Goal: Contribute content: Contribute content

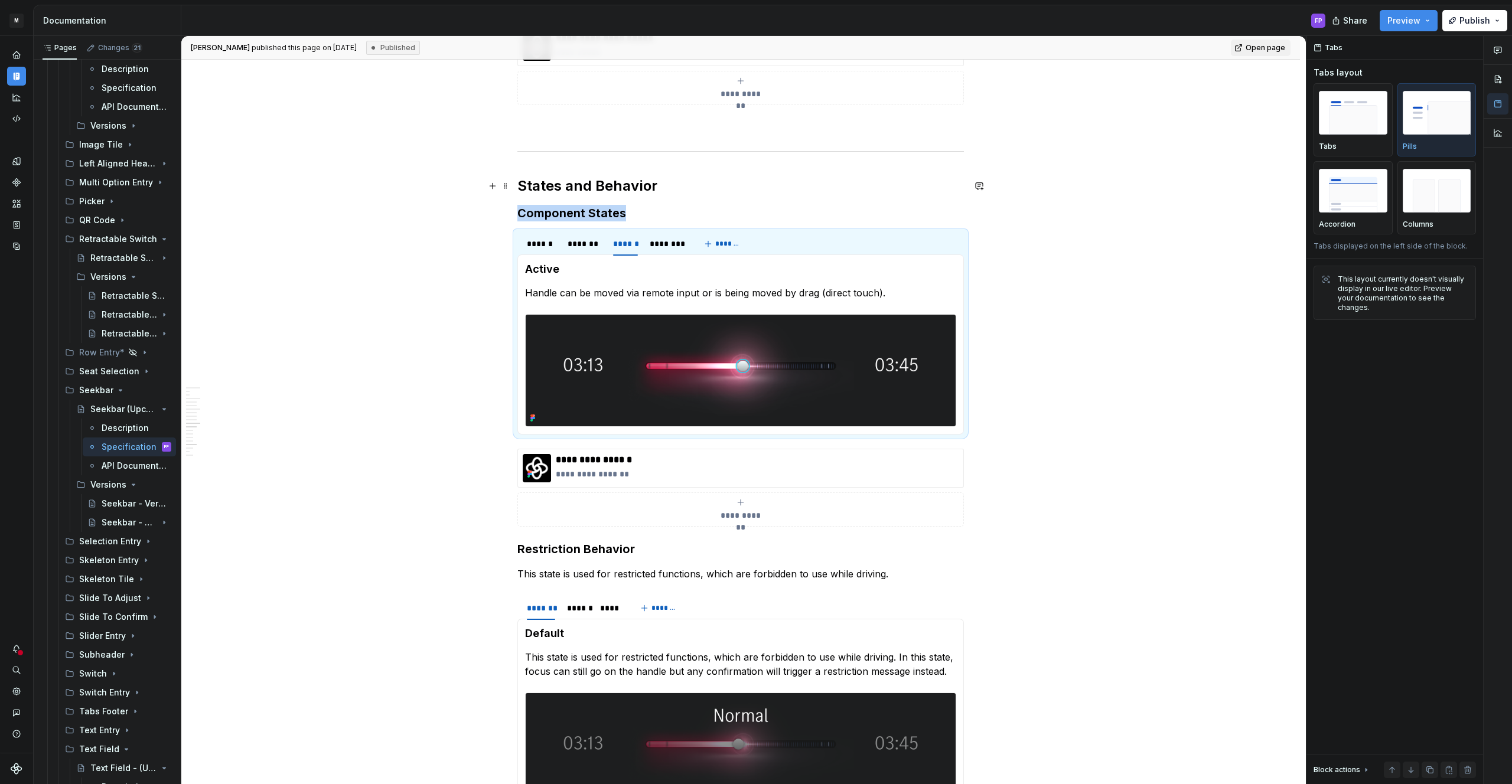
scroll to position [2283, 0]
drag, startPoint x: 105, startPoint y: 519, endPoint x: 636, endPoint y: 357, distance: 555.2
click at [105, 519] on div "Seekbar - V01" at bounding box center [129, 523] width 55 height 12
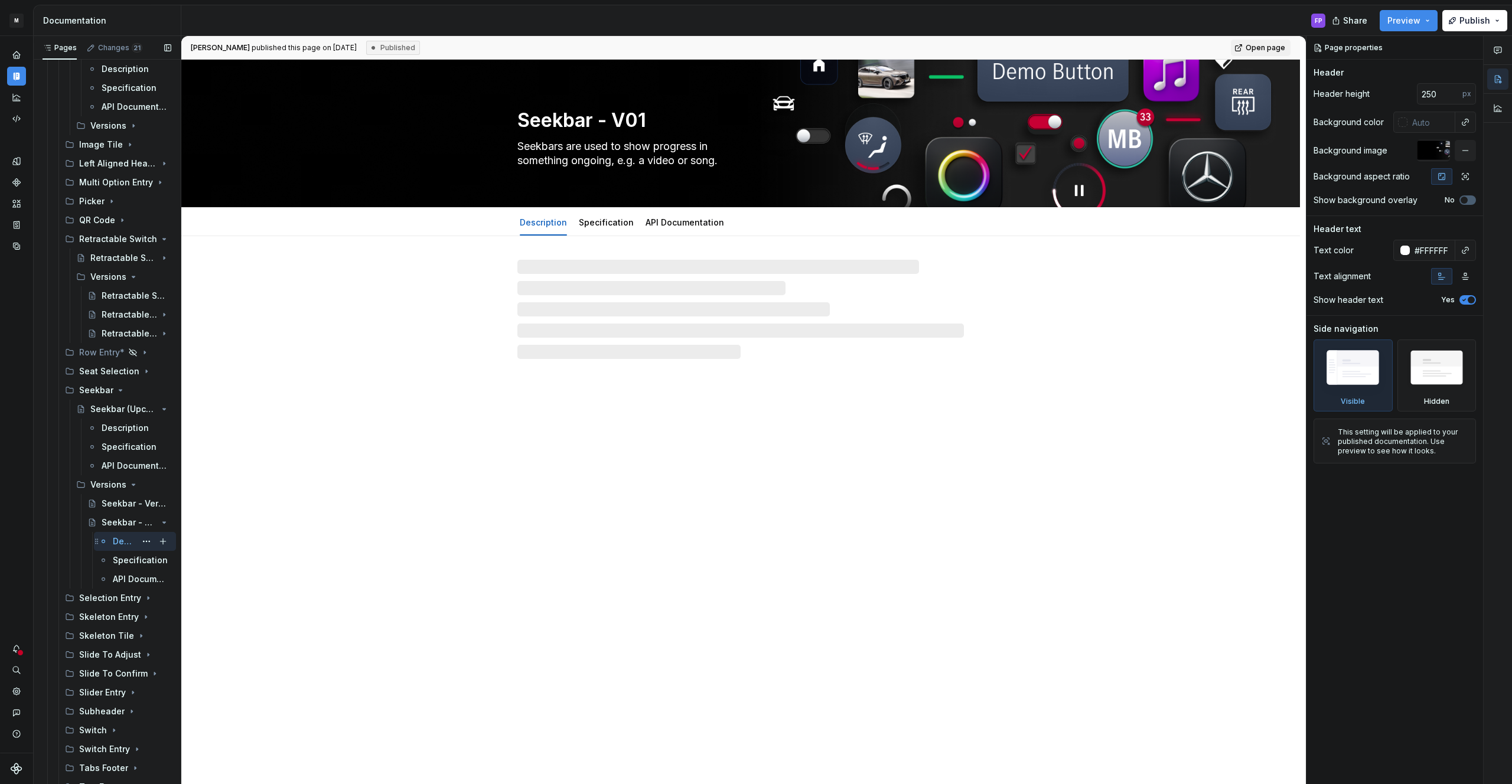
click at [118, 543] on div "Description" at bounding box center [125, 541] width 23 height 12
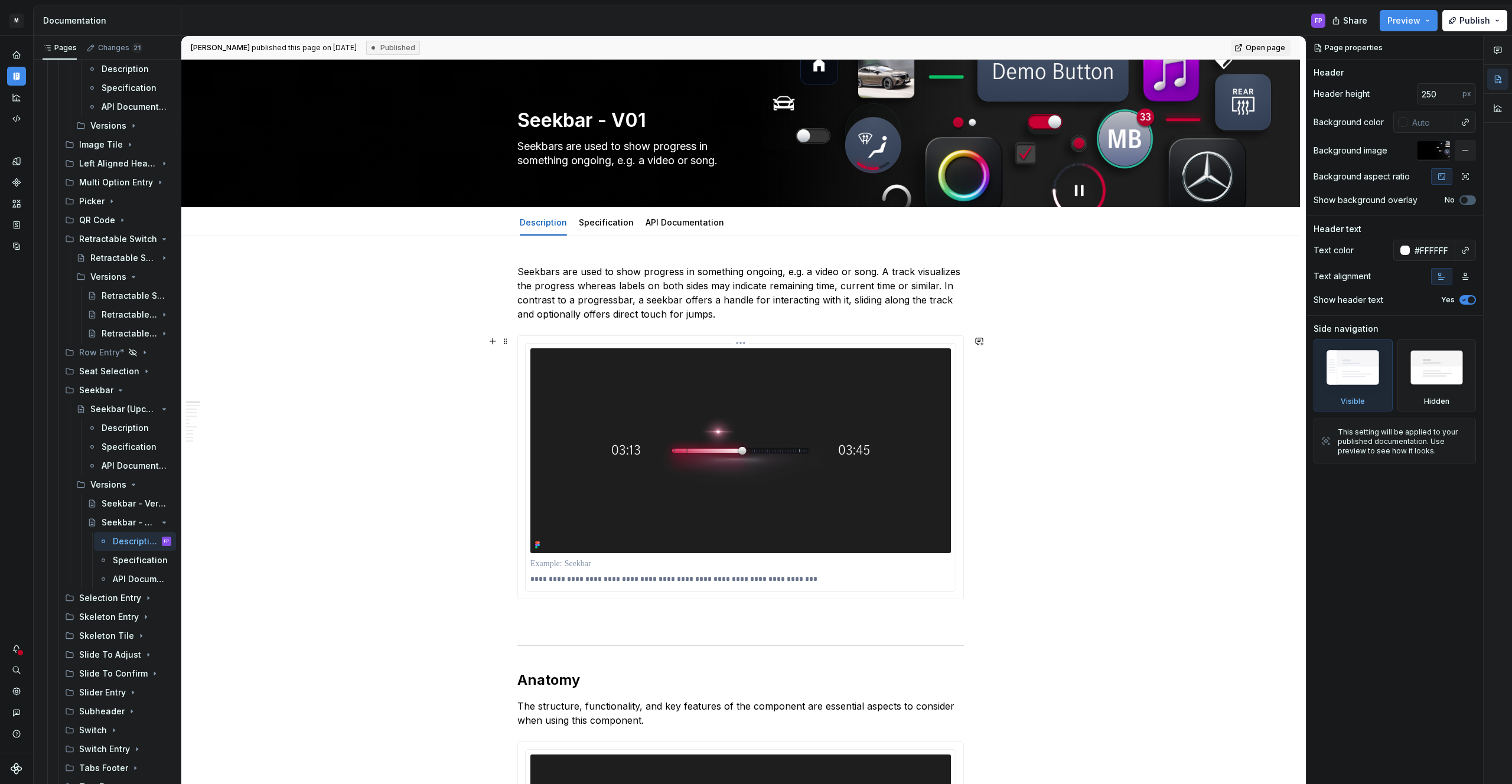
click at [667, 429] on img at bounding box center [740, 451] width 420 height 205
type textarea "*"
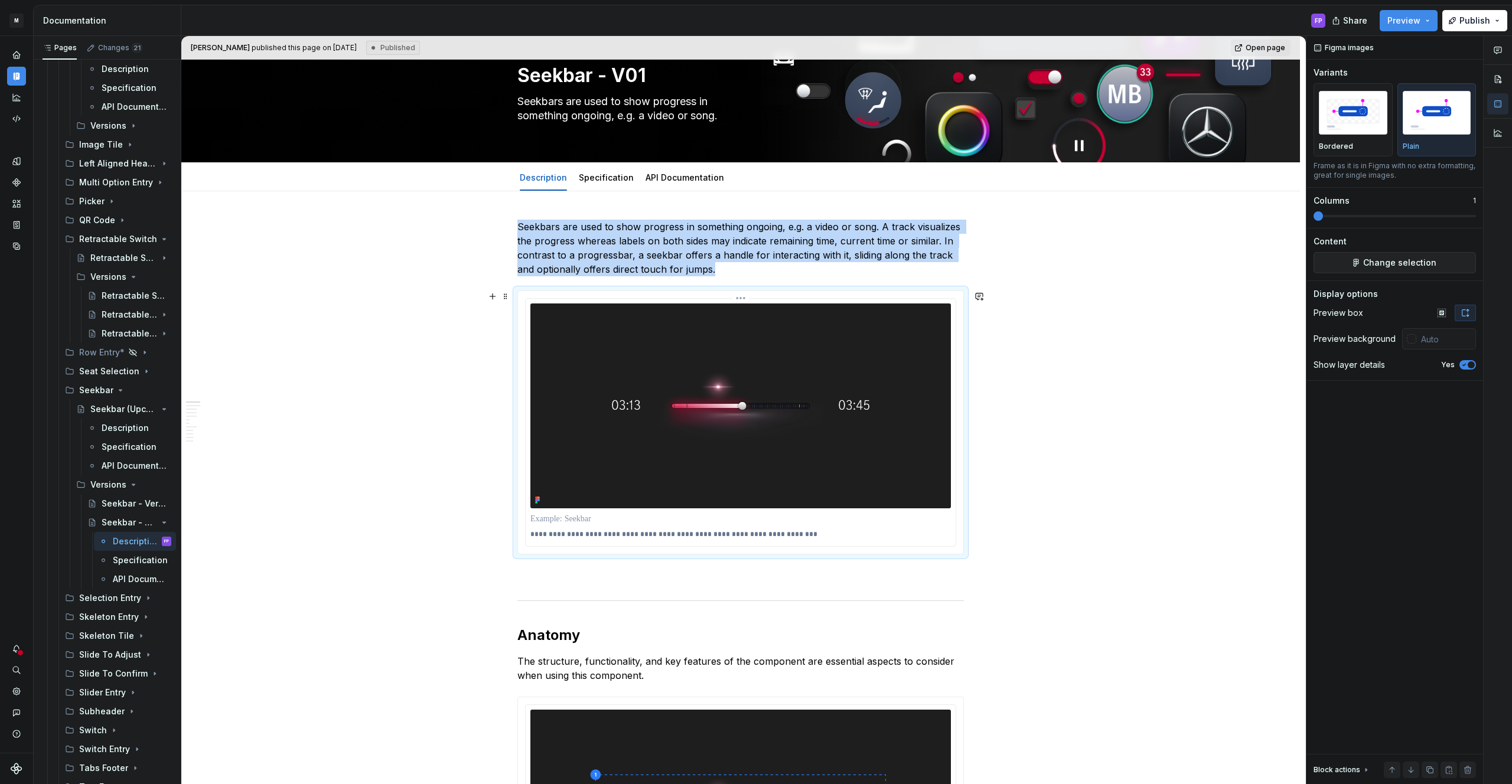
scroll to position [49, 0]
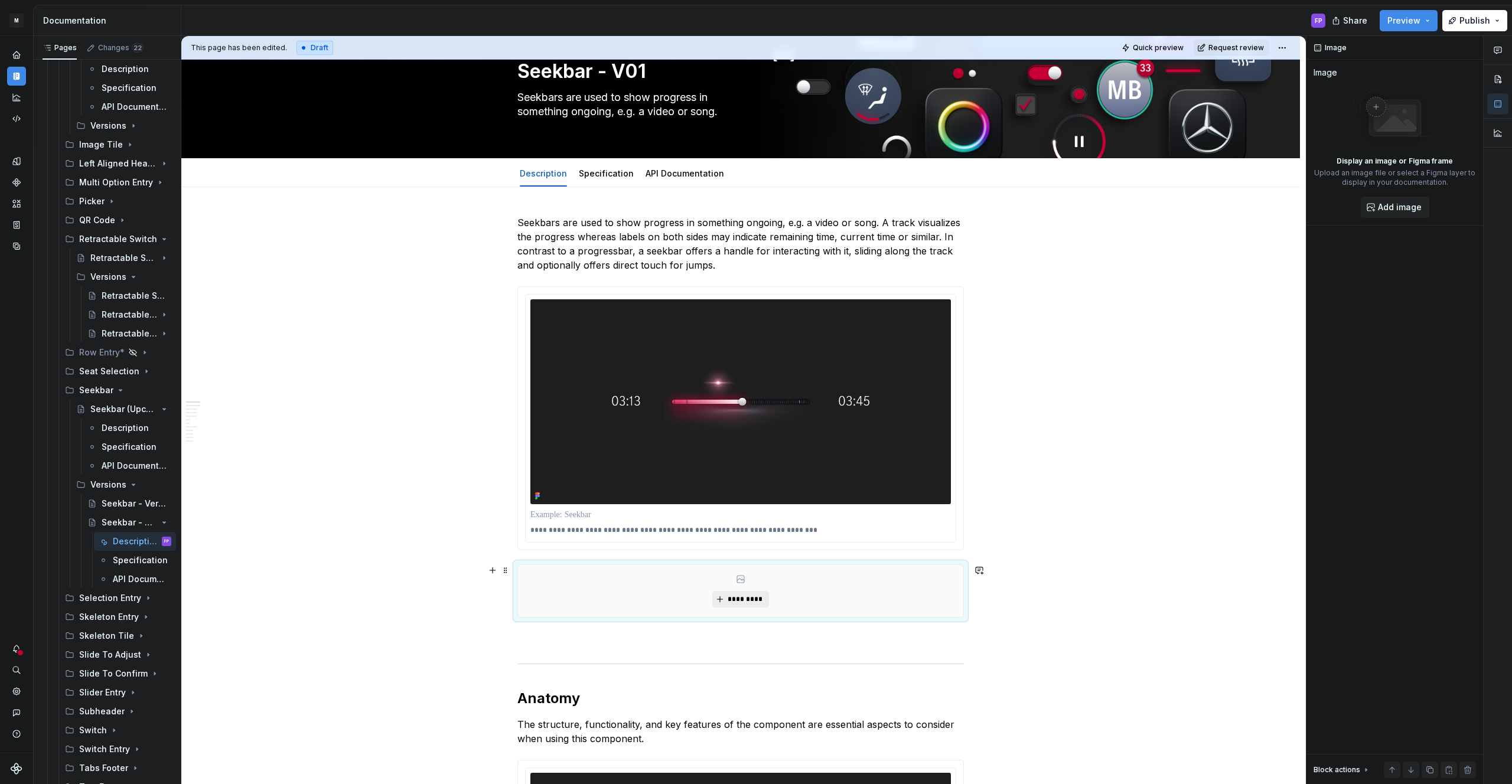
click at [737, 595] on span "*********" at bounding box center [745, 599] width 36 height 10
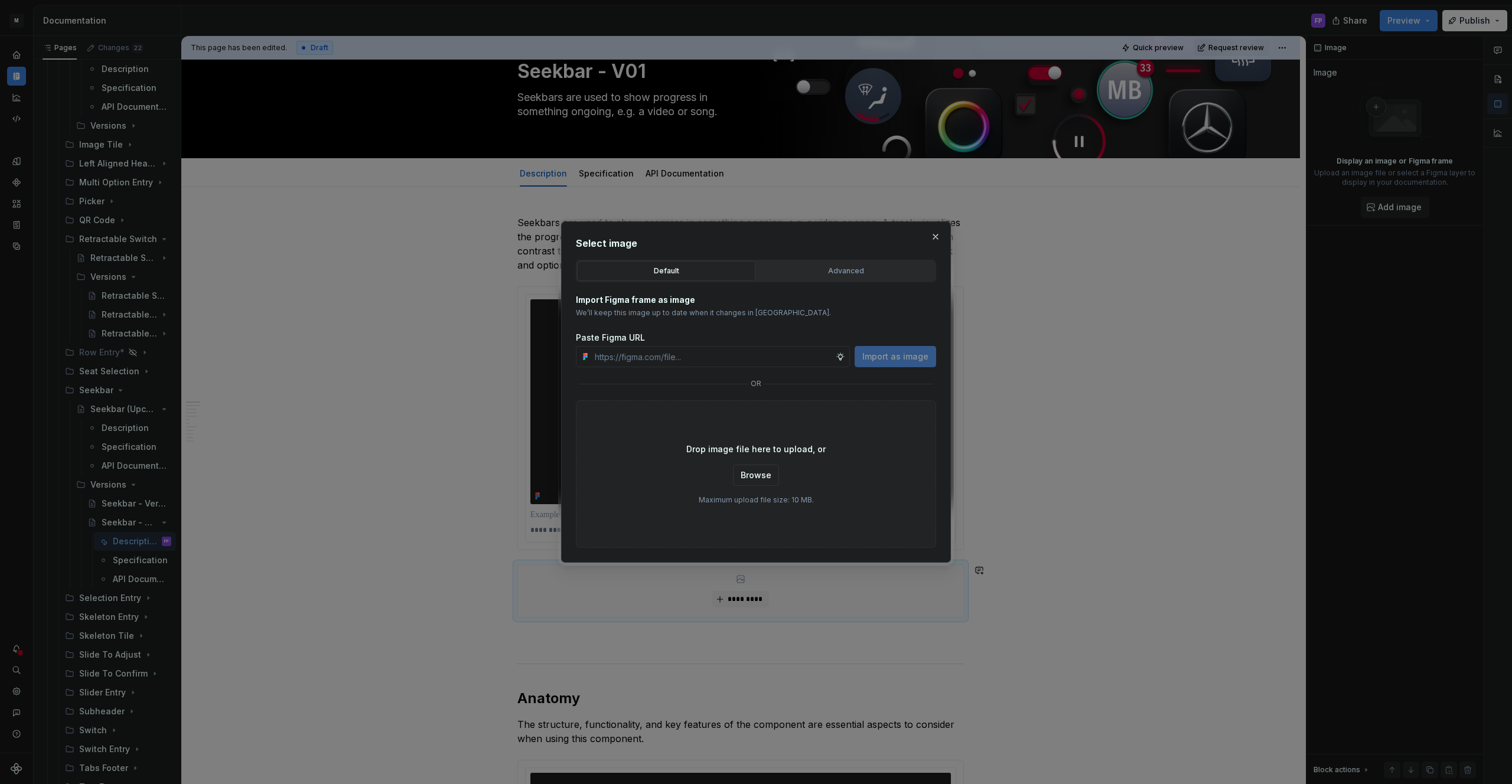
click at [816, 278] on button "Advanced" at bounding box center [845, 271] width 178 height 20
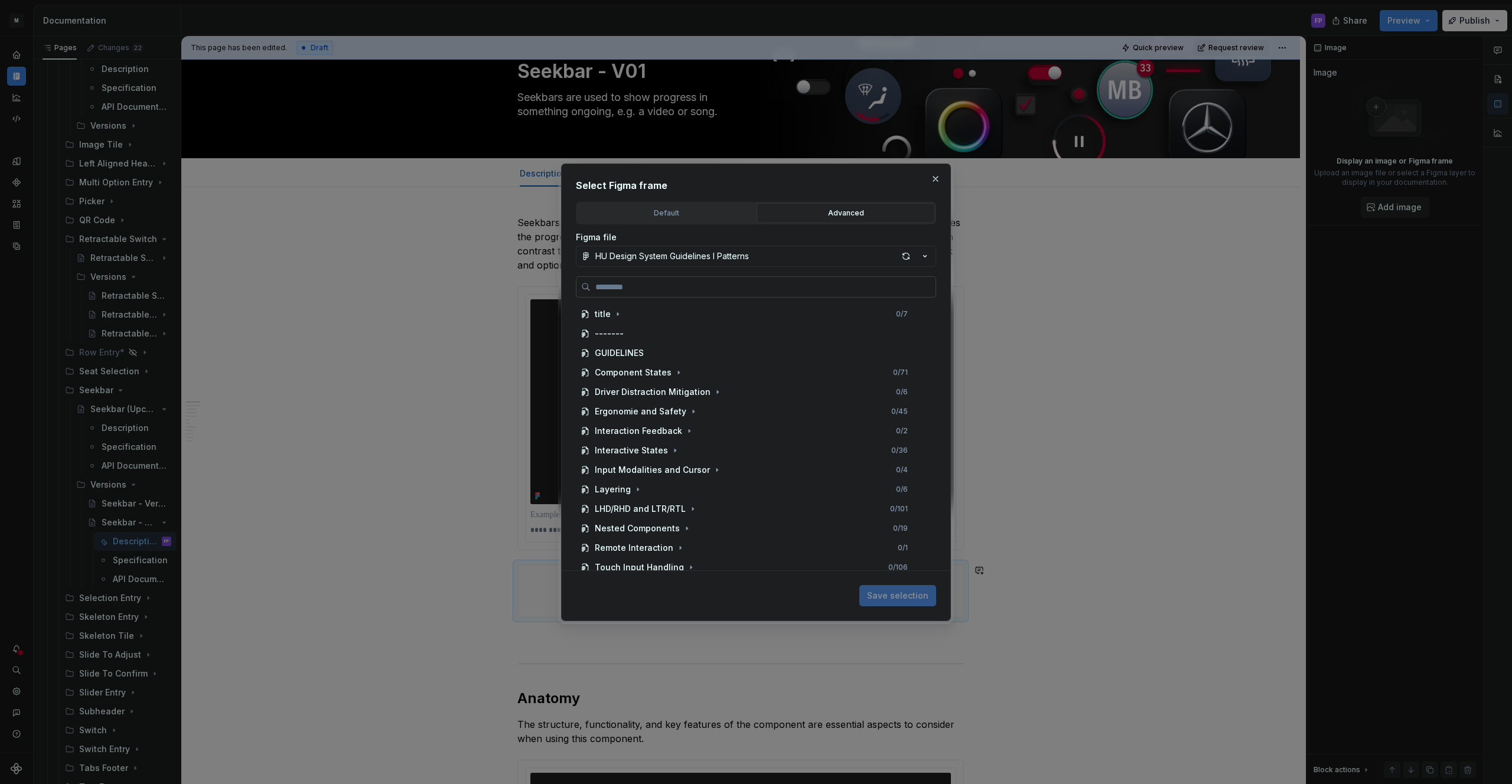
click at [729, 279] on label at bounding box center [756, 287] width 360 height 21
click at [729, 281] on input "search" at bounding box center [763, 287] width 345 height 12
paste input "**********"
type input "**********"
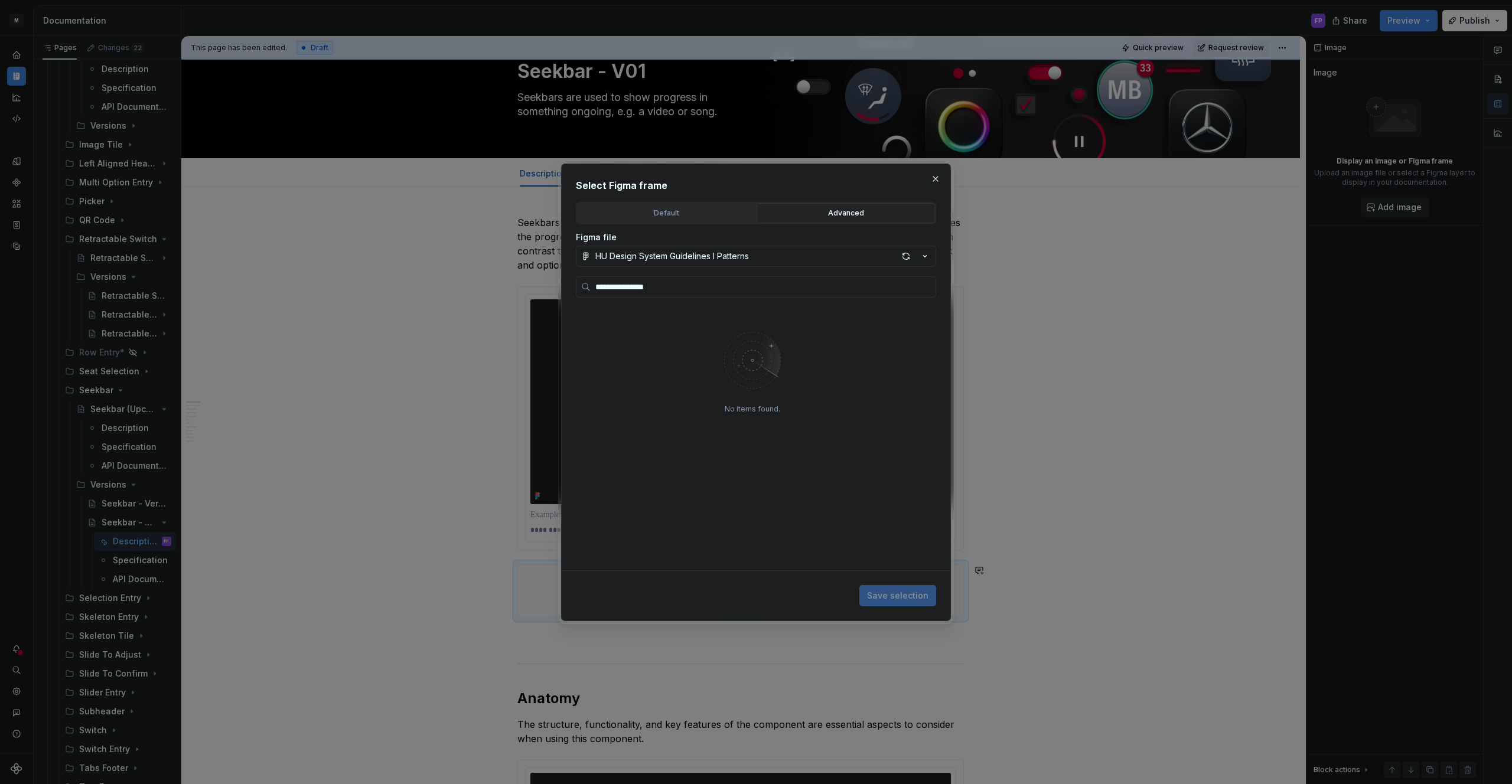
drag, startPoint x: 822, startPoint y: 258, endPoint x: 808, endPoint y: 258, distance: 14.0
click at [821, 258] on button "HU Design System Guidelines l Patterns" at bounding box center [756, 256] width 360 height 21
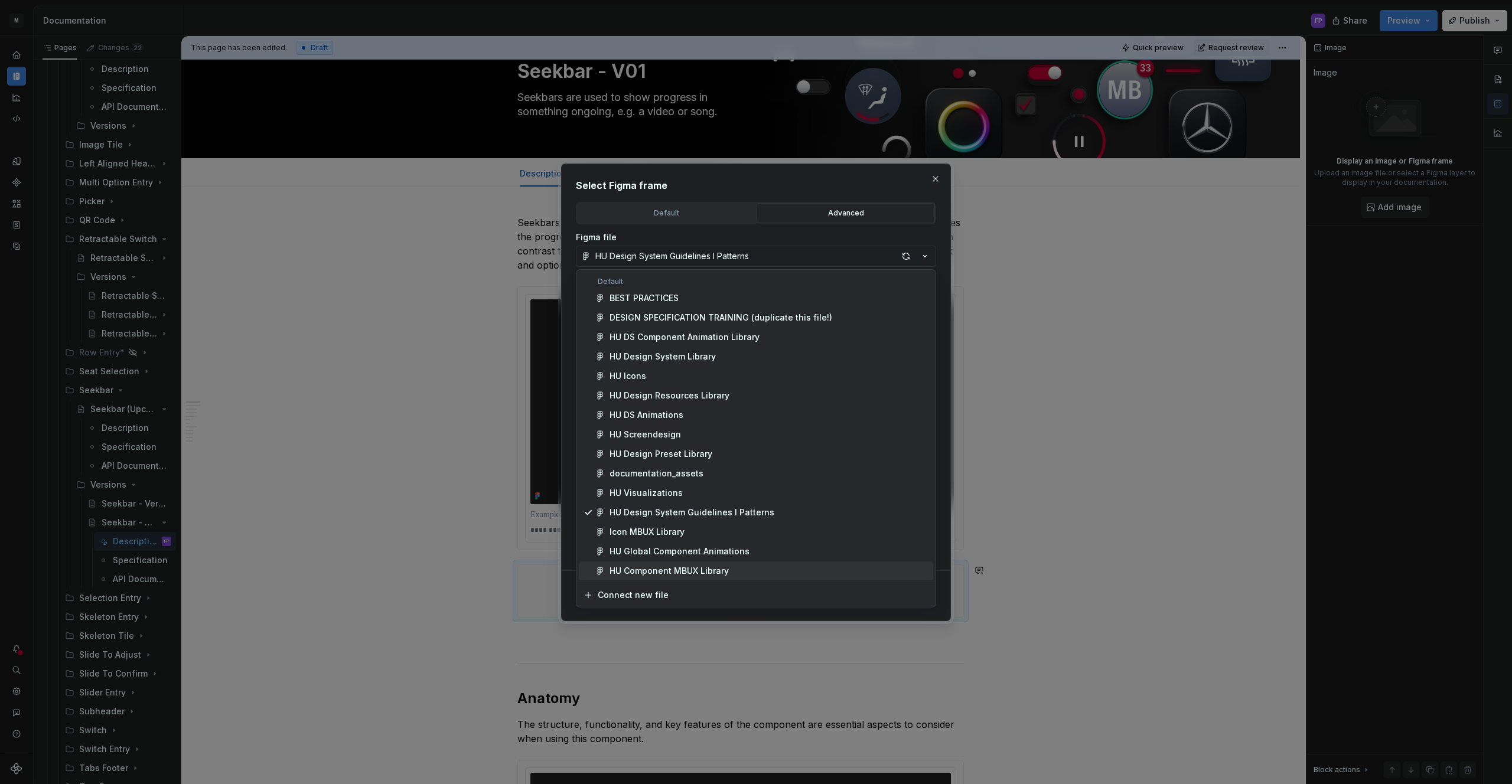
click at [667, 571] on div "HU Component MBUX Library" at bounding box center [669, 571] width 120 height 12
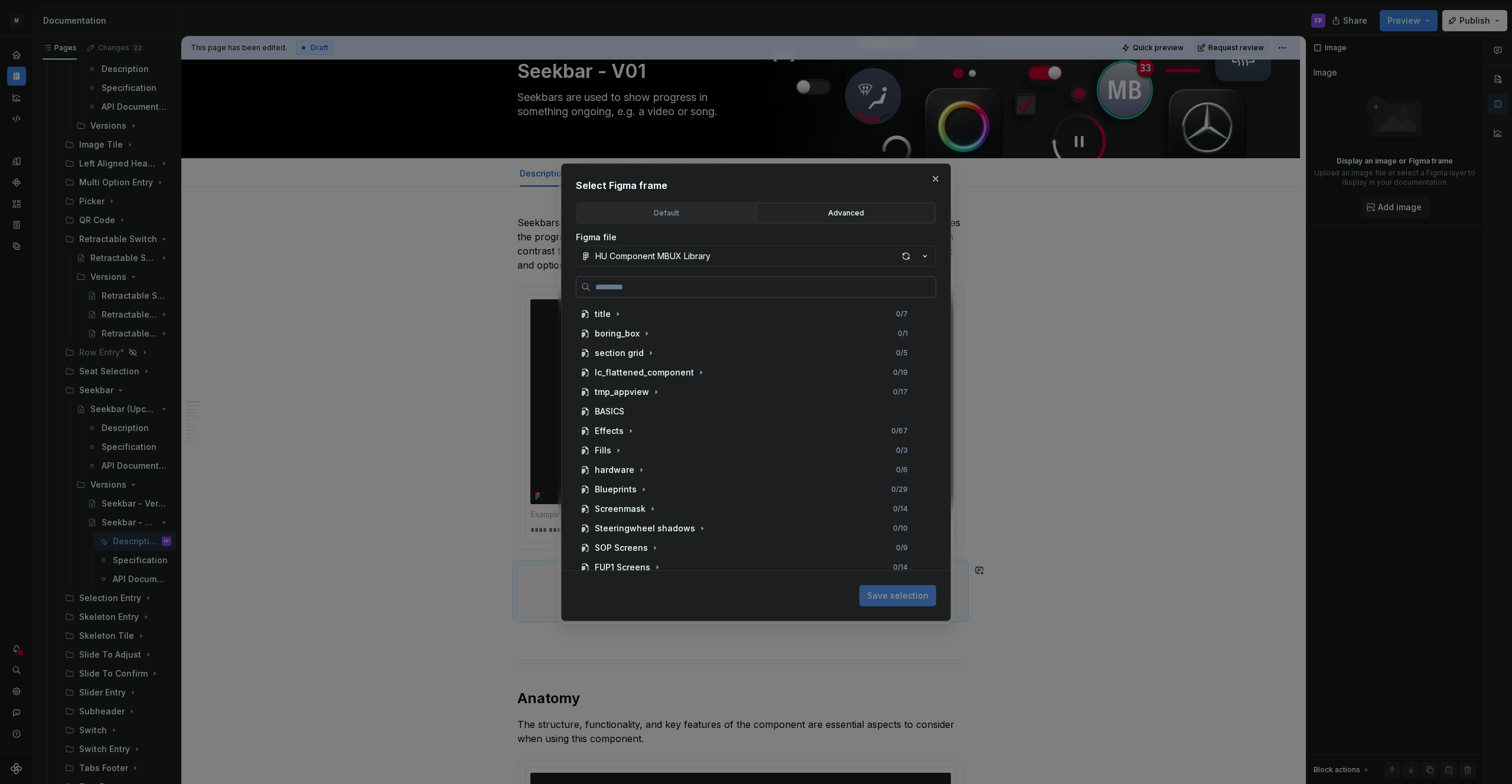
click at [730, 286] on input "search" at bounding box center [763, 287] width 345 height 12
paste input "**********"
type input "**********"
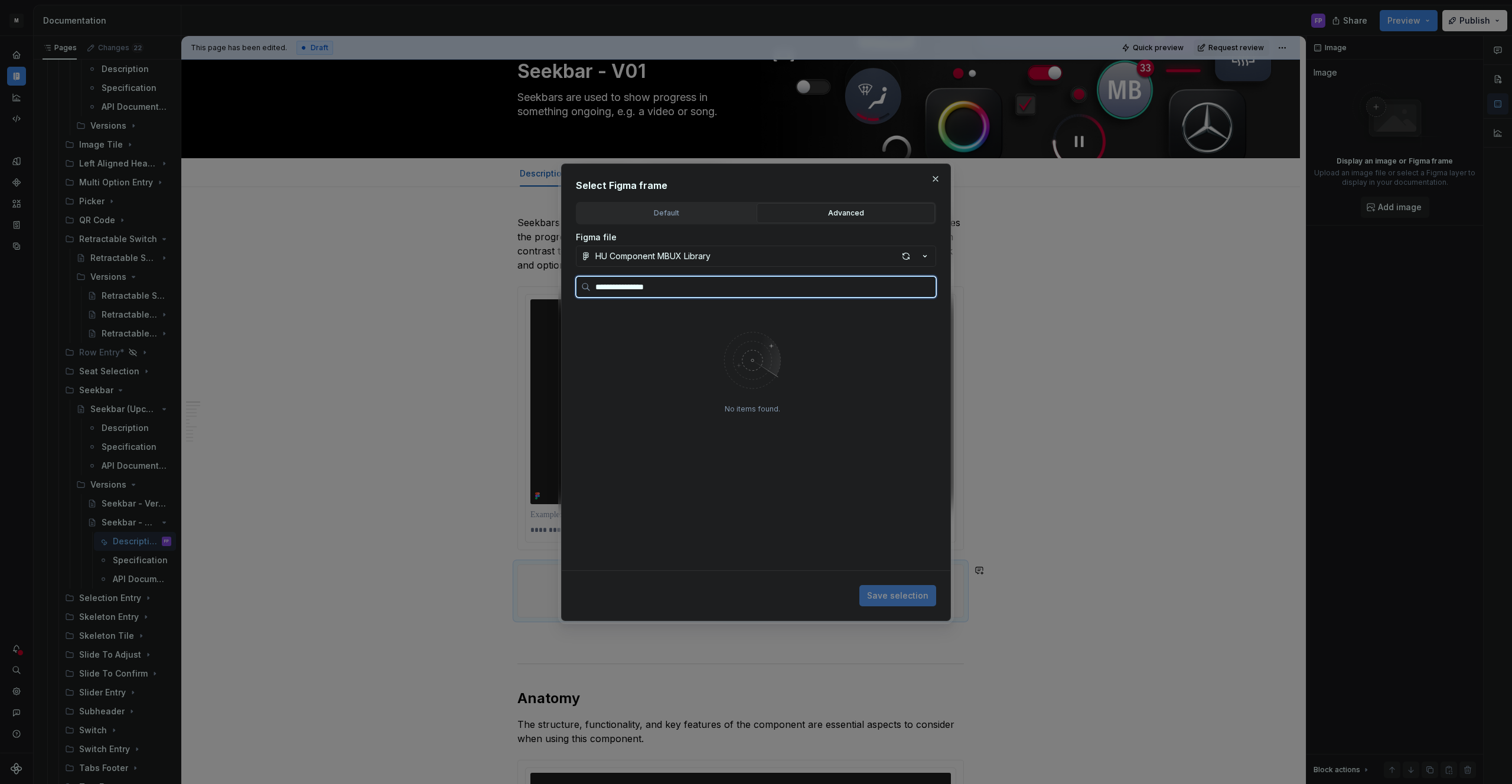
click at [925, 287] on input "**********" at bounding box center [763, 287] width 345 height 12
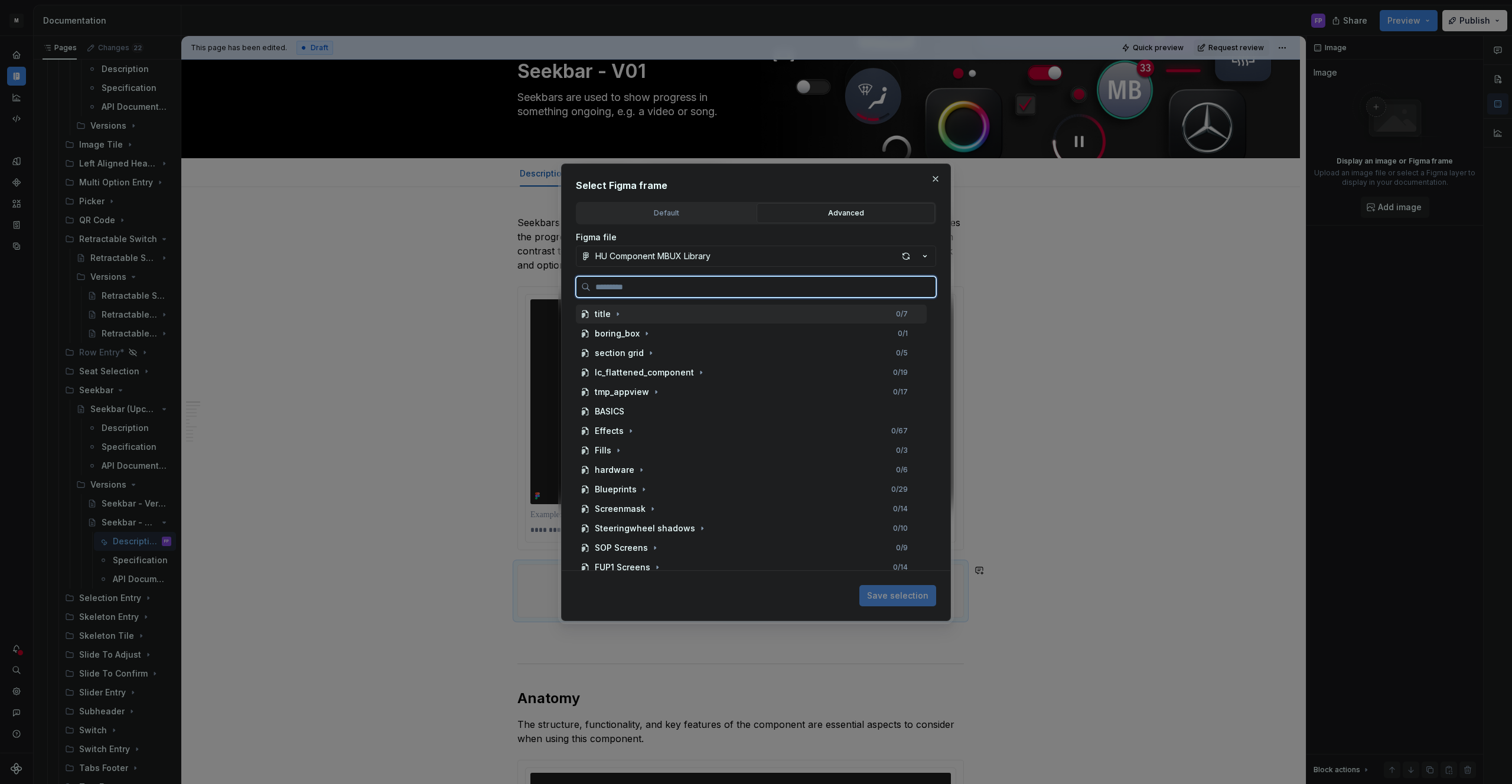
paste input "**********"
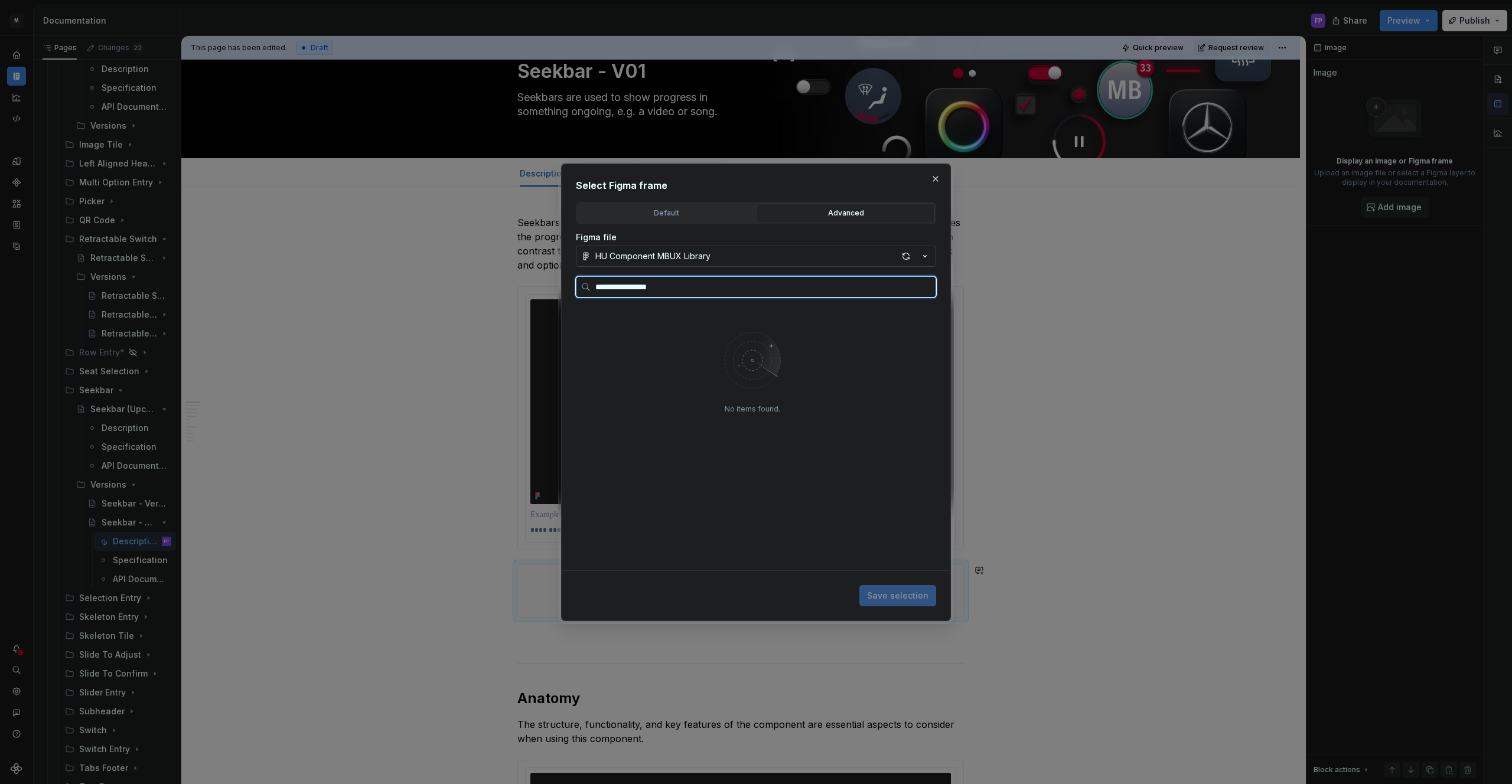
type input "**********"
click at [845, 258] on button "HU Component MBUX Library" at bounding box center [756, 256] width 360 height 21
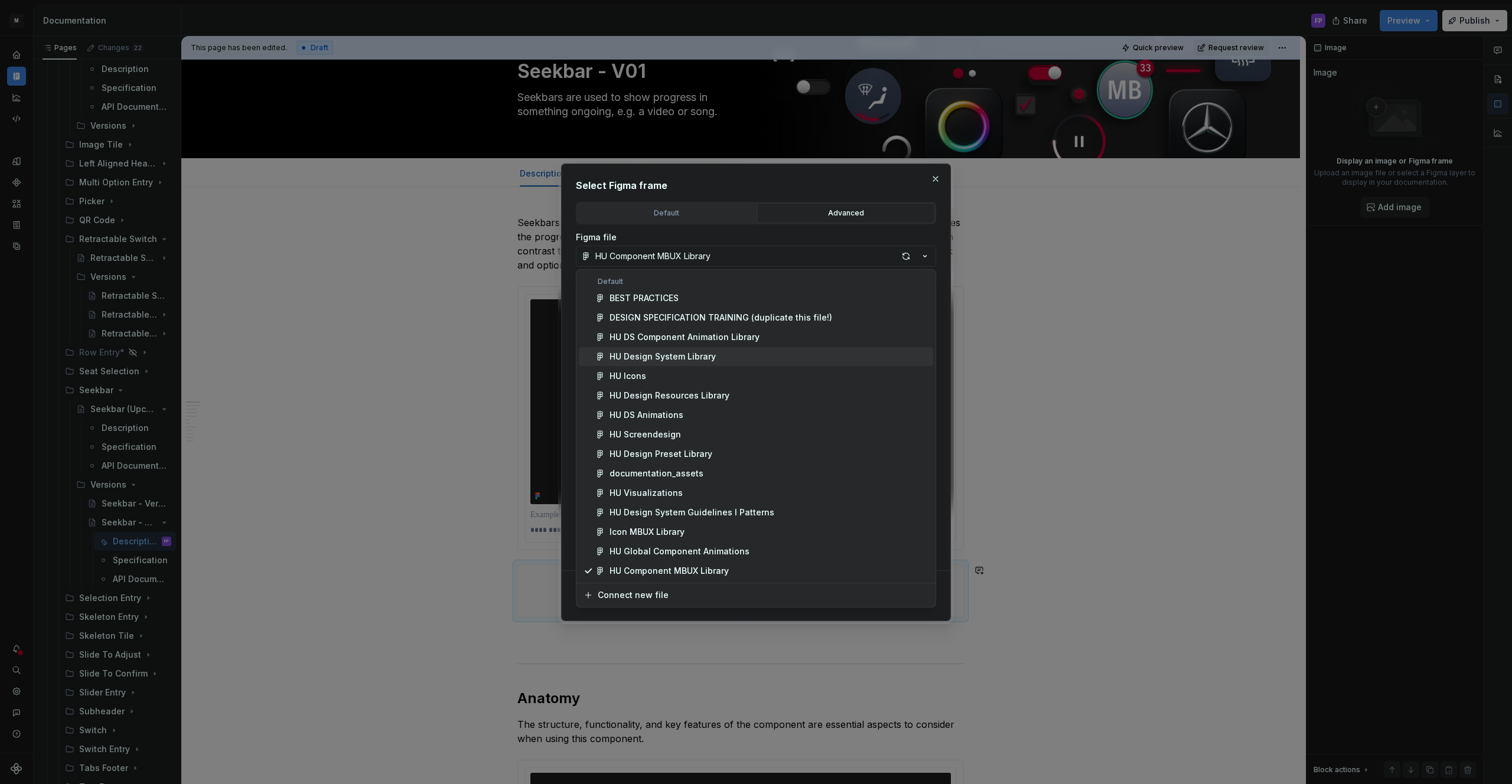
click at [707, 353] on div "HU Design System Library" at bounding box center [663, 357] width 107 height 12
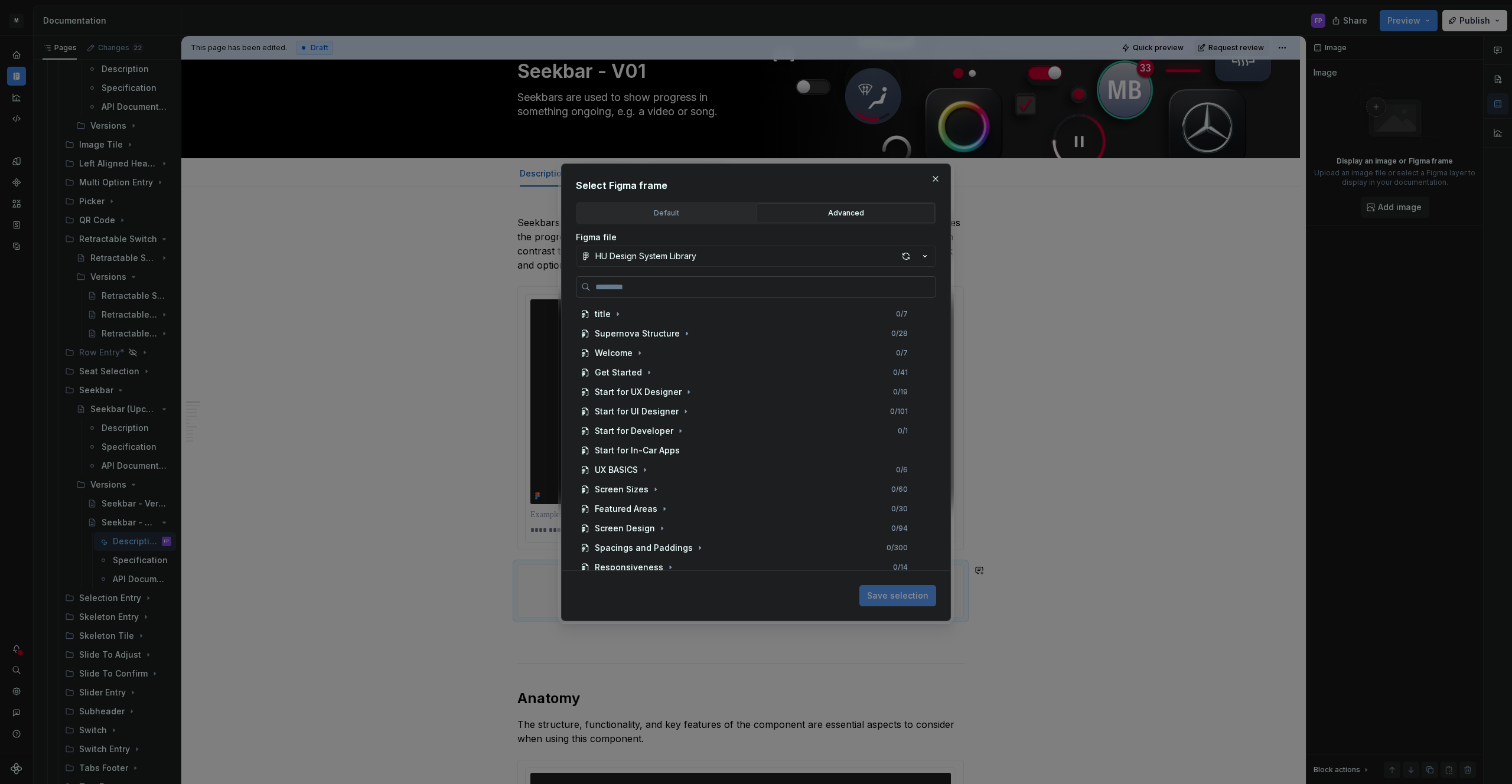
click at [717, 289] on input "search" at bounding box center [763, 287] width 345 height 12
type input "**********"
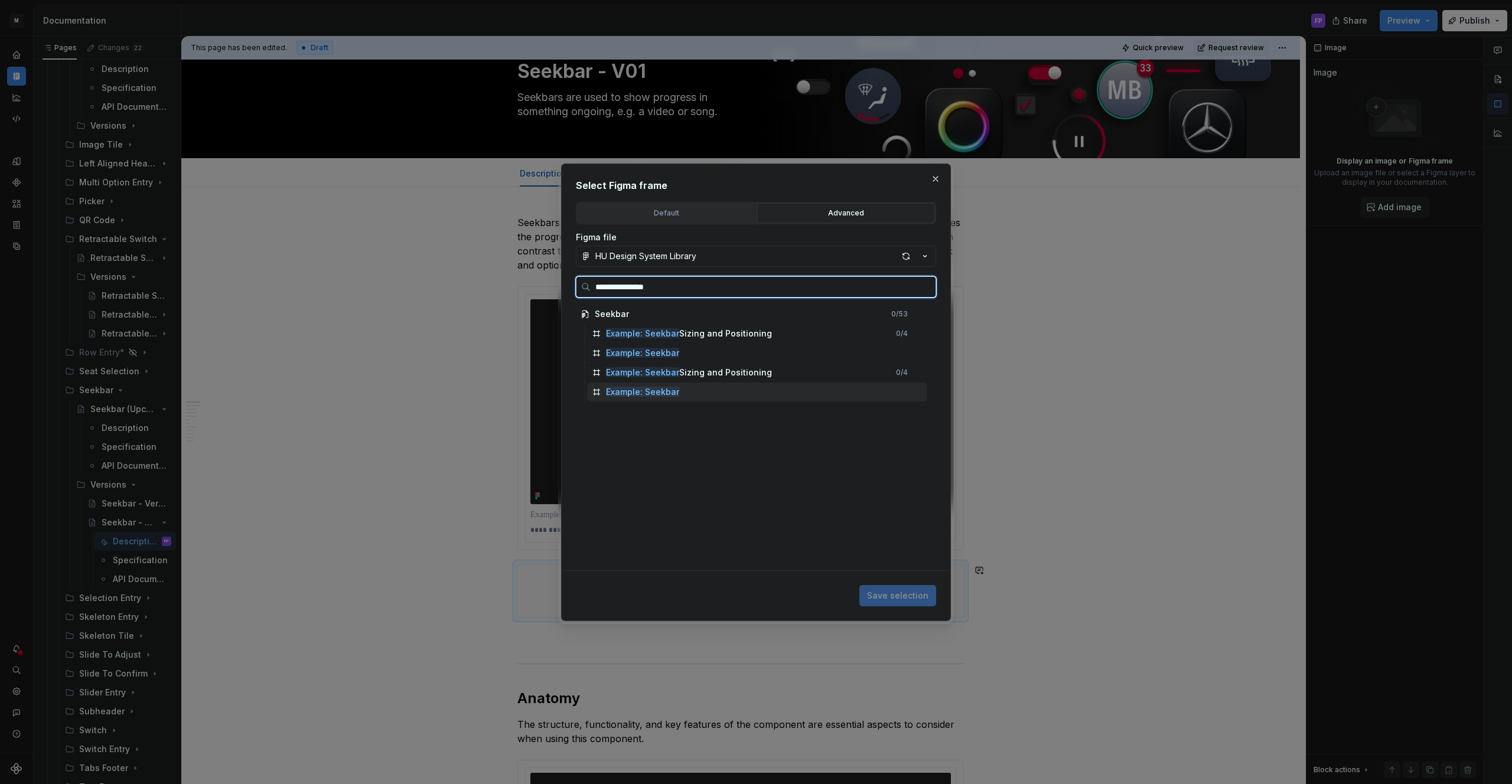
click at [660, 392] on mark "Example: Seekbar" at bounding box center [642, 392] width 73 height 10
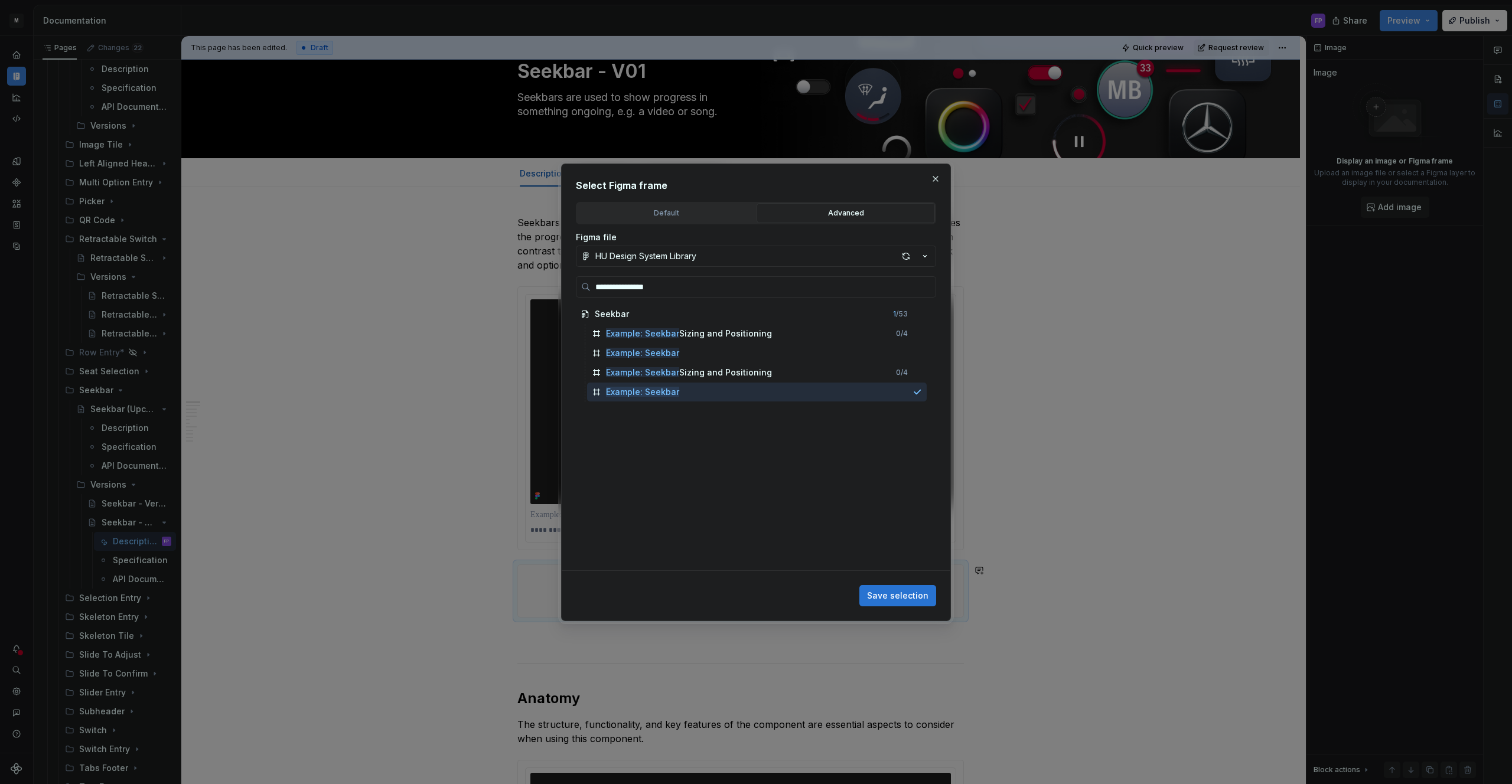
click at [893, 594] on span "Save selection" at bounding box center [897, 596] width 61 height 12
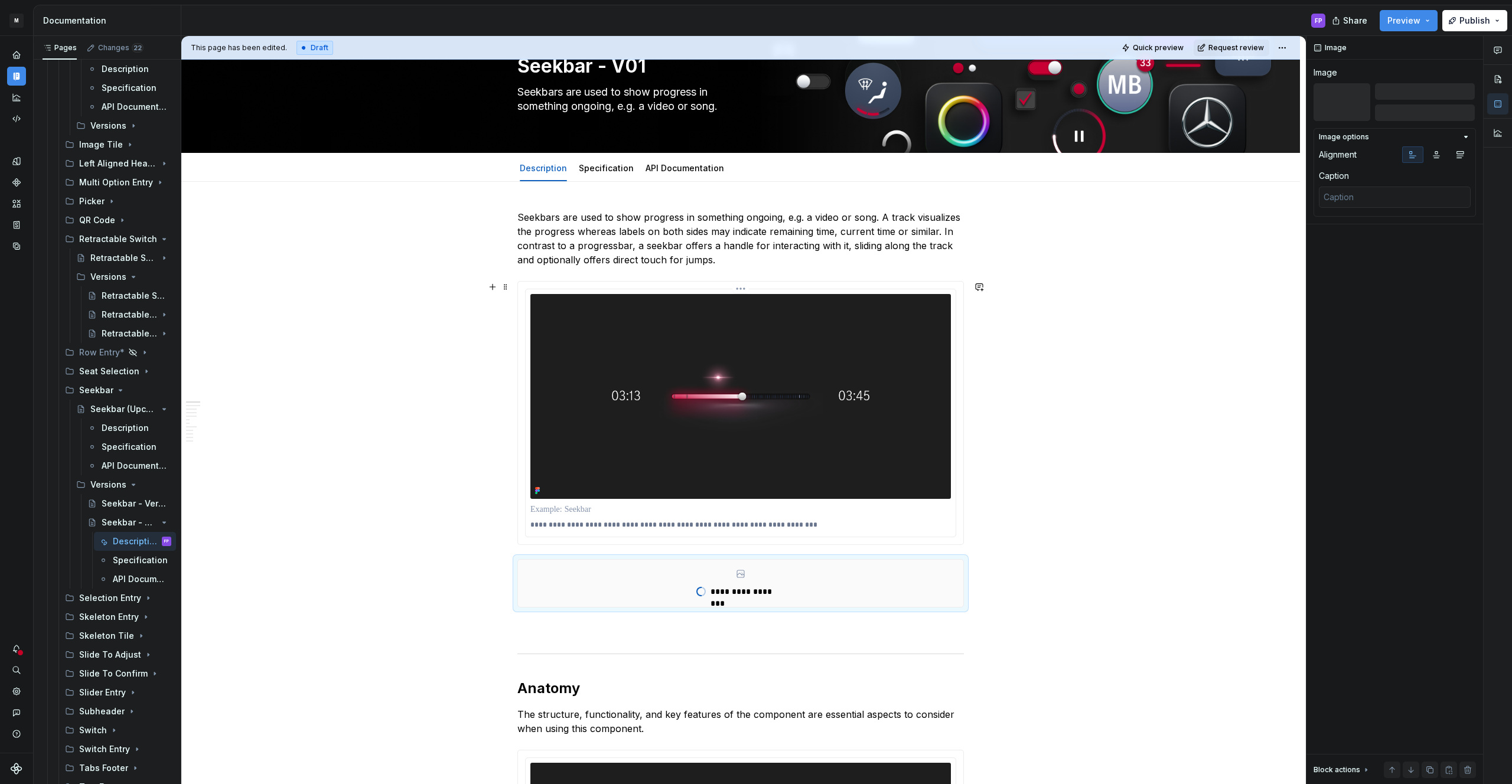
scroll to position [52, 0]
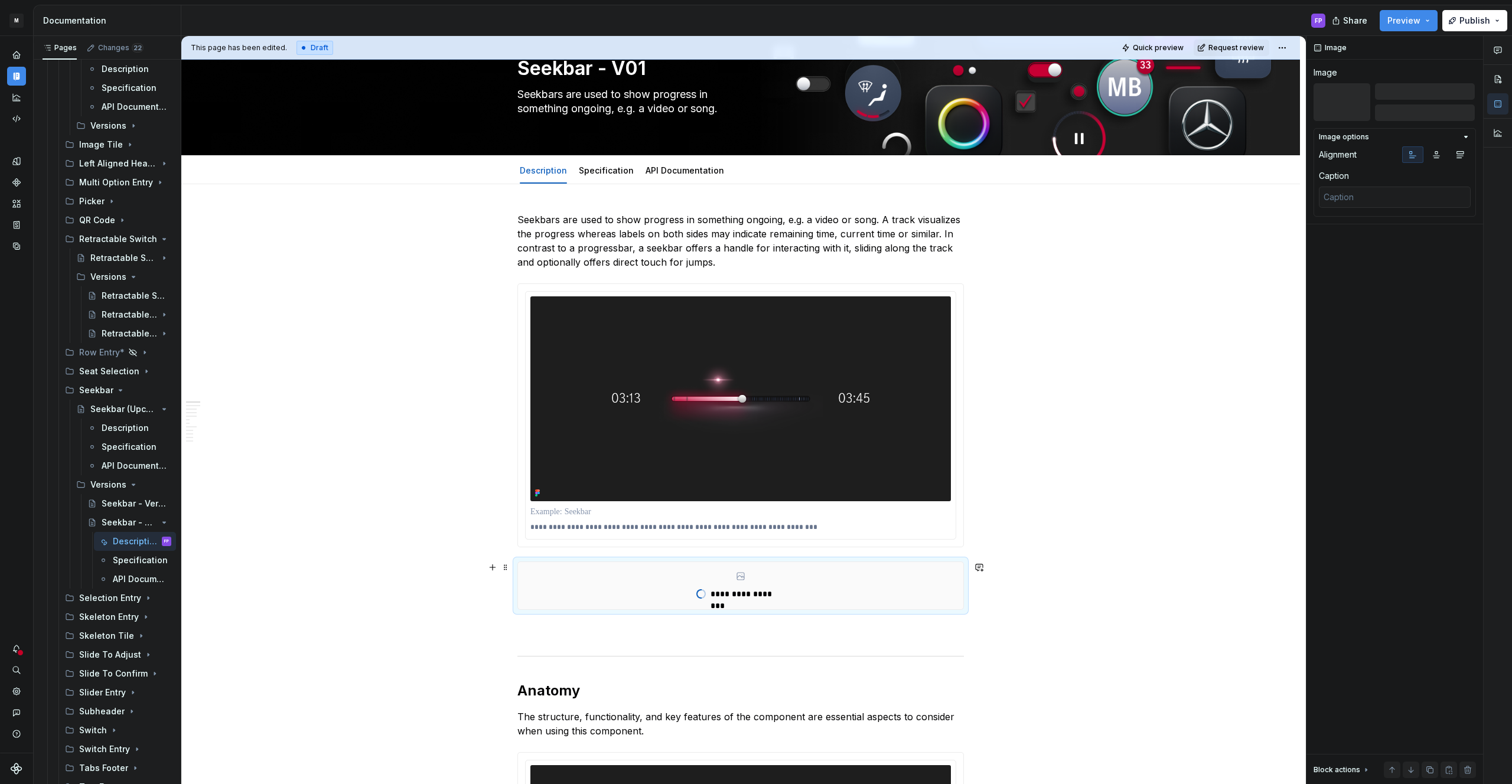
click at [814, 571] on div "**********" at bounding box center [740, 586] width 445 height 47
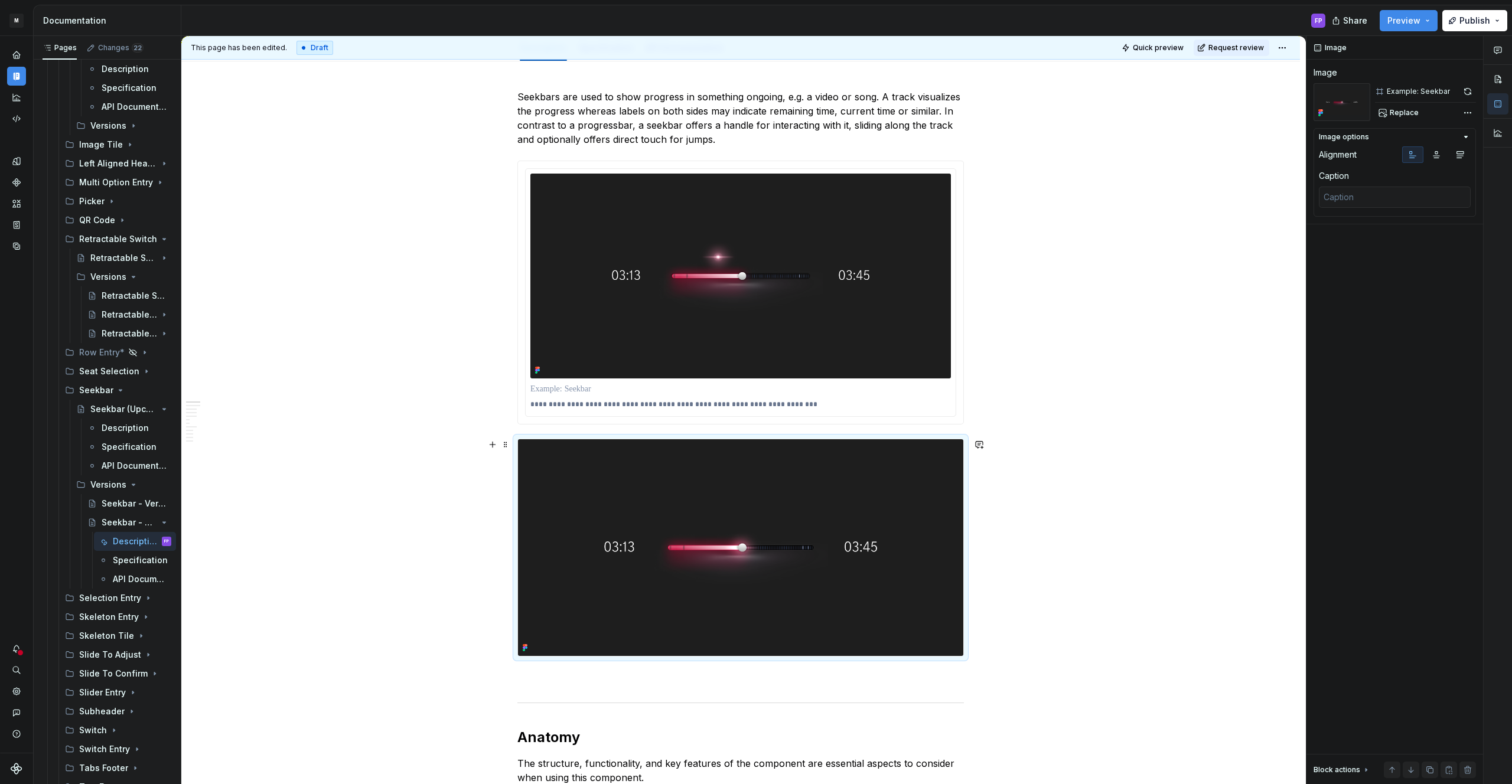
scroll to position [180, 0]
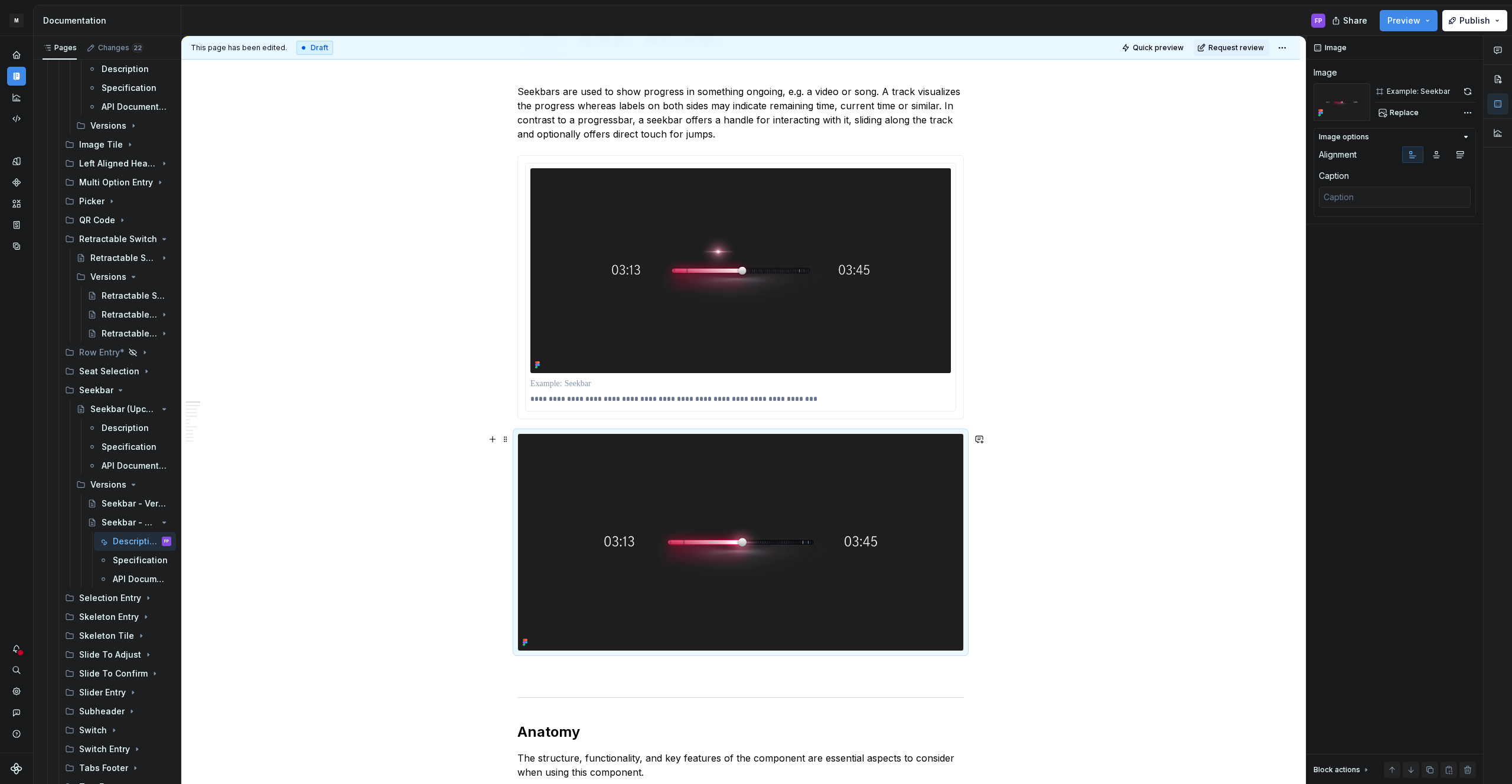
click at [711, 515] on img at bounding box center [740, 542] width 445 height 217
click at [1427, 93] on div "Example: Seekbar" at bounding box center [1418, 92] width 64 height 10
click at [1394, 111] on span "Replace" at bounding box center [1405, 113] width 29 height 10
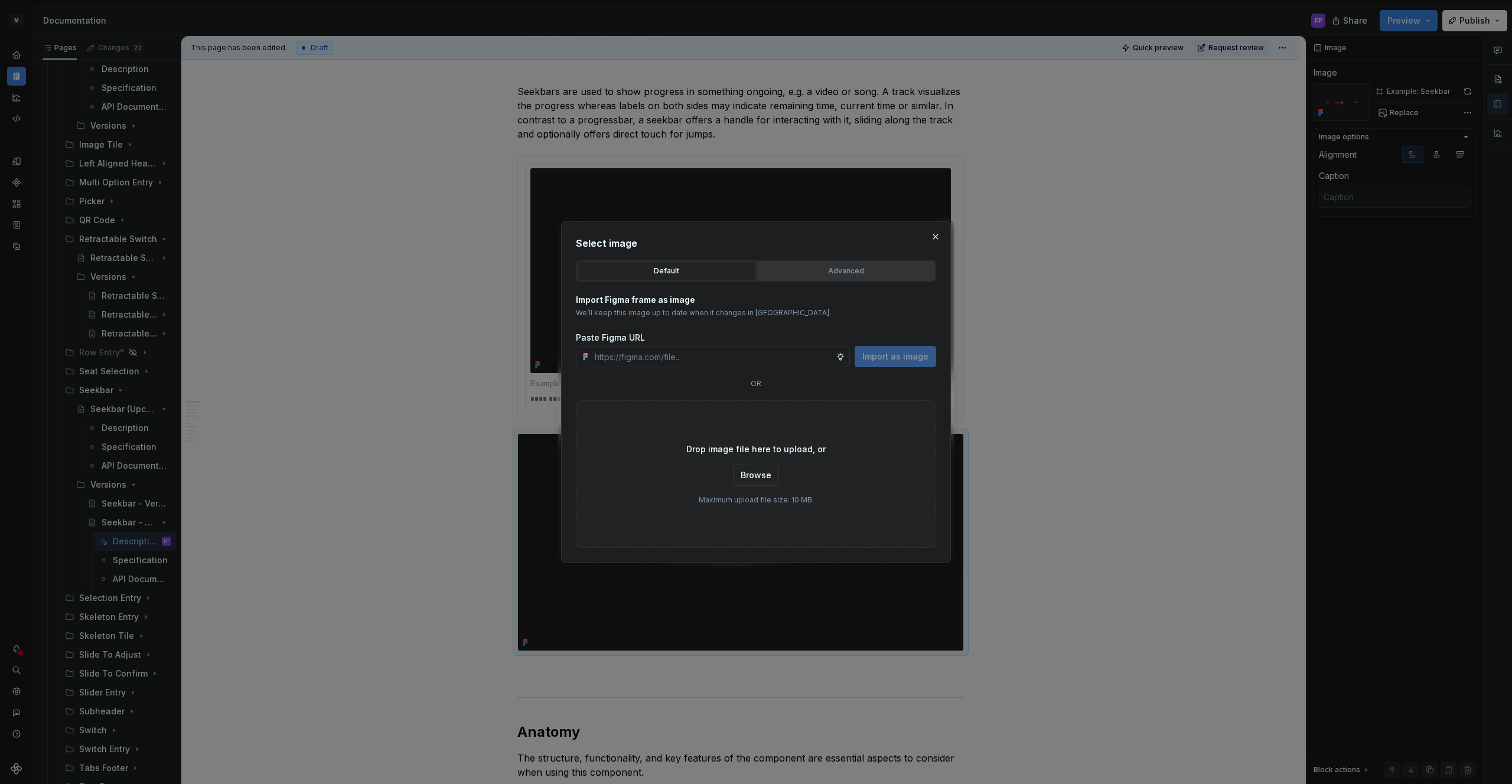
type textarea "*"
drag, startPoint x: 814, startPoint y: 269, endPoint x: 799, endPoint y: 295, distance: 30.0
click at [814, 270] on div "Advanced" at bounding box center [845, 271] width 170 height 12
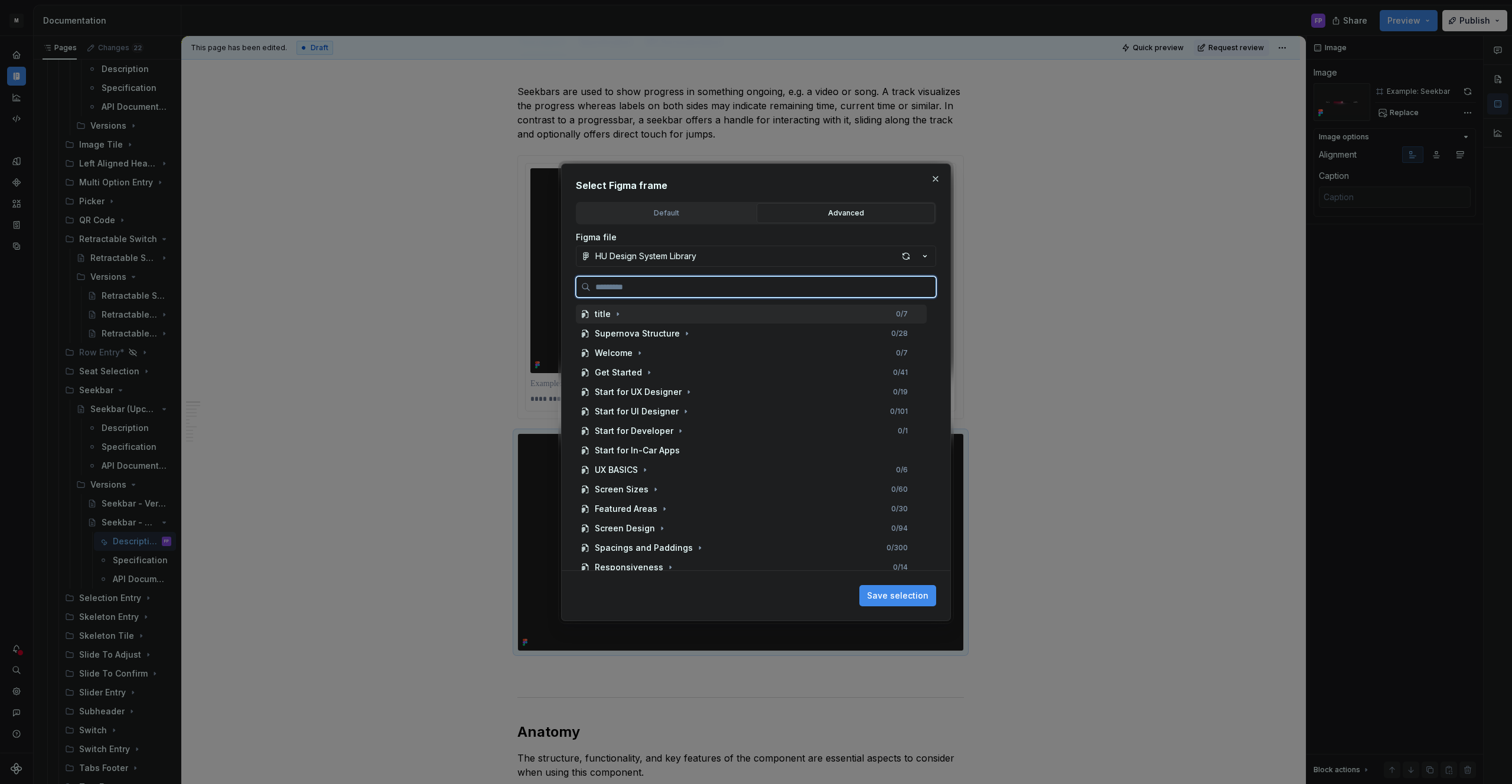
paste input "**********"
type input "**********"
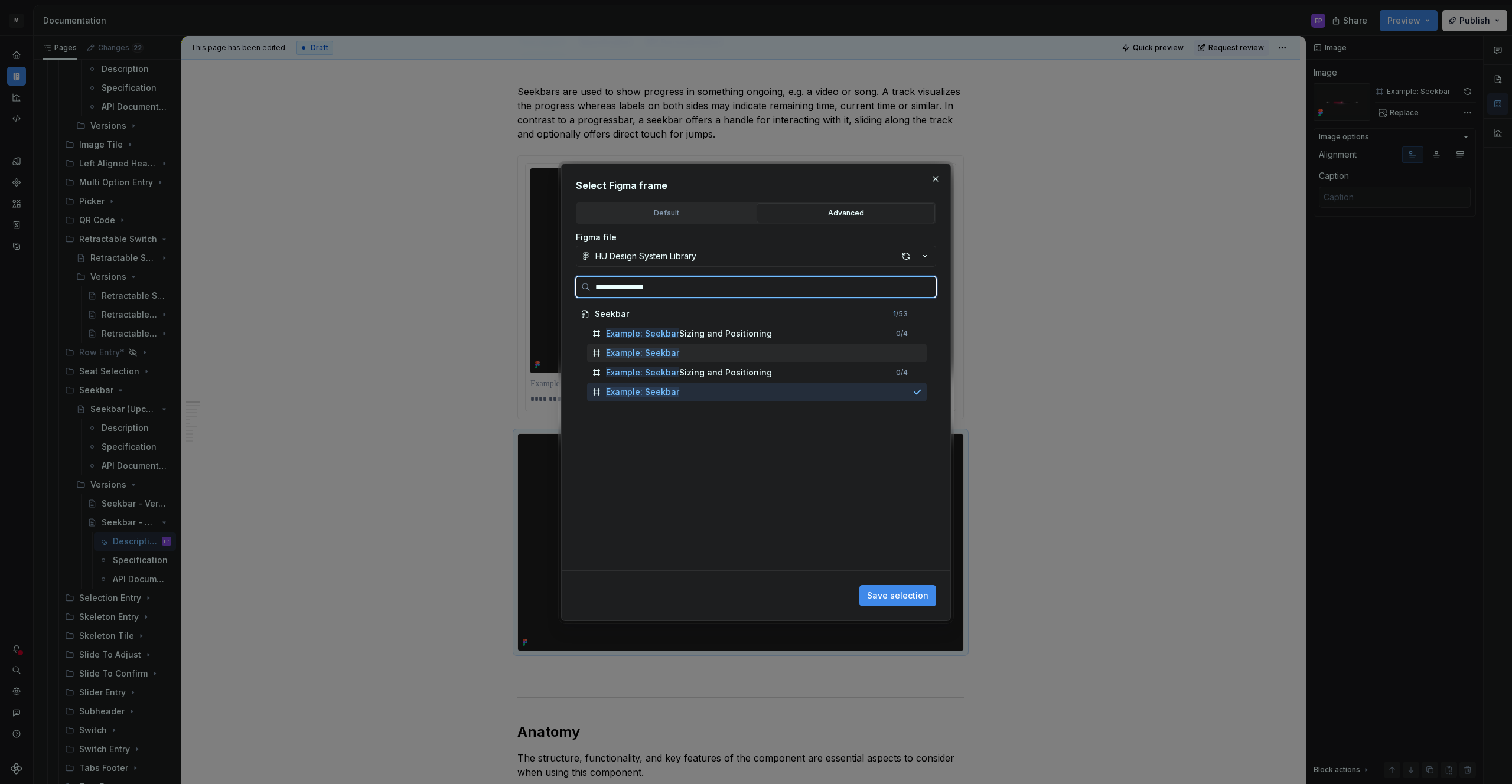
click at [720, 361] on div "Example: Seekbar" at bounding box center [756, 353] width 340 height 19
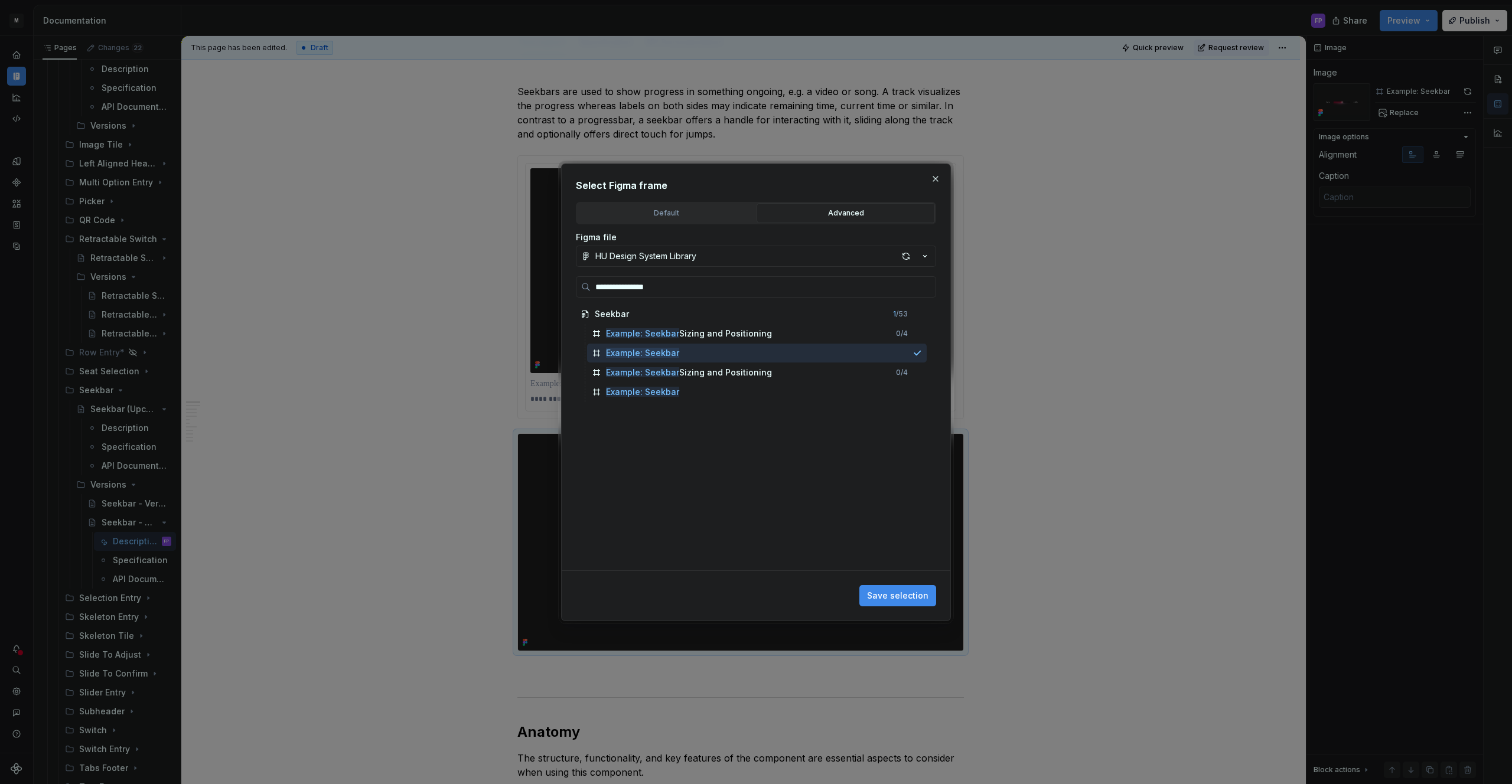
drag, startPoint x: 903, startPoint y: 588, endPoint x: 953, endPoint y: 550, distance: 62.8
click at [904, 588] on button "Save selection" at bounding box center [897, 596] width 77 height 21
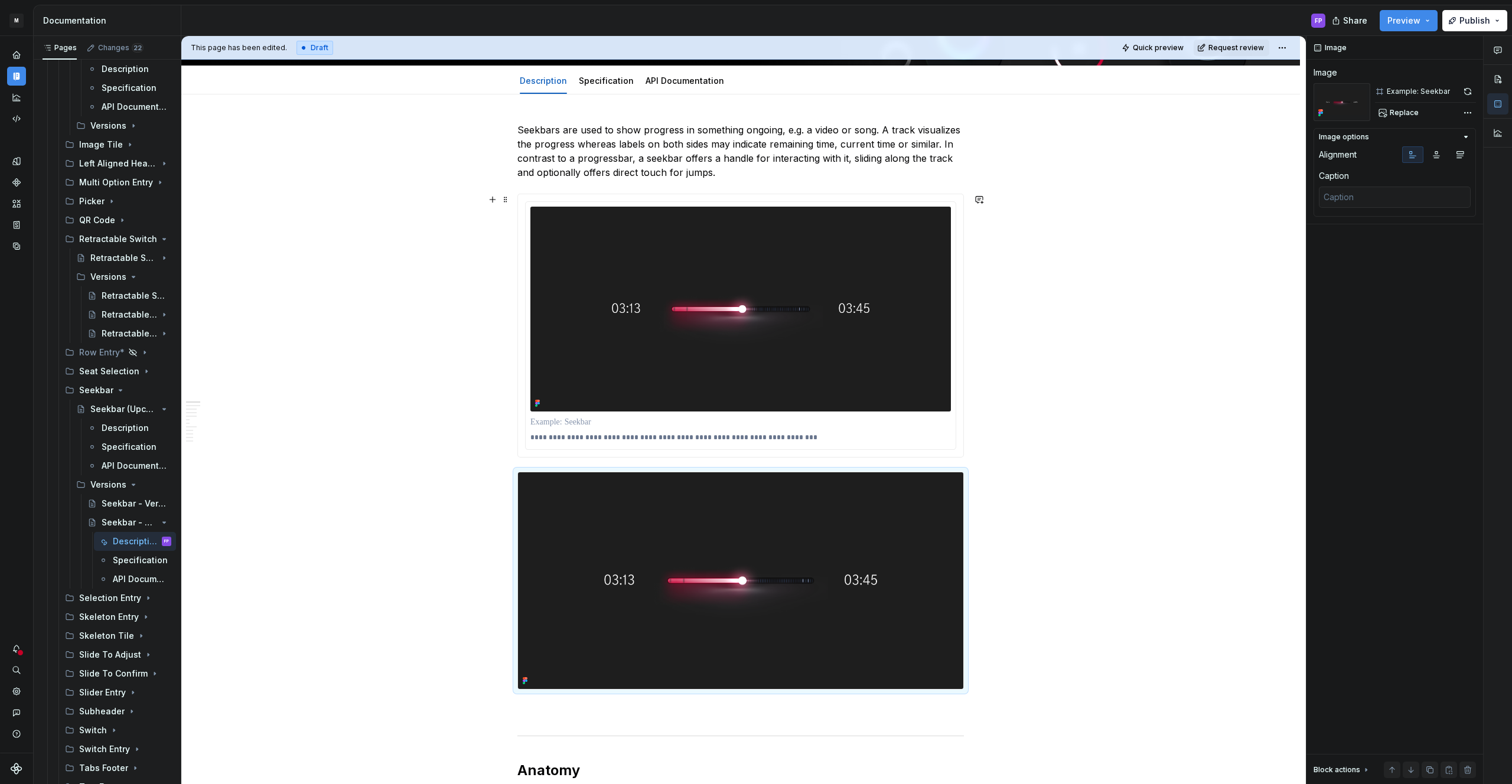
scroll to position [141, 0]
click at [786, 581] on img at bounding box center [740, 581] width 445 height 217
click at [1399, 115] on span "Replace" at bounding box center [1405, 113] width 29 height 10
type textarea "*"
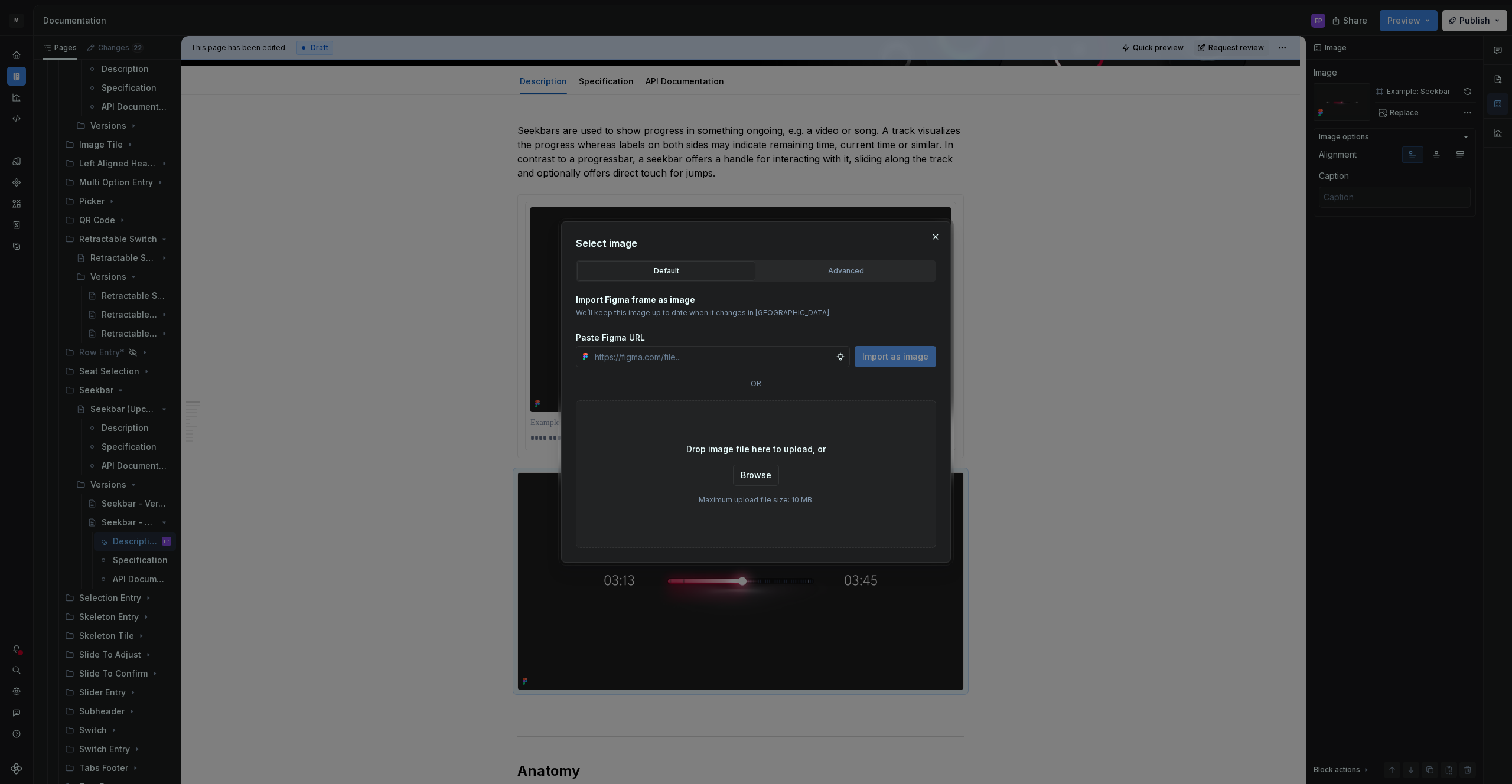
click at [823, 272] on div "Advanced" at bounding box center [845, 271] width 170 height 12
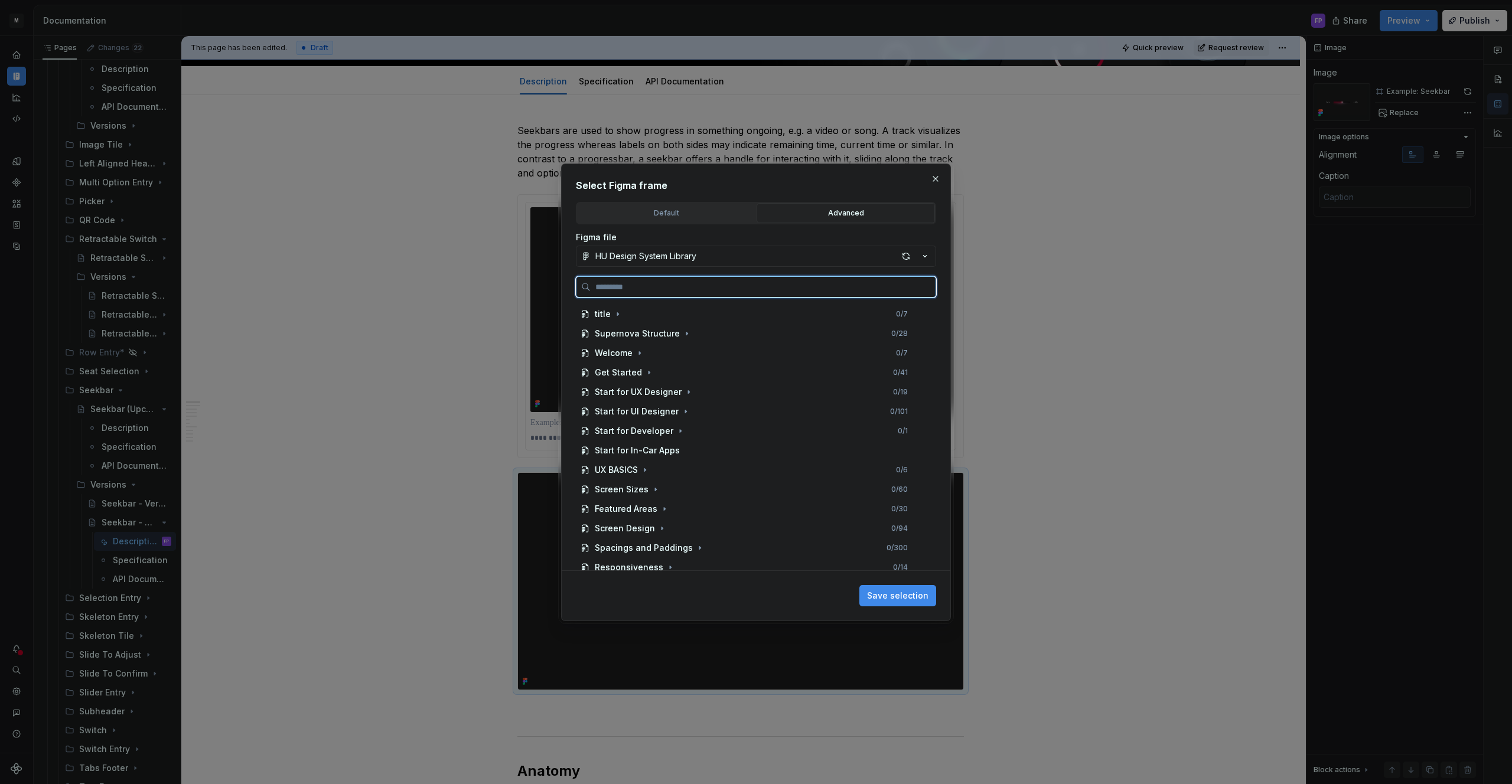
click at [745, 287] on input "search" at bounding box center [763, 287] width 345 height 12
paste input "**********"
type input "**********"
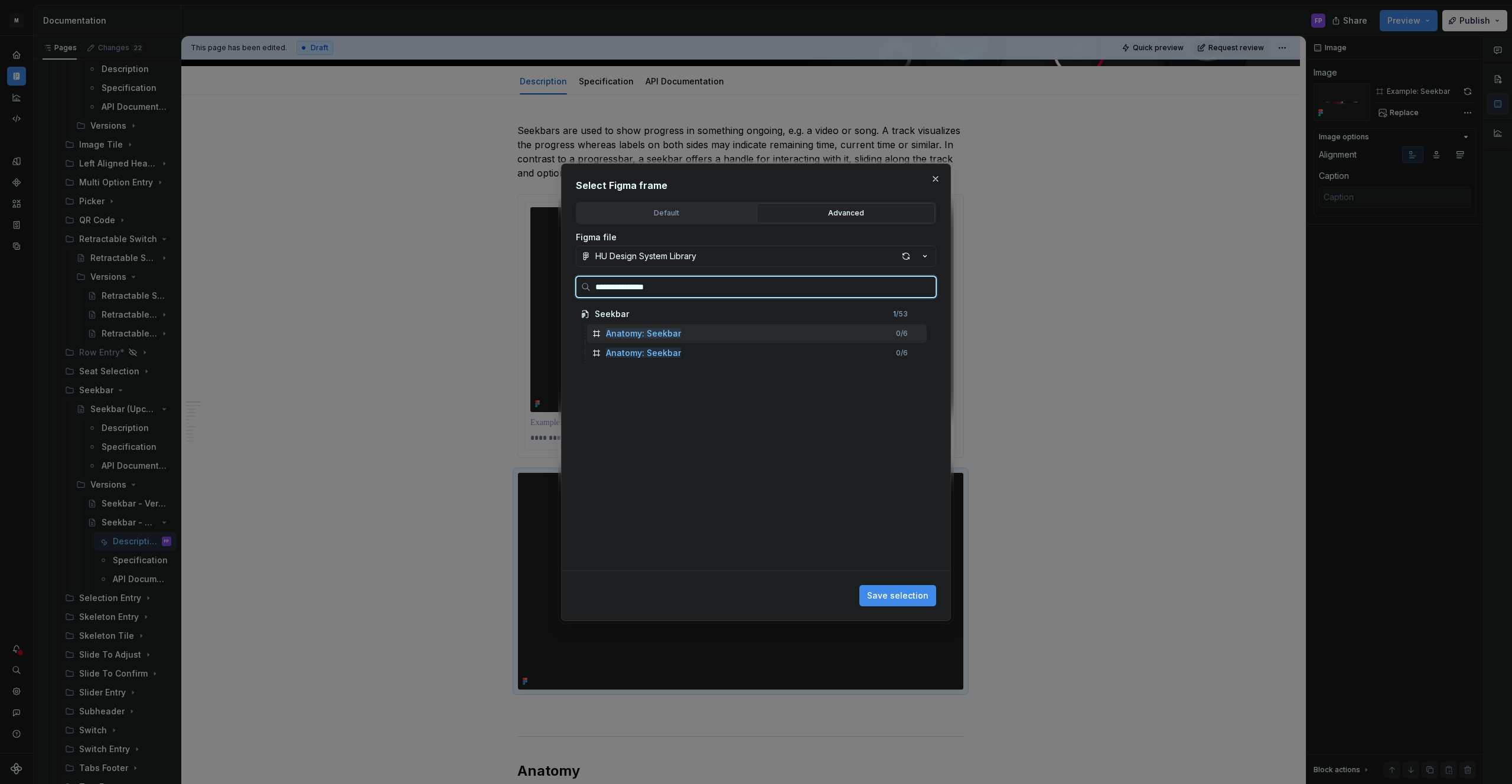
click at [708, 331] on div "Anatomy: Seekbar 0 / 6" at bounding box center [756, 333] width 340 height 19
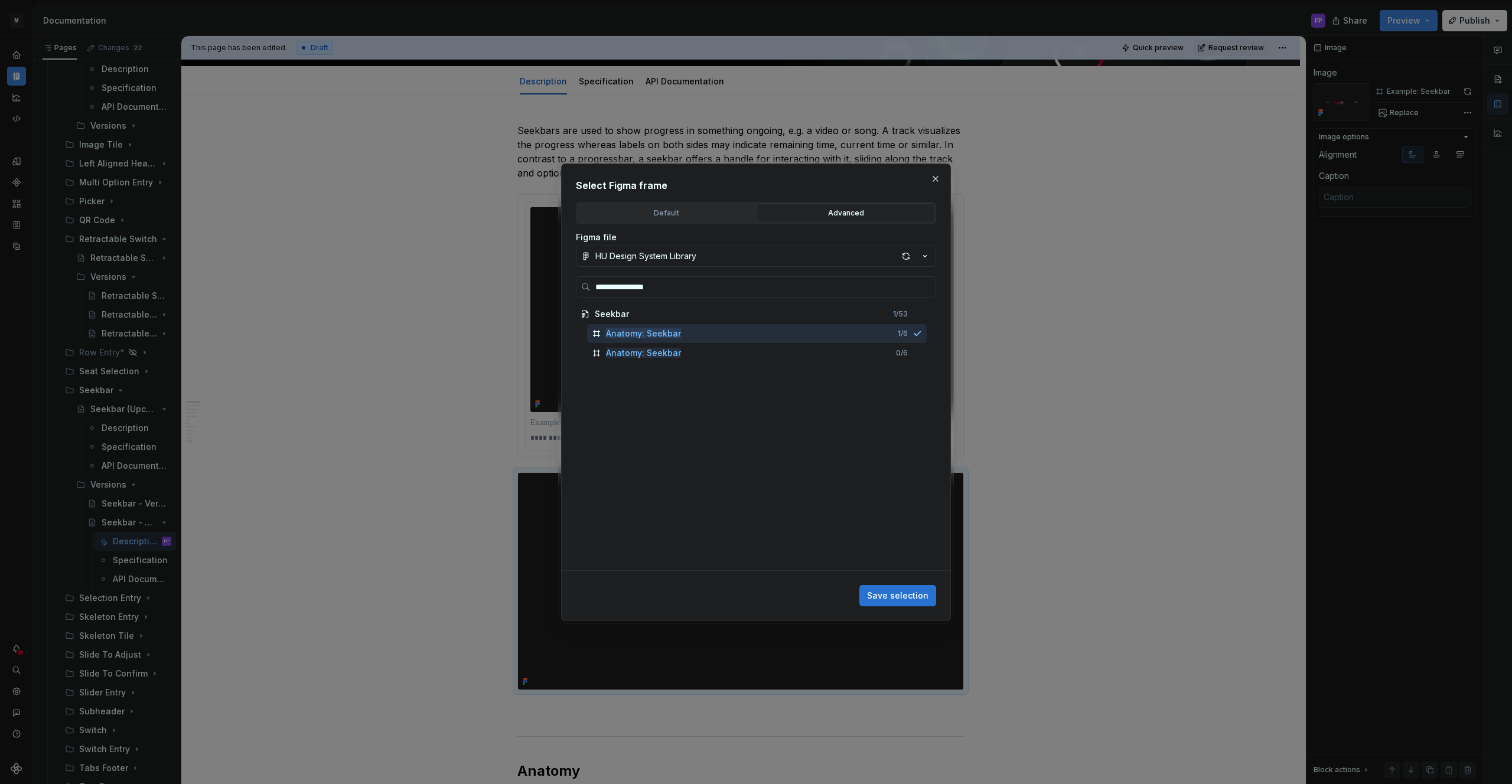
click at [904, 597] on span "Save selection" at bounding box center [897, 596] width 61 height 12
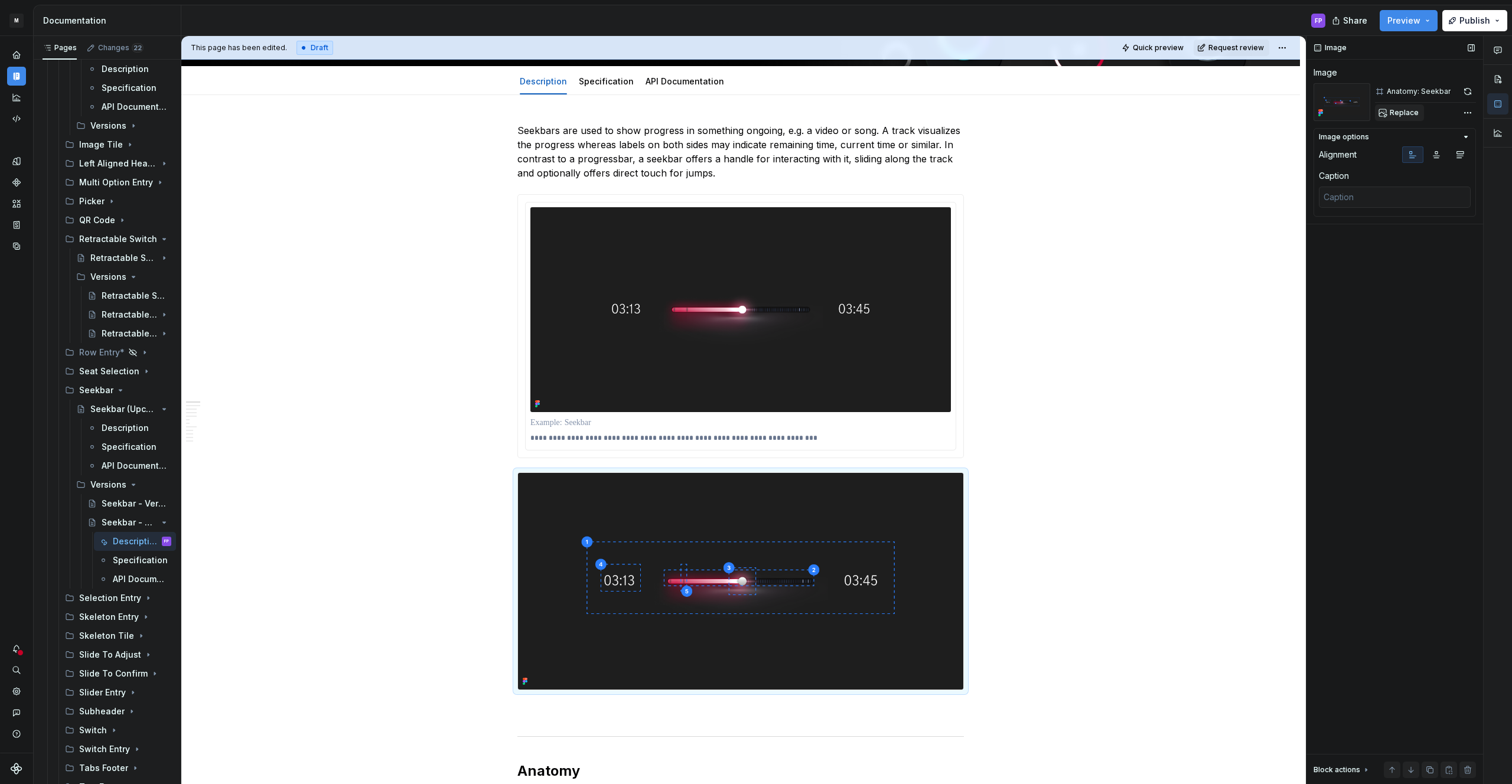
click at [1404, 111] on span "Replace" at bounding box center [1405, 113] width 29 height 10
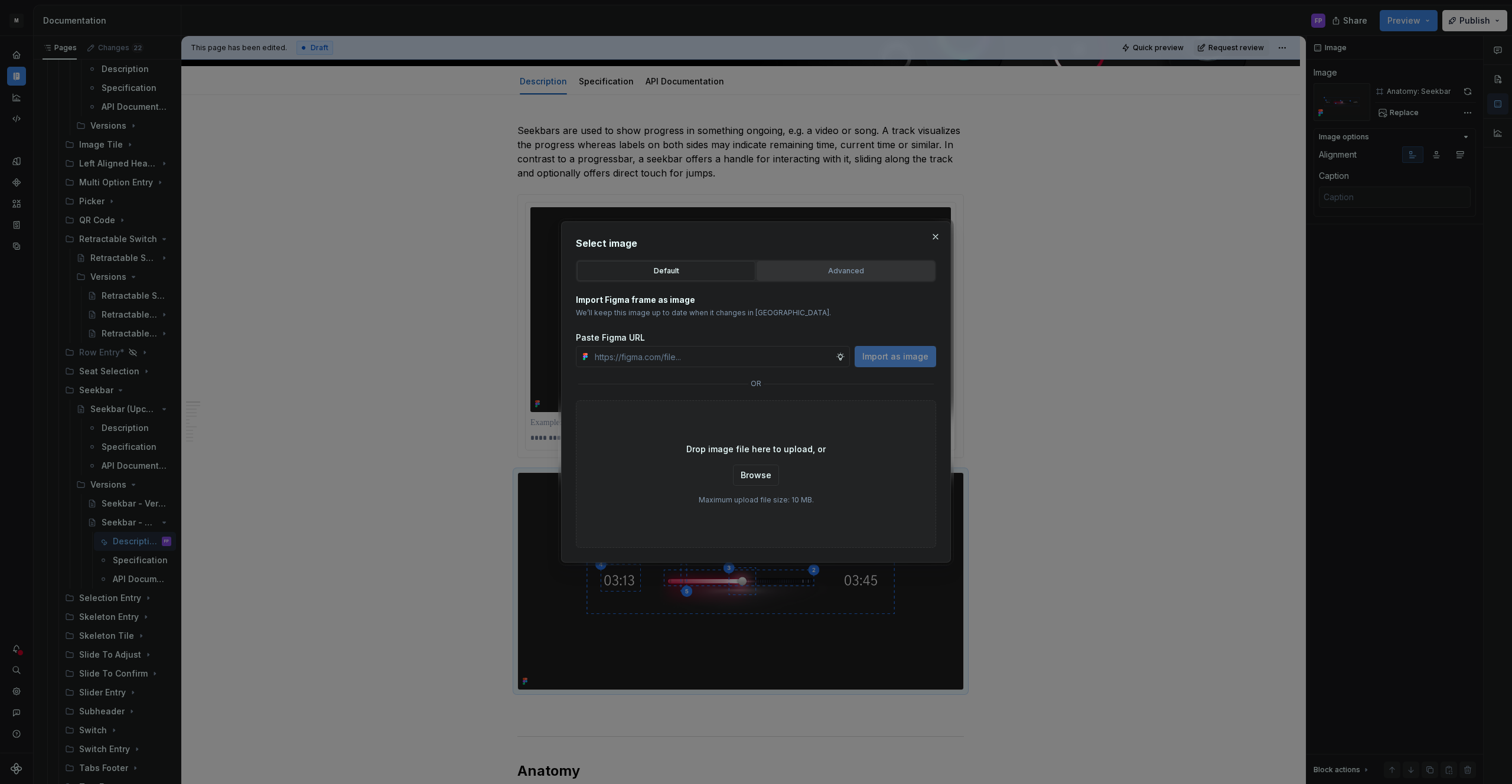
click at [818, 263] on button "Advanced" at bounding box center [845, 271] width 178 height 20
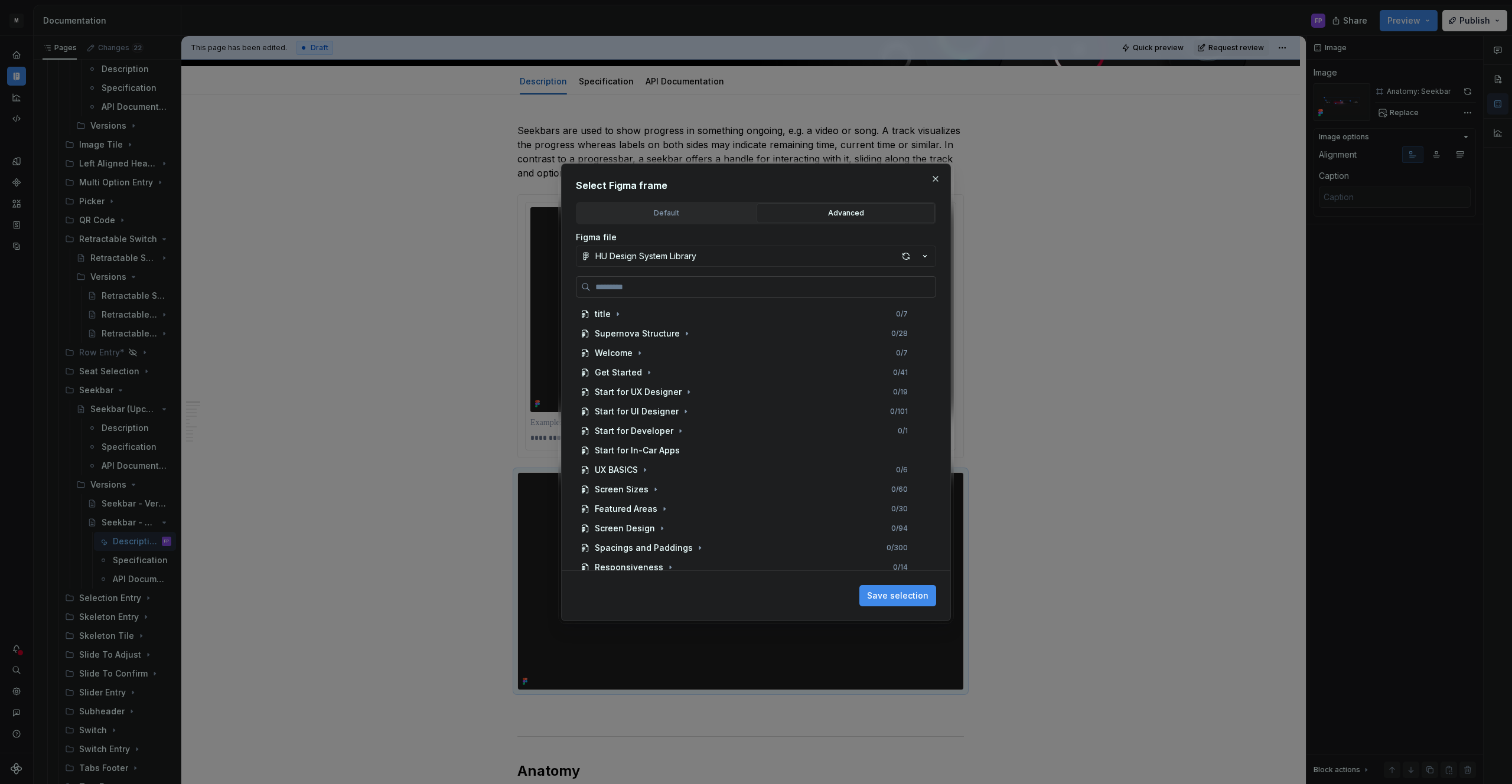
type textarea "*"
paste input "**********"
type input "**********"
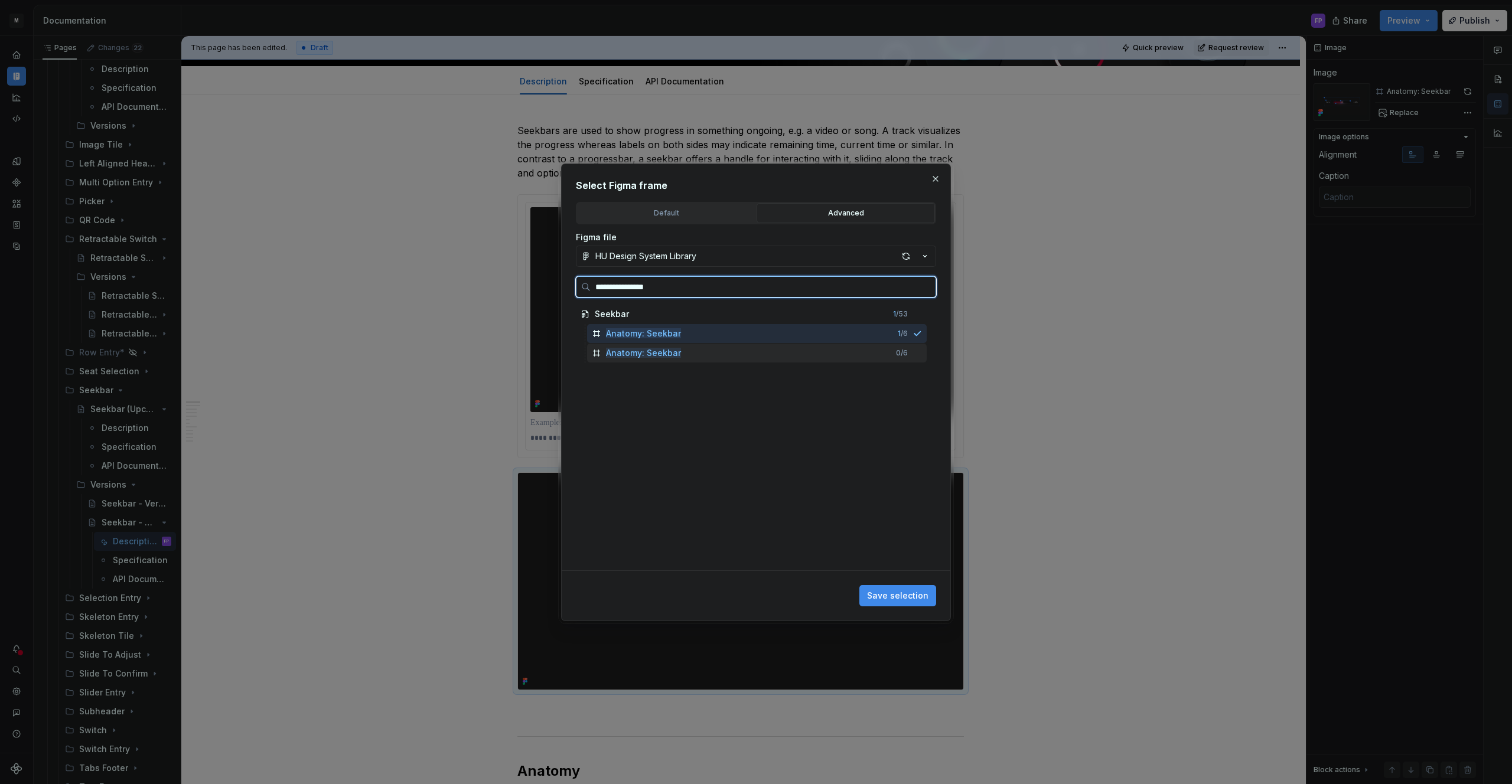
click at [721, 354] on div "Anatomy: Seekbar 0 / 6" at bounding box center [756, 353] width 340 height 19
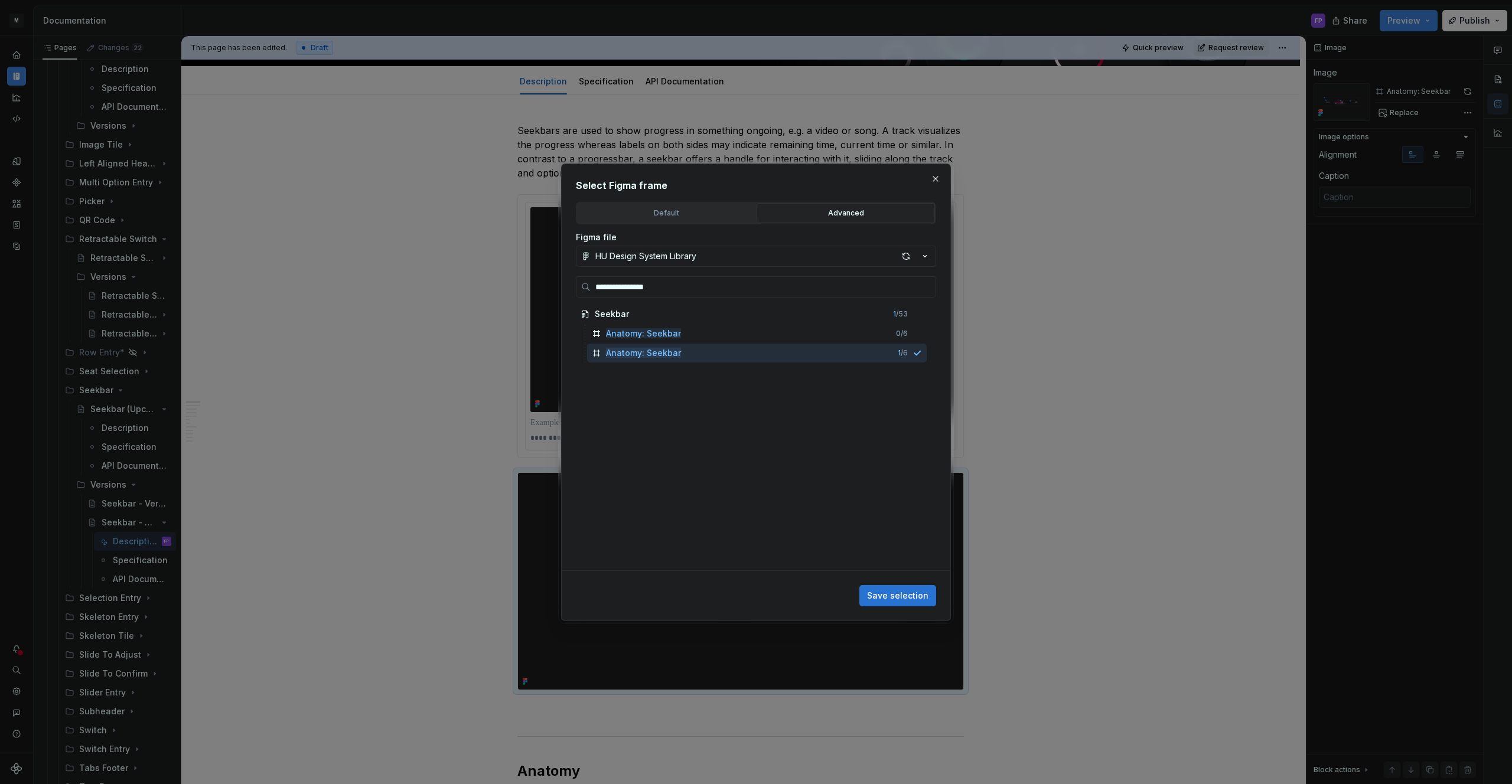
click at [906, 593] on span "Save selection" at bounding box center [897, 596] width 61 height 12
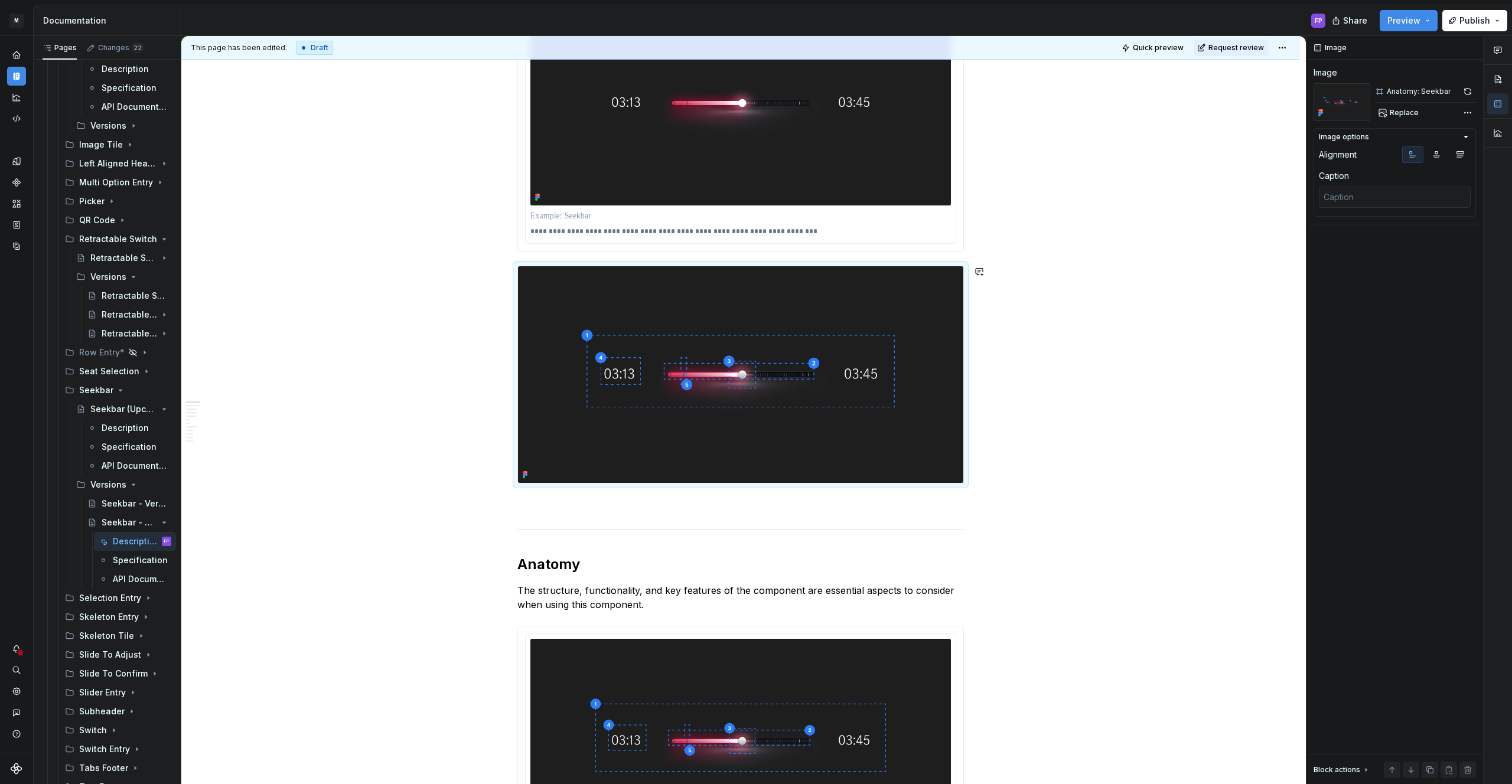
scroll to position [348, 0]
click at [686, 420] on img at bounding box center [740, 374] width 445 height 217
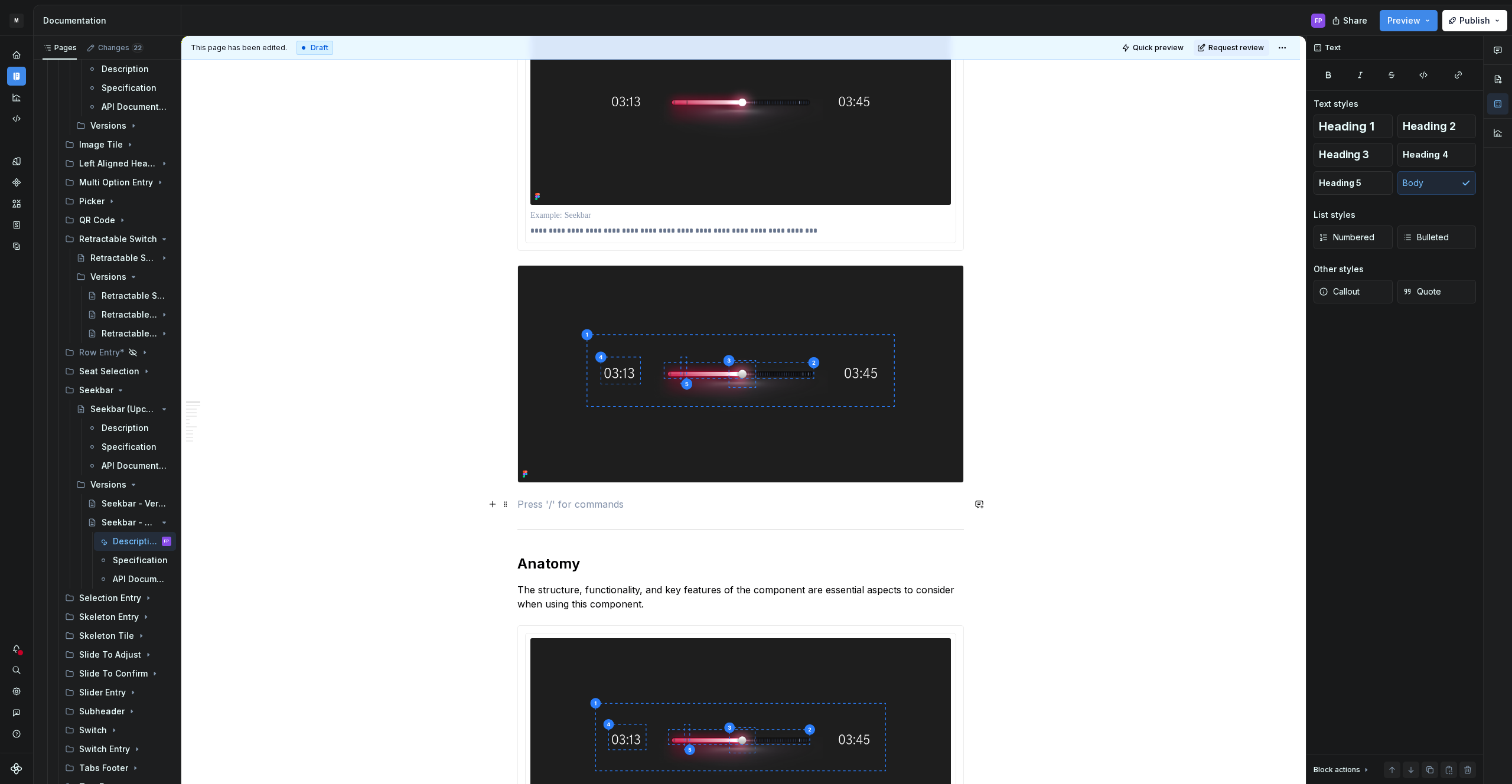
click at [535, 505] on p at bounding box center [740, 504] width 446 height 14
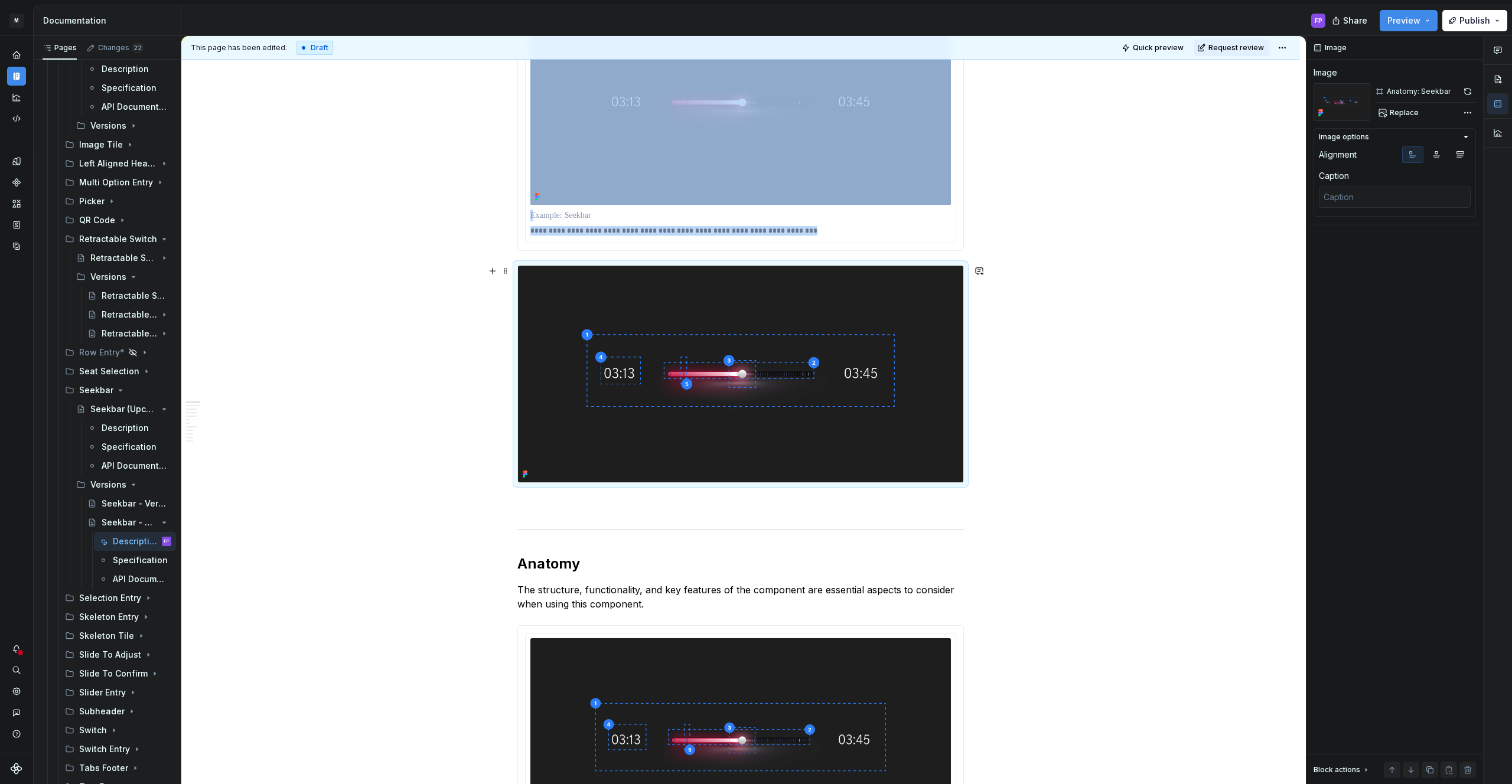
click at [585, 435] on img at bounding box center [740, 374] width 445 height 217
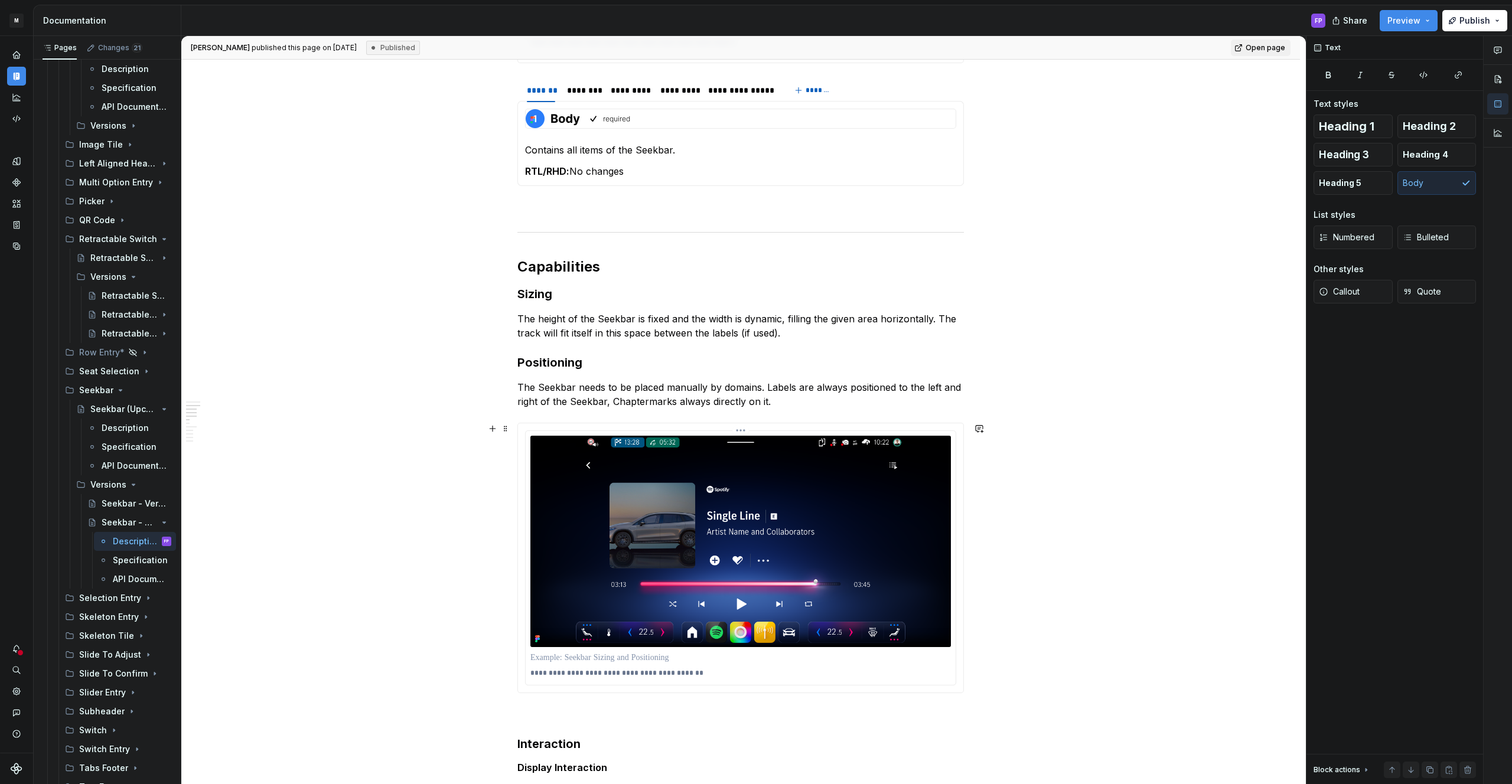
scroll to position [953, 0]
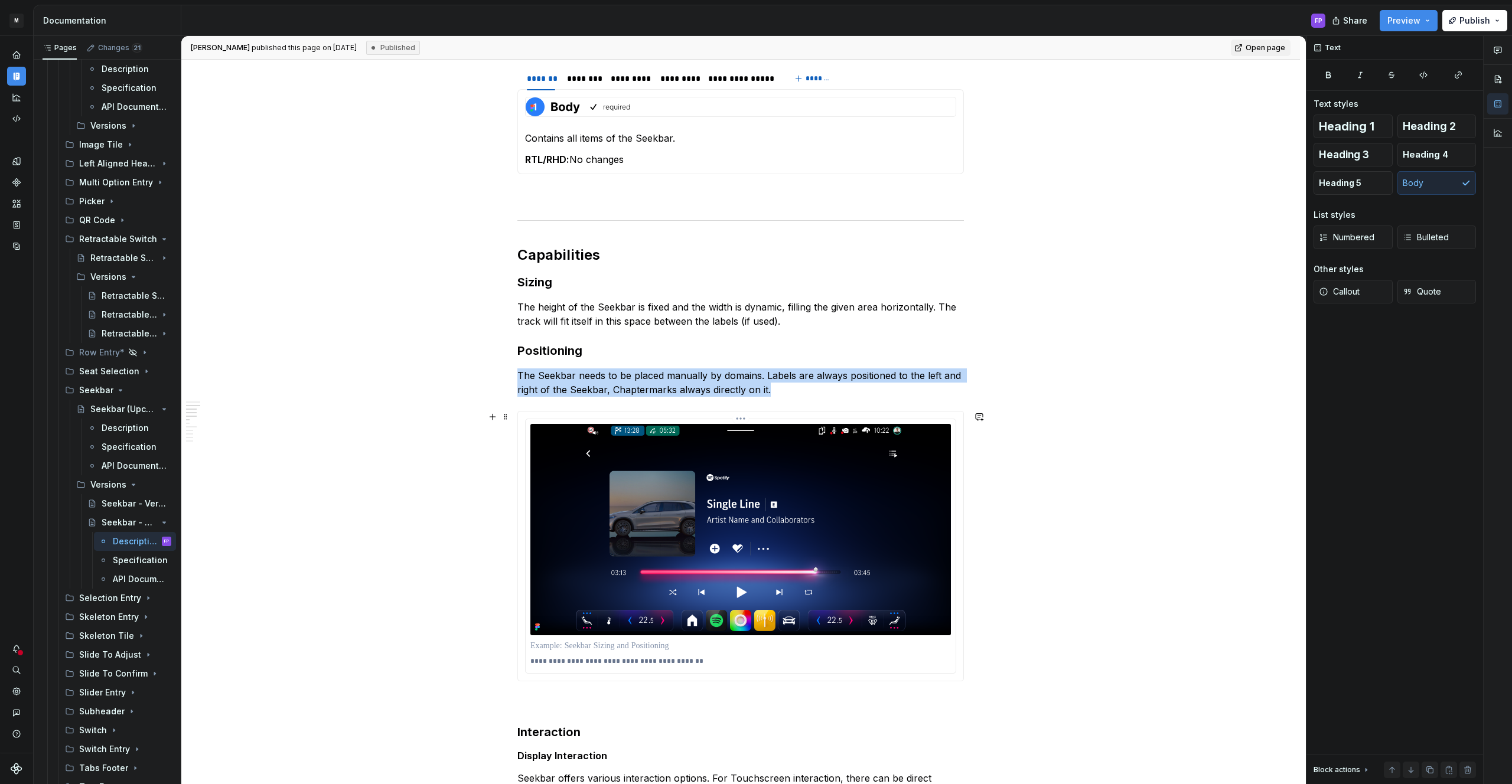
click at [699, 474] on img at bounding box center [740, 530] width 420 height 212
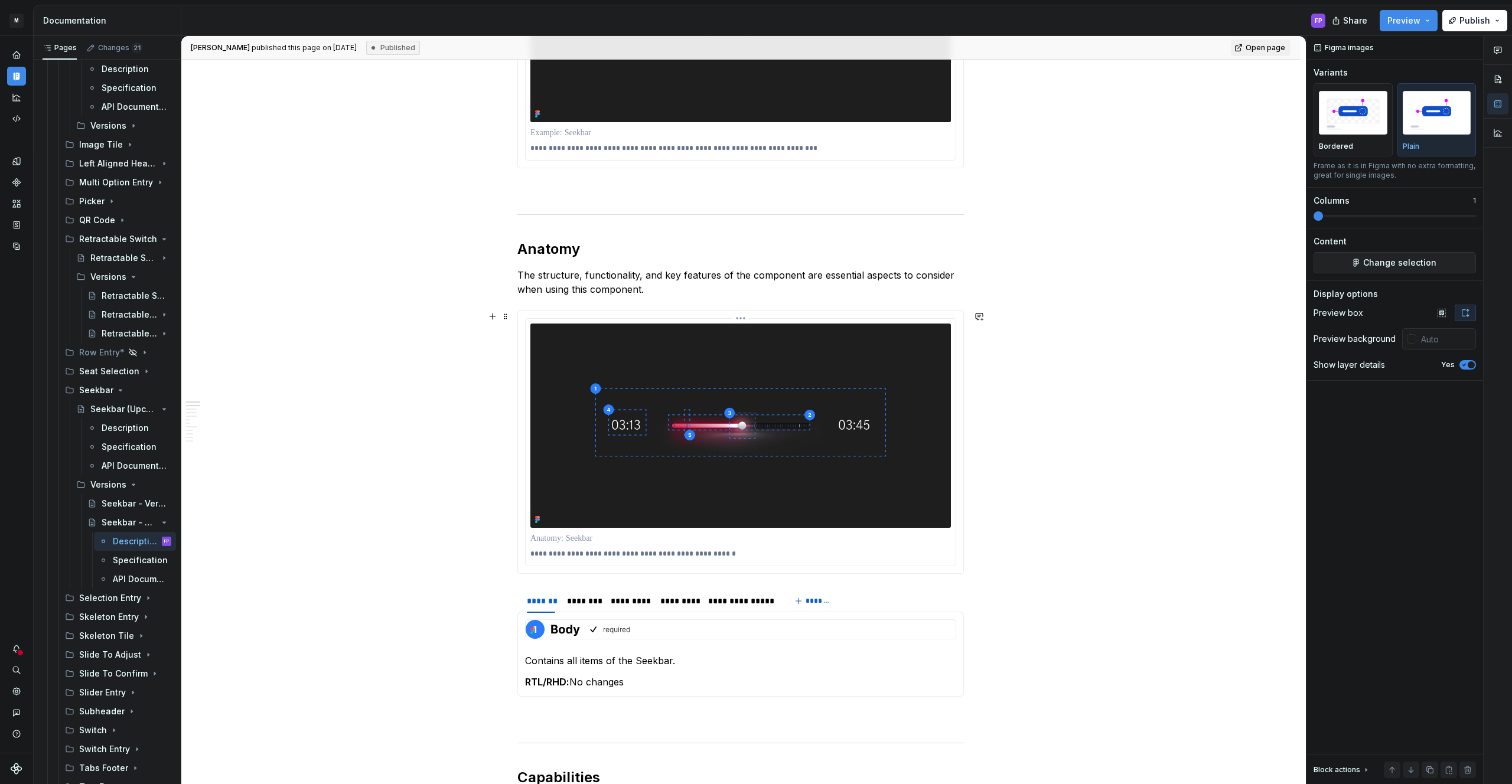
scroll to position [265, 0]
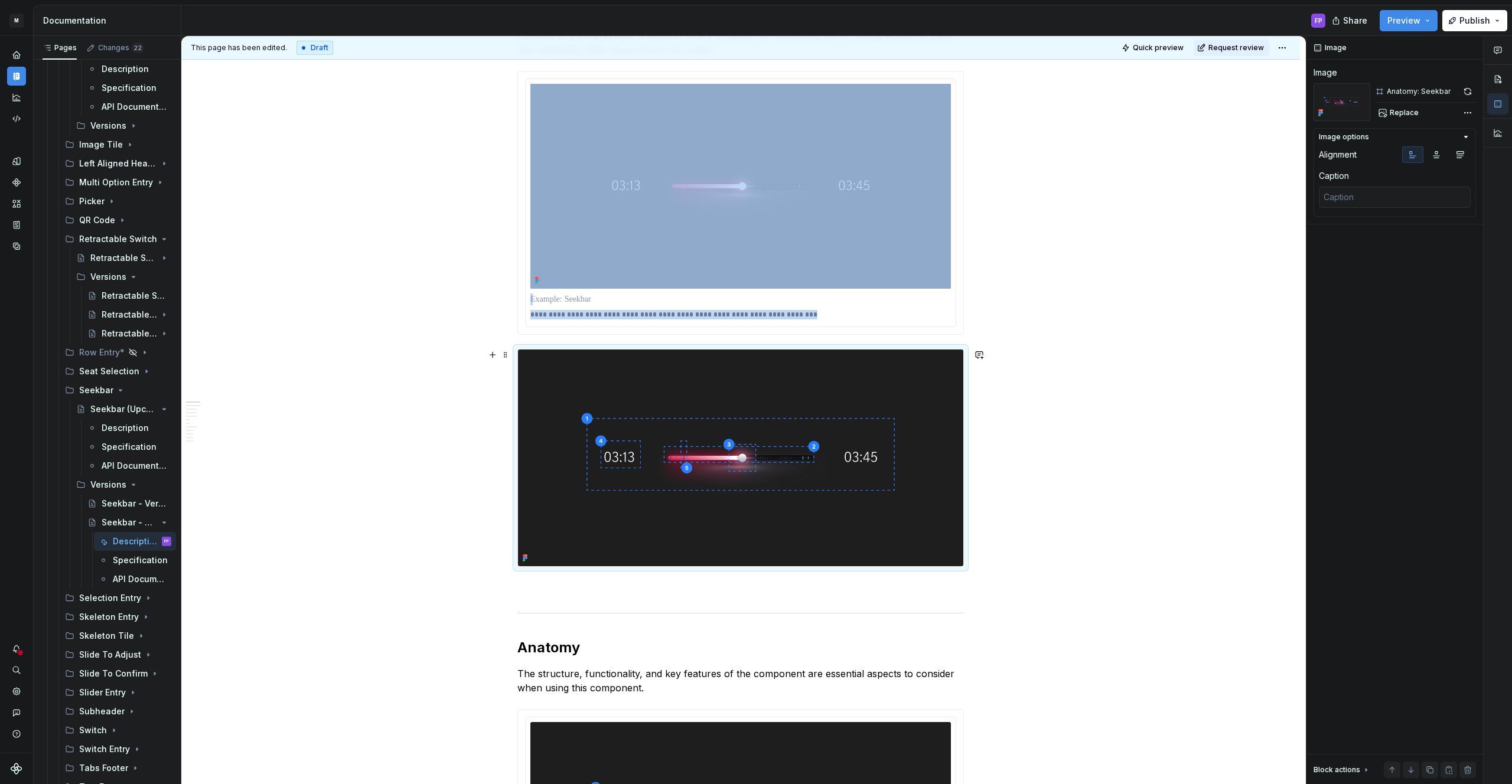
click at [869, 434] on img at bounding box center [740, 458] width 445 height 217
click at [1409, 109] on span "Replace" at bounding box center [1405, 113] width 29 height 10
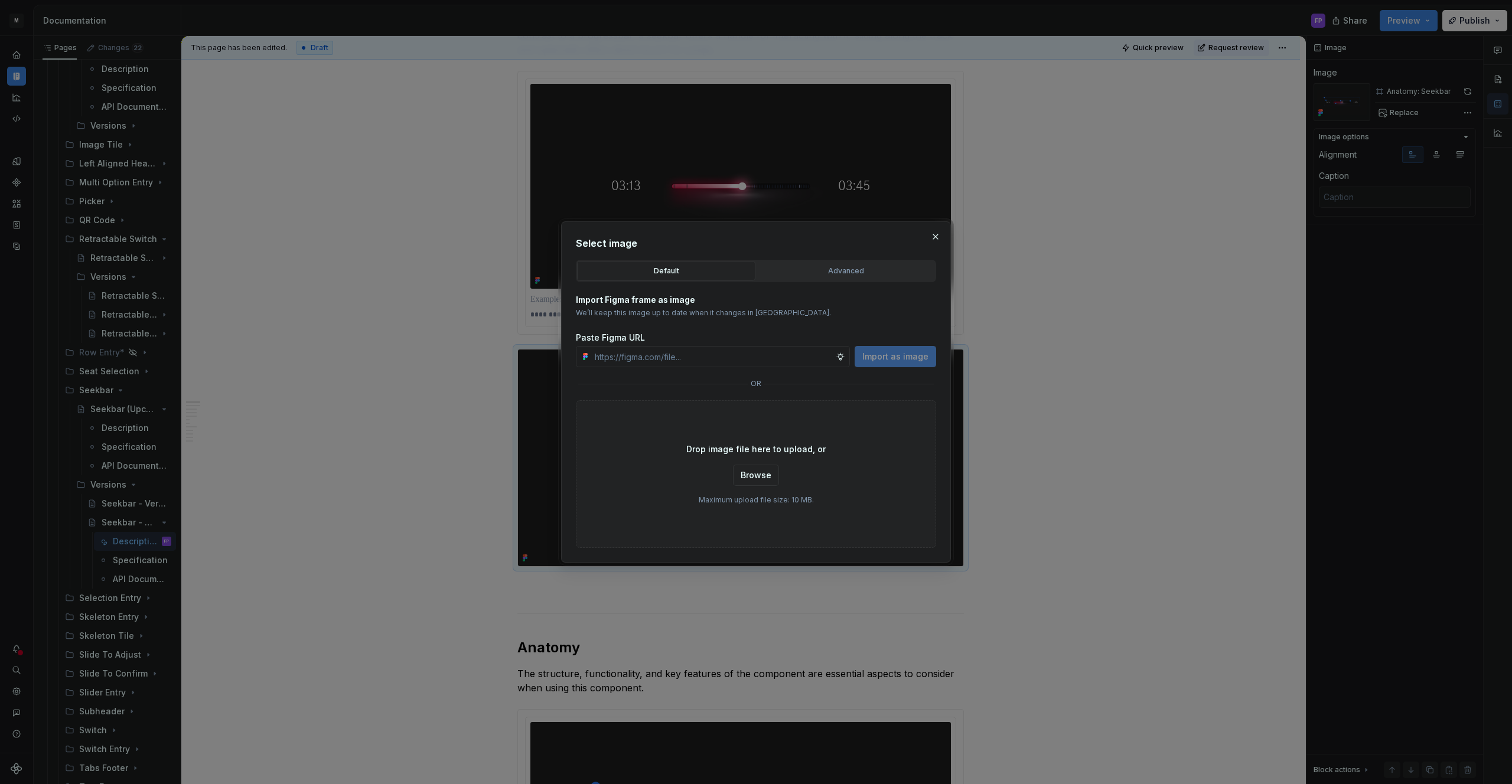
type textarea "*"
click at [852, 271] on div "Advanced" at bounding box center [845, 271] width 170 height 12
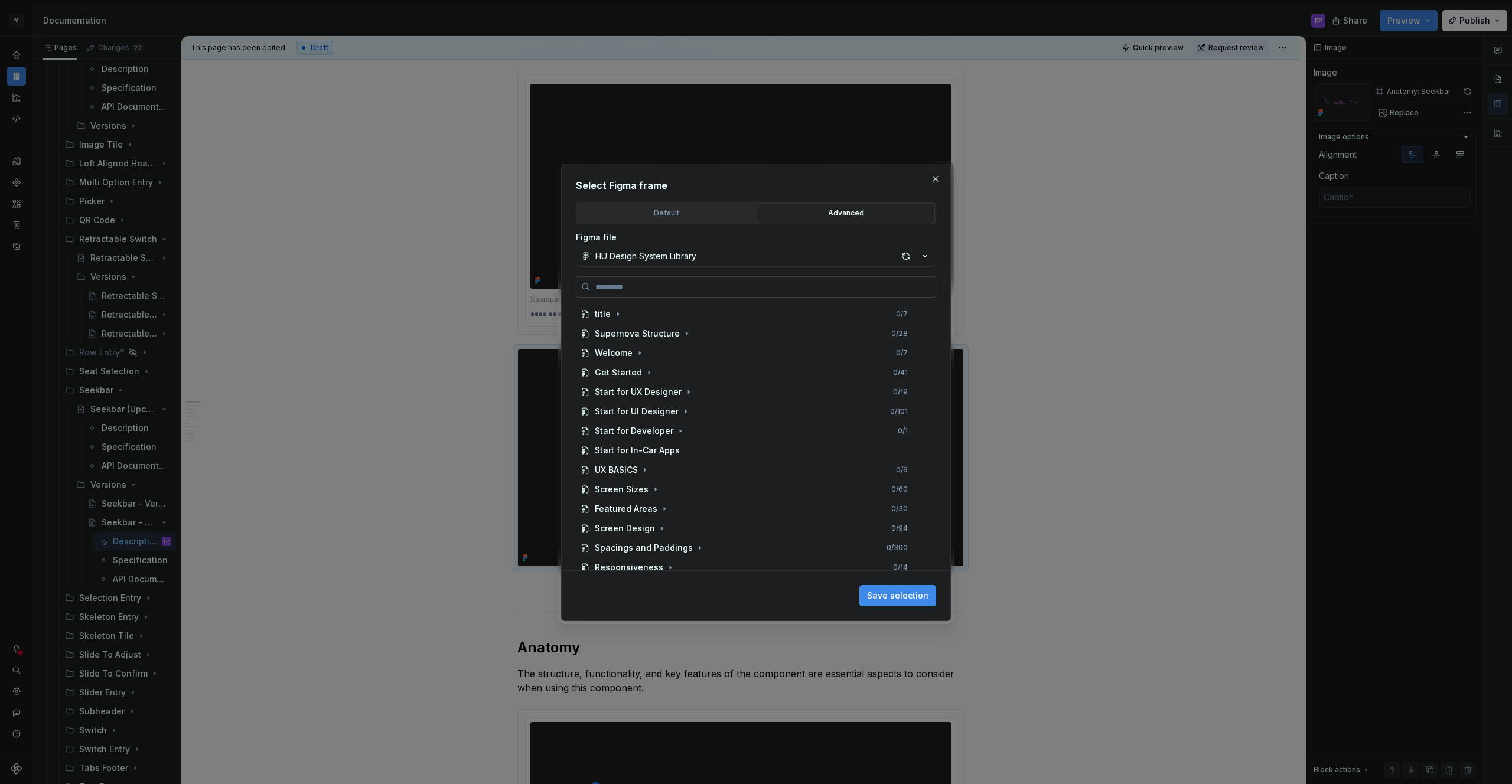
click at [736, 291] on input "search" at bounding box center [763, 287] width 345 height 12
paste input "**********"
type input "**********"
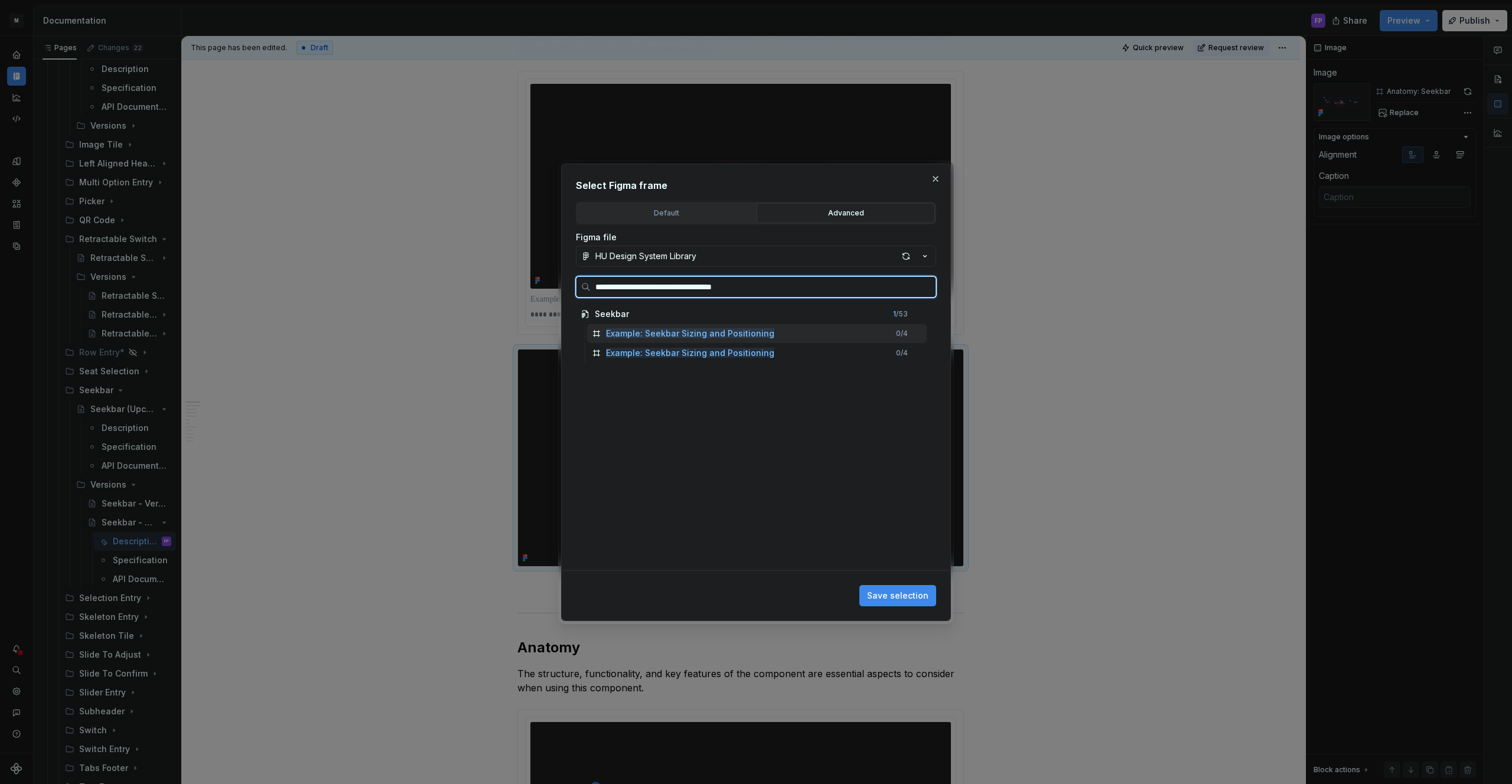
click at [686, 332] on mark "Example: Seekbar Sizing and Positioning" at bounding box center [690, 333] width 169 height 10
drag, startPoint x: 905, startPoint y: 589, endPoint x: 1006, endPoint y: 539, distance: 112.7
click at [906, 588] on button "Save selection" at bounding box center [897, 596] width 77 height 21
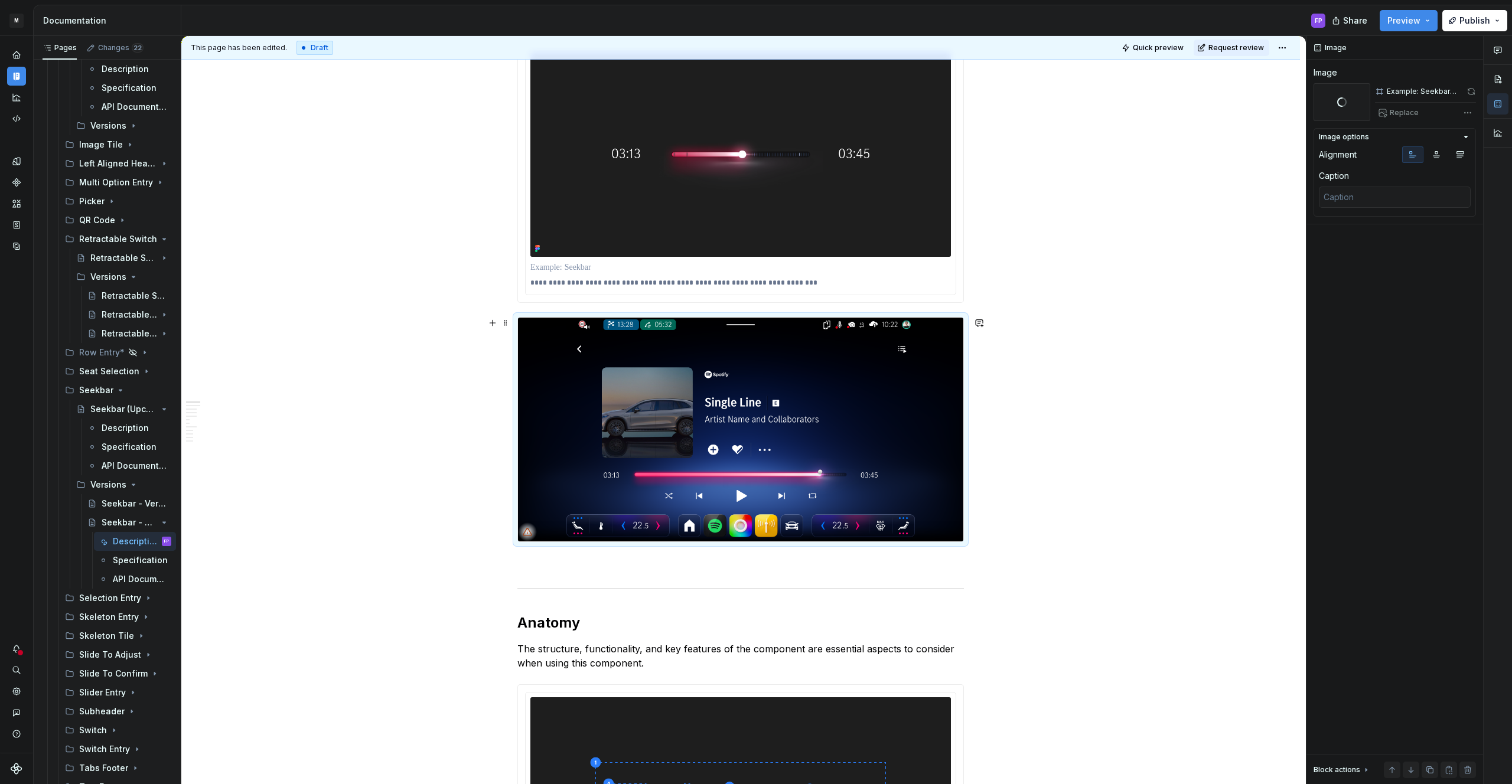
scroll to position [273, 0]
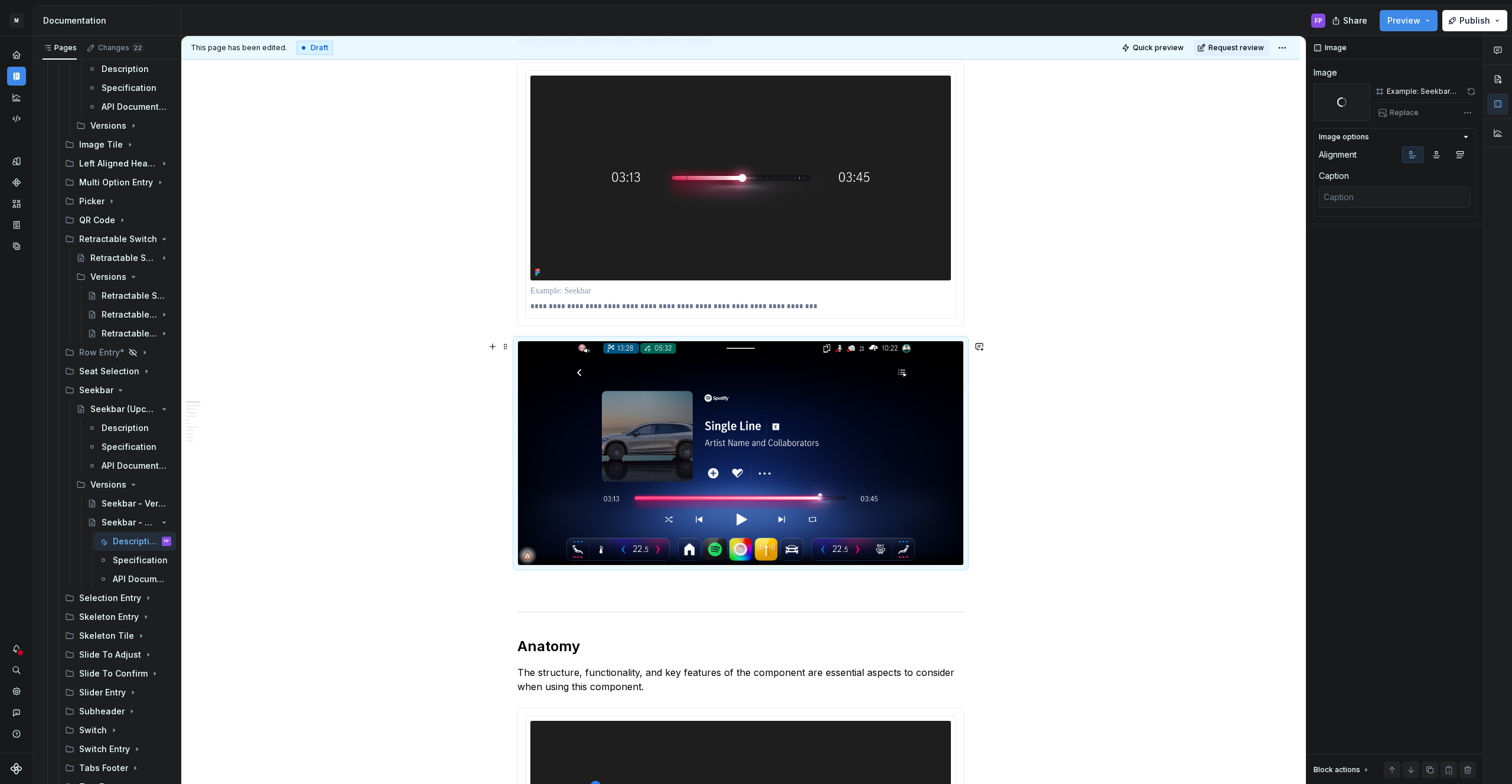
click at [899, 369] on img at bounding box center [740, 453] width 445 height 224
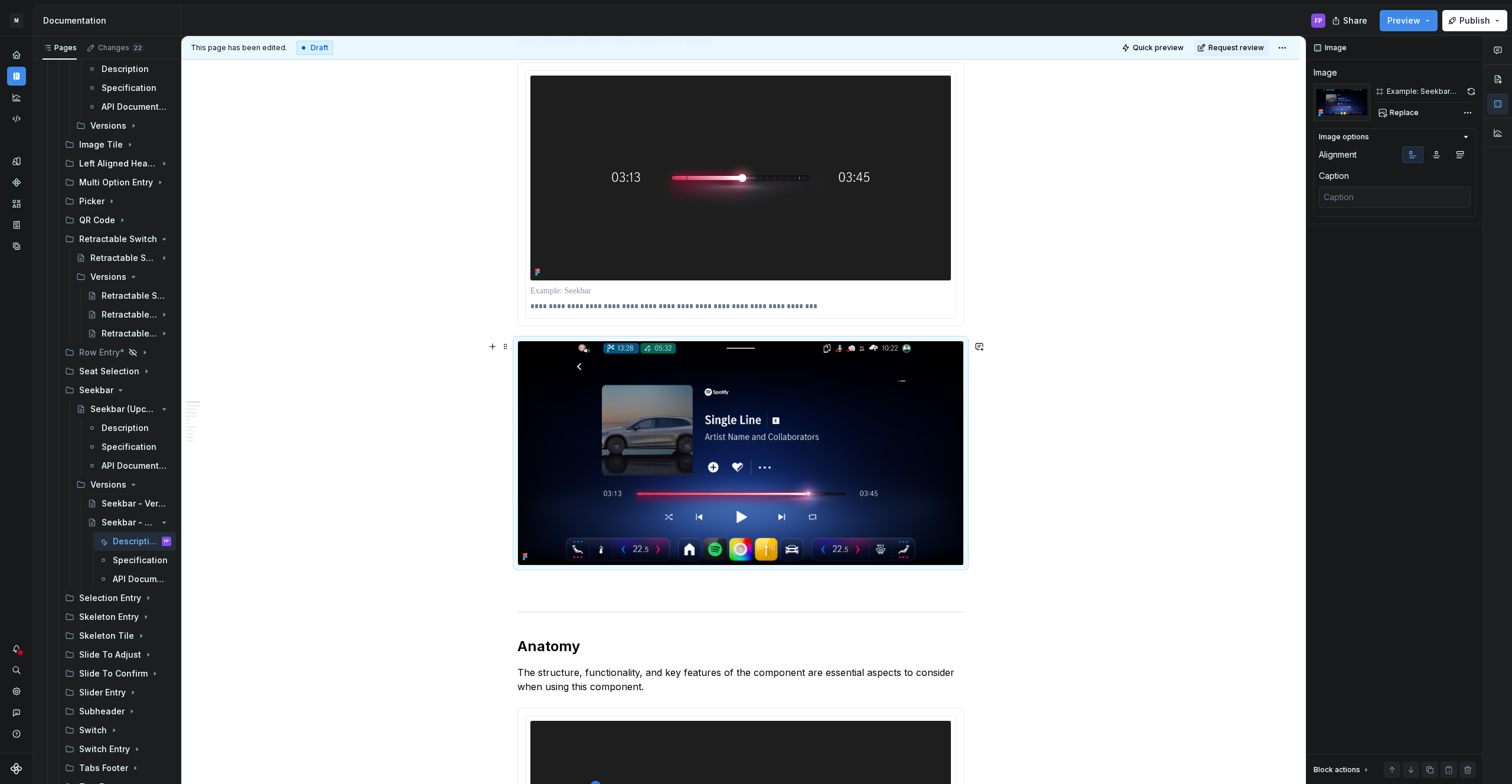
click at [795, 400] on img at bounding box center [740, 453] width 445 height 224
click at [1393, 107] on button "Replace" at bounding box center [1400, 112] width 49 height 16
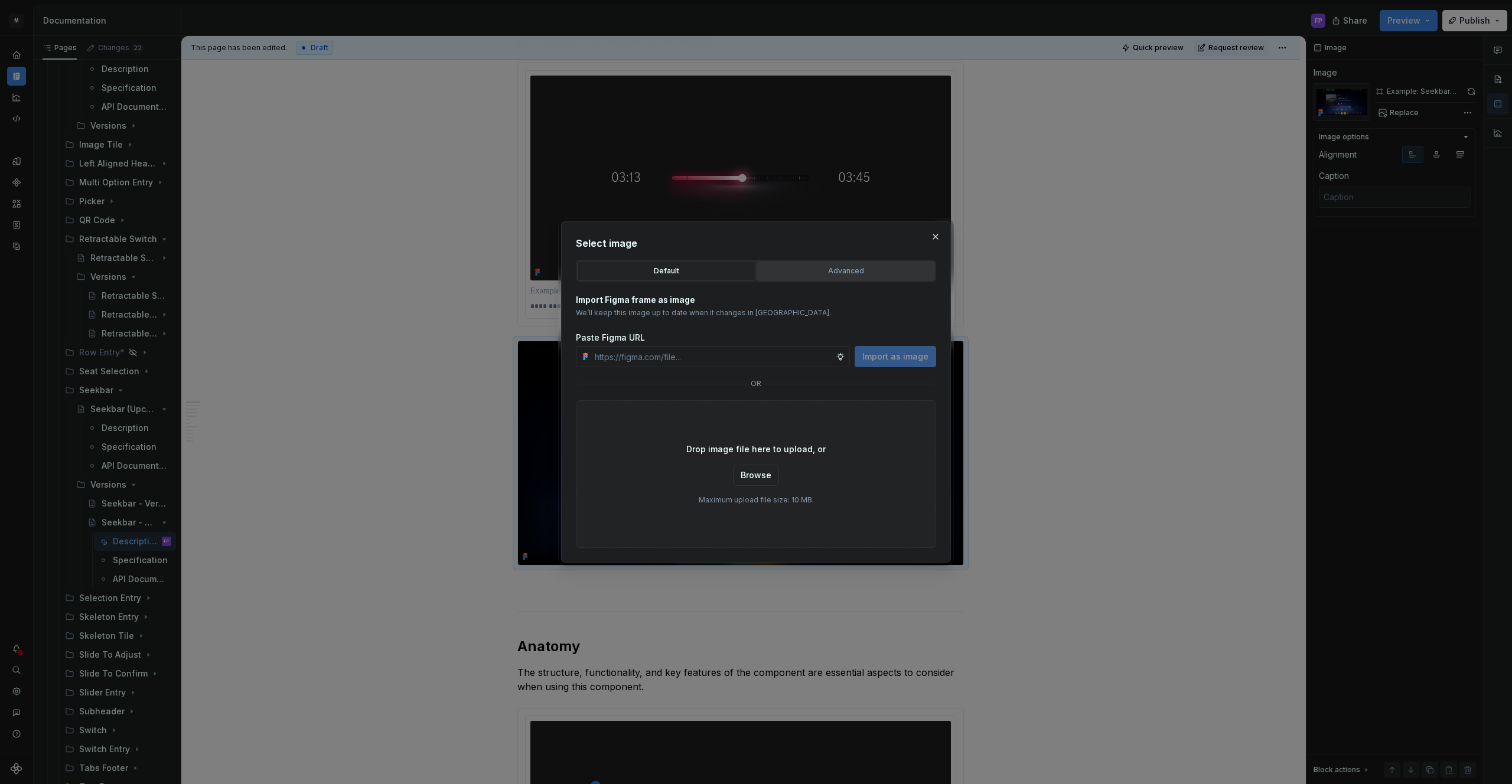
click at [825, 276] on div "Advanced" at bounding box center [845, 271] width 170 height 12
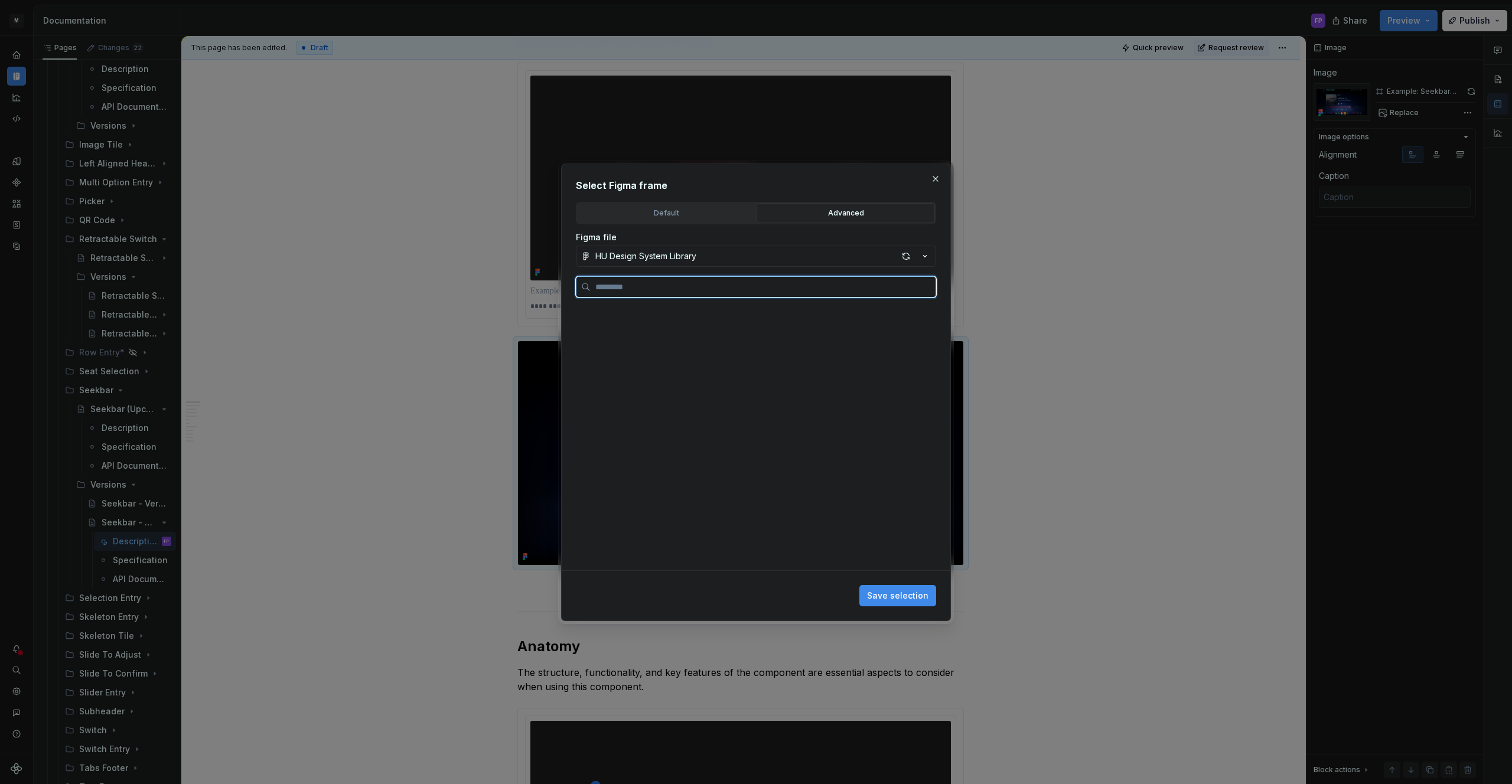
type textarea "*"
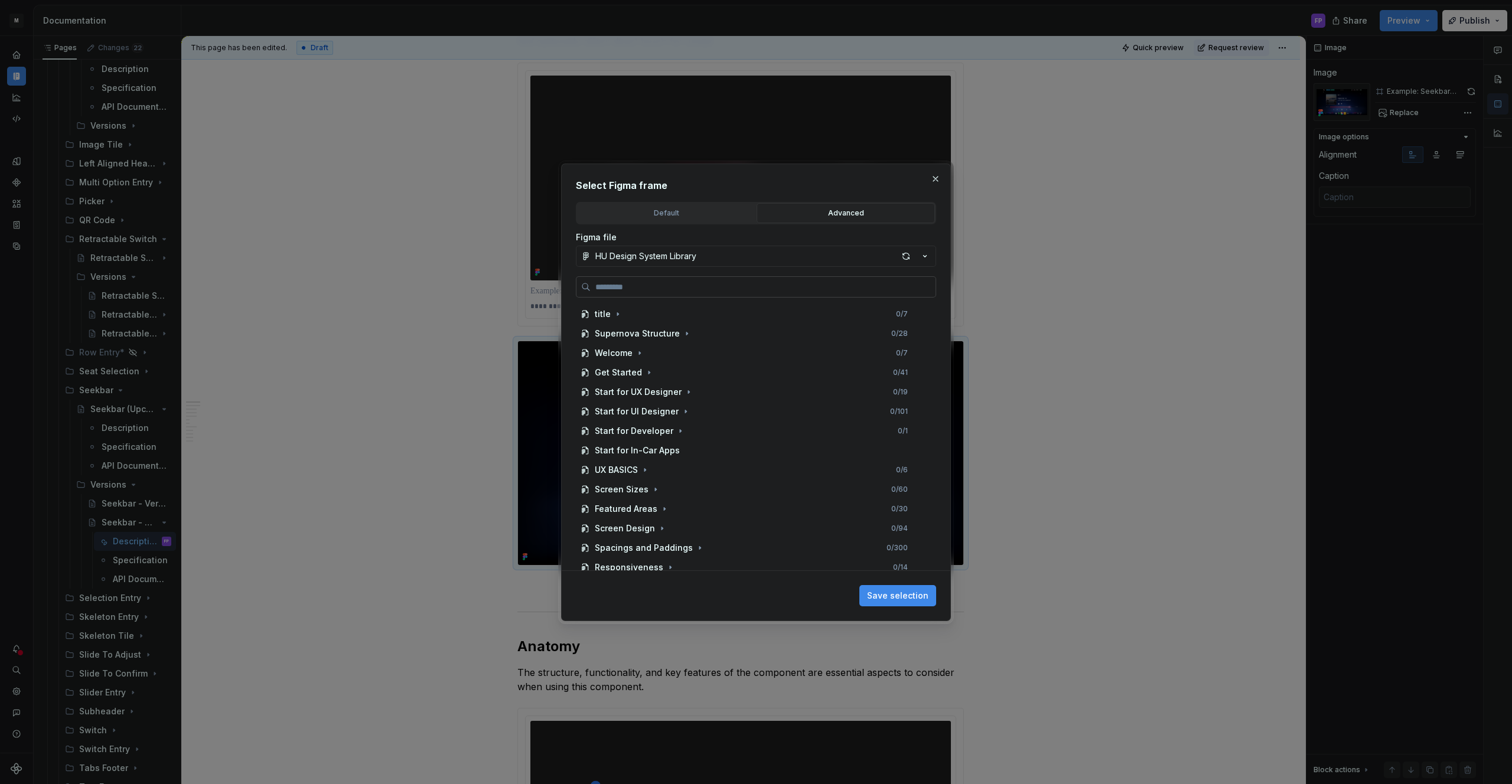
click at [748, 283] on input "search" at bounding box center [763, 287] width 345 height 12
paste input "**********"
type input "**********"
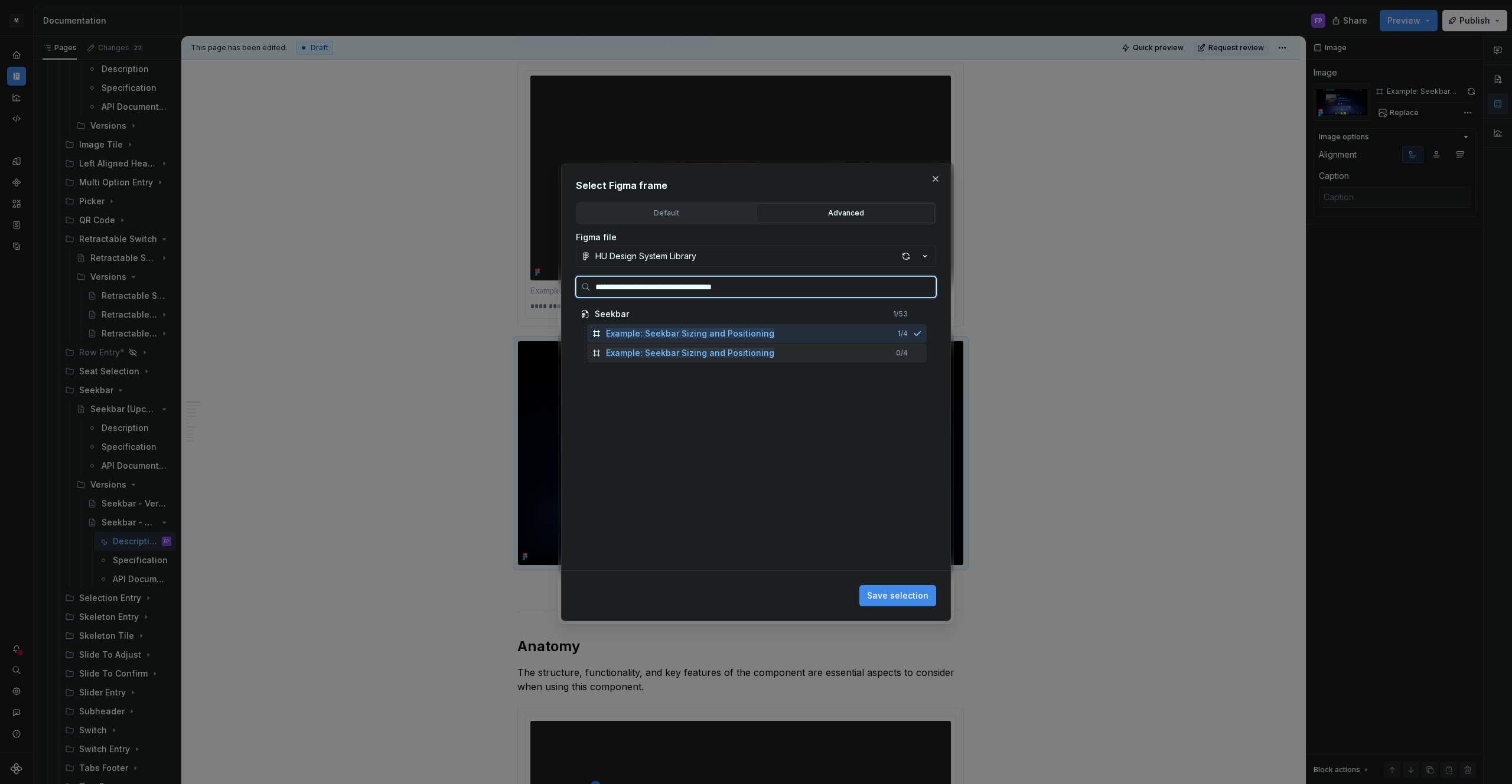
click at [802, 351] on div "Example: Seekbar Sizing and Positioning 0 / 4" at bounding box center [756, 353] width 340 height 19
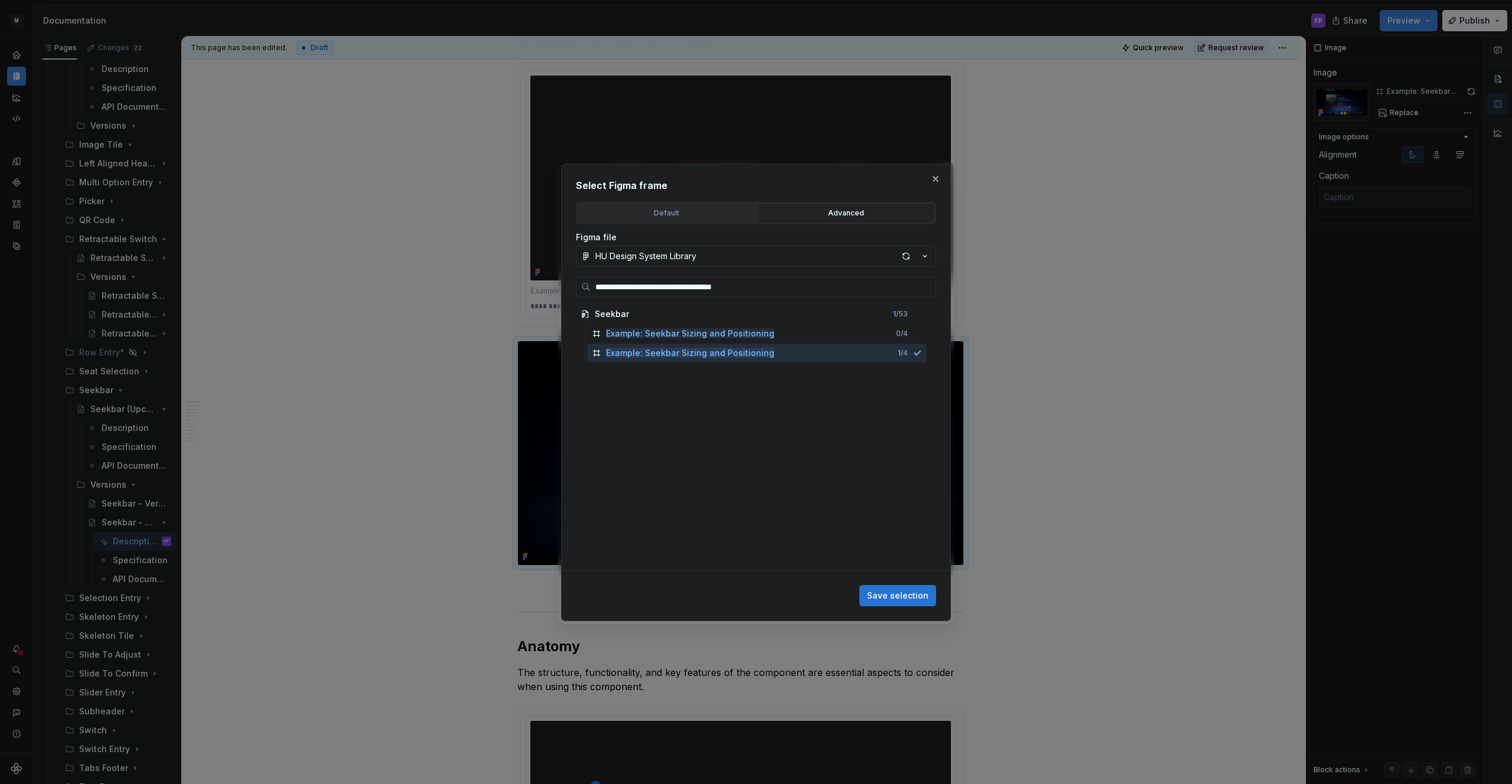
click at [917, 593] on span "Save selection" at bounding box center [897, 596] width 61 height 12
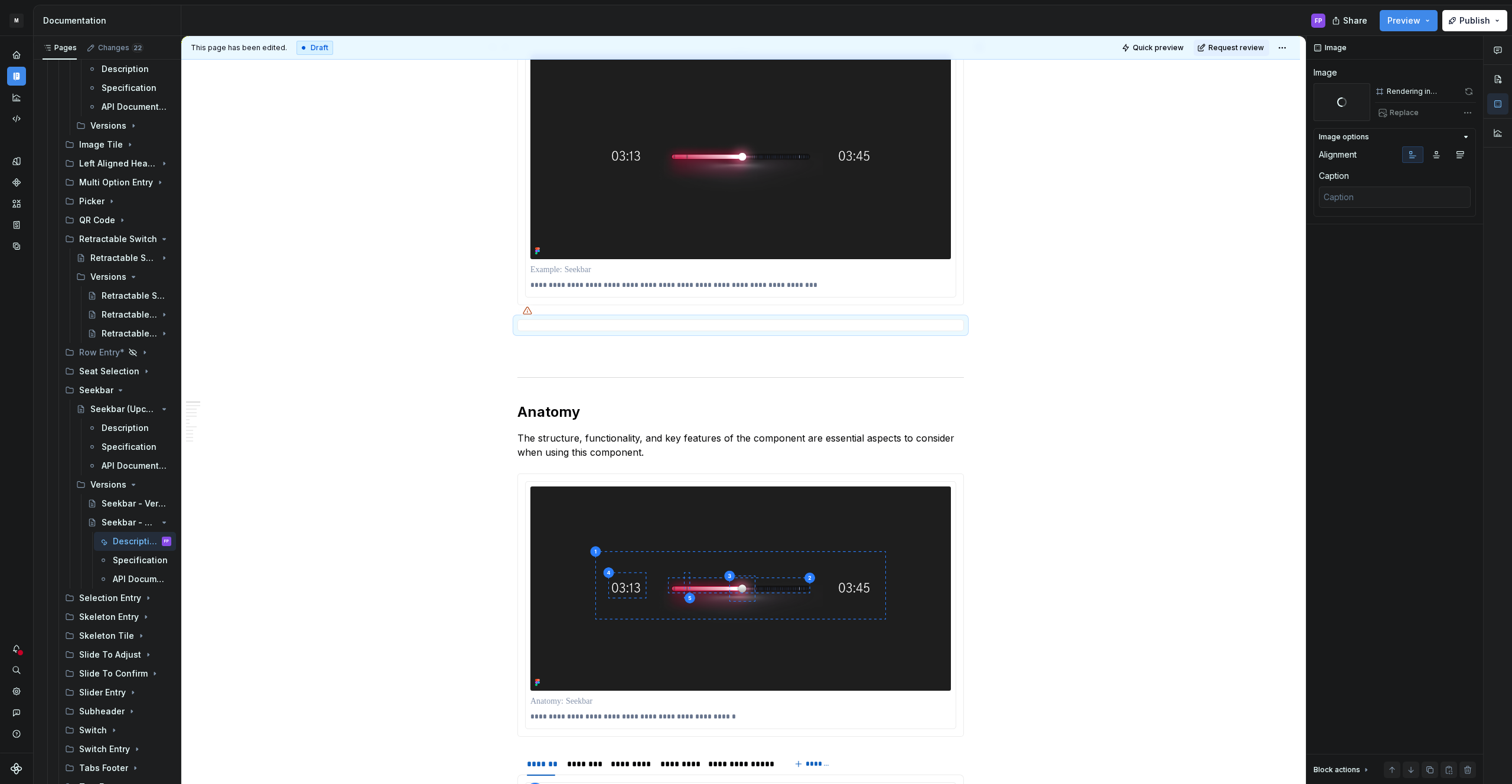
scroll to position [296, 0]
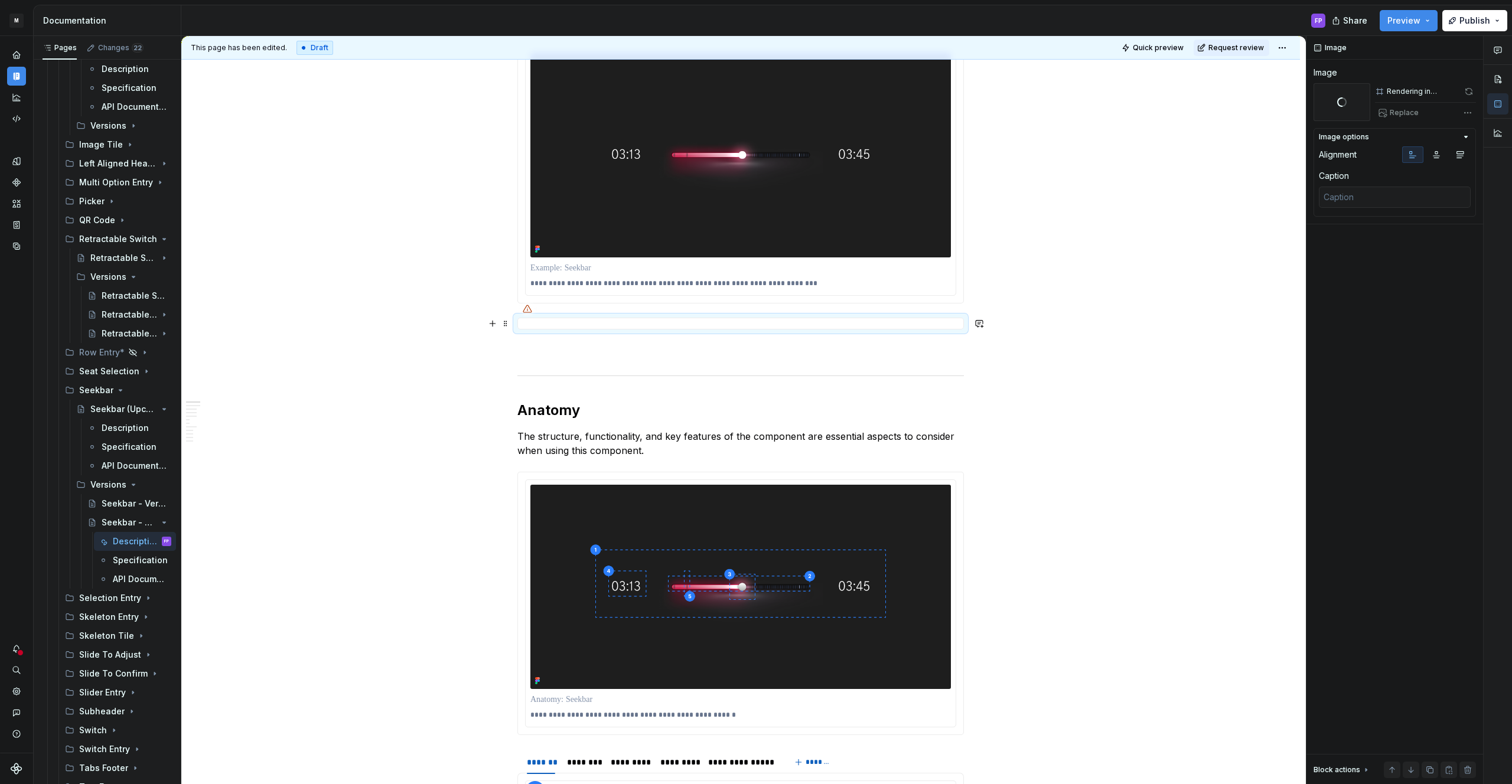
click at [618, 326] on div at bounding box center [740, 323] width 446 height 12
click at [1472, 90] on span at bounding box center [1469, 91] width 15 height 16
click at [732, 318] on div at bounding box center [740, 323] width 446 height 12
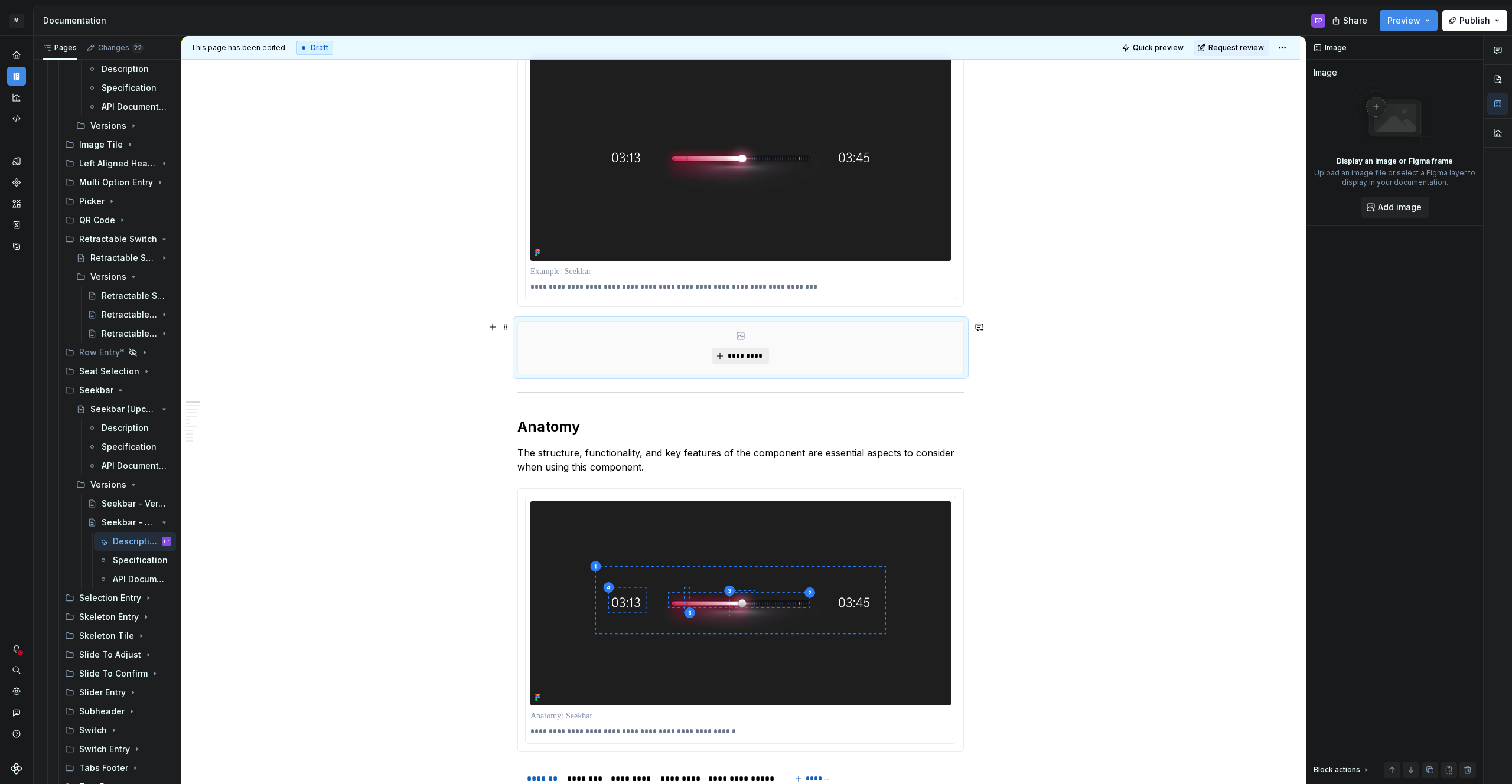
click at [758, 350] on button "*********" at bounding box center [740, 356] width 56 height 16
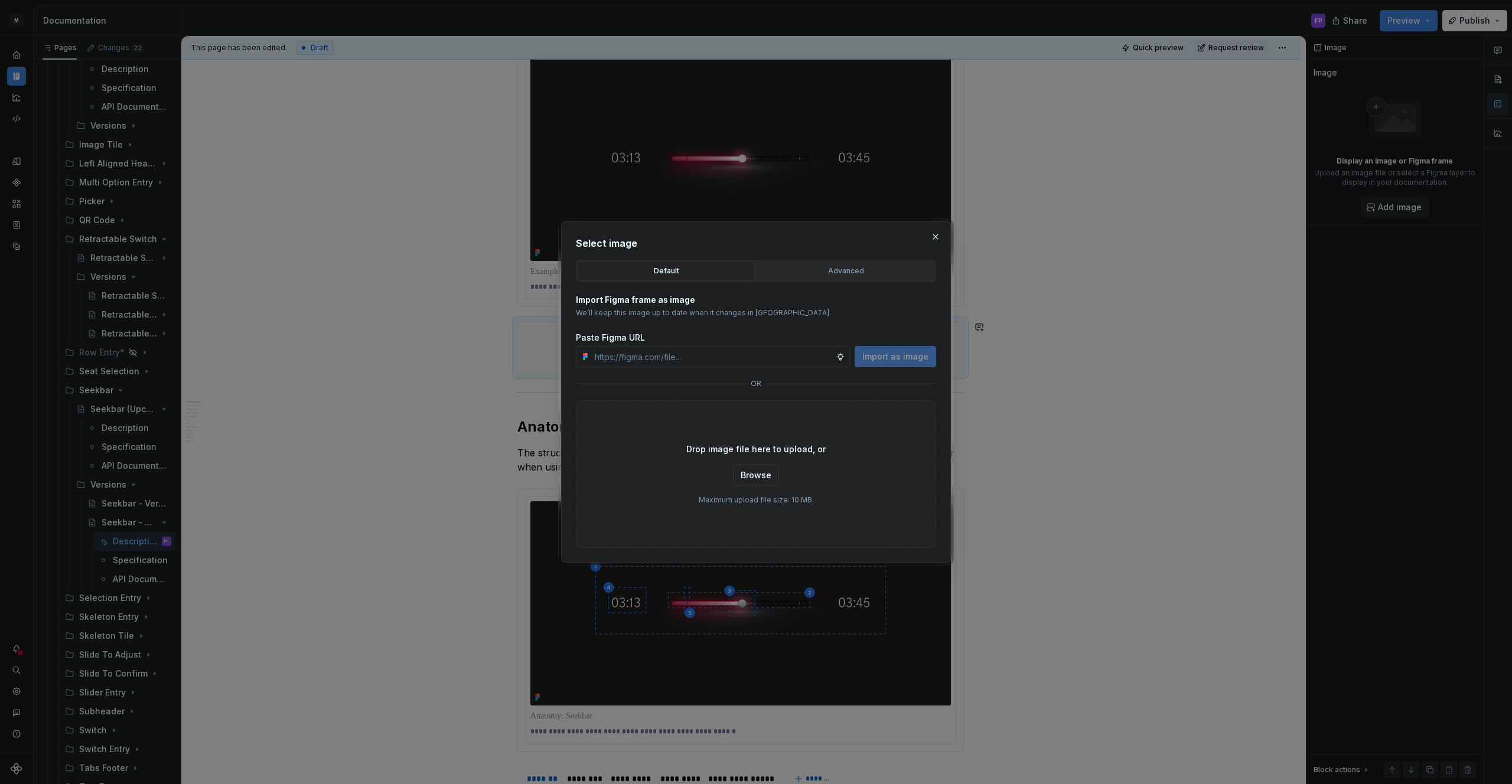
scroll to position [291, 0]
type textarea "*"
drag, startPoint x: 809, startPoint y: 268, endPoint x: 737, endPoint y: 300, distance: 78.8
click at [809, 268] on div "Advanced" at bounding box center [845, 271] width 170 height 12
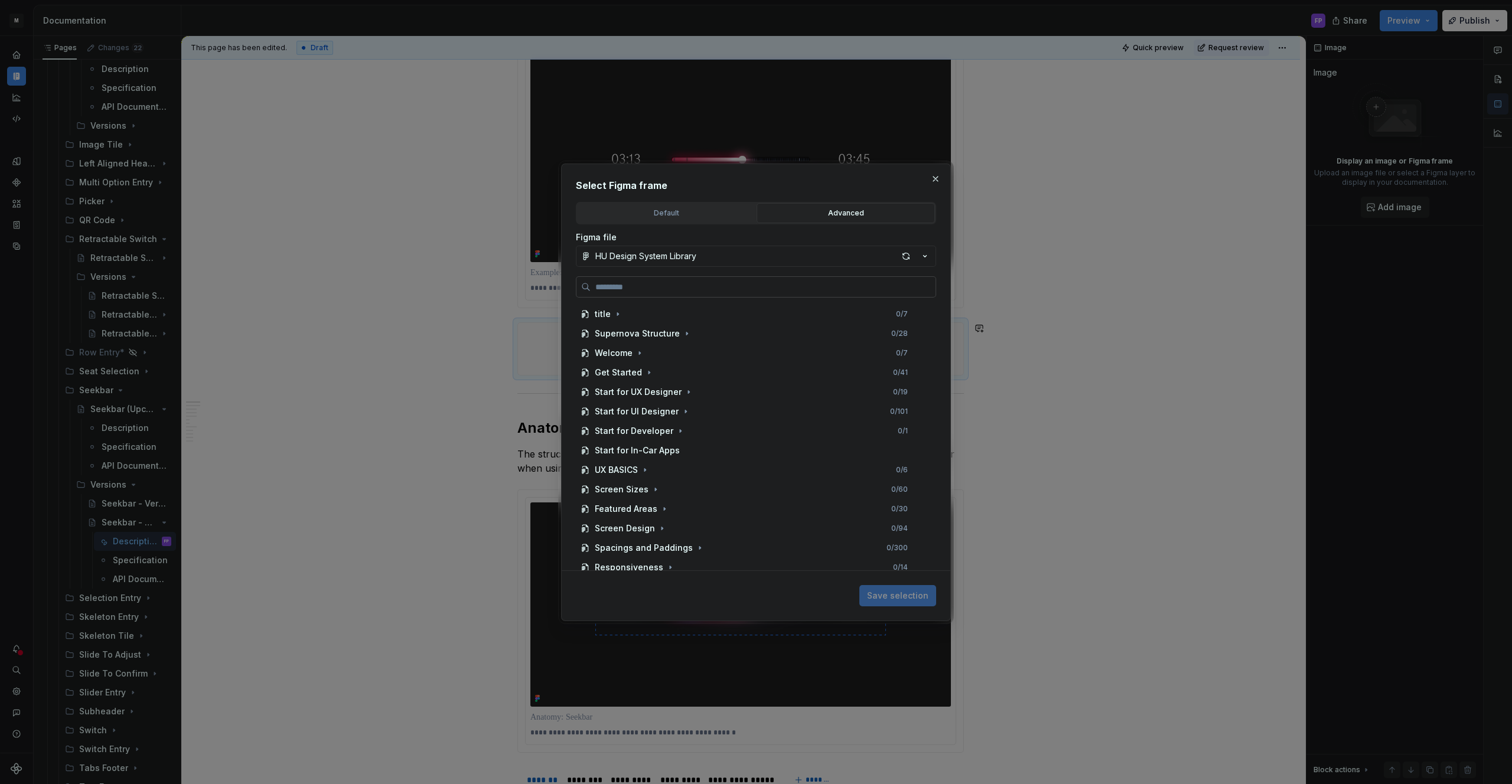
click at [668, 292] on label at bounding box center [756, 287] width 360 height 21
click at [668, 292] on input "search" at bounding box center [763, 287] width 345 height 12
paste input "**********"
type input "**********"
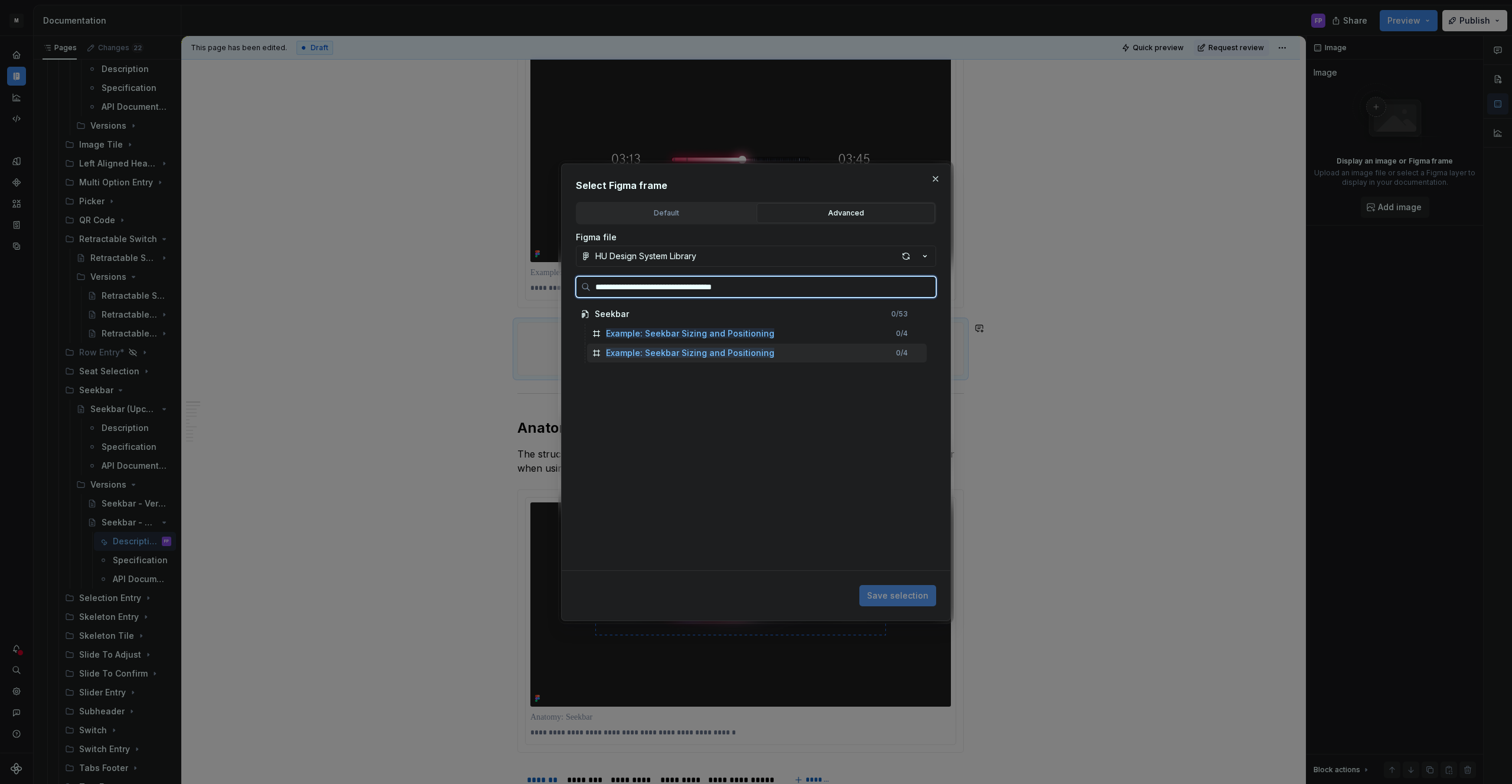
click at [694, 348] on mark "Example: Seekbar Sizing and Positioning" at bounding box center [690, 353] width 169 height 10
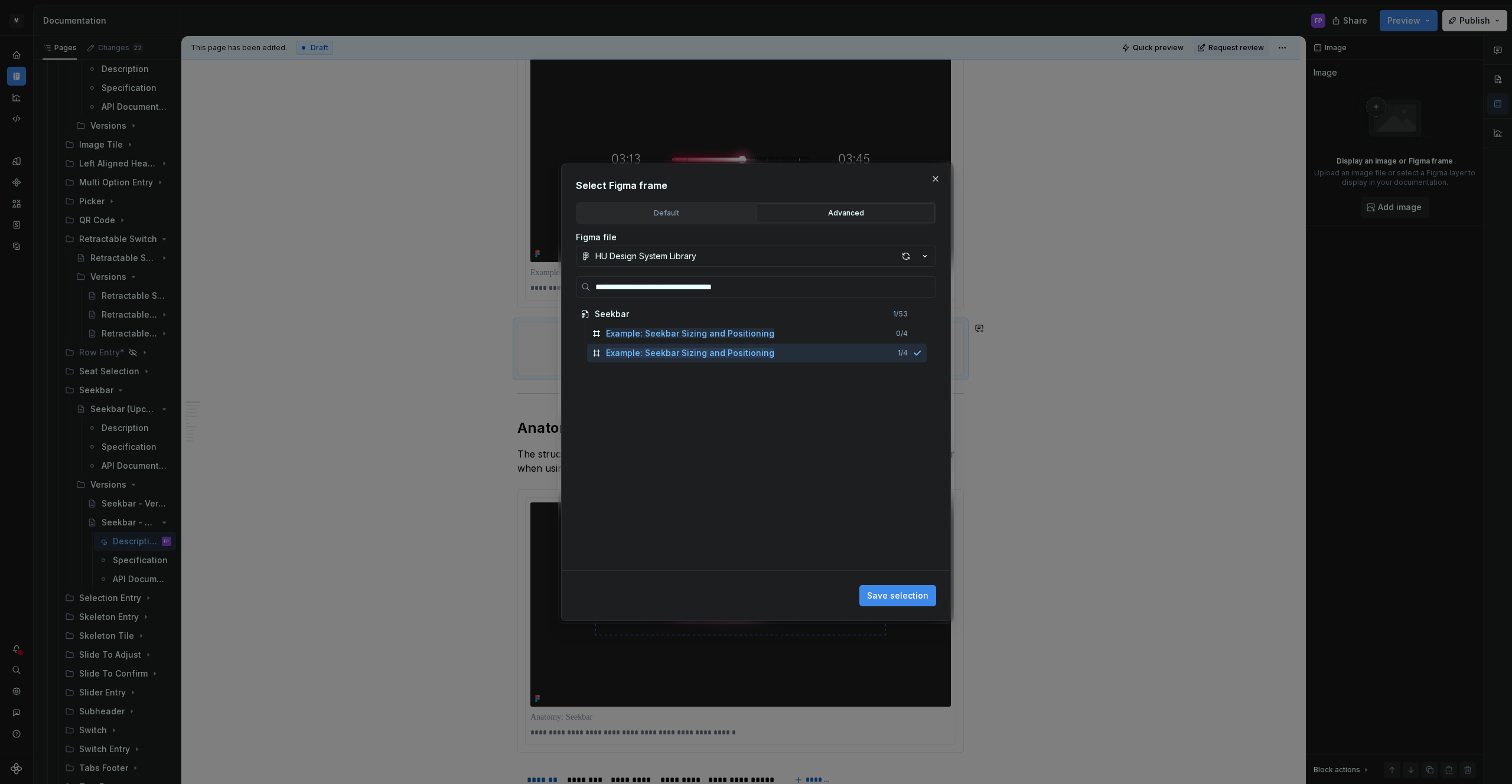
click at [898, 601] on span "Save selection" at bounding box center [897, 596] width 61 height 12
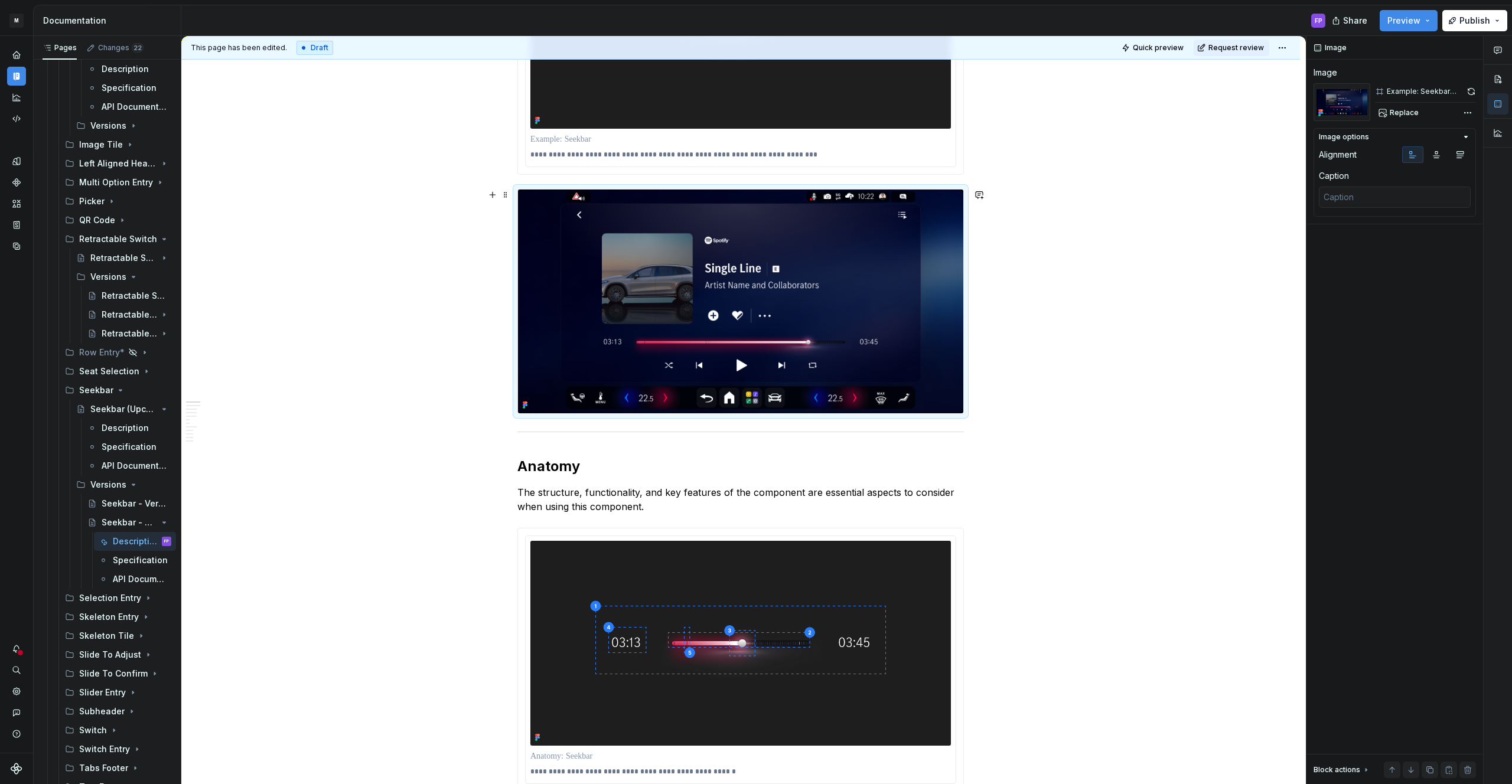
scroll to position [406, 0]
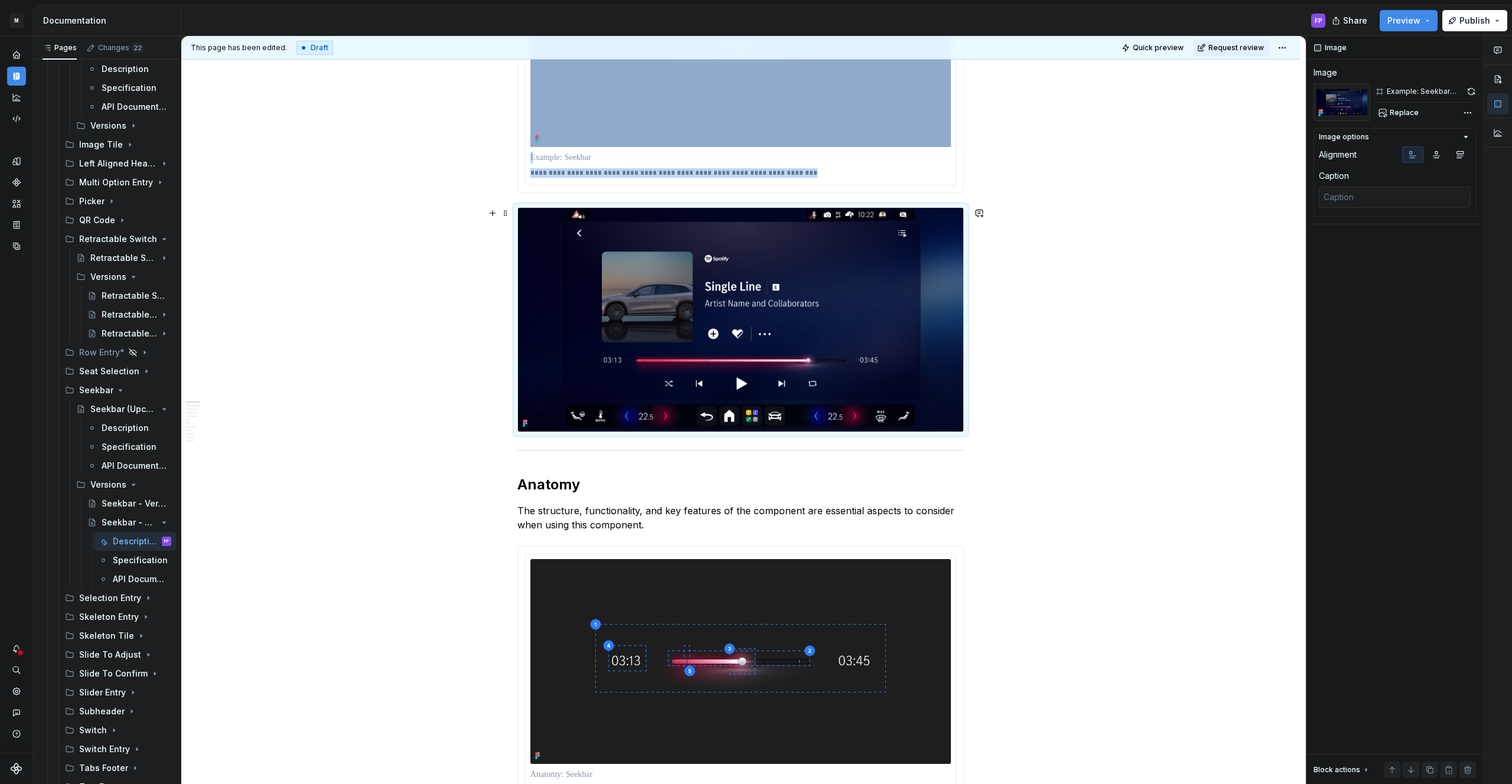
click at [769, 245] on img at bounding box center [740, 319] width 445 height 224
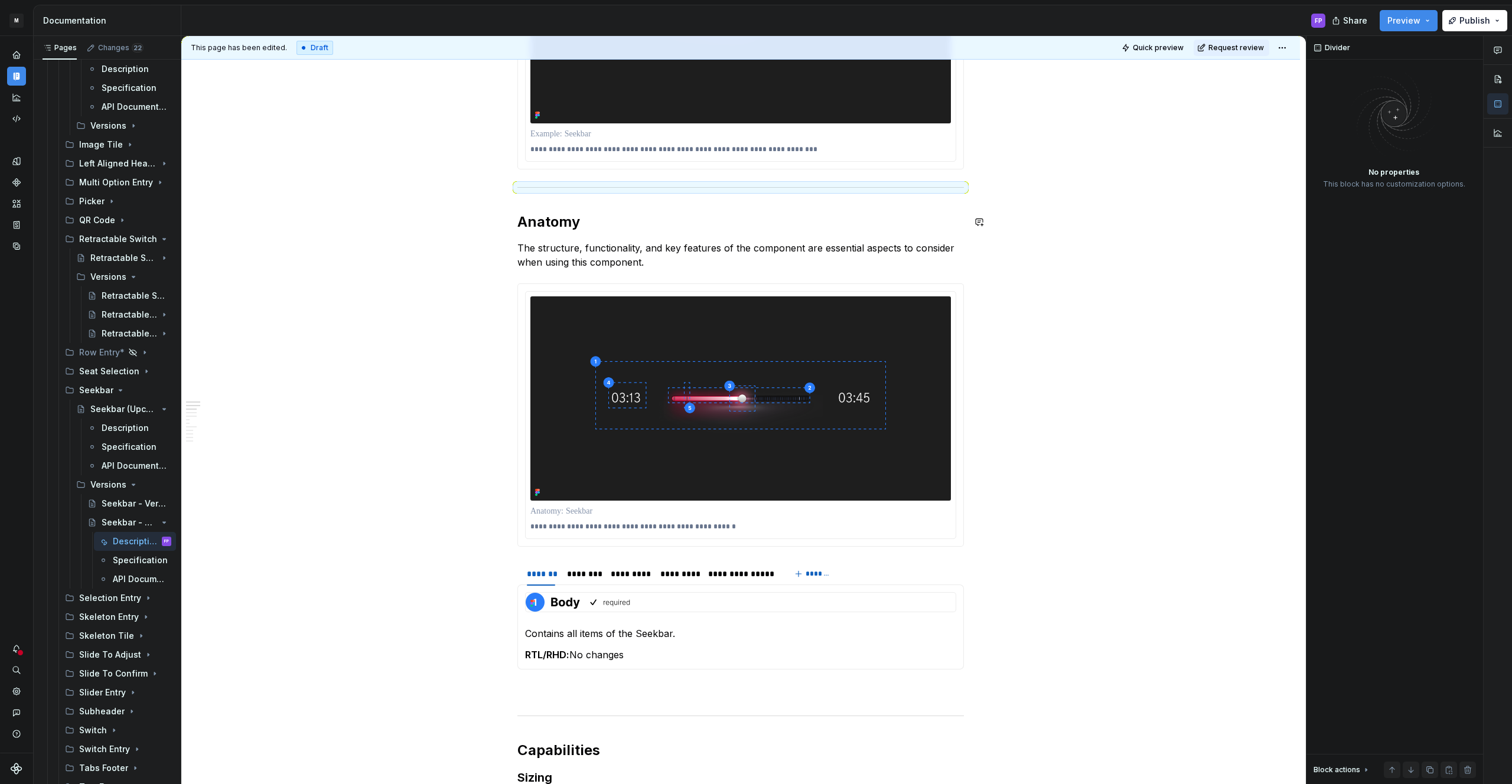
scroll to position [431, 0]
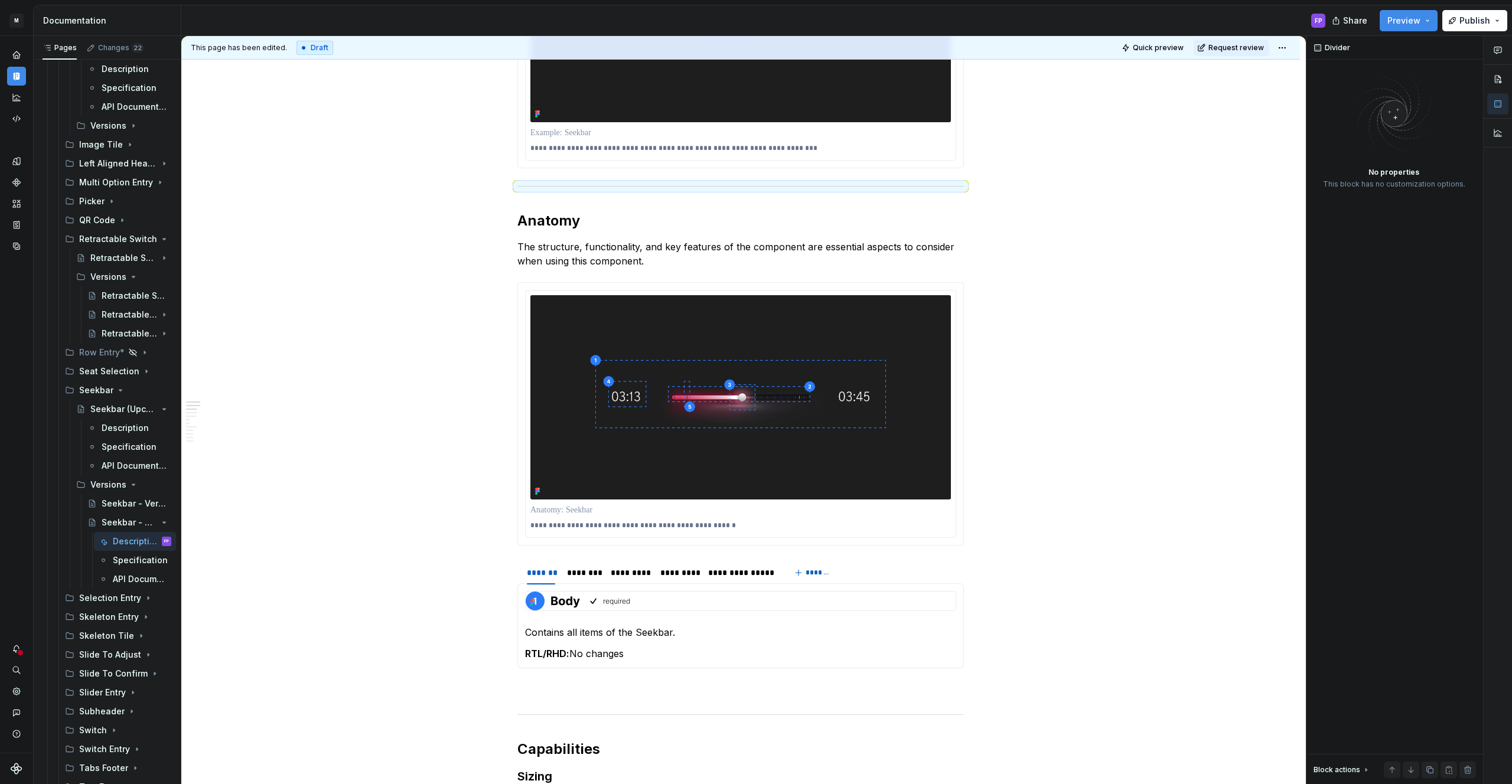
click at [526, 129] on div "**********" at bounding box center [740, 36] width 445 height 263
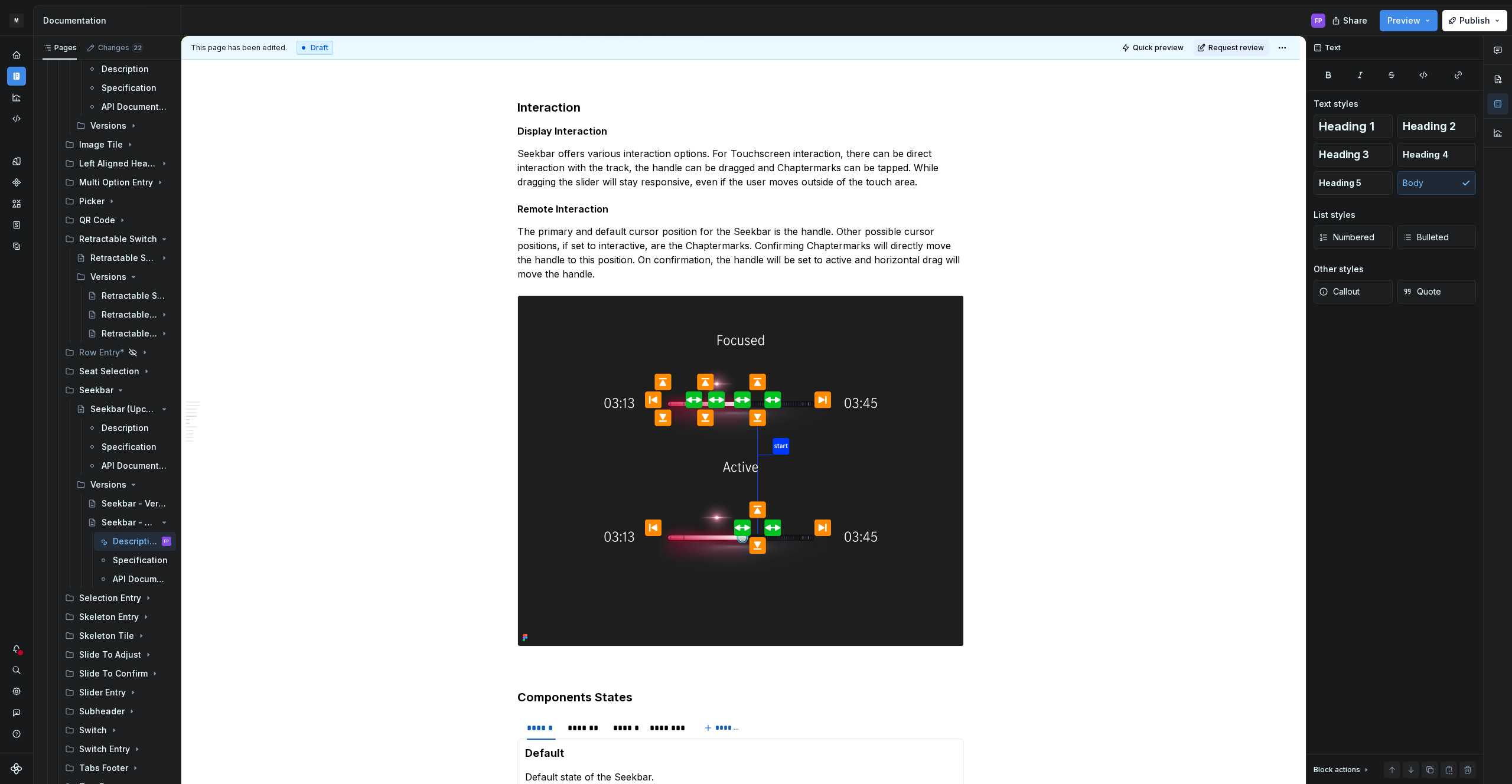
scroll to position [1618, 0]
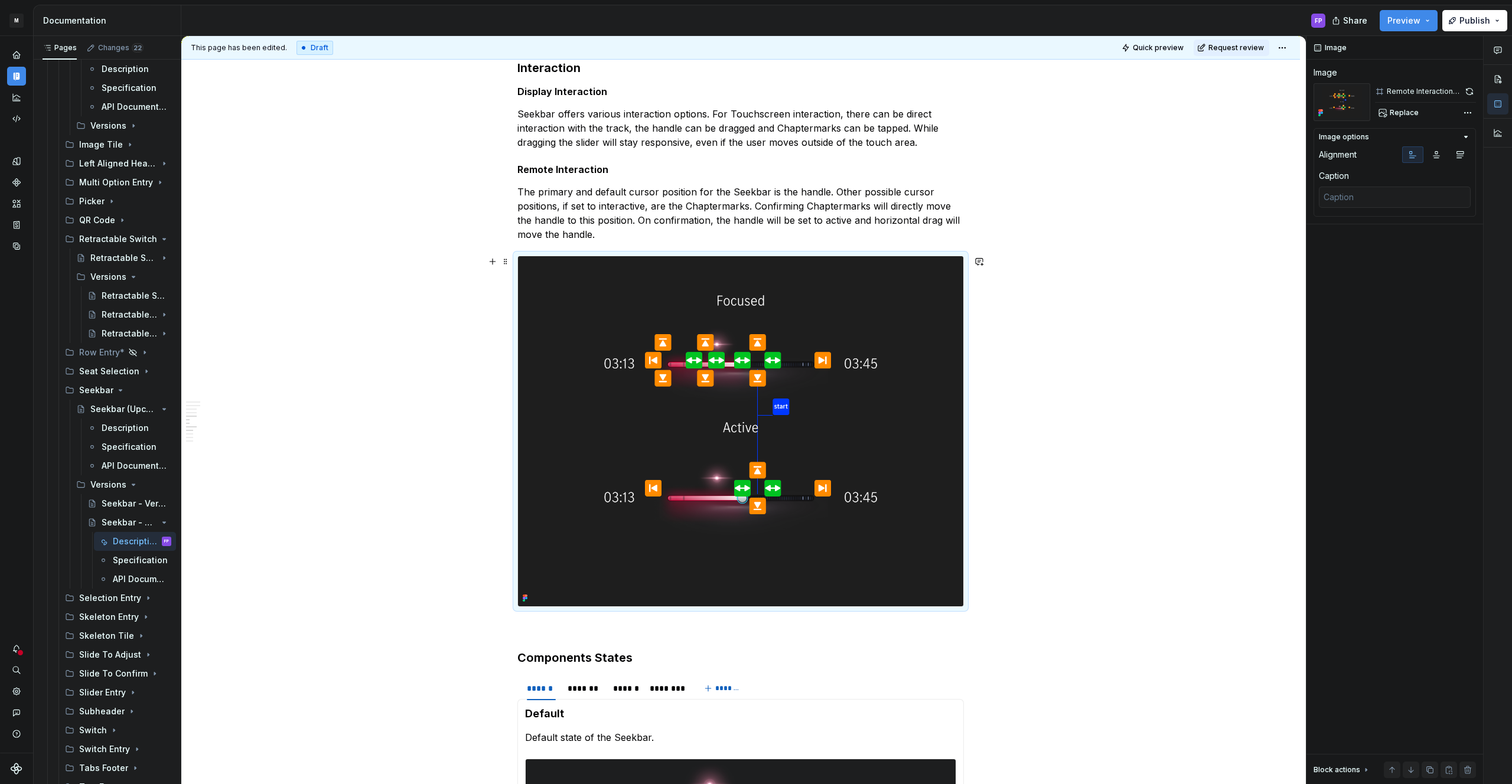
click at [835, 410] on img at bounding box center [740, 431] width 445 height 351
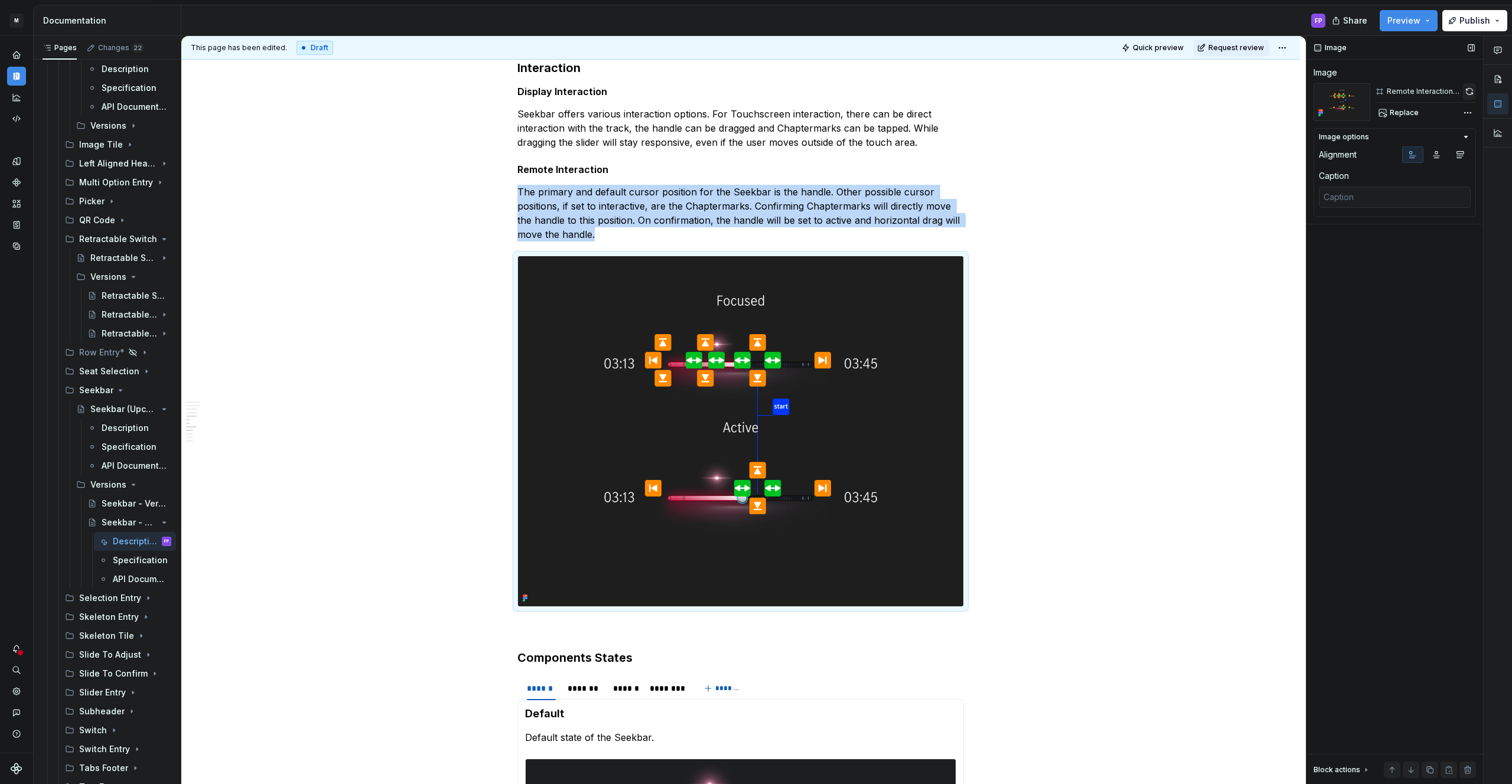
click at [1470, 85] on button "button" at bounding box center [1470, 91] width 13 height 16
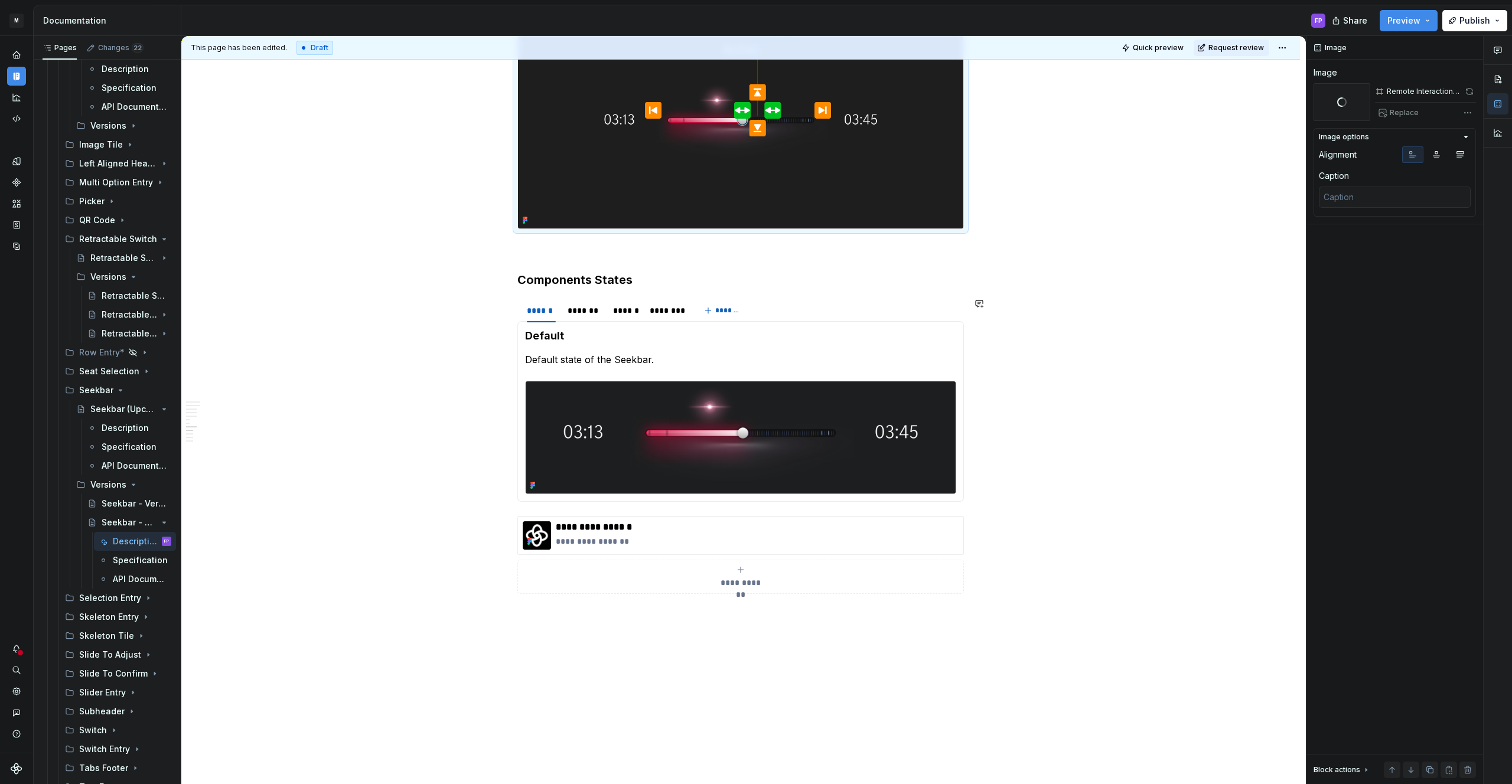
scroll to position [1999, 0]
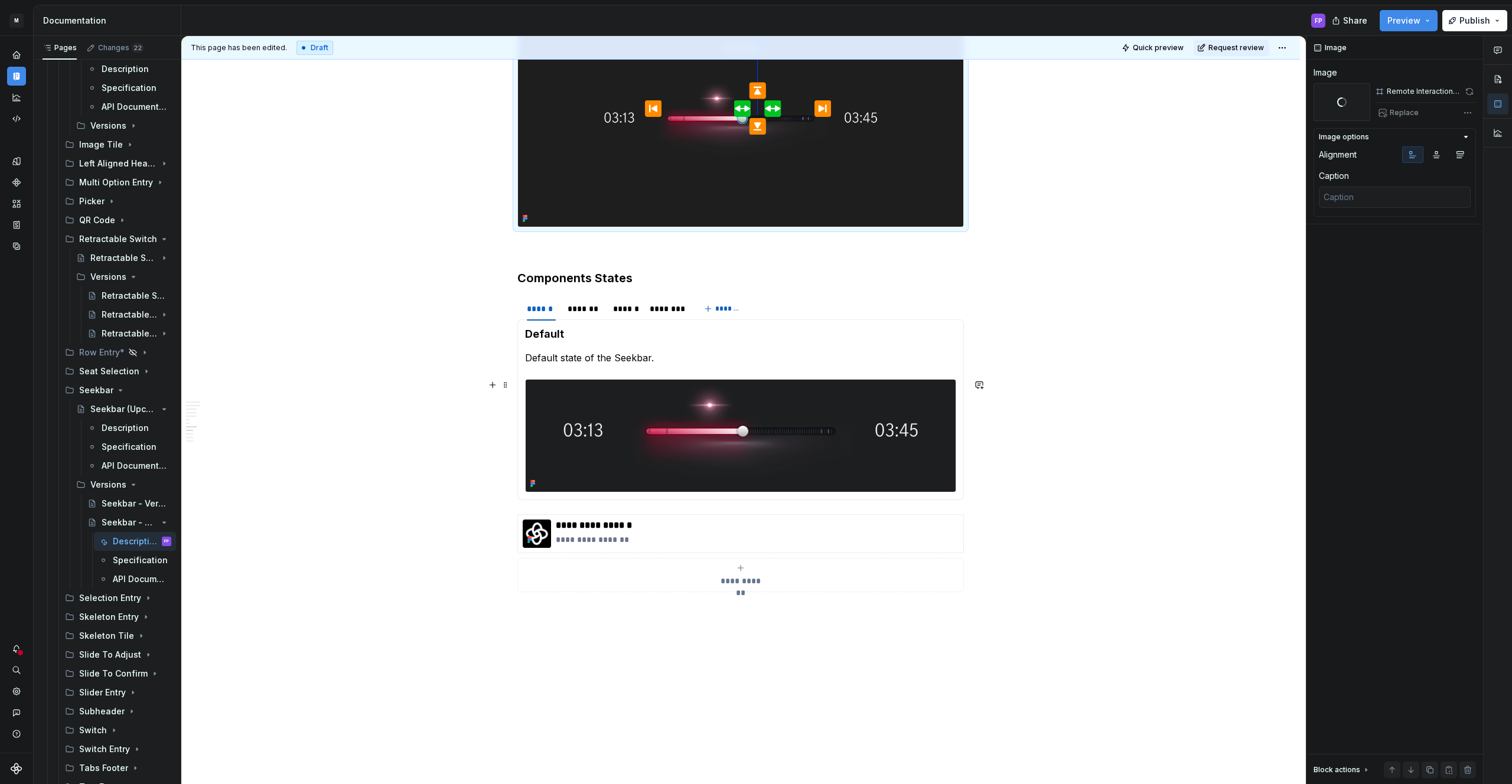
click at [657, 439] on img at bounding box center [741, 436] width 430 height 112
click at [1462, 94] on button "button" at bounding box center [1469, 91] width 15 height 16
click at [581, 309] on div "*******" at bounding box center [584, 309] width 33 height 12
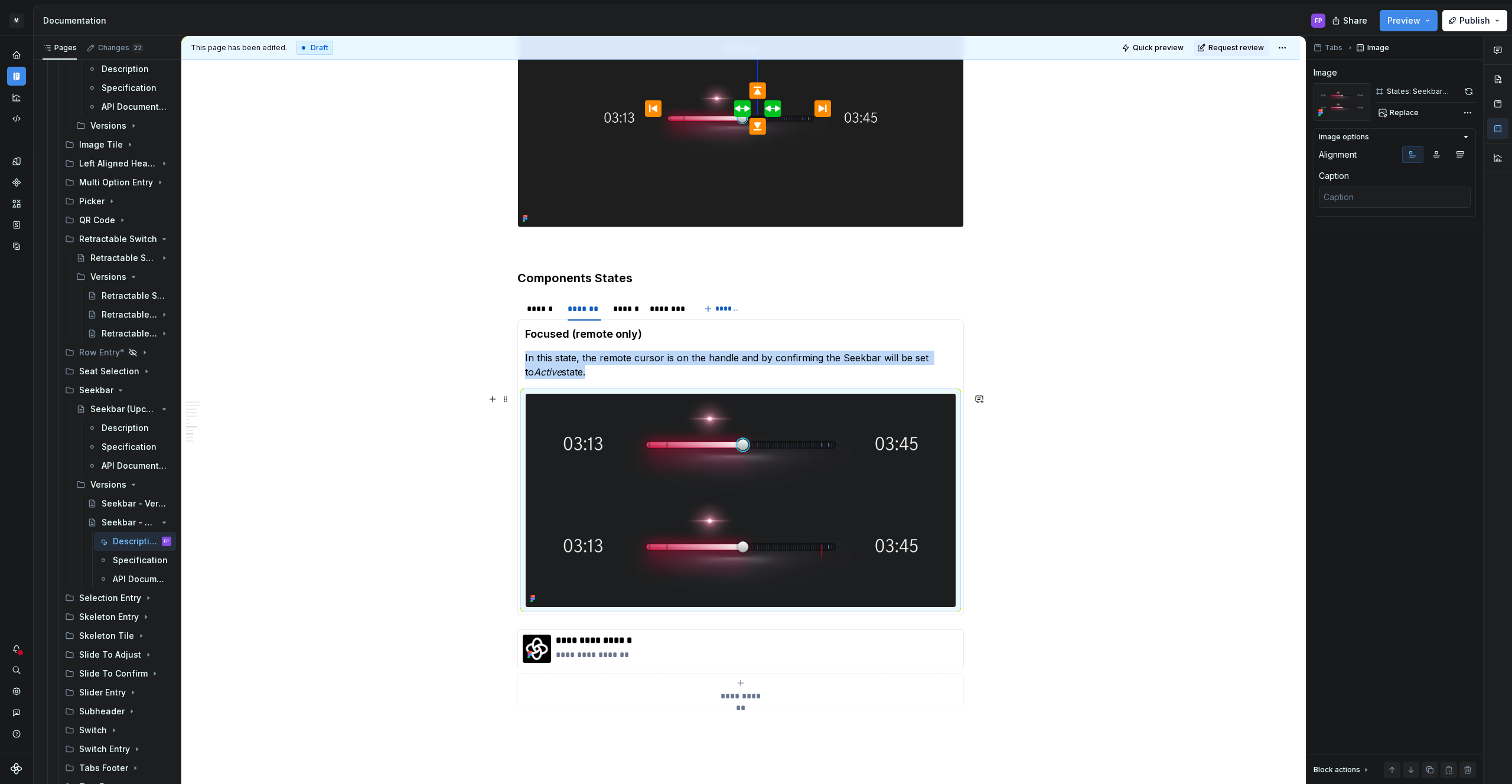
click at [767, 448] on img at bounding box center [741, 501] width 430 height 213
click at [1470, 92] on button "button" at bounding box center [1468, 91] width 14 height 16
drag, startPoint x: 627, startPoint y: 306, endPoint x: 871, endPoint y: 436, distance: 276.5
click at [627, 307] on div "******" at bounding box center [625, 309] width 24 height 12
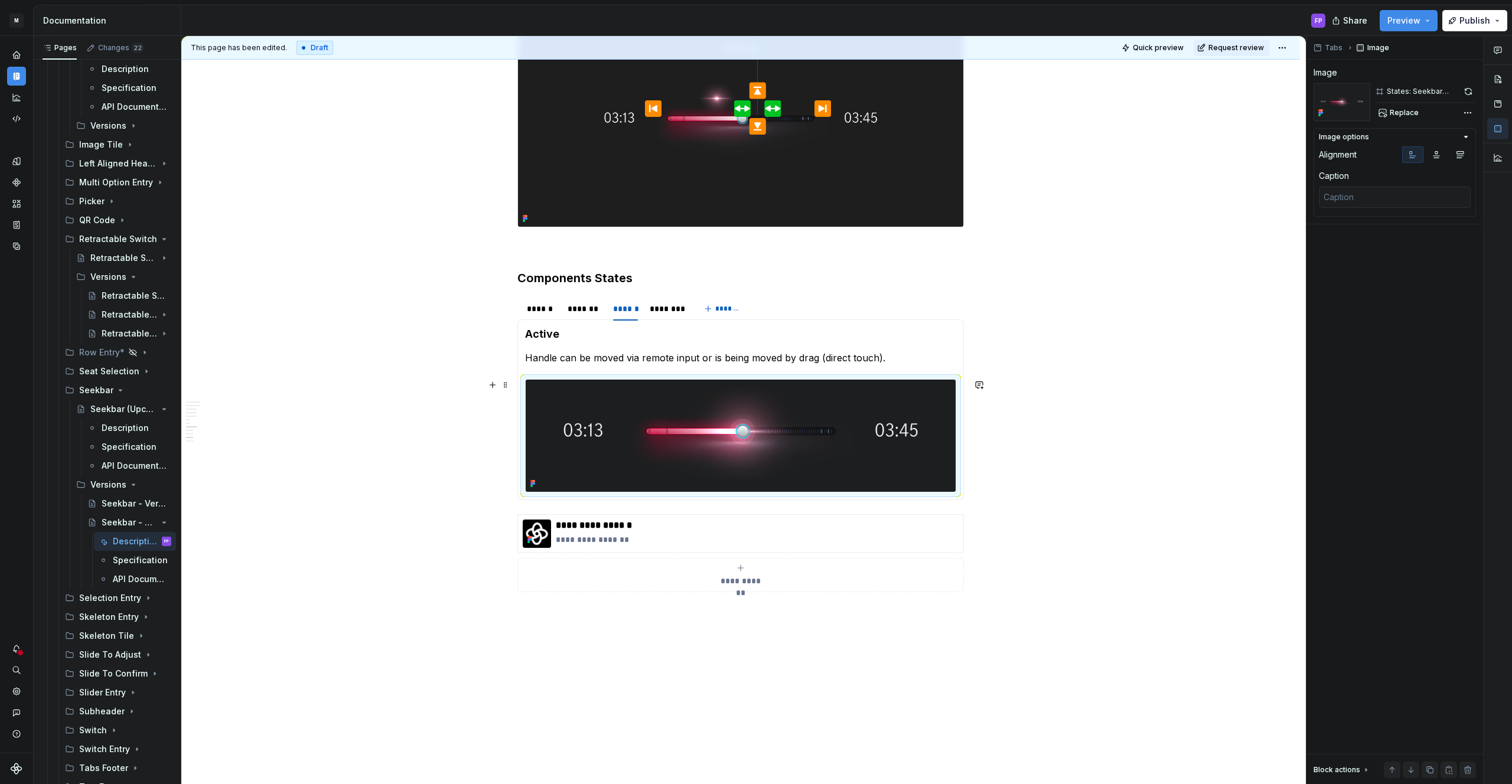
click at [871, 436] on img at bounding box center [741, 436] width 430 height 112
click at [1467, 90] on button "button" at bounding box center [1468, 91] width 15 height 16
click at [673, 311] on div "********" at bounding box center [667, 309] width 34 height 12
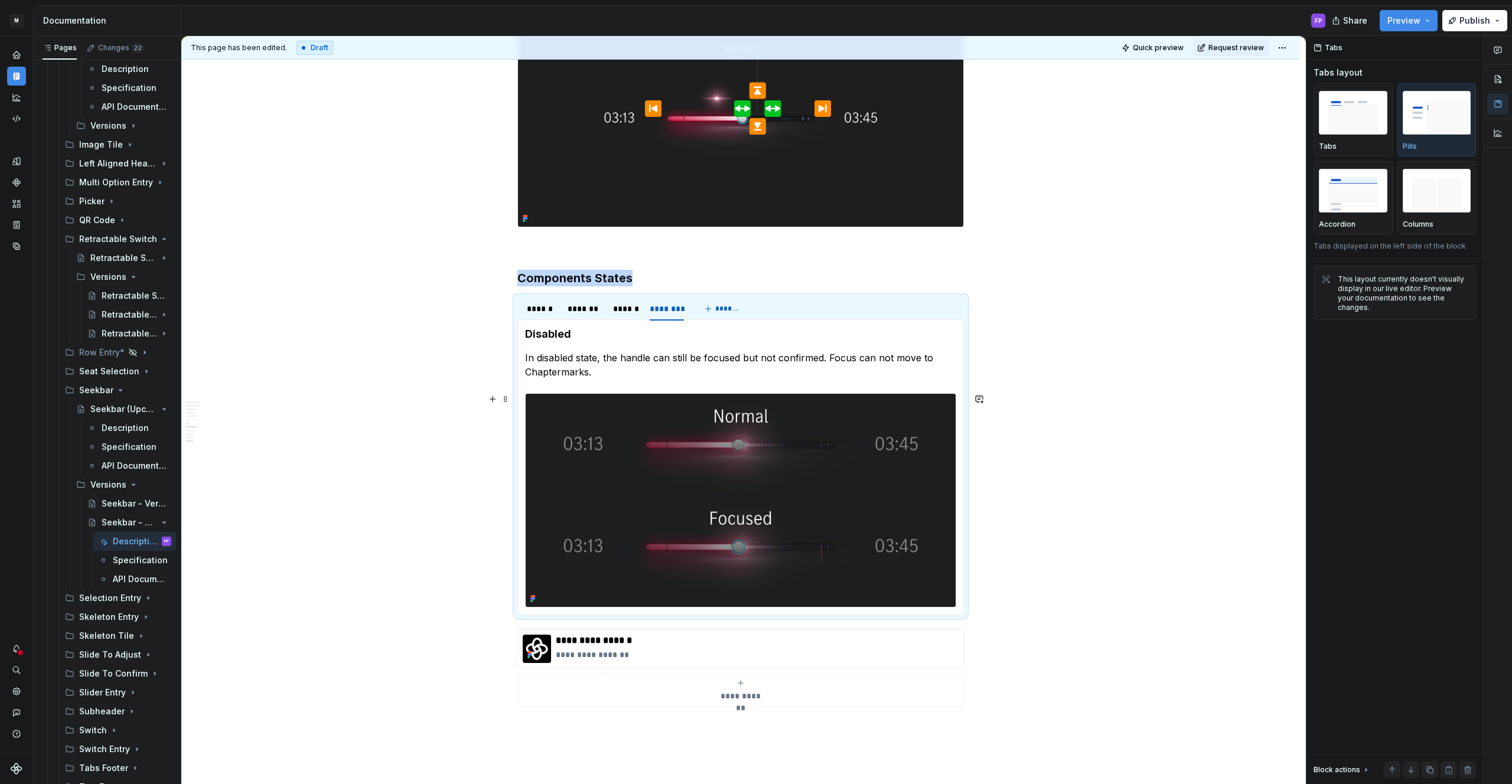
click at [903, 445] on img at bounding box center [741, 501] width 430 height 213
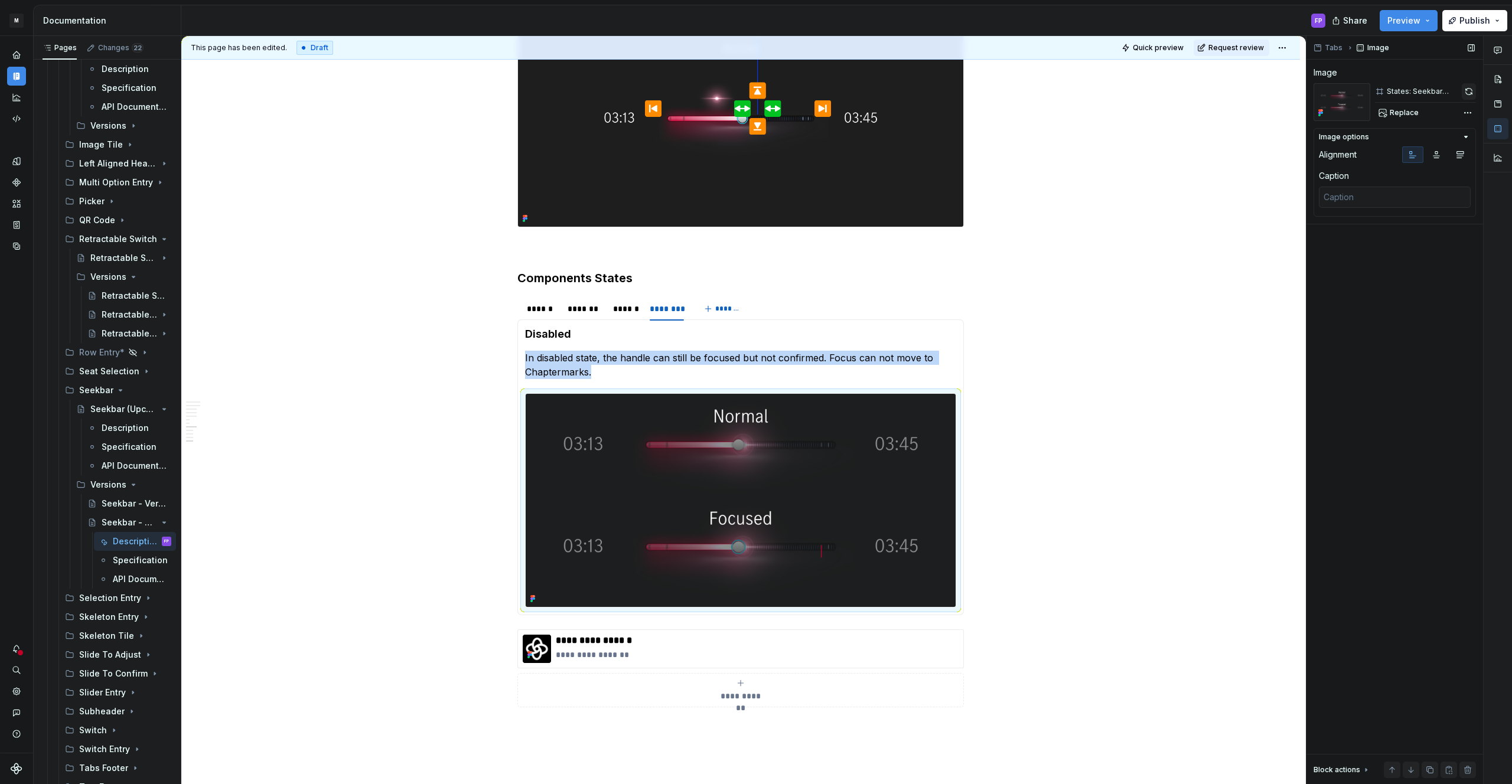
drag, startPoint x: 1467, startPoint y: 90, endPoint x: 990, endPoint y: 192, distance: 487.8
click at [1467, 90] on button "button" at bounding box center [1468, 91] width 14 height 16
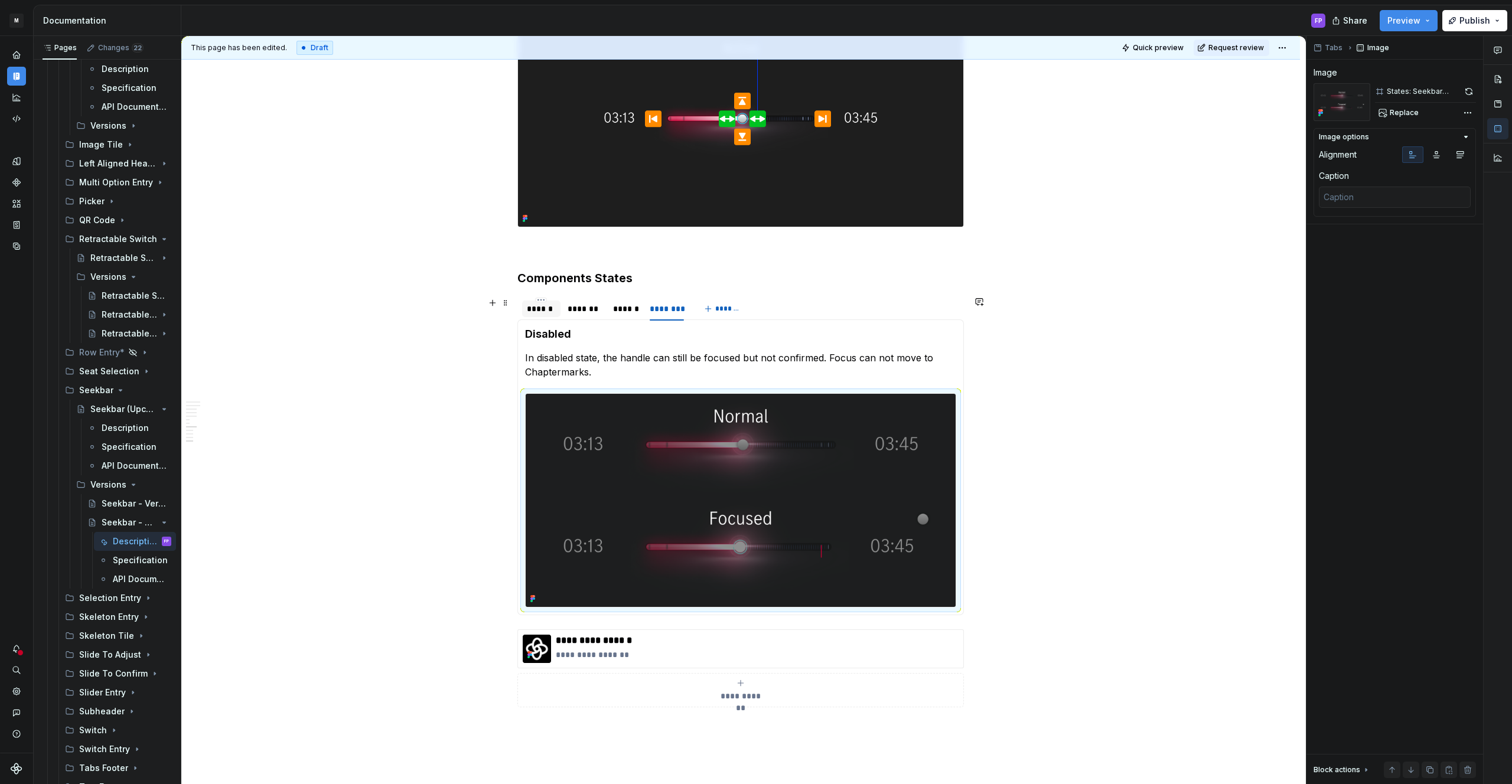
click at [555, 309] on div "******" at bounding box center [541, 309] width 29 height 12
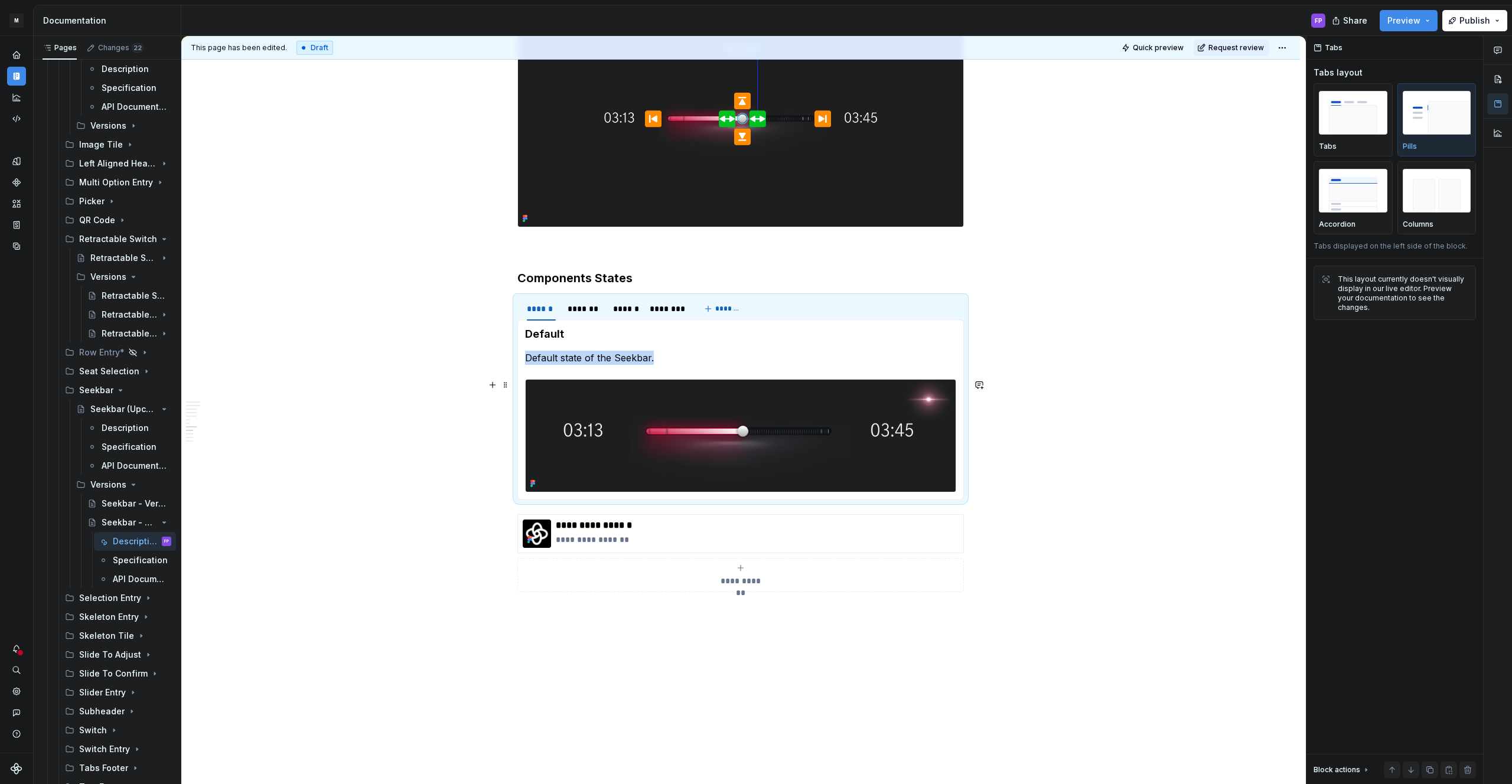
click at [681, 411] on img at bounding box center [741, 436] width 430 height 112
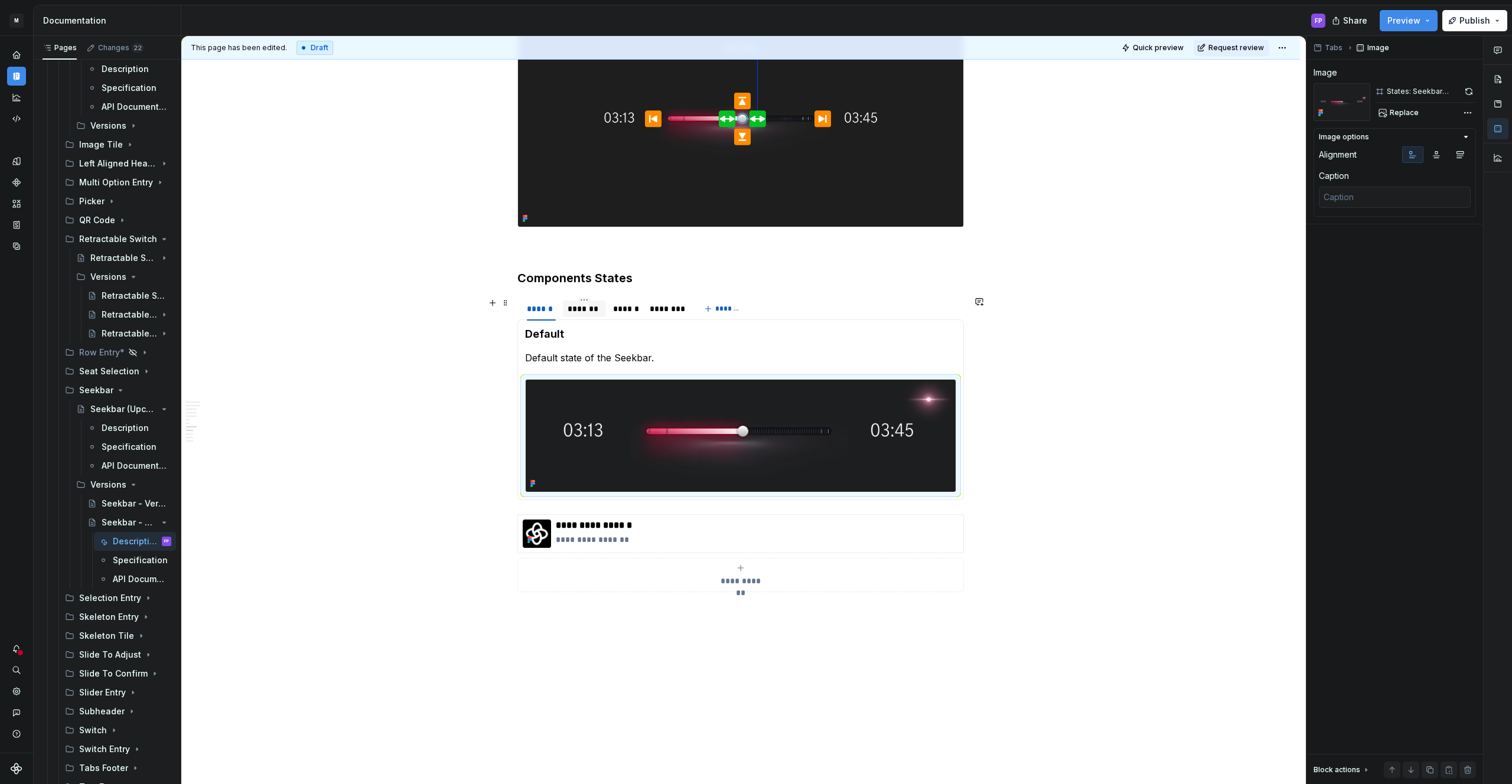
click at [582, 305] on div "*******" at bounding box center [584, 309] width 33 height 12
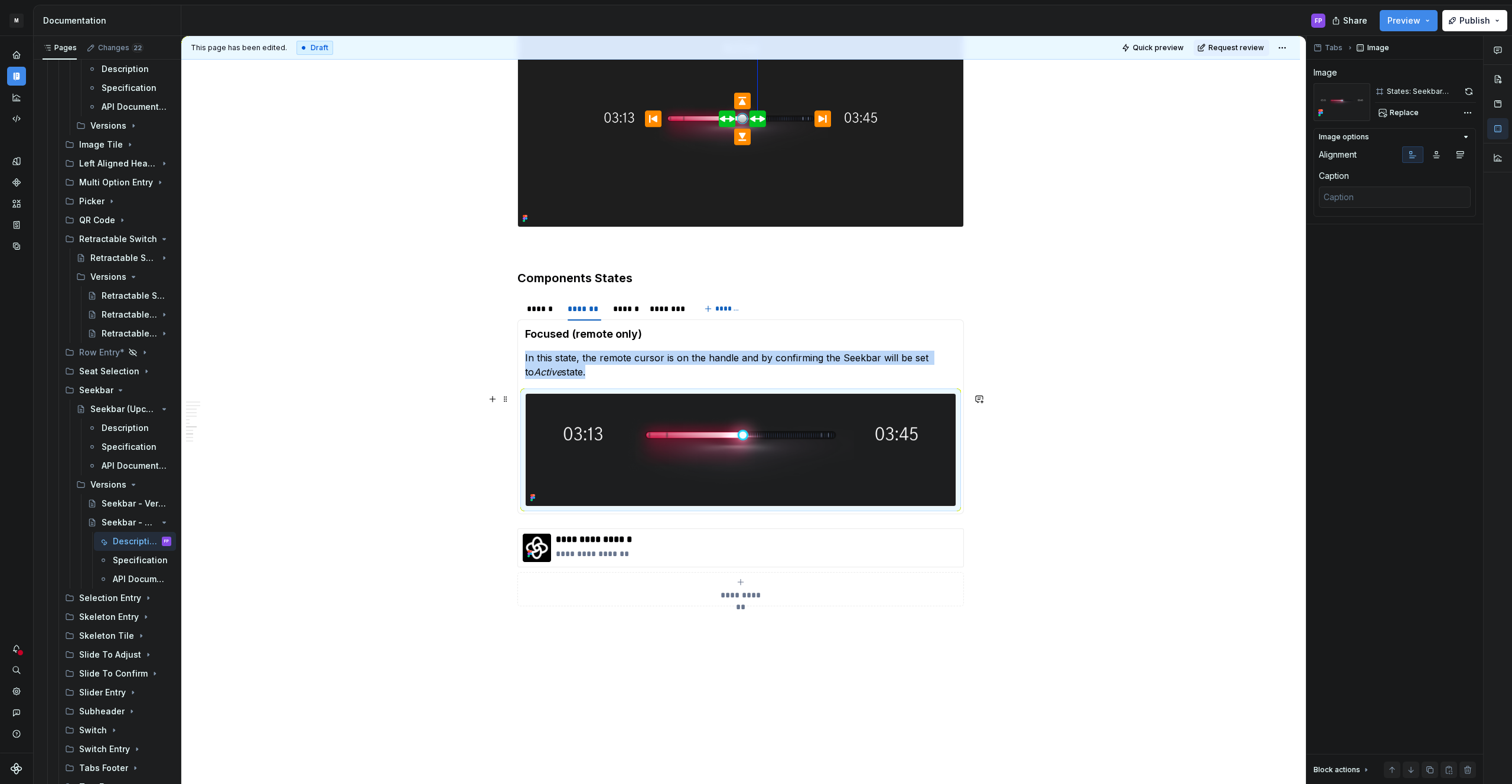
drag, startPoint x: 730, startPoint y: 449, endPoint x: 801, endPoint y: 433, distance: 72.8
click at [730, 449] on img at bounding box center [741, 450] width 430 height 112
drag, startPoint x: 1470, startPoint y: 88, endPoint x: 1322, endPoint y: 134, distance: 155.0
click at [1469, 89] on button "button" at bounding box center [1468, 91] width 14 height 16
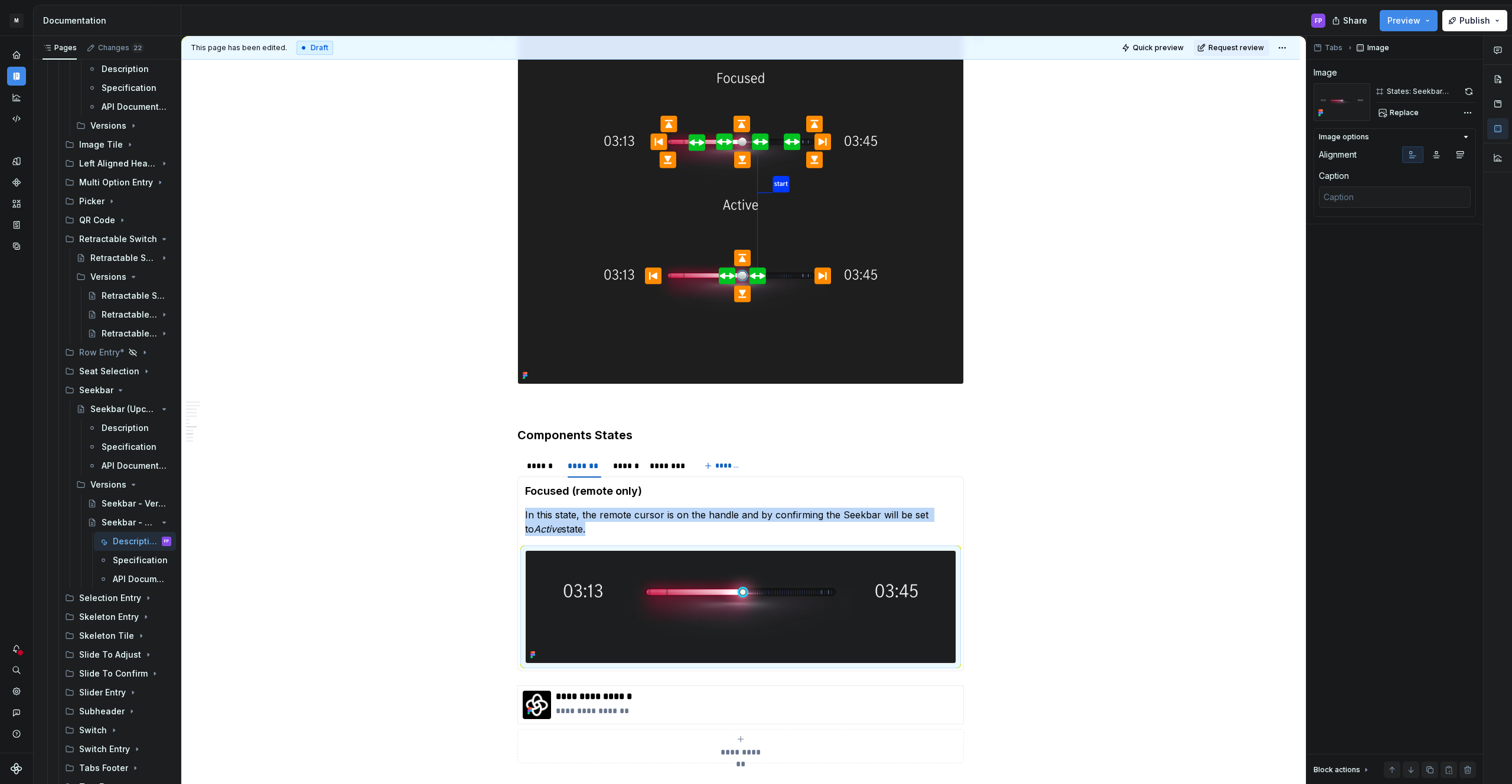
scroll to position [1853, 0]
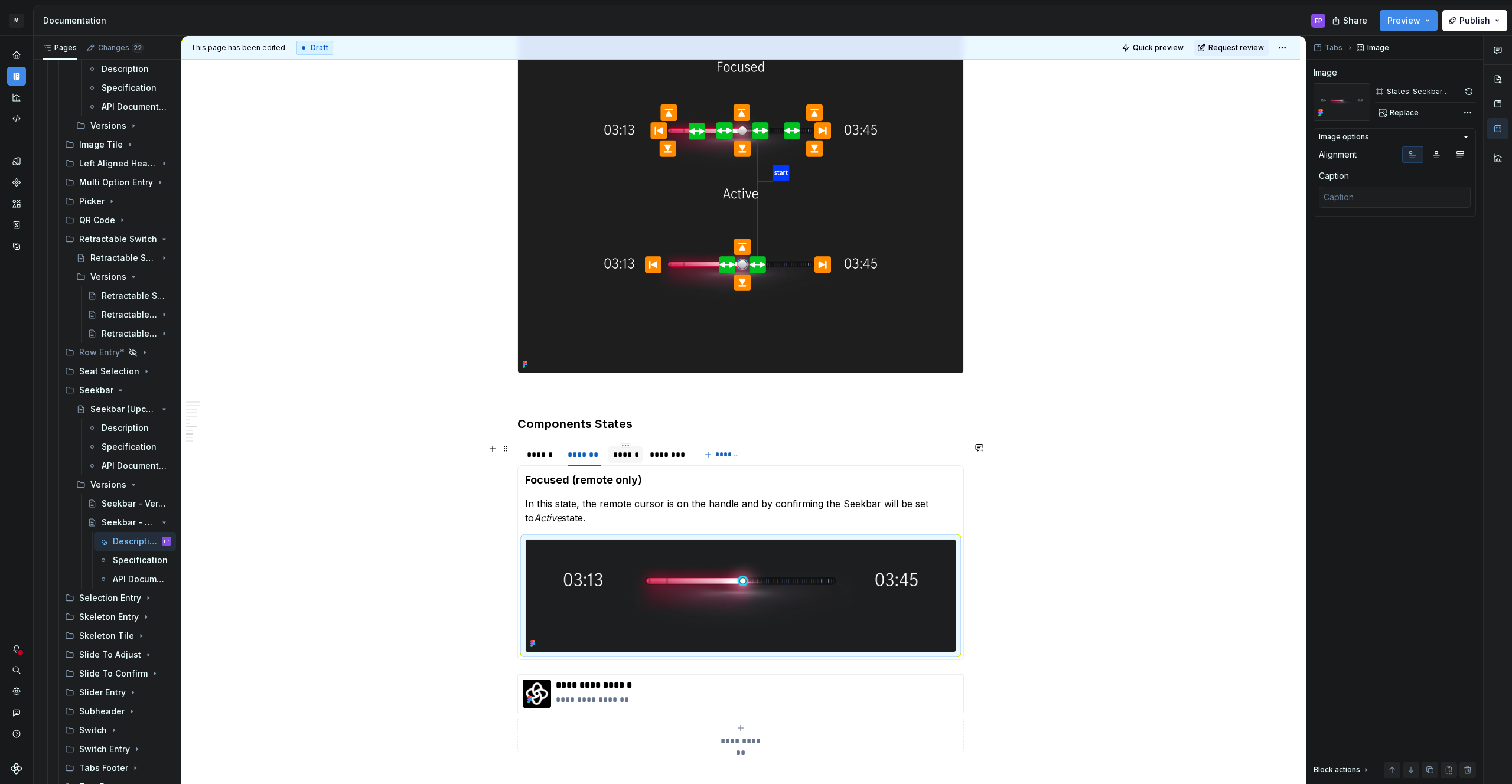
click at [629, 453] on div "******" at bounding box center [625, 454] width 24 height 12
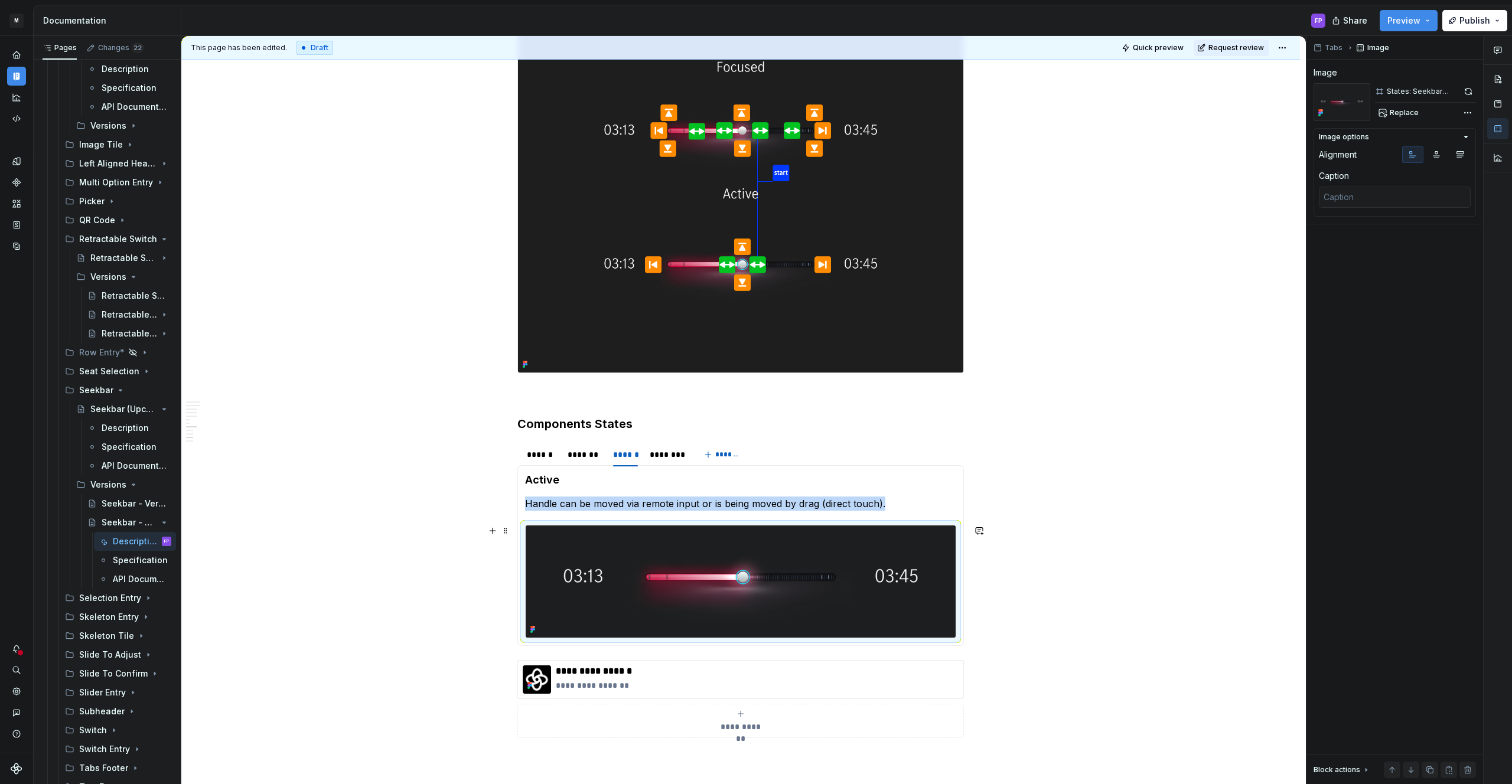
click at [713, 552] on img at bounding box center [741, 582] width 430 height 112
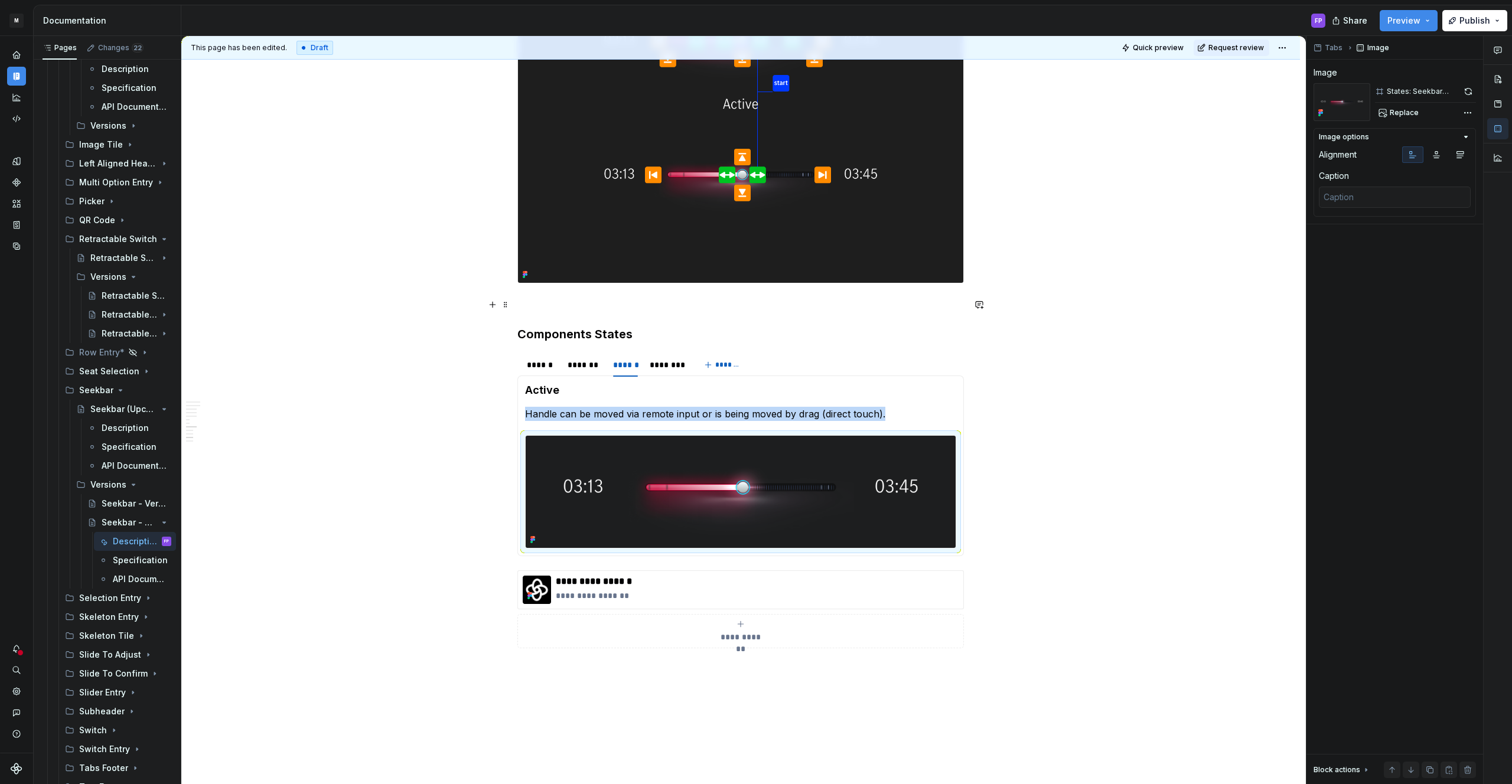
scroll to position [1956, 0]
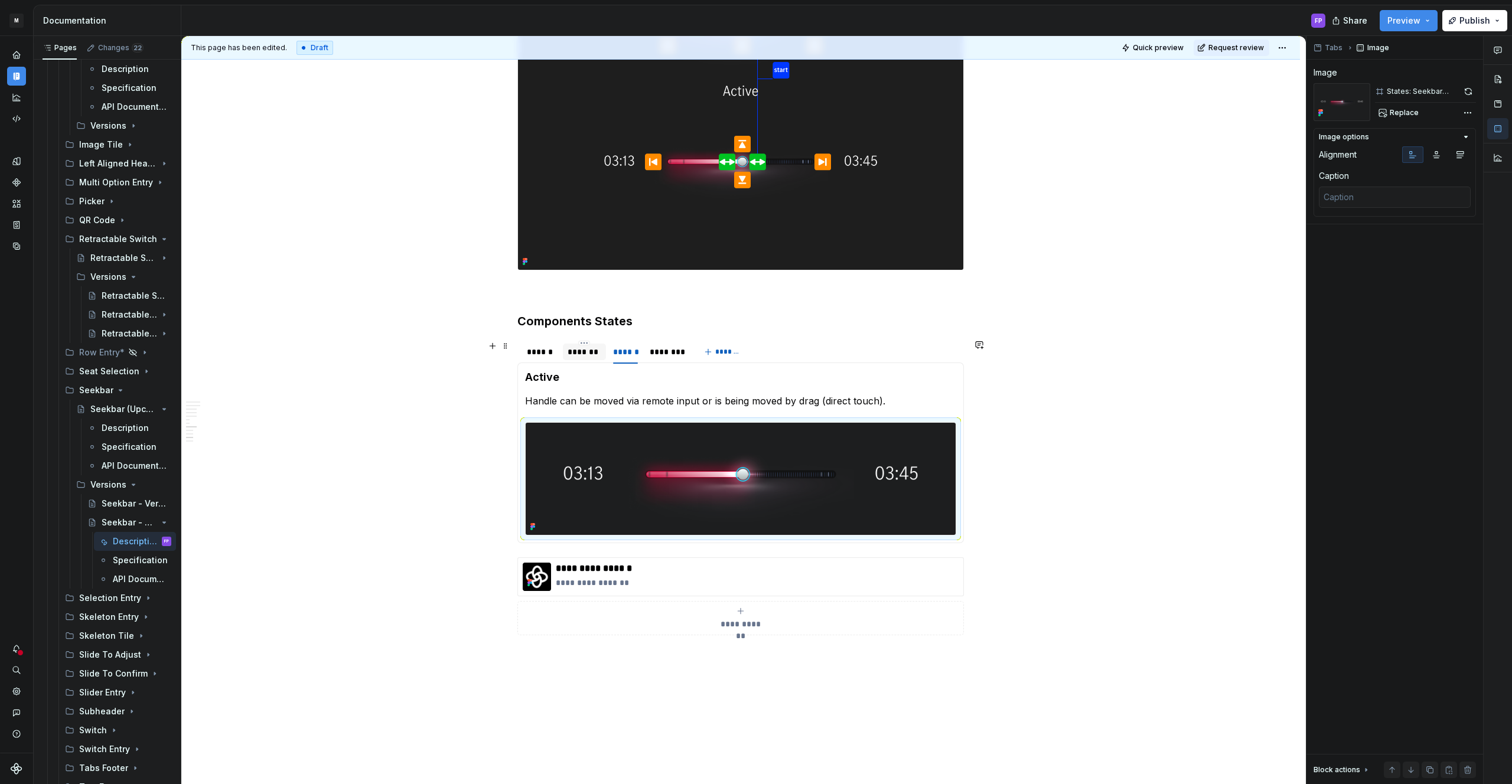
click at [589, 356] on div "*******" at bounding box center [584, 352] width 33 height 12
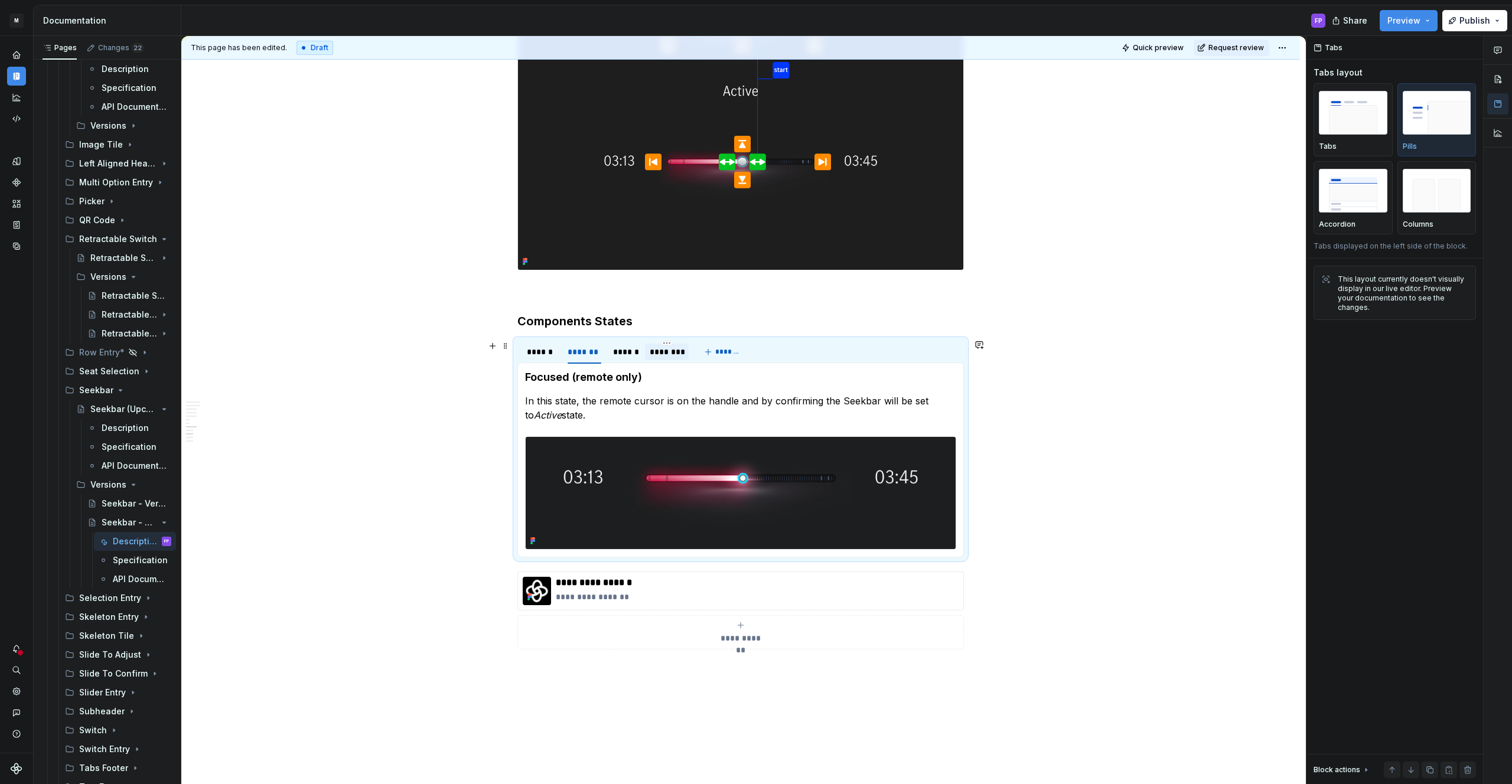
click at [650, 357] on div "********" at bounding box center [667, 352] width 44 height 16
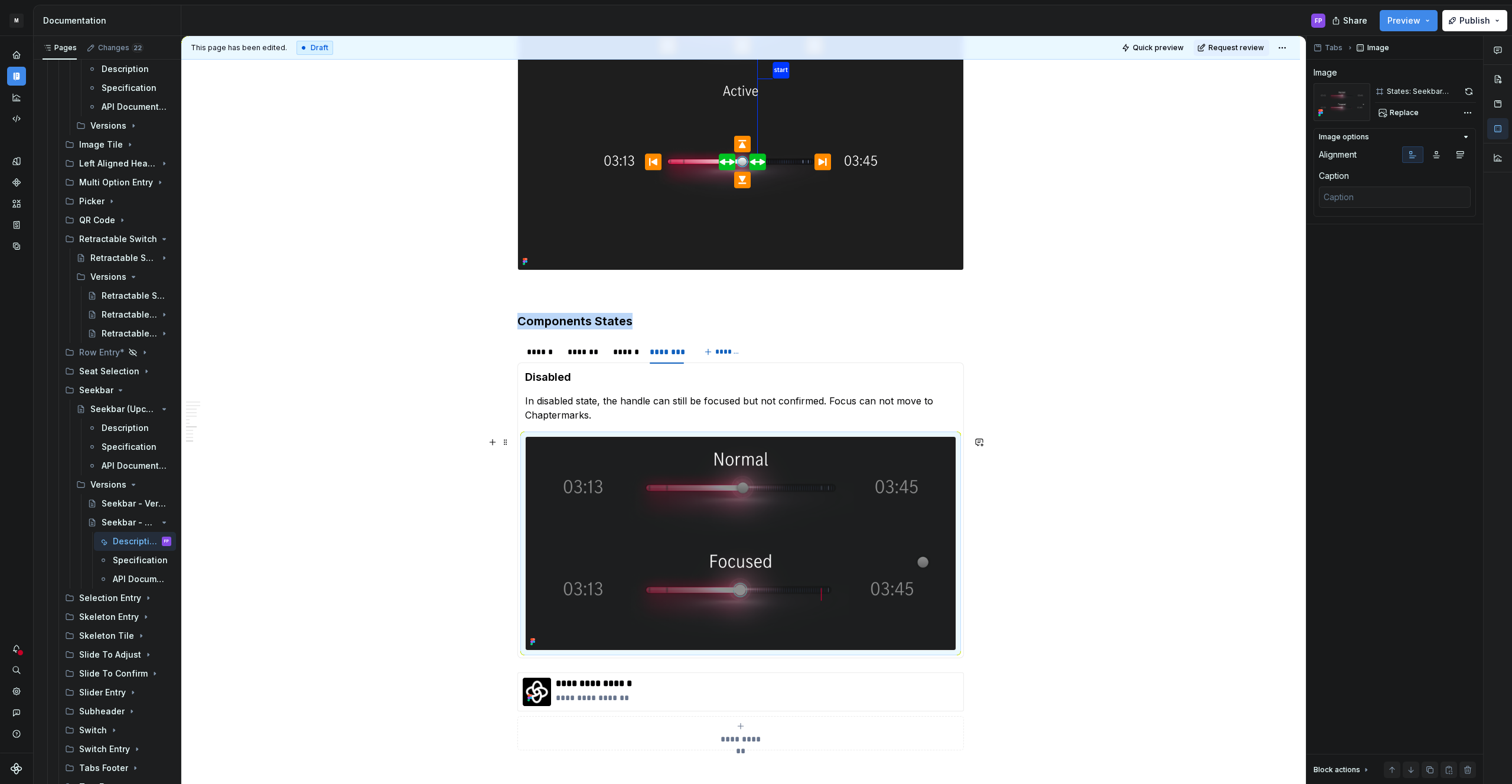
click at [758, 523] on img at bounding box center [741, 544] width 430 height 213
click at [1466, 94] on button "button" at bounding box center [1468, 91] width 14 height 16
click at [544, 360] on div "******" at bounding box center [541, 352] width 38 height 19
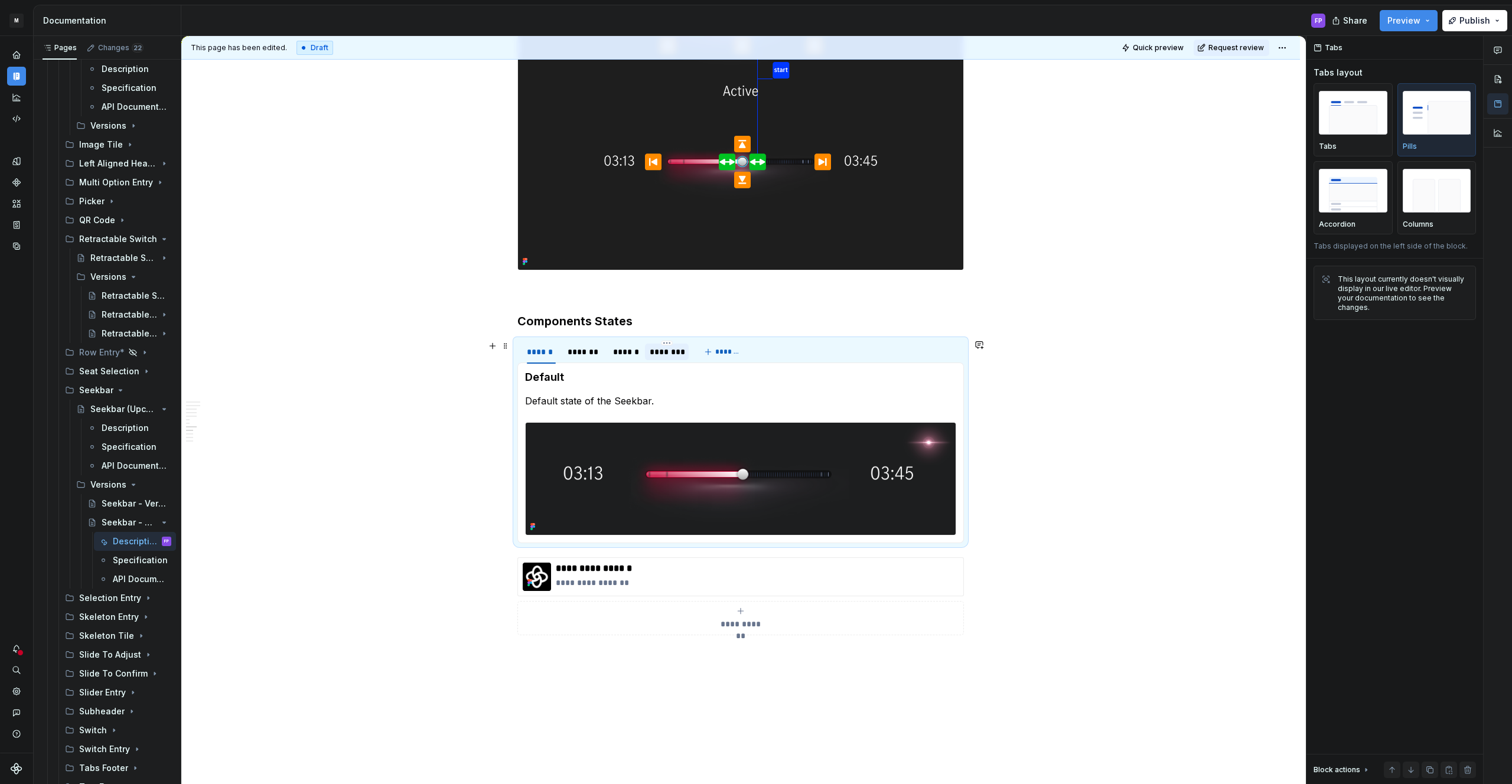
click at [683, 352] on div "********" at bounding box center [667, 352] width 34 height 12
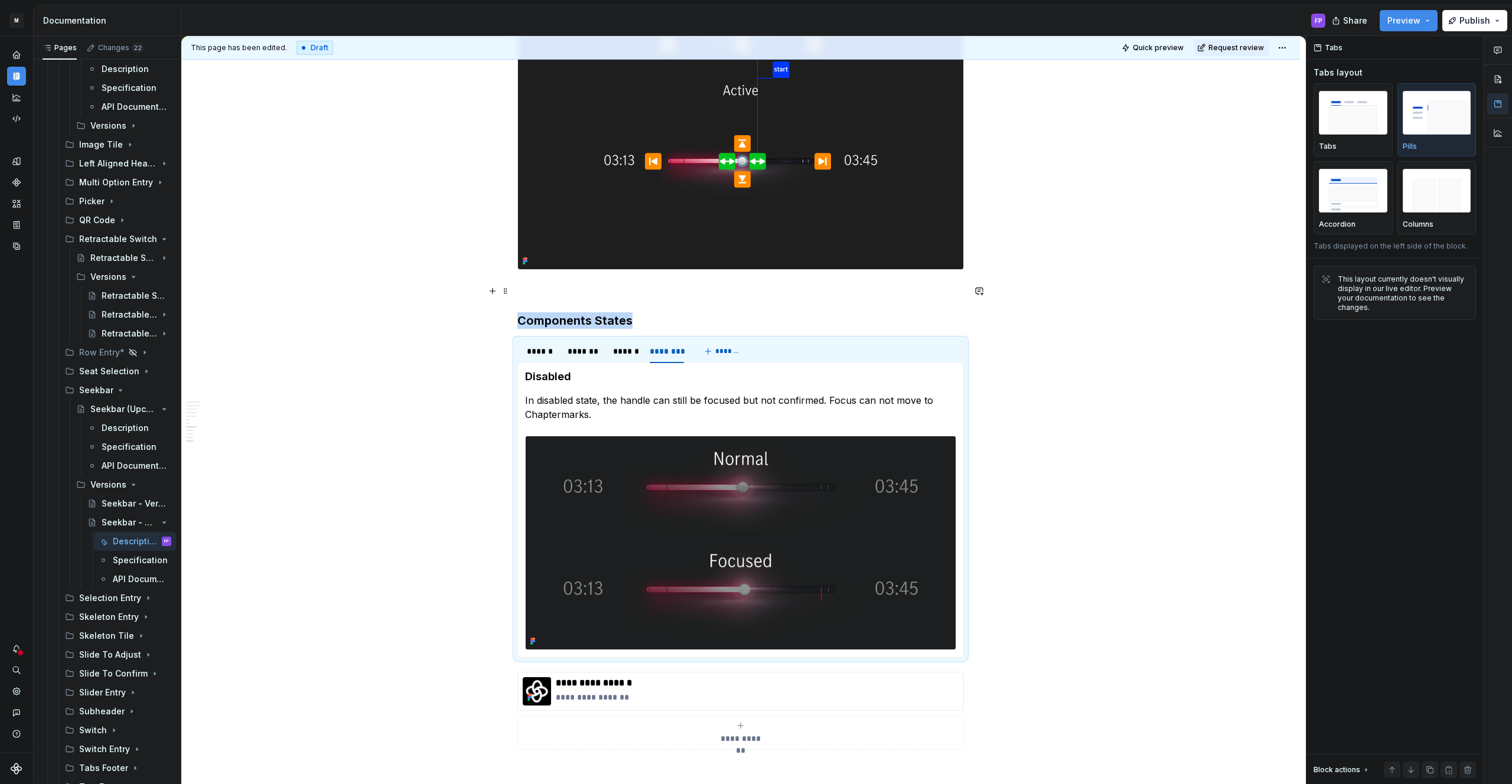
scroll to position [1951, 0]
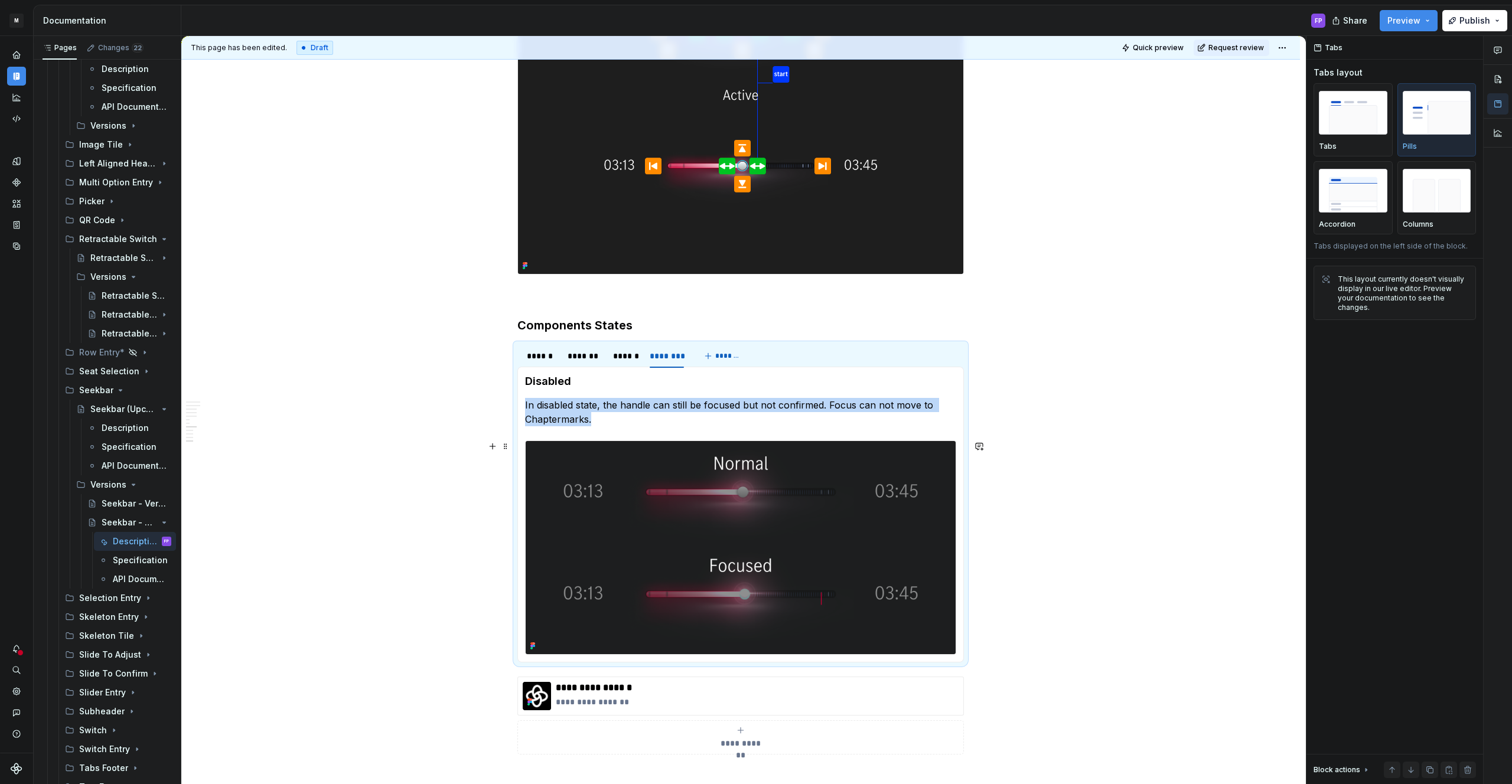
click at [820, 528] on img at bounding box center [741, 548] width 430 height 213
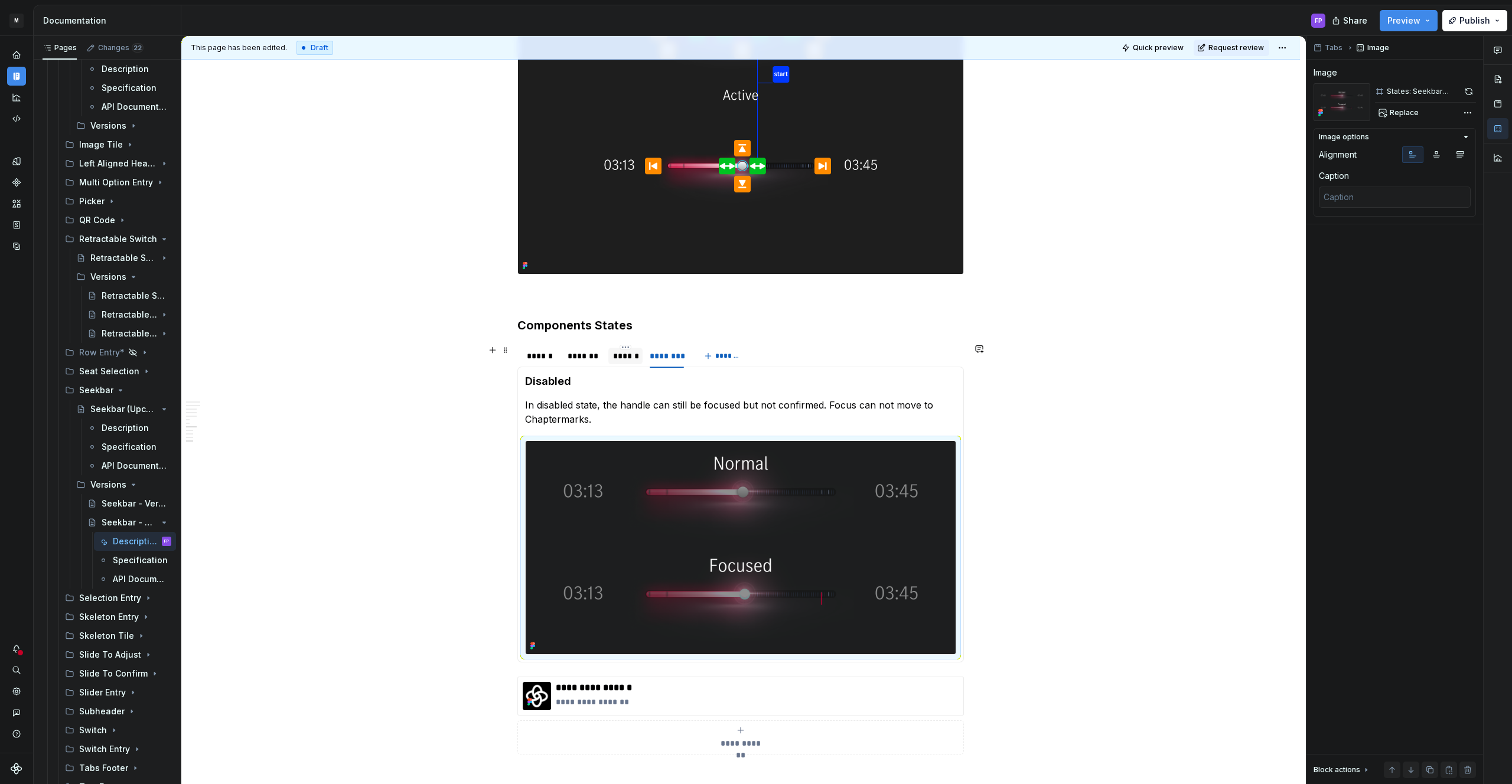
click at [633, 357] on div "******" at bounding box center [625, 356] width 24 height 12
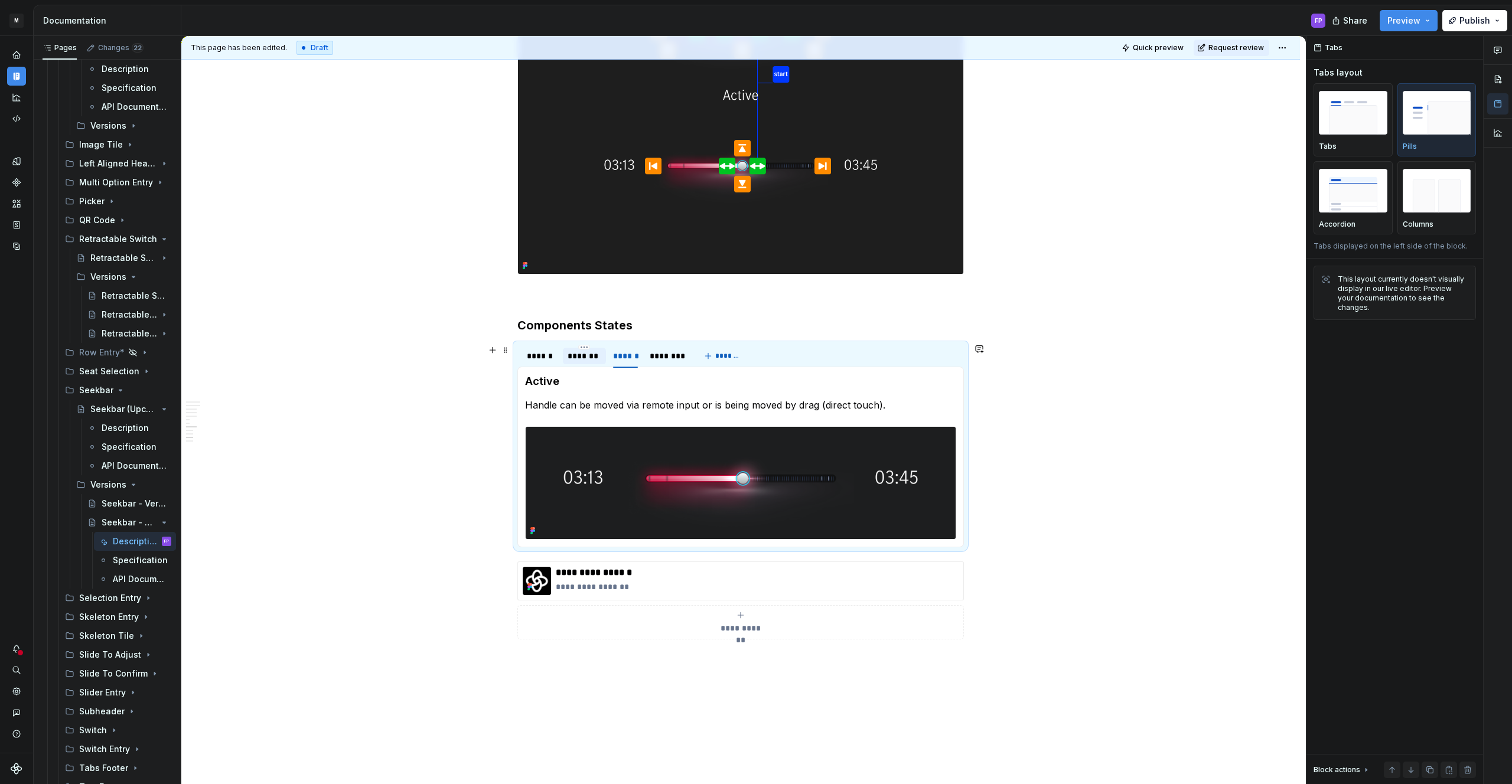
click at [601, 358] on div "*******" at bounding box center [584, 356] width 33 height 12
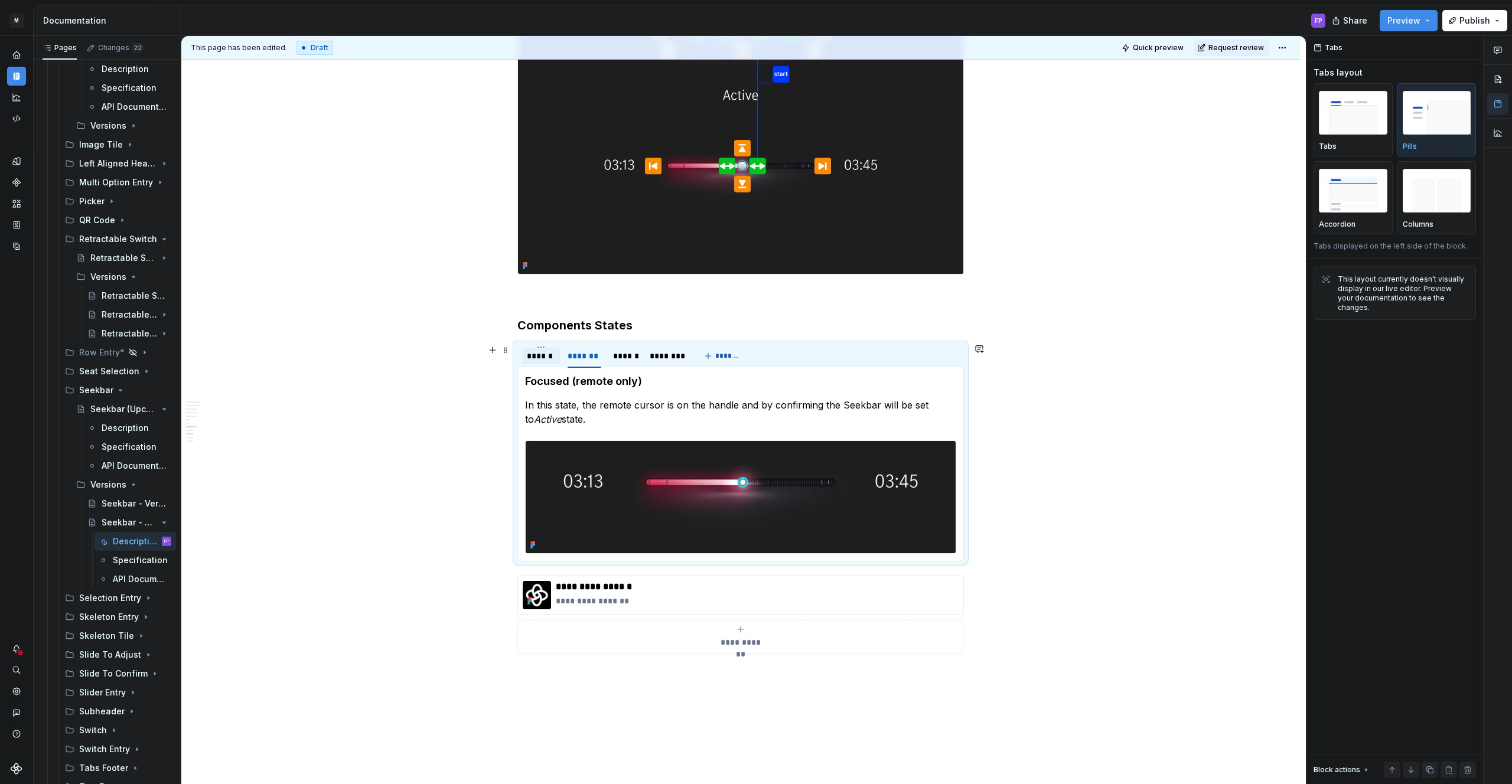
click at [559, 357] on div "******" at bounding box center [541, 356] width 38 height 16
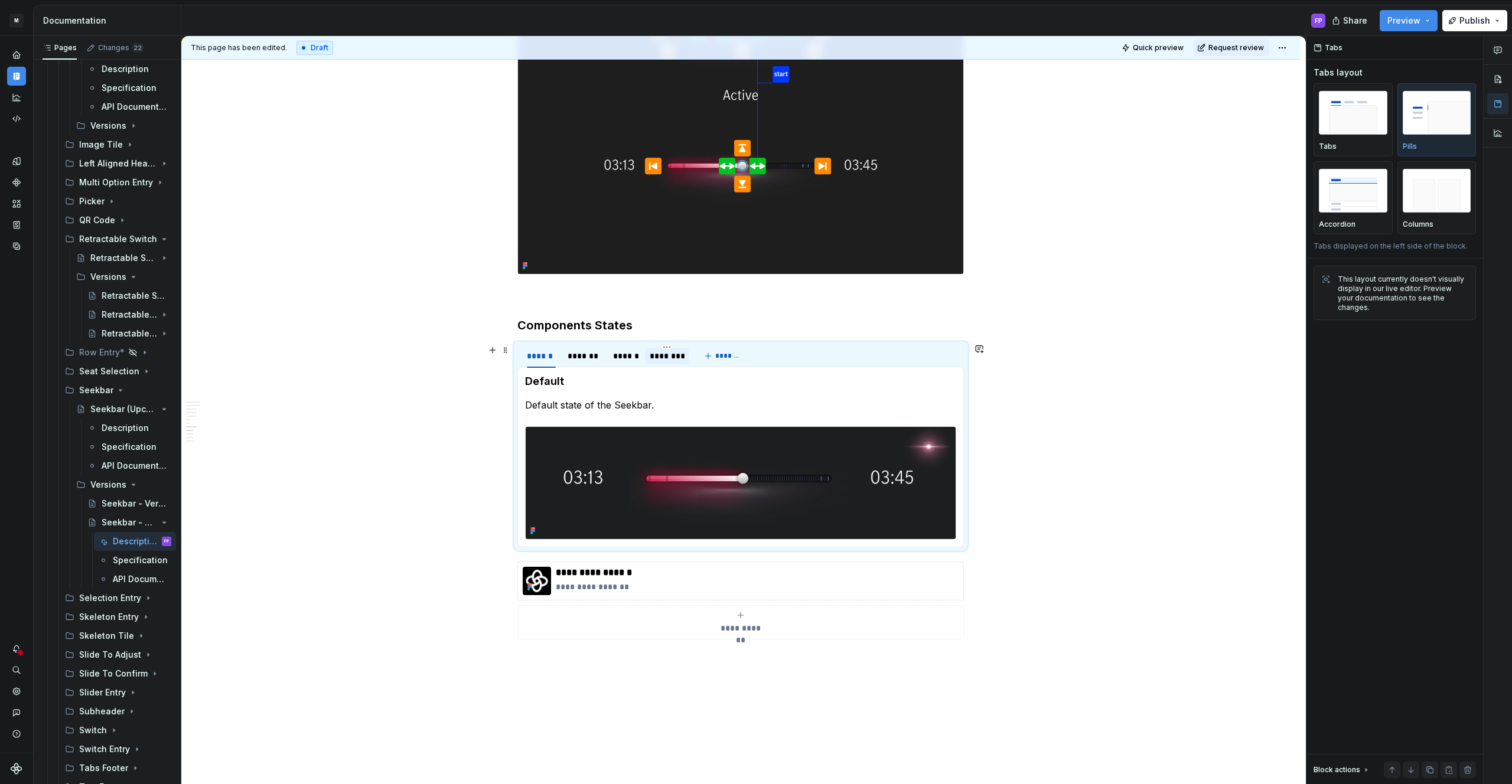
click at [660, 356] on div "********" at bounding box center [667, 356] width 34 height 12
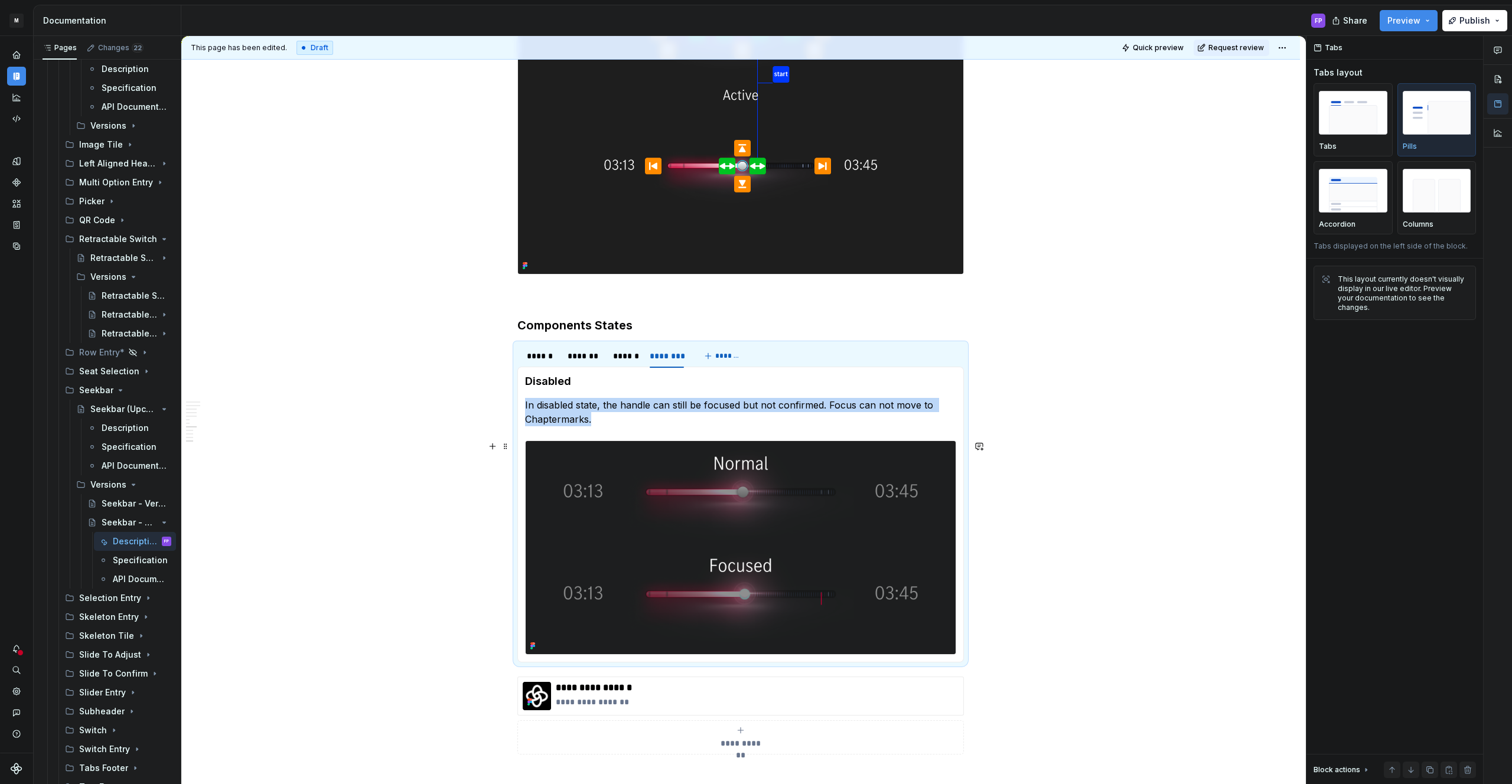
click at [752, 506] on img at bounding box center [741, 548] width 430 height 213
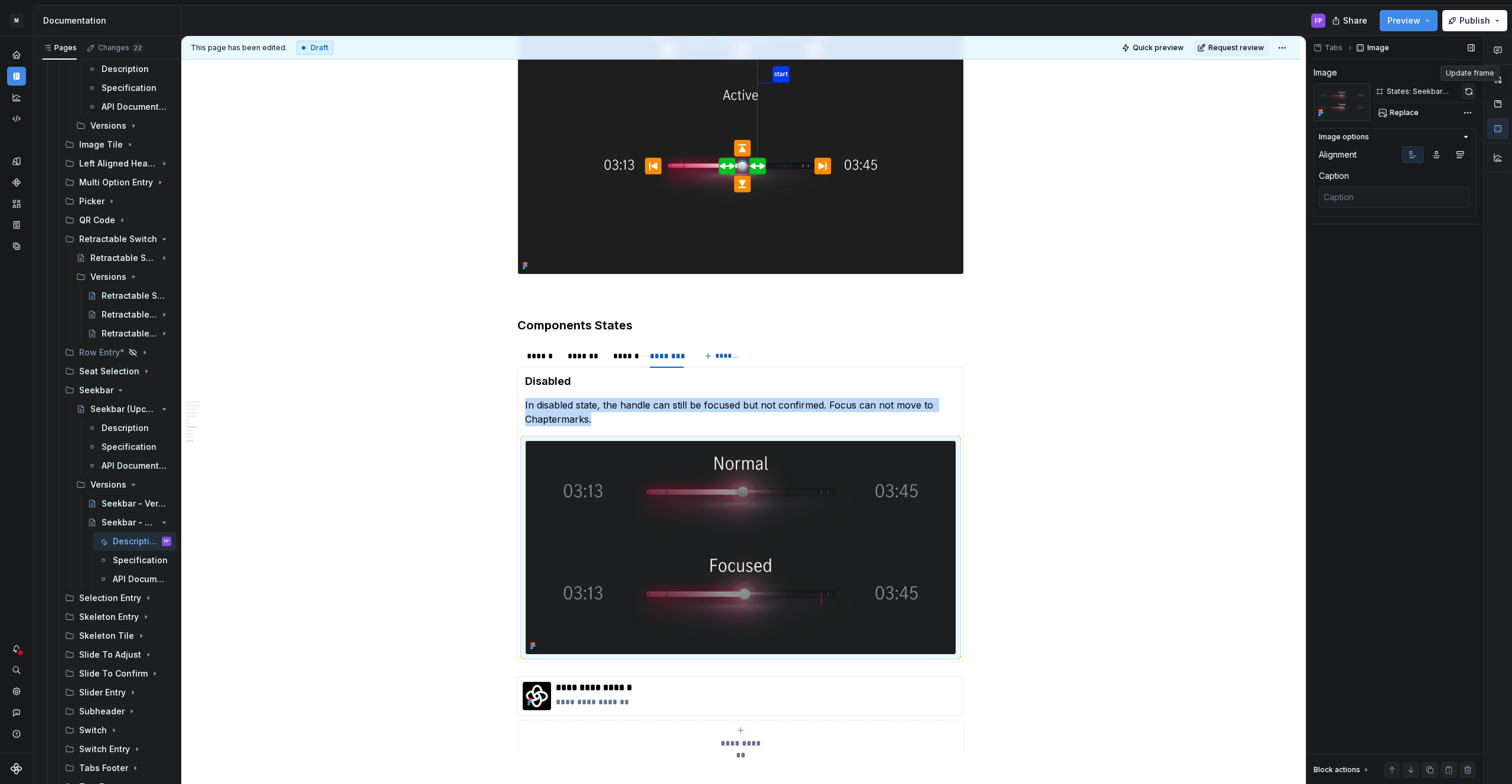
click at [1472, 90] on button "button" at bounding box center [1468, 91] width 14 height 16
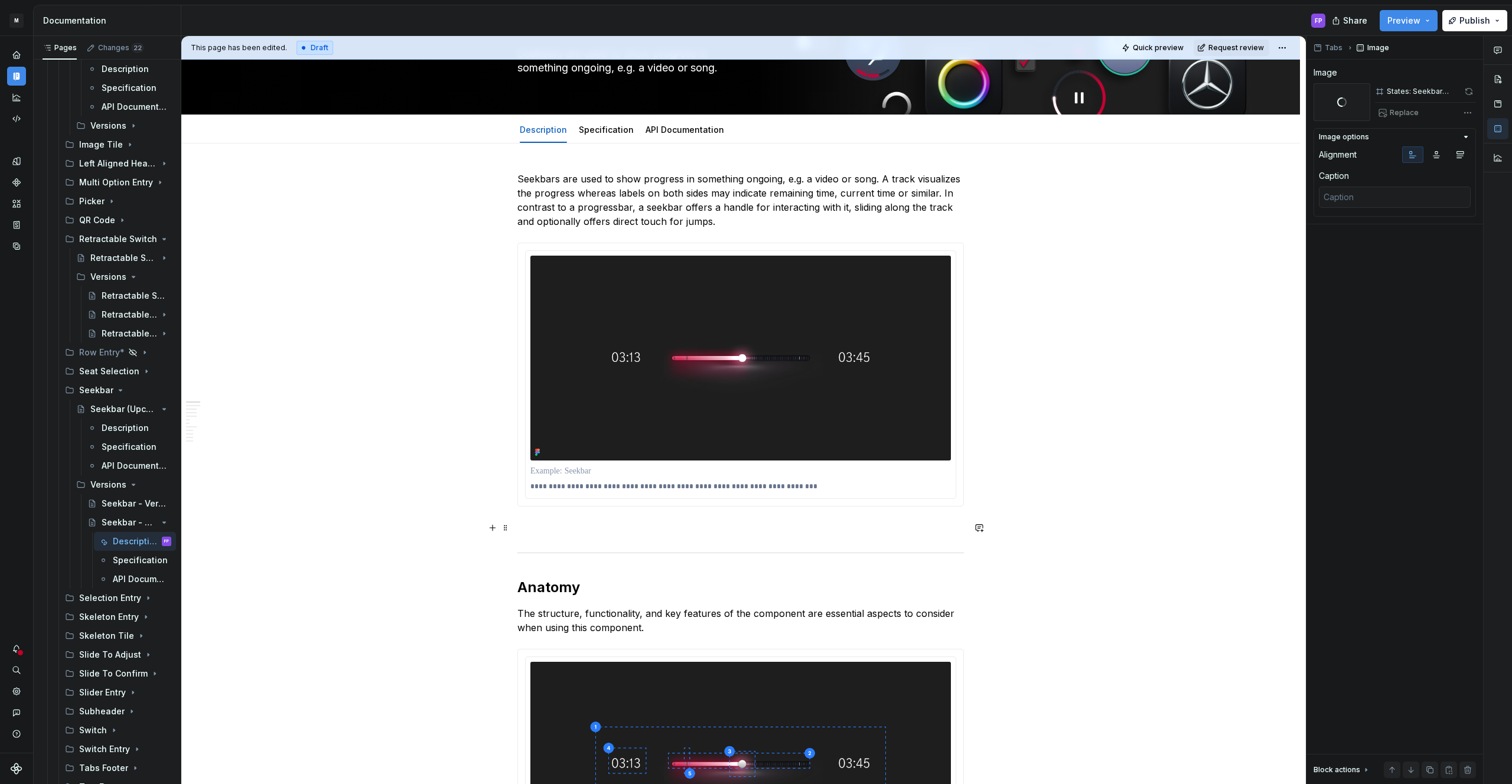
scroll to position [0, 0]
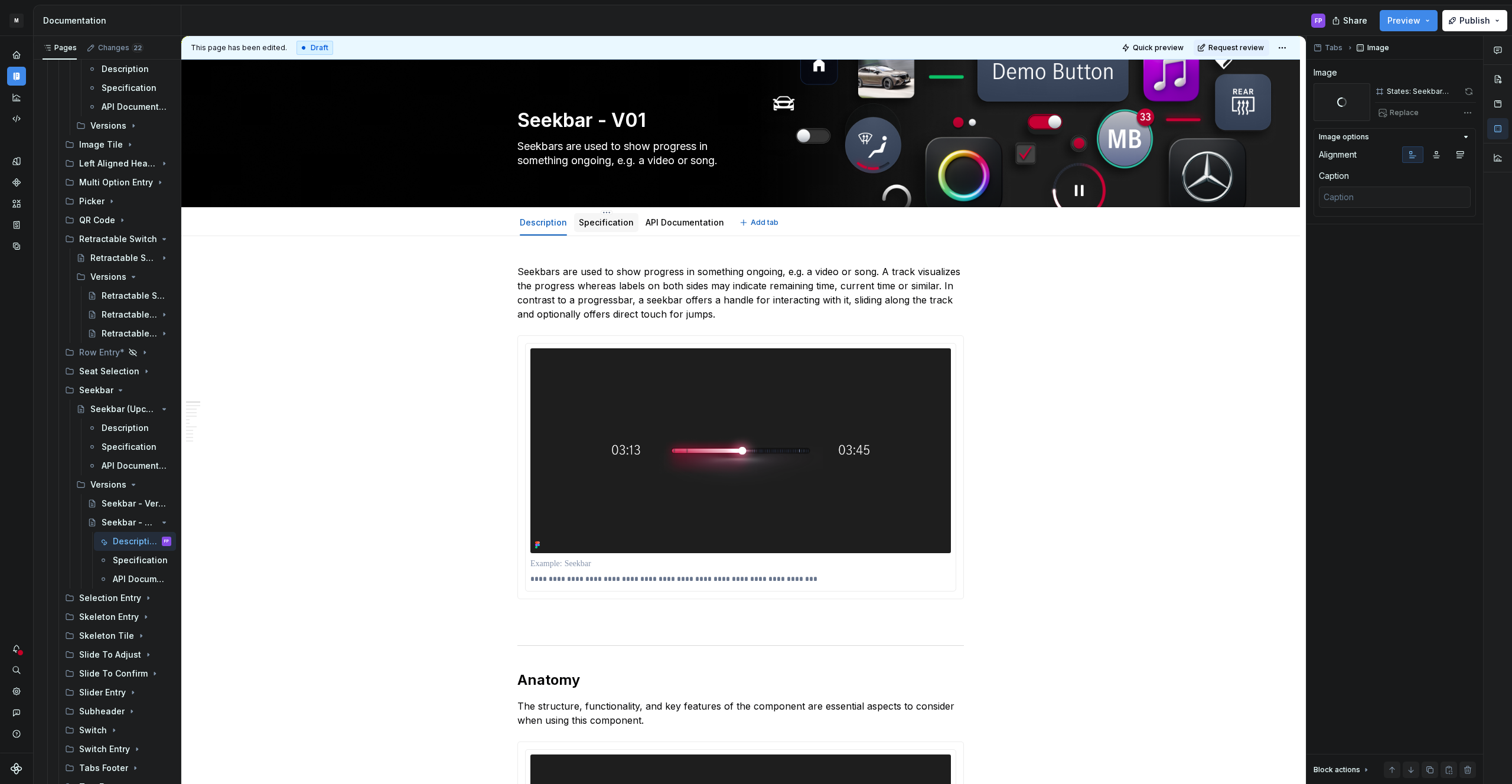
click at [606, 227] on link "Specification" at bounding box center [606, 222] width 55 height 10
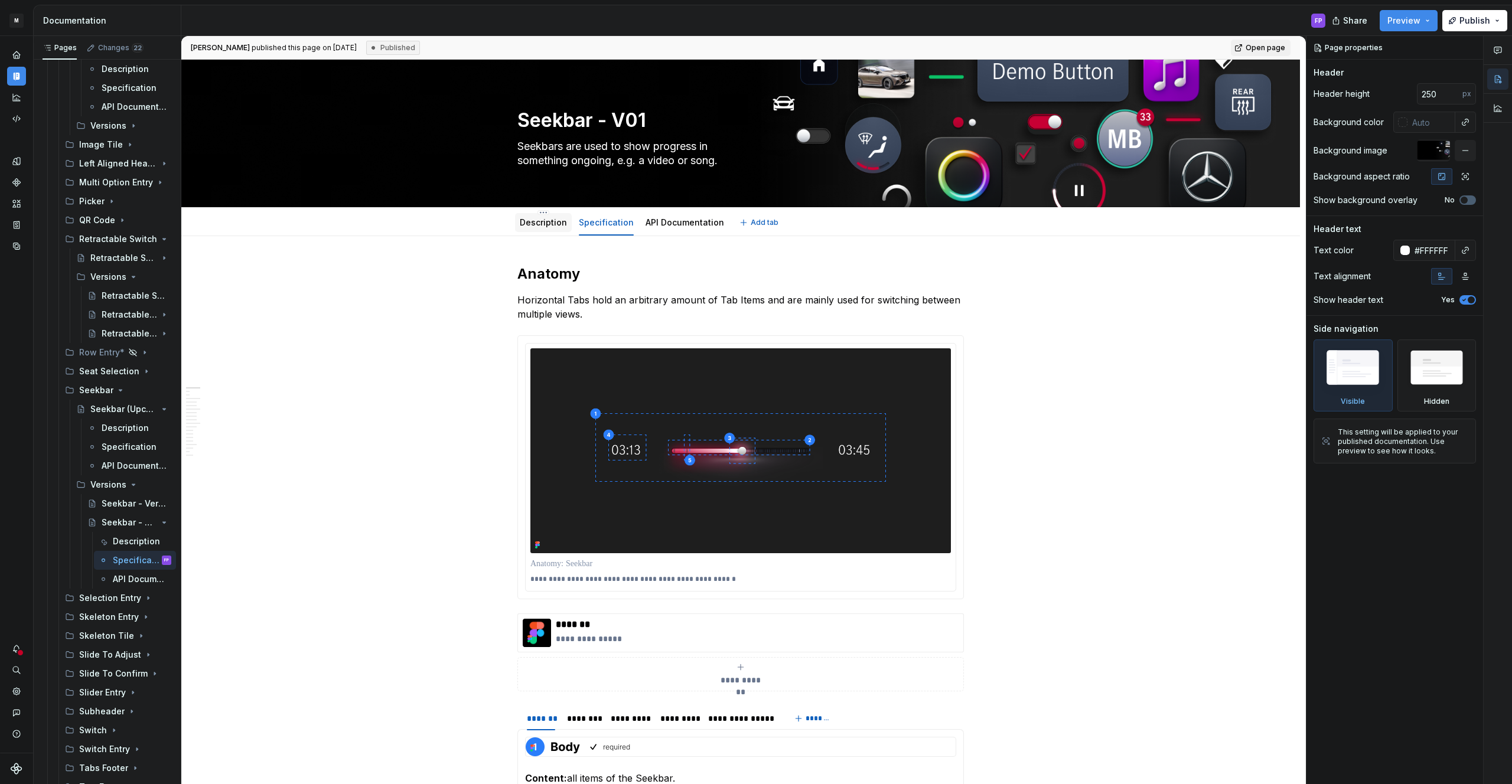
click at [543, 221] on link "Description" at bounding box center [543, 222] width 47 height 10
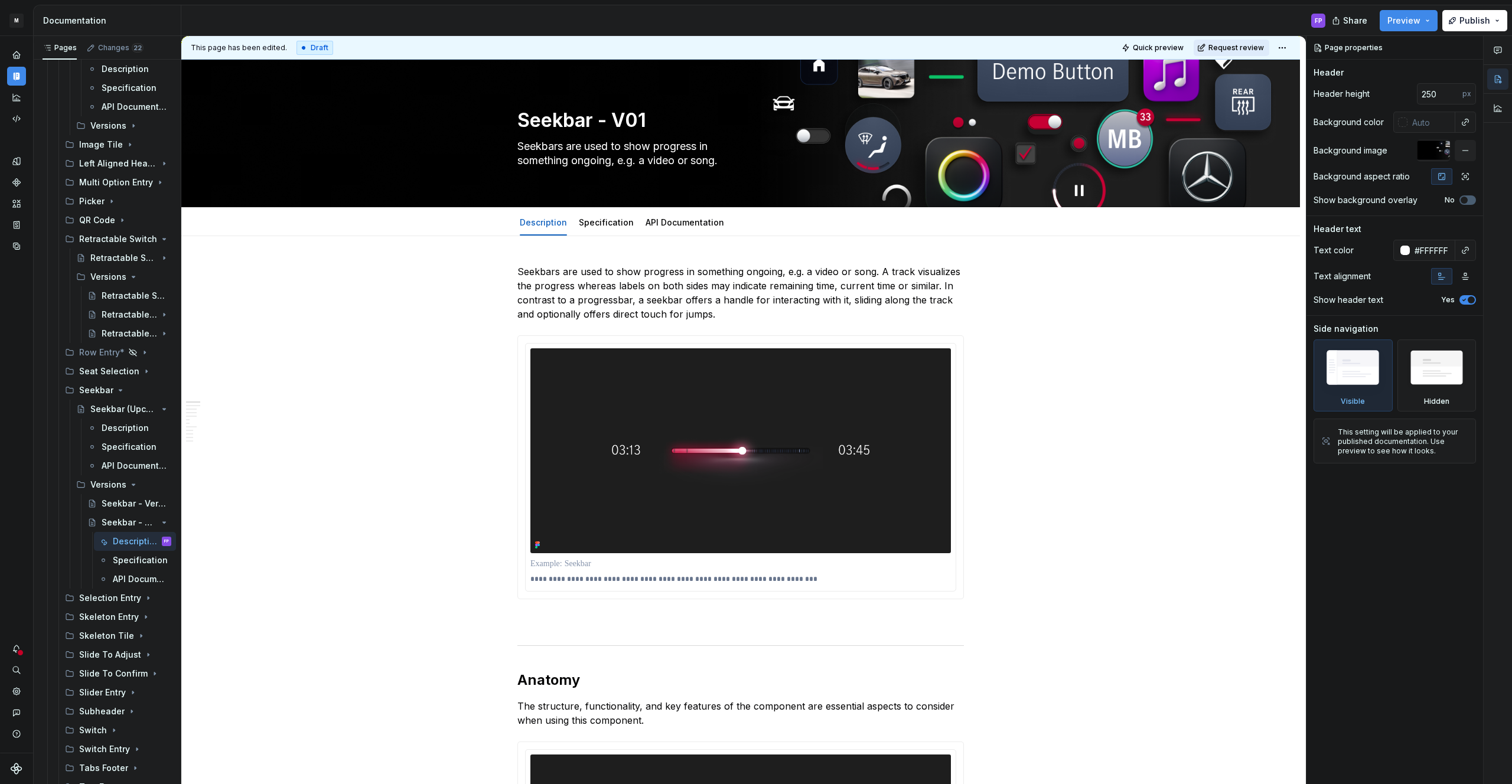
click at [1222, 46] on span "Request review" at bounding box center [1236, 48] width 55 height 10
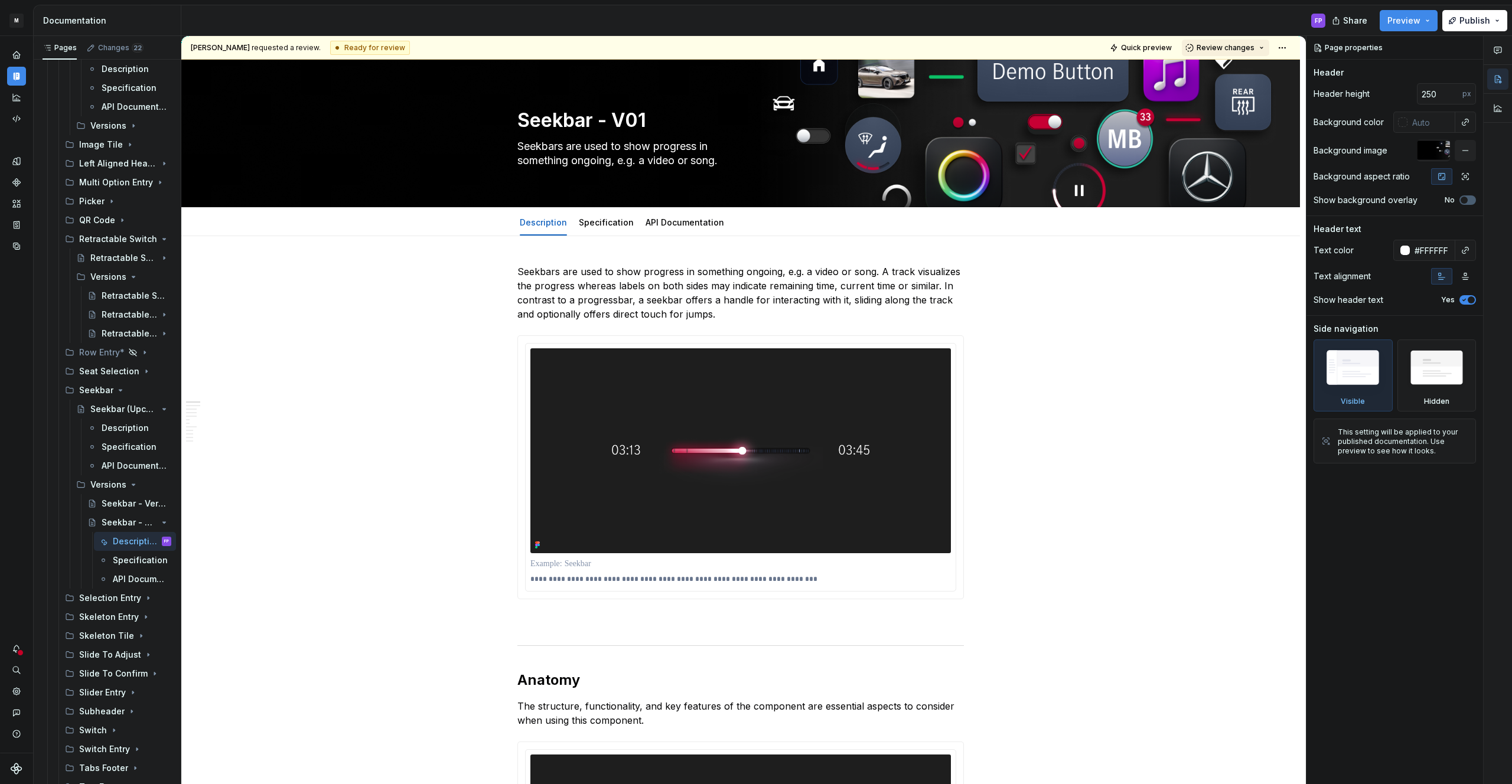
drag, startPoint x: 1223, startPoint y: 47, endPoint x: 1215, endPoint y: 55, distance: 11.3
click at [1222, 47] on span "Review changes" at bounding box center [1225, 48] width 58 height 10
drag, startPoint x: 1212, startPoint y: 73, endPoint x: 509, endPoint y: 567, distance: 859.2
click at [1212, 74] on div "Approve" at bounding box center [1264, 71] width 103 height 12
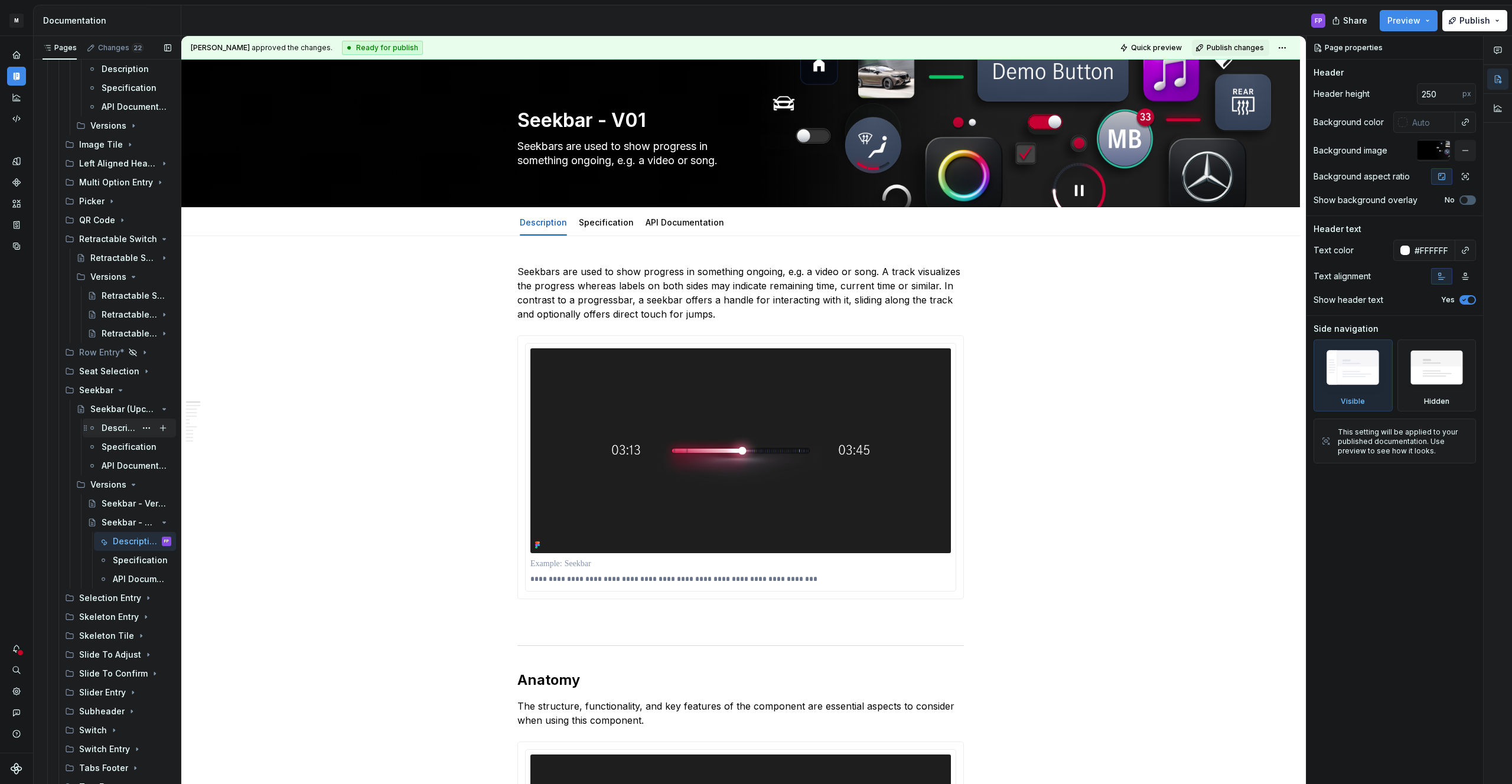
click at [103, 427] on div "Description" at bounding box center [119, 428] width 34 height 12
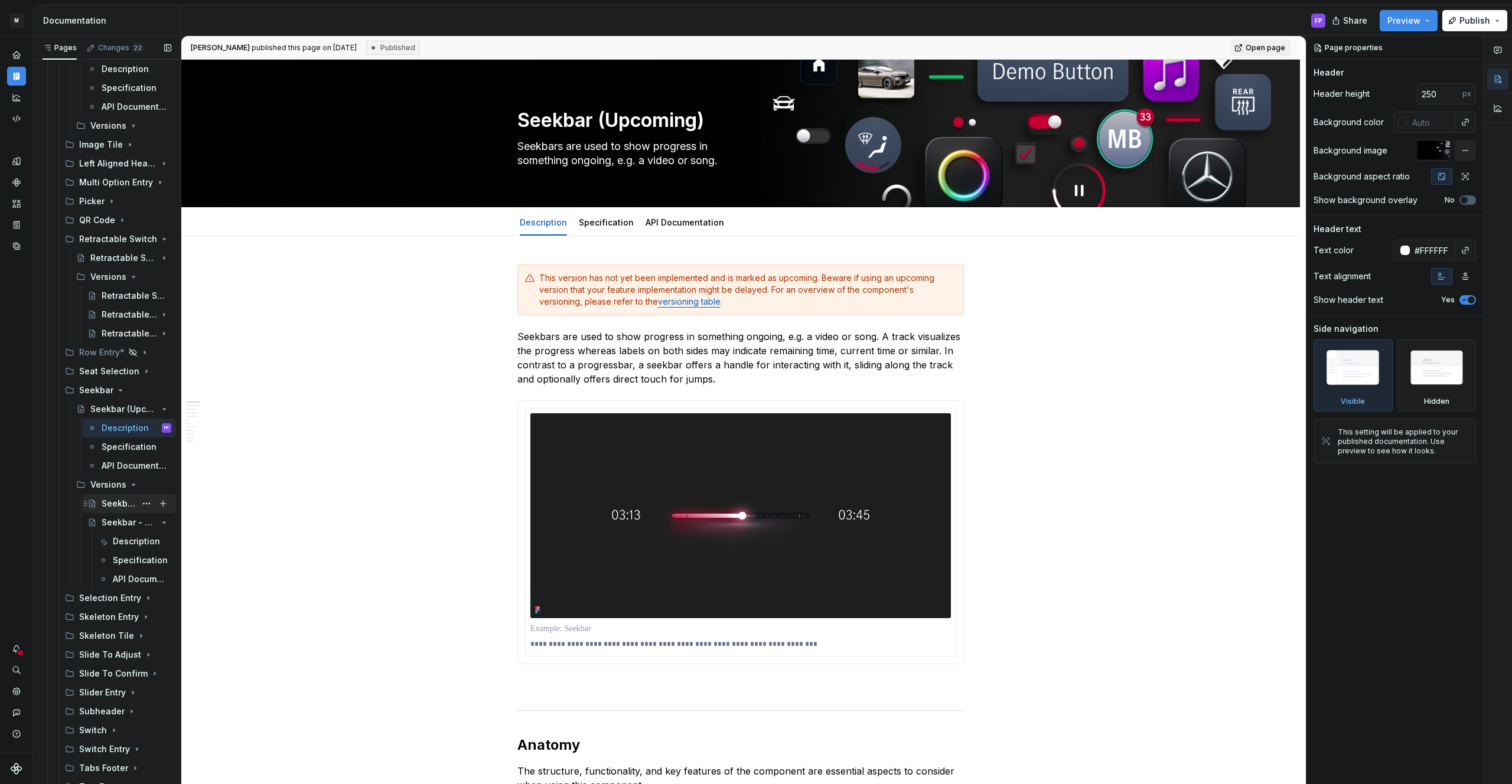
click at [112, 502] on div "Seekbar - Versions" at bounding box center [119, 503] width 34 height 12
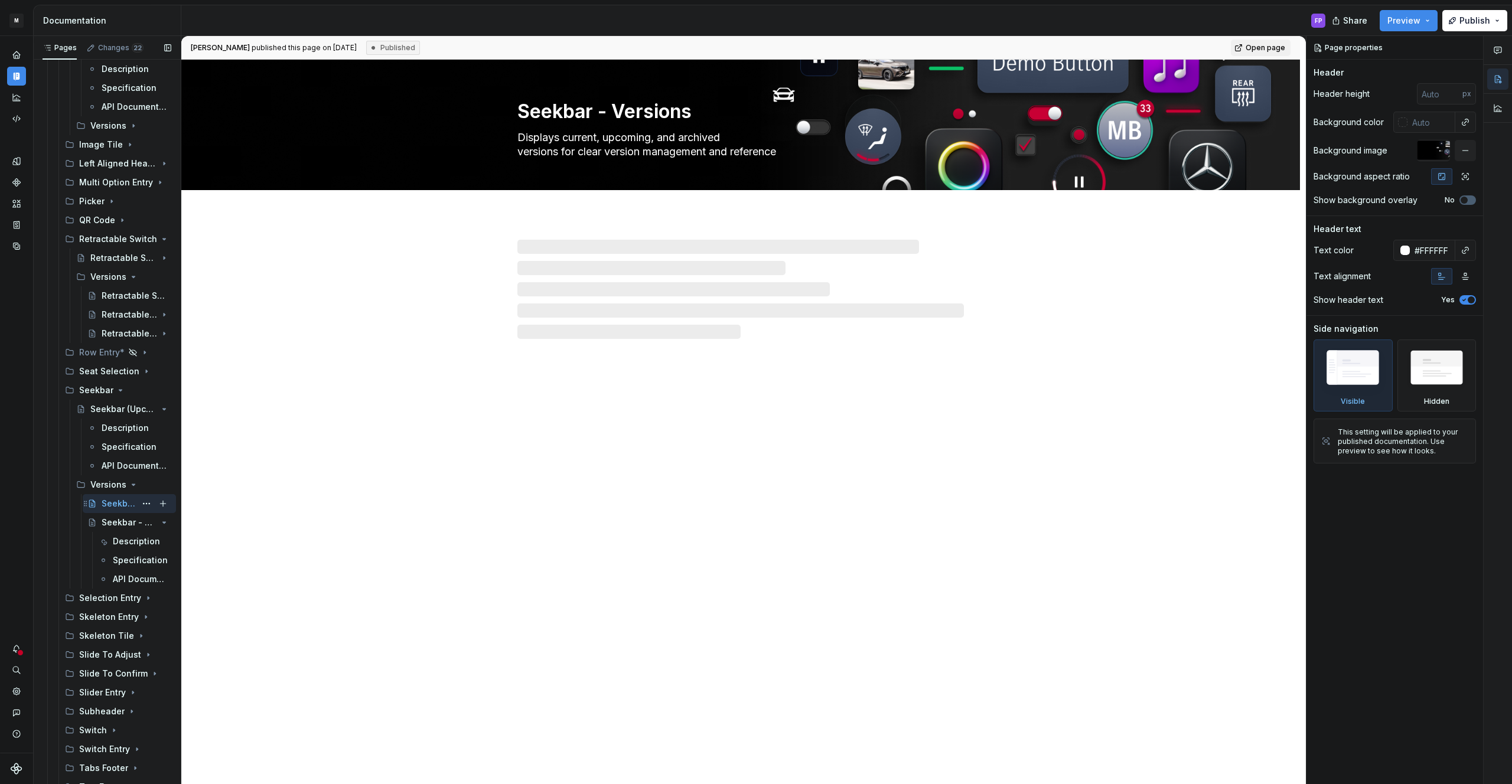
click at [107, 506] on div "Seekbar - Versions" at bounding box center [119, 503] width 34 height 12
click at [115, 423] on div "Description" at bounding box center [119, 428] width 34 height 12
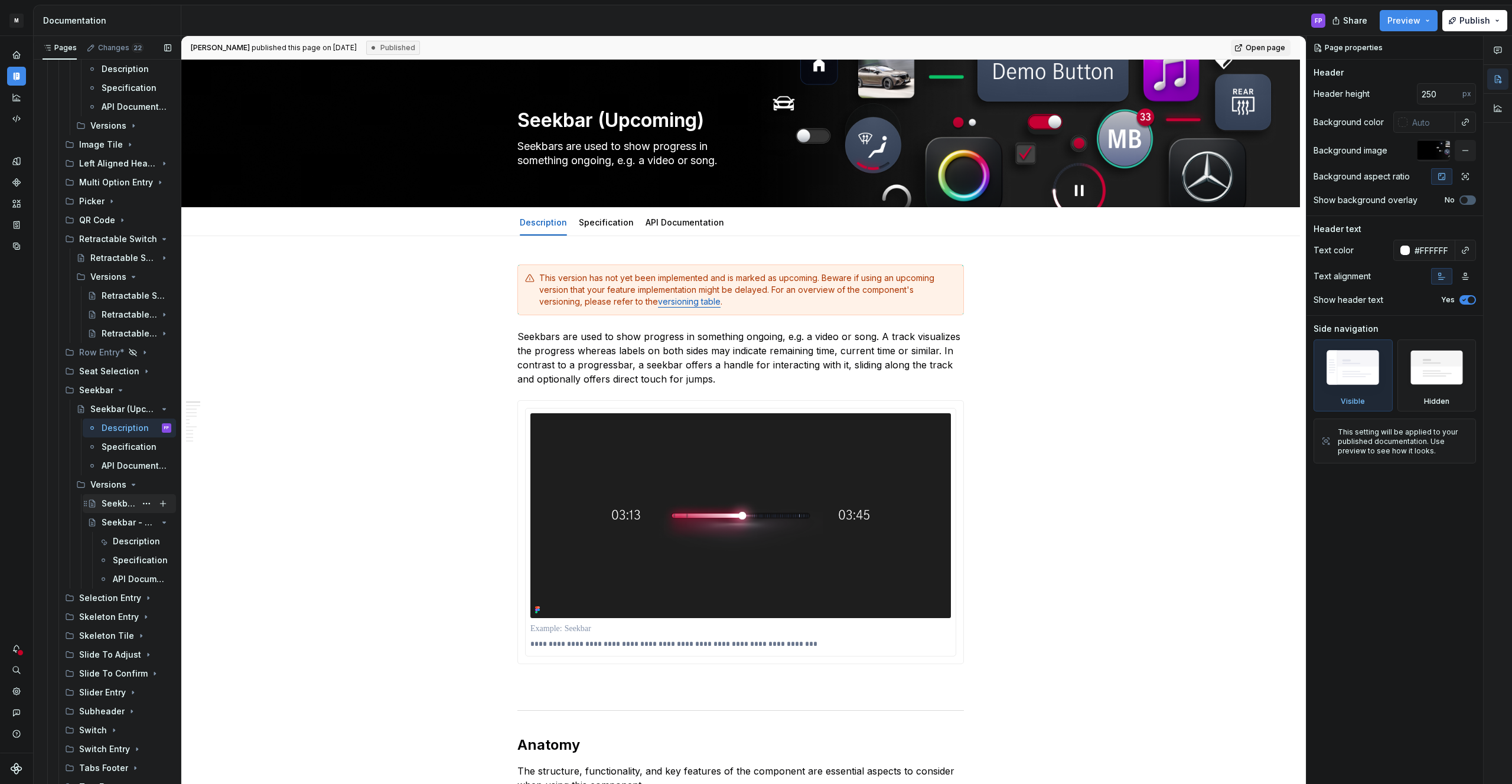
click at [112, 504] on div "Seekbar - Versions" at bounding box center [119, 503] width 34 height 12
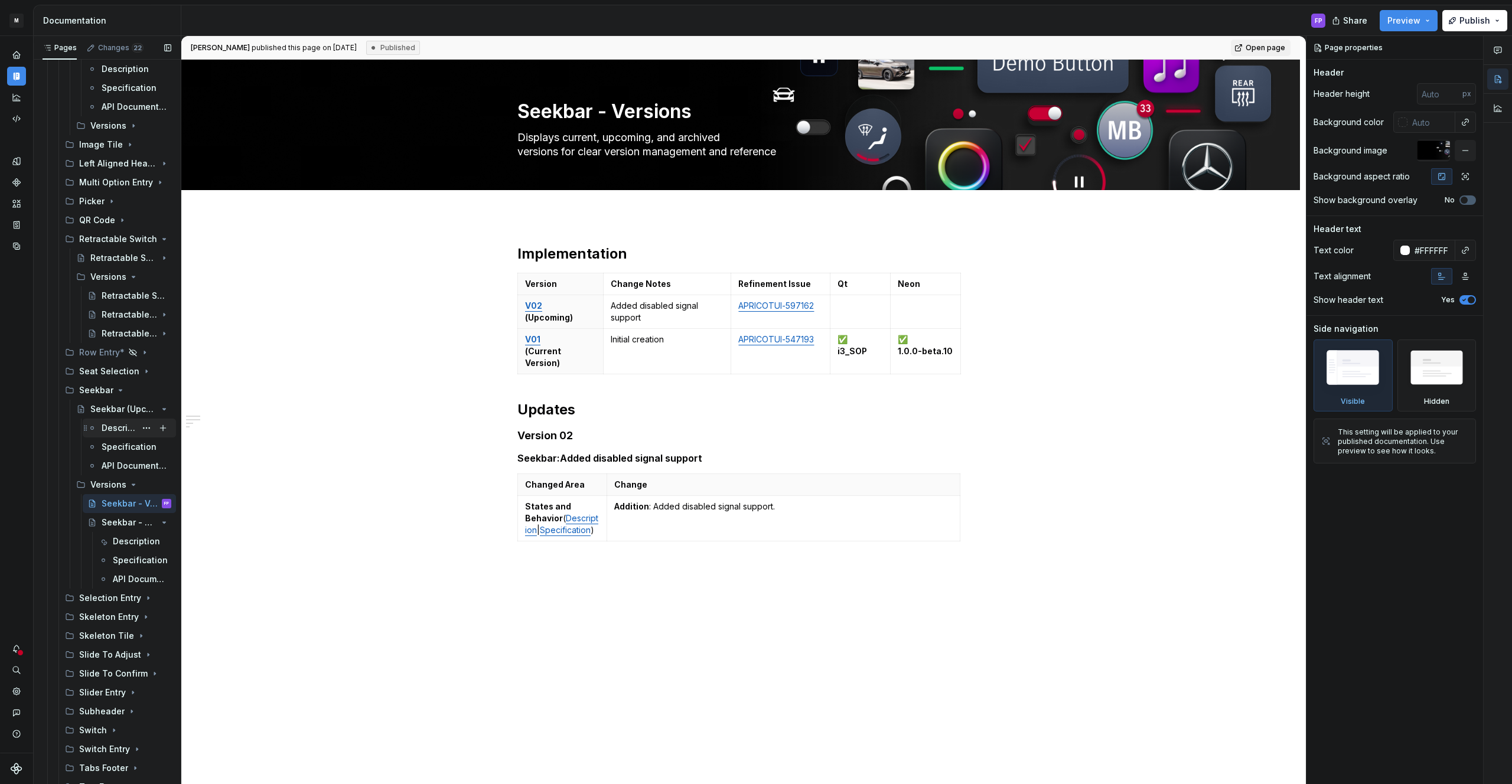
click at [116, 424] on div "Description" at bounding box center [119, 428] width 34 height 12
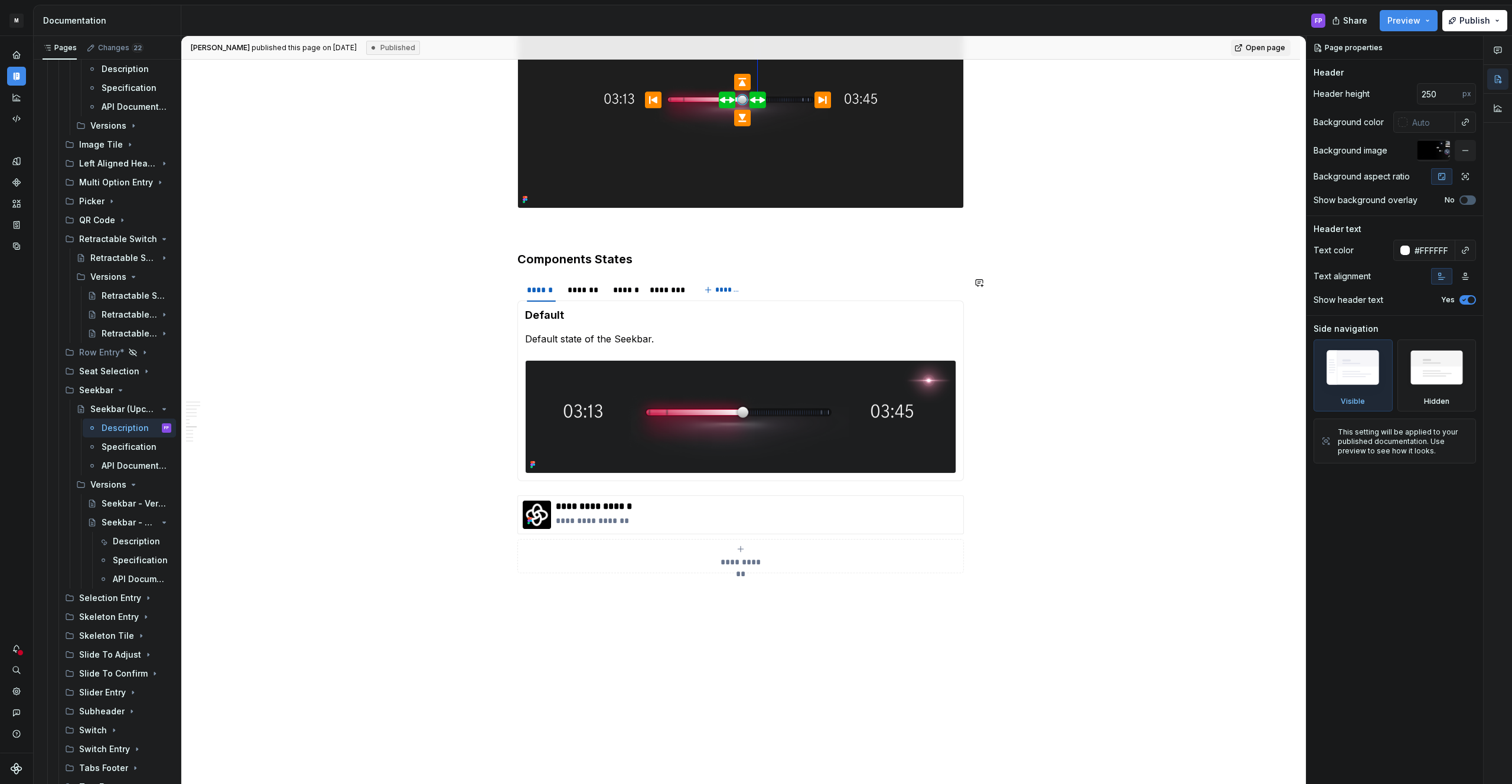
scroll to position [2085, 0]
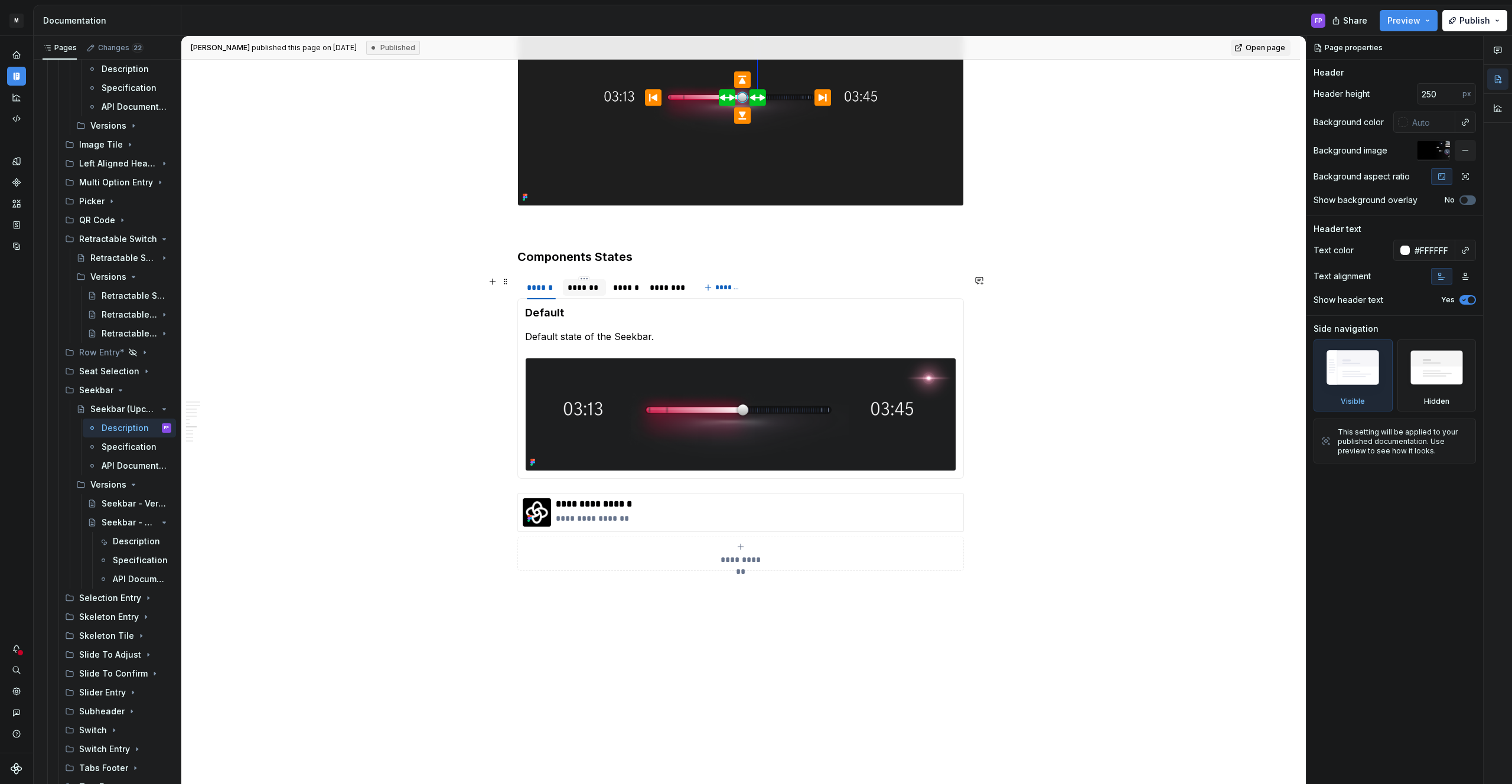
click at [590, 287] on div "*******" at bounding box center [584, 287] width 33 height 12
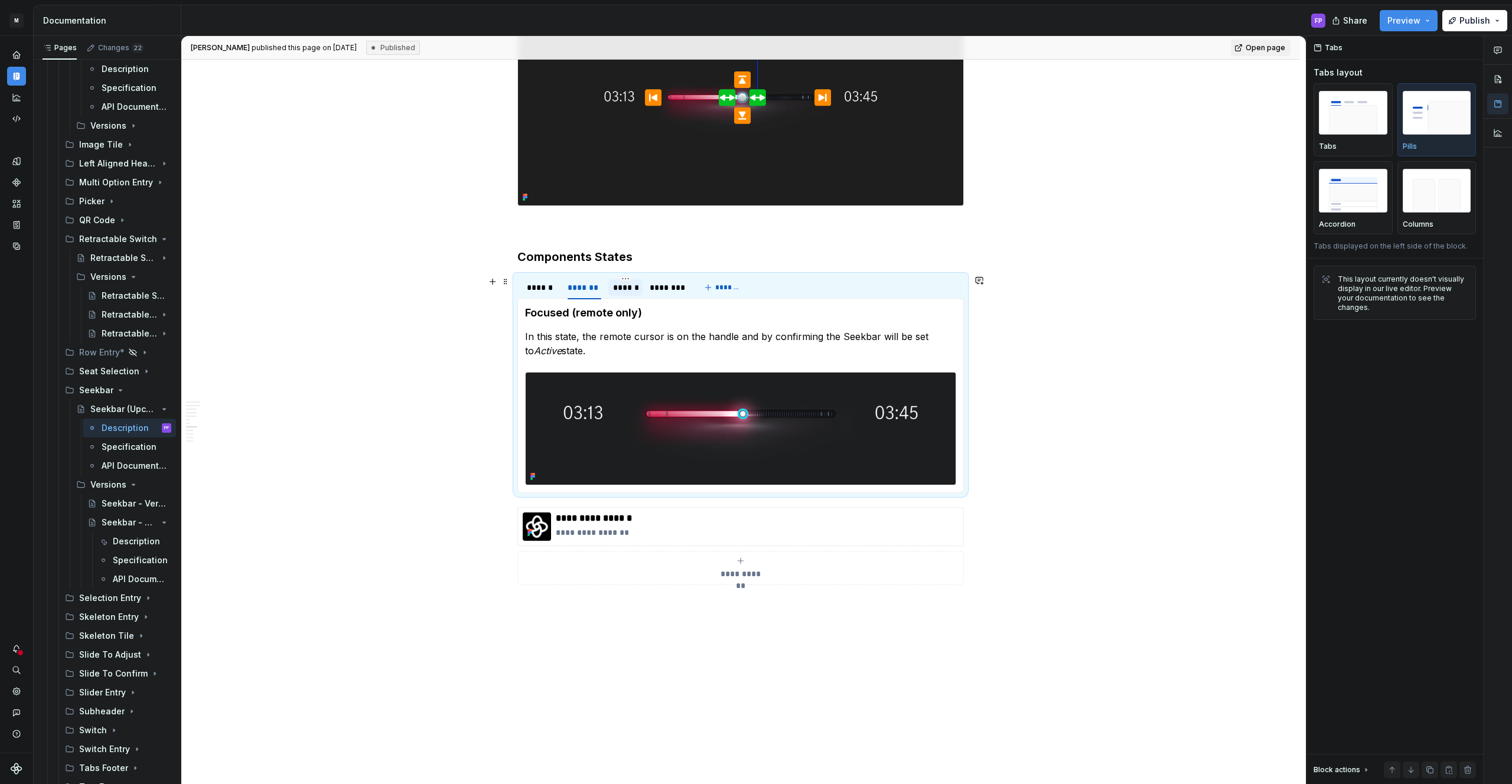
click at [627, 287] on div "******" at bounding box center [625, 287] width 24 height 12
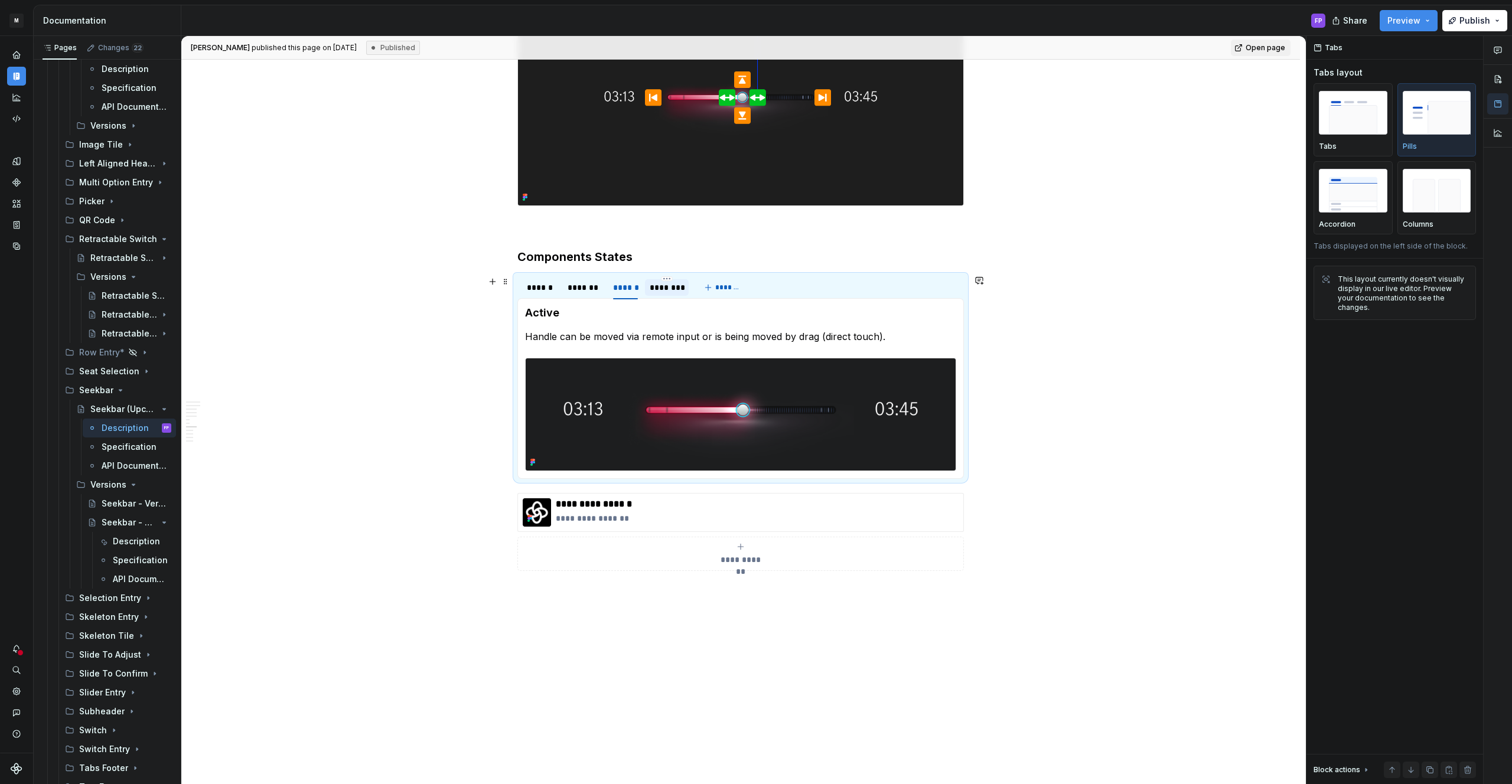
click at [666, 287] on div "********" at bounding box center [667, 287] width 34 height 12
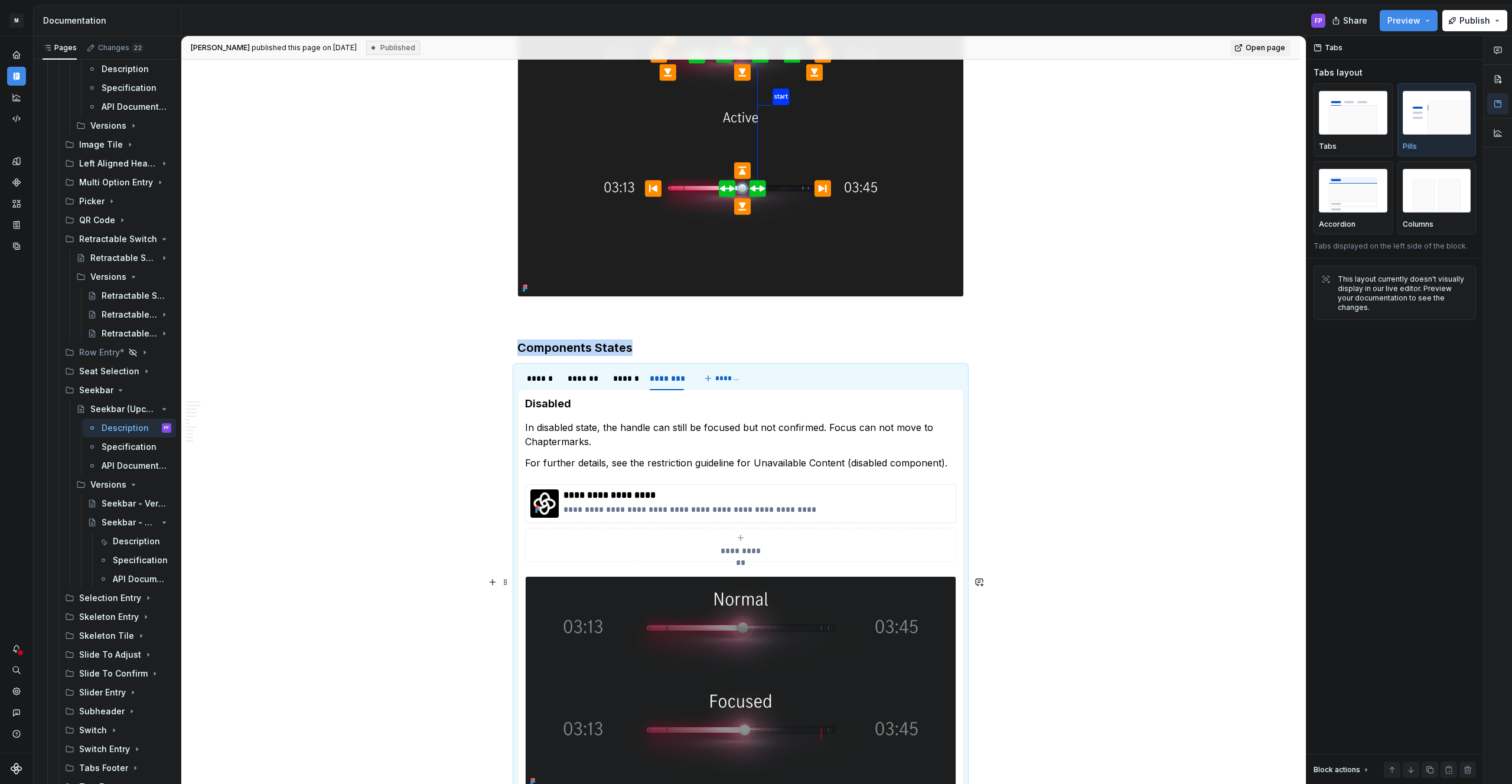
scroll to position [2350, 0]
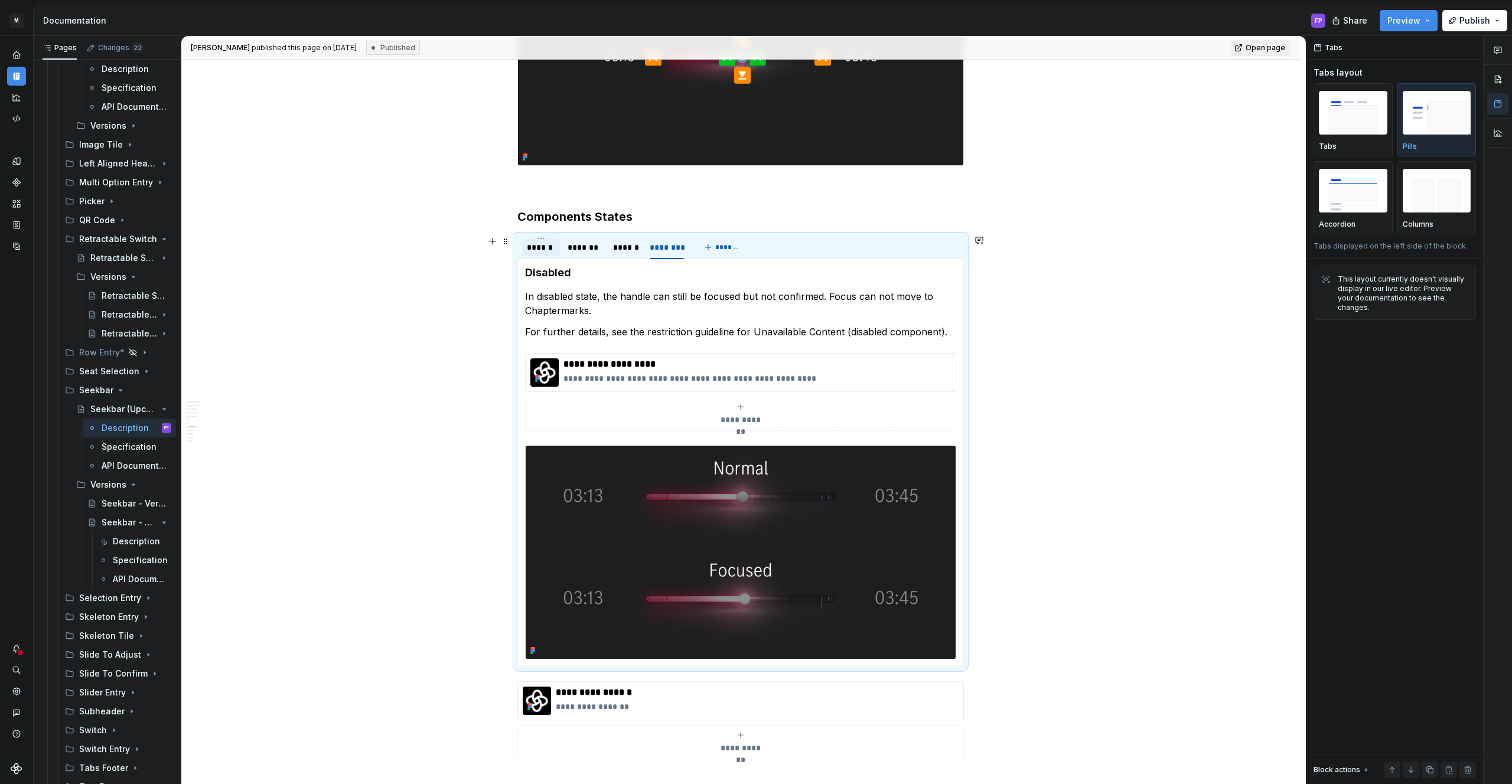
click at [554, 246] on div "******" at bounding box center [541, 247] width 29 height 12
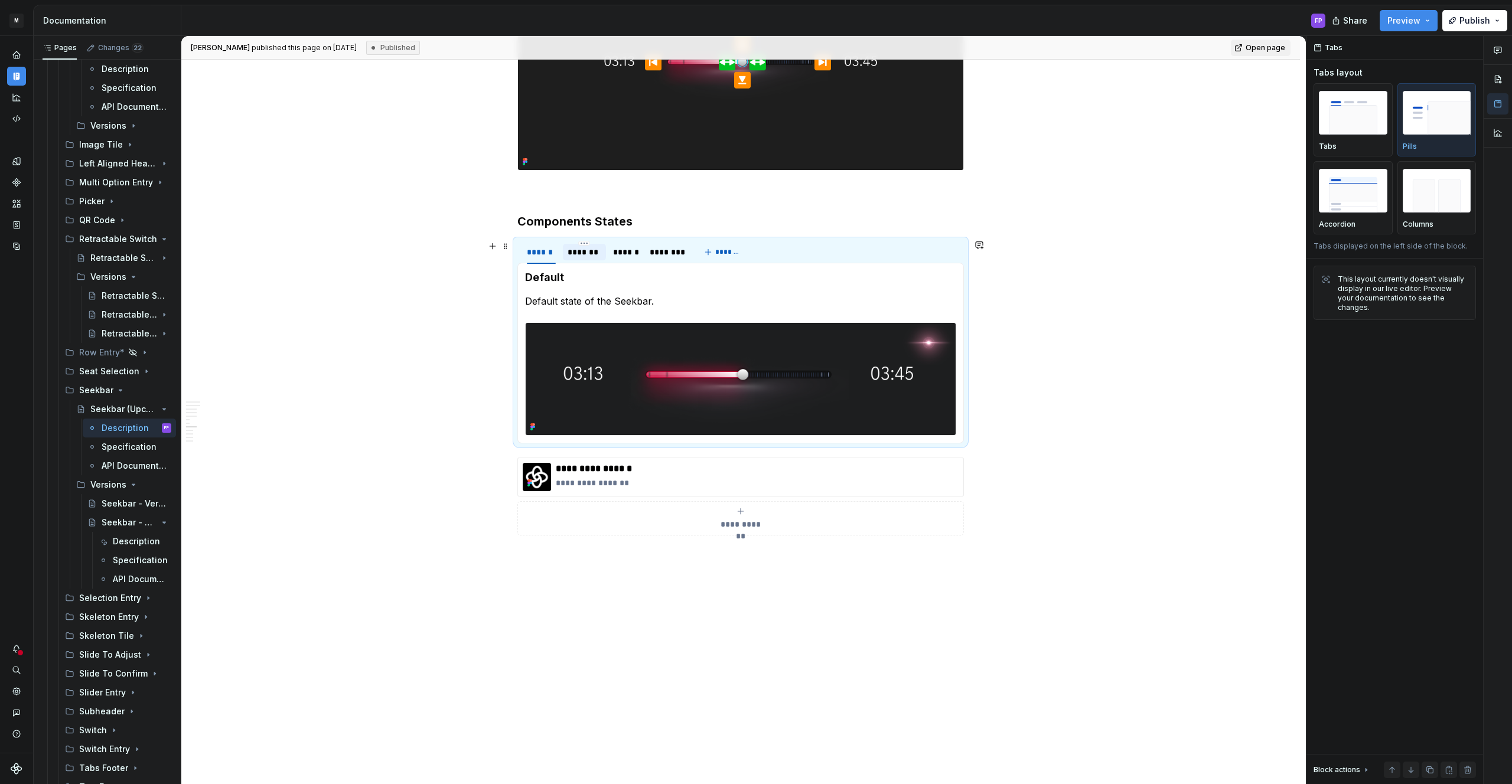
click at [597, 247] on div "*******" at bounding box center [584, 252] width 33 height 12
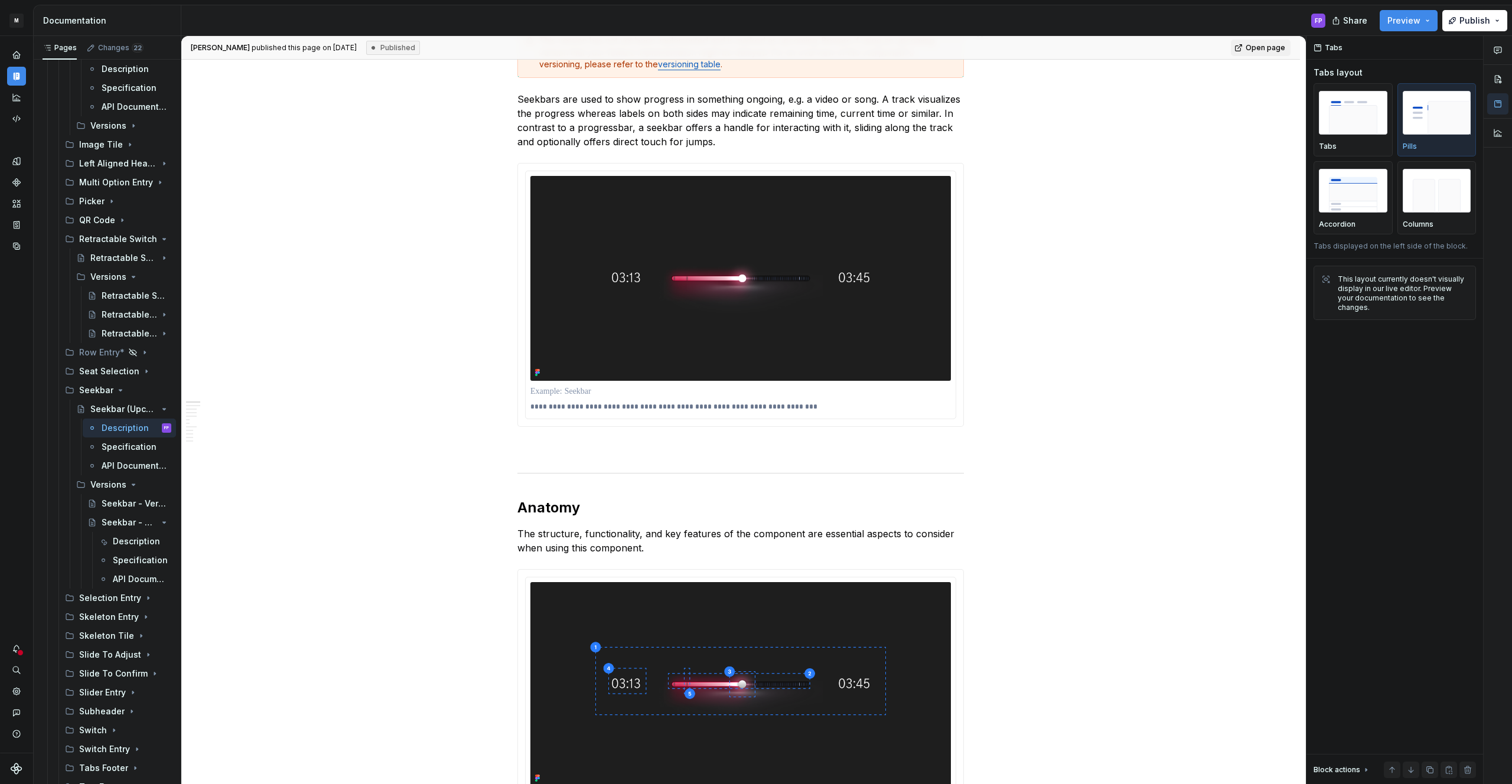
scroll to position [0, 0]
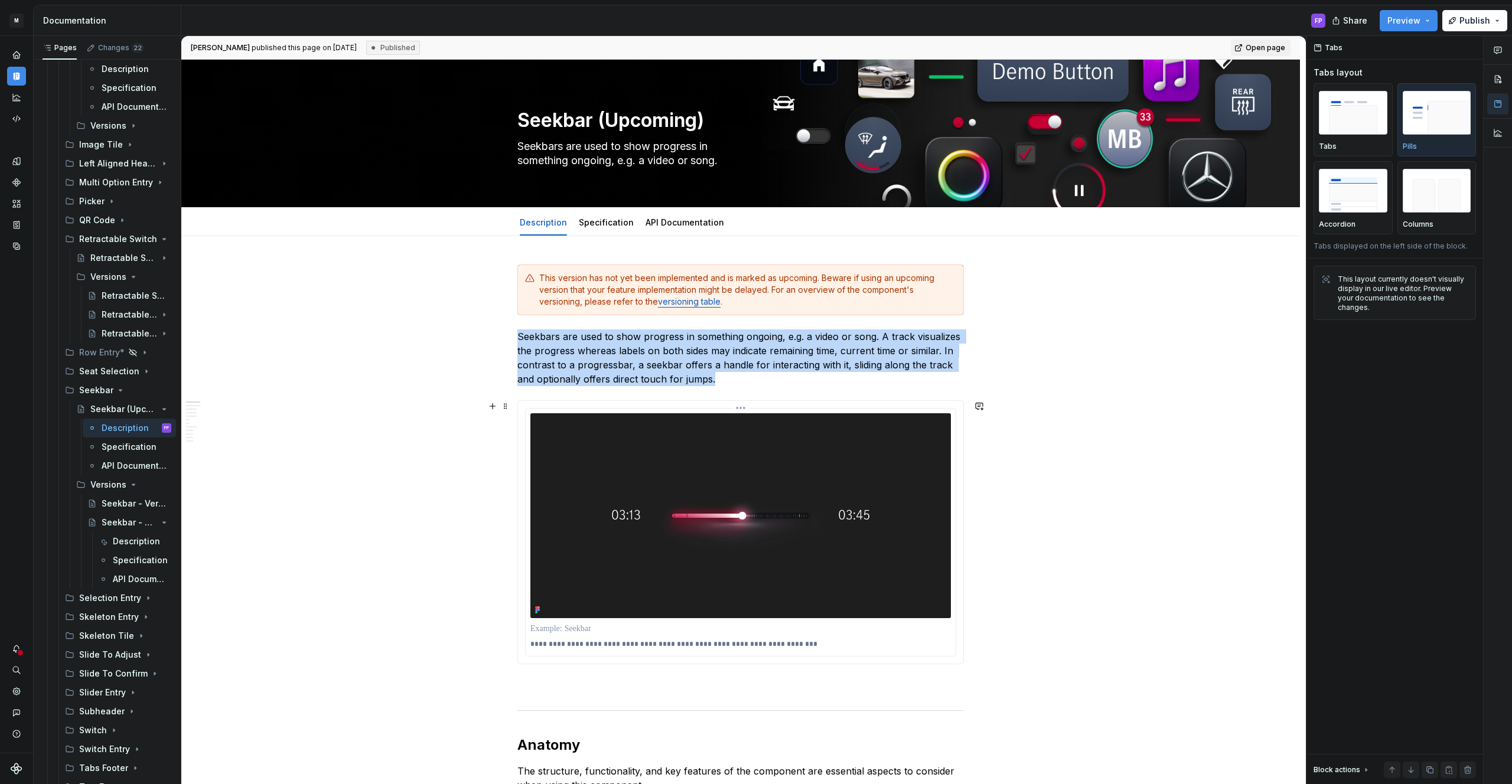
click at [733, 461] on img at bounding box center [740, 516] width 420 height 205
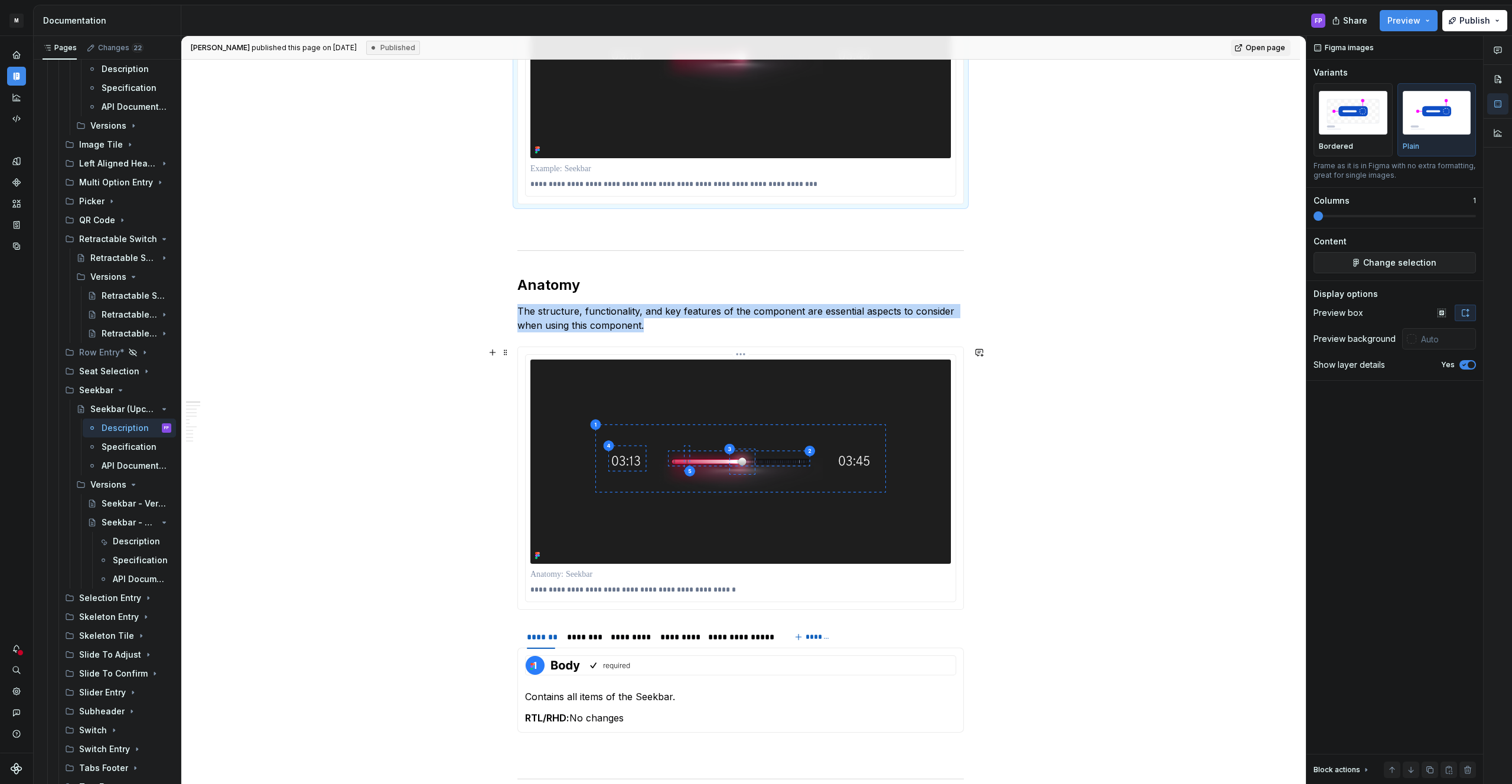
click at [731, 461] on img at bounding box center [740, 462] width 420 height 205
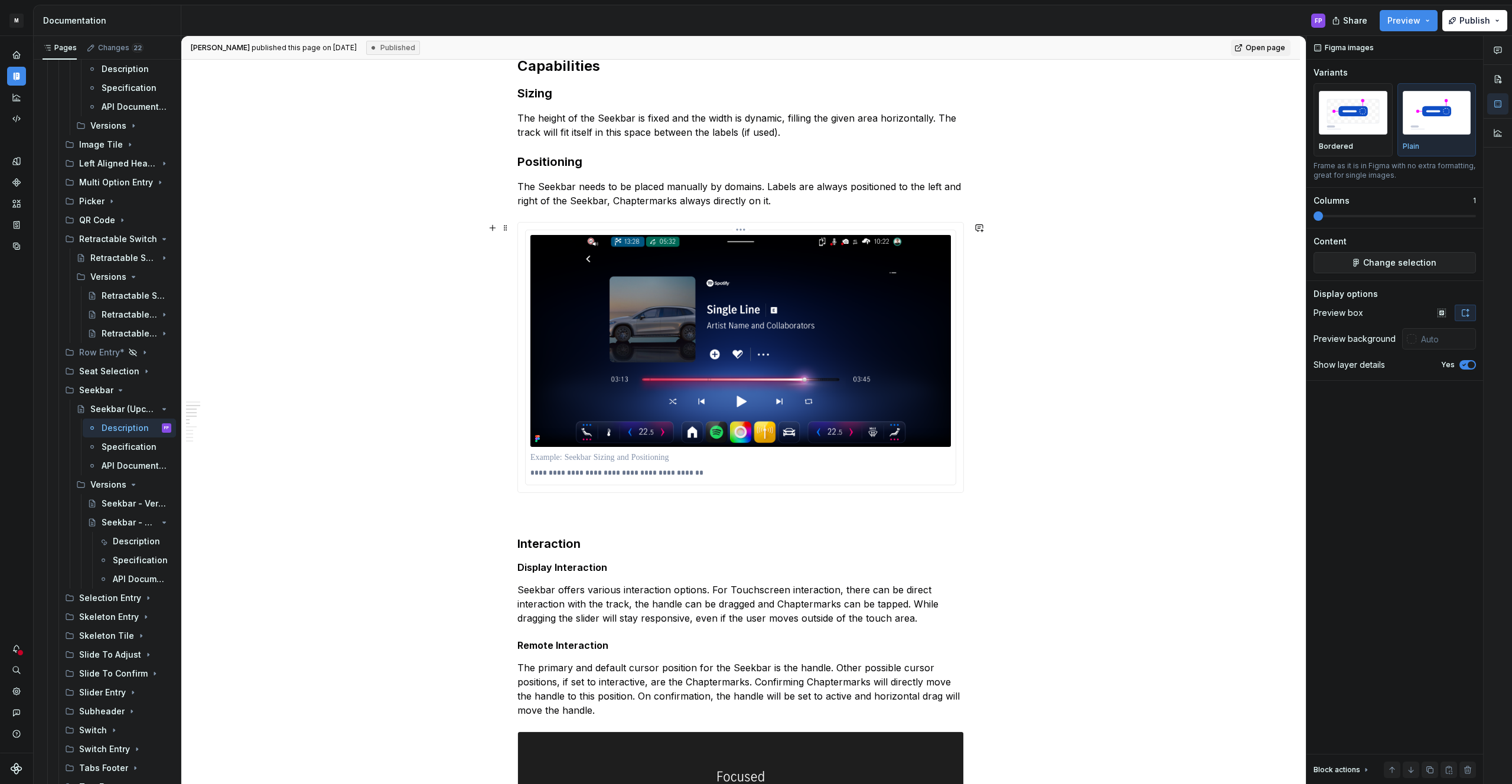
scroll to position [1246, 0]
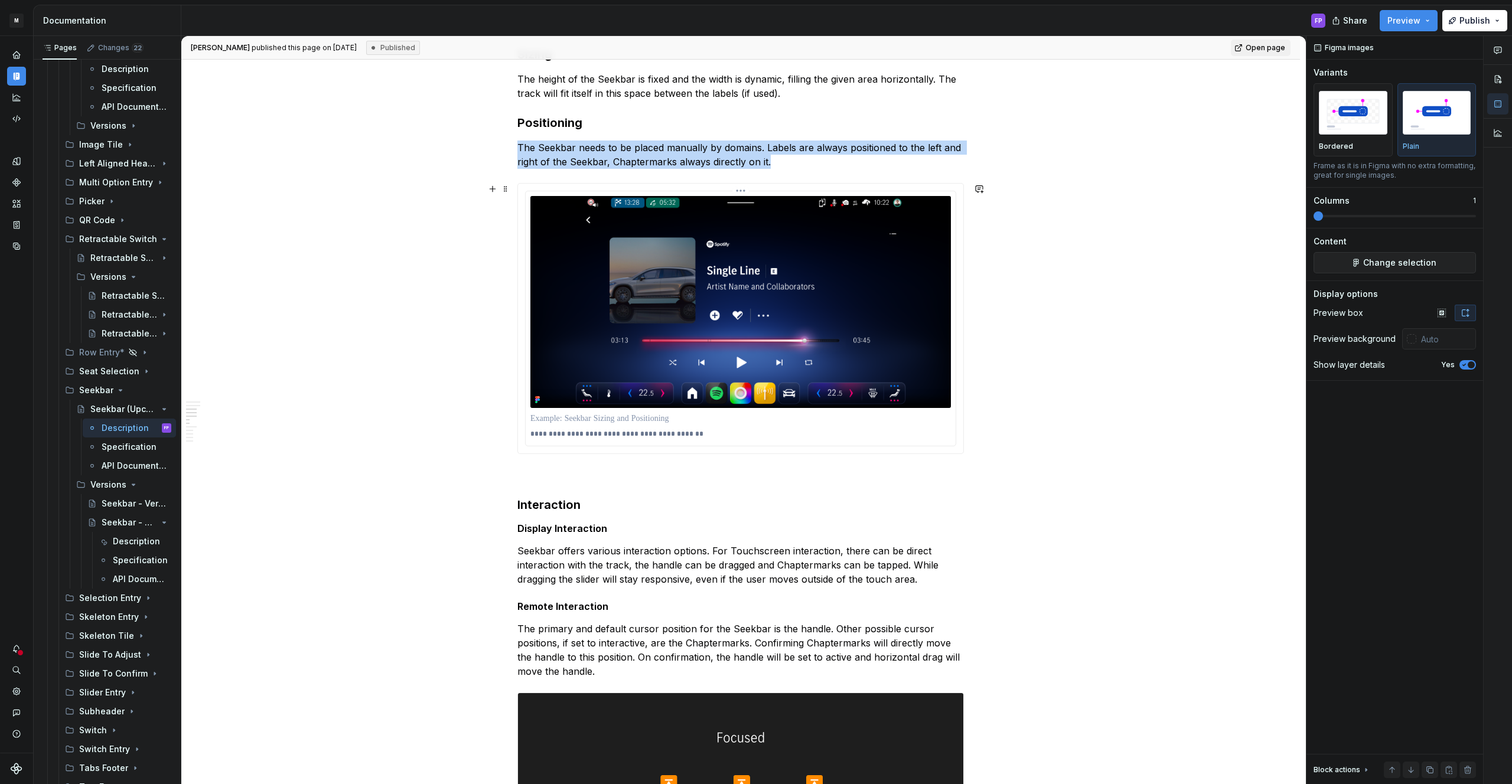
click at [660, 309] on img at bounding box center [740, 302] width 420 height 212
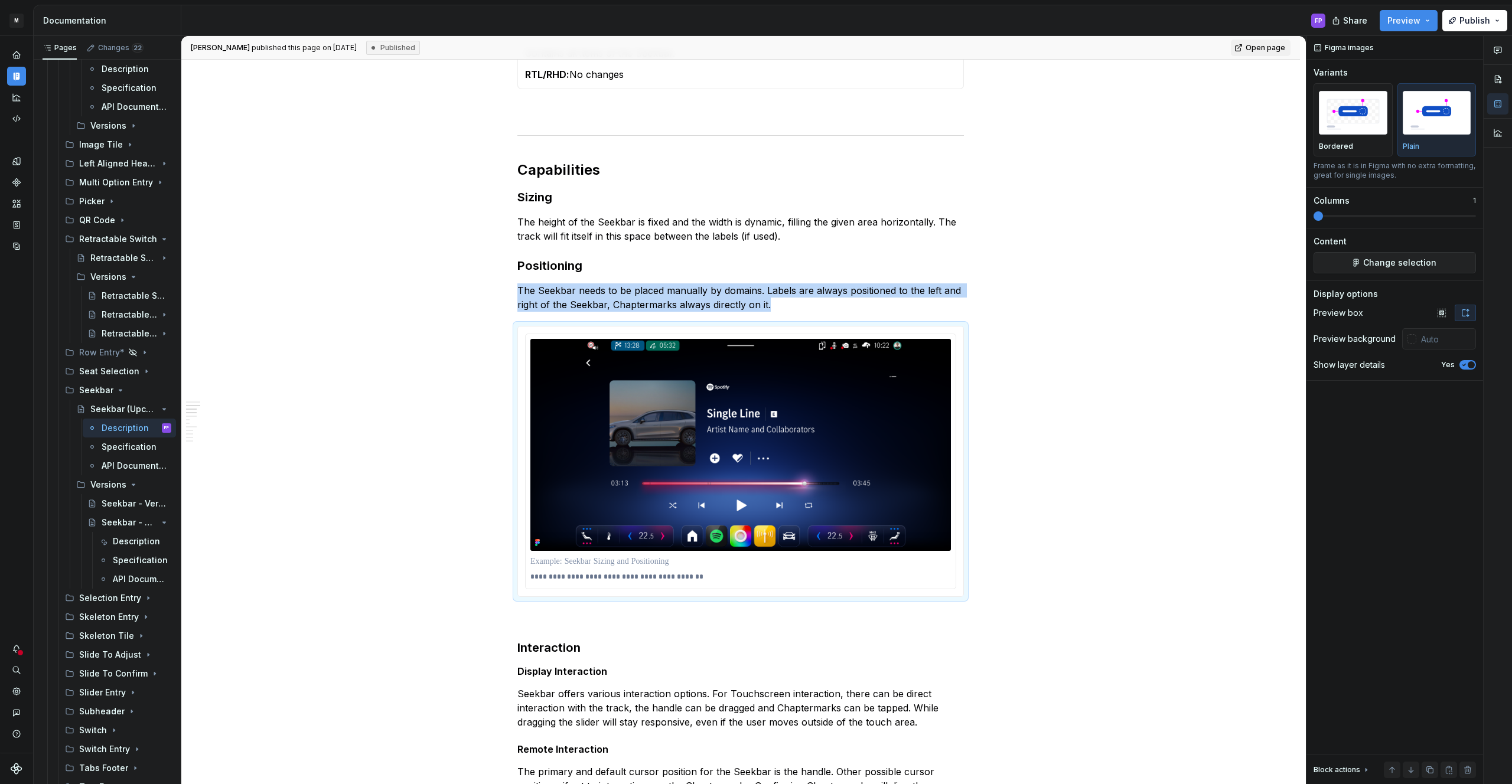
scroll to position [1249, 0]
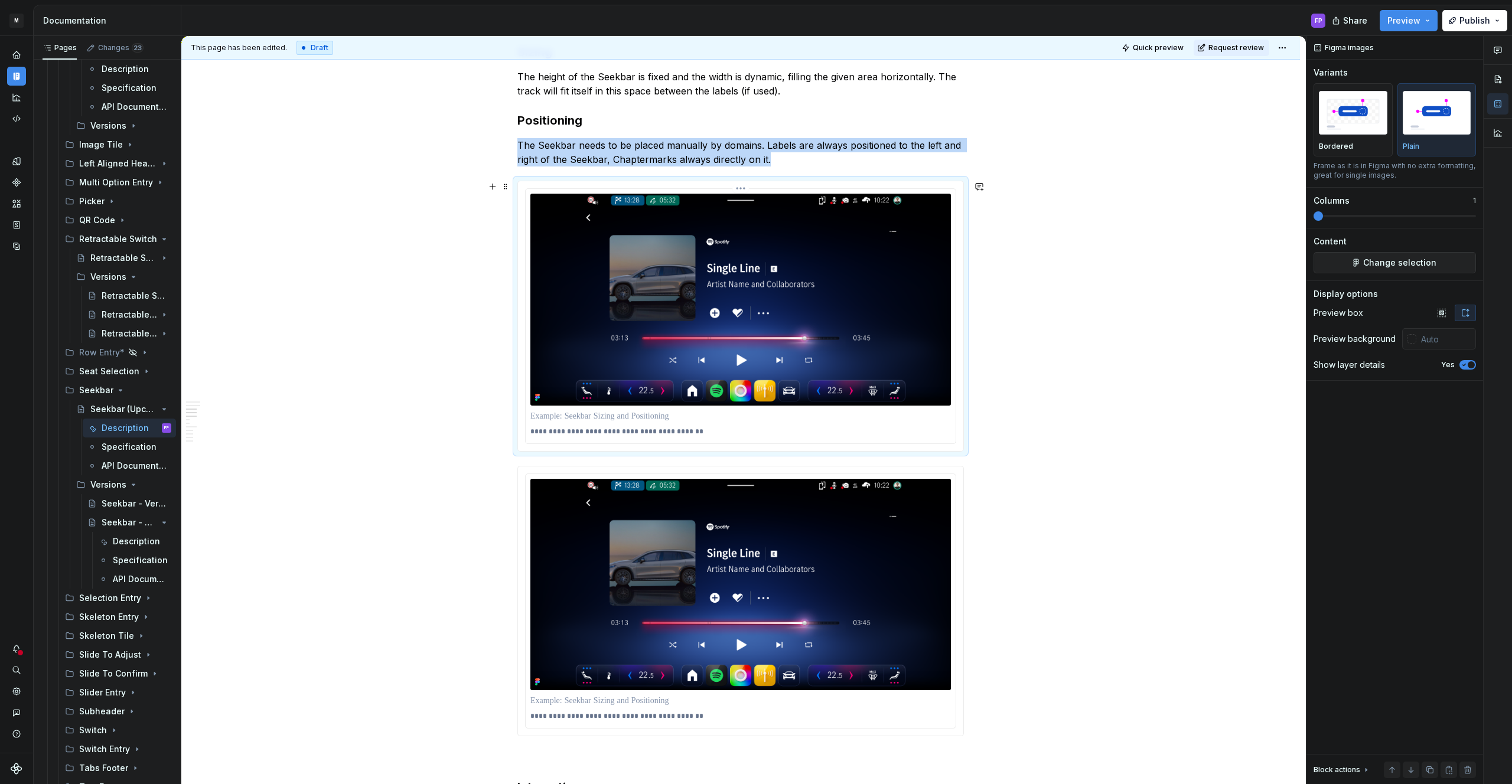
click at [692, 309] on img at bounding box center [740, 300] width 420 height 212
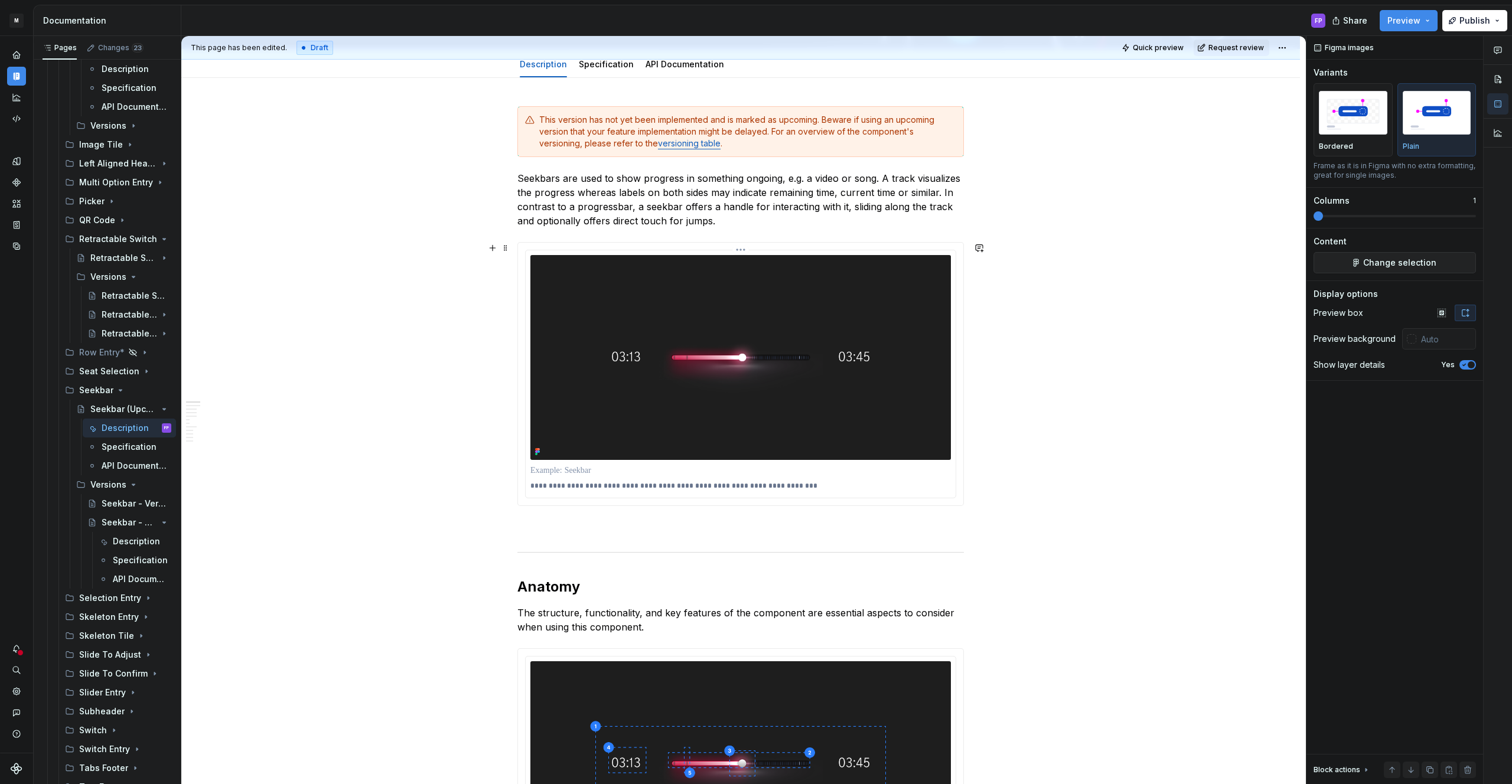
scroll to position [42, 0]
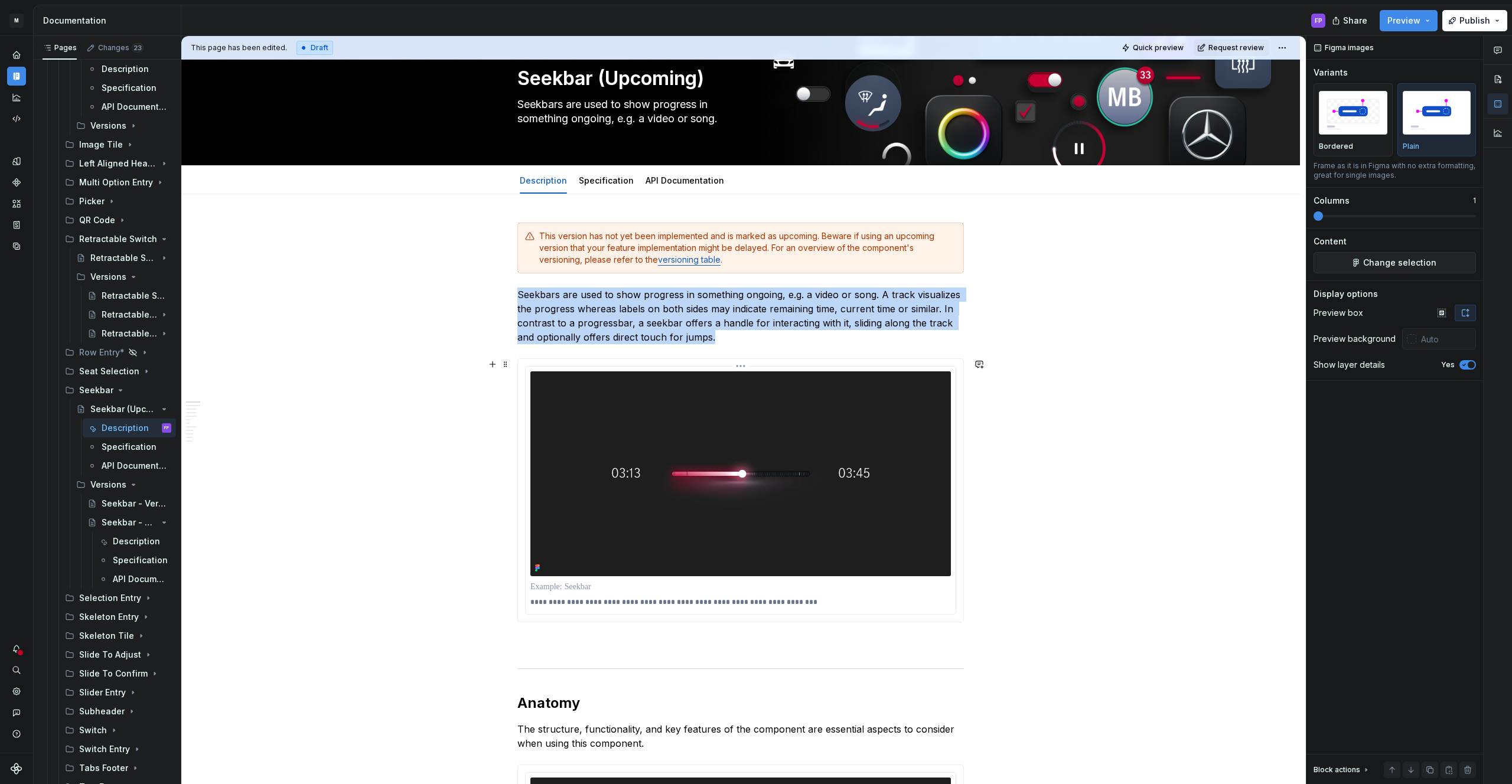
click at [690, 418] on img at bounding box center [740, 474] width 420 height 205
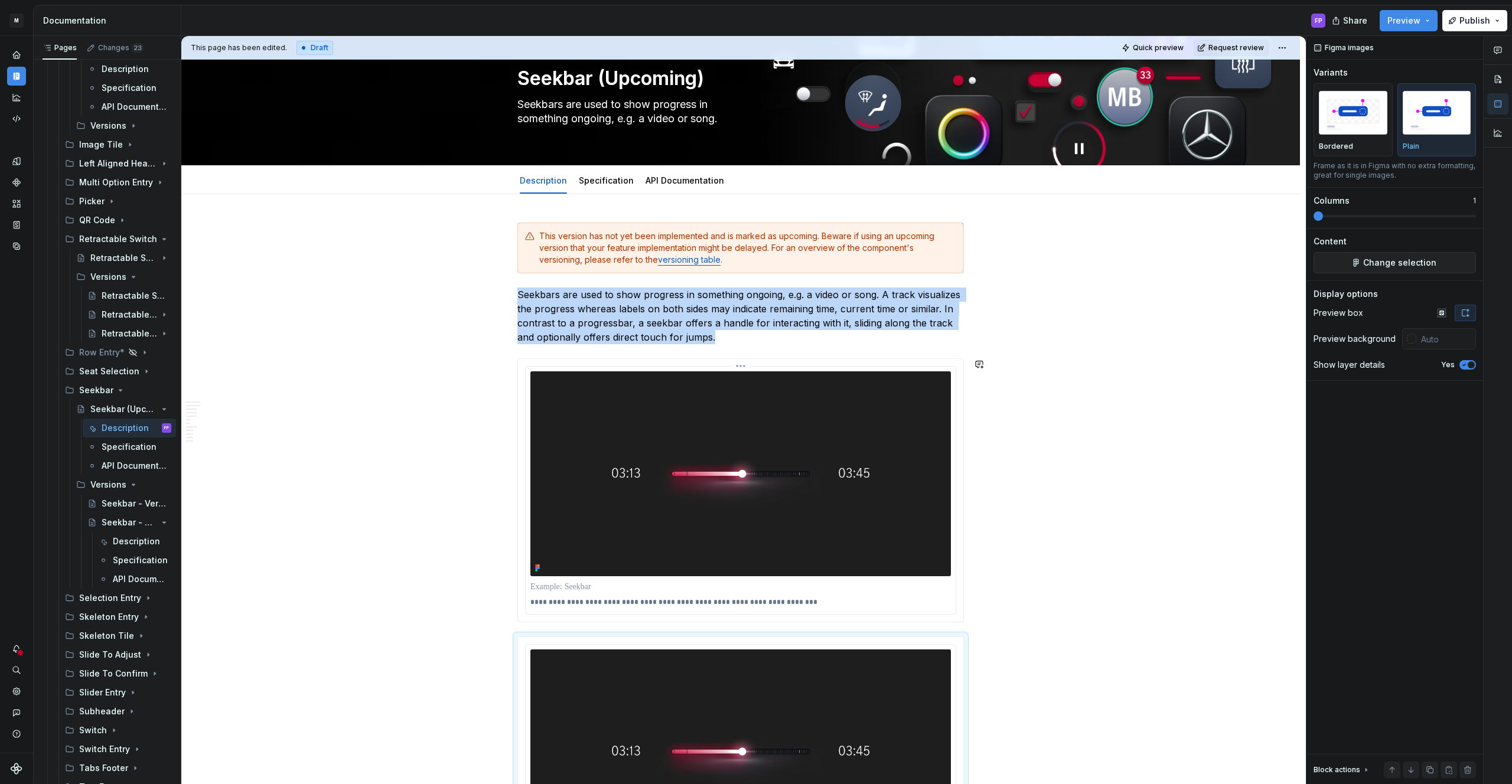
click at [690, 418] on img at bounding box center [740, 474] width 420 height 205
click at [1384, 260] on span "Change selection" at bounding box center [1400, 263] width 73 height 12
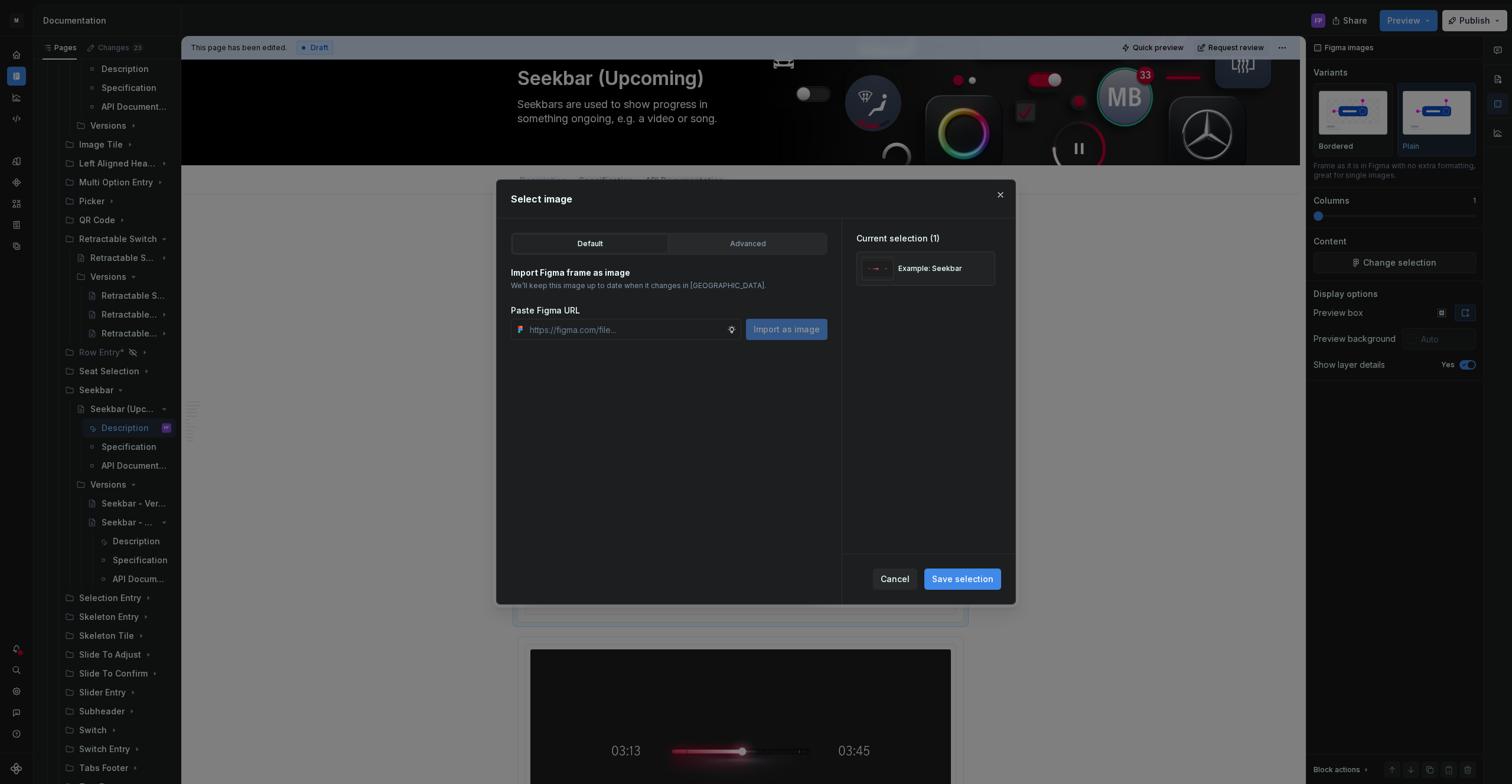
type textarea "*"
click at [758, 245] on div "Advanced" at bounding box center [748, 243] width 148 height 12
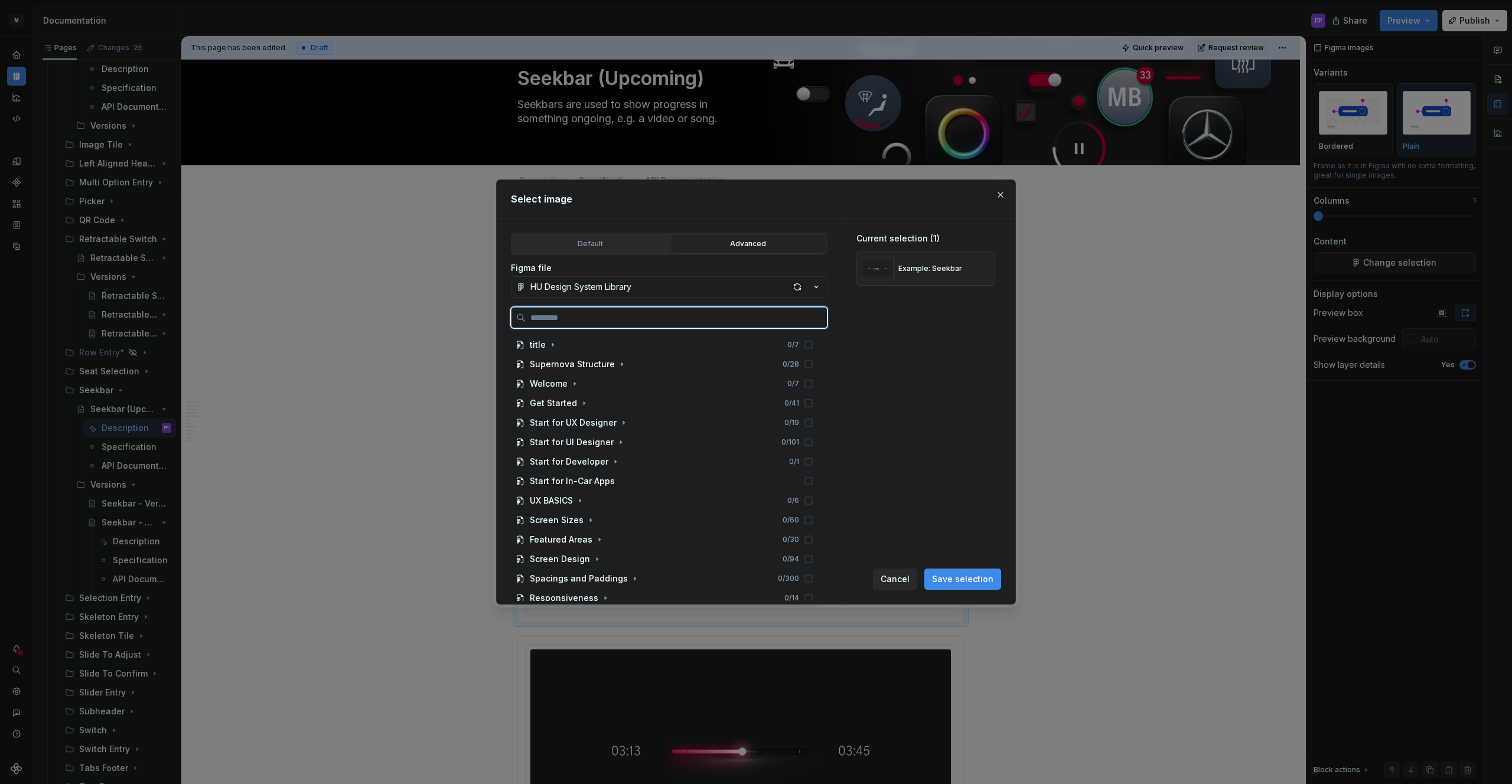
paste input "**********"
type input "**********"
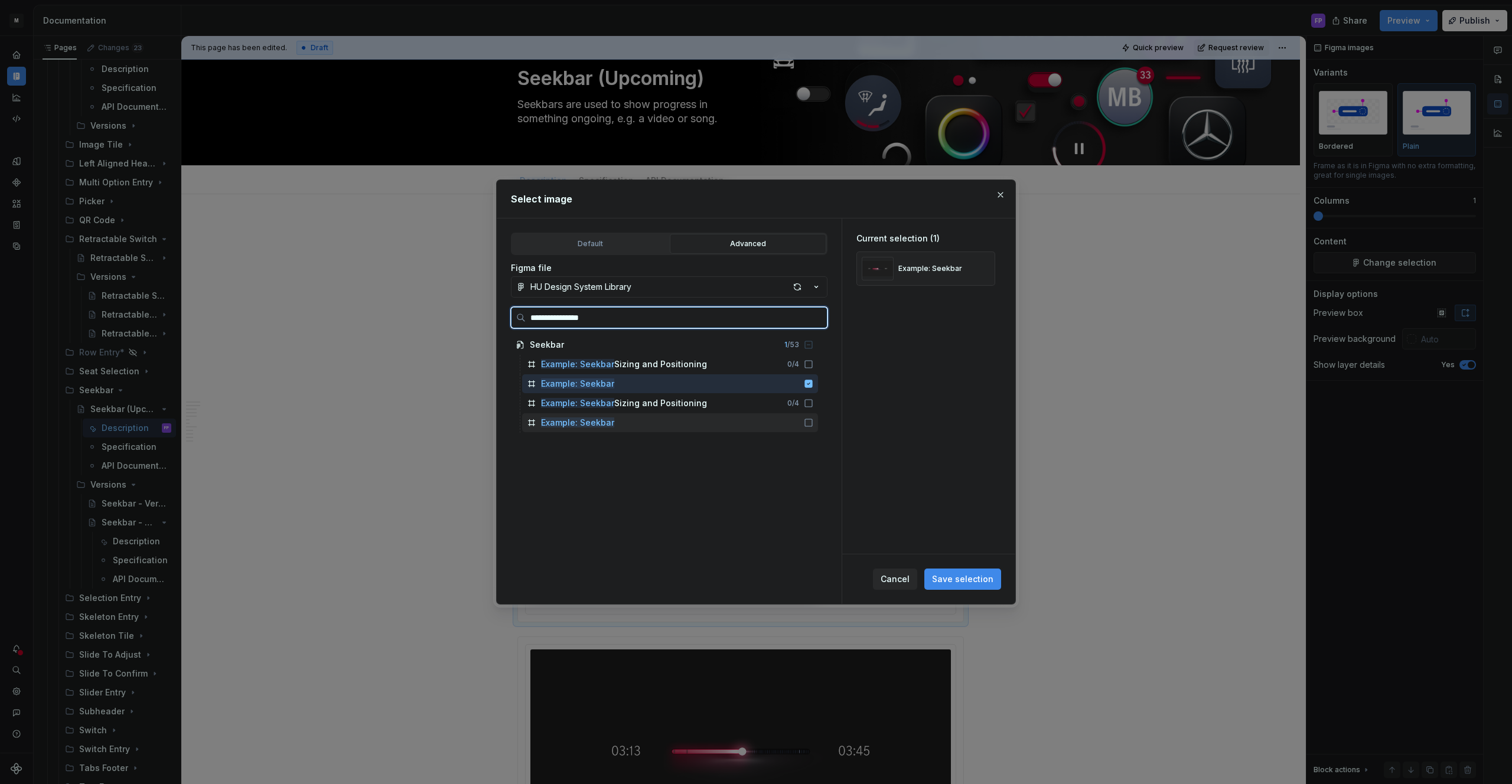
click at [638, 426] on div "Example: Seekbar" at bounding box center [669, 423] width 296 height 19
click at [683, 386] on div "Example: Seekbar" at bounding box center [669, 383] width 296 height 19
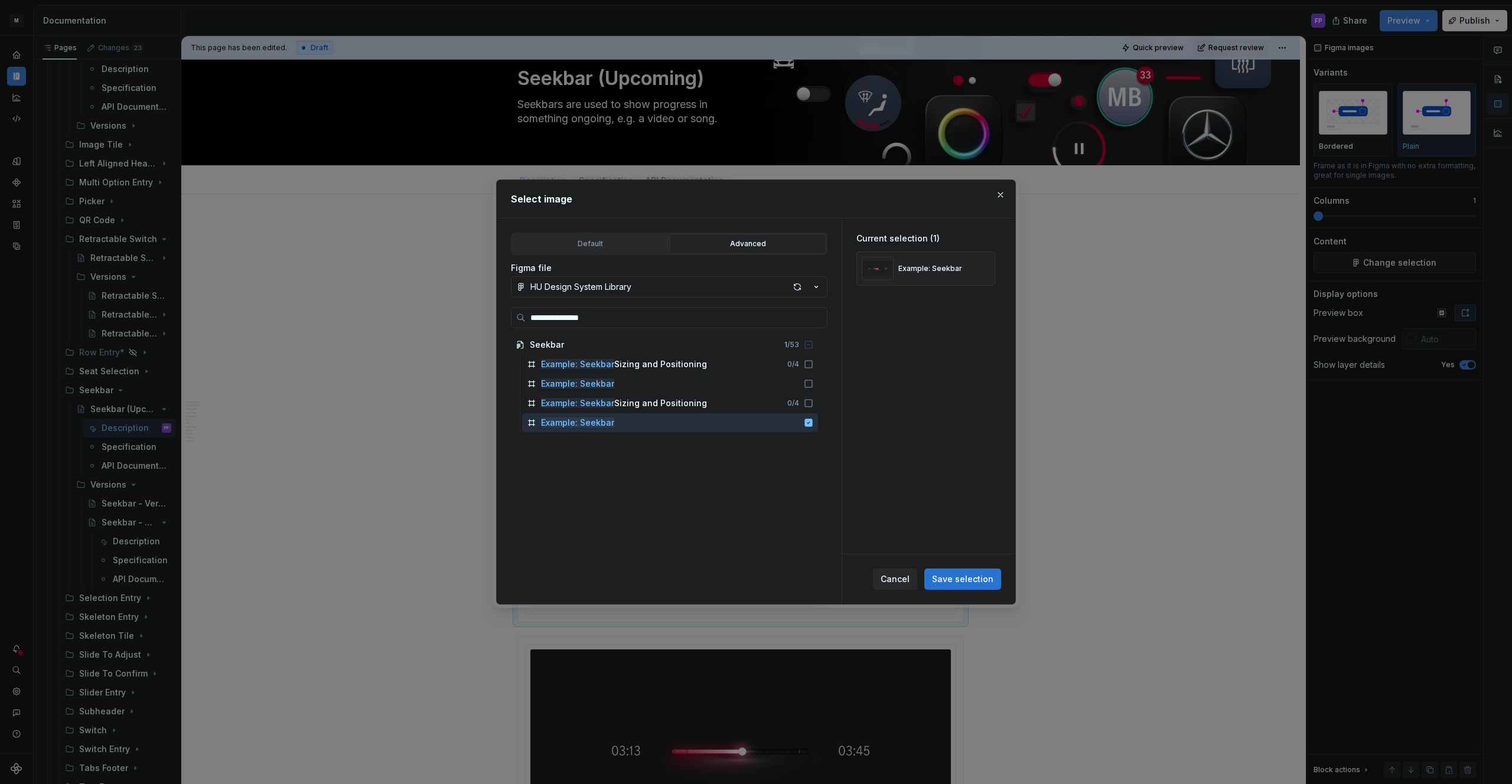
click at [970, 580] on span "Save selection" at bounding box center [962, 579] width 61 height 12
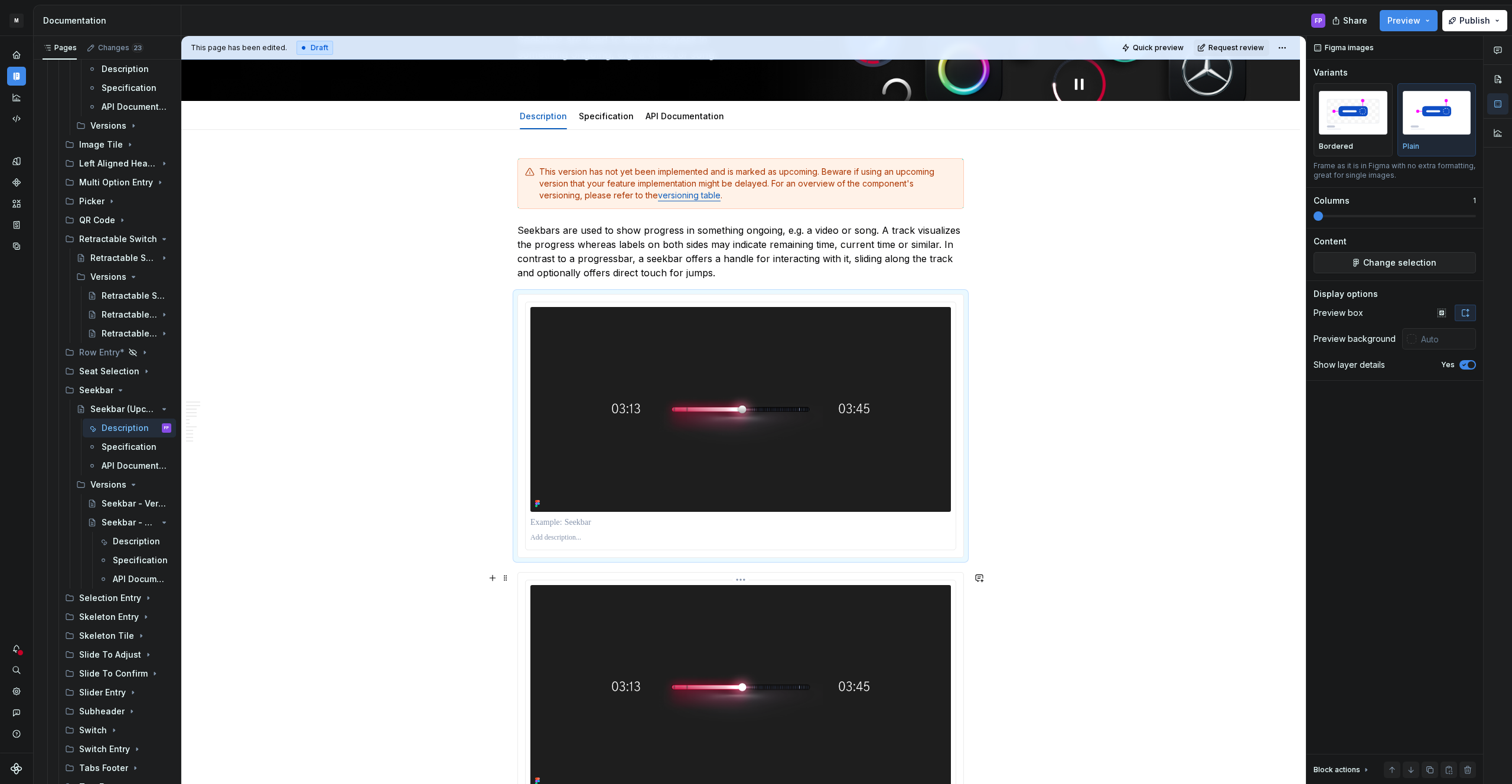
scroll to position [231, 0]
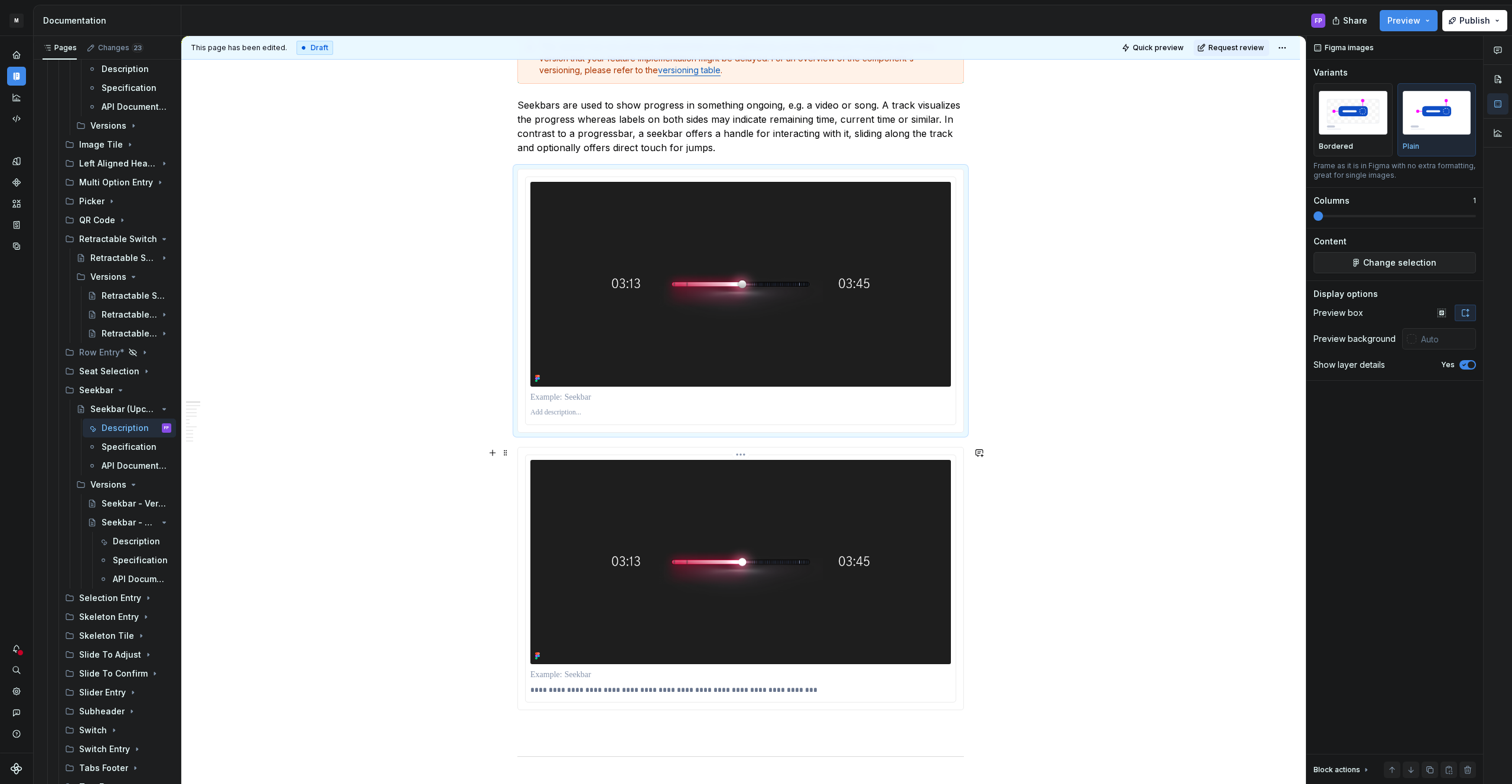
click at [583, 690] on p "**********" at bounding box center [740, 690] width 420 height 10
click at [567, 412] on p at bounding box center [740, 413] width 420 height 10
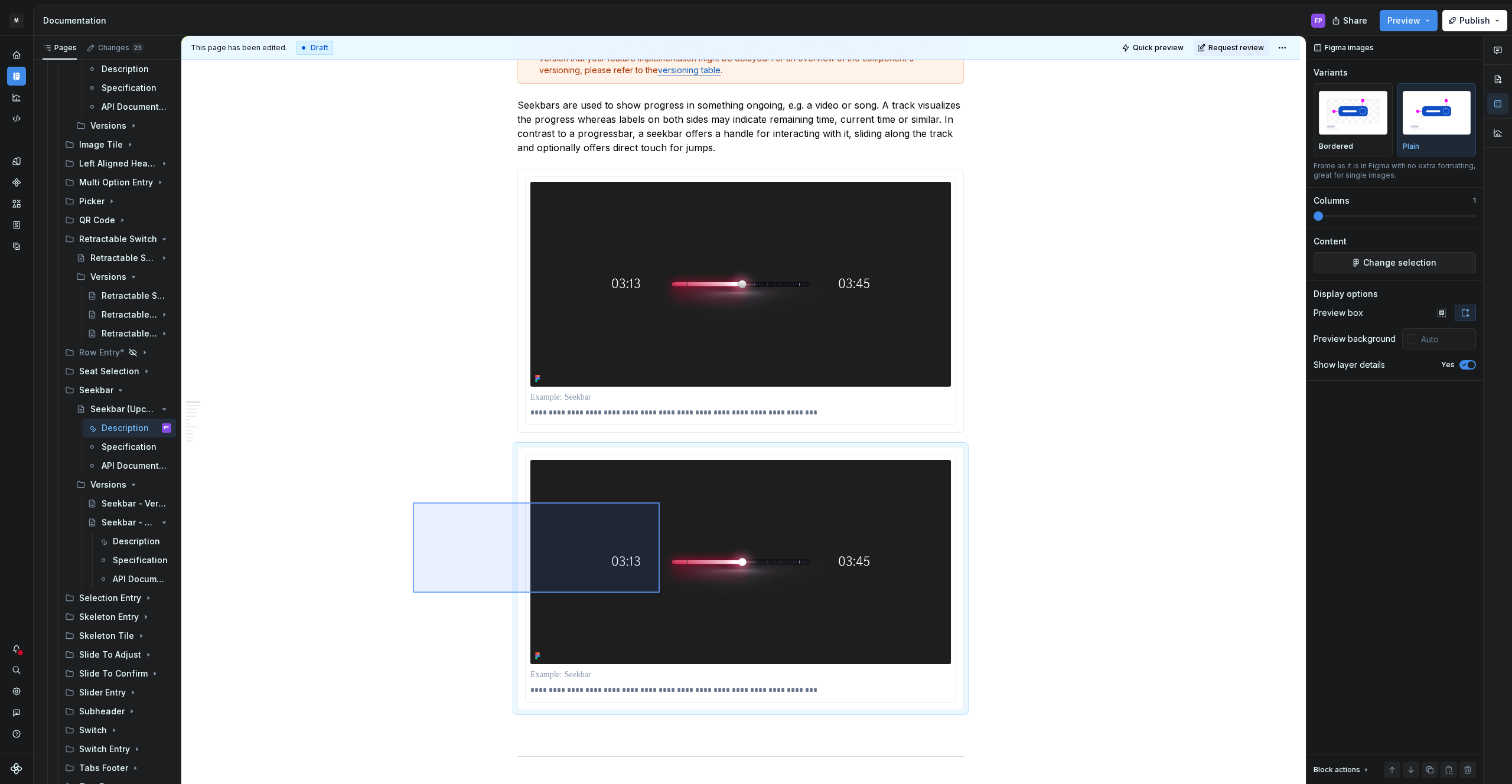
drag, startPoint x: 413, startPoint y: 502, endPoint x: 660, endPoint y: 593, distance: 263.2
click at [660, 593] on div "**********" at bounding box center [743, 410] width 1124 height 749
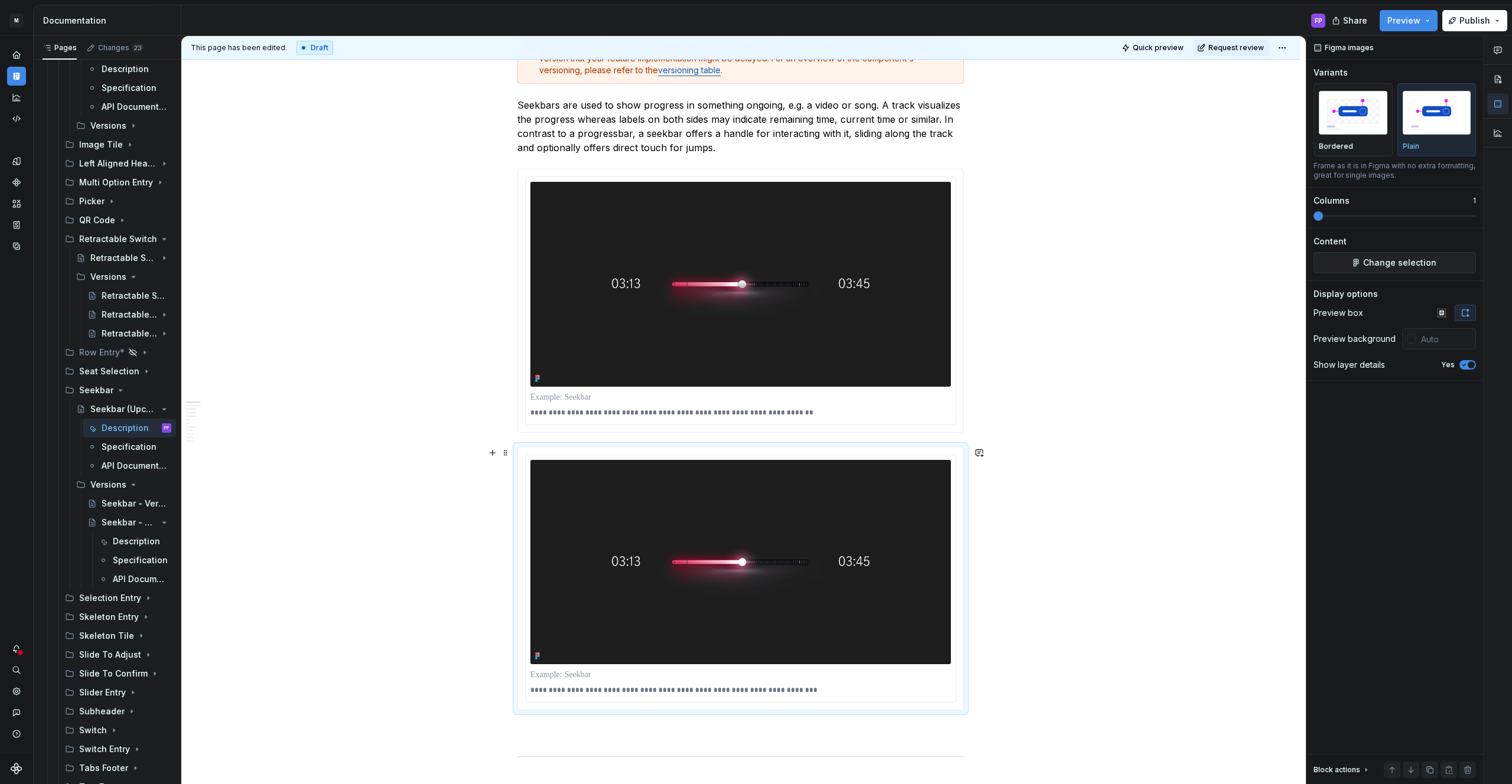
click at [517, 449] on div "**********" at bounding box center [740, 579] width 446 height 264
click at [510, 450] on span at bounding box center [506, 453] width 10 height 16
click at [538, 557] on div "Delete" at bounding box center [564, 558] width 77 height 12
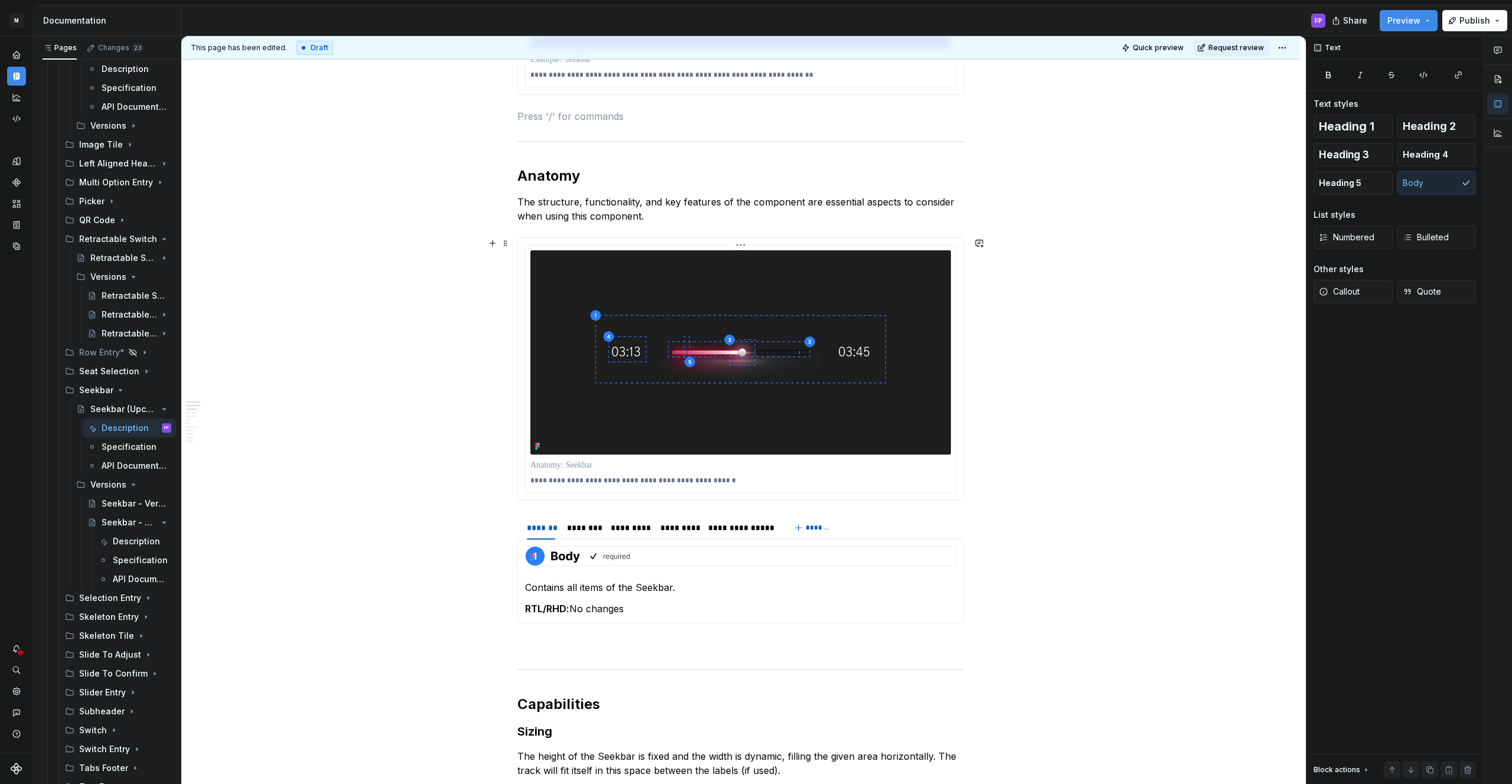
scroll to position [589, 0]
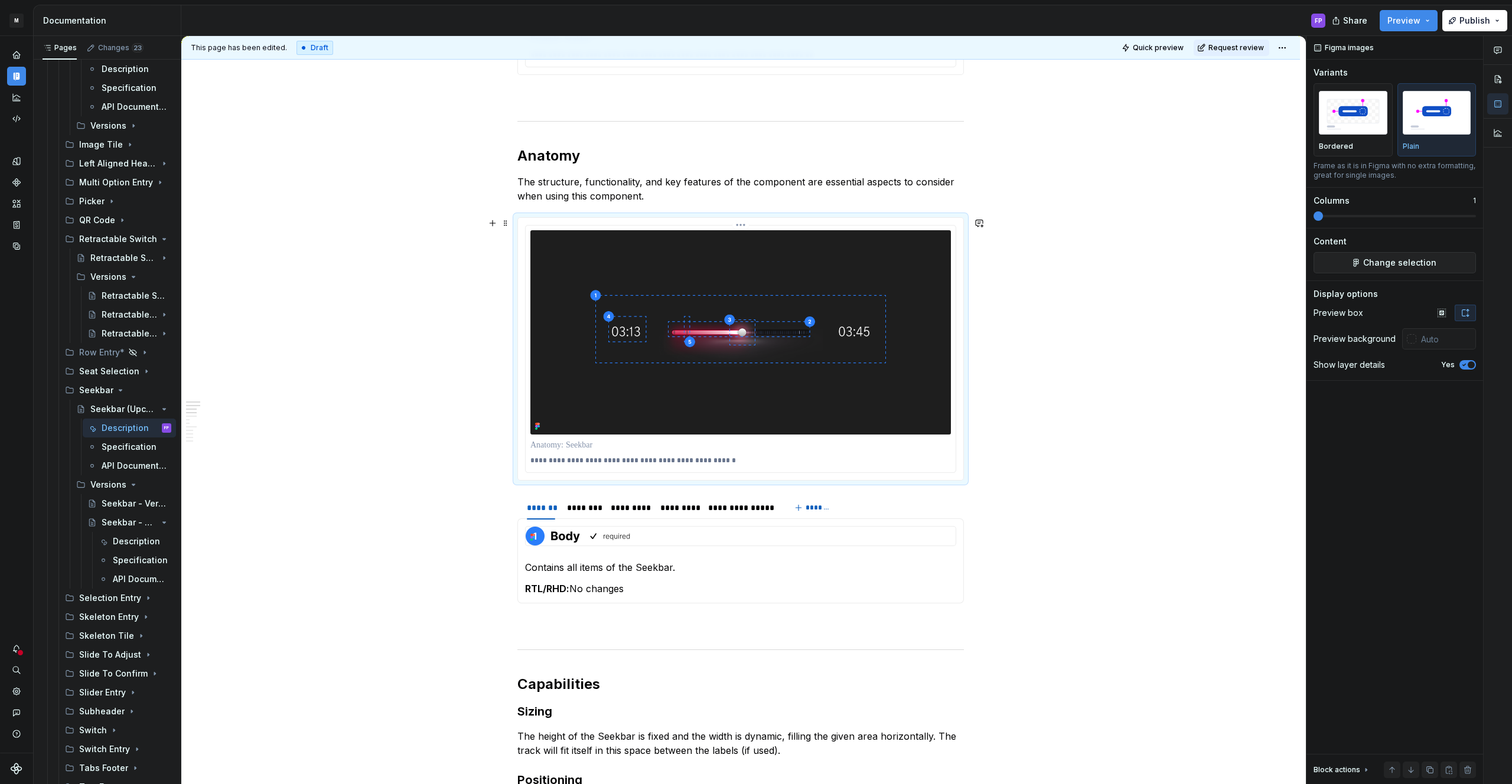
click at [681, 356] on img at bounding box center [740, 333] width 420 height 205
click at [687, 343] on img at bounding box center [740, 334] width 420 height 205
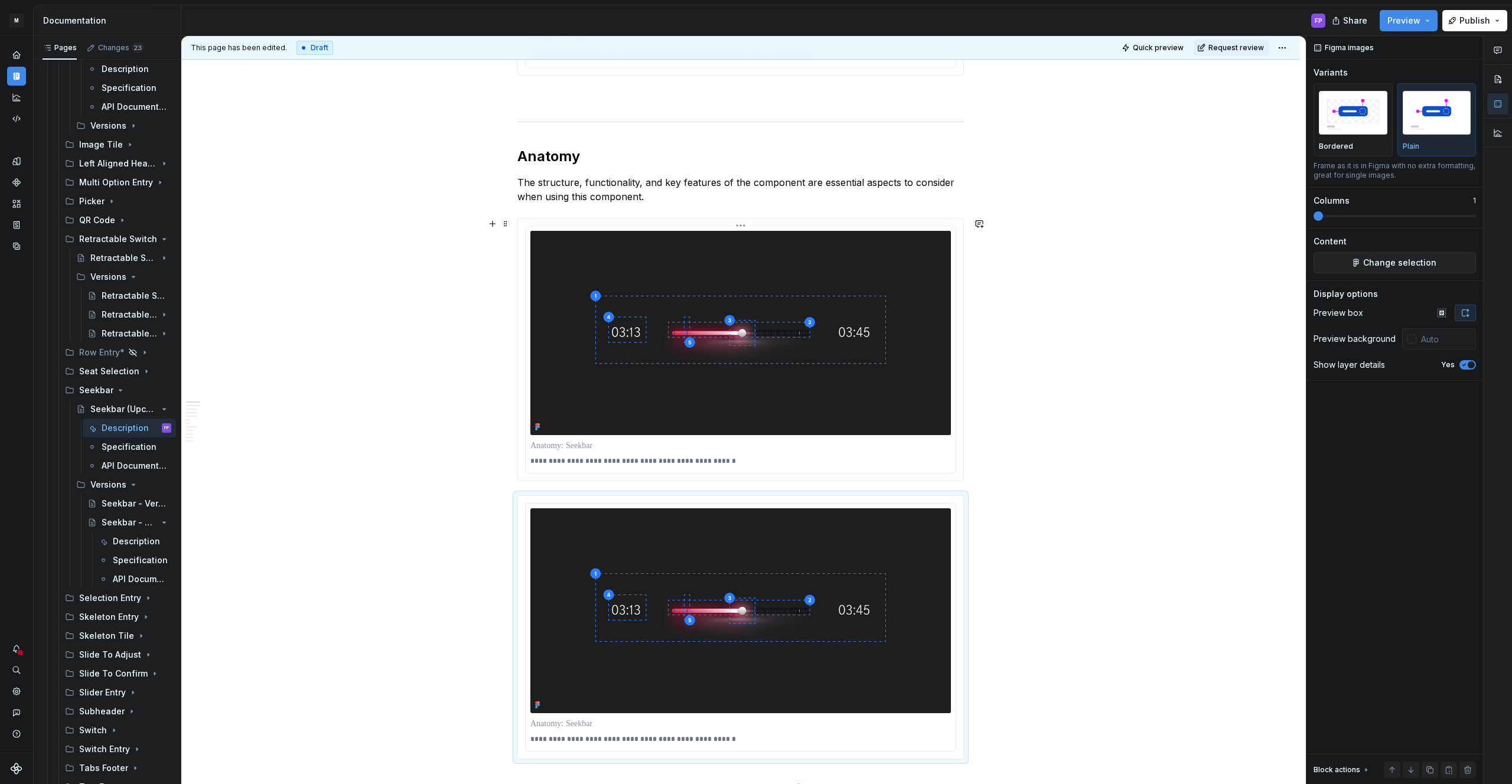
scroll to position [588, 0]
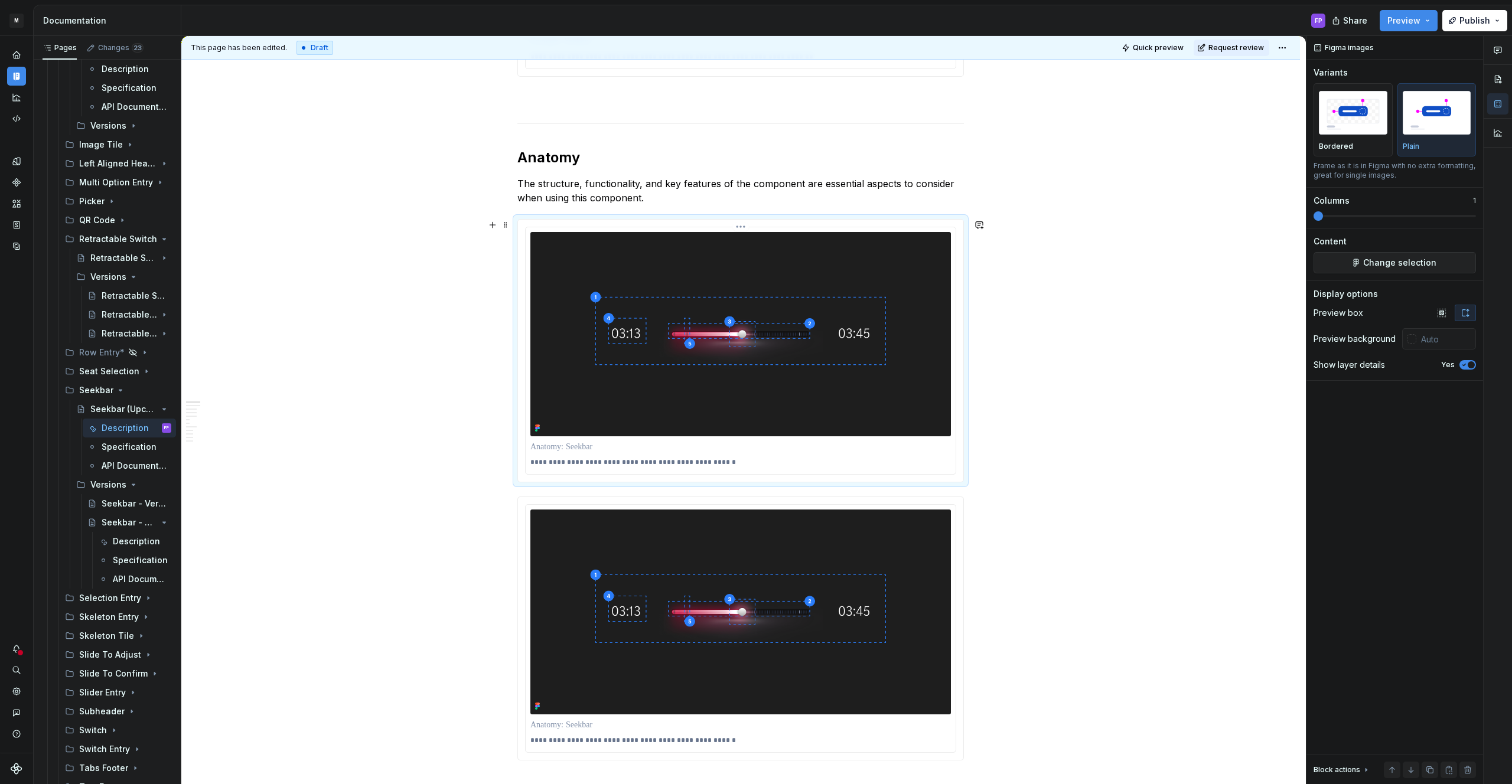
click at [688, 339] on img at bounding box center [740, 335] width 420 height 205
type textarea "*"
click at [1387, 263] on span "Change selection" at bounding box center [1400, 263] width 73 height 12
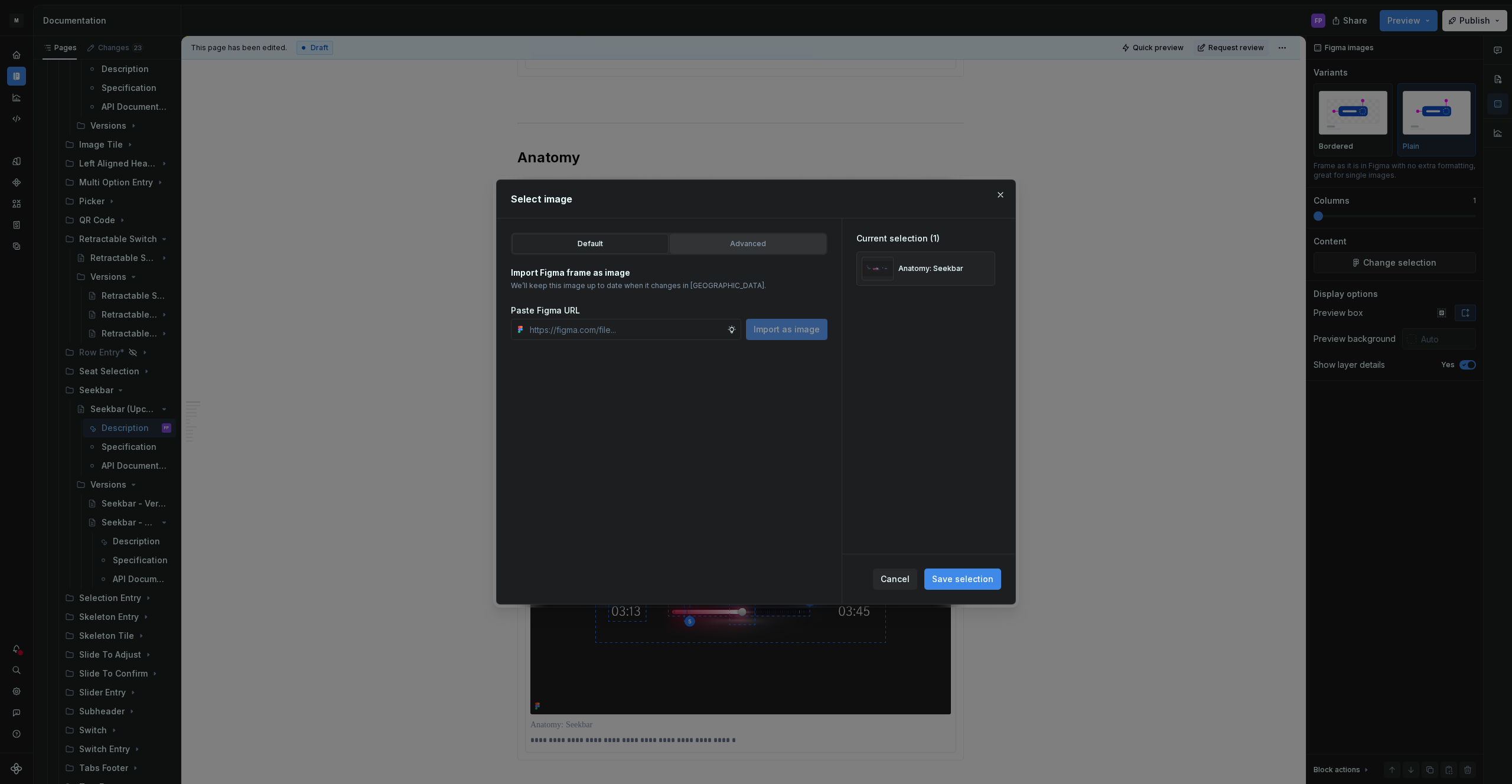
click at [778, 238] on div "Advanced" at bounding box center [748, 243] width 148 height 12
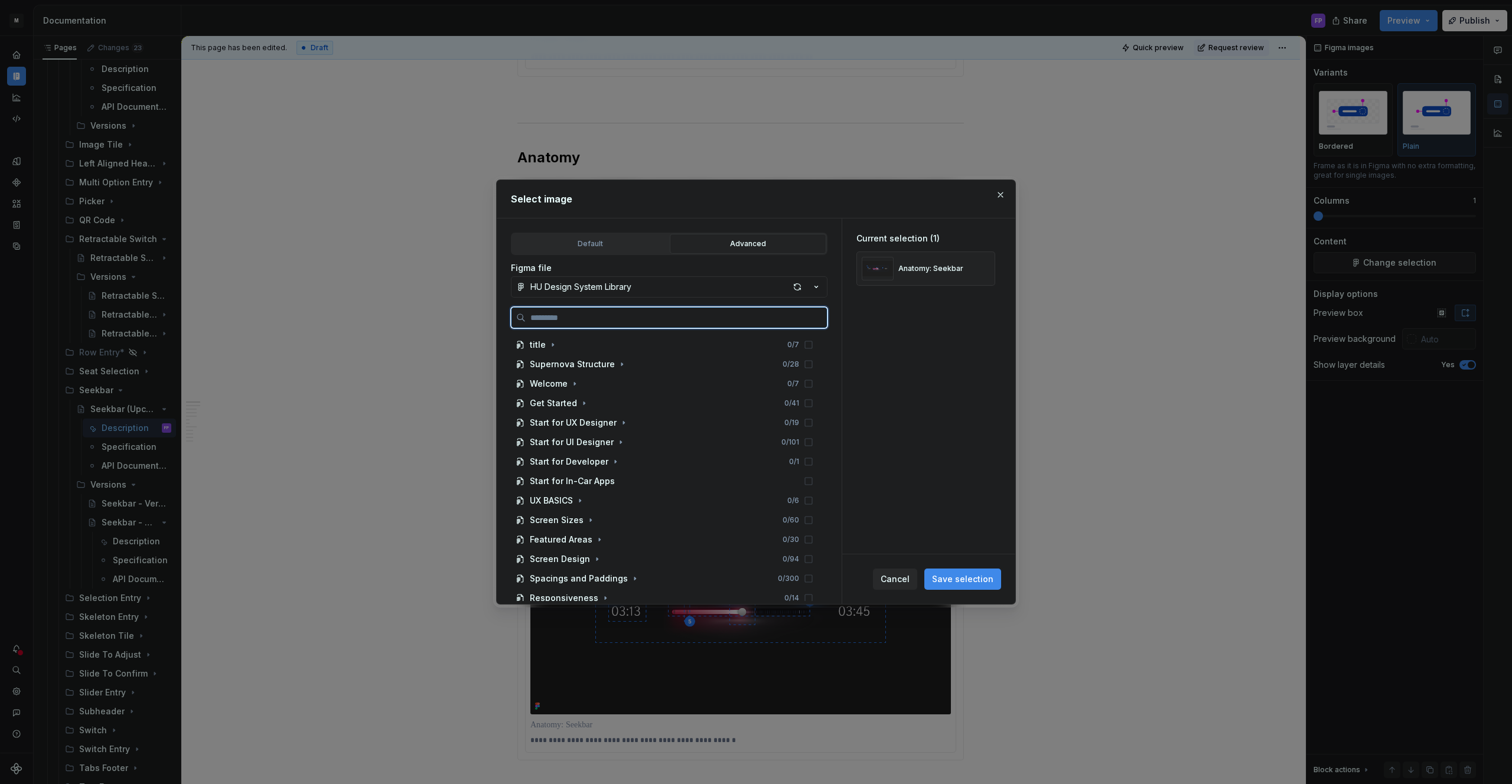
click at [744, 318] on input "search" at bounding box center [677, 318] width 301 height 12
paste input "**********"
type input "**********"
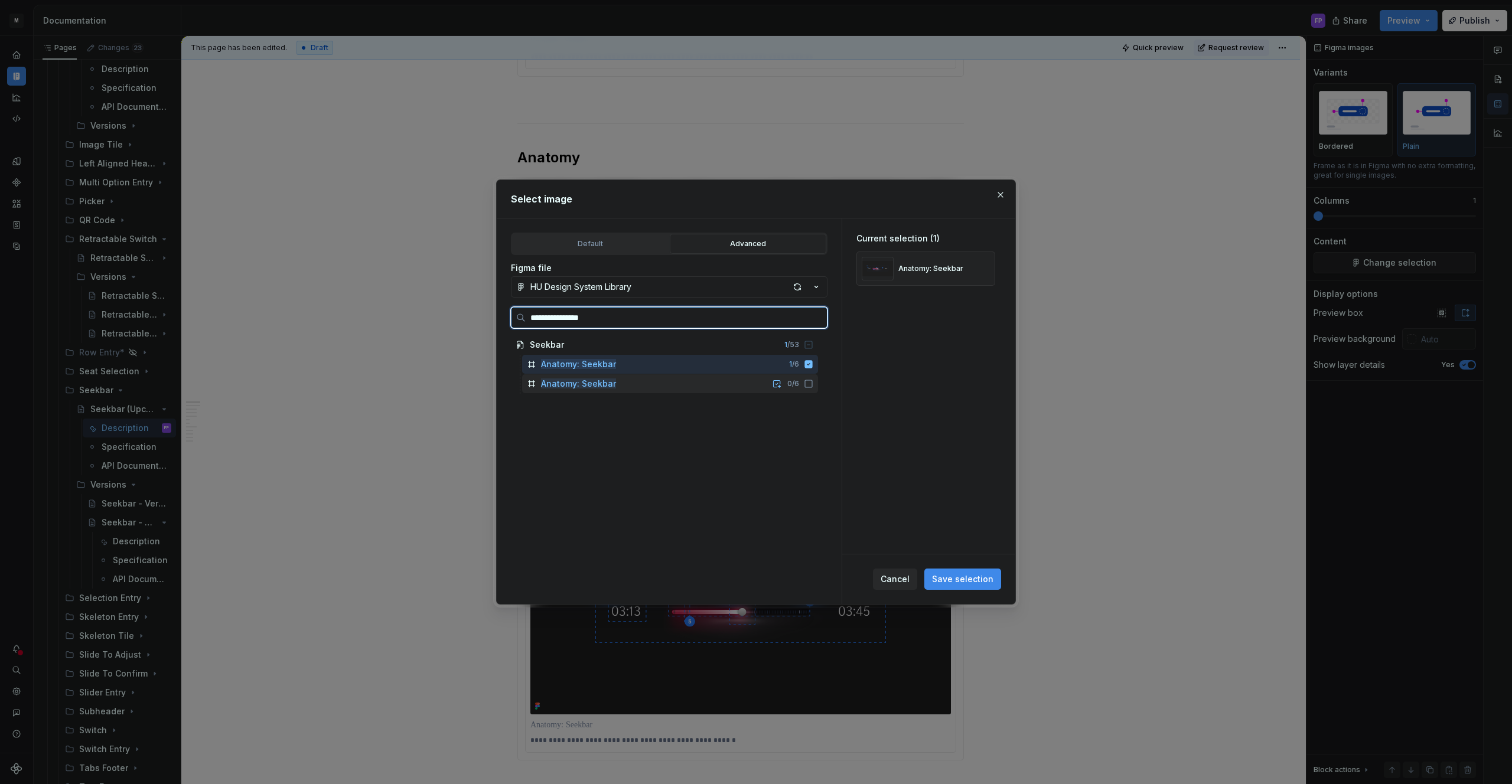
drag, startPoint x: 610, startPoint y: 379, endPoint x: 616, endPoint y: 379, distance: 6.0
click at [610, 380] on mark "Anatomy: Seekbar" at bounding box center [578, 383] width 75 height 10
drag, startPoint x: 660, startPoint y: 364, endPoint x: 750, endPoint y: 412, distance: 102.0
click at [660, 364] on div "Anatomy: Seekbar 1 / 6" at bounding box center [669, 364] width 296 height 19
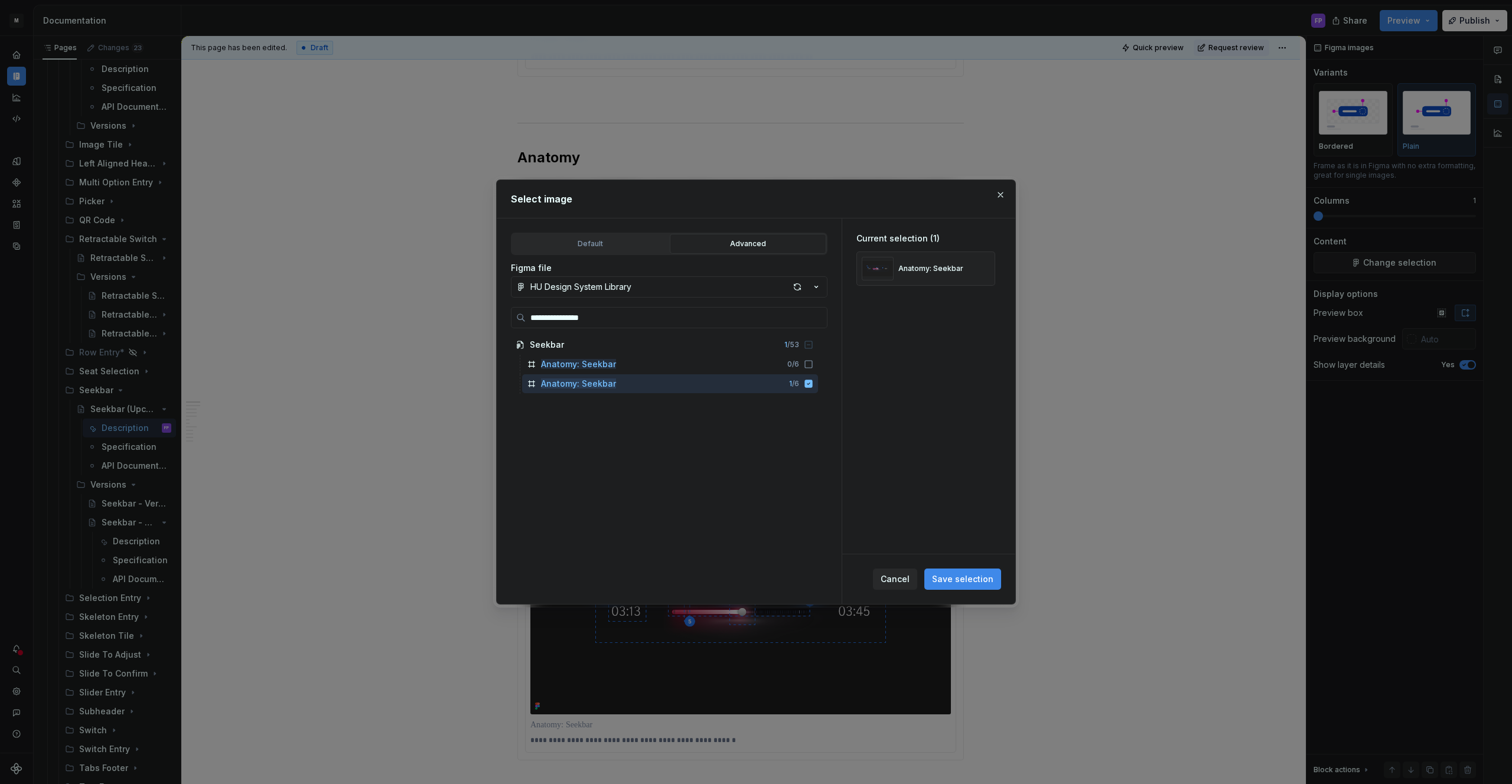
drag, startPoint x: 955, startPoint y: 576, endPoint x: 906, endPoint y: 492, distance: 97.2
click at [953, 574] on span "Save selection" at bounding box center [962, 579] width 61 height 12
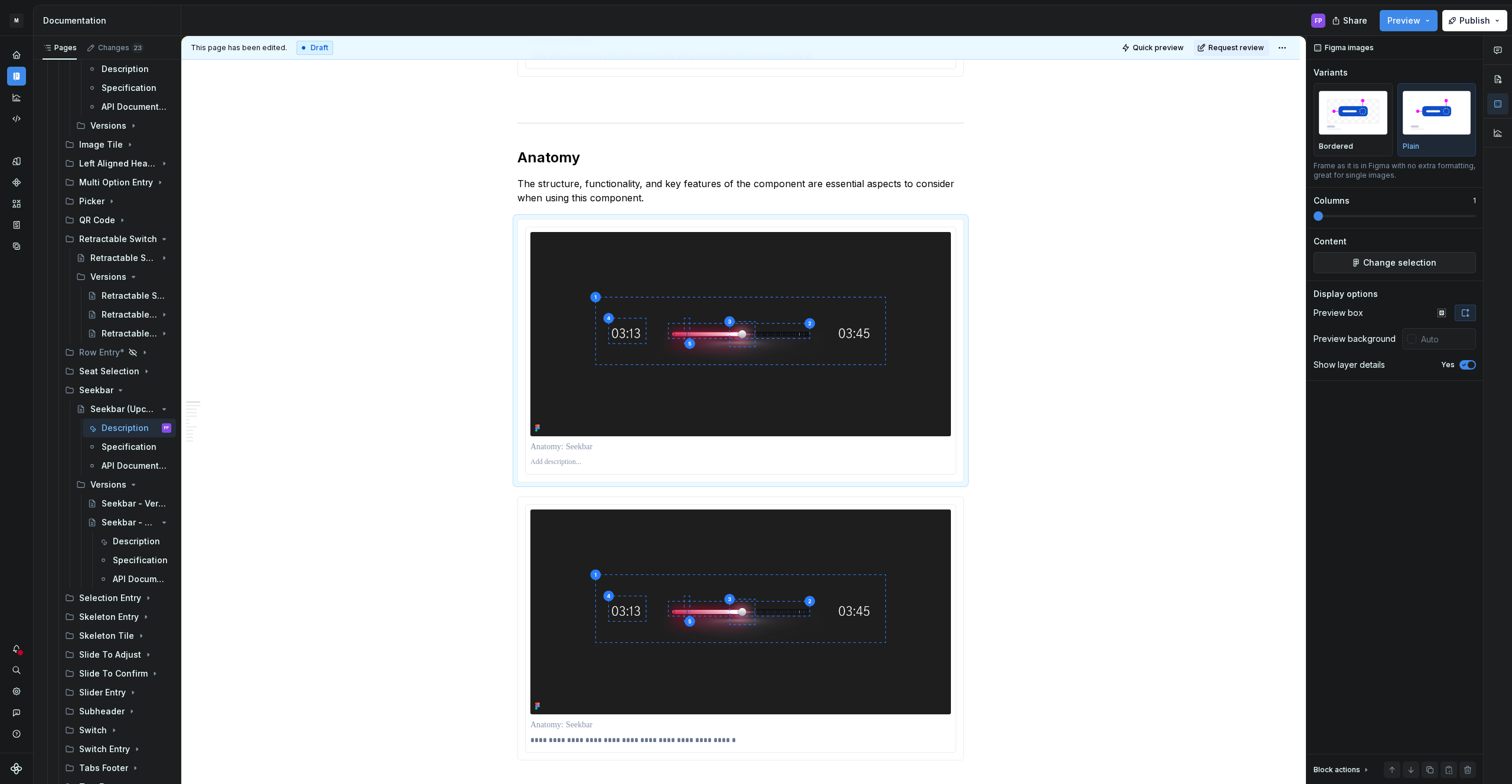
type textarea "*"
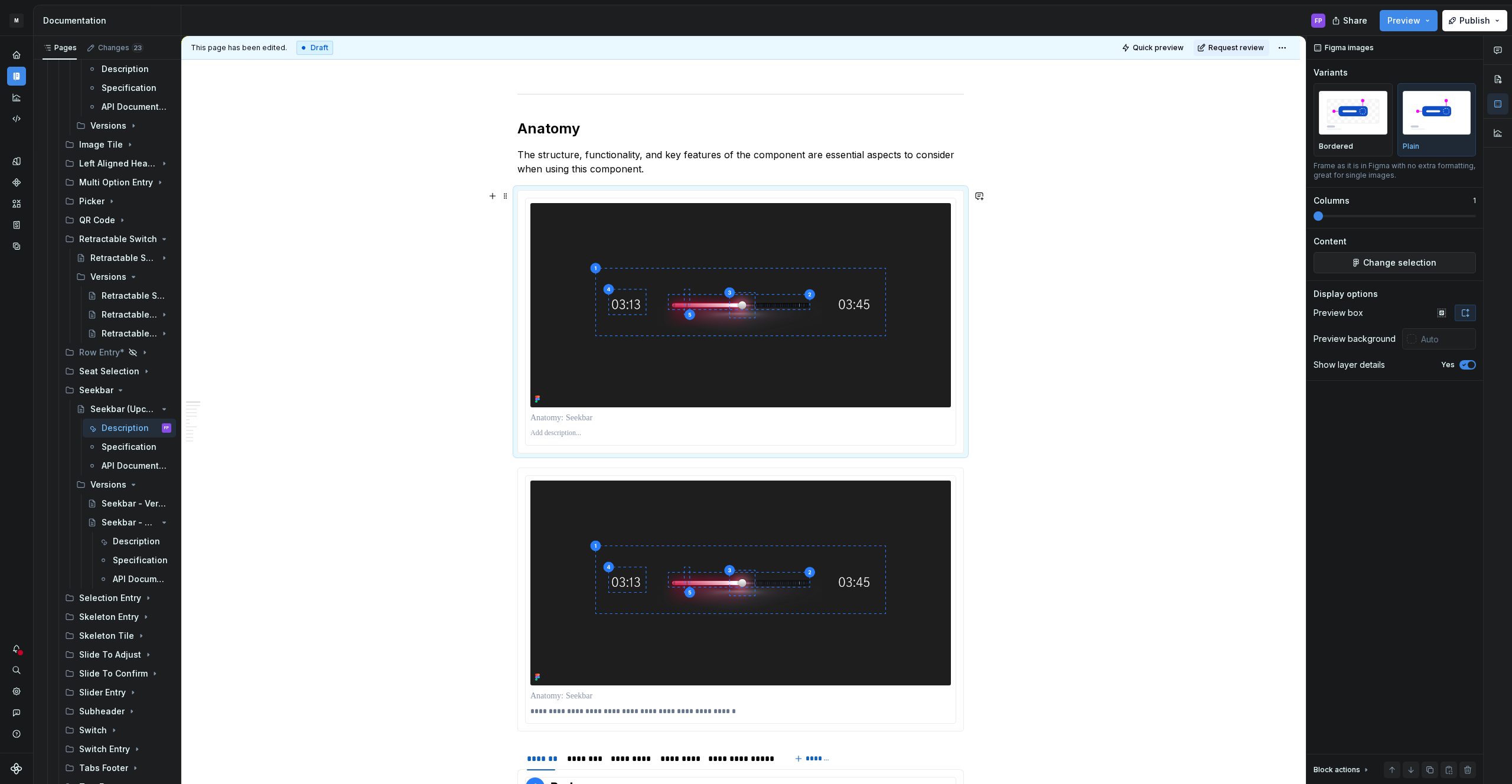
drag, startPoint x: 1060, startPoint y: 419, endPoint x: 985, endPoint y: 480, distance: 96.7
click at [1060, 420] on div "**********" at bounding box center [743, 410] width 1124 height 749
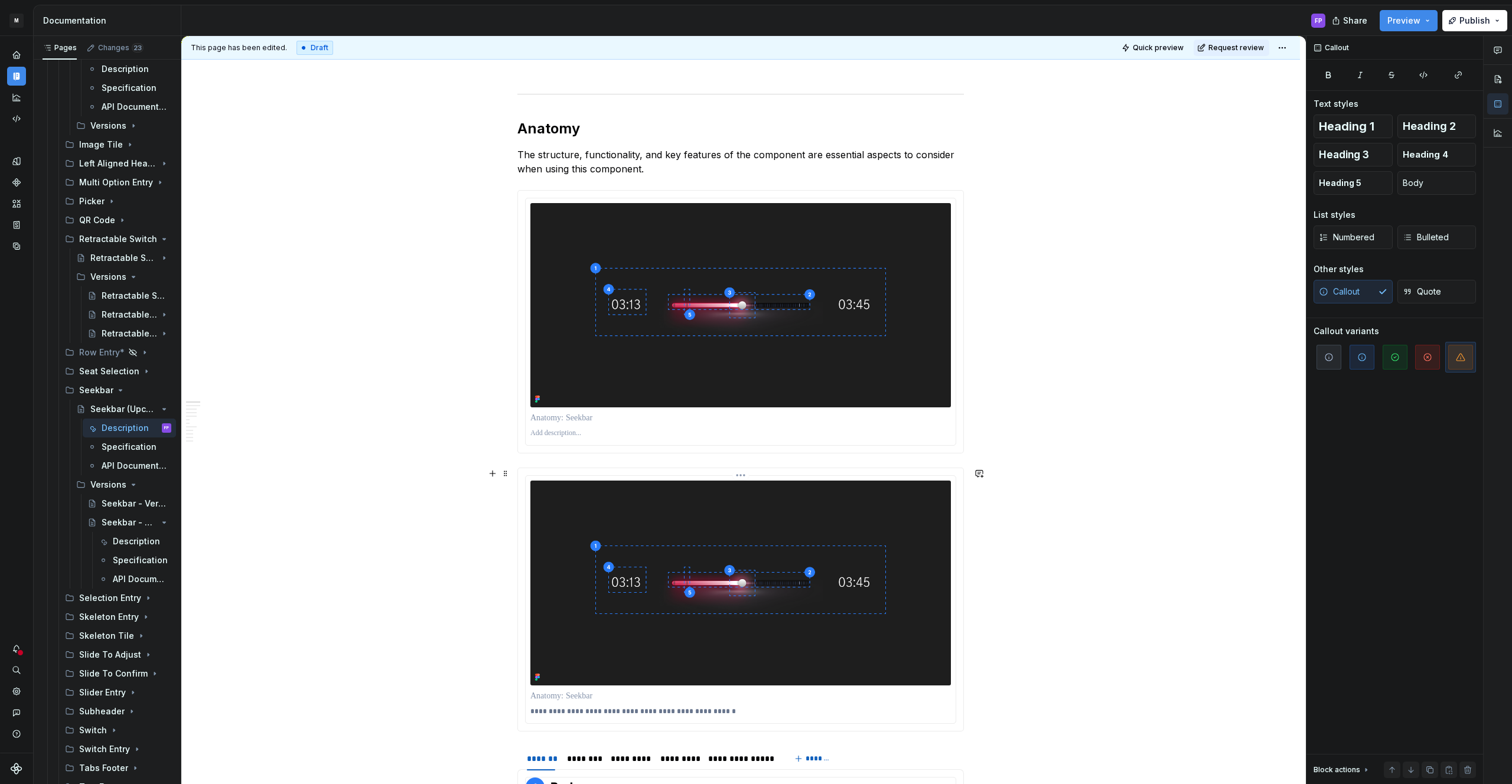
click at [616, 709] on p "**********" at bounding box center [740, 712] width 420 height 10
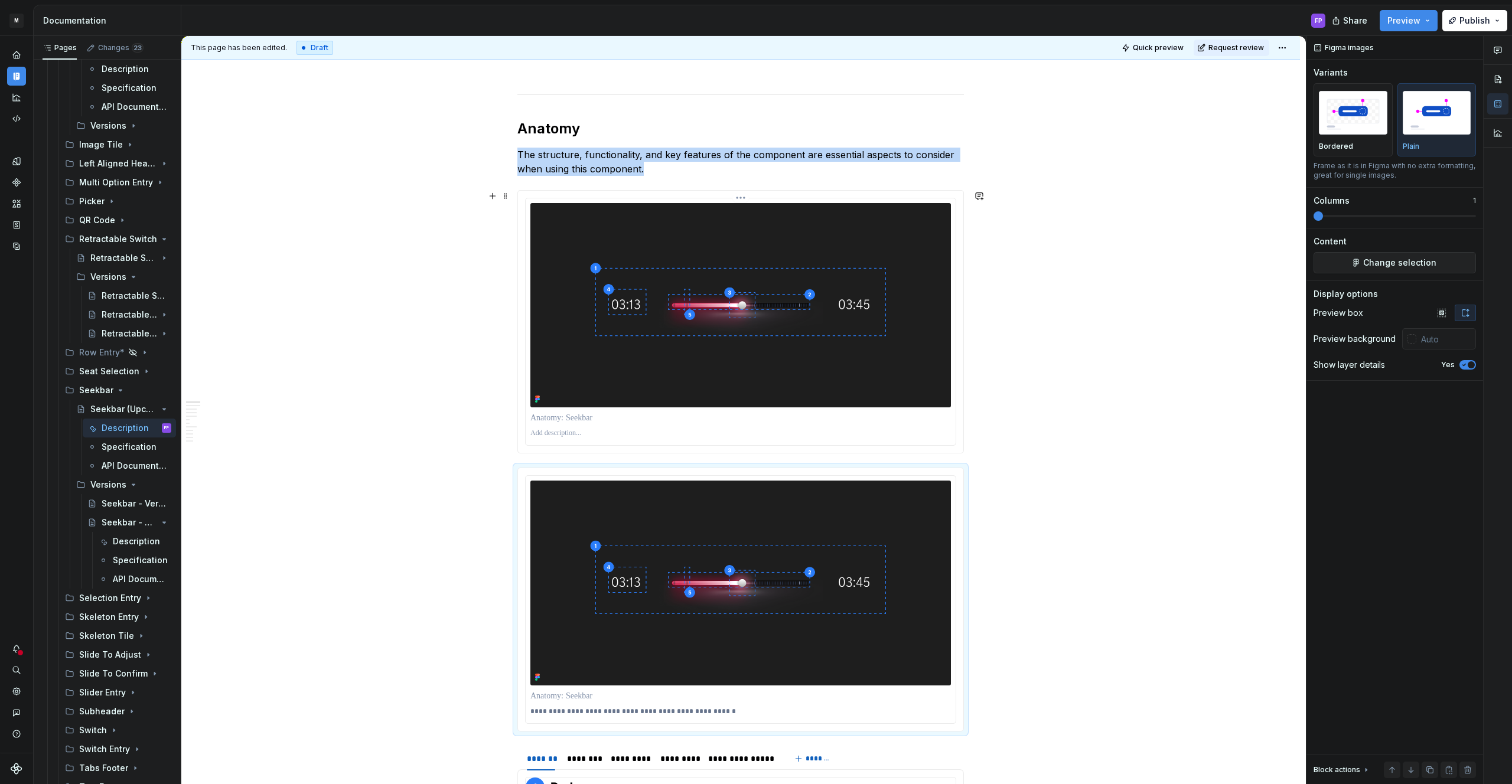
click at [576, 441] on div at bounding box center [741, 322] width 430 height 247
click at [577, 436] on p at bounding box center [740, 434] width 420 height 10
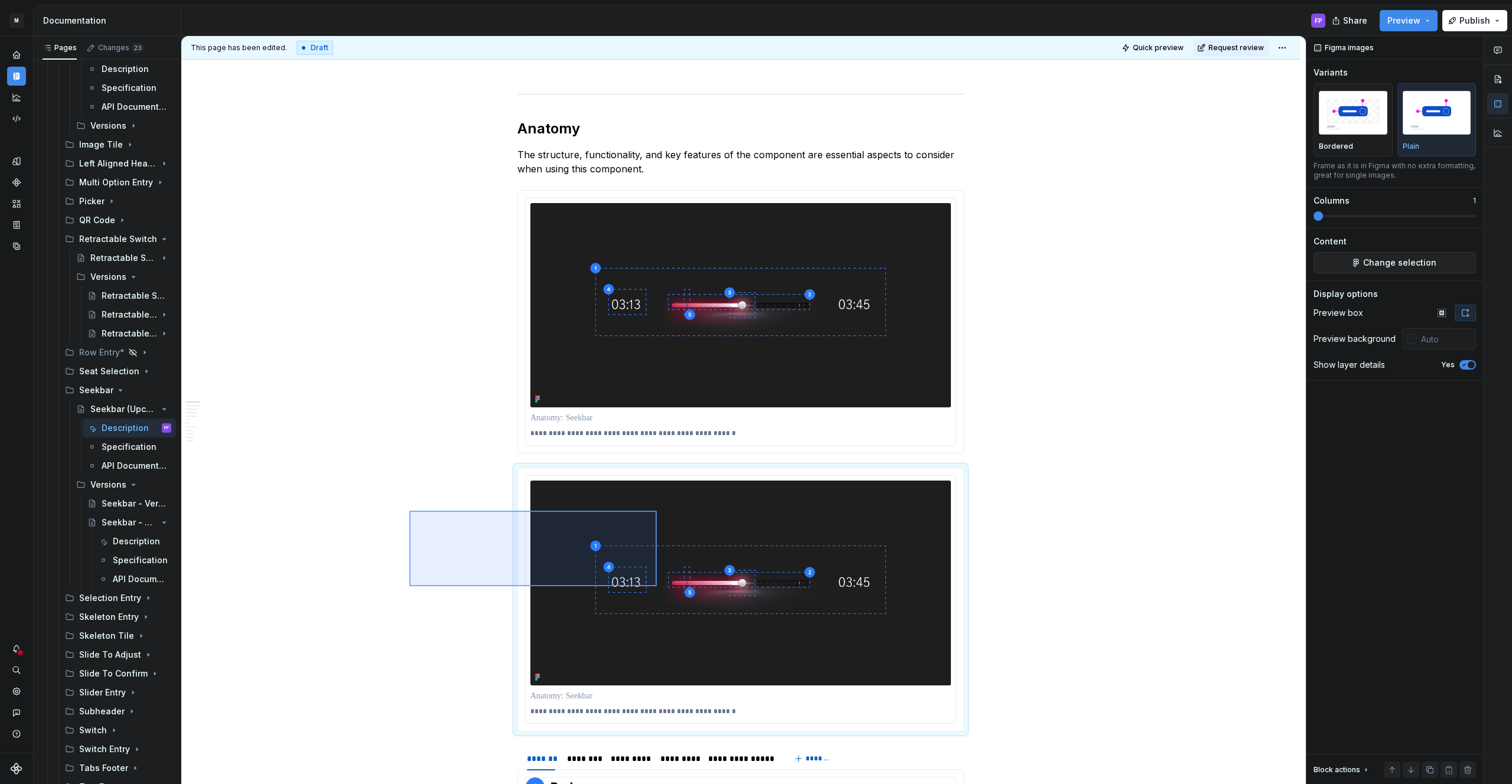
drag, startPoint x: 560, startPoint y: 553, endPoint x: 657, endPoint y: 586, distance: 102.5
click at [657, 586] on div "**********" at bounding box center [743, 410] width 1124 height 749
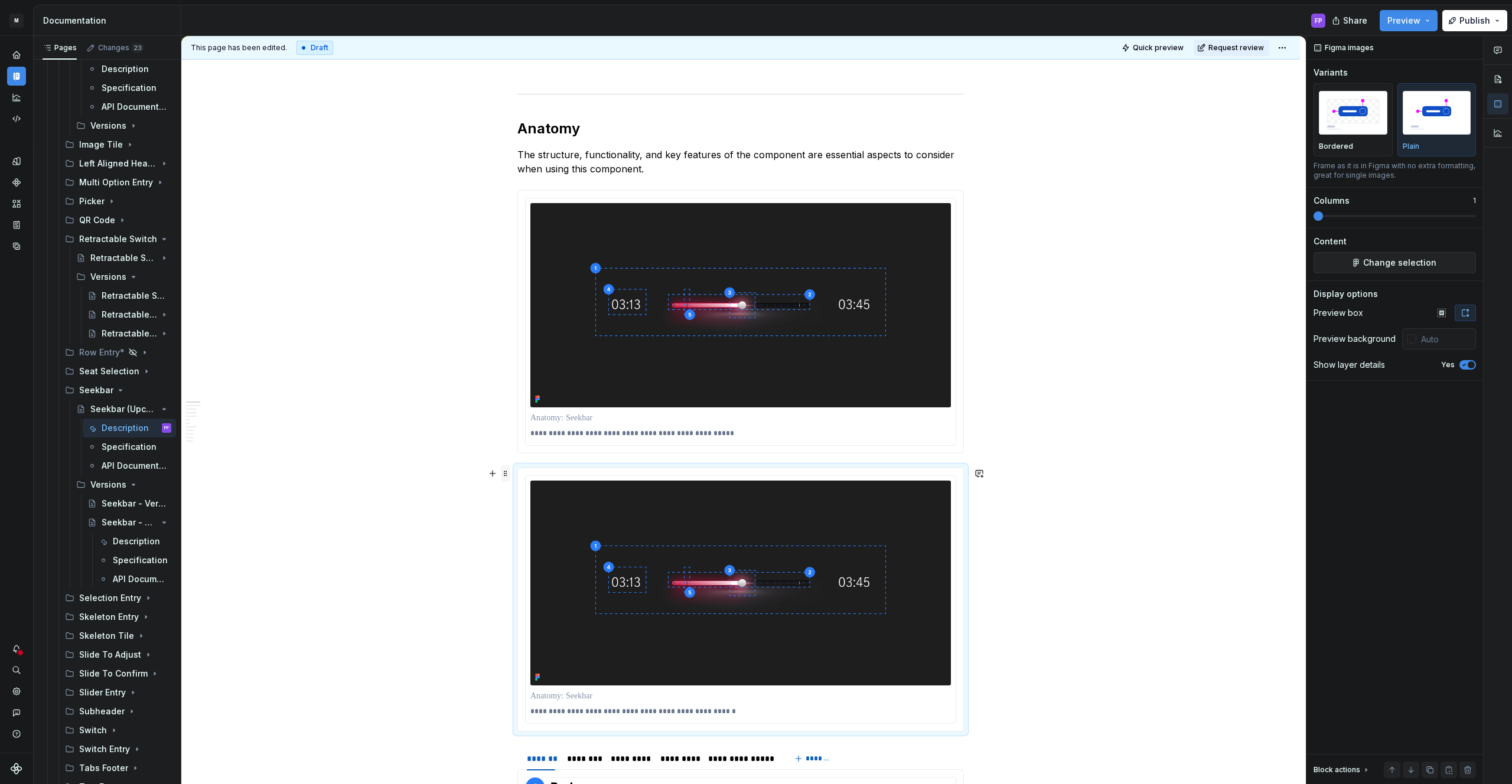
click at [508, 474] on span at bounding box center [506, 474] width 10 height 16
click at [541, 576] on div "Delete" at bounding box center [564, 578] width 77 height 12
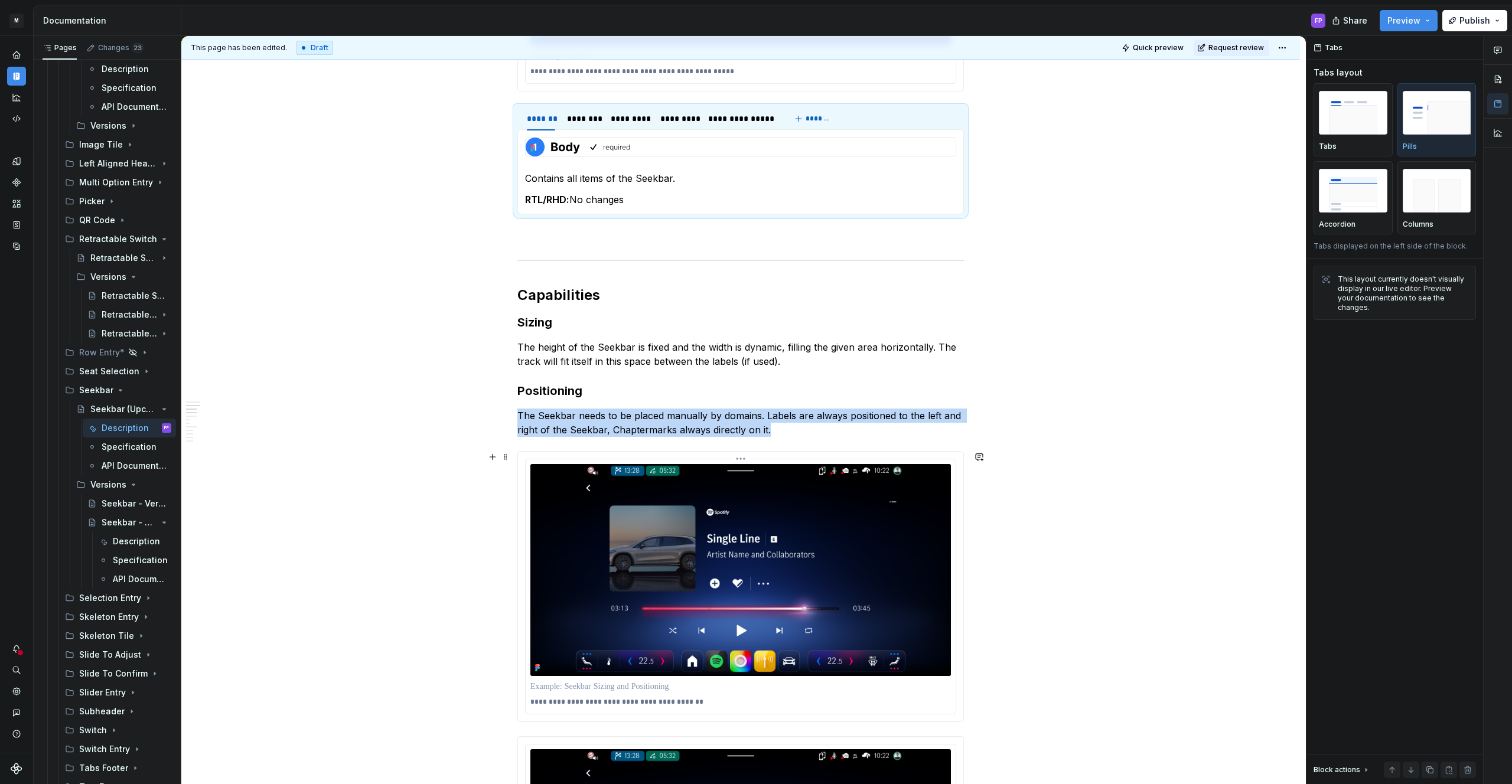
click at [641, 522] on img at bounding box center [740, 570] width 420 height 212
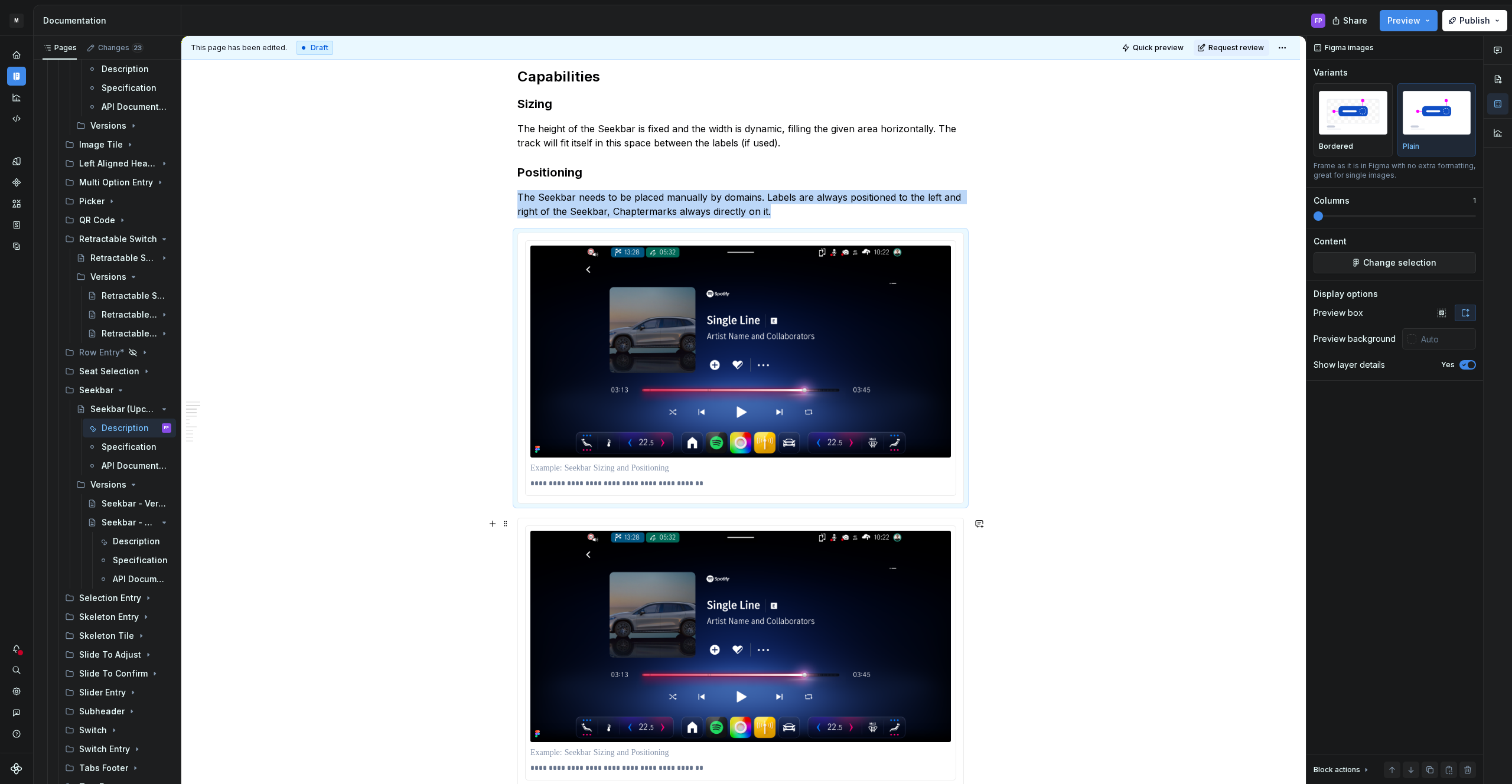
scroll to position [1257, 0]
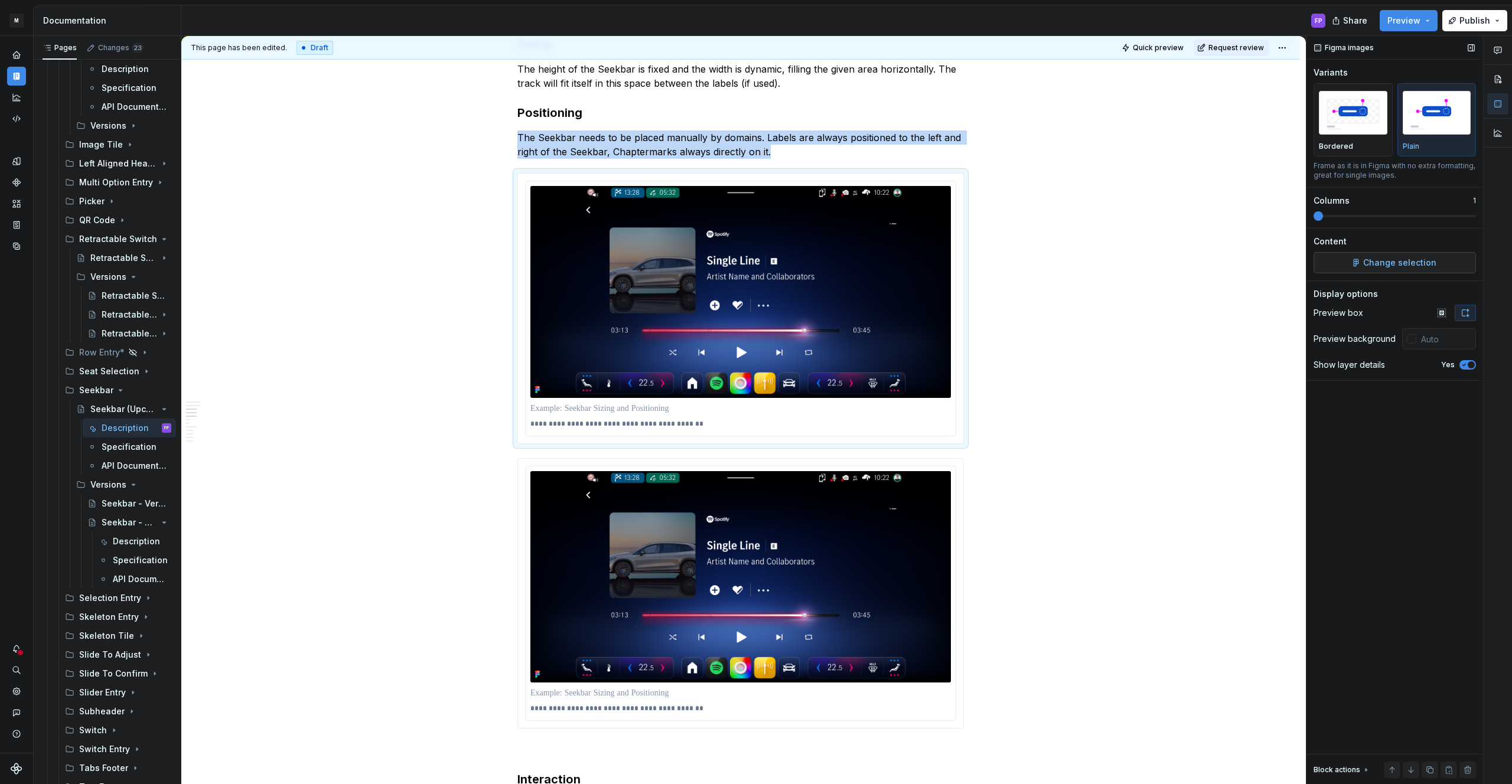
click at [1371, 263] on span "Change selection" at bounding box center [1400, 263] width 73 height 12
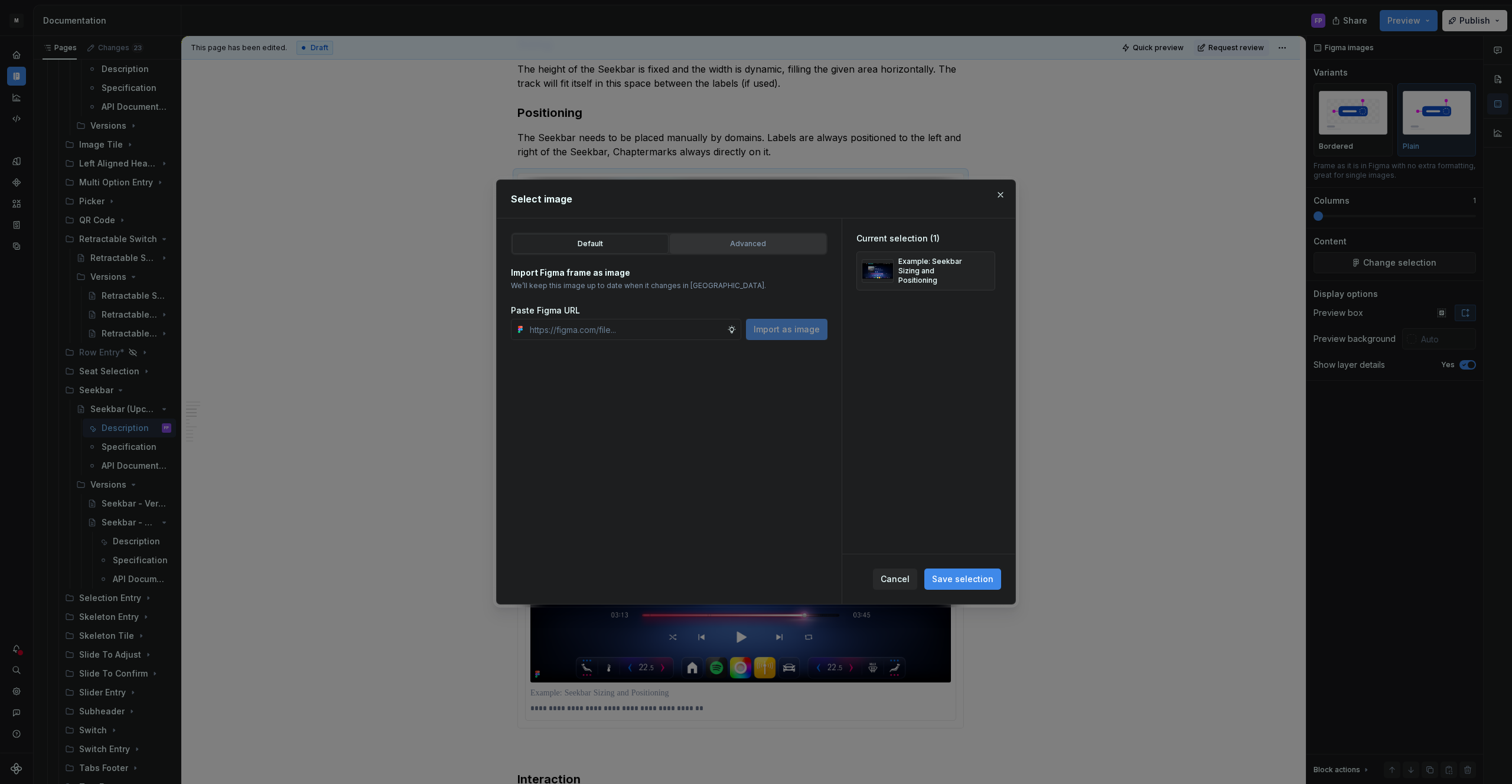
click at [767, 243] on div "Advanced" at bounding box center [748, 243] width 148 height 12
type textarea "*"
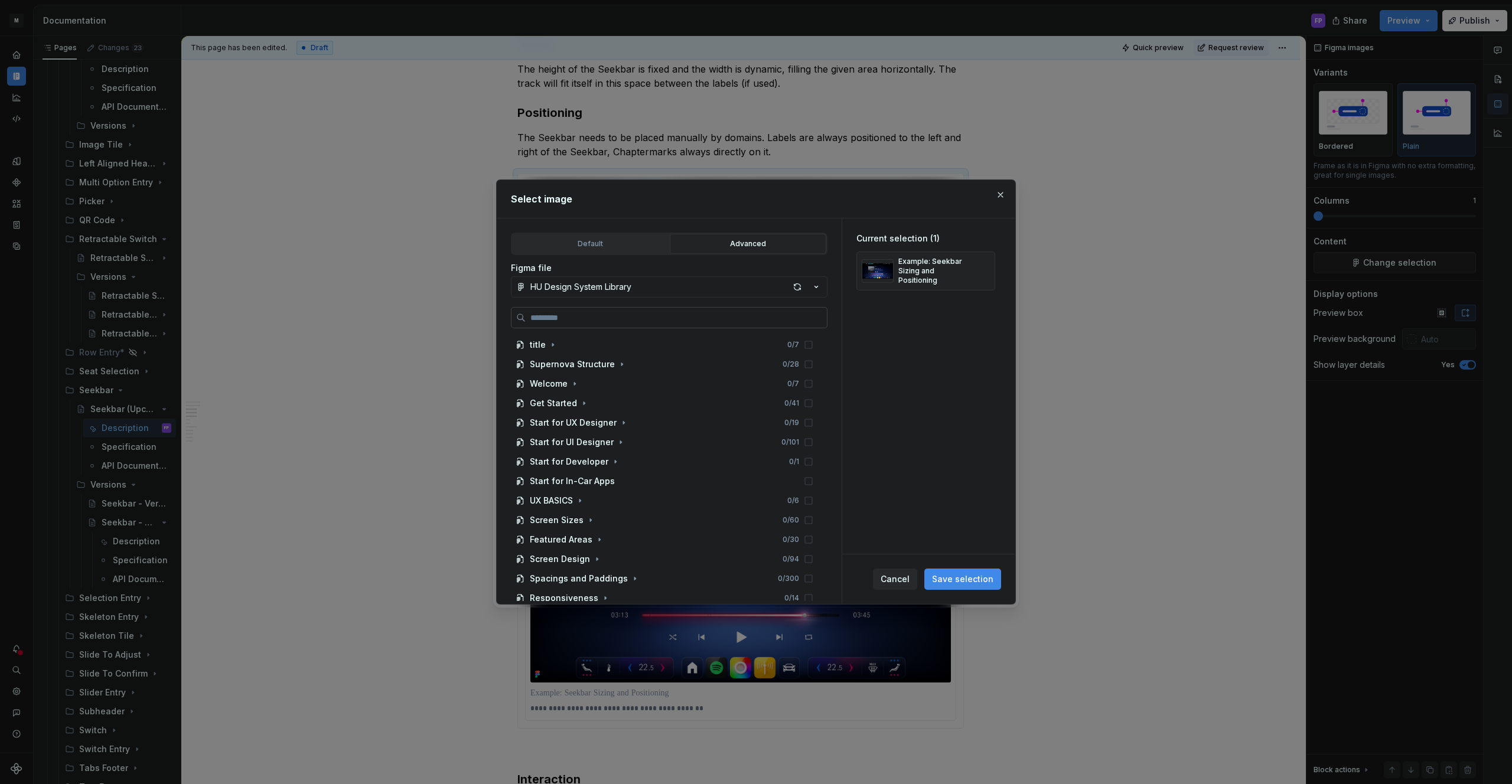
click at [664, 316] on input "search" at bounding box center [677, 318] width 301 height 12
paste input "**********"
type input "**********"
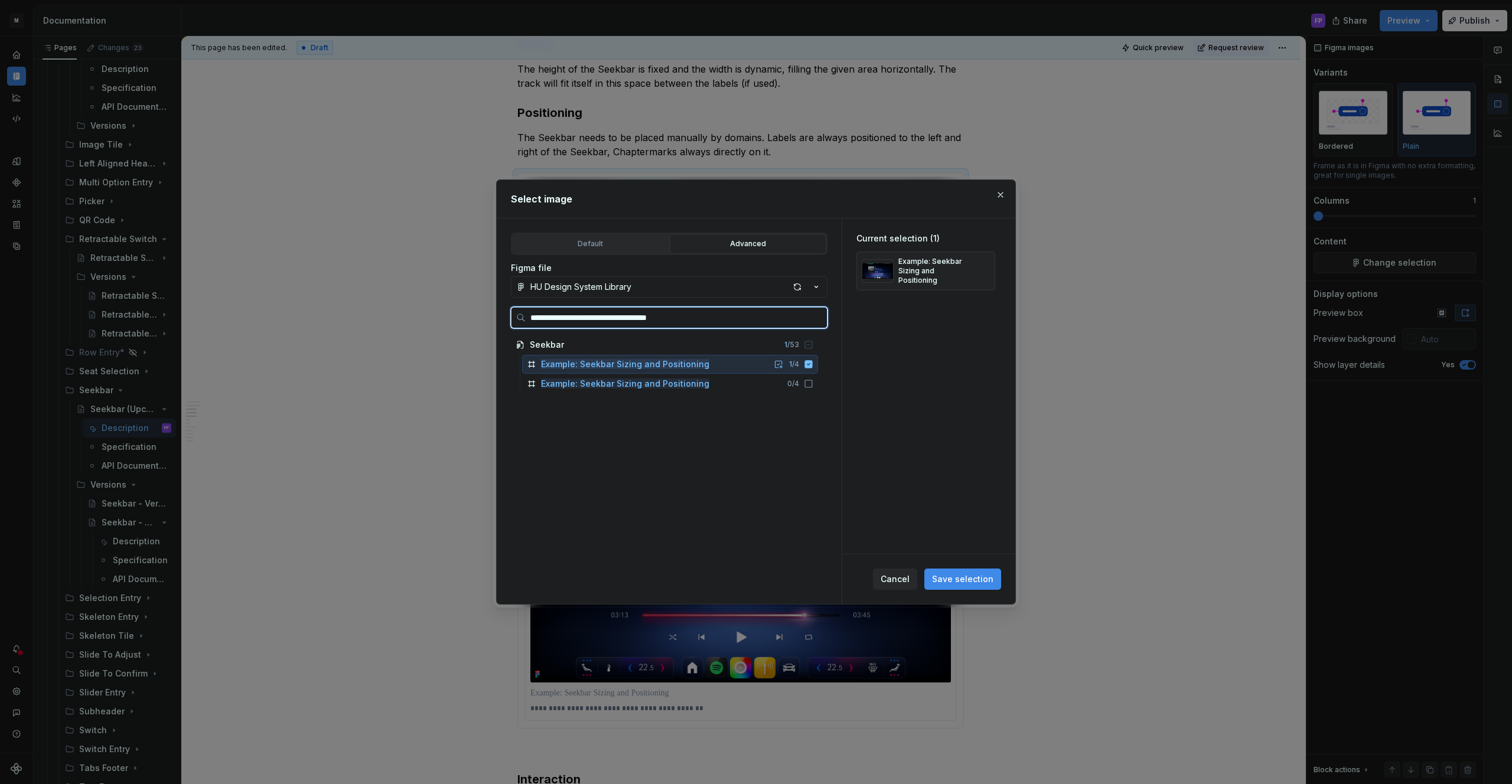
click at [594, 365] on mark "Example: Seekbar Sizing and Positioning" at bounding box center [625, 364] width 169 height 10
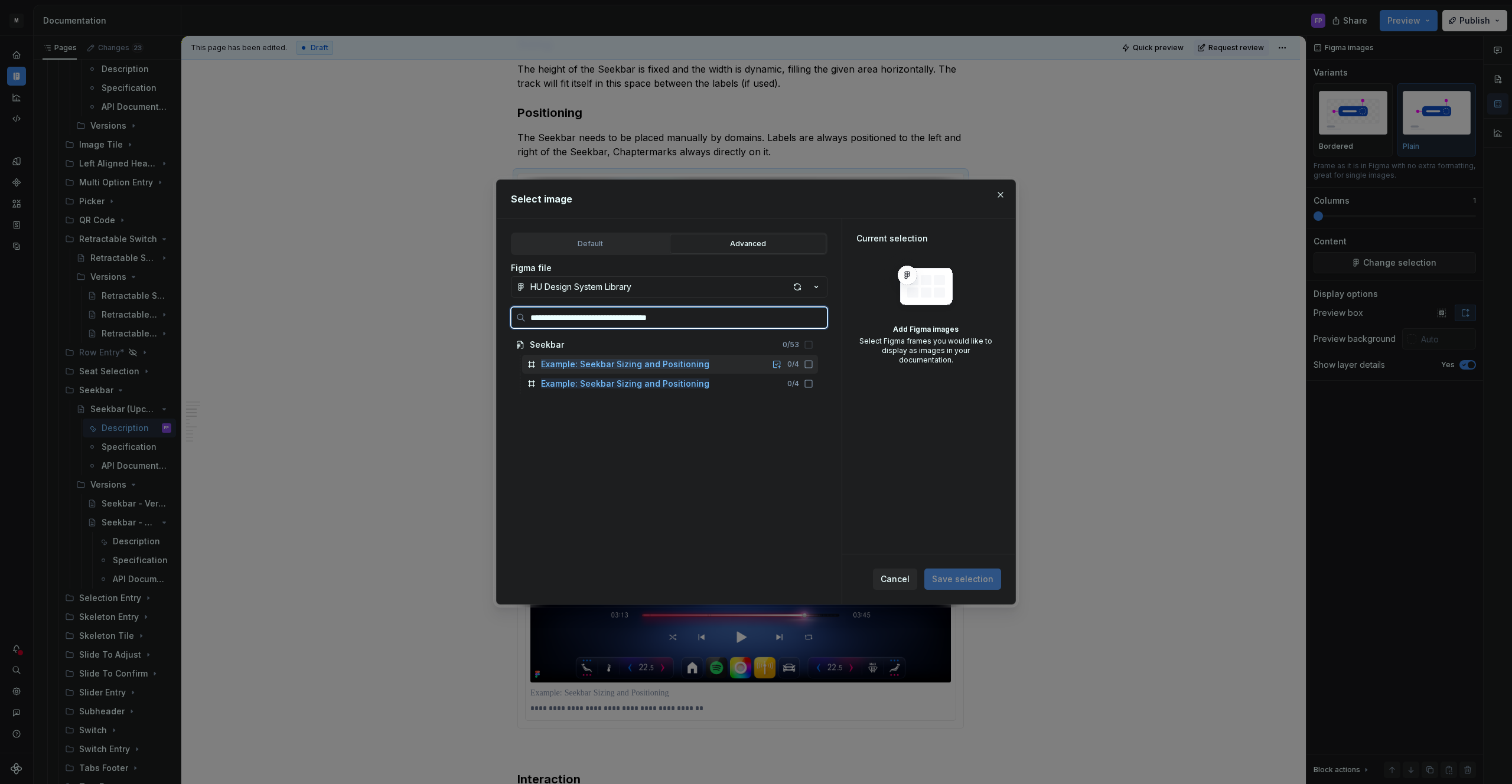
click at [659, 364] on mark "Example: Seekbar Sizing and Positioning" at bounding box center [625, 364] width 169 height 10
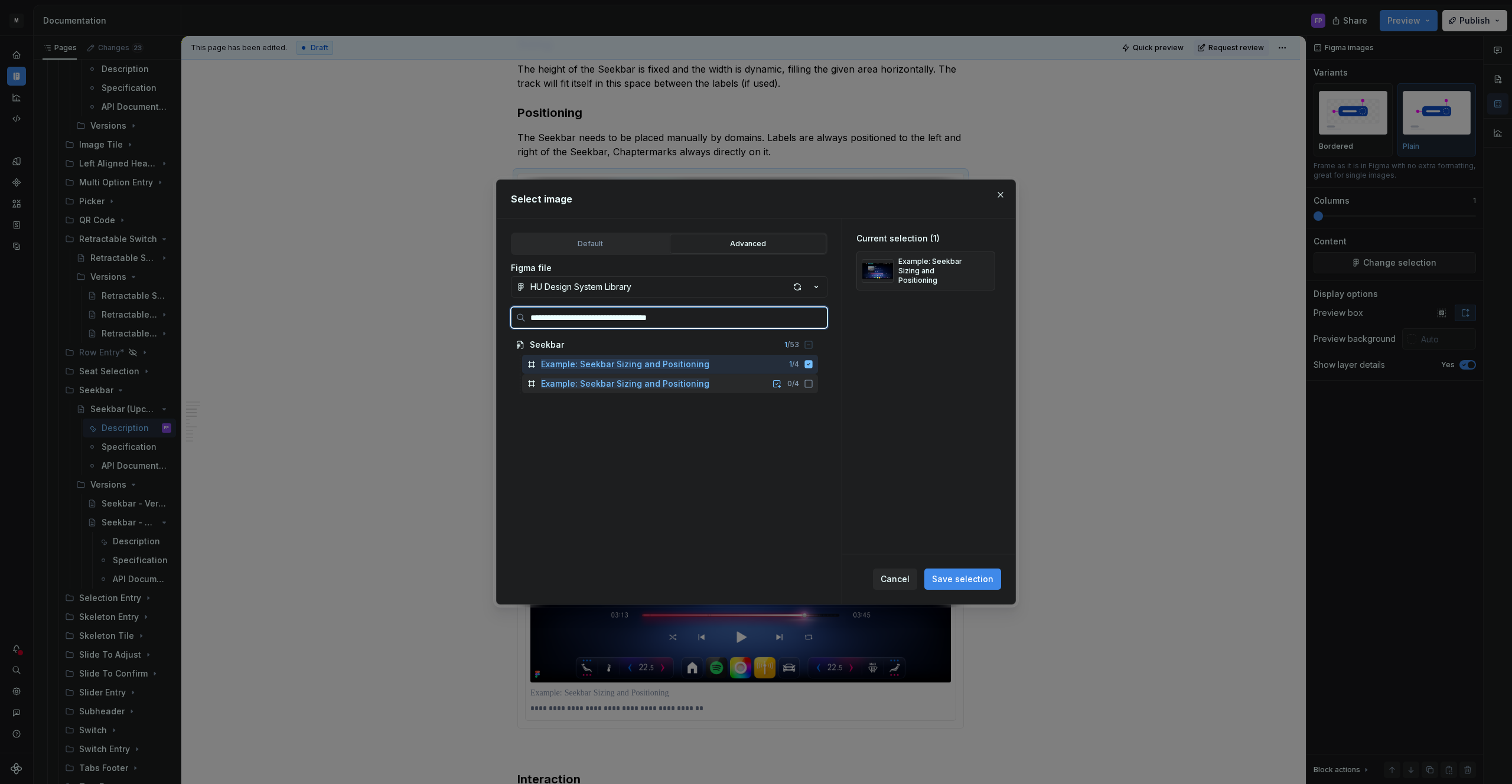
click at [654, 386] on mark "Example: Seekbar Sizing and Positioning" at bounding box center [625, 383] width 169 height 10
click at [668, 371] on div "Example: Seekbar Sizing and Positioning 1 / 4" at bounding box center [669, 364] width 296 height 19
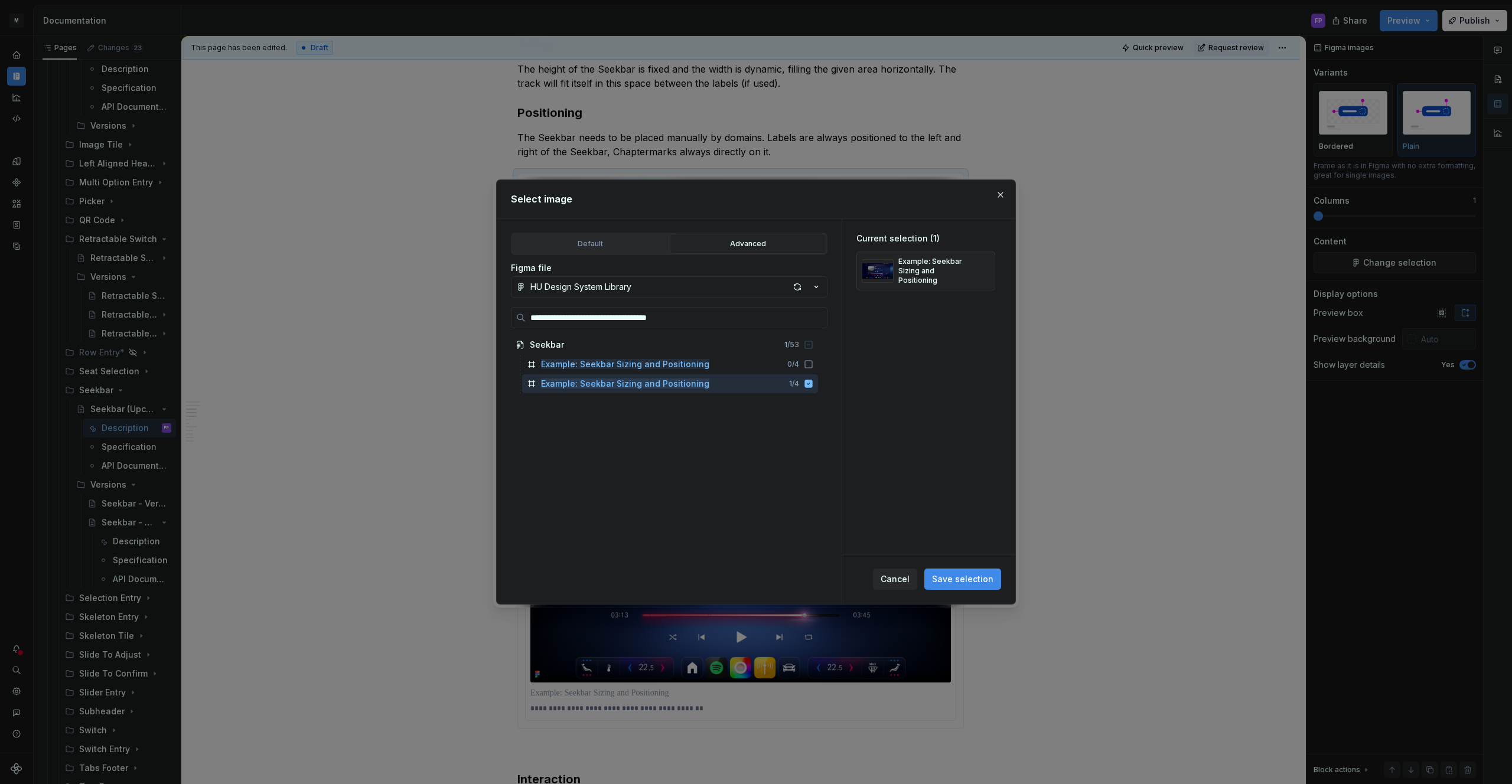
click at [969, 585] on button "Save selection" at bounding box center [962, 580] width 77 height 21
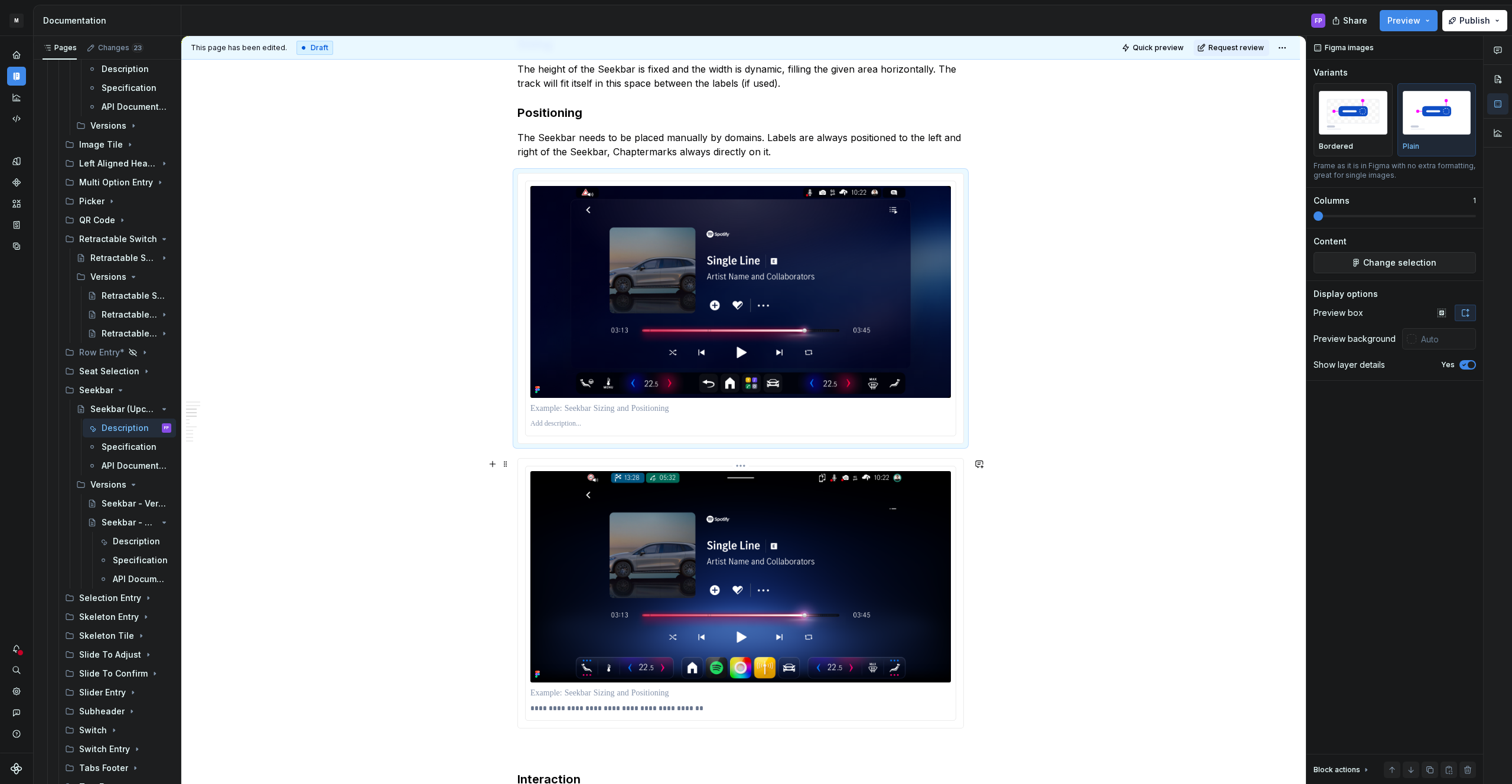
click at [612, 705] on p "**********" at bounding box center [740, 709] width 420 height 10
click at [594, 422] on p at bounding box center [740, 424] width 420 height 10
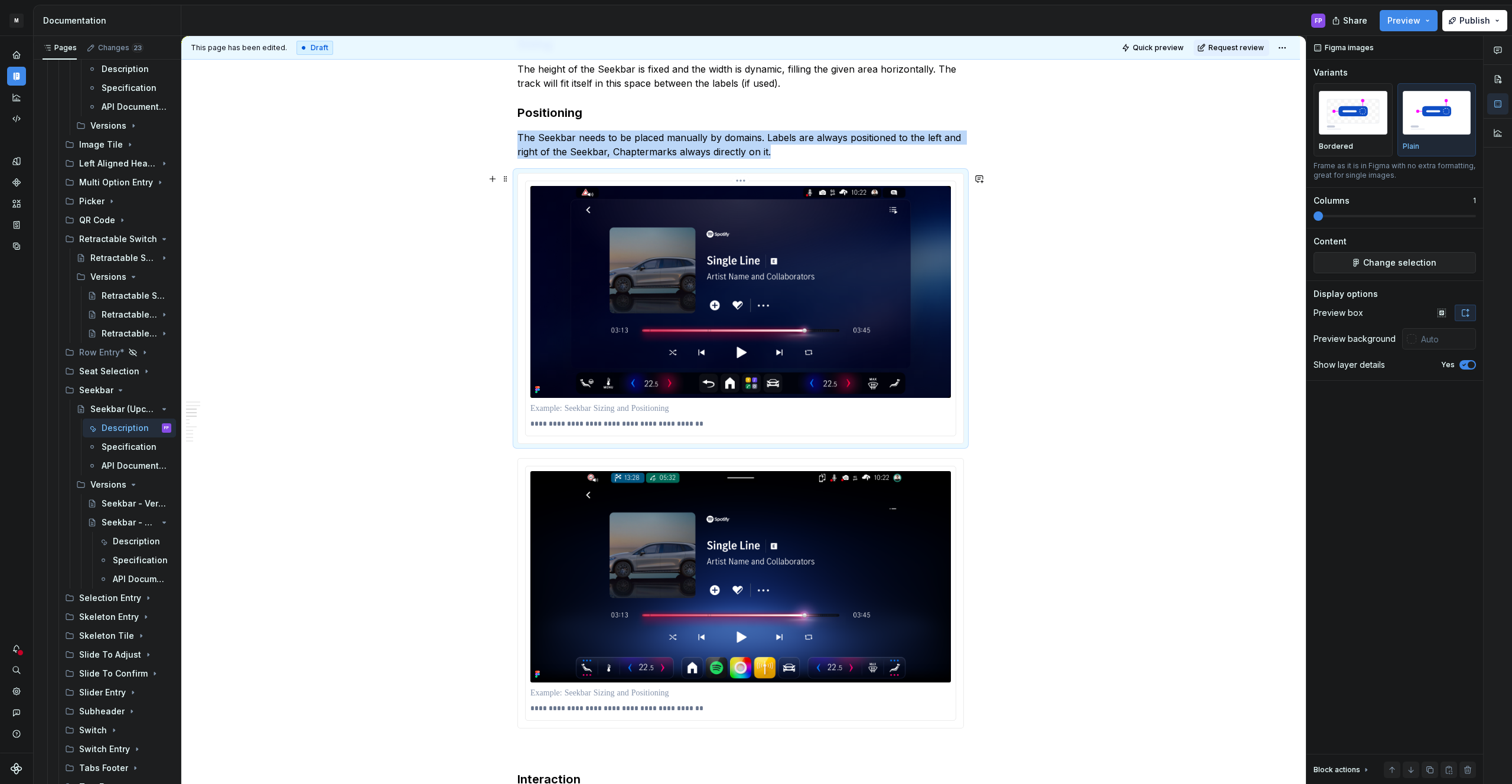
click at [690, 335] on img at bounding box center [740, 291] width 420 height 212
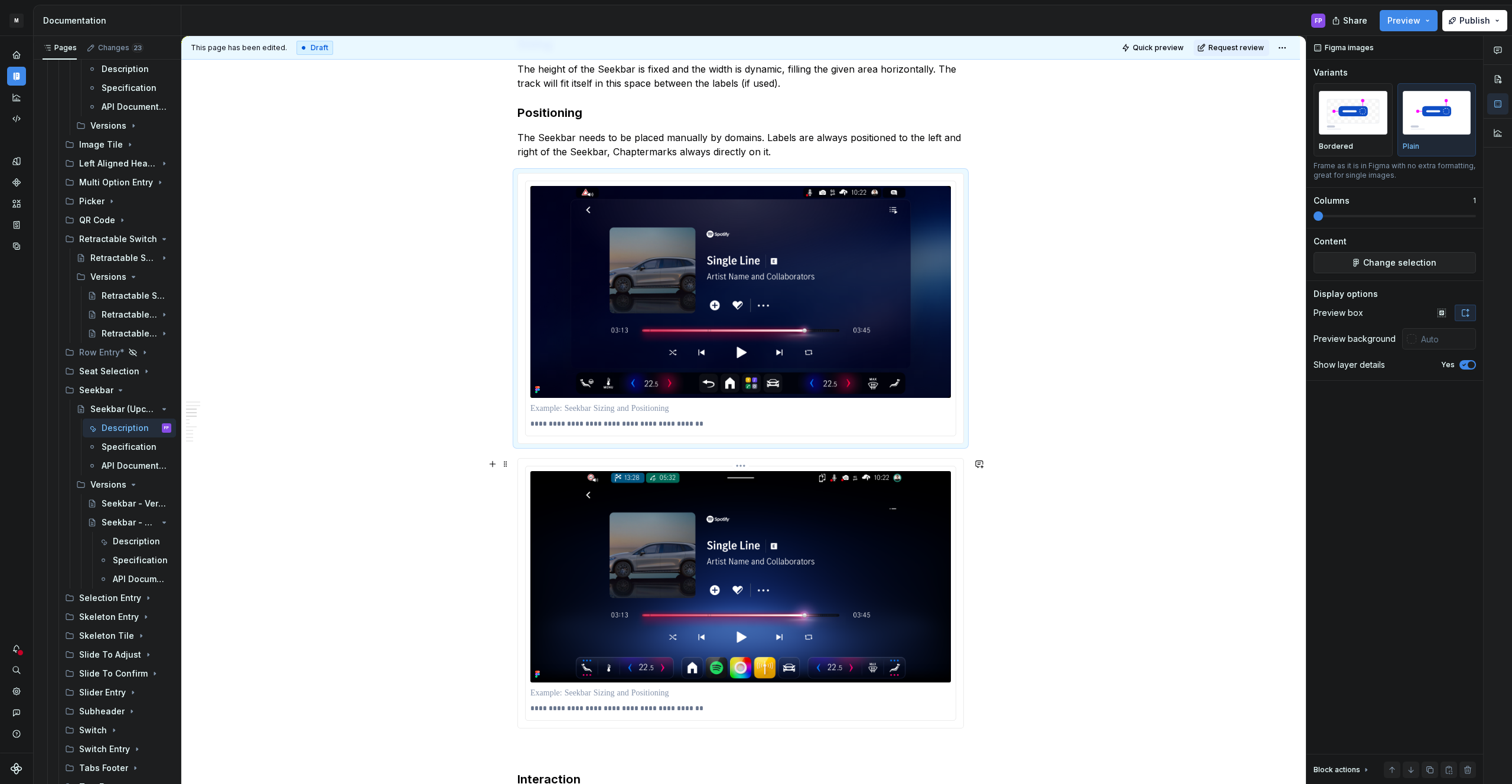
click at [643, 482] on img at bounding box center [740, 577] width 420 height 212
click at [511, 466] on span at bounding box center [506, 464] width 10 height 16
drag, startPoint x: 541, startPoint y: 569, endPoint x: 546, endPoint y: 503, distance: 66.2
click at [541, 569] on div "Delete" at bounding box center [564, 568] width 77 height 12
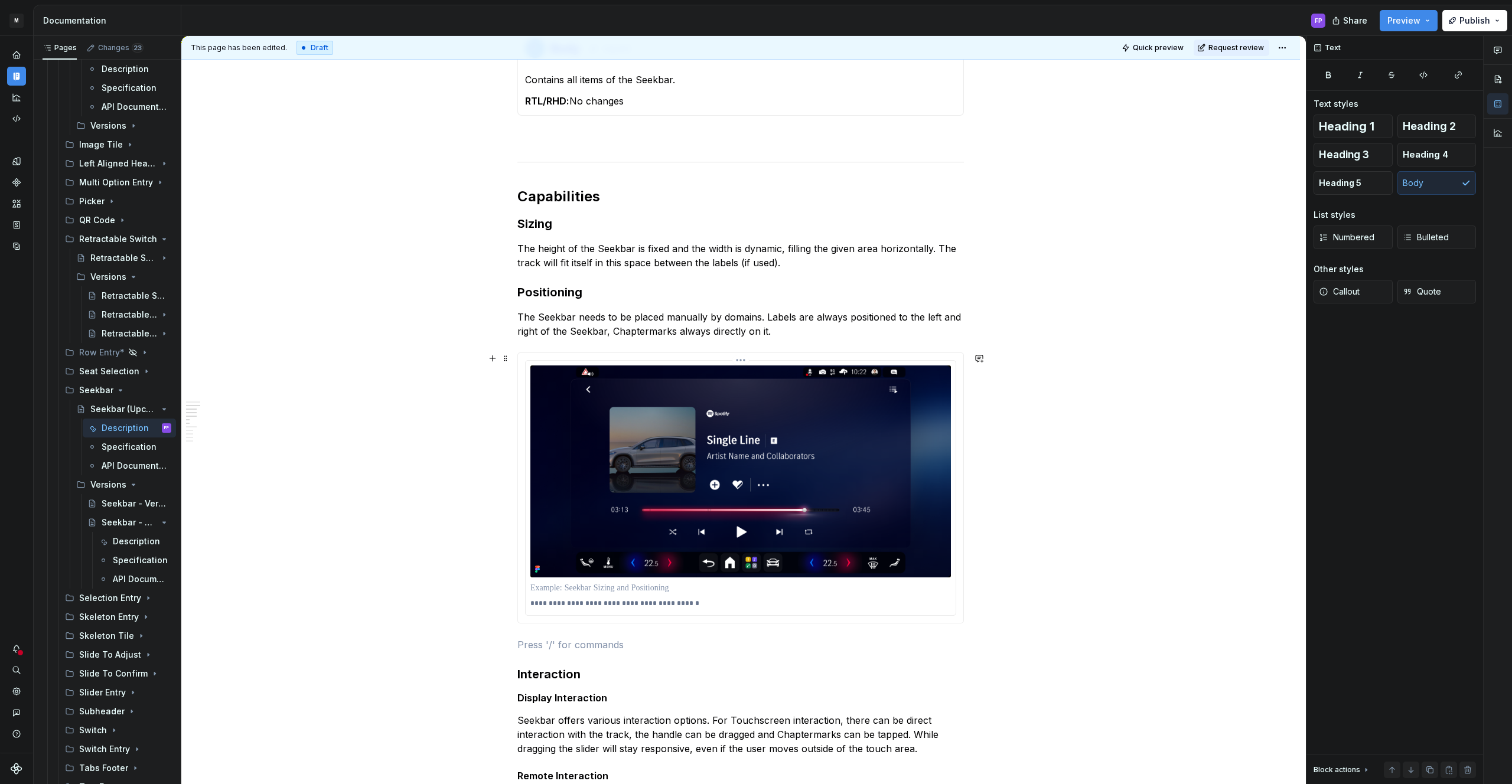
scroll to position [1128, 0]
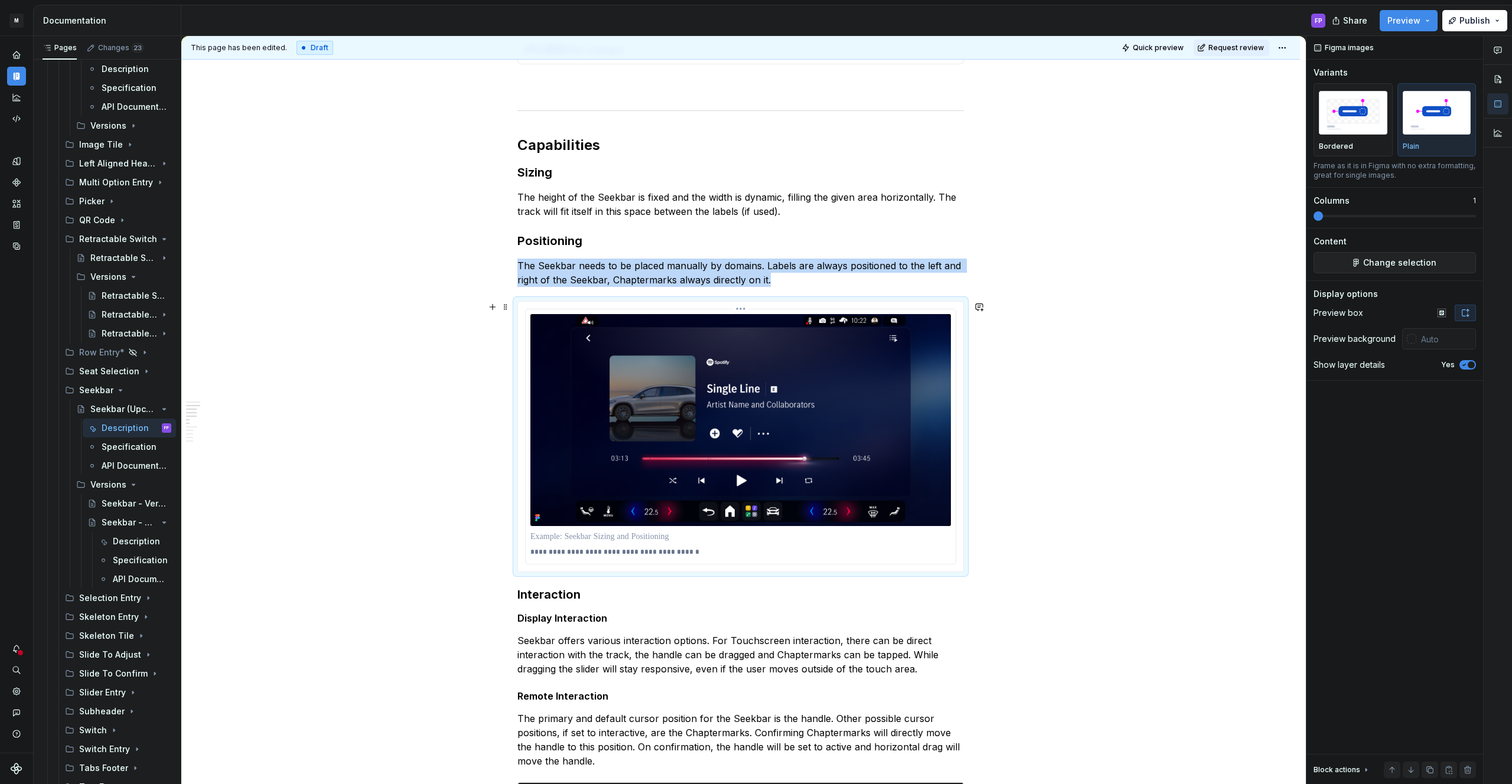
click at [560, 449] on img at bounding box center [740, 420] width 420 height 212
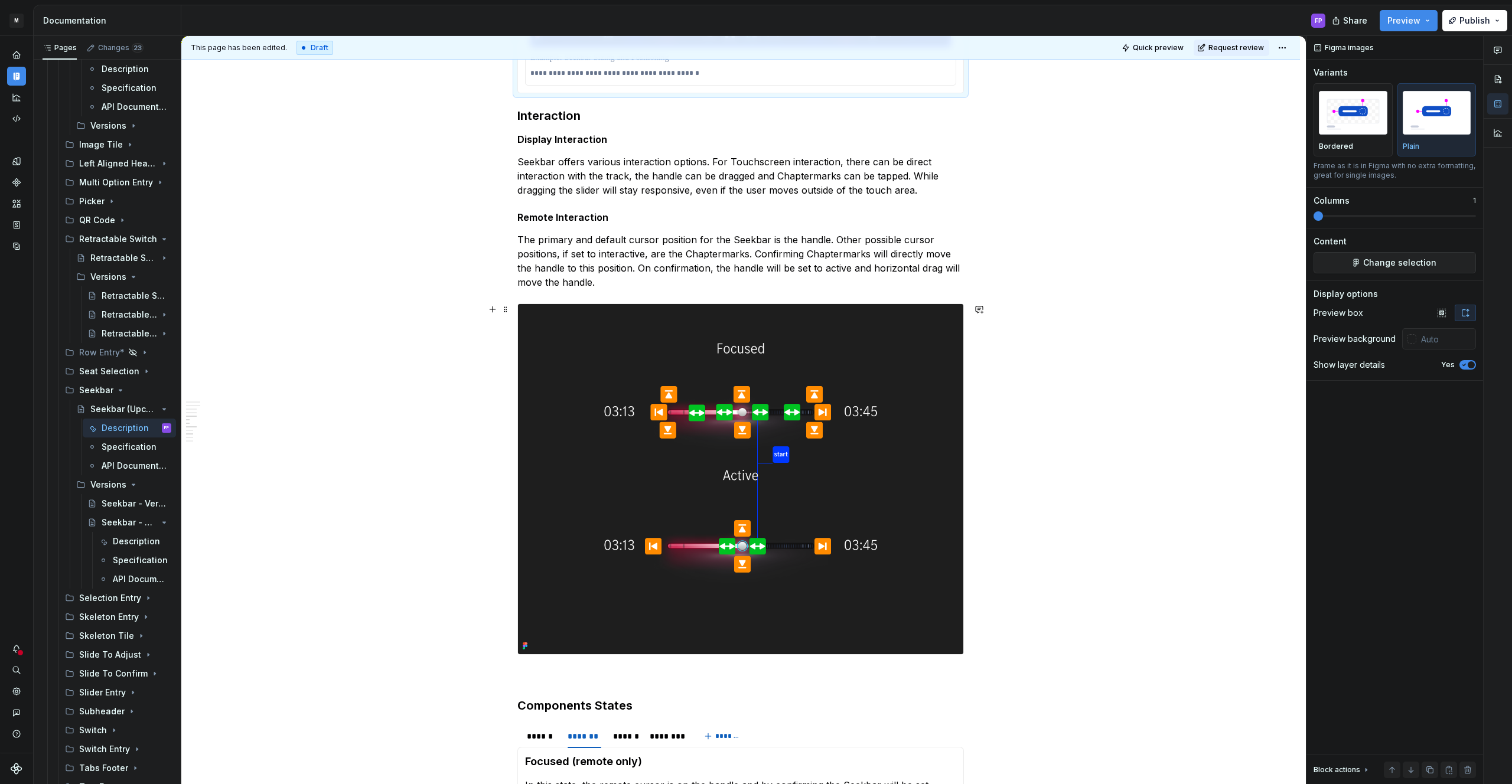
scroll to position [1623, 0]
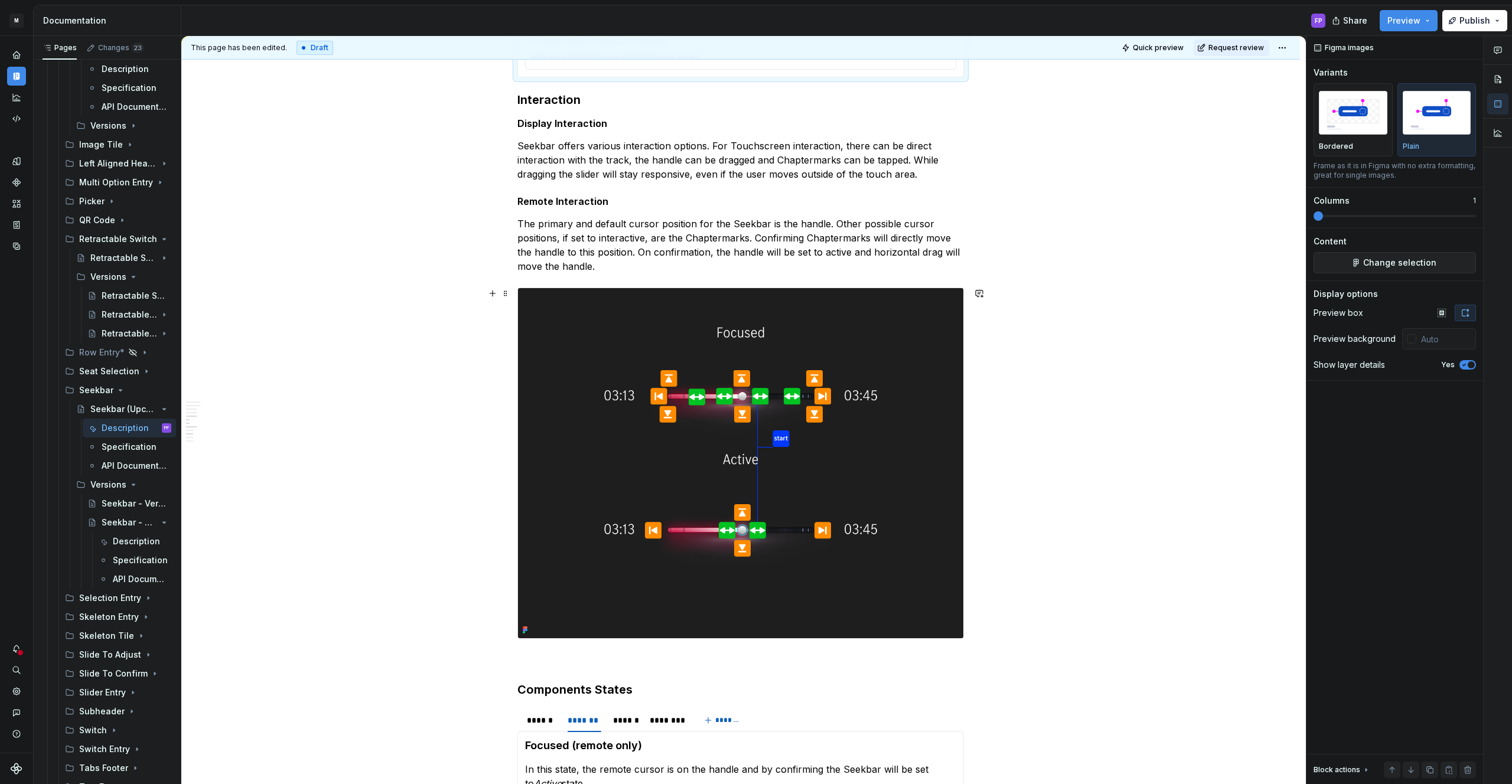
click at [678, 449] on img at bounding box center [740, 463] width 445 height 351
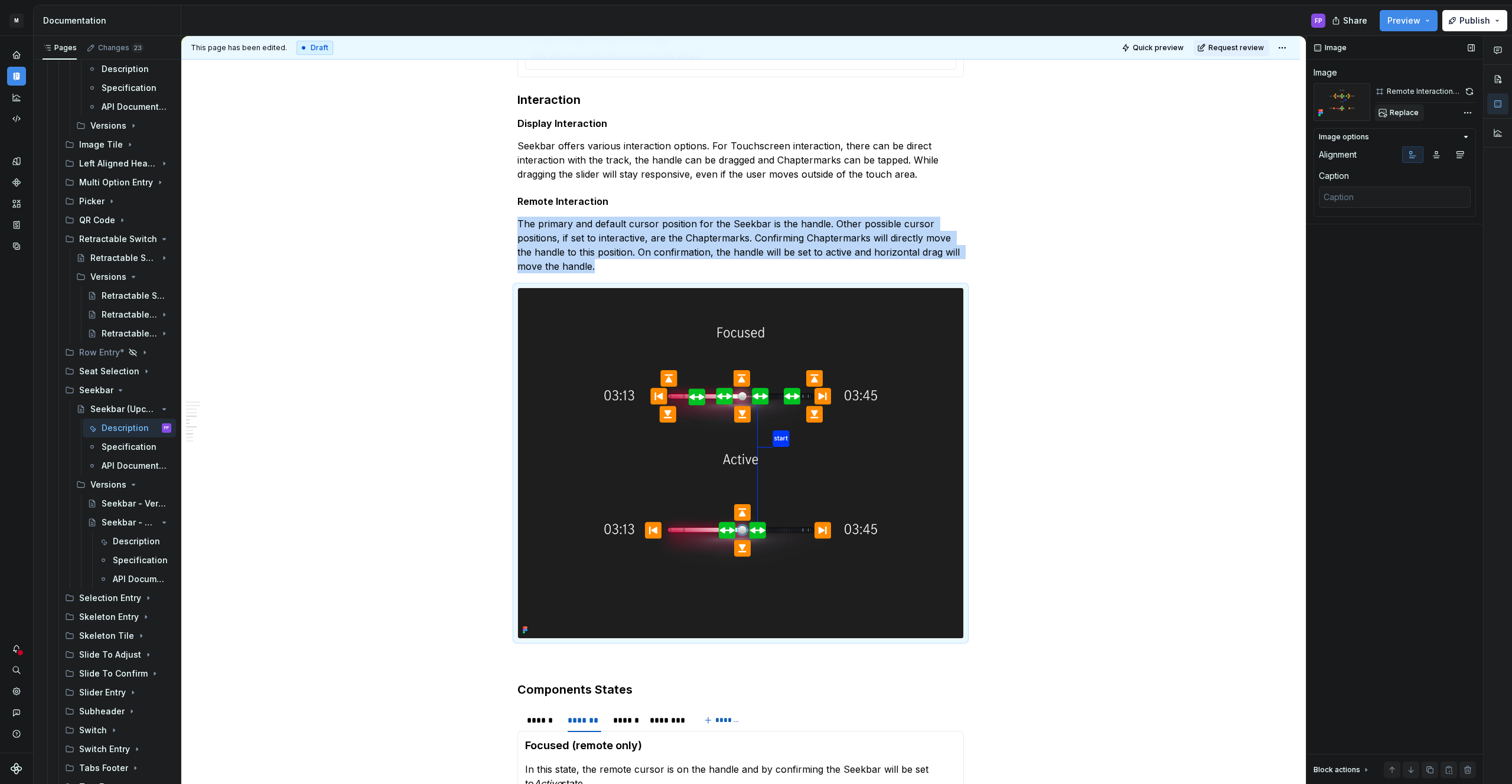
click at [1396, 111] on span "Replace" at bounding box center [1405, 113] width 29 height 10
type textarea "*"
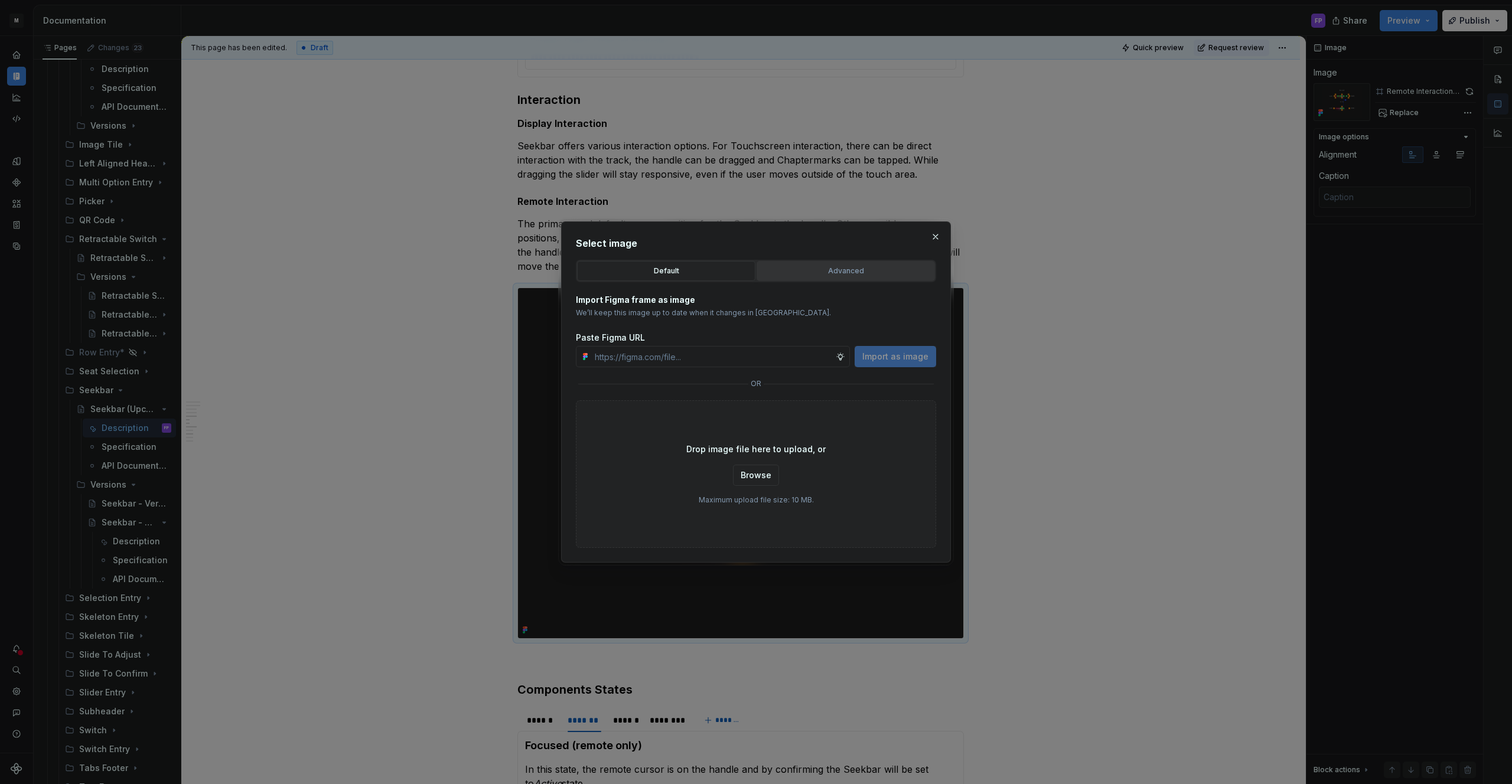
click at [831, 263] on button "Advanced" at bounding box center [845, 271] width 178 height 20
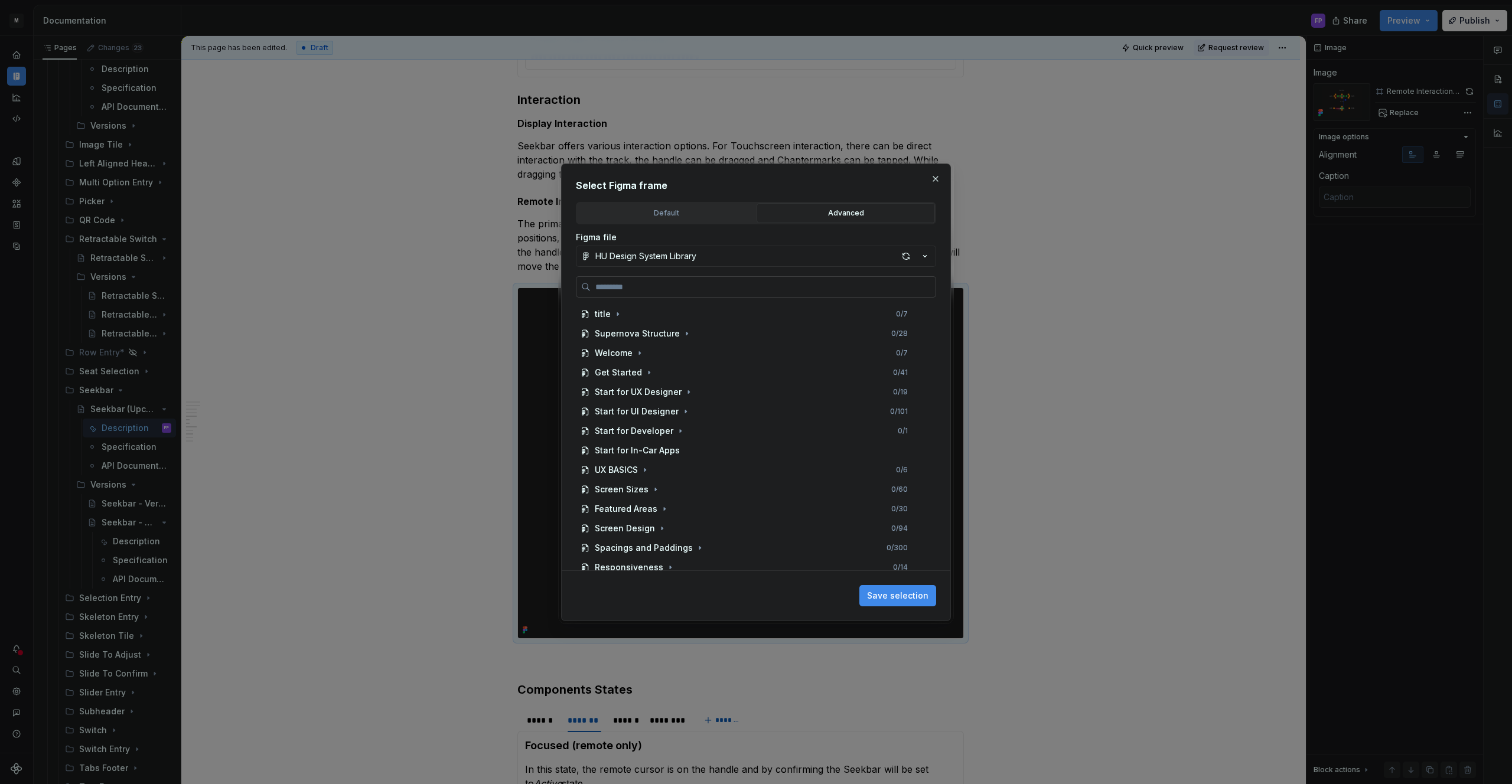
click at [758, 291] on input "search" at bounding box center [763, 287] width 345 height 12
paste input "**********"
type input "**********"
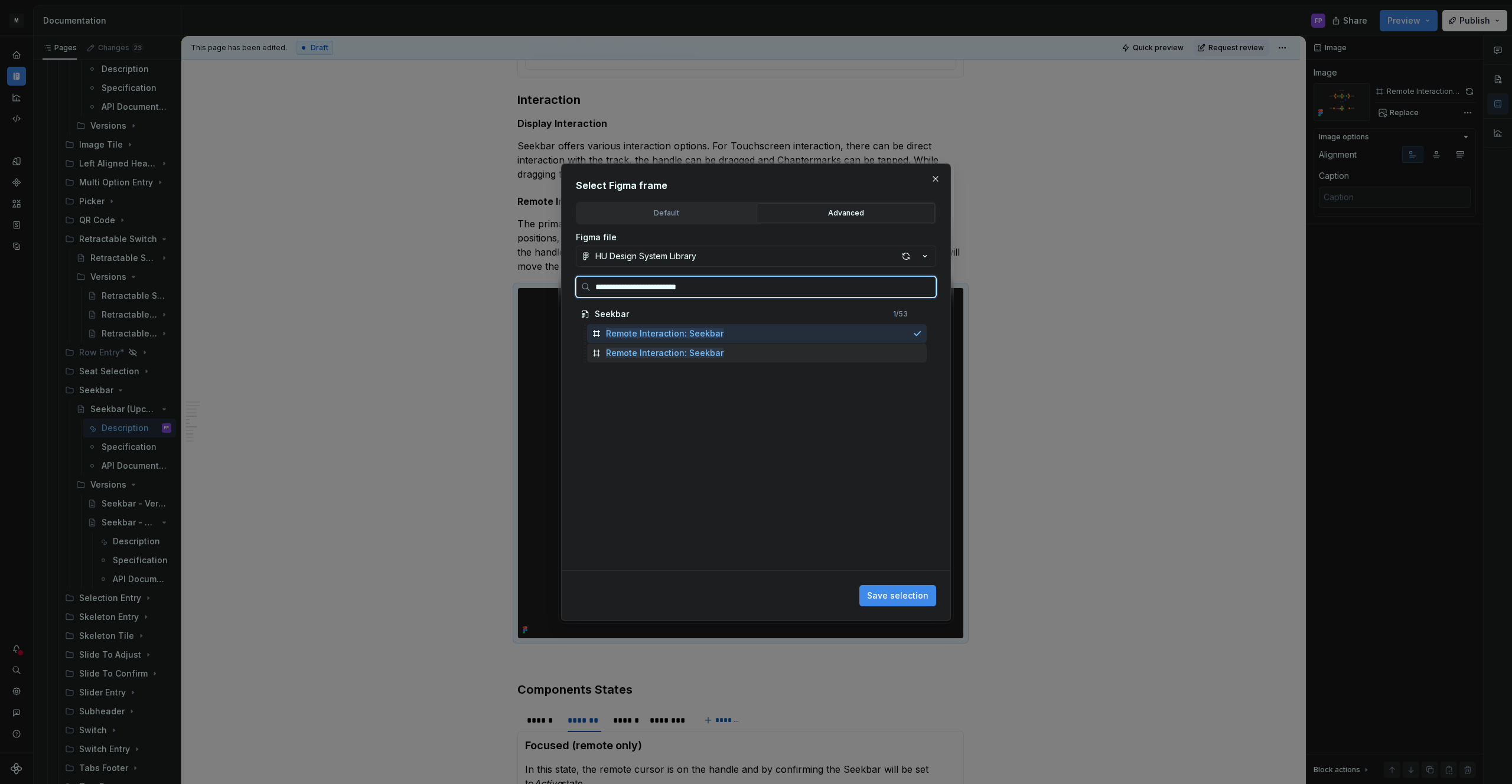
drag, startPoint x: 676, startPoint y: 353, endPoint x: 758, endPoint y: 394, distance: 91.7
click at [676, 353] on mark "Remote Interaction: Seekbar" at bounding box center [664, 353] width 117 height 10
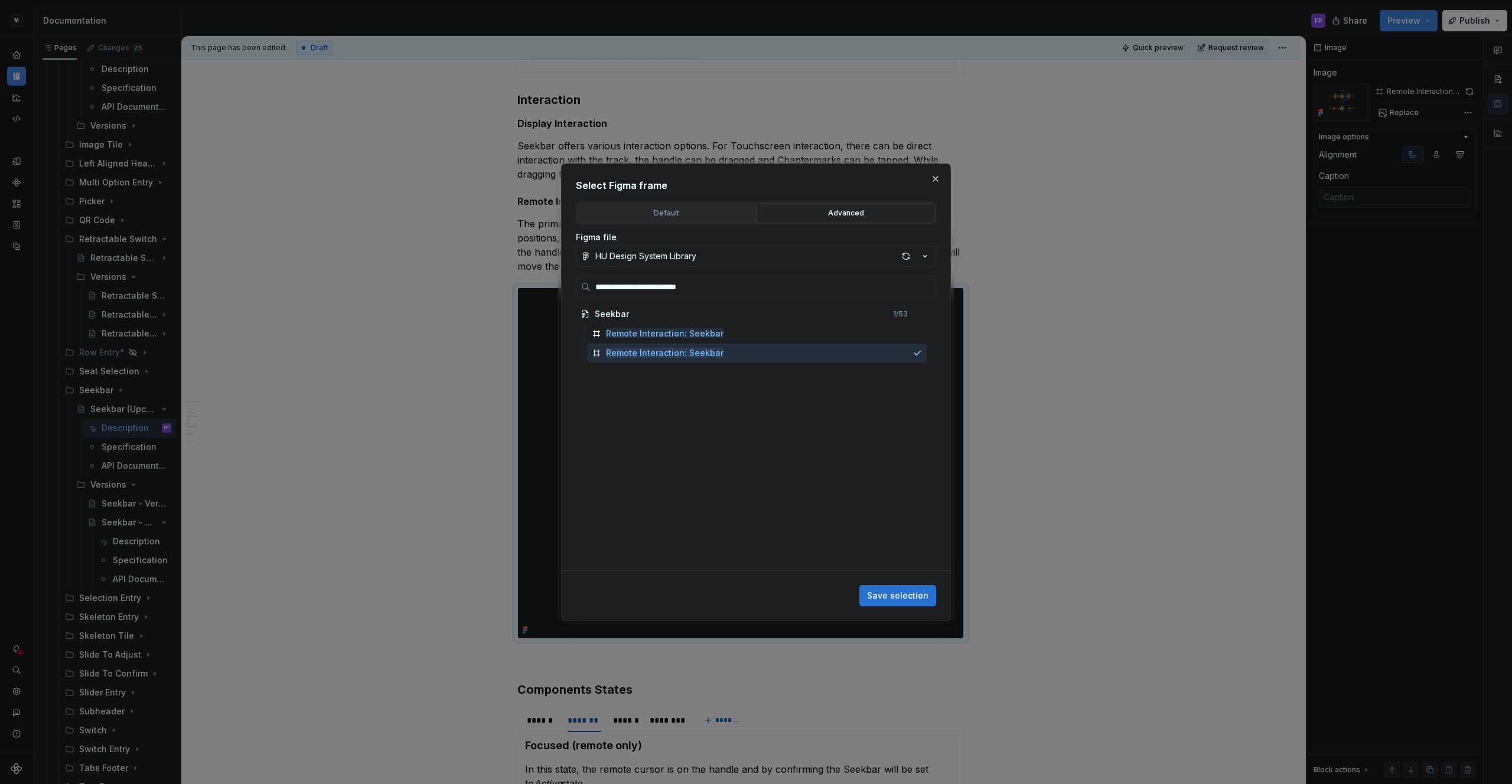
click at [892, 590] on span "Save selection" at bounding box center [897, 596] width 61 height 12
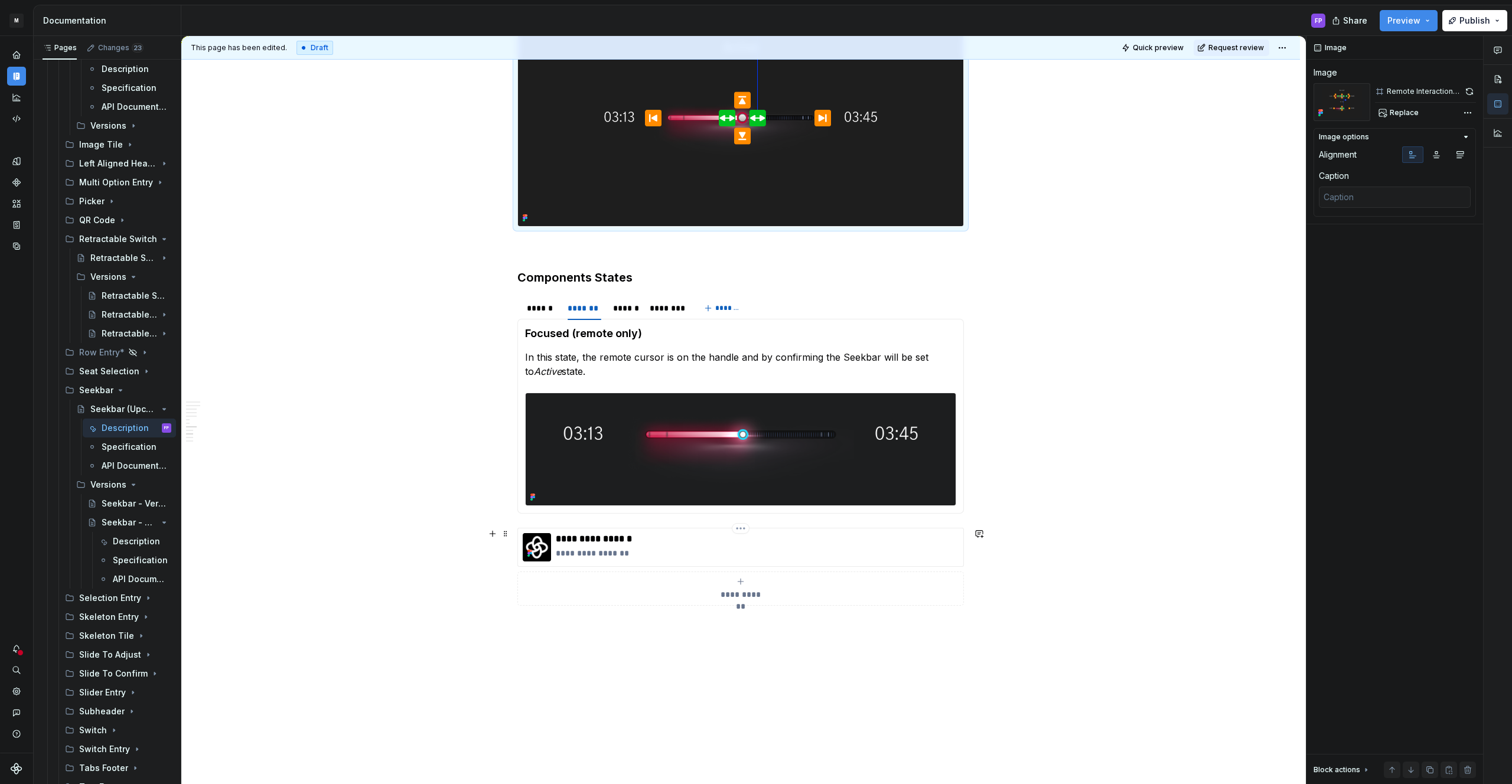
scroll to position [2013, 0]
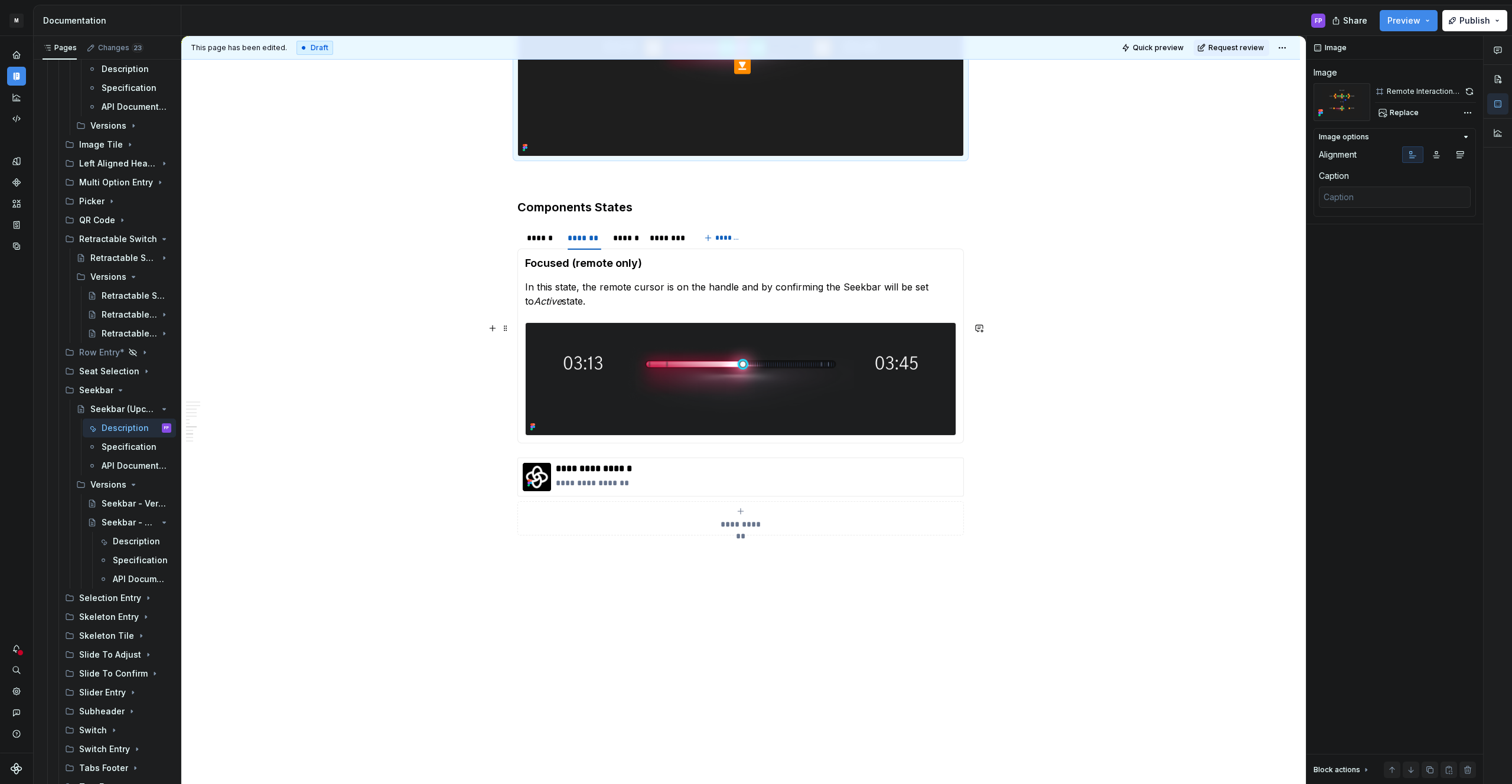
click at [789, 366] on img at bounding box center [741, 379] width 430 height 112
click at [1401, 111] on span "Replace" at bounding box center [1405, 113] width 29 height 10
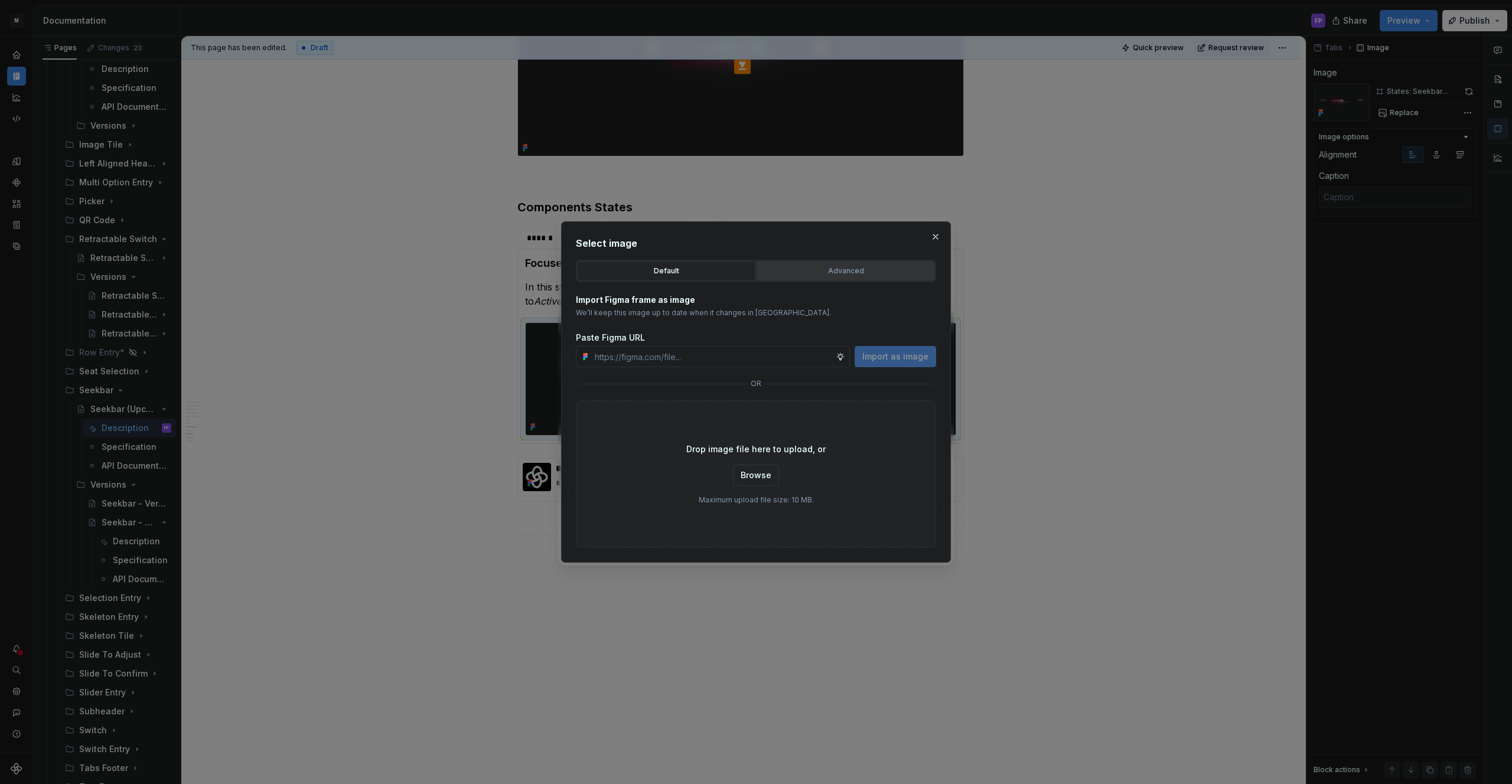
click at [825, 276] on div "Advanced" at bounding box center [845, 271] width 170 height 12
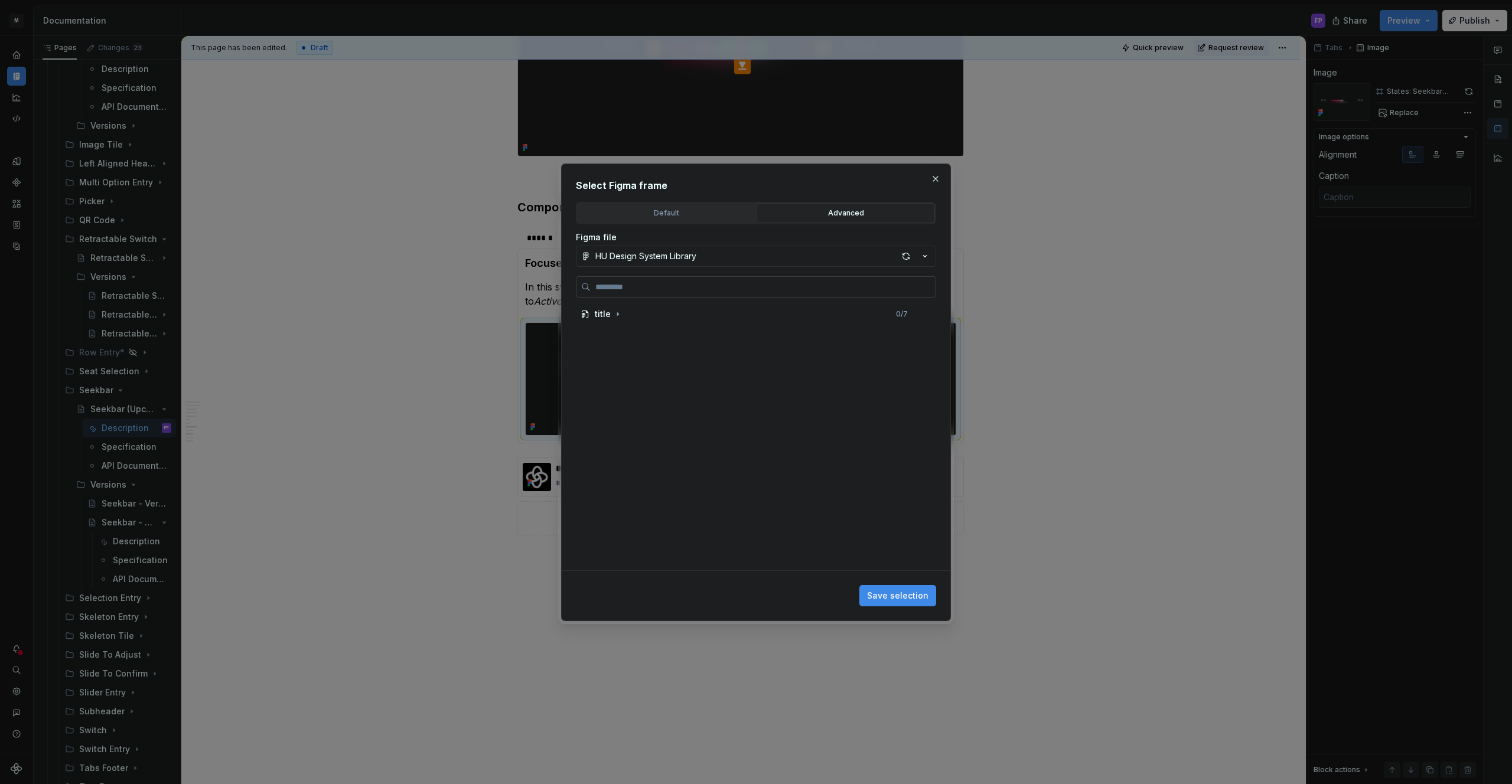
type textarea "*"
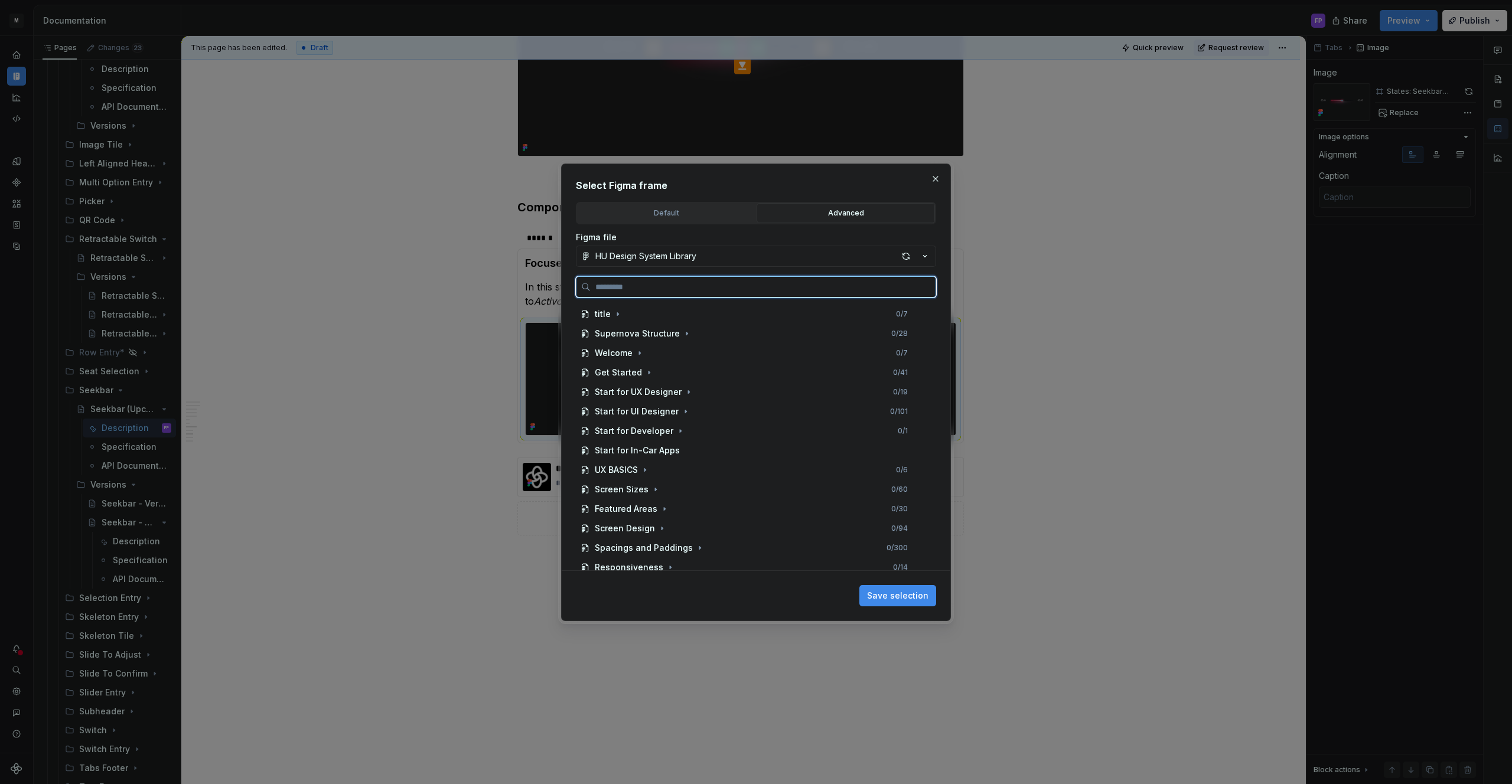
click at [712, 285] on input "search" at bounding box center [763, 287] width 345 height 12
paste input "**********"
type input "**********"
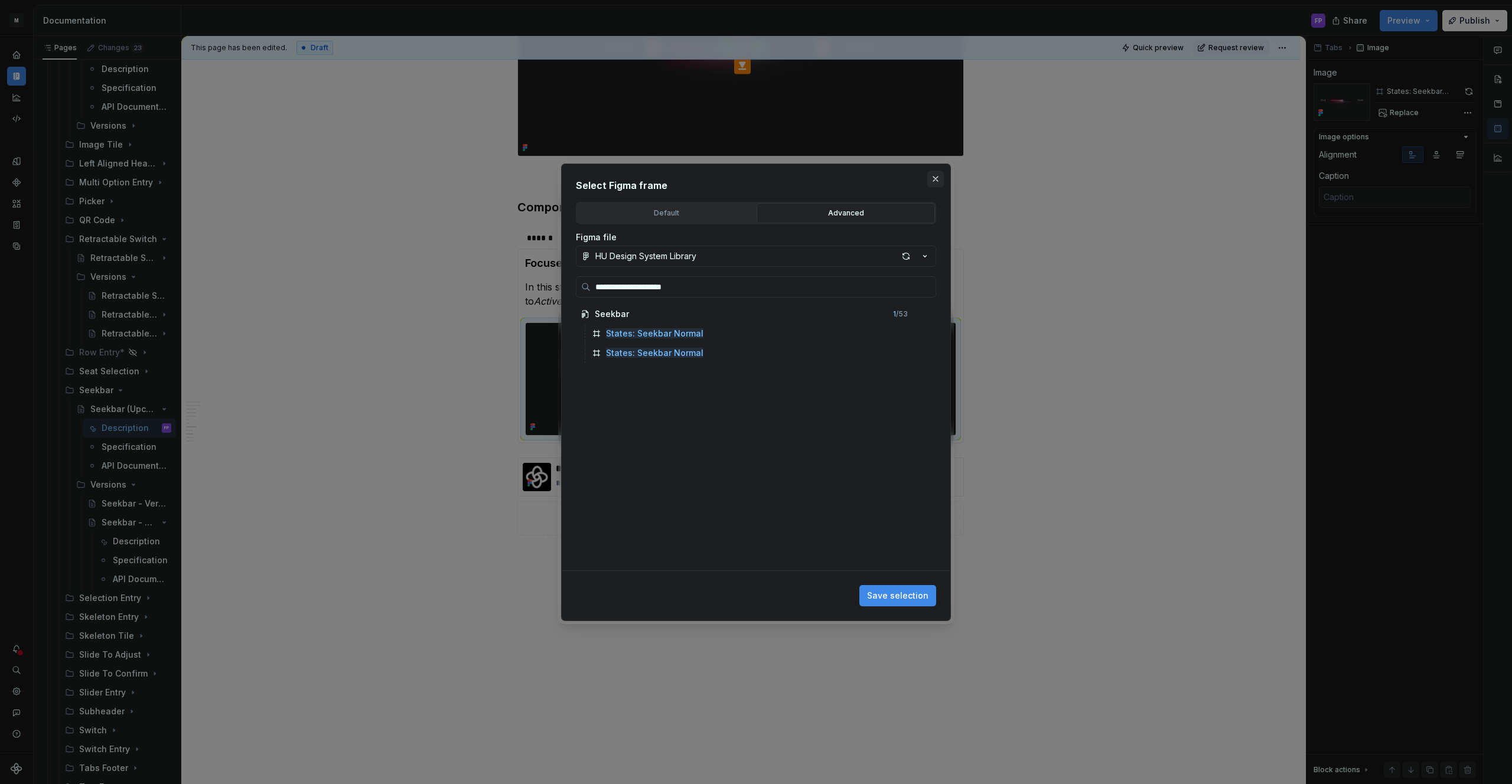
click at [932, 180] on button "button" at bounding box center [936, 179] width 16 height 16
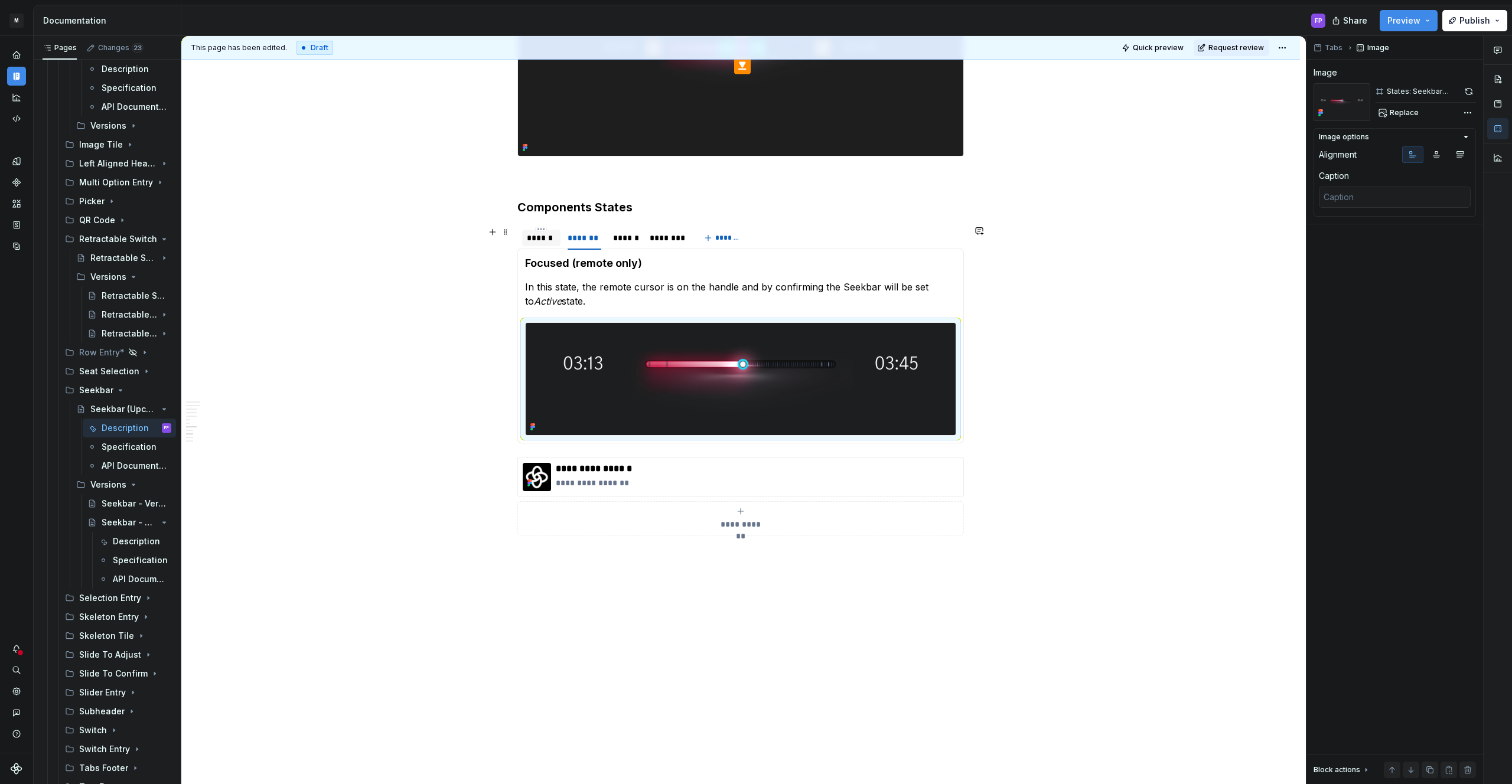
click at [532, 244] on div "******" at bounding box center [541, 238] width 38 height 16
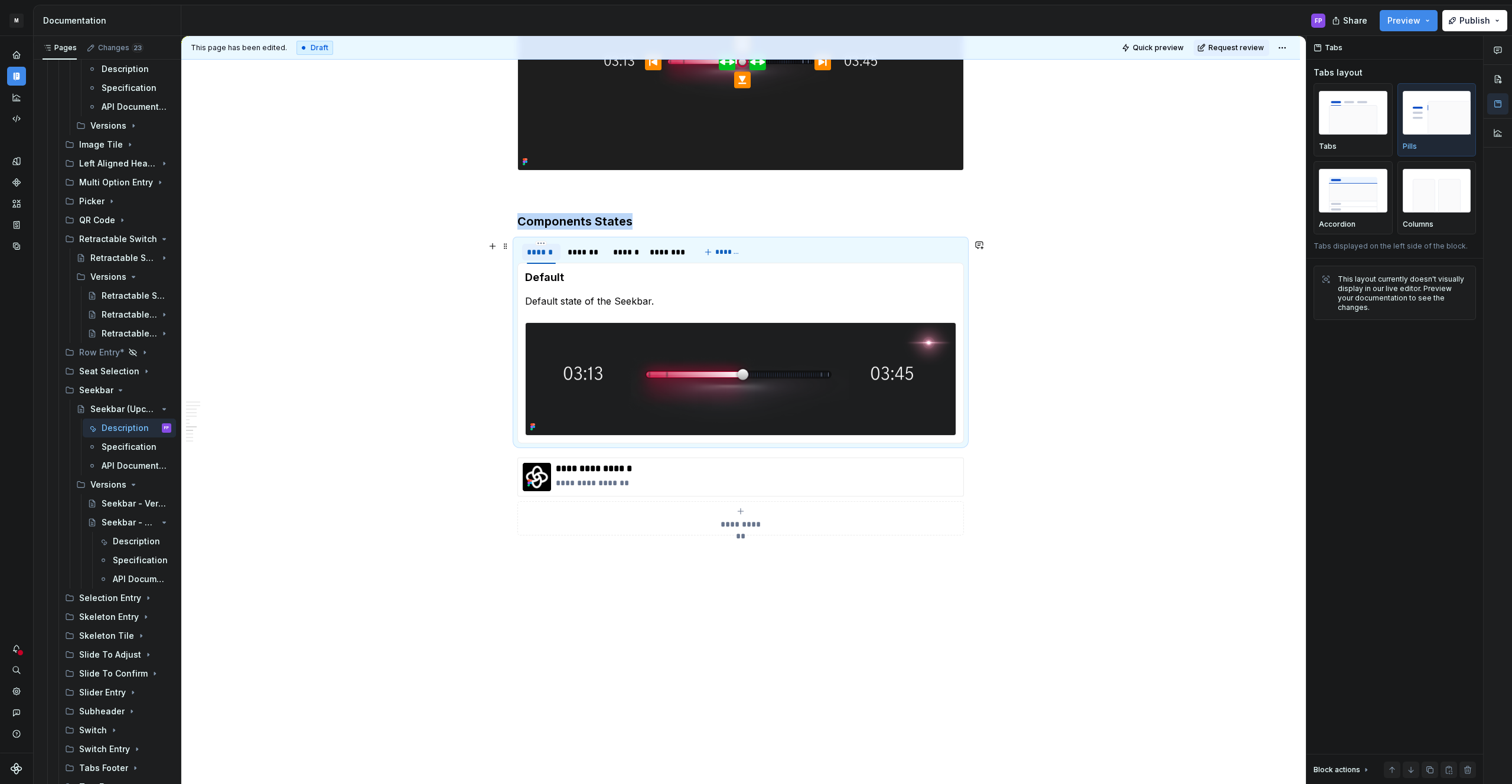
scroll to position [1999, 0]
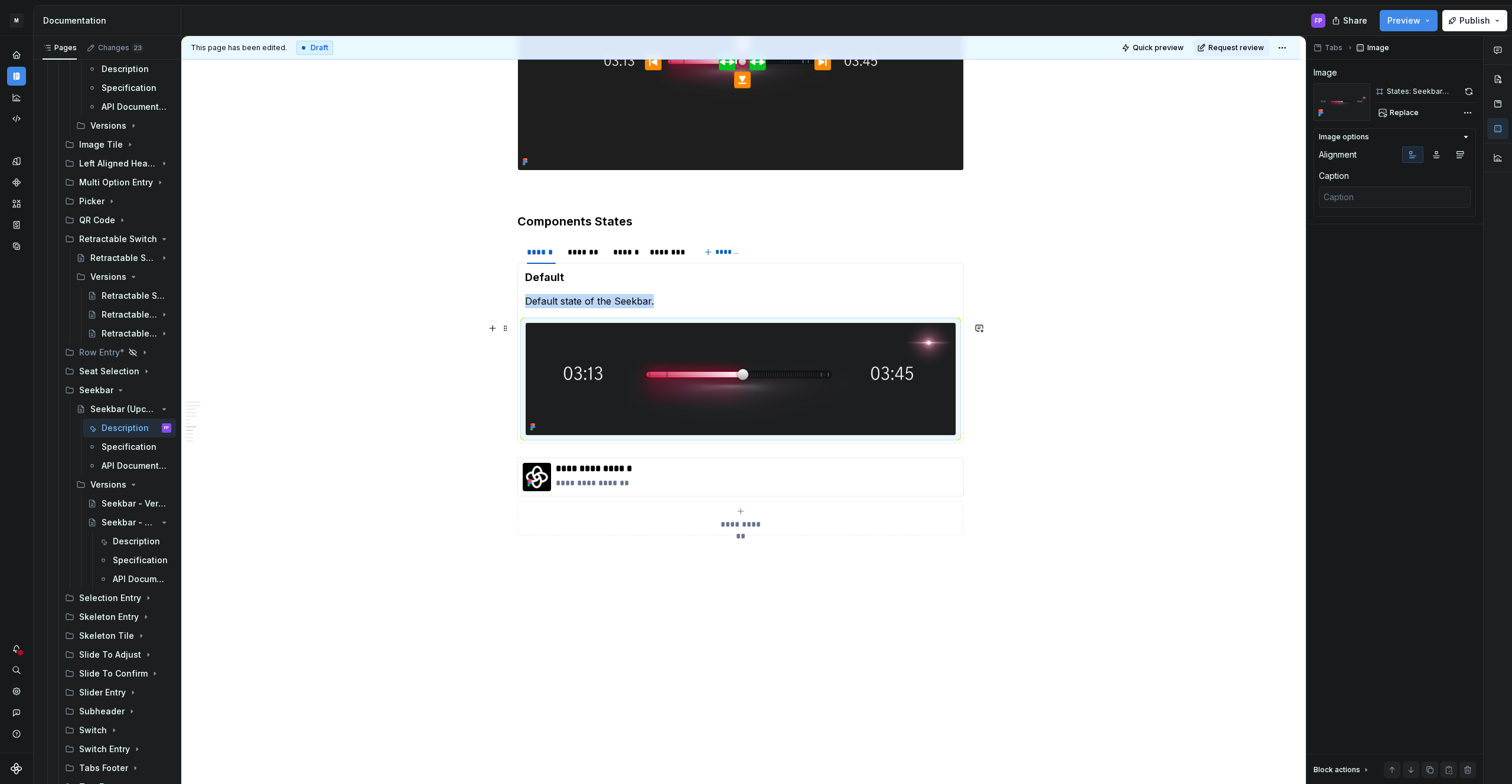
click at [744, 369] on img at bounding box center [741, 379] width 430 height 112
click at [1406, 108] on span "Replace" at bounding box center [1405, 113] width 29 height 10
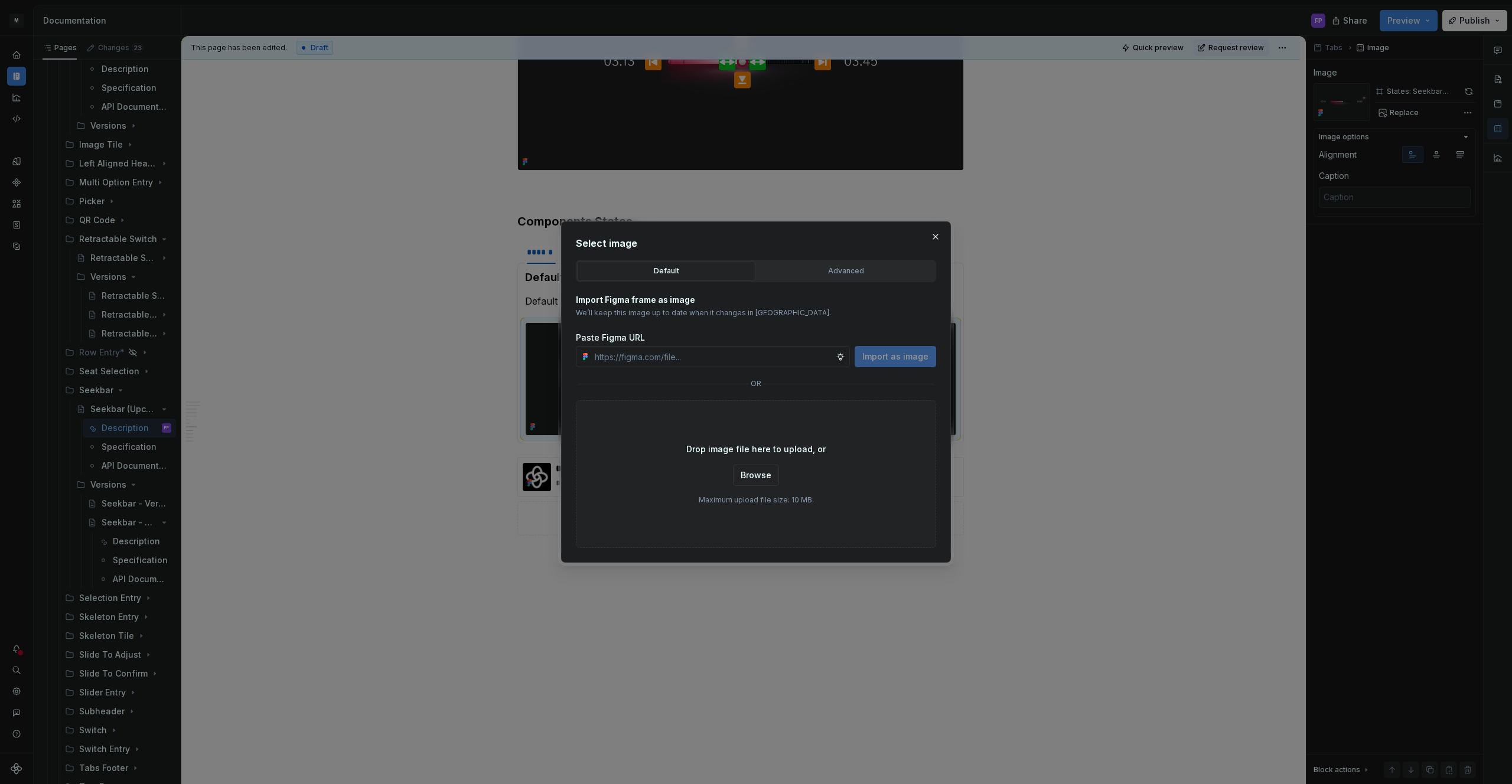
drag, startPoint x: 834, startPoint y: 272, endPoint x: 784, endPoint y: 300, distance: 57.3
click at [831, 272] on div "Advanced" at bounding box center [845, 271] width 170 height 12
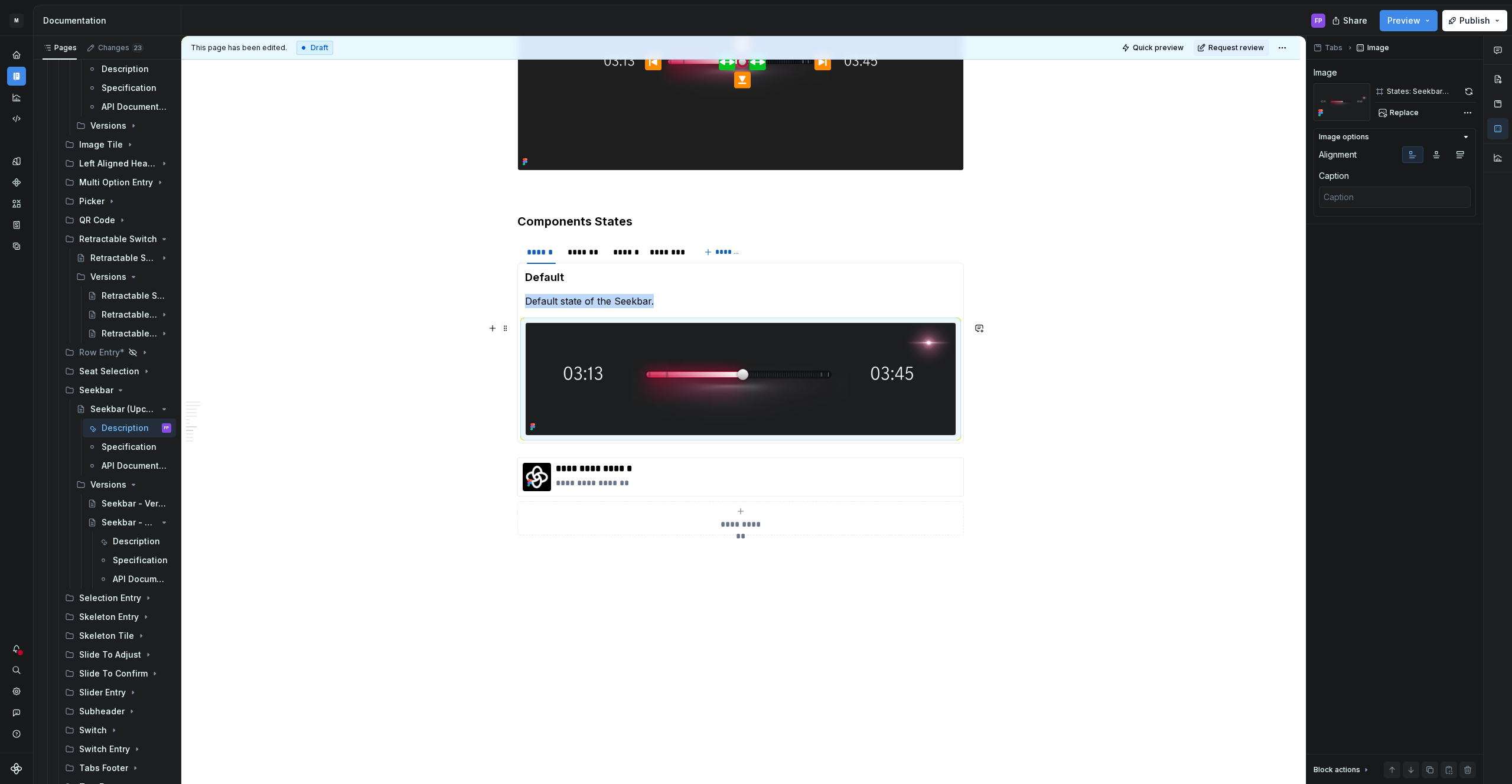
click at [927, 361] on img at bounding box center [741, 379] width 430 height 112
click at [1465, 94] on button "button" at bounding box center [1469, 91] width 15 height 16
click at [909, 364] on img at bounding box center [741, 379] width 430 height 112
click at [1462, 90] on span at bounding box center [1469, 91] width 15 height 16
click at [1405, 111] on span "Replace" at bounding box center [1405, 113] width 29 height 10
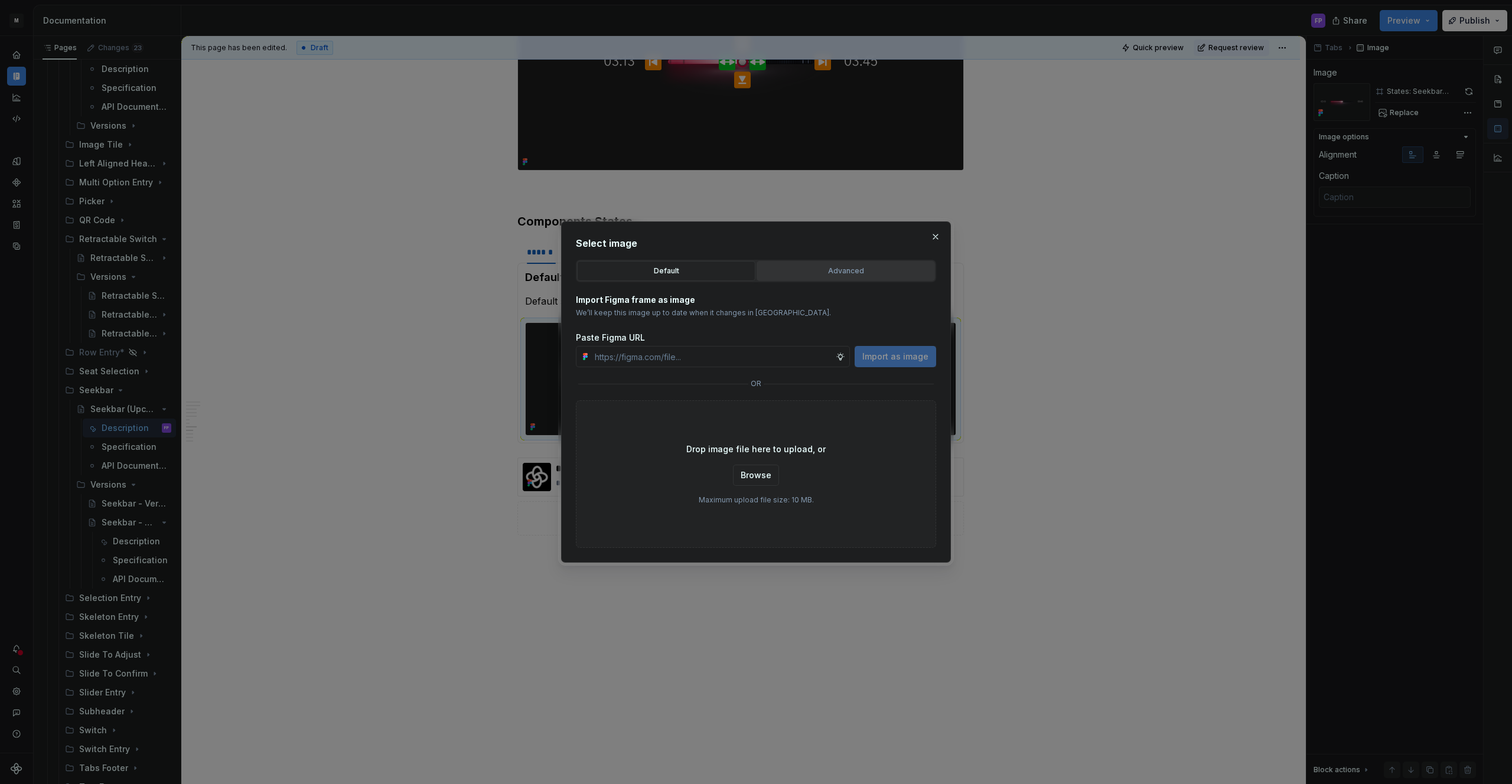
click at [810, 264] on button "Advanced" at bounding box center [845, 271] width 178 height 20
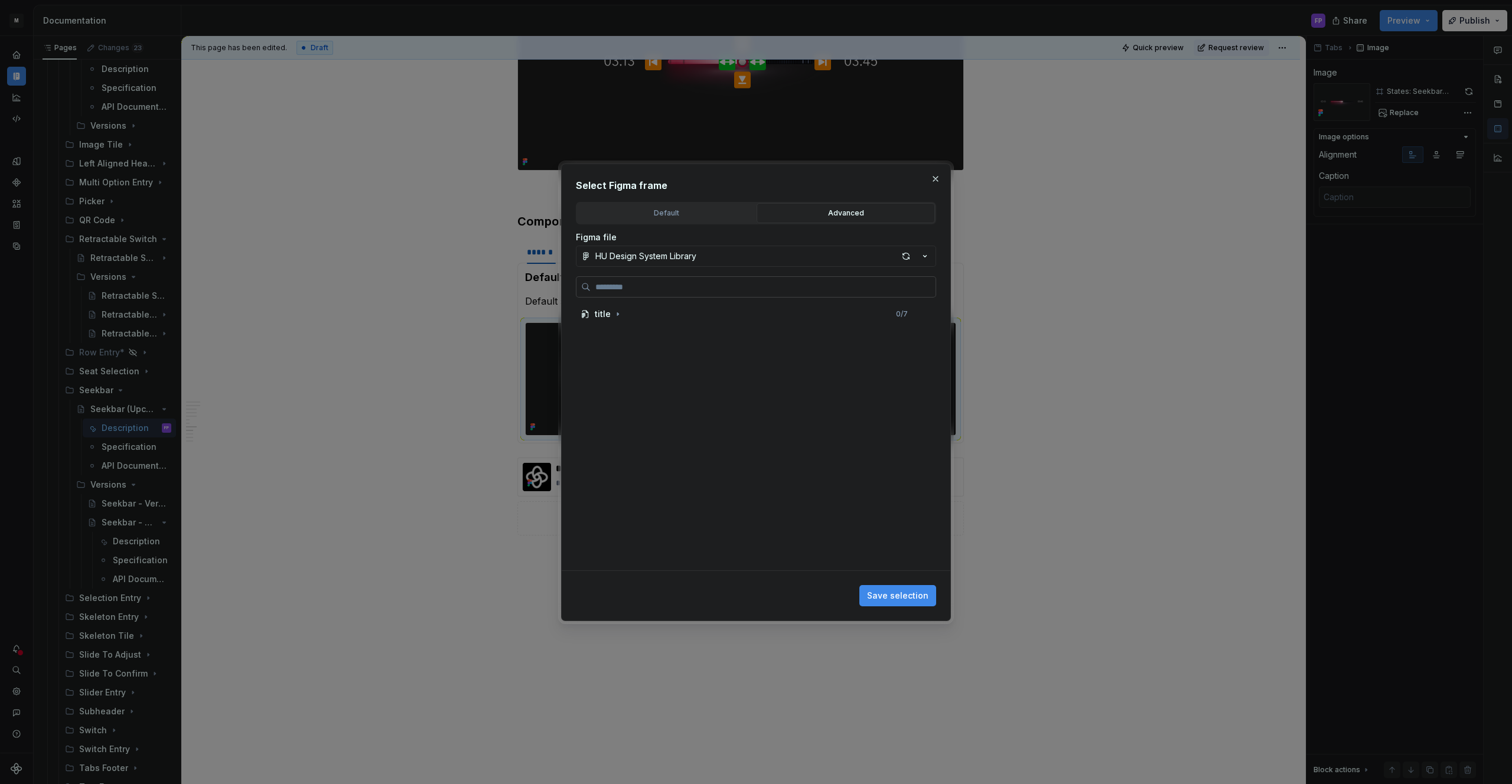
type textarea "*"
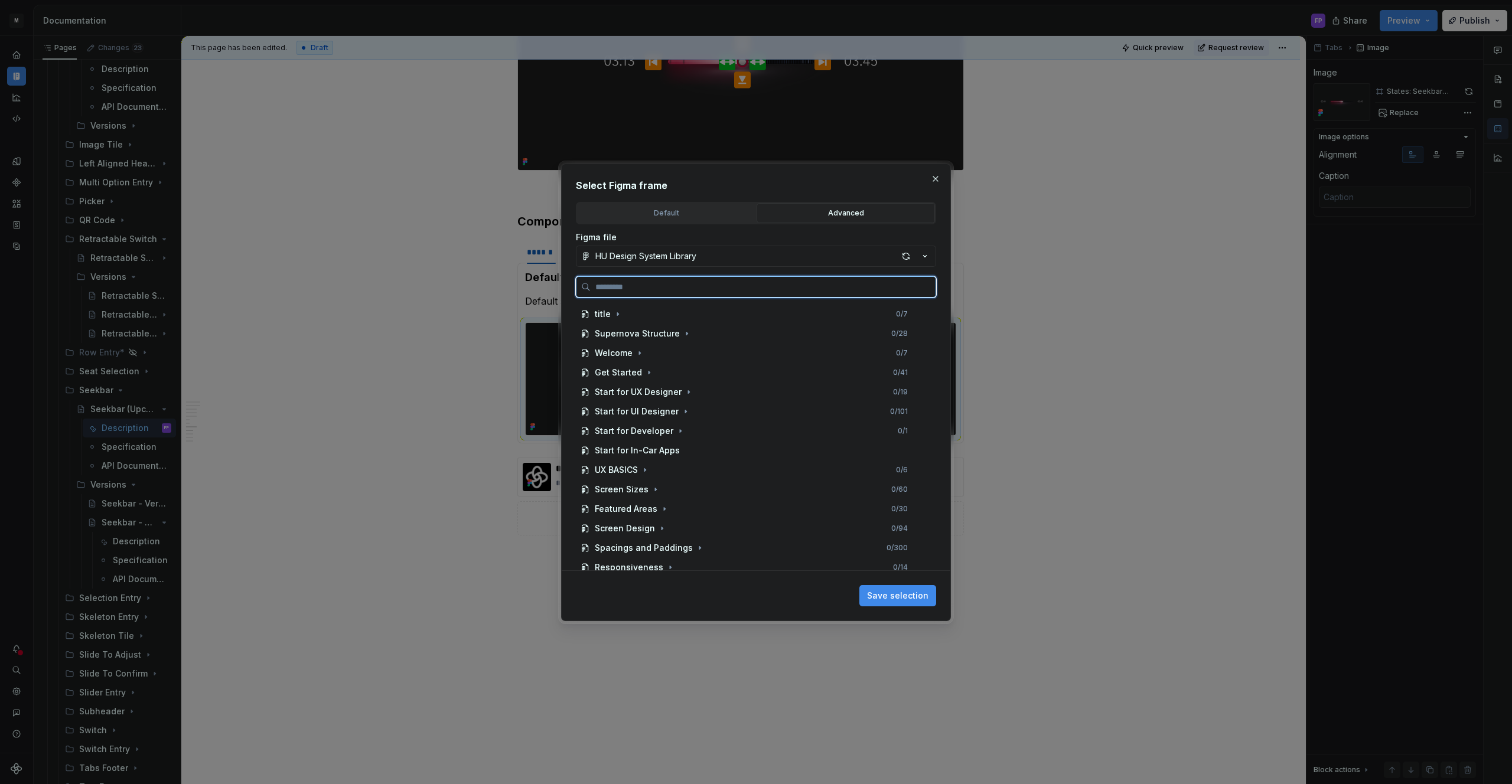
click at [751, 289] on input "search" at bounding box center [763, 287] width 345 height 12
paste input "**********"
type input "**********"
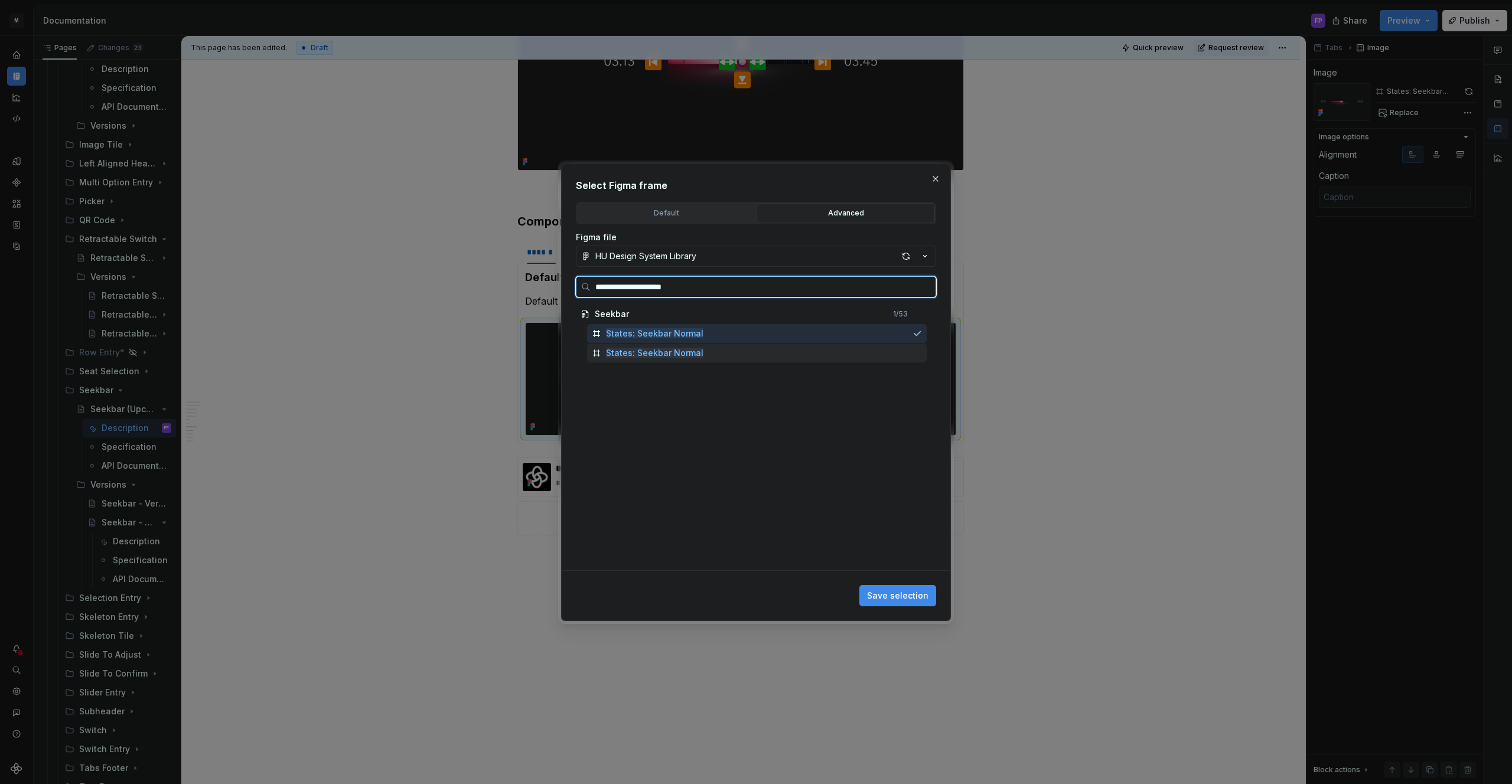
click at [729, 358] on div "States: Seekbar Normal" at bounding box center [756, 353] width 340 height 19
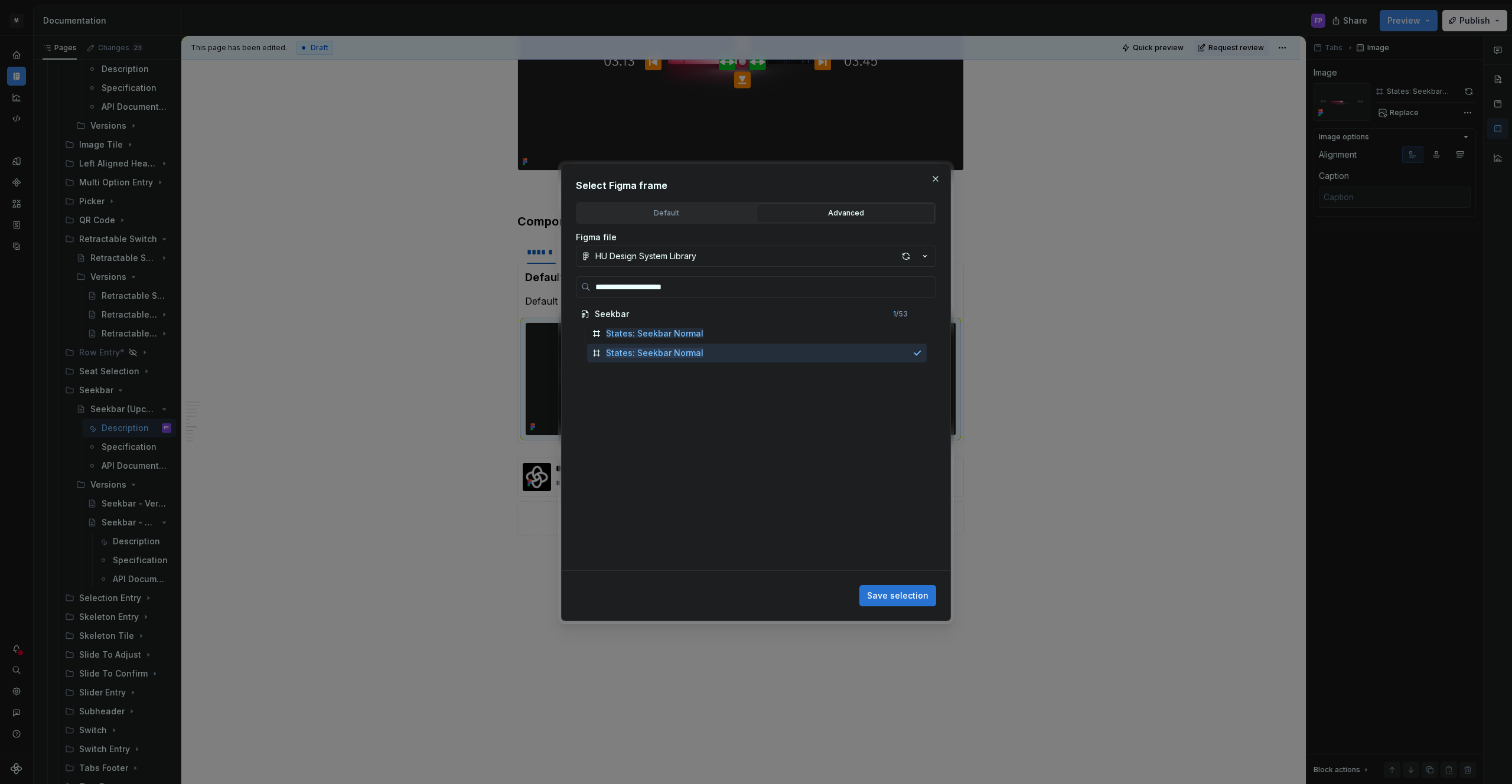
click at [901, 595] on span "Save selection" at bounding box center [897, 596] width 61 height 12
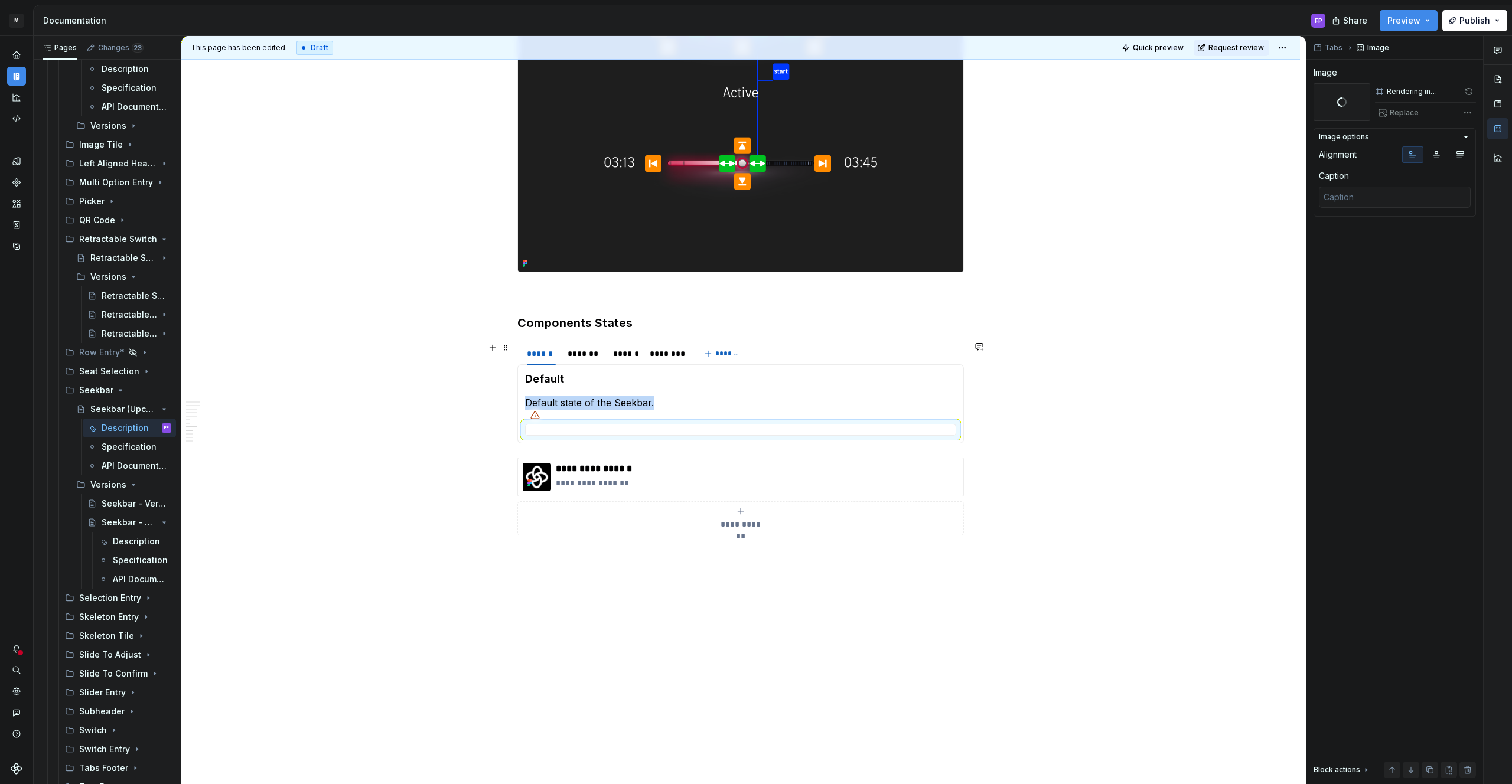
scroll to position [1897, 0]
click at [592, 356] on div "*******" at bounding box center [584, 353] width 33 height 12
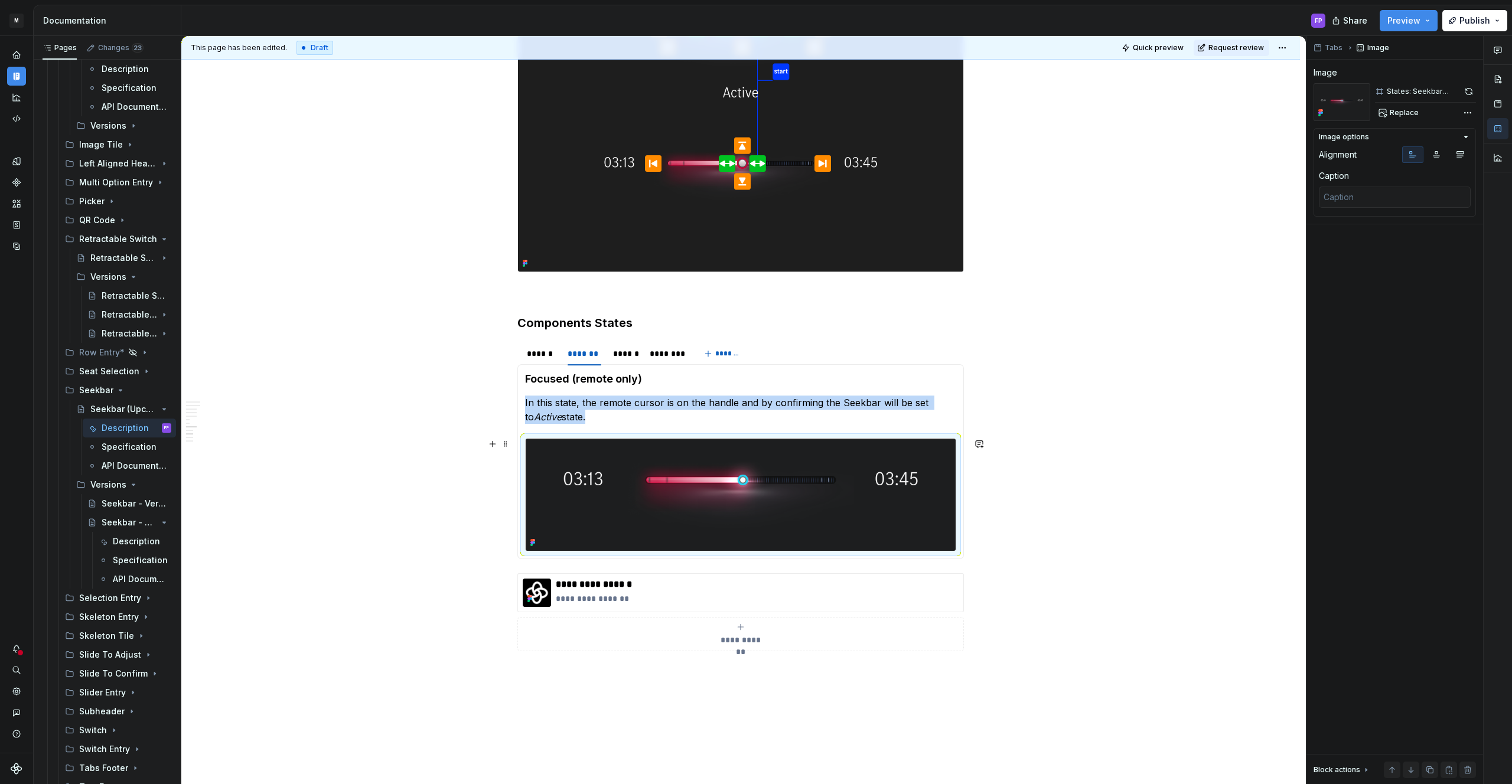
drag, startPoint x: 704, startPoint y: 490, endPoint x: 762, endPoint y: 466, distance: 62.8
click at [704, 490] on img at bounding box center [741, 495] width 430 height 112
click at [1402, 113] on span "Replace" at bounding box center [1405, 113] width 29 height 10
type textarea "*"
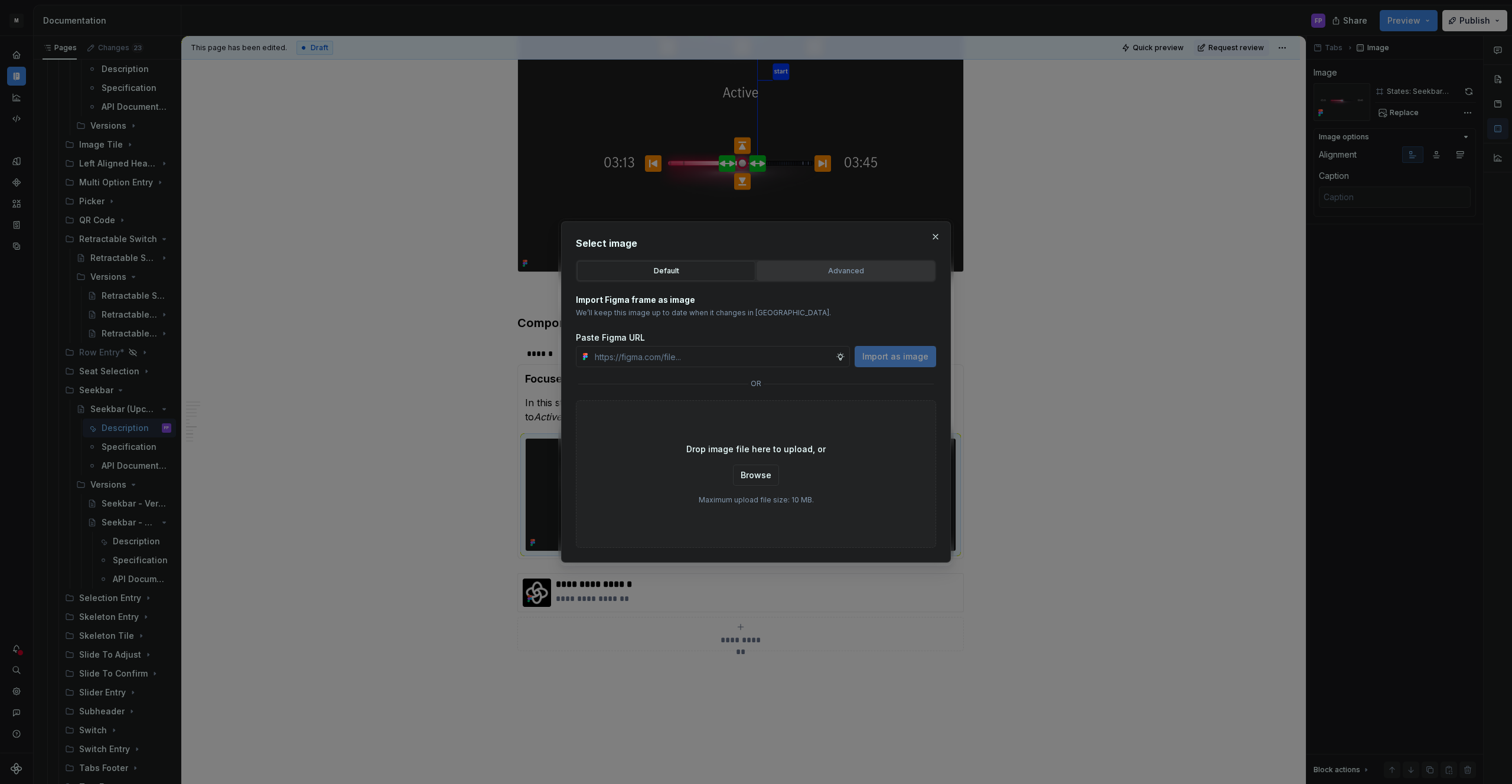
click at [800, 273] on div "Advanced" at bounding box center [845, 271] width 170 height 12
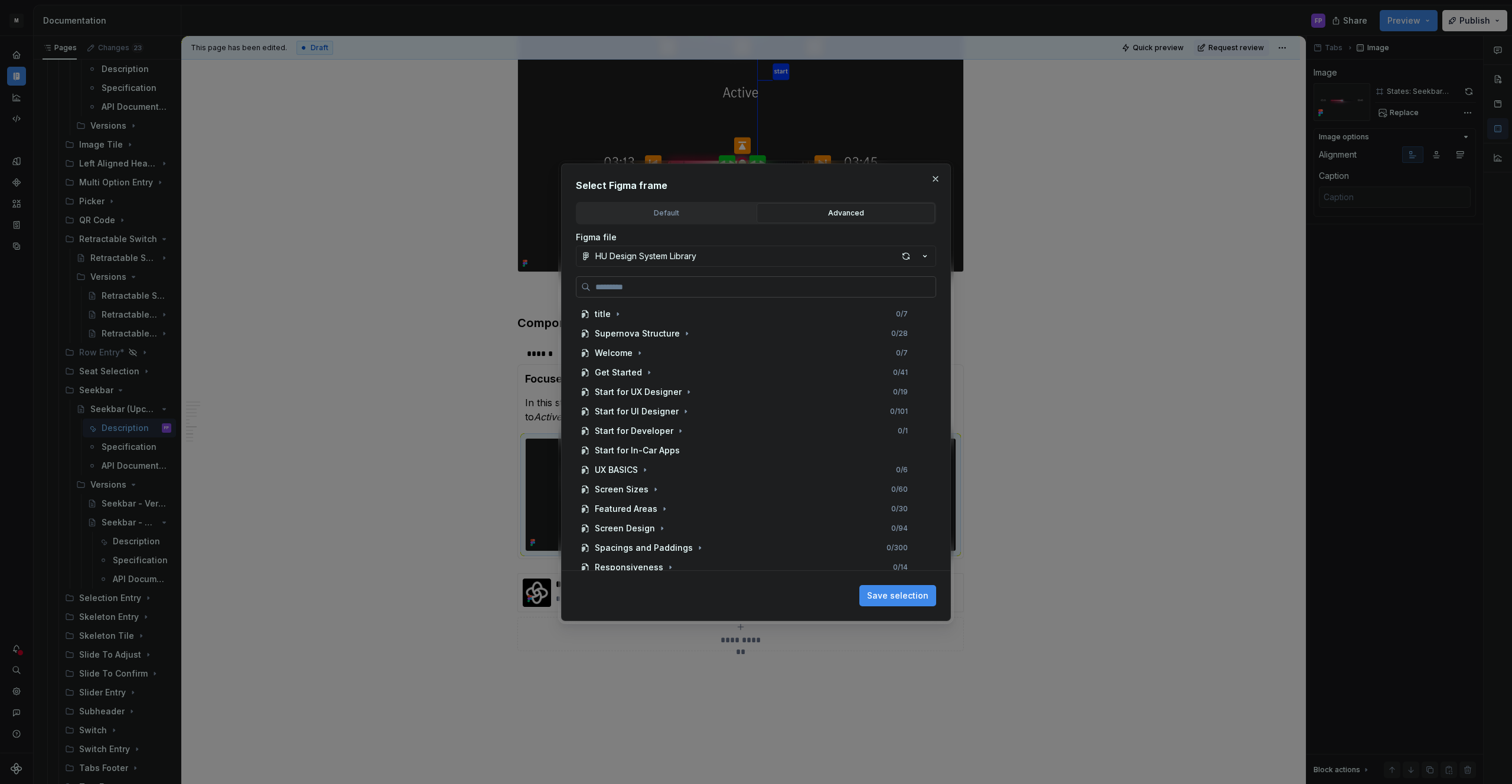
click at [735, 285] on input "search" at bounding box center [763, 287] width 345 height 12
paste input "**********"
type input "**********"
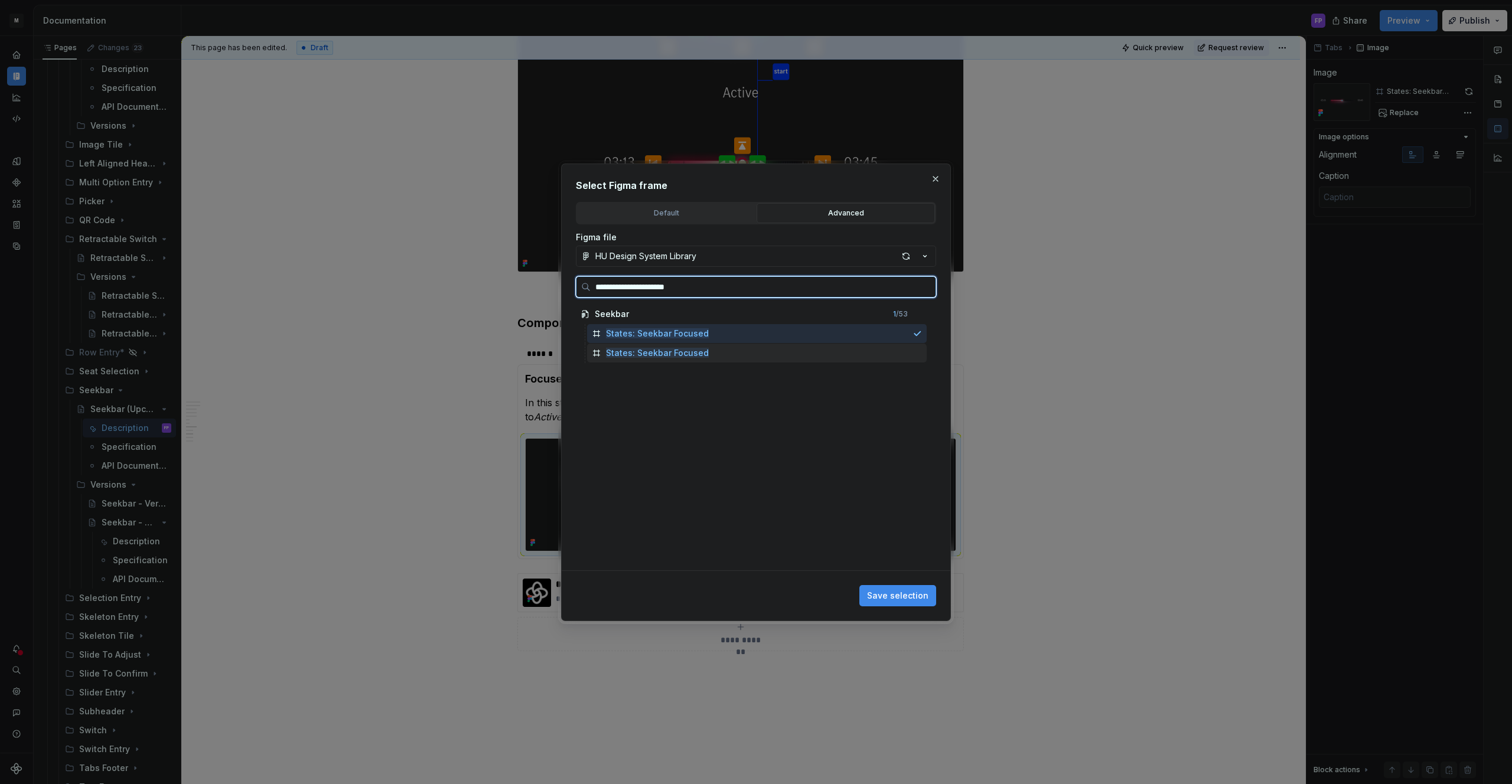
click at [891, 354] on div "States: Seekbar Focused" at bounding box center [756, 353] width 340 height 19
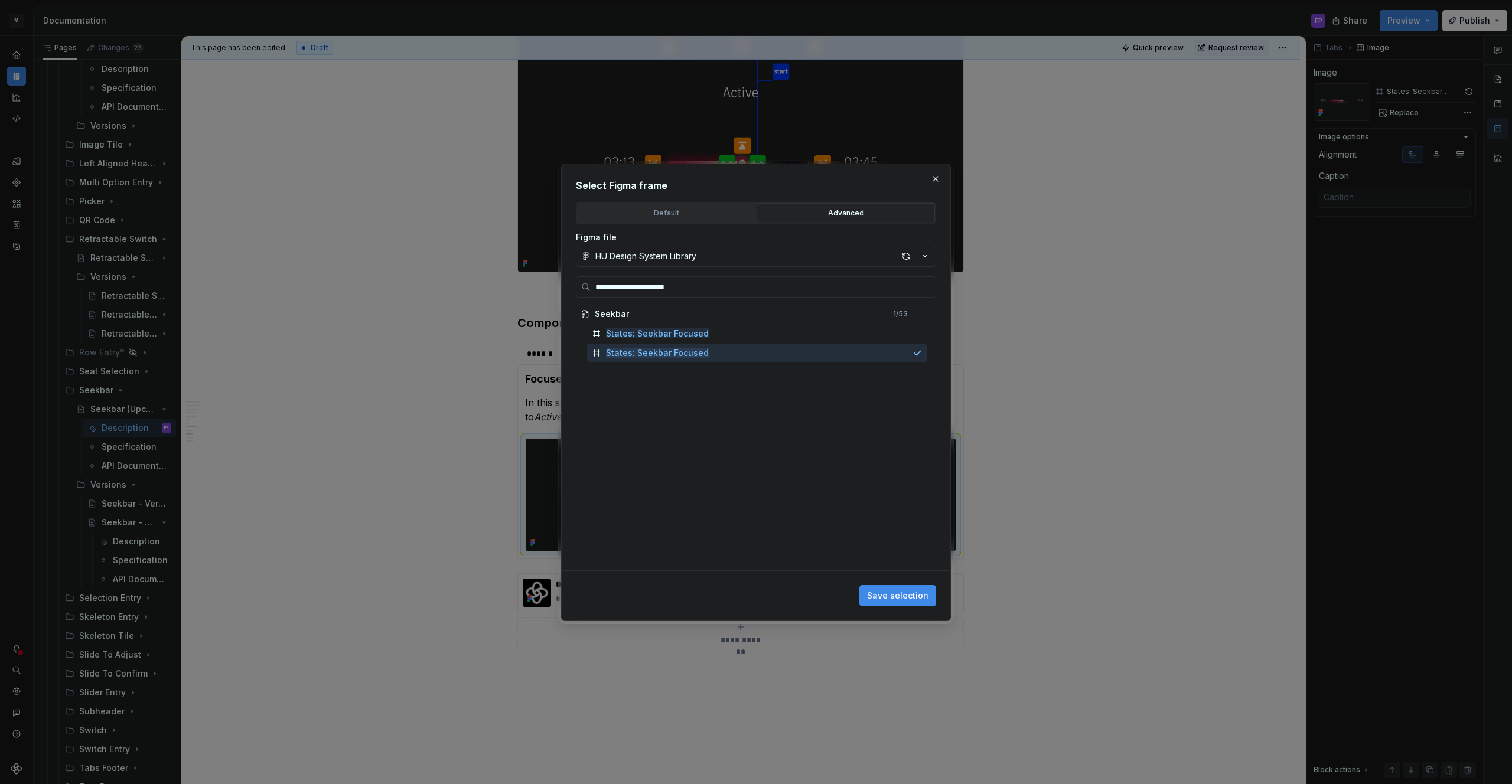
drag, startPoint x: 895, startPoint y: 598, endPoint x: 943, endPoint y: 559, distance: 61.8
click at [896, 597] on span "Save selection" at bounding box center [897, 596] width 61 height 12
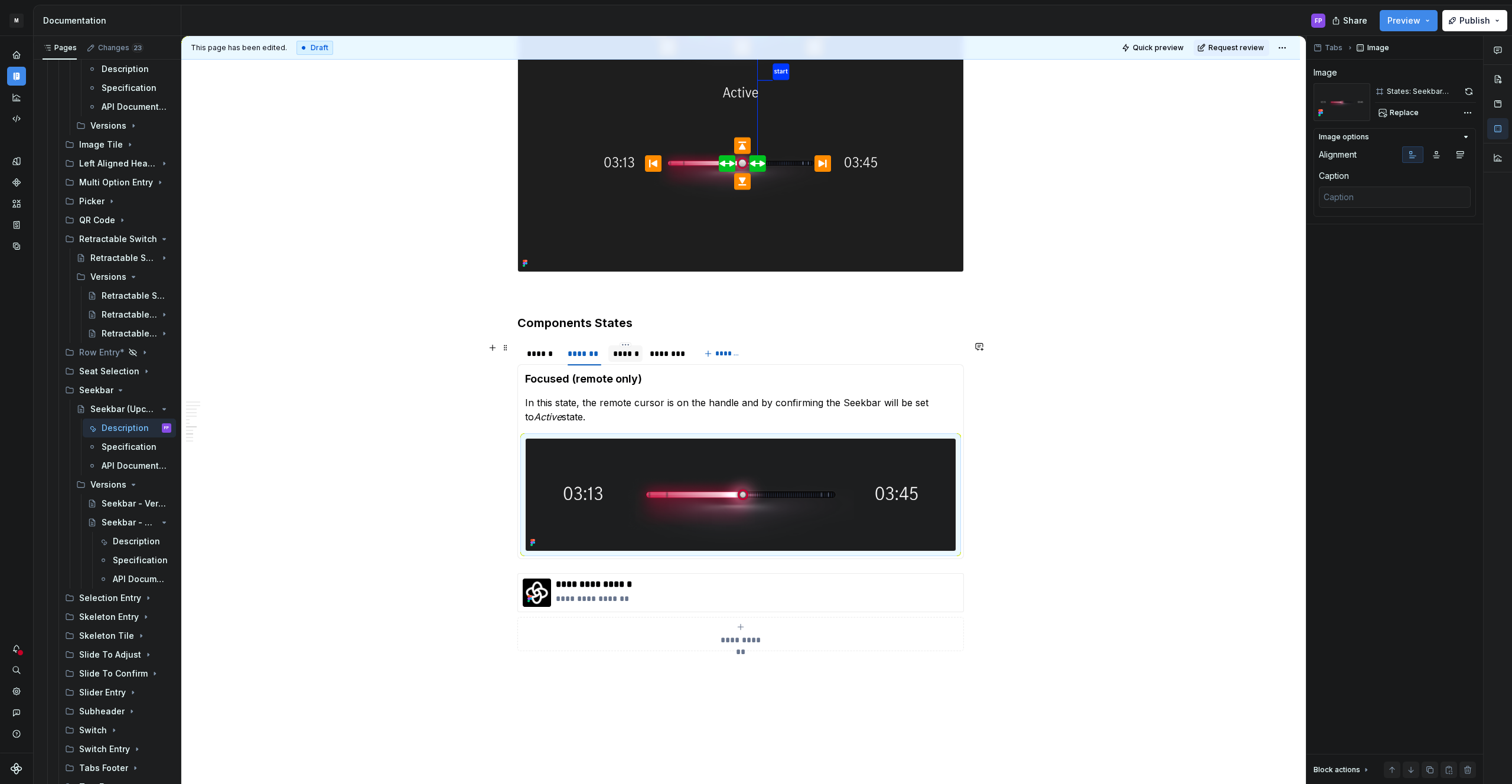
click at [627, 354] on div "******" at bounding box center [625, 353] width 24 height 12
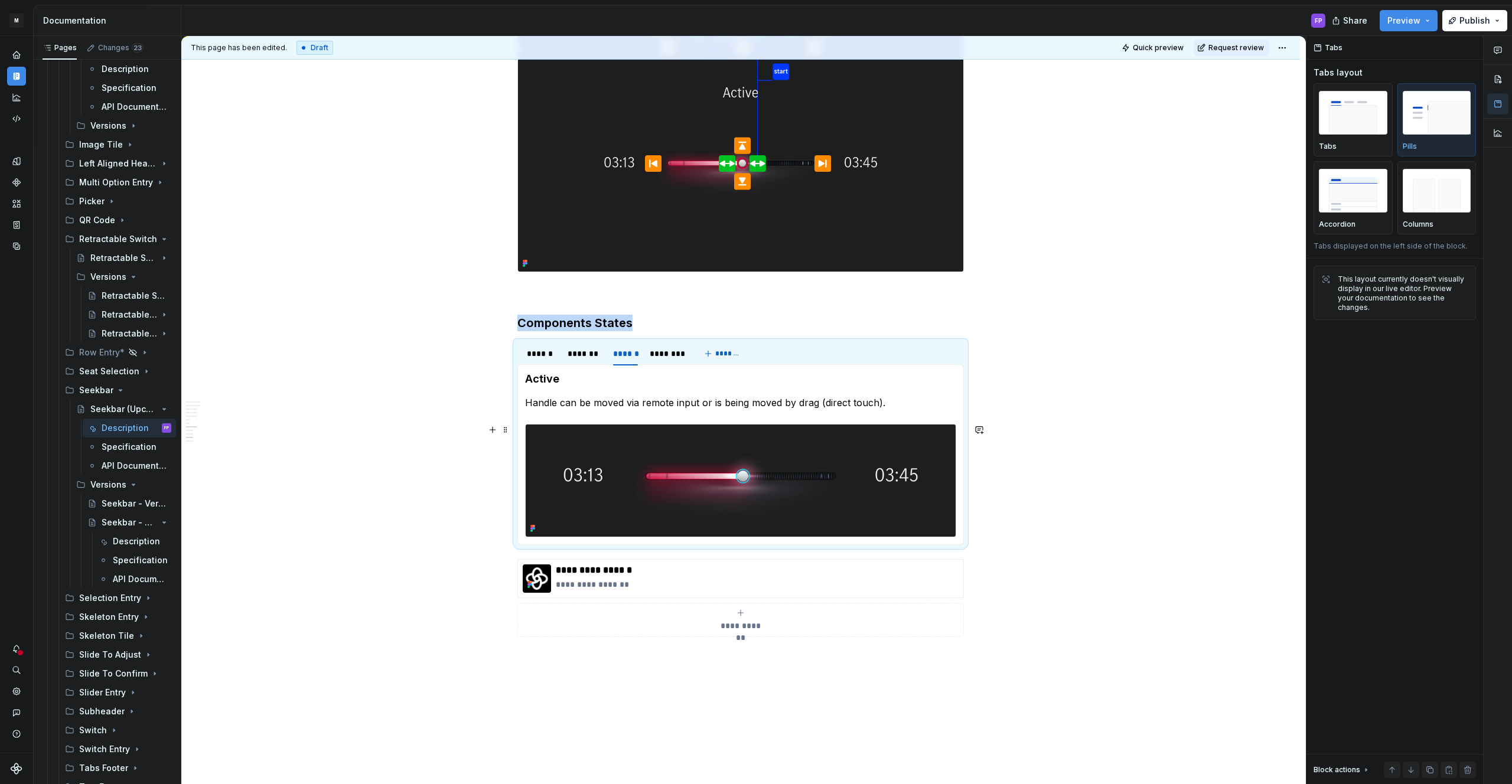
click at [734, 476] on img at bounding box center [741, 481] width 430 height 112
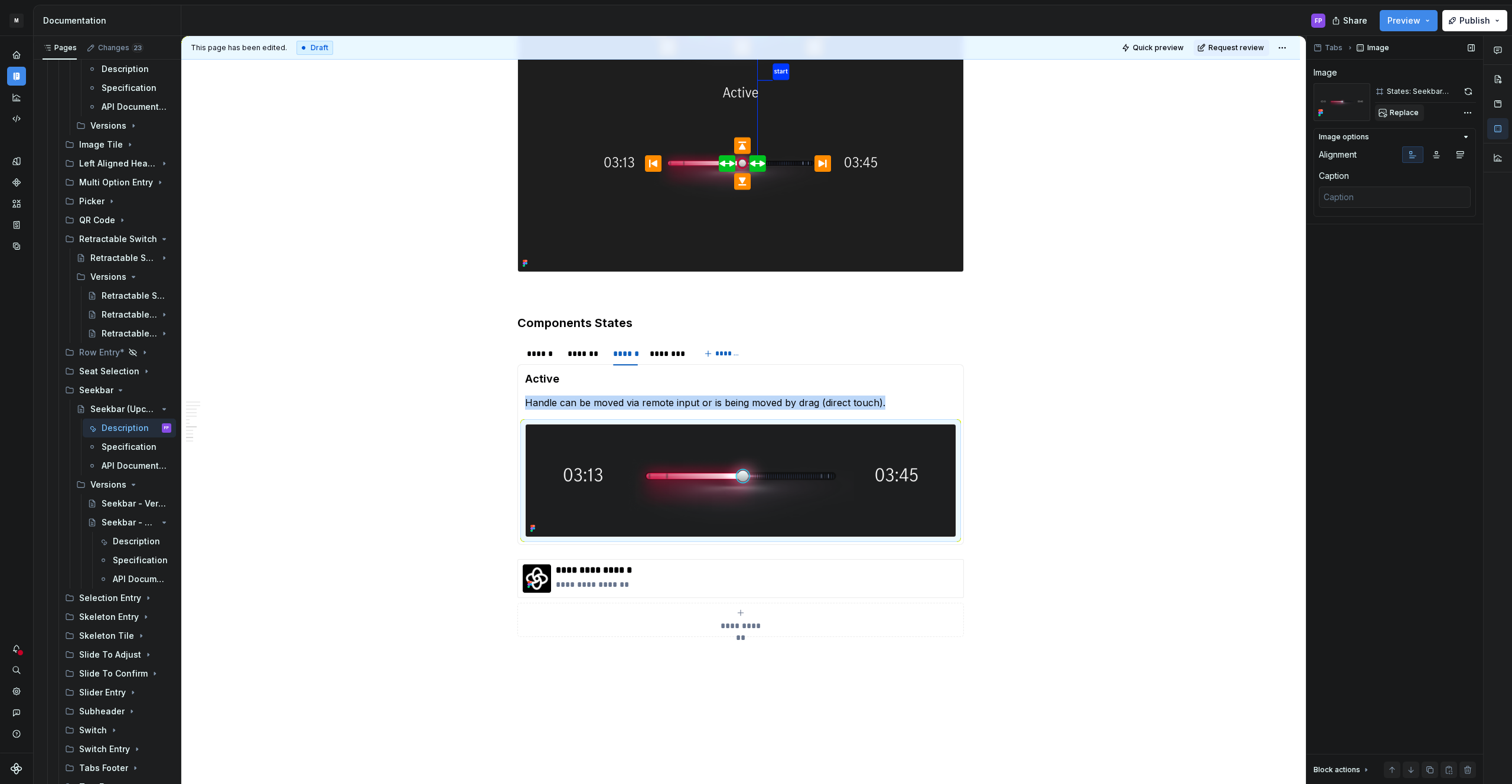
click at [1379, 116] on button "Replace" at bounding box center [1400, 112] width 49 height 16
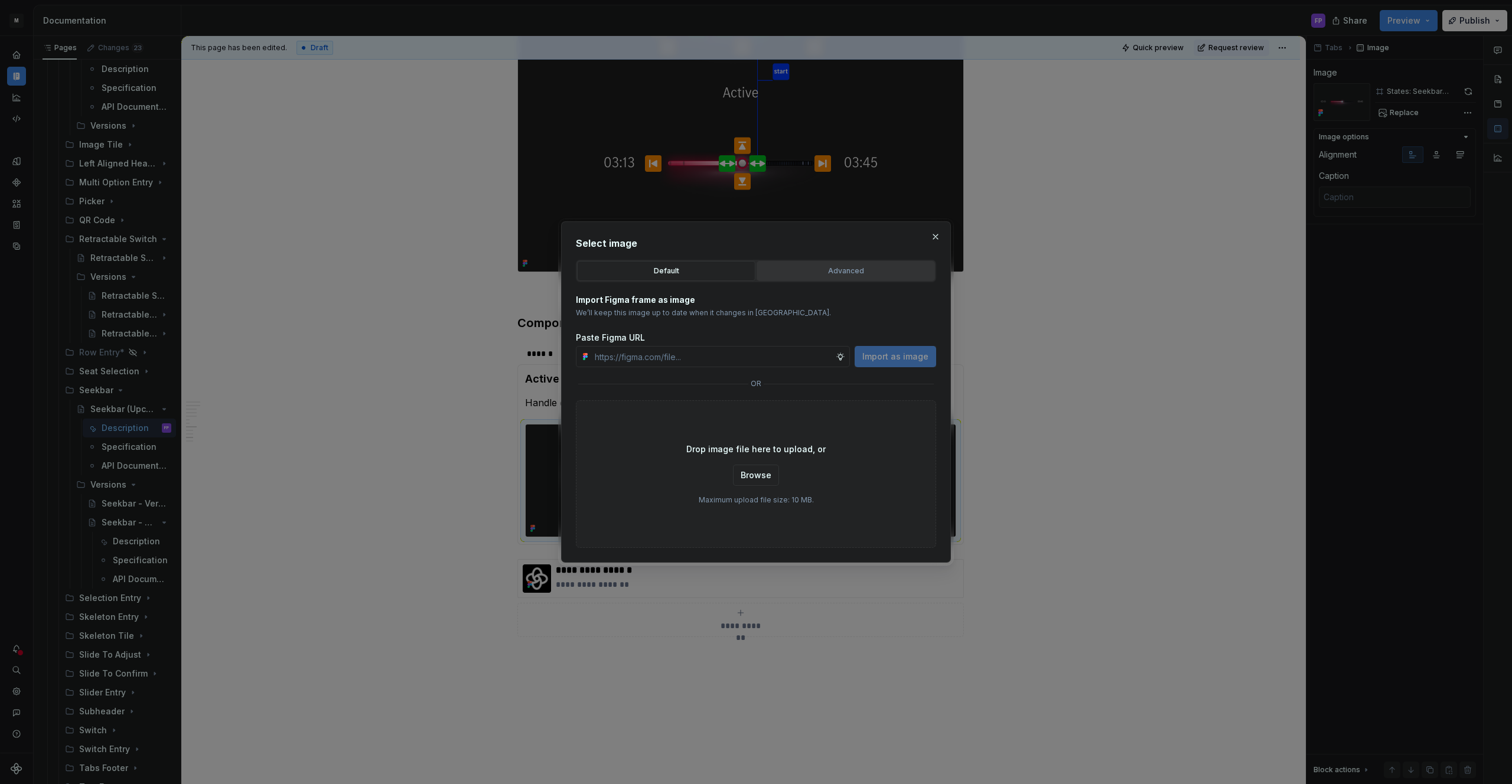
type textarea "*"
click at [854, 279] on button "Advanced" at bounding box center [845, 271] width 178 height 20
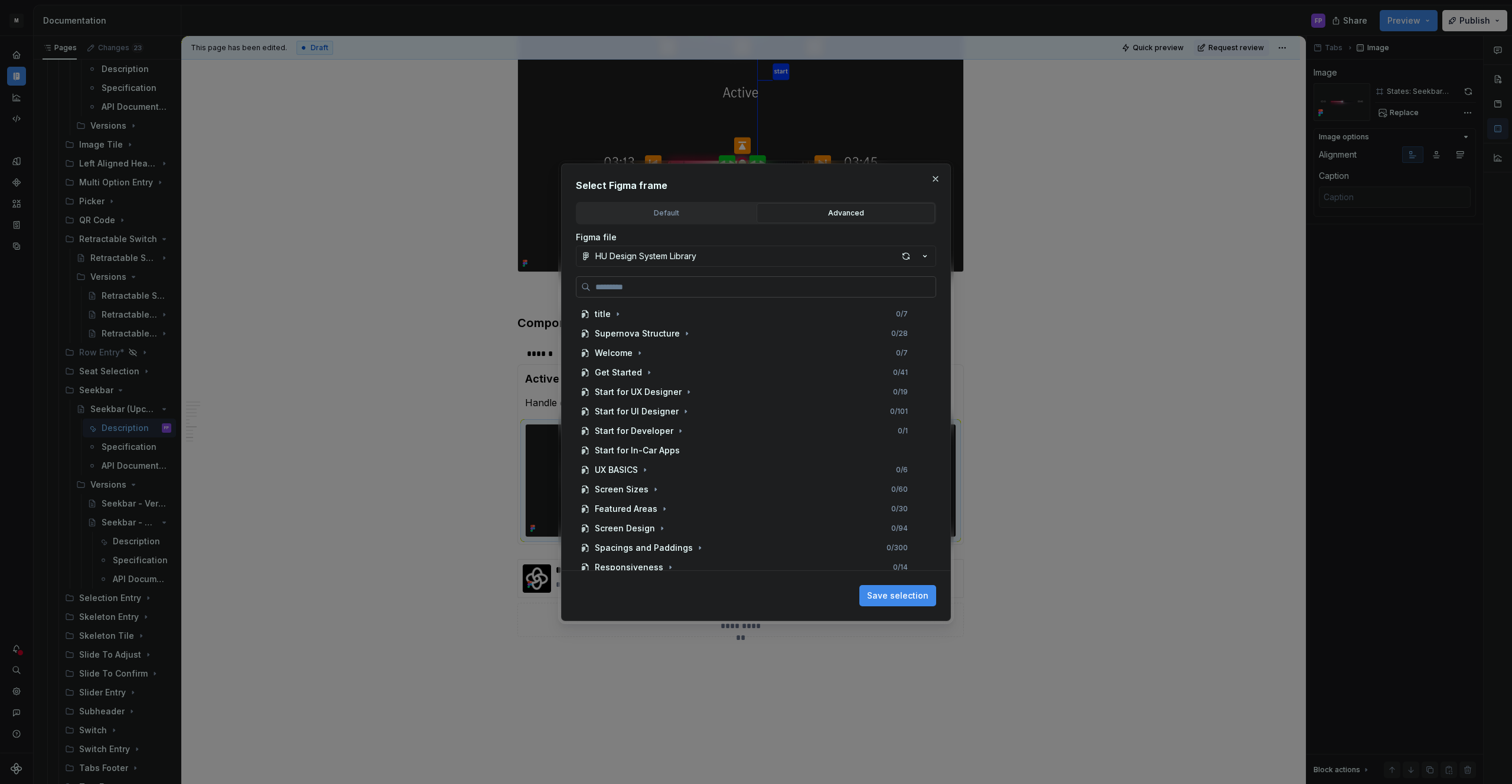
click at [758, 283] on input "search" at bounding box center [763, 287] width 345 height 12
paste input "**********"
type input "**********"
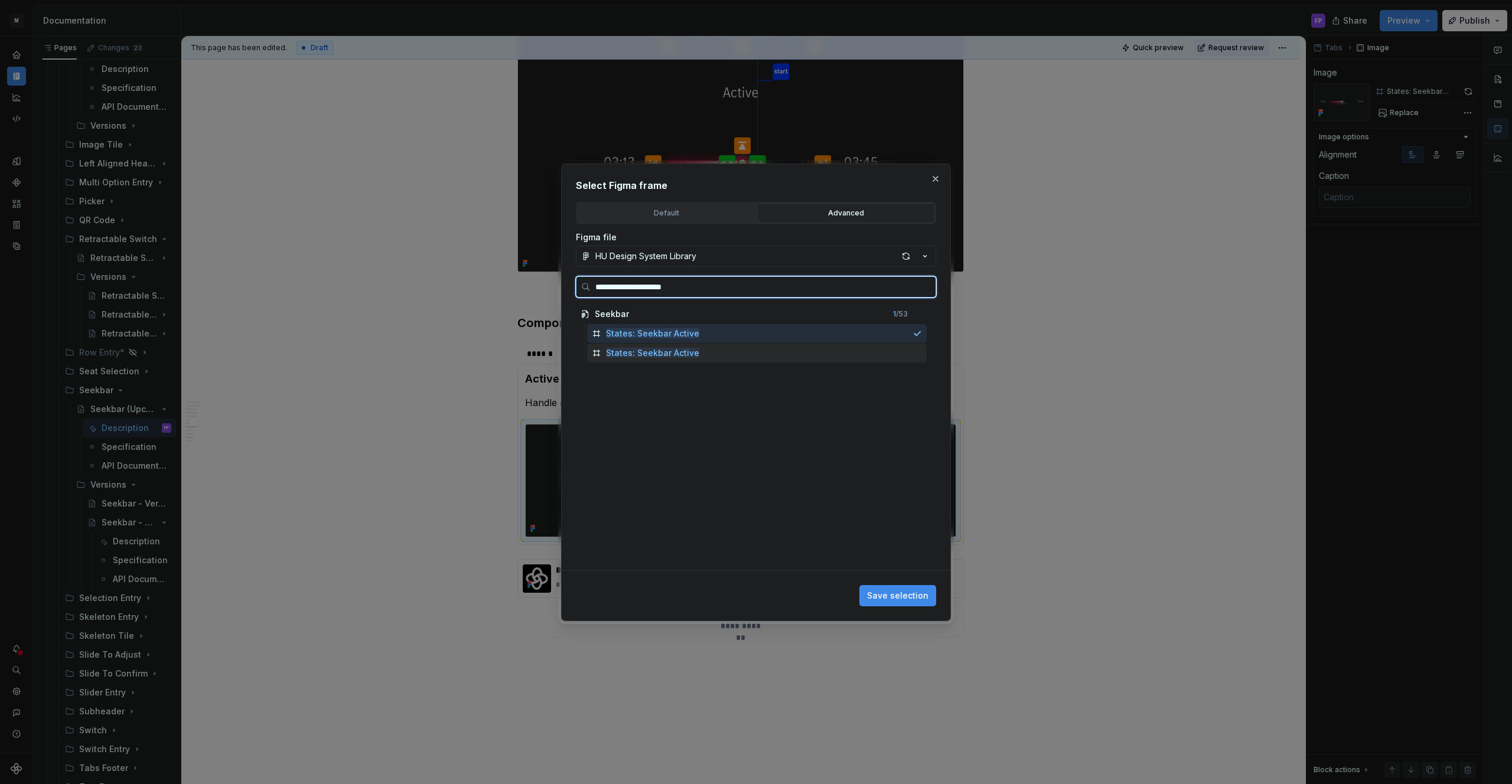
click at [738, 348] on div "States: Seekbar Active" at bounding box center [756, 353] width 340 height 19
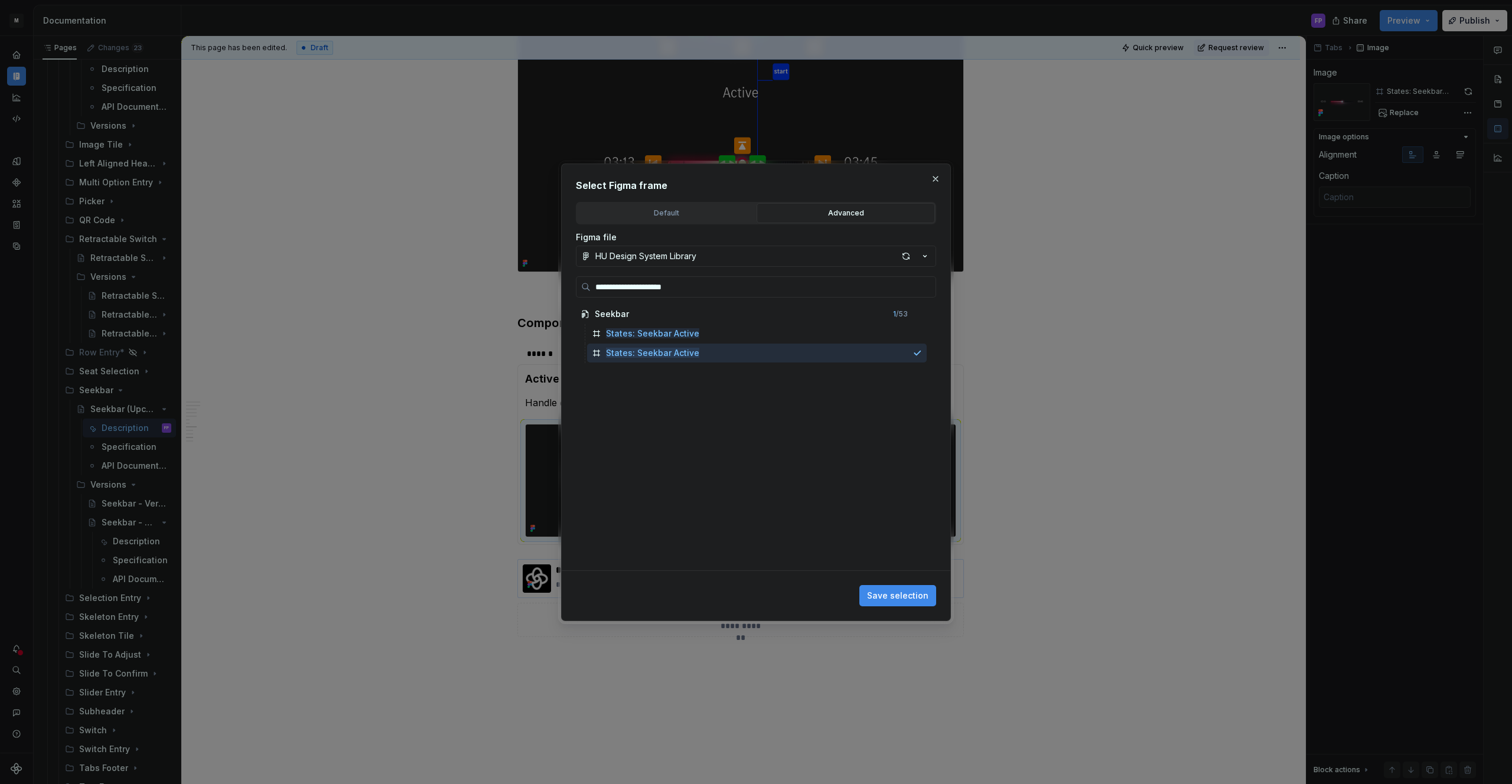
click at [891, 590] on span "Save selection" at bounding box center [897, 596] width 61 height 12
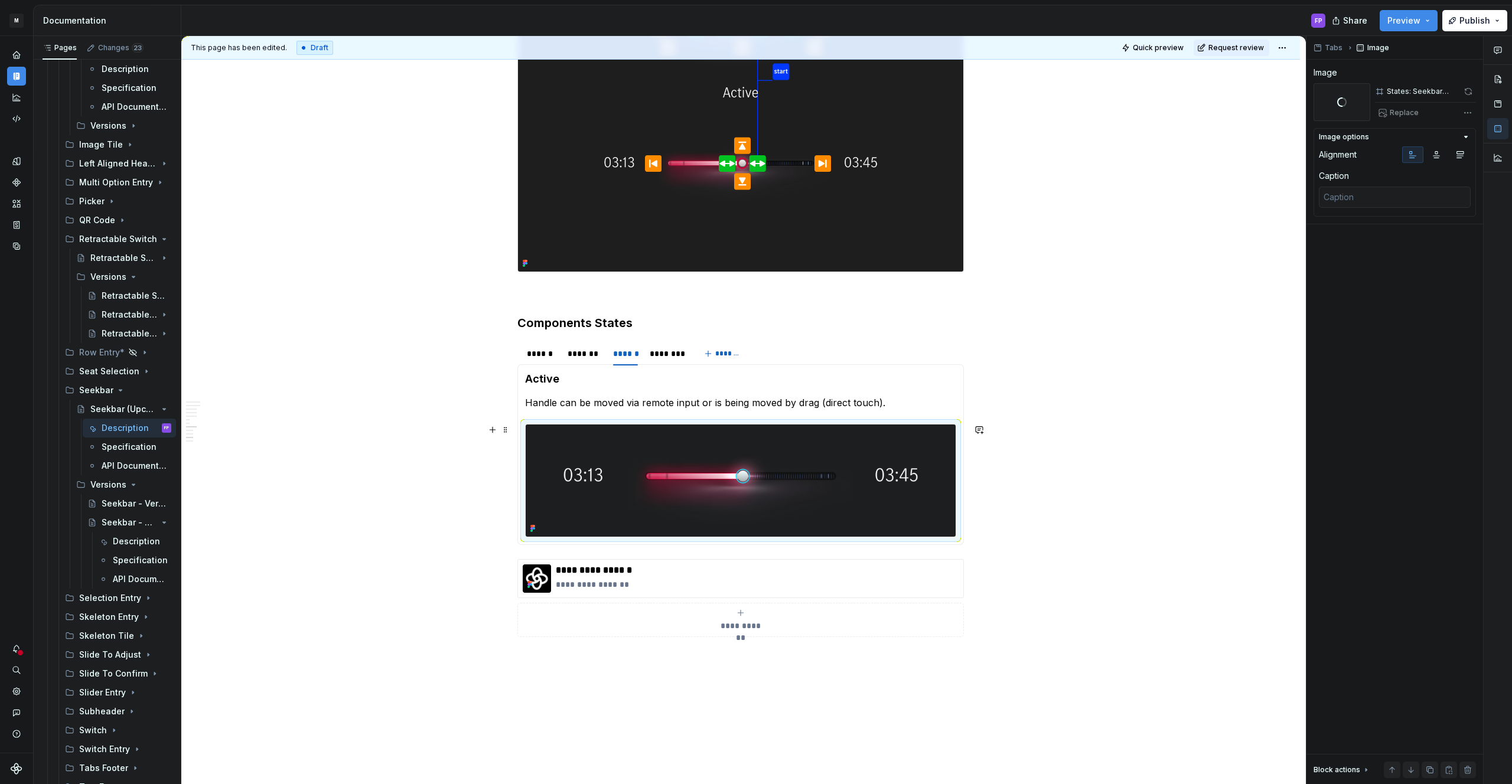
type textarea "*"
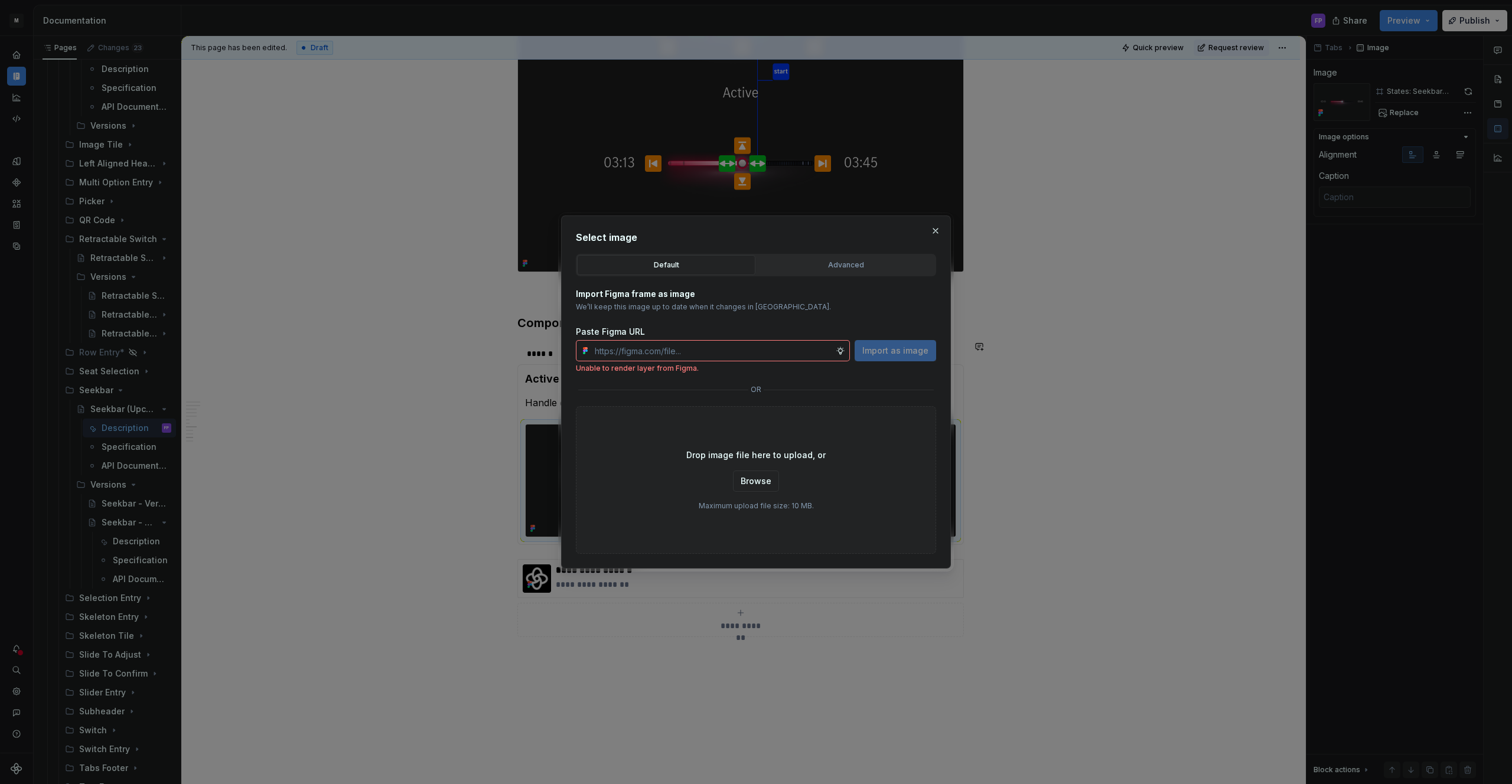
drag, startPoint x: 842, startPoint y: 265, endPoint x: 776, endPoint y: 296, distance: 72.9
click at [841, 265] on div "Advanced" at bounding box center [845, 265] width 170 height 12
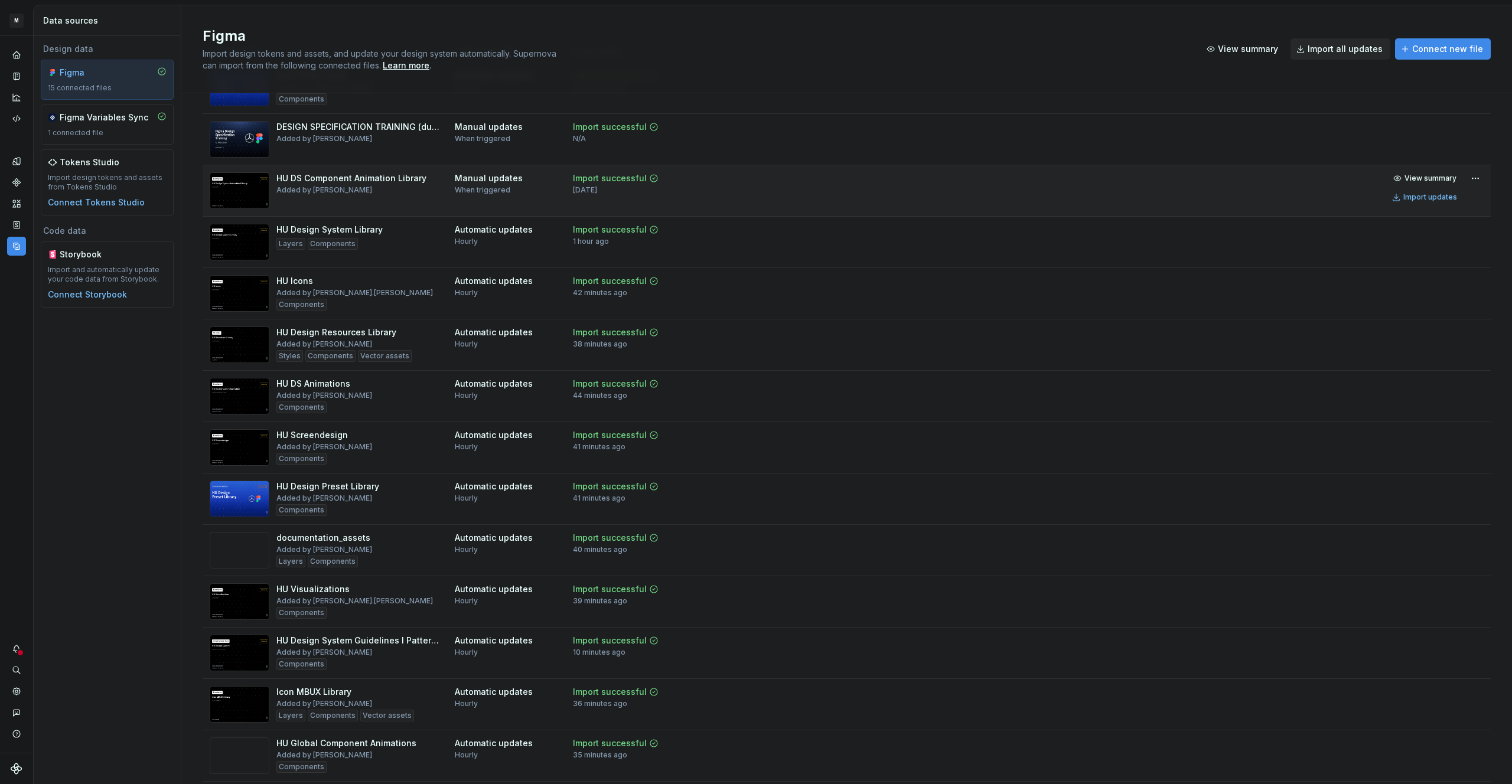
scroll to position [35, 0]
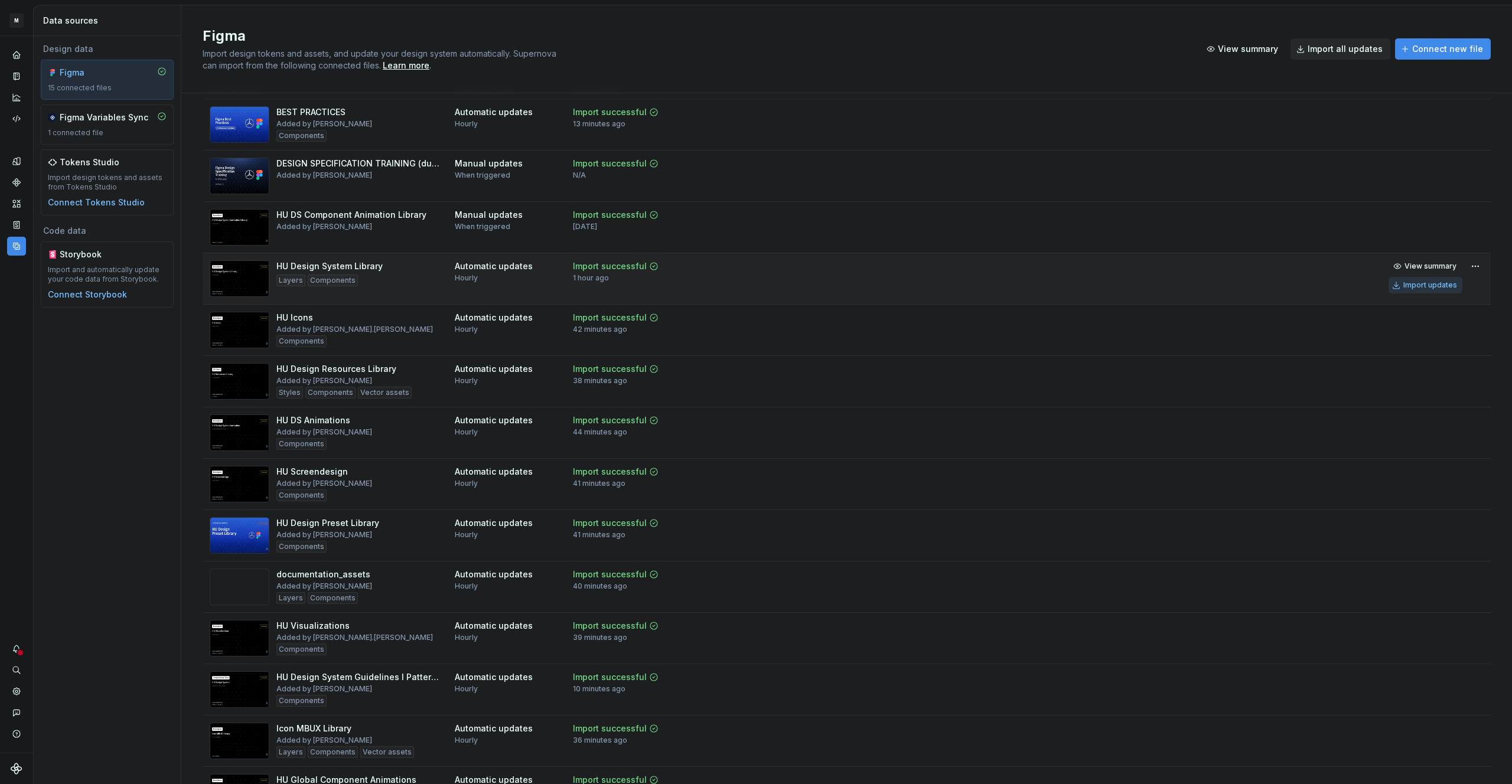
click at [1410, 287] on div "Import updates" at bounding box center [1431, 286] width 54 height 10
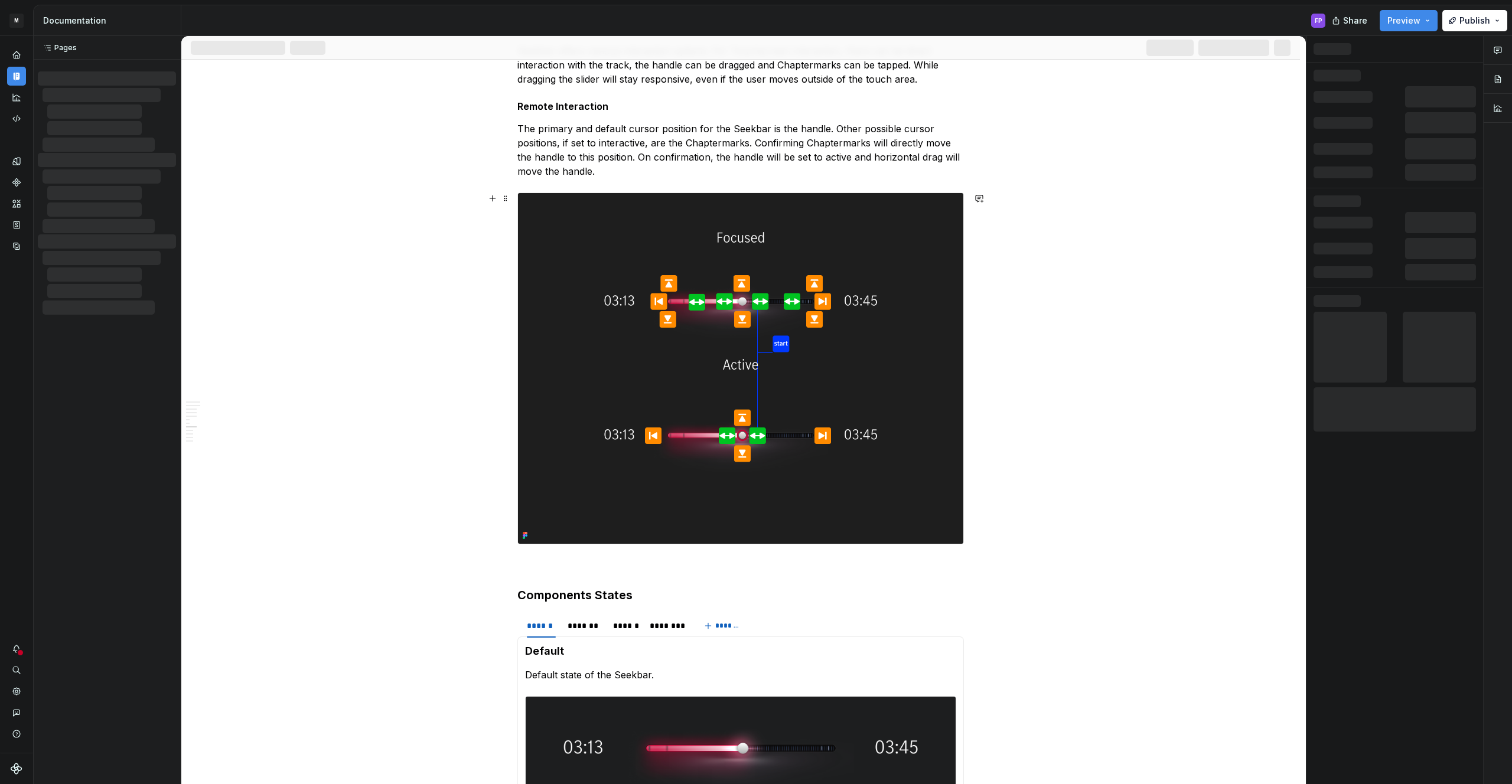
scroll to position [1936, 0]
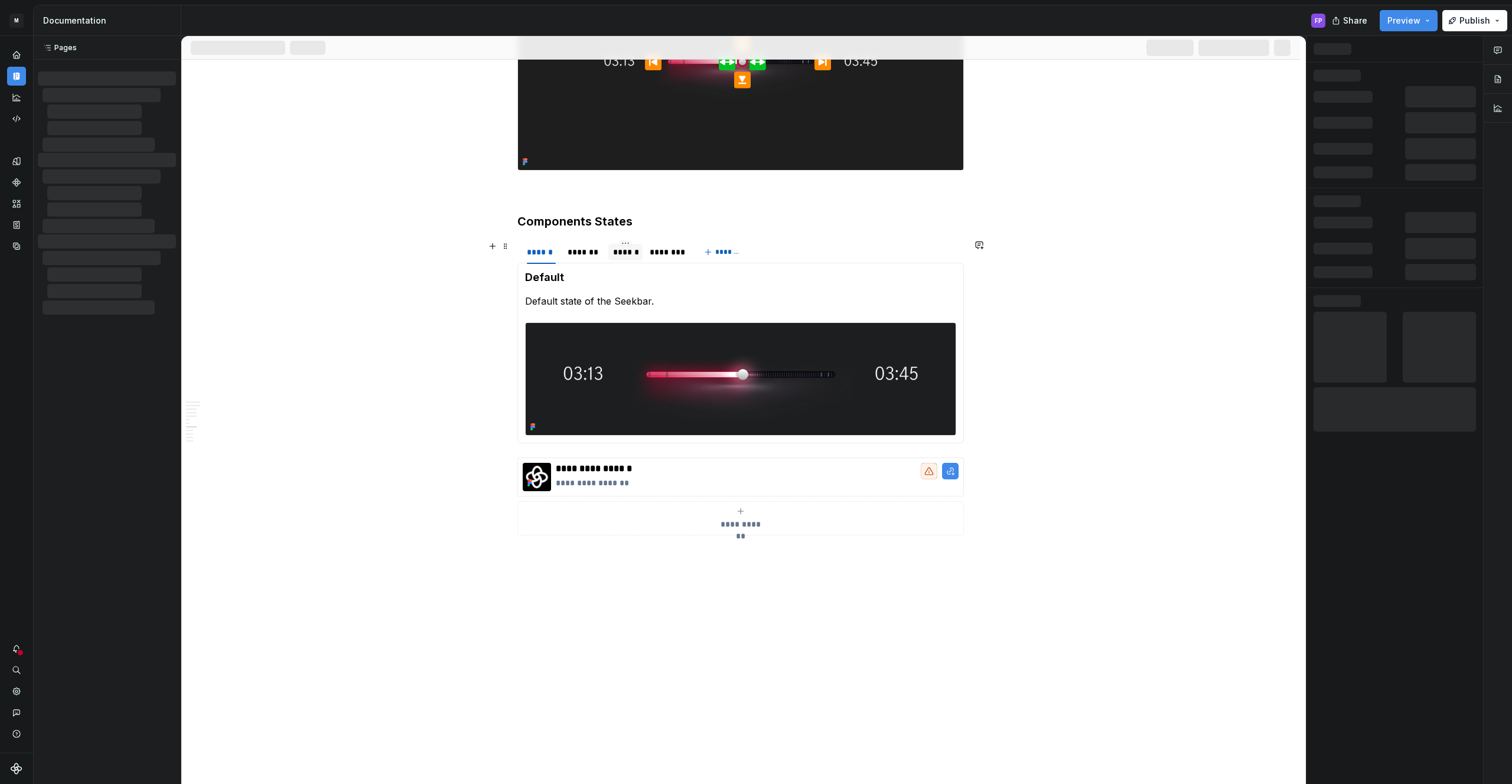
click at [629, 248] on div "******" at bounding box center [625, 252] width 24 height 12
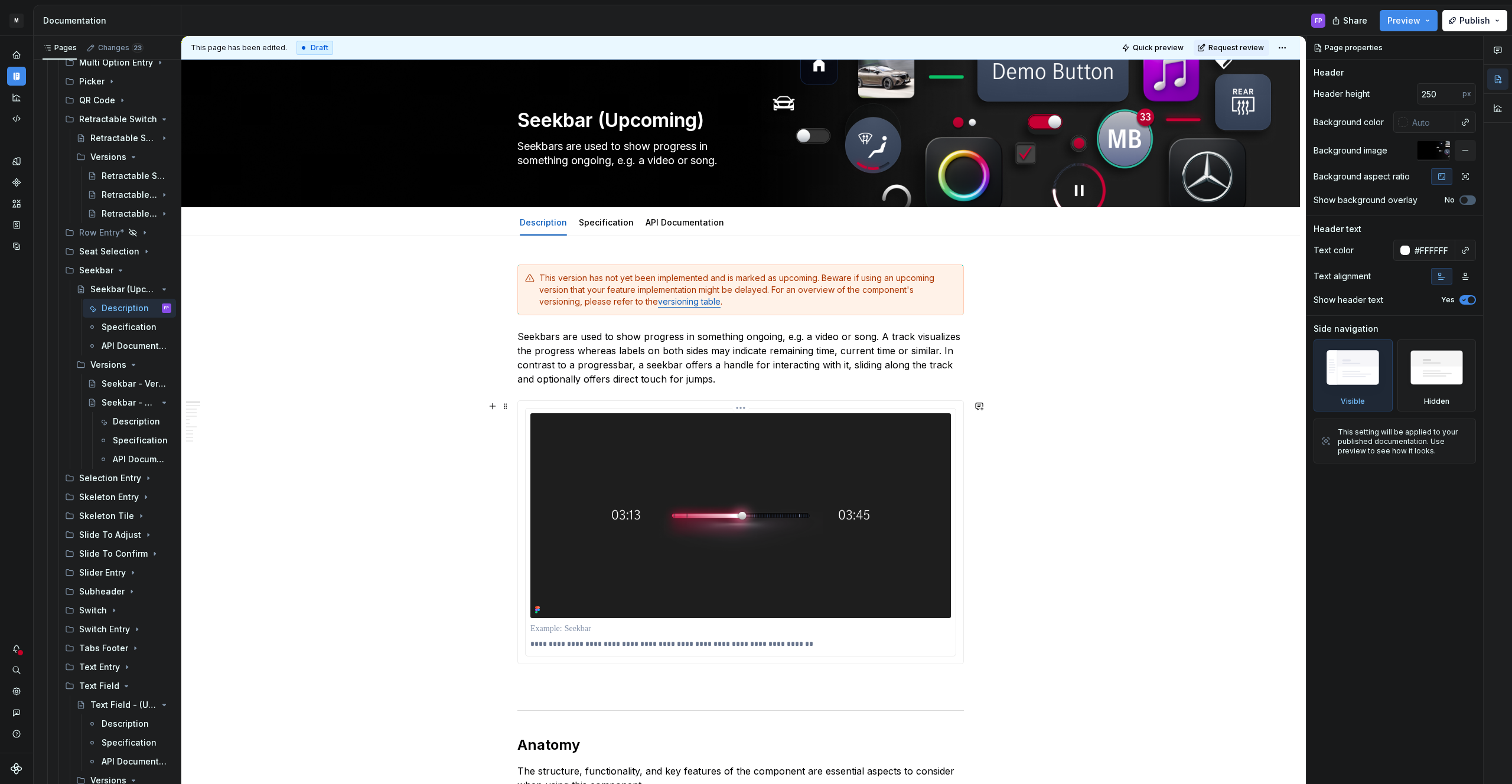
scroll to position [34, 0]
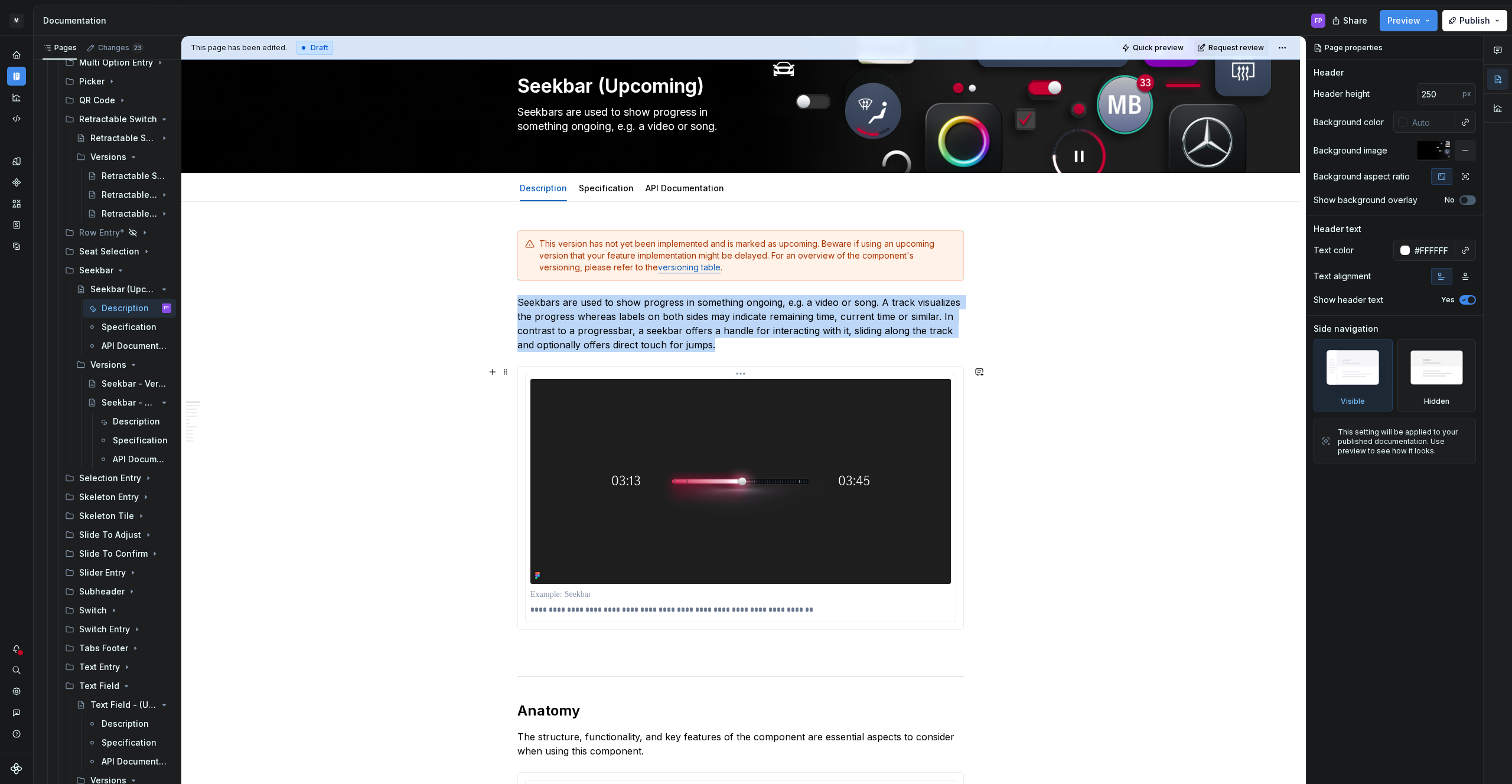
click at [716, 418] on img at bounding box center [740, 482] width 420 height 205
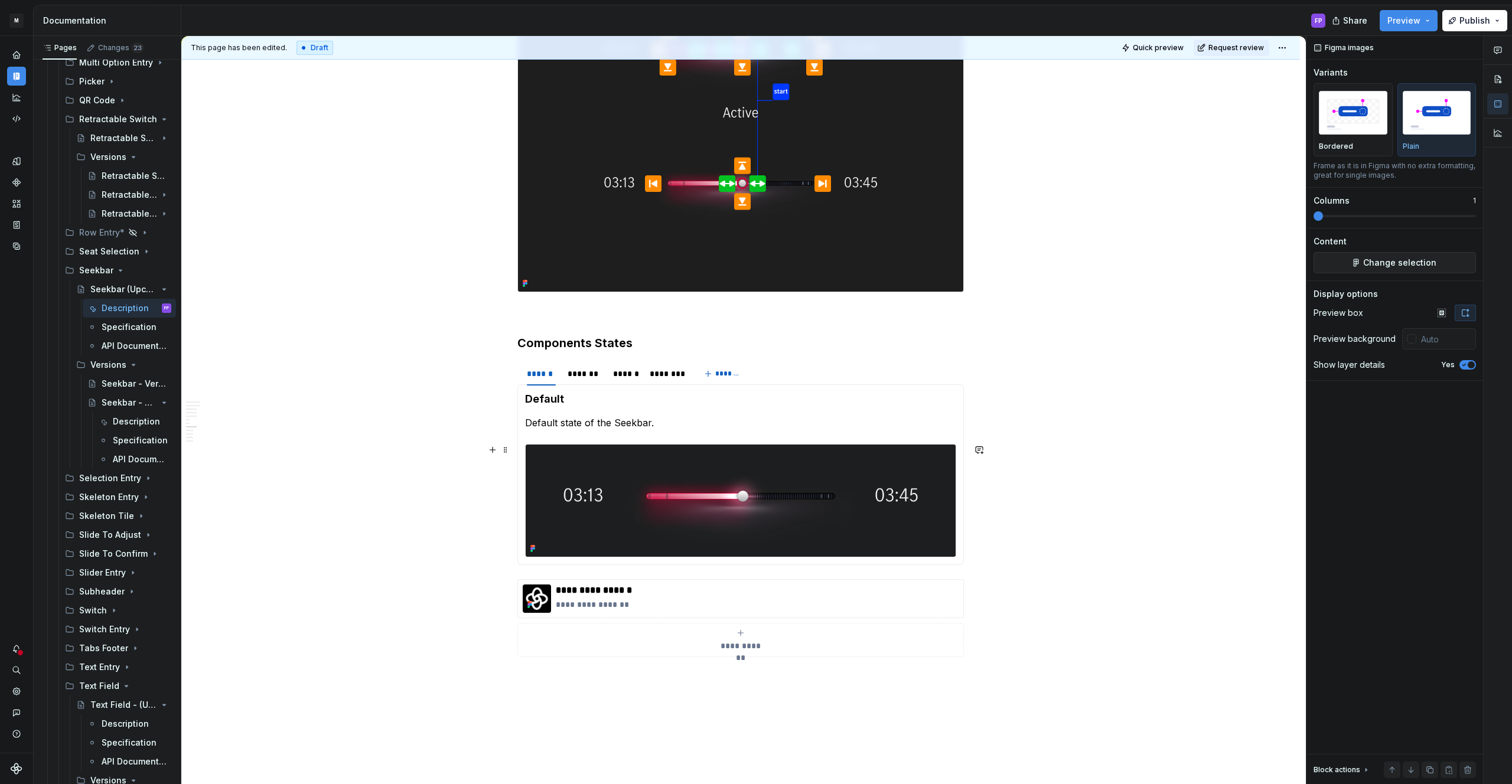
scroll to position [1977, 0]
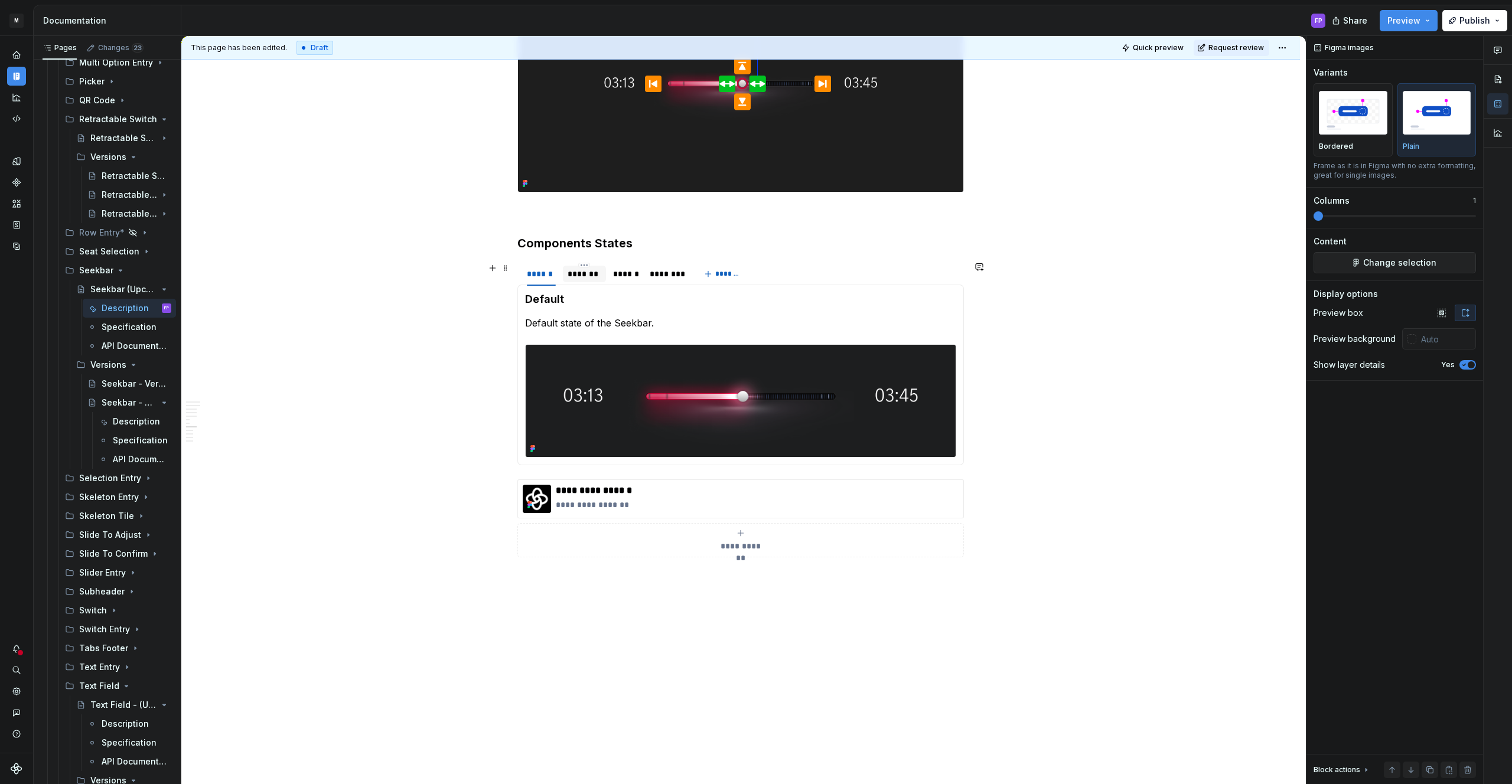
click at [598, 278] on div "*******" at bounding box center [584, 274] width 33 height 12
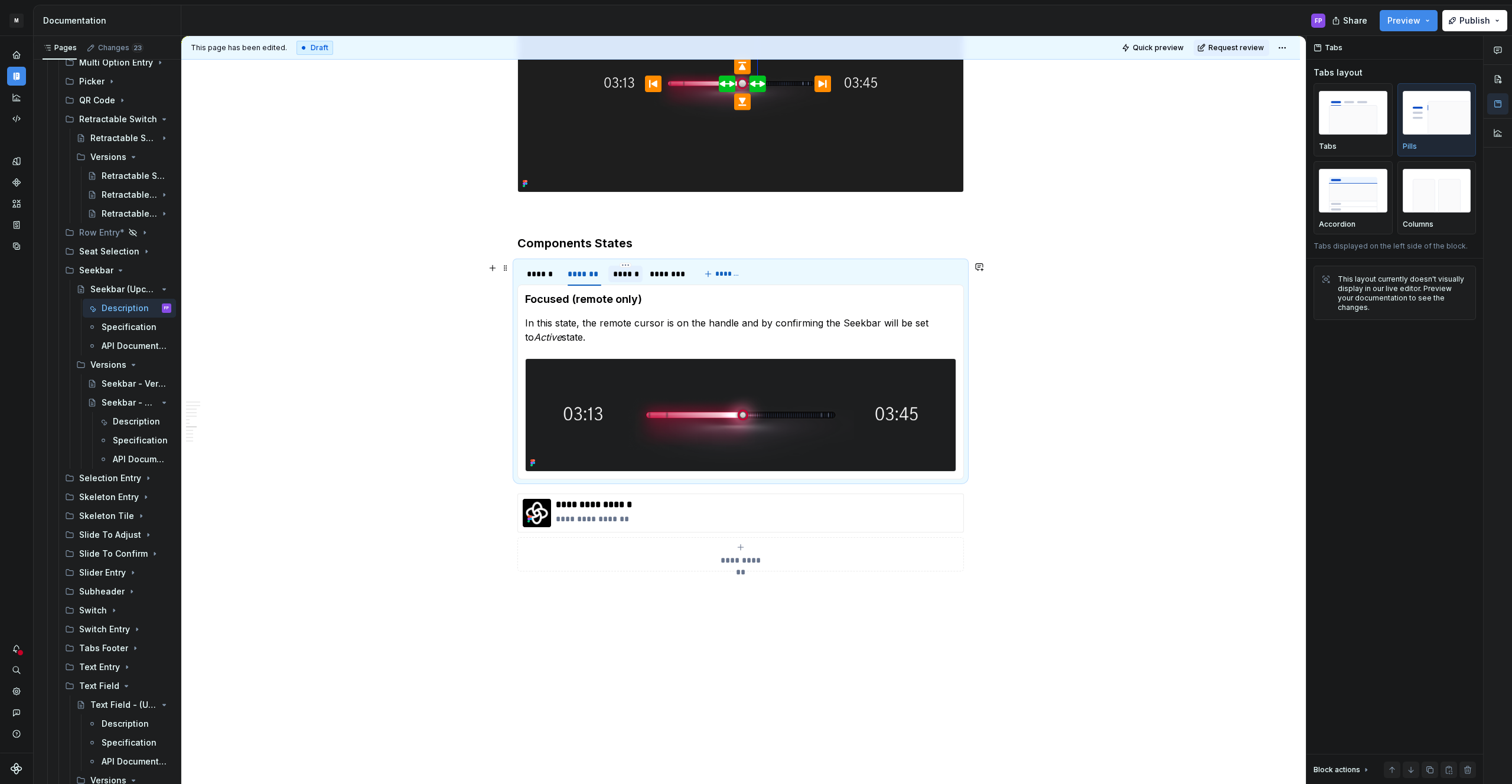
click at [625, 279] on div "******" at bounding box center [625, 274] width 24 height 12
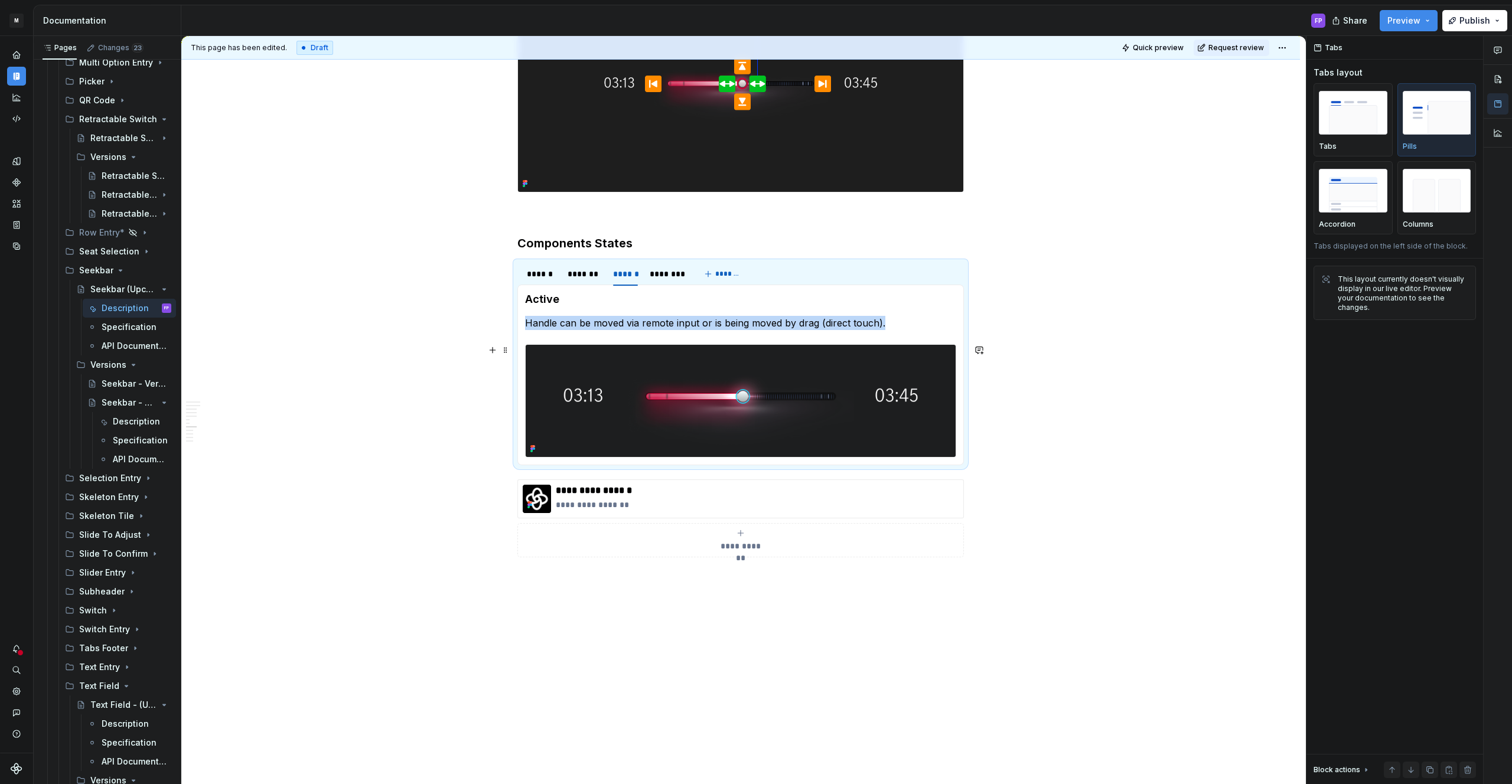
click at [717, 388] on img at bounding box center [741, 401] width 430 height 112
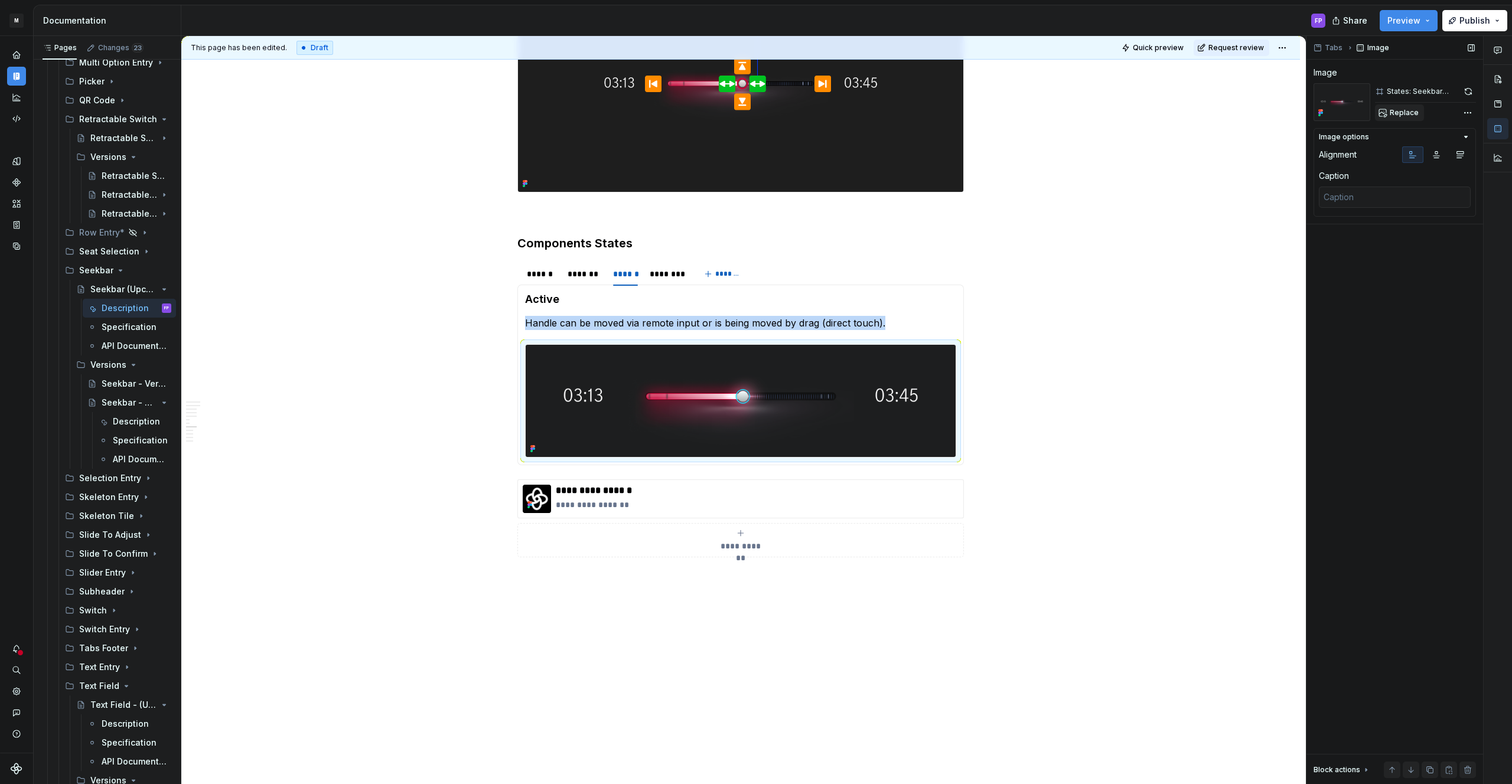
click at [1396, 115] on span "Replace" at bounding box center [1405, 113] width 29 height 10
type textarea "*"
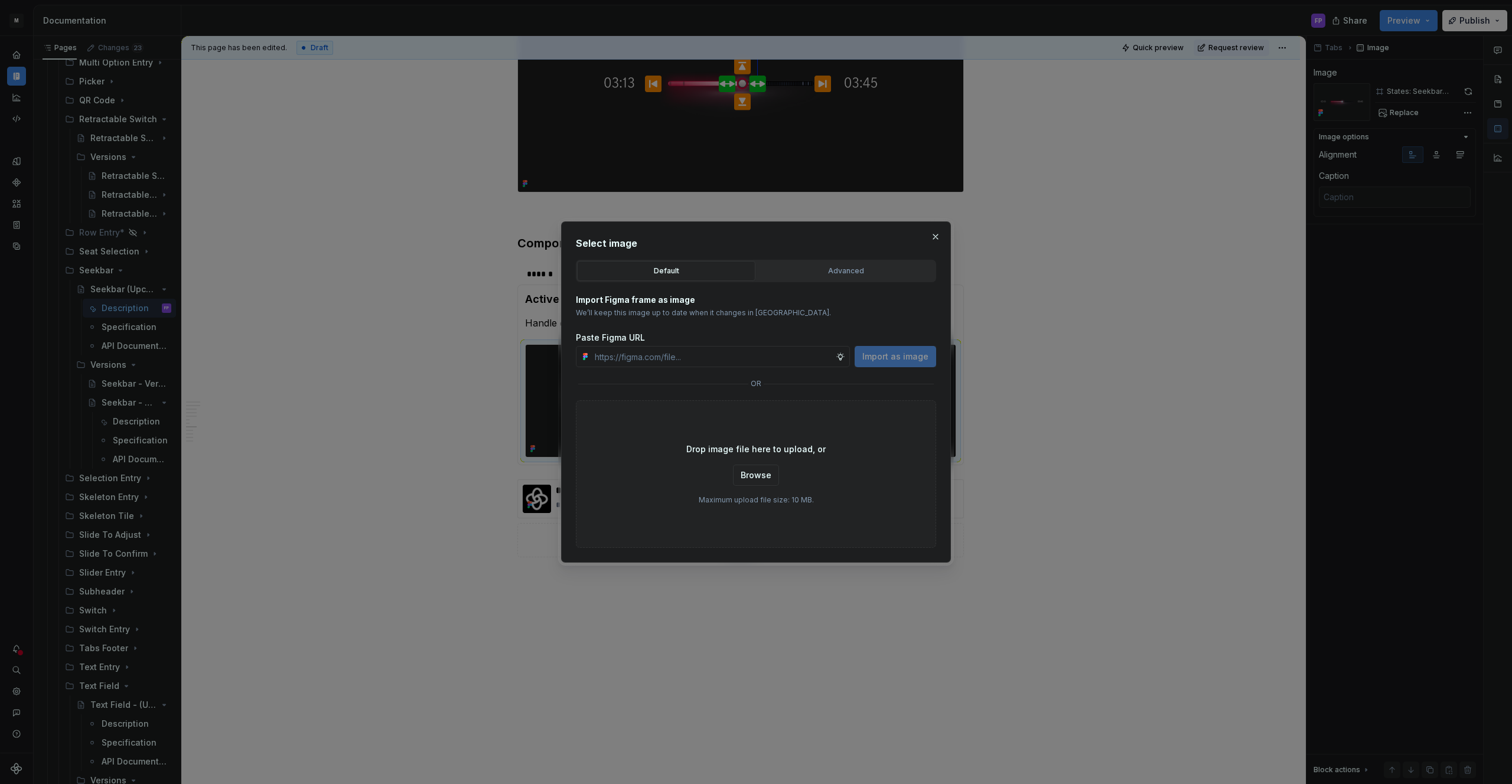
click at [801, 273] on div "Advanced" at bounding box center [845, 271] width 170 height 12
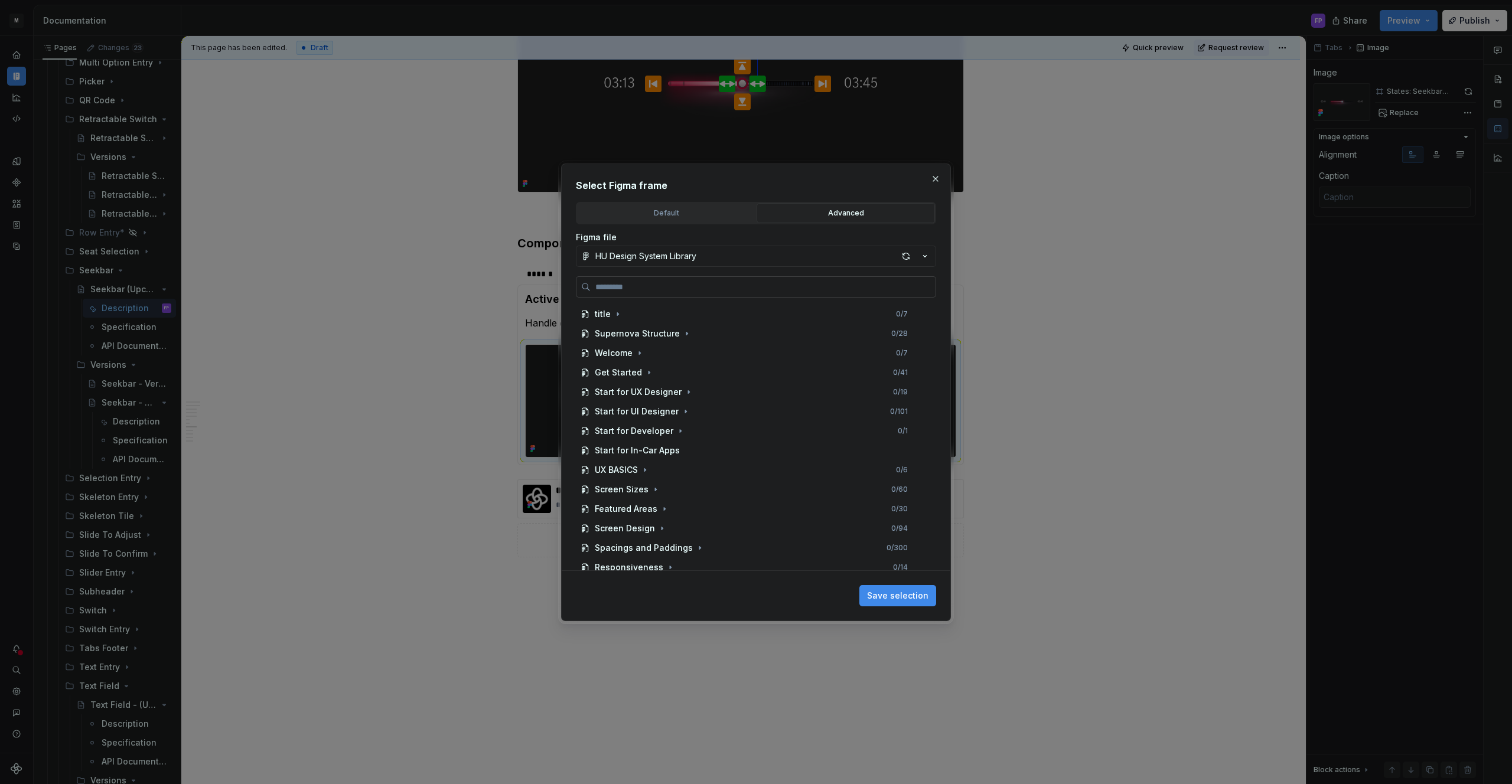
click at [760, 287] on input "search" at bounding box center [763, 287] width 345 height 12
type input "**********"
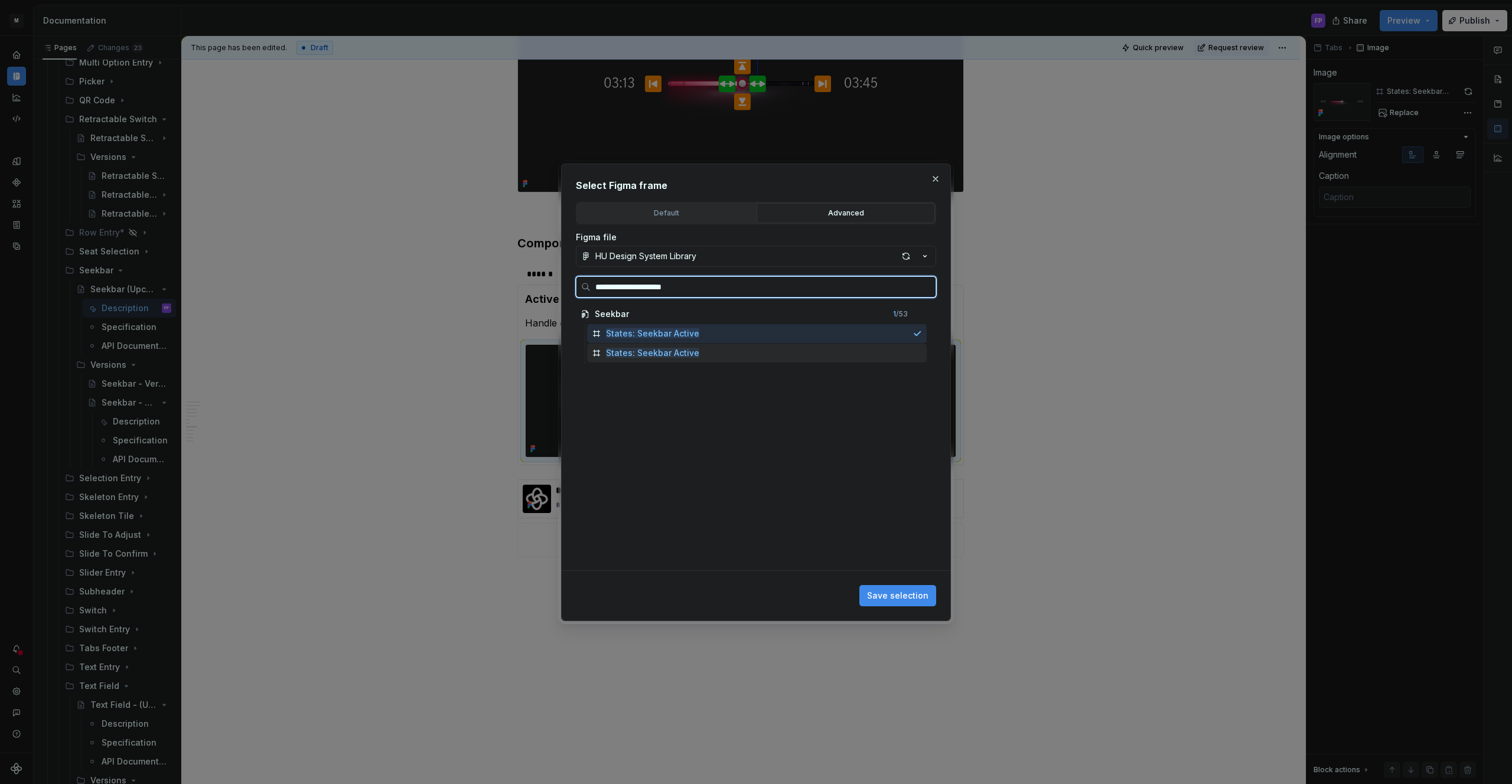
drag, startPoint x: 691, startPoint y: 350, endPoint x: 817, endPoint y: 399, distance: 135.2
click at [692, 350] on mark "States: Seekbar Active" at bounding box center [652, 353] width 94 height 10
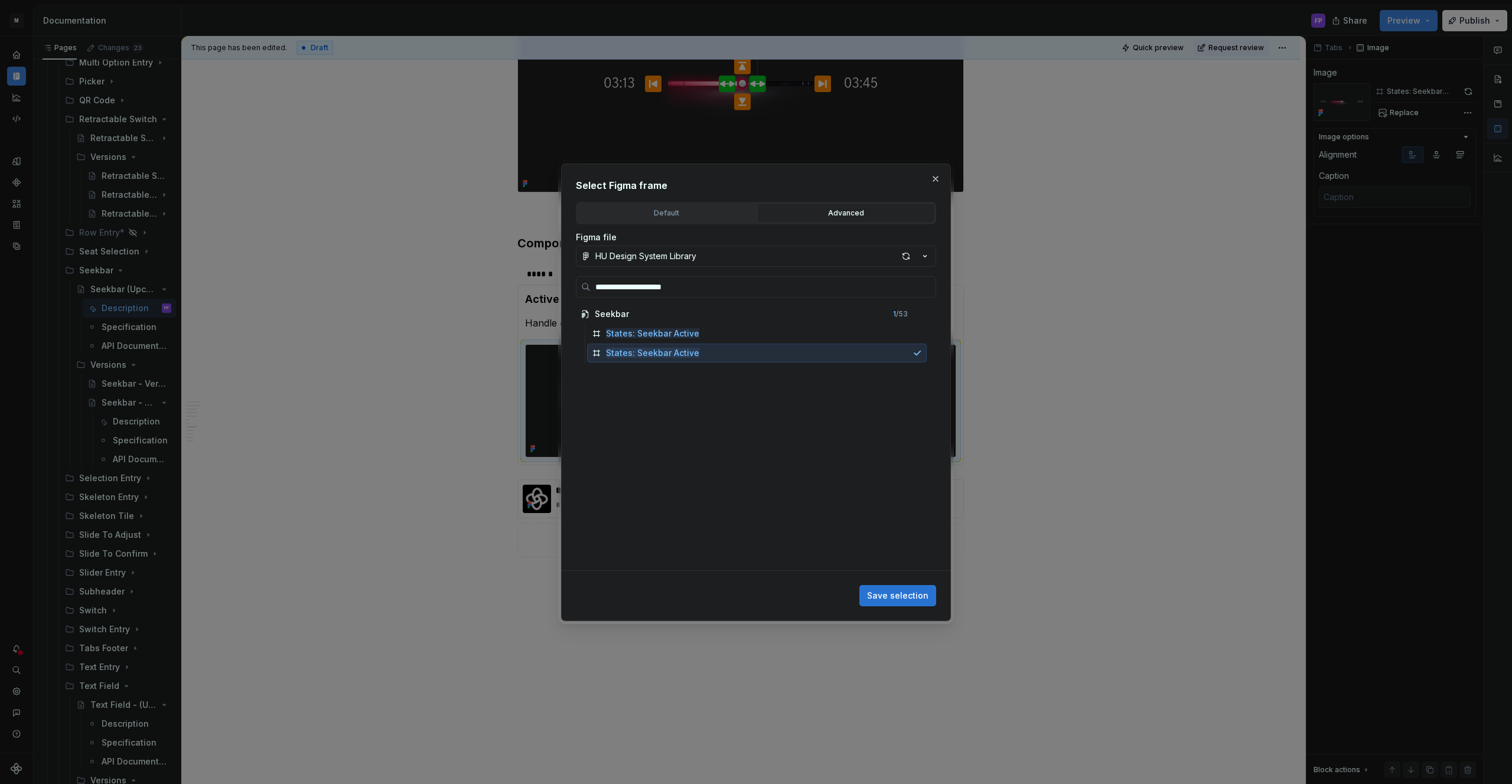
click at [895, 594] on span "Save selection" at bounding box center [897, 596] width 61 height 12
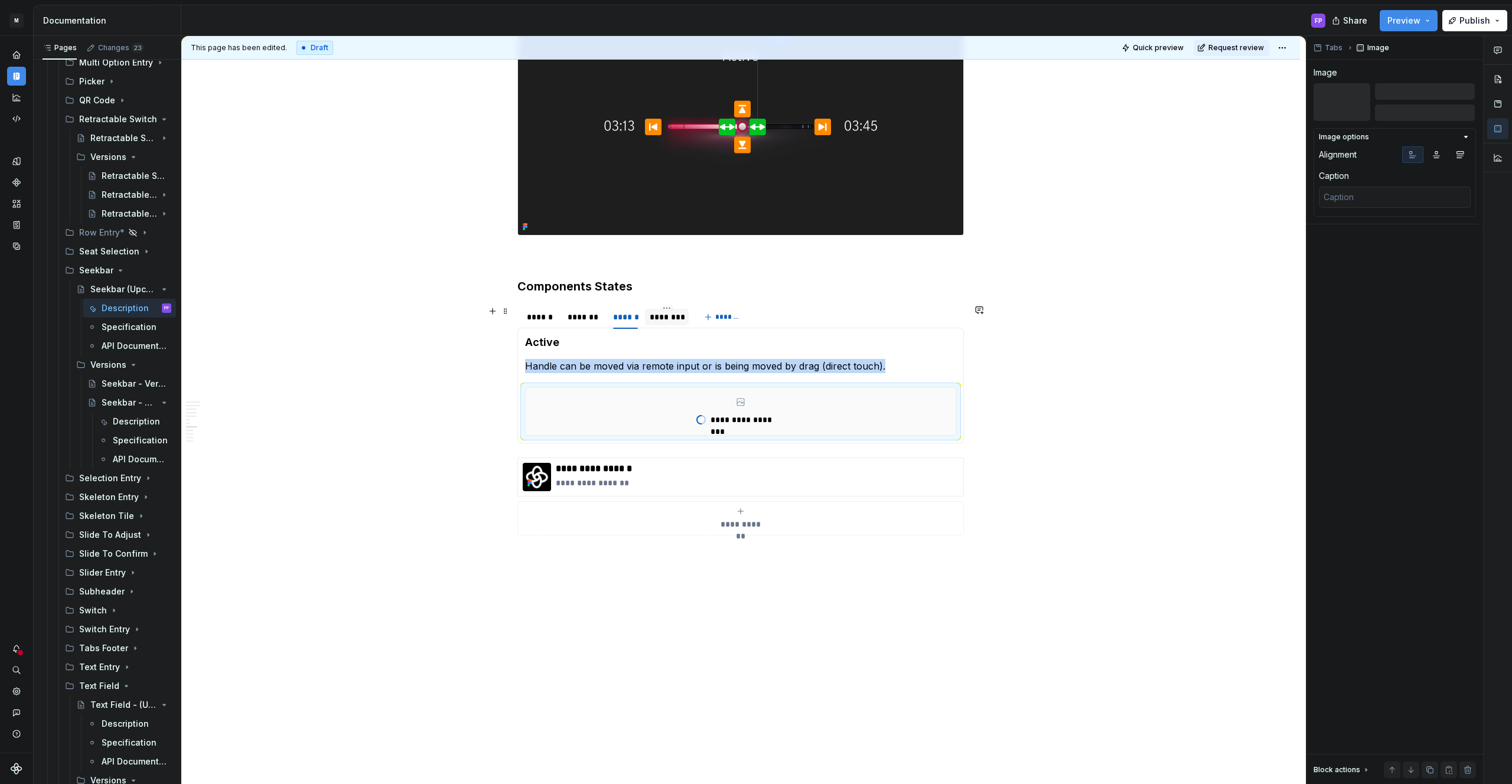
scroll to position [1897, 0]
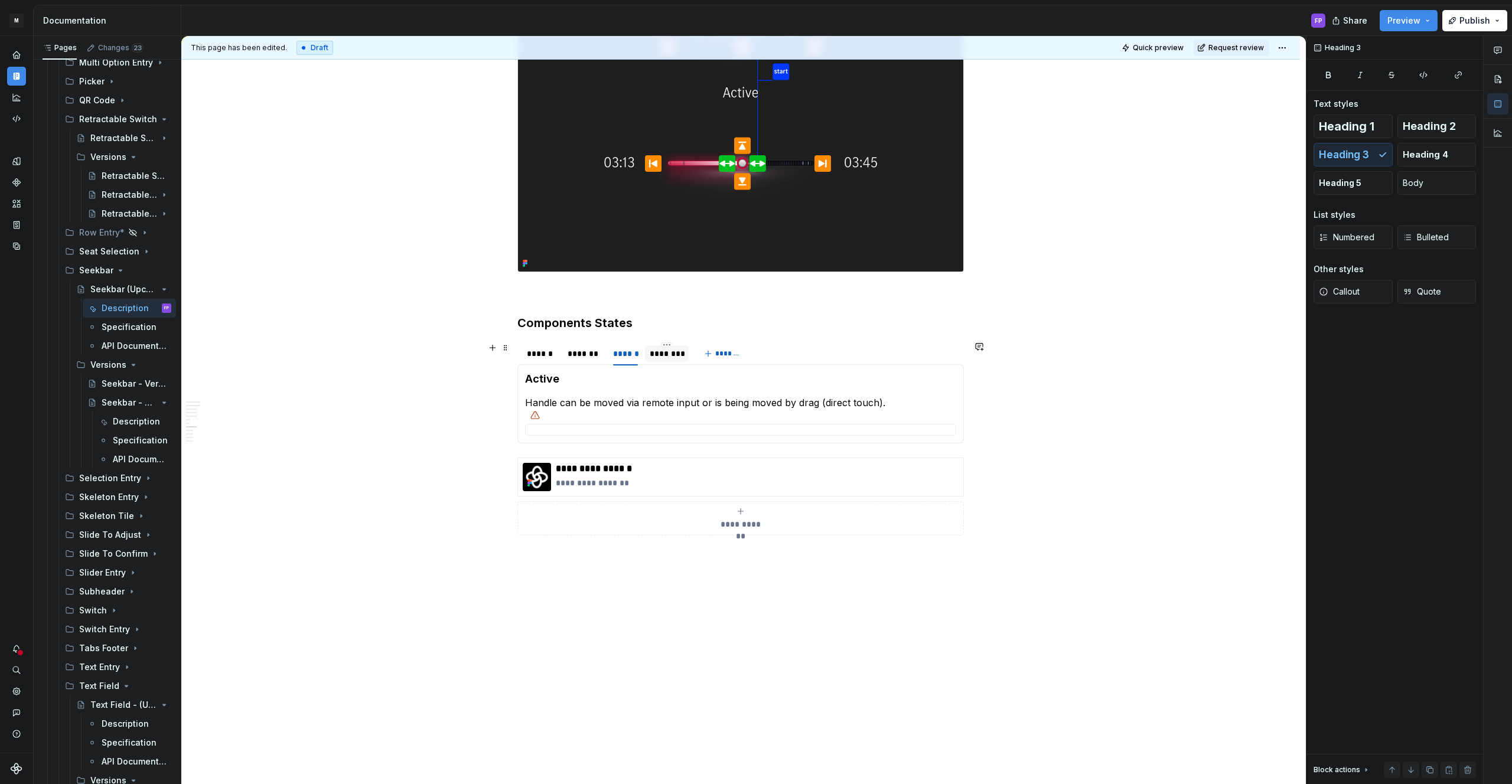
click at [663, 319] on h3 "Components States" at bounding box center [740, 323] width 446 height 16
click at [668, 356] on div "********" at bounding box center [667, 353] width 34 height 12
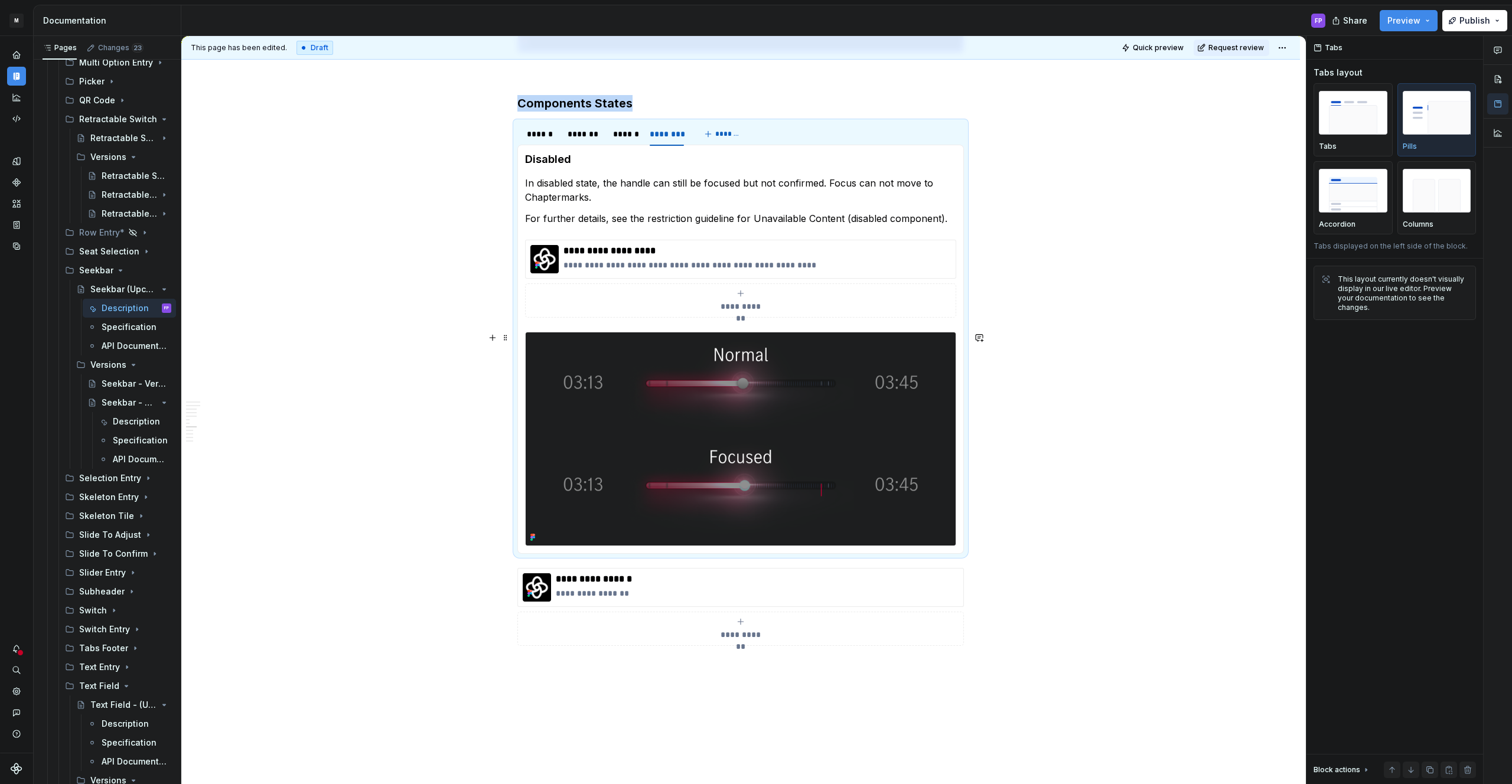
scroll to position [2193, 0]
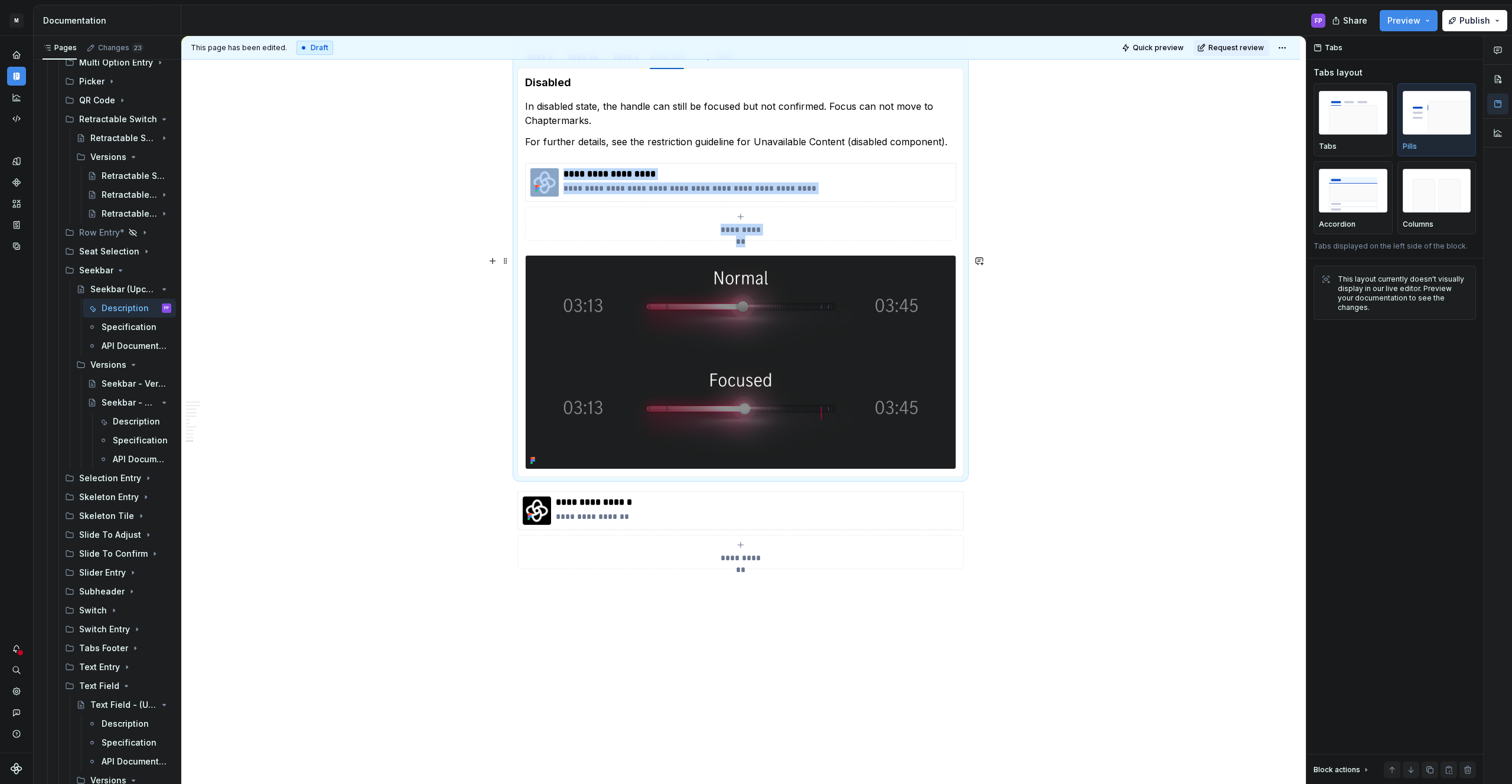
drag, startPoint x: 769, startPoint y: 344, endPoint x: 784, endPoint y: 341, distance: 15.3
click at [769, 344] on img at bounding box center [741, 362] width 430 height 213
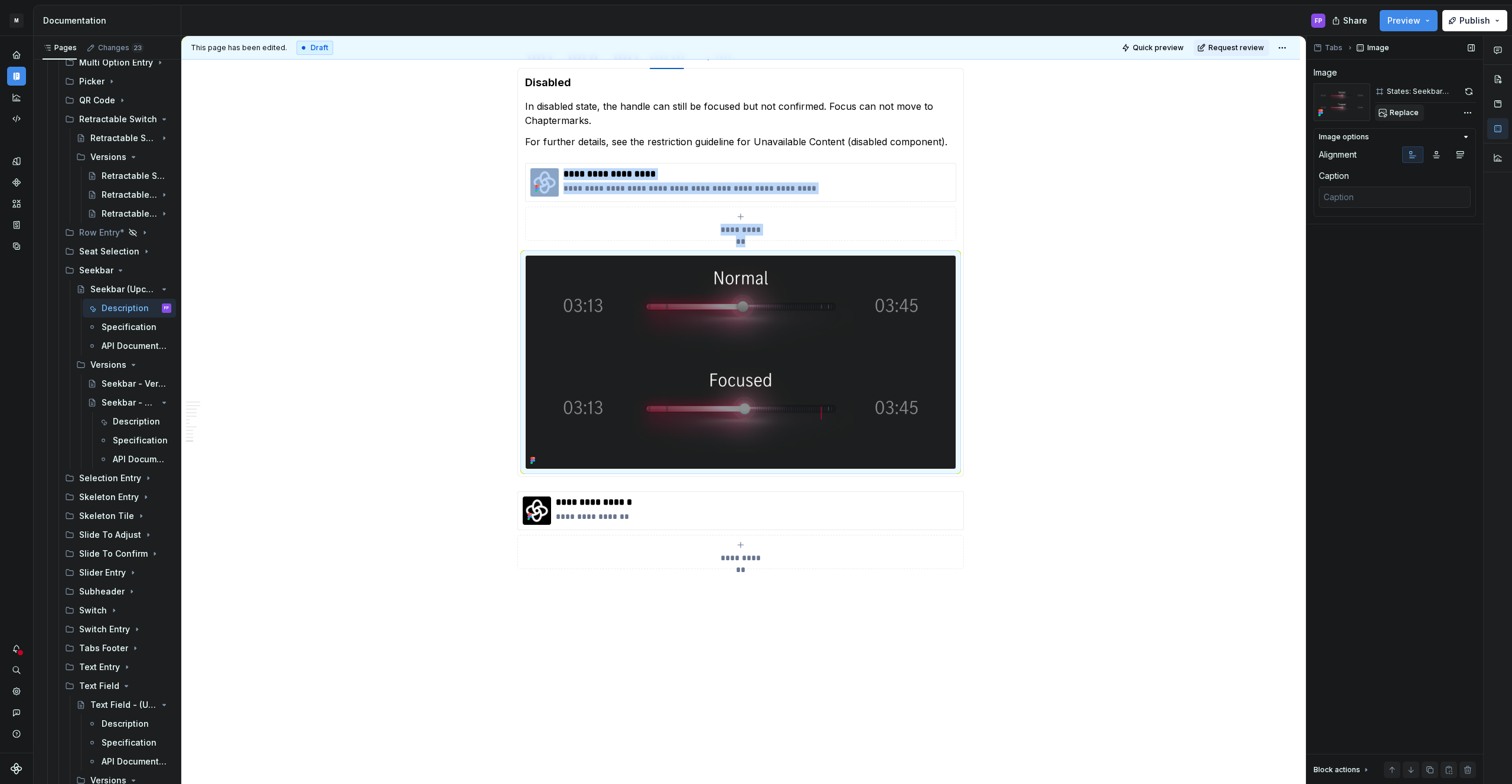
click at [1414, 113] on span "Replace" at bounding box center [1405, 113] width 29 height 10
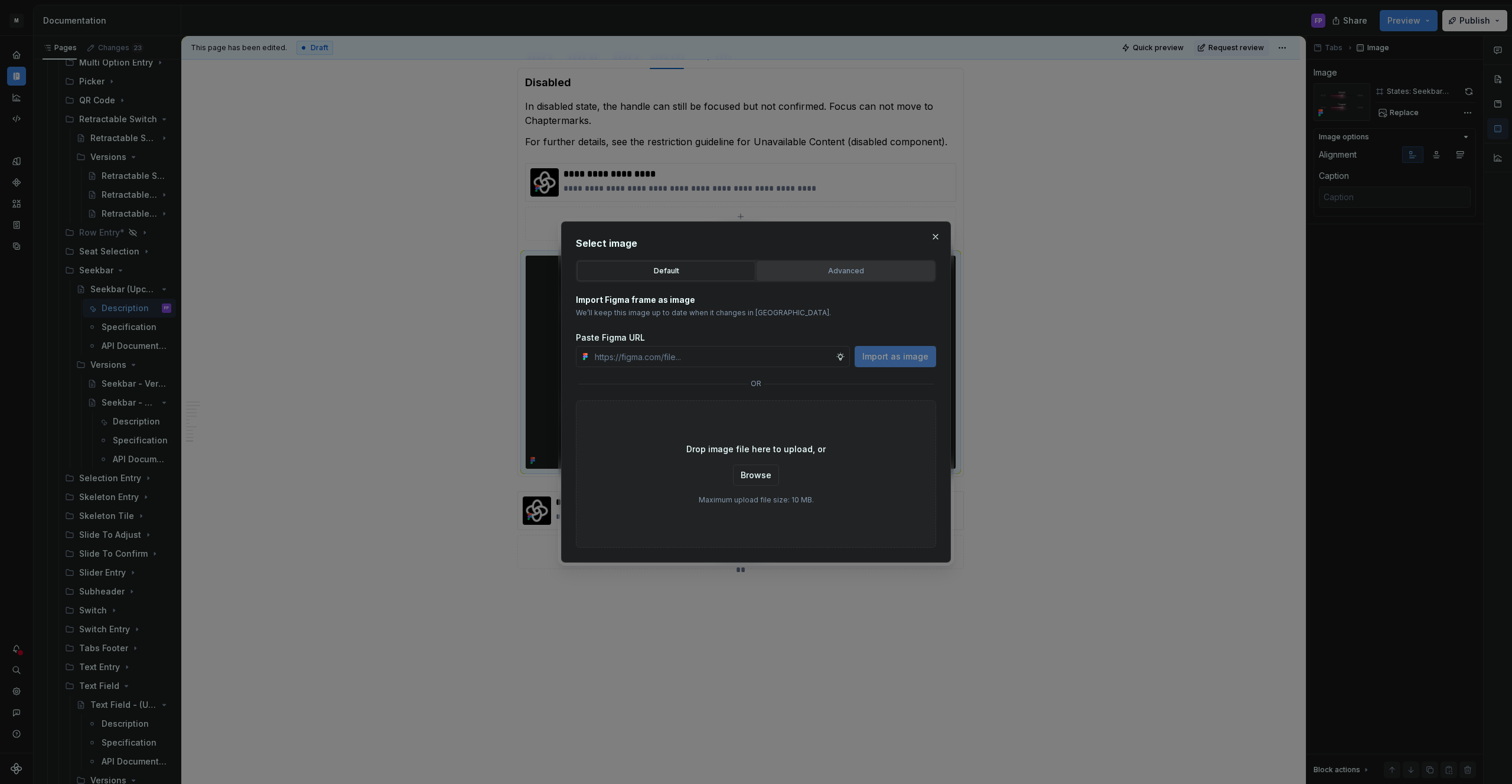
click at [835, 274] on div "Advanced" at bounding box center [845, 271] width 170 height 12
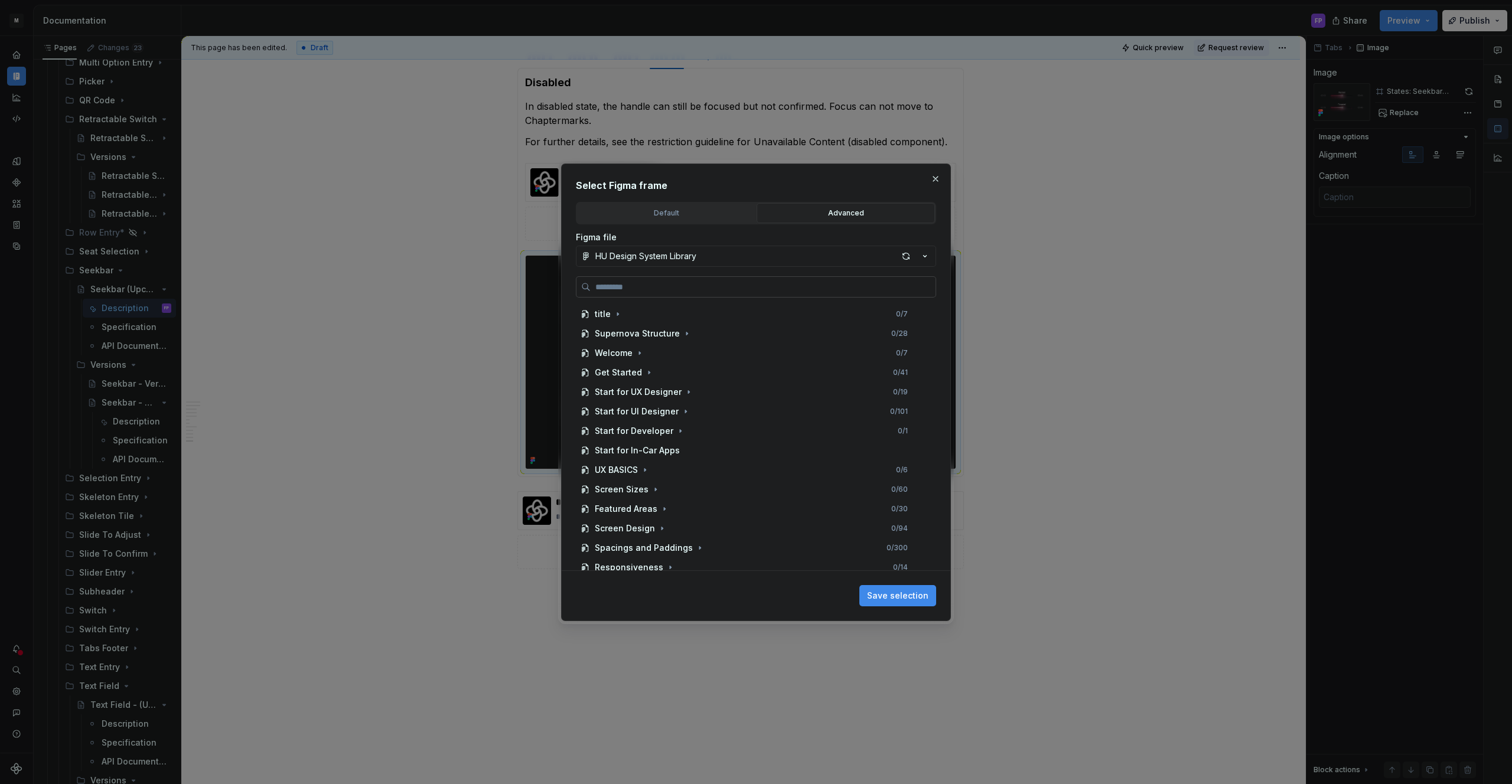
click at [769, 279] on label at bounding box center [756, 287] width 360 height 21
click at [769, 281] on input "search" at bounding box center [763, 287] width 345 height 12
click at [936, 172] on button "button" at bounding box center [936, 179] width 16 height 16
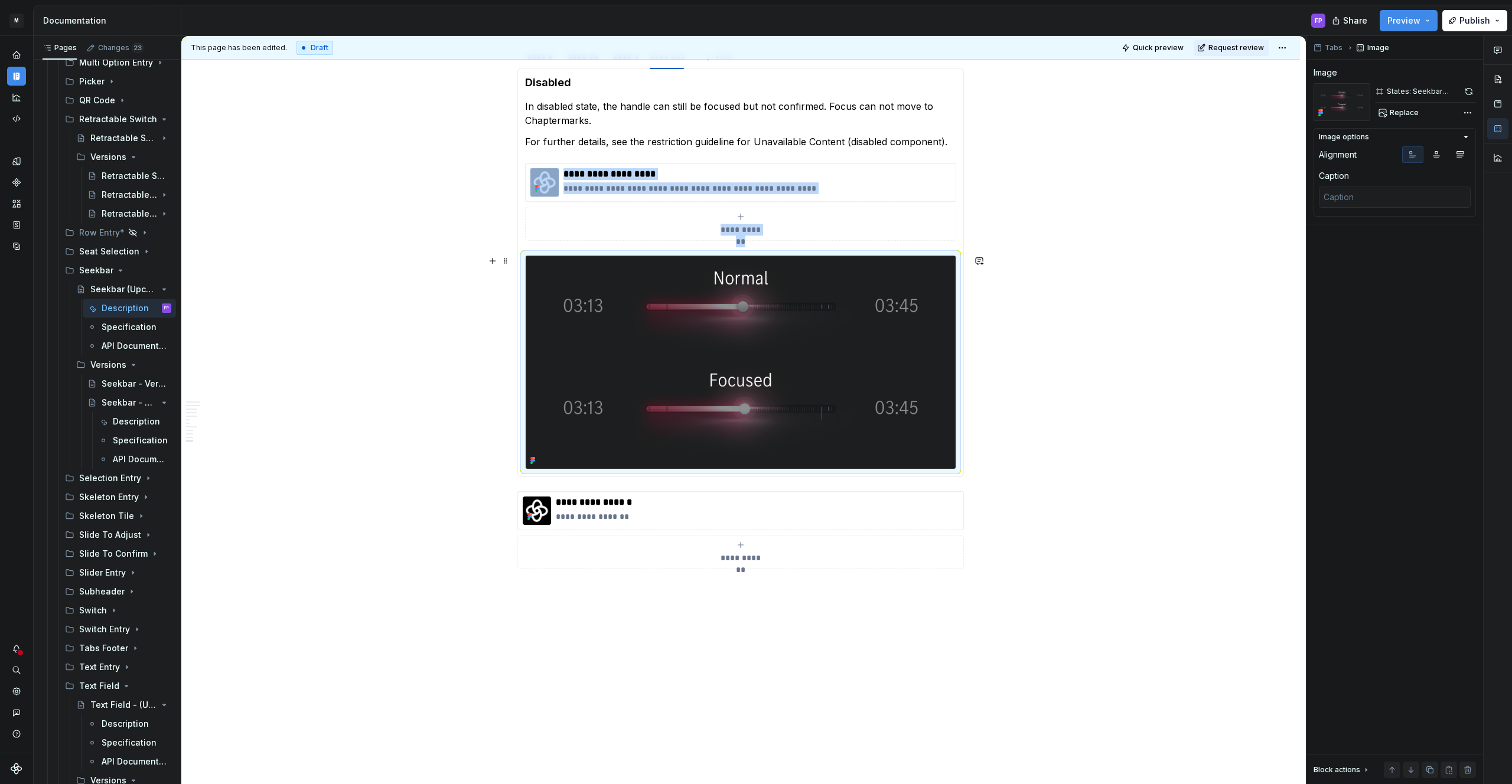
click at [825, 344] on img at bounding box center [741, 362] width 430 height 213
click at [1408, 111] on span "Replace" at bounding box center [1405, 113] width 29 height 10
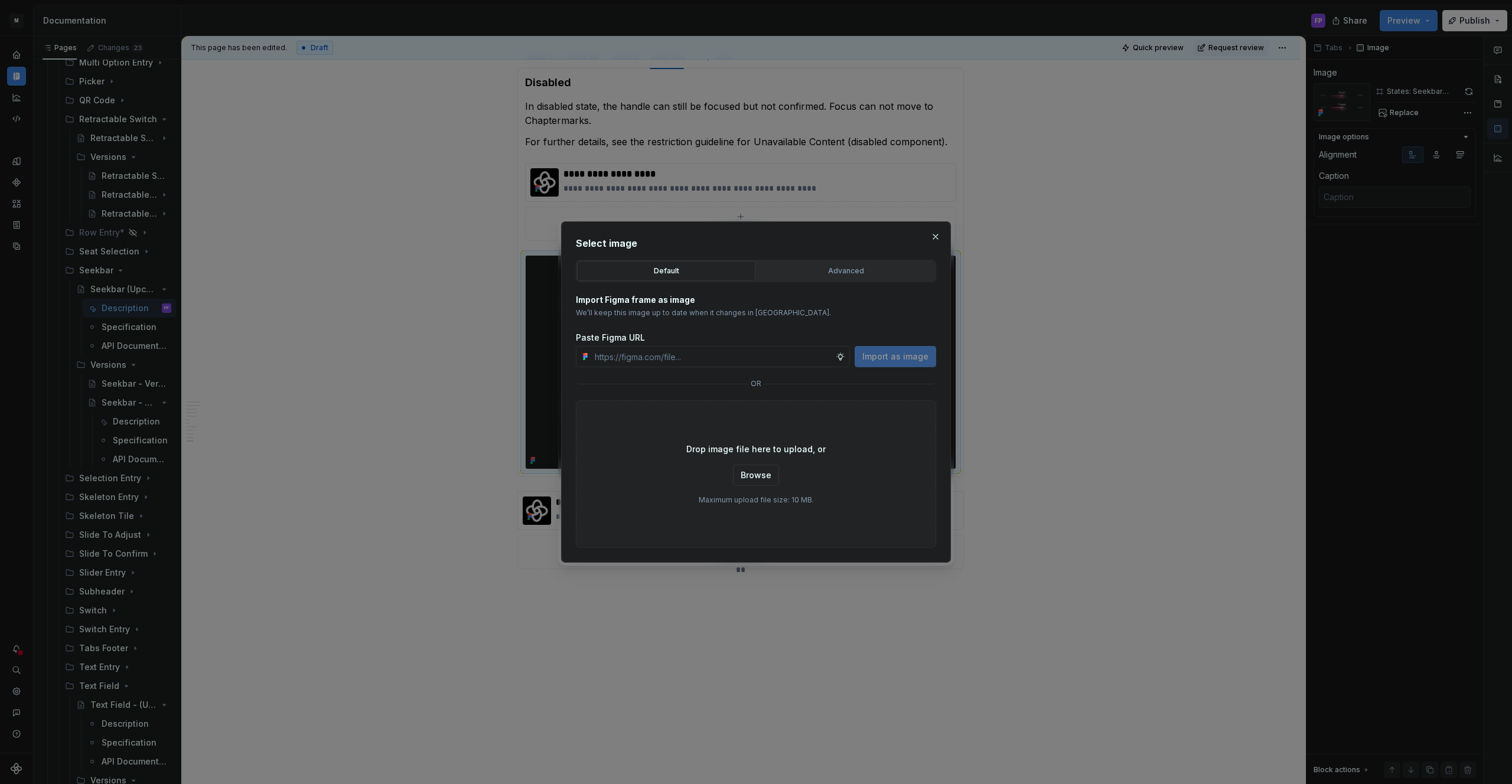
click at [876, 276] on div "Advanced" at bounding box center [845, 271] width 170 height 12
type textarea "*"
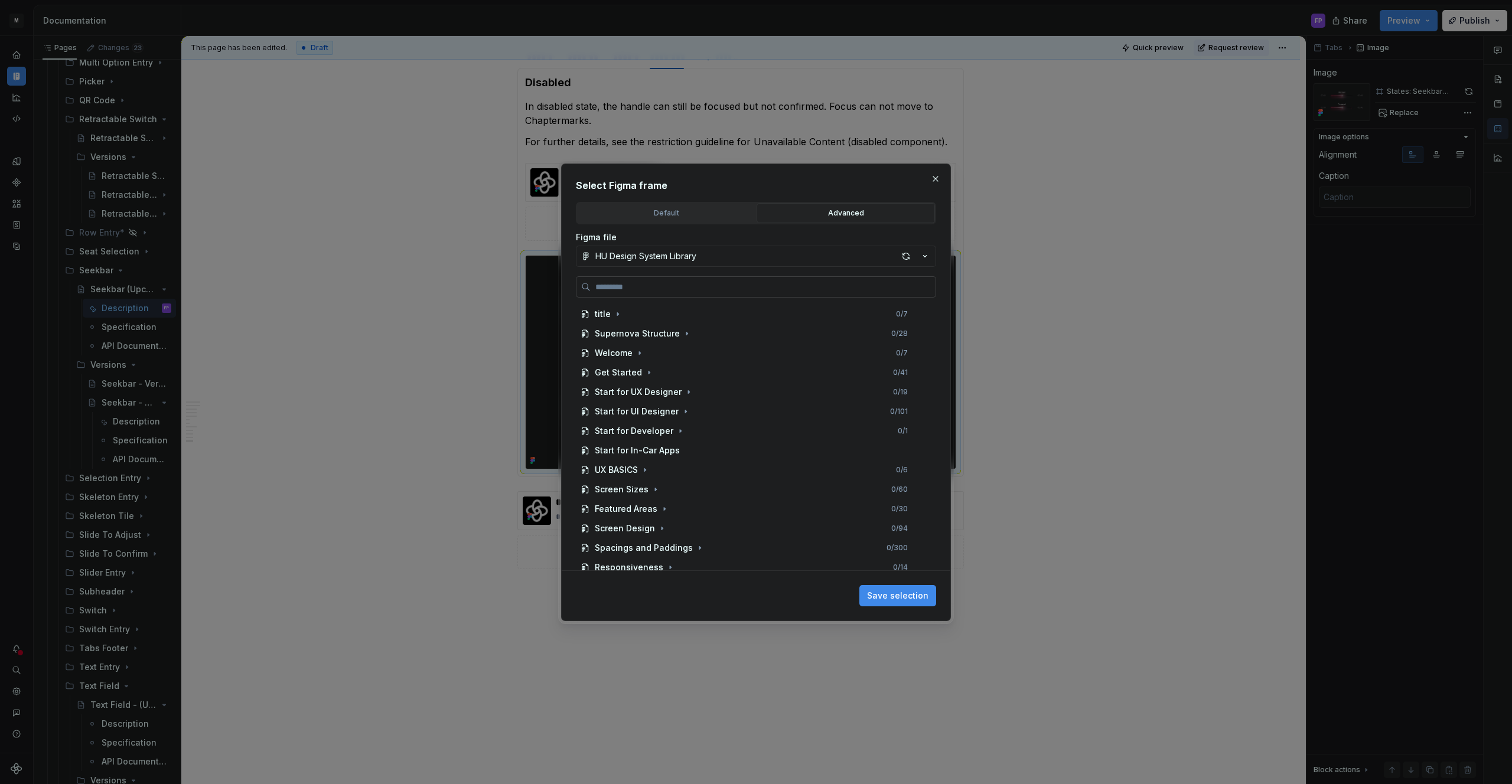
click at [750, 294] on label at bounding box center [756, 287] width 360 height 21
click at [750, 293] on input "search" at bounding box center [763, 287] width 345 height 12
paste input "**********"
type input "**********"
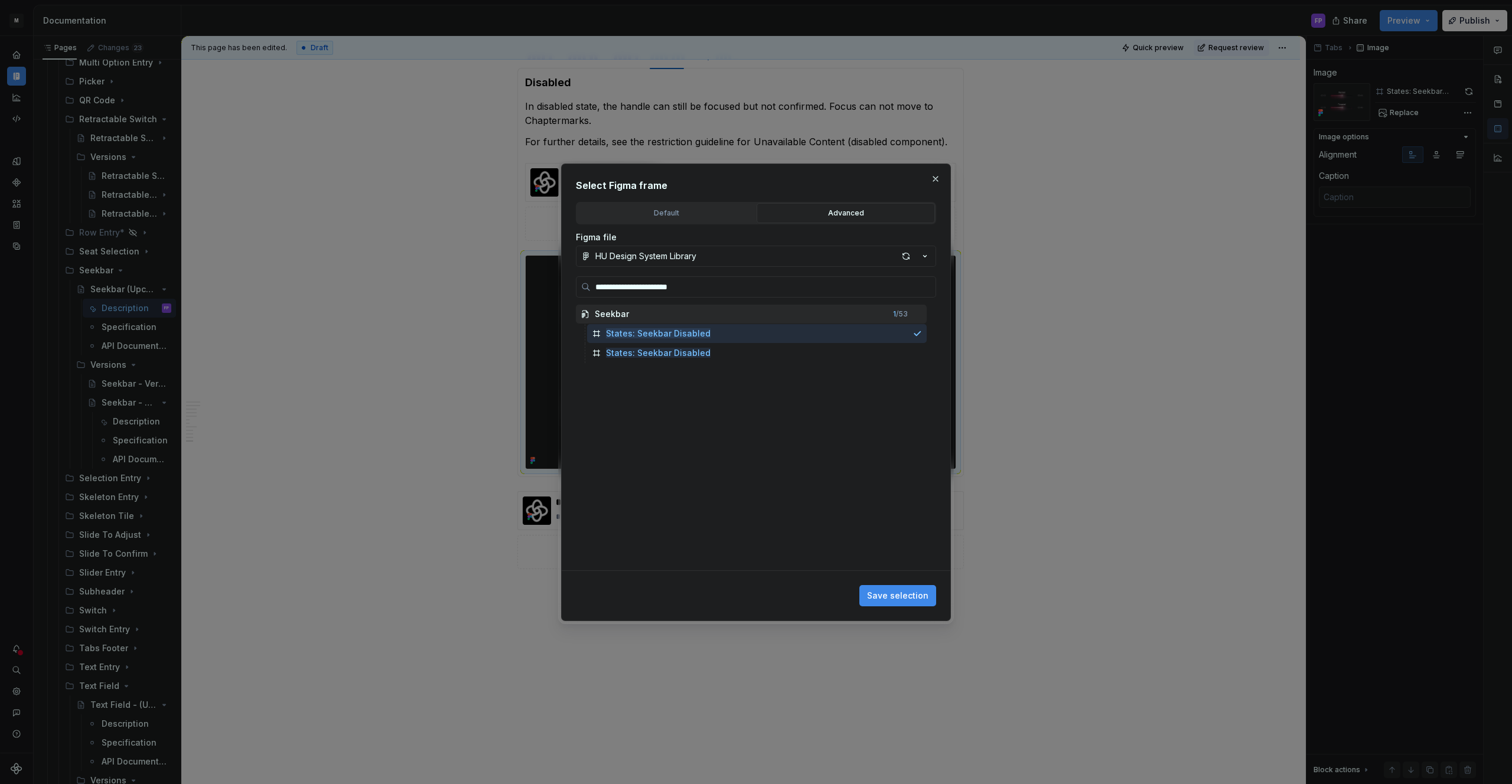
click at [939, 182] on button "button" at bounding box center [936, 179] width 16 height 16
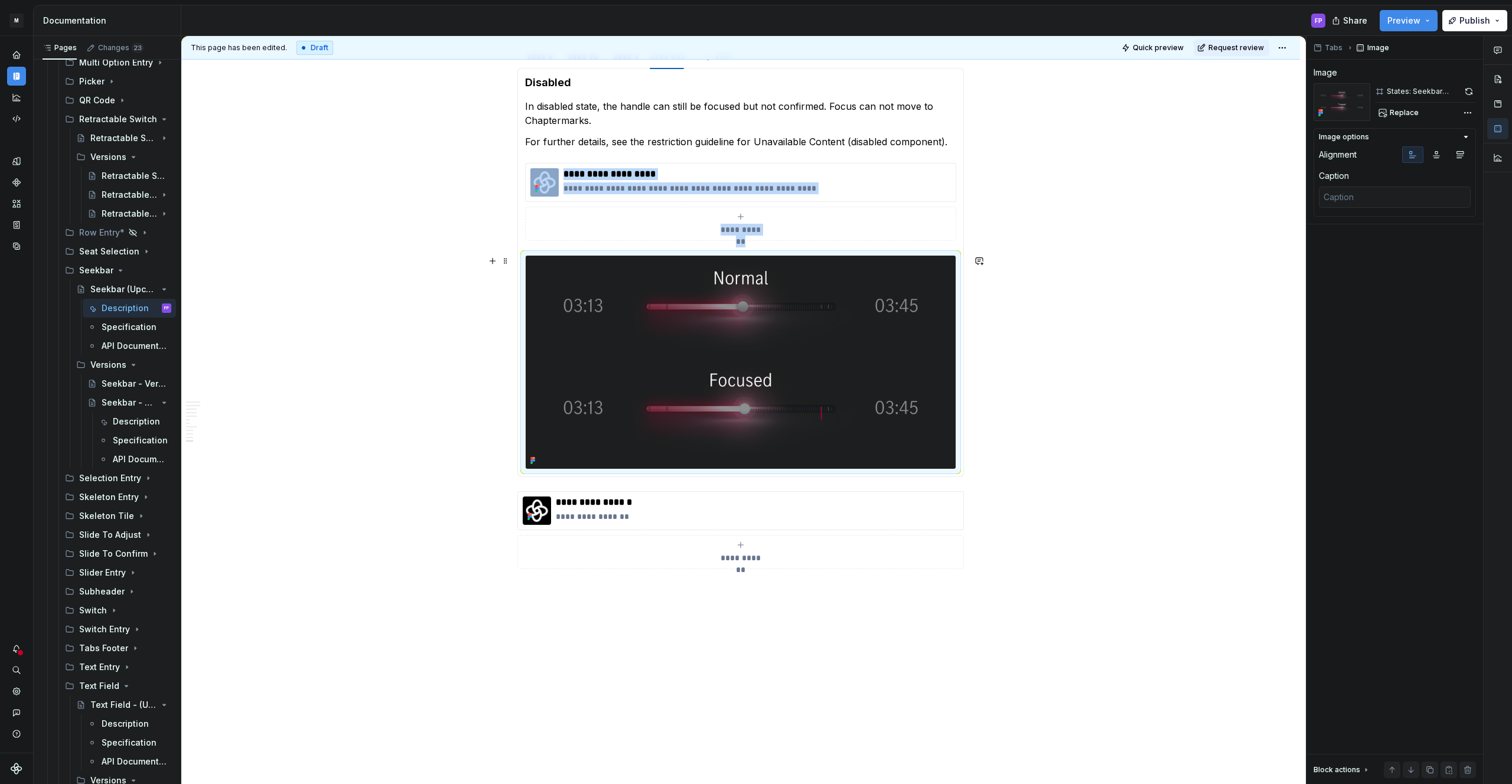
click at [816, 335] on img at bounding box center [741, 362] width 430 height 213
drag, startPoint x: 1469, startPoint y: 91, endPoint x: 1439, endPoint y: 98, distance: 30.8
click at [1469, 91] on button "button" at bounding box center [1468, 91] width 14 height 16
click at [859, 304] on img at bounding box center [741, 362] width 430 height 213
drag, startPoint x: 857, startPoint y: 291, endPoint x: 1134, endPoint y: 186, distance: 296.2
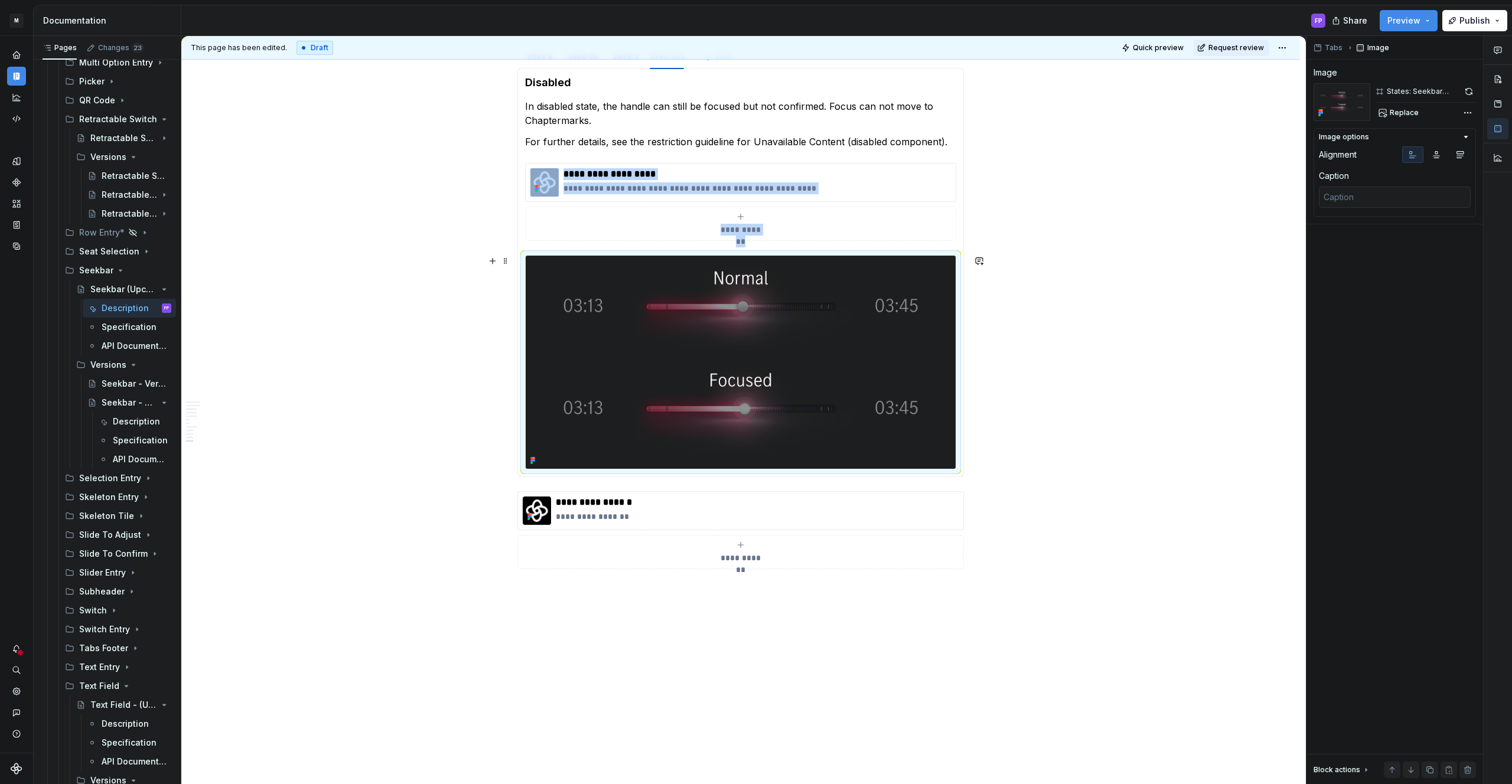
click at [857, 291] on img at bounding box center [741, 362] width 430 height 213
click at [1413, 108] on span "Replace" at bounding box center [1405, 113] width 29 height 10
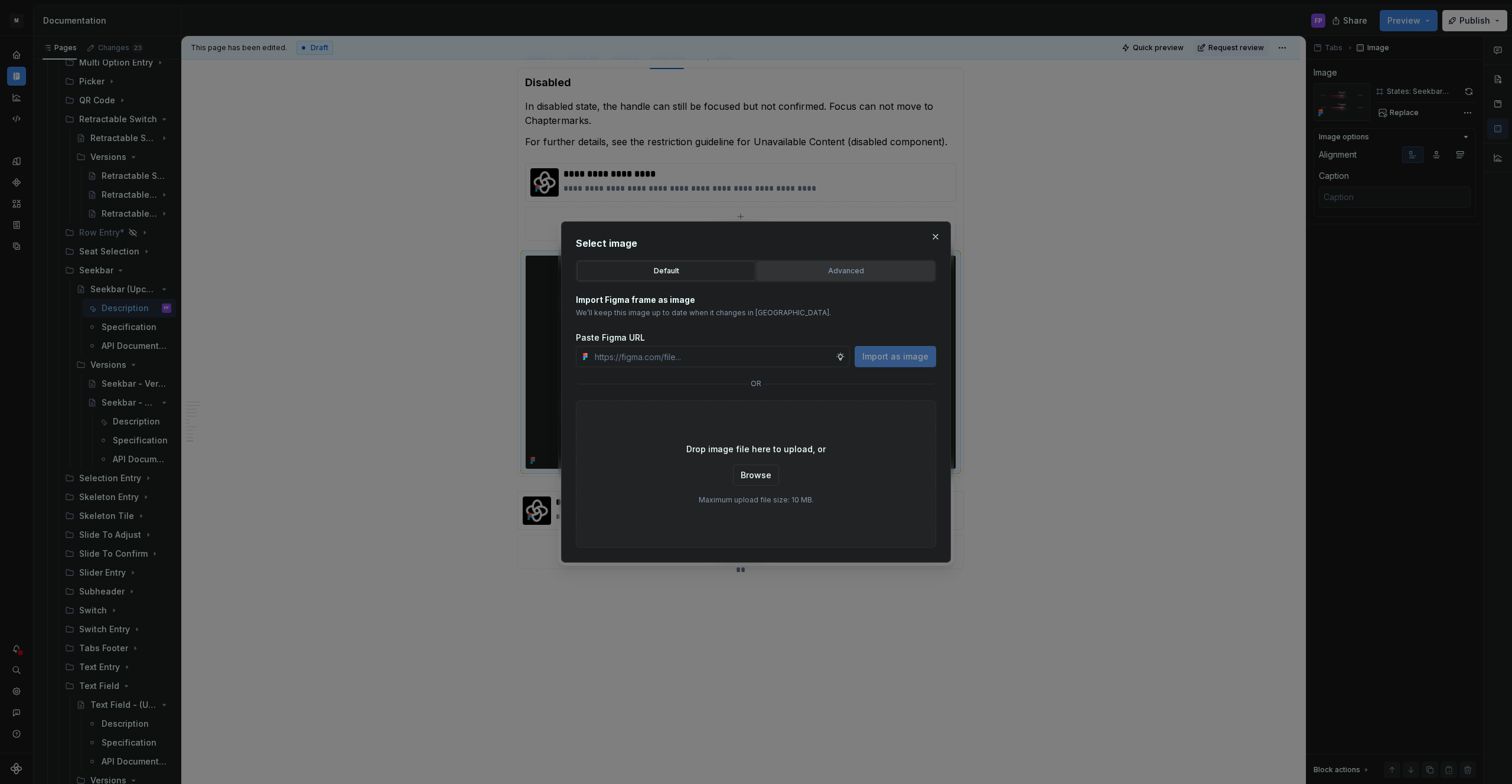
click at [794, 271] on div "Advanced" at bounding box center [845, 271] width 170 height 12
type textarea "*"
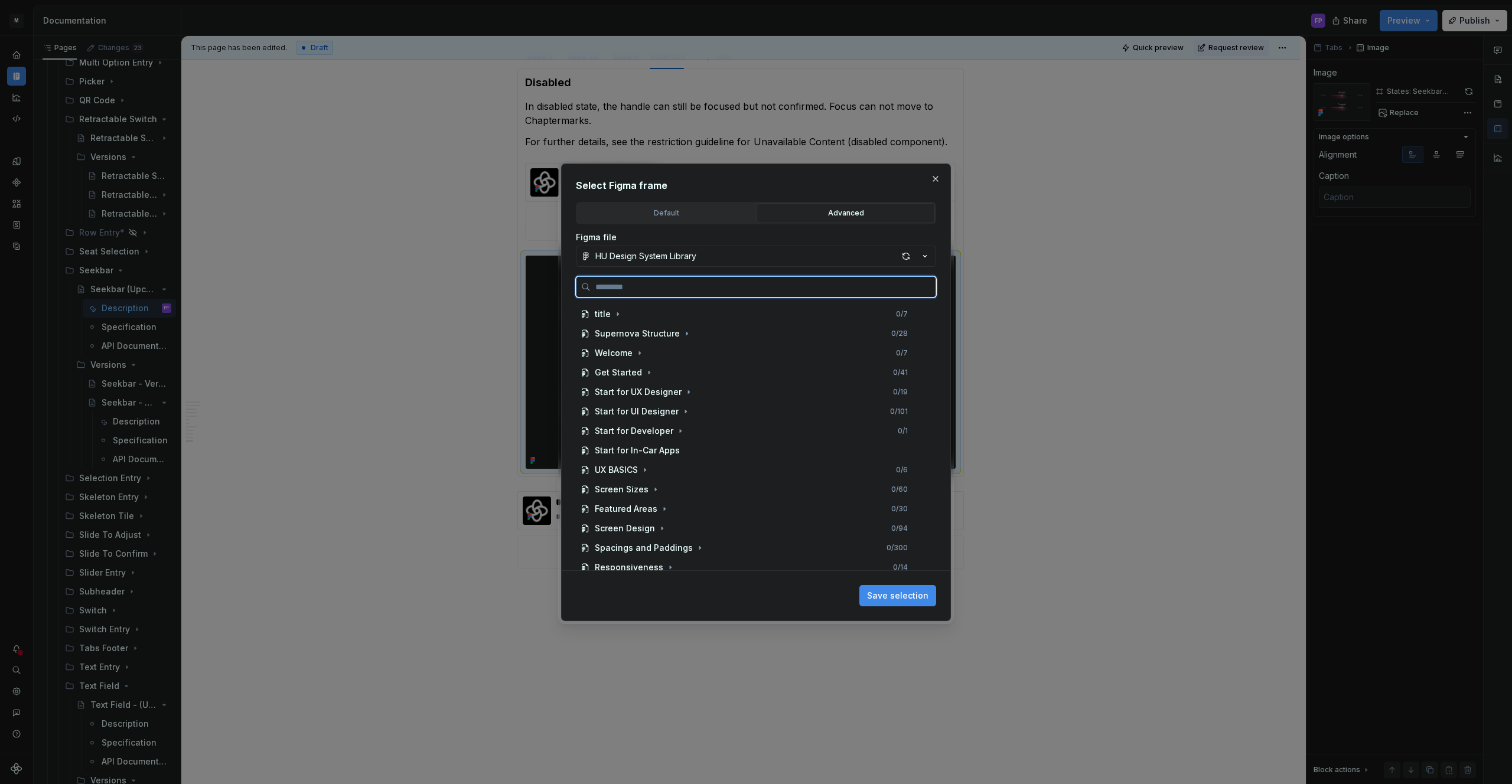
click at [738, 291] on input "search" at bounding box center [763, 287] width 345 height 12
paste input "**********"
type input "**********"
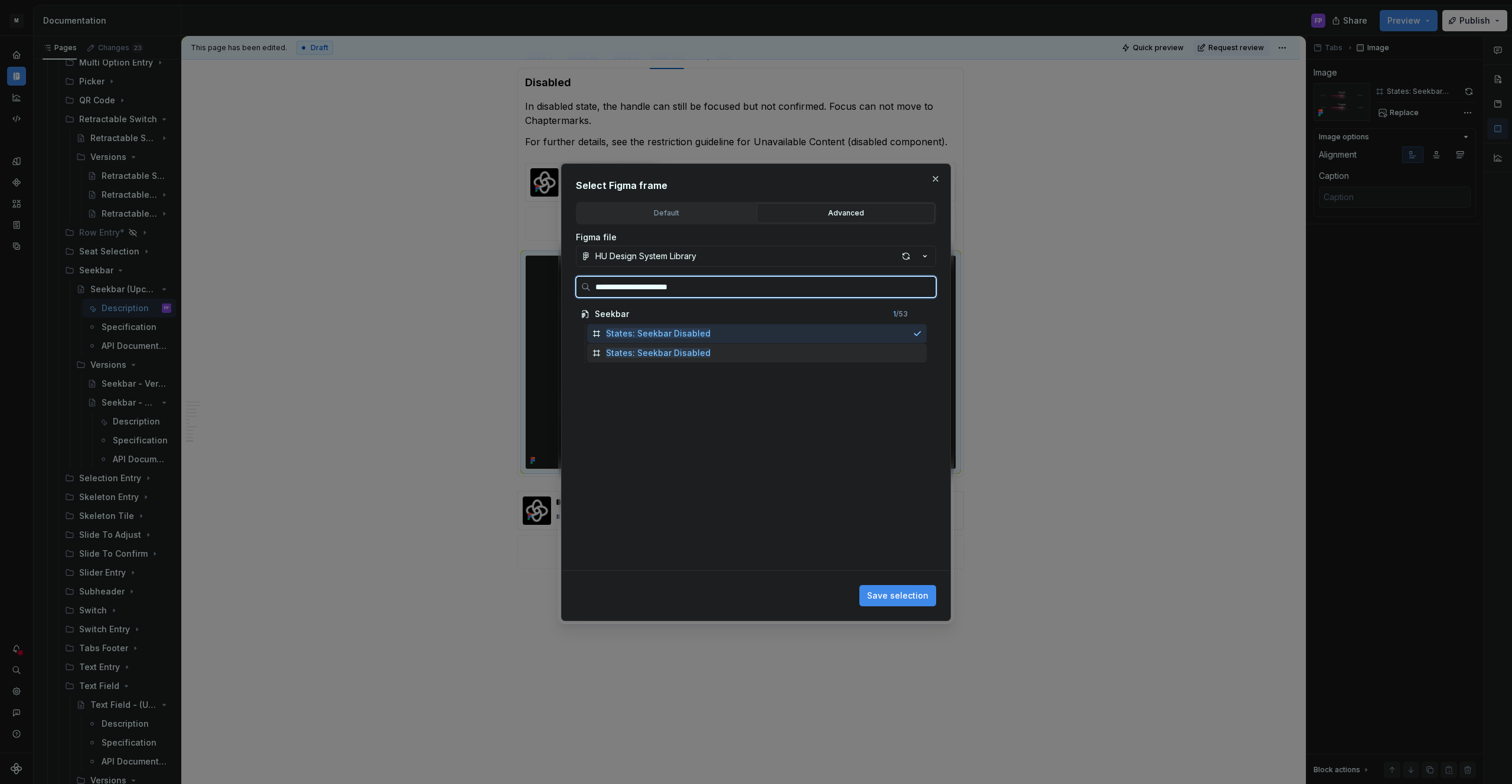
click at [852, 358] on div "States: Seekbar Disabled" at bounding box center [756, 353] width 340 height 19
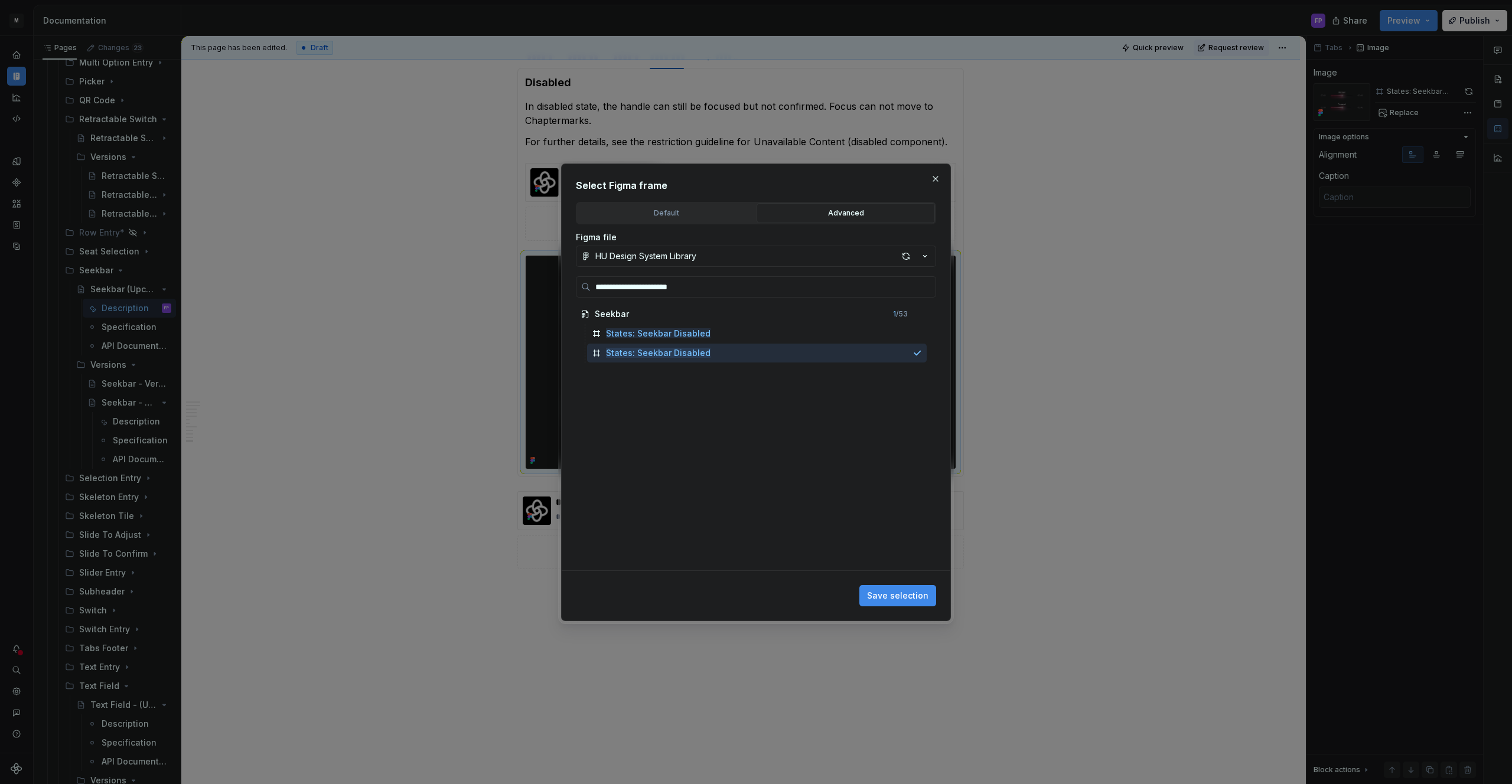
drag, startPoint x: 913, startPoint y: 595, endPoint x: 924, endPoint y: 569, distance: 28.2
click at [913, 594] on span "Save selection" at bounding box center [897, 596] width 61 height 12
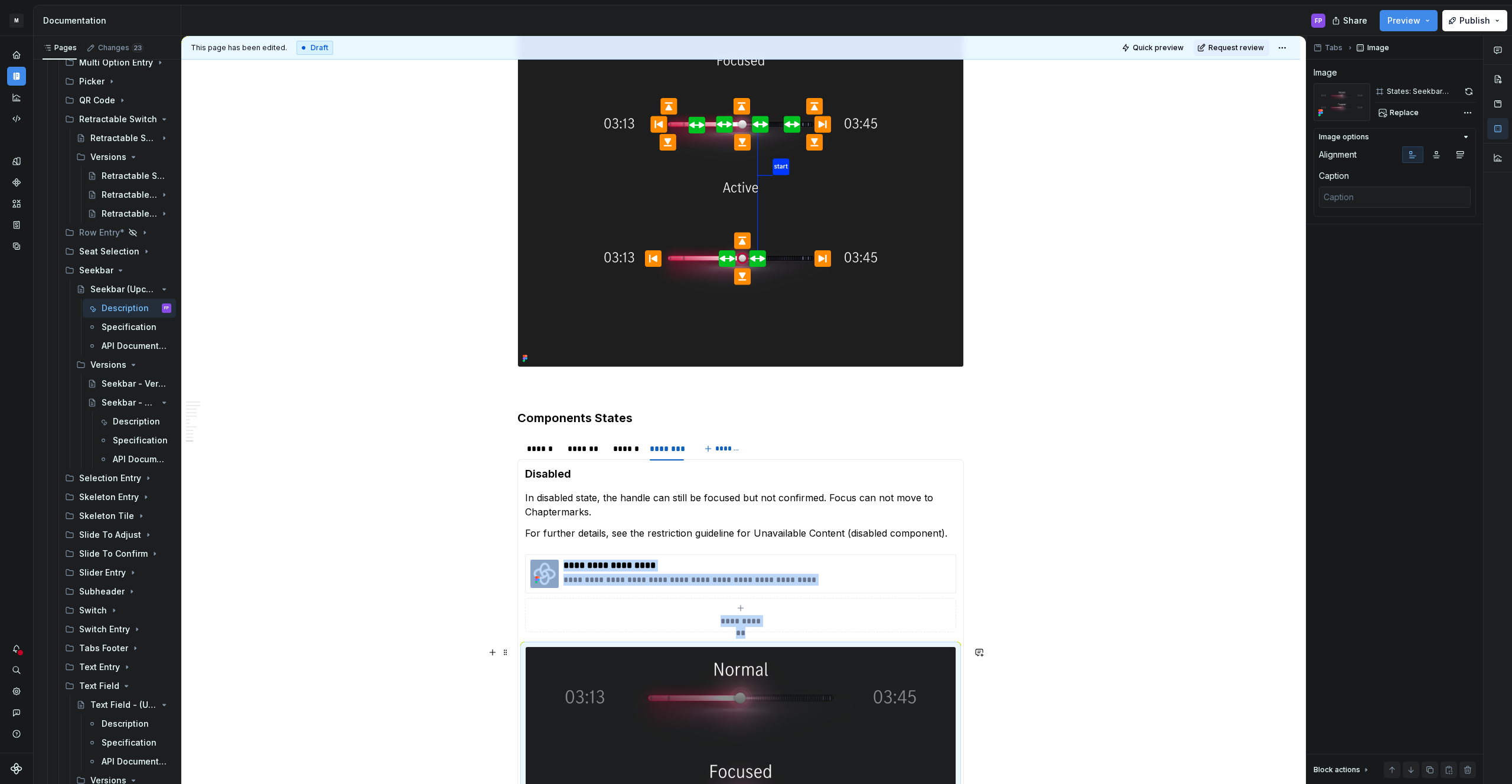
scroll to position [2227, 0]
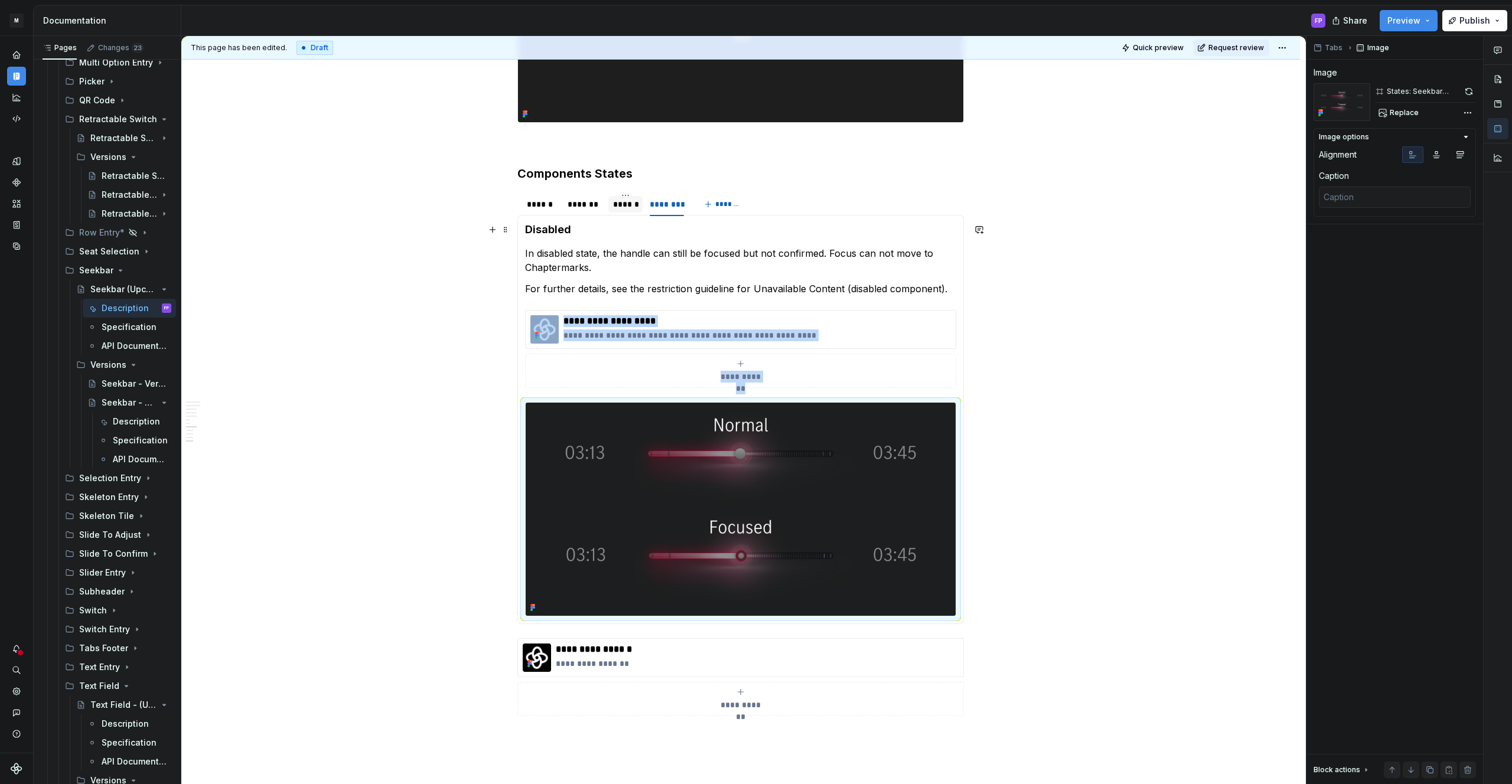
type textarea "*"
click at [620, 209] on div "******" at bounding box center [625, 204] width 24 height 12
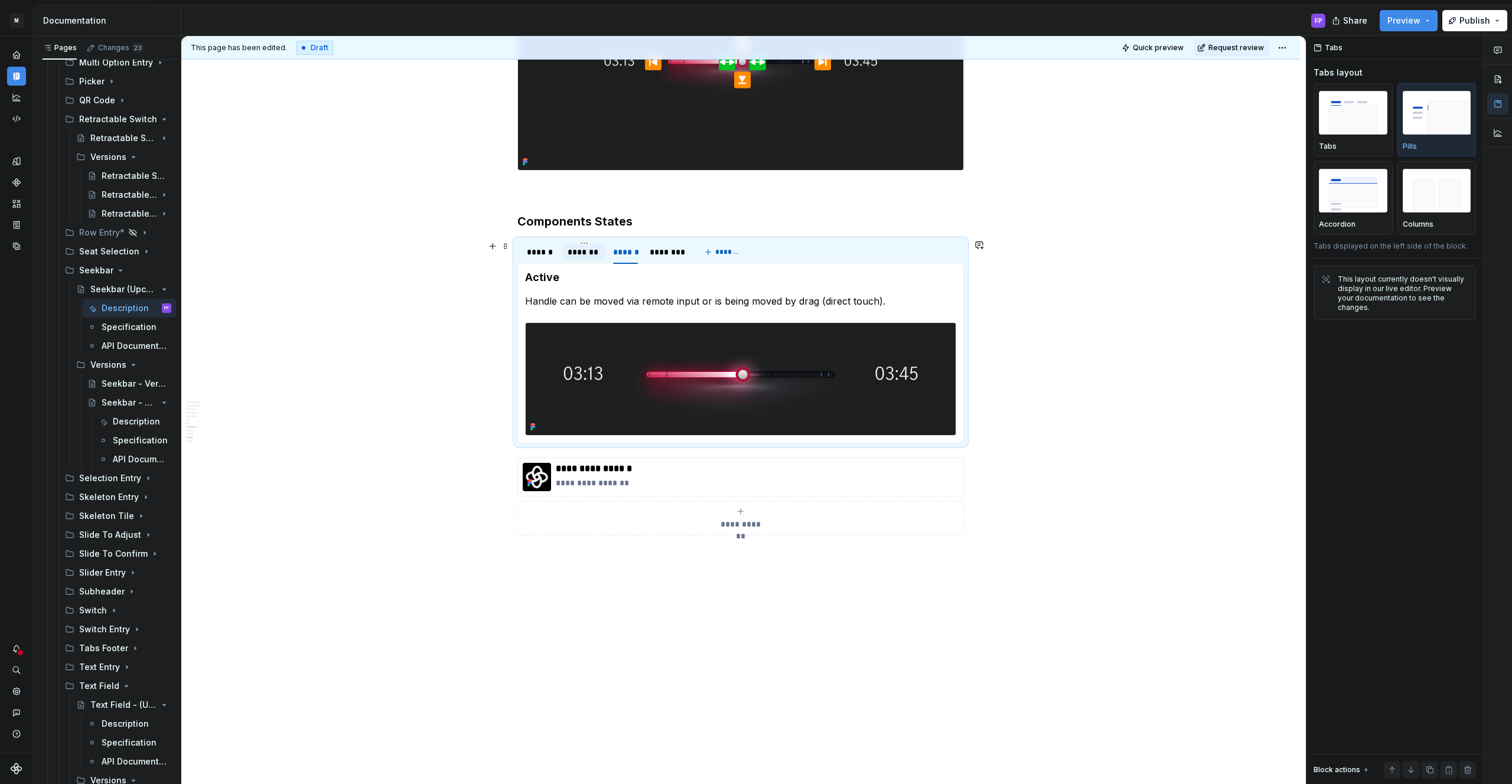
drag, startPoint x: 593, startPoint y: 252, endPoint x: 583, endPoint y: 255, distance: 10.4
click at [593, 254] on div "*******" at bounding box center [584, 252] width 33 height 12
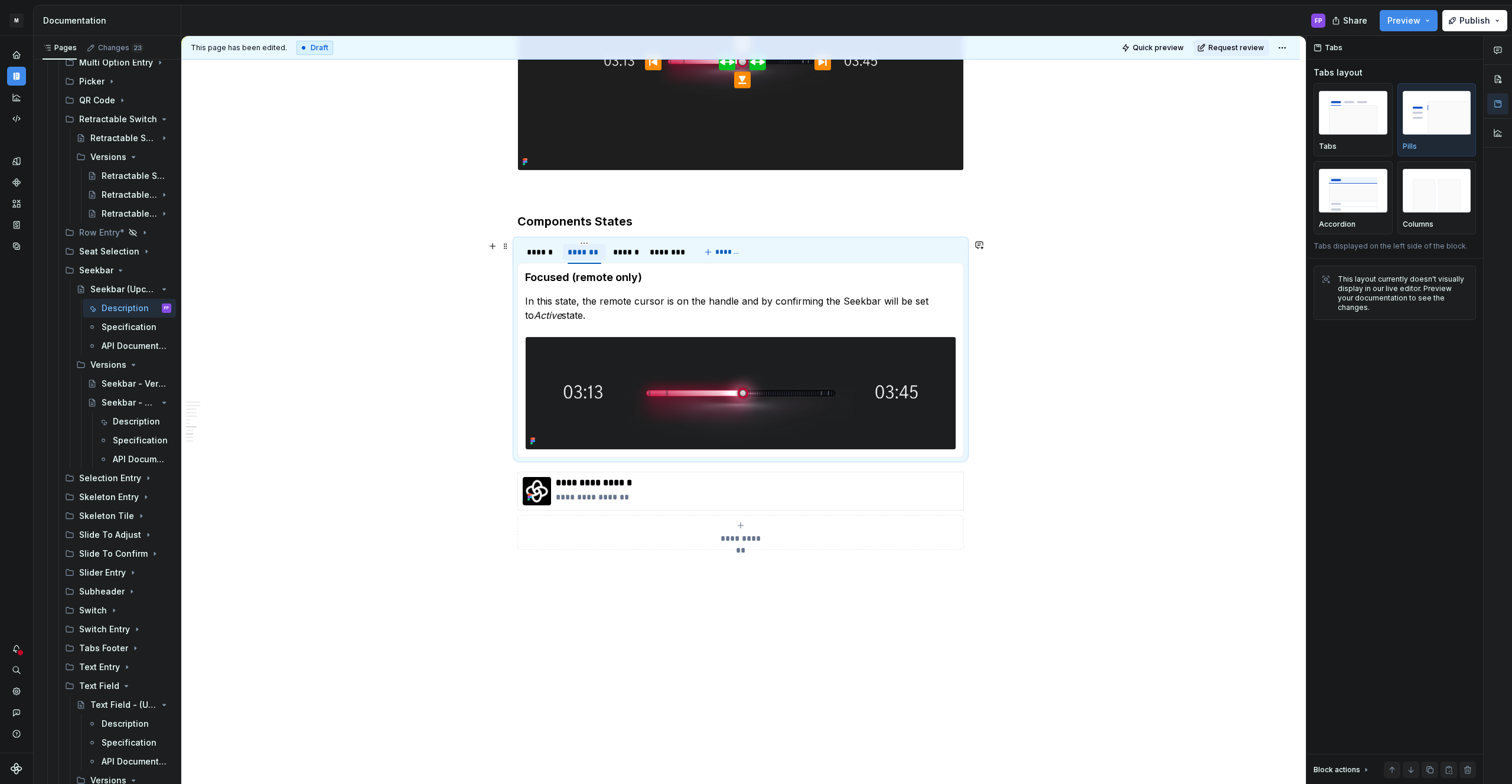
drag, startPoint x: 557, startPoint y: 253, endPoint x: 565, endPoint y: 255, distance: 8.2
click at [556, 254] on div "******" at bounding box center [541, 252] width 29 height 12
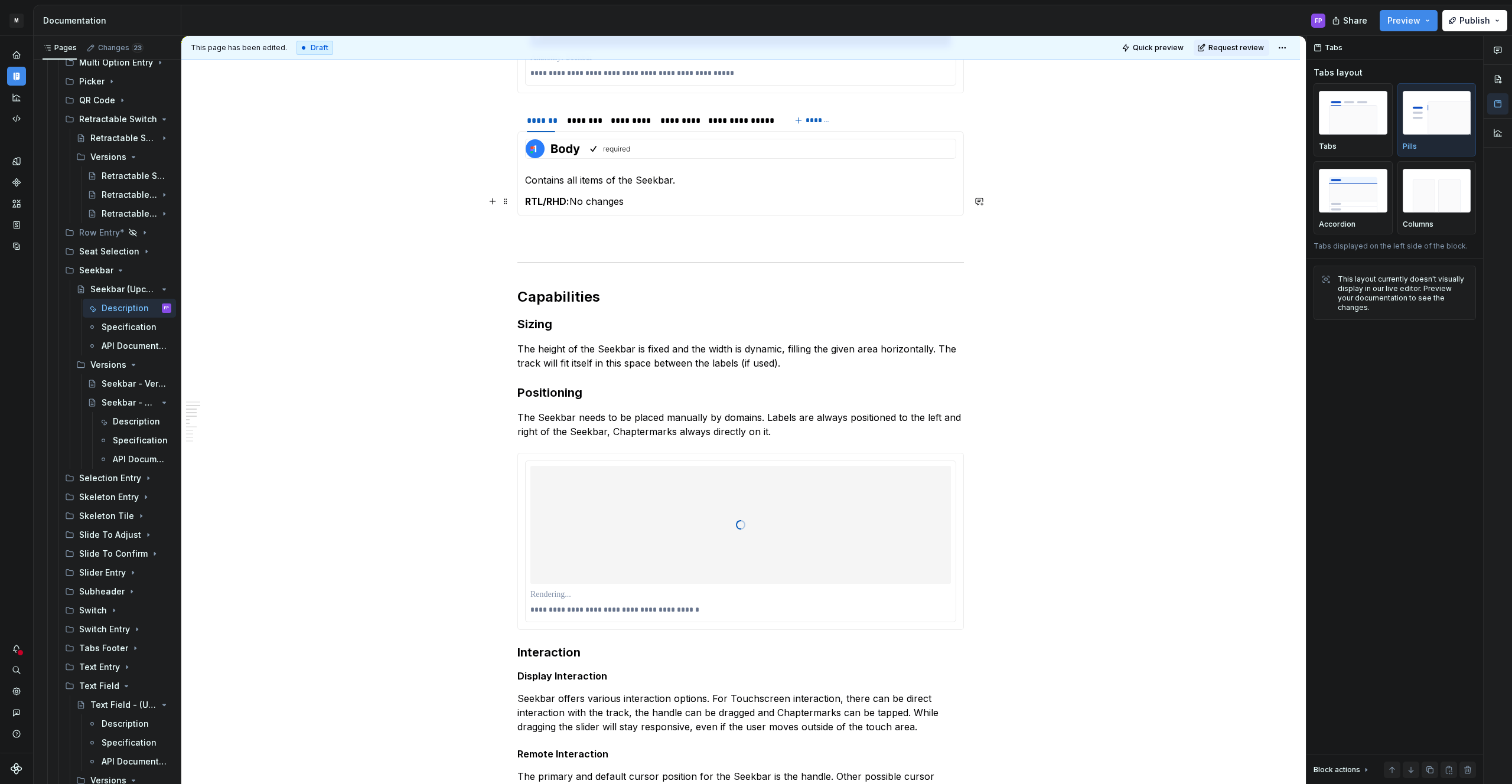
scroll to position [1040, 0]
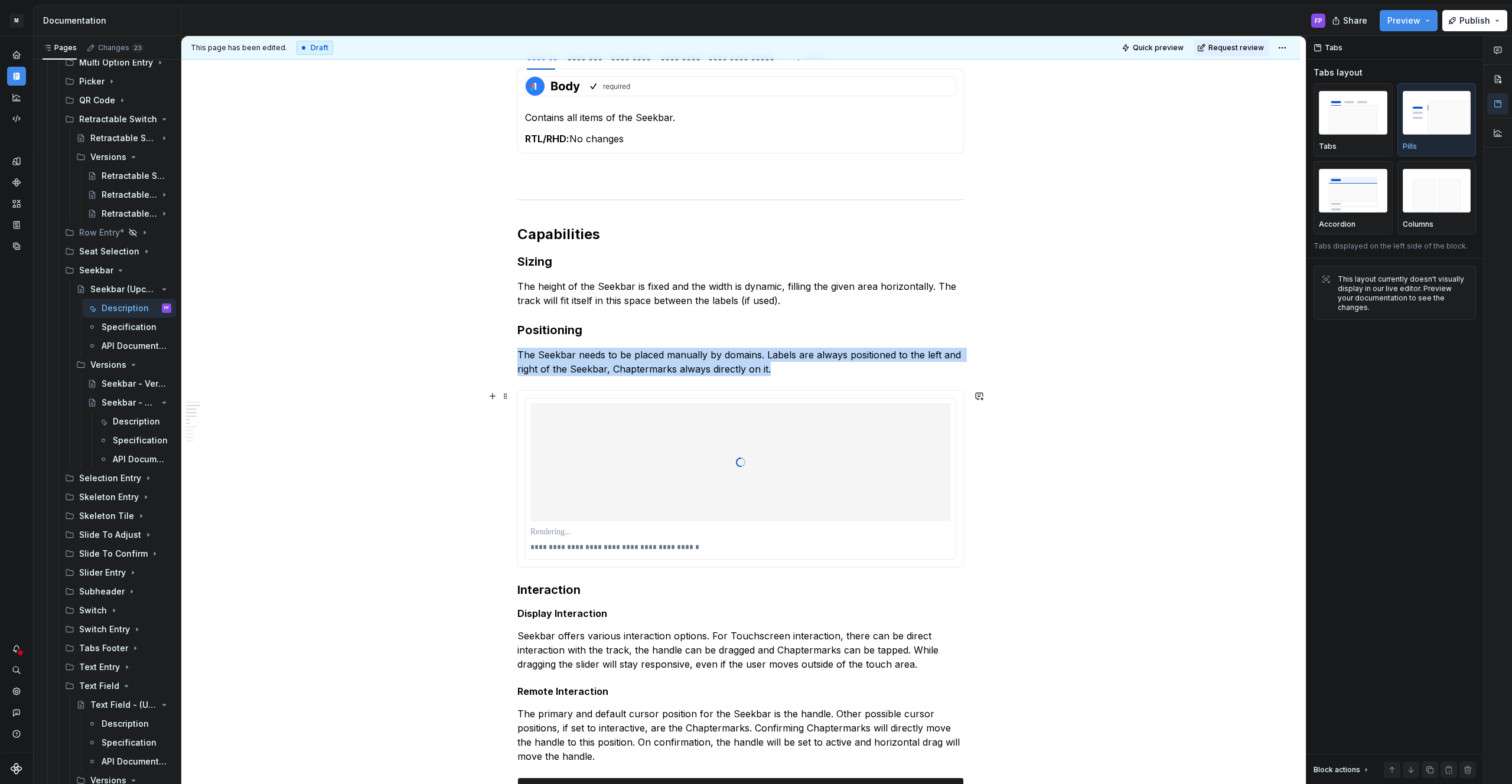
click at [744, 465] on span at bounding box center [741, 462] width 10 height 10
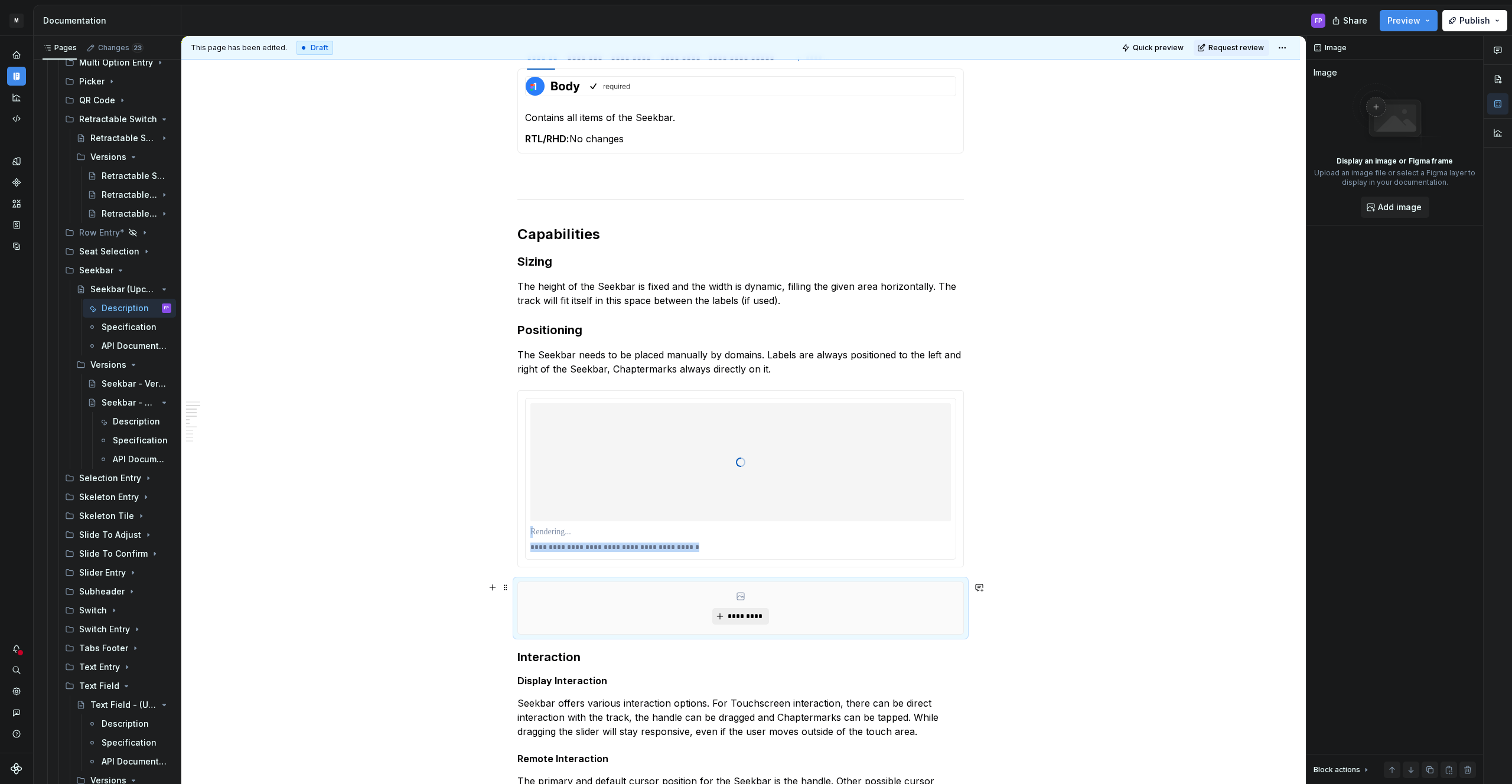
click at [755, 616] on span "*********" at bounding box center [745, 616] width 36 height 10
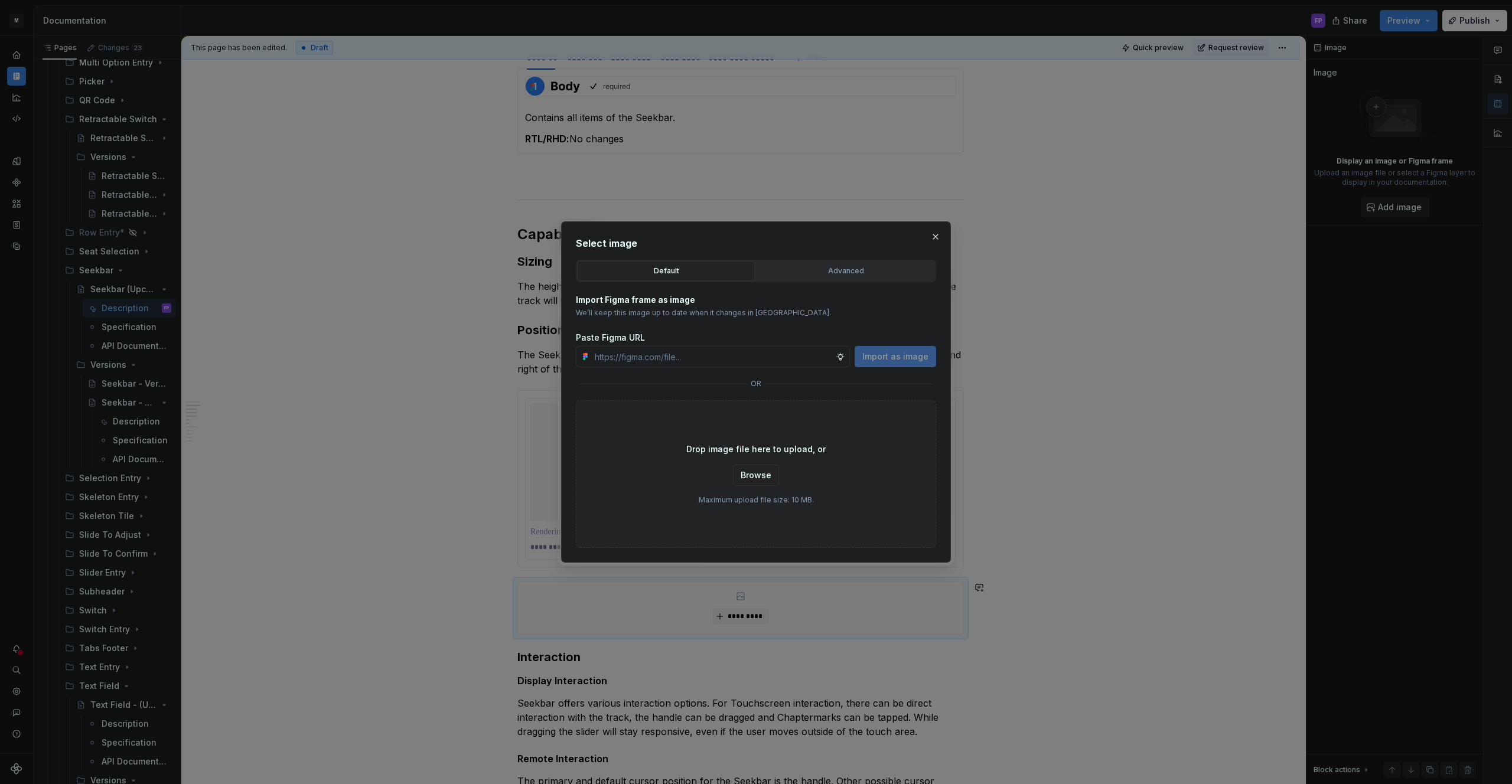
drag, startPoint x: 828, startPoint y: 271, endPoint x: 835, endPoint y: 272, distance: 7.1
click at [828, 272] on div "Advanced" at bounding box center [845, 271] width 170 height 12
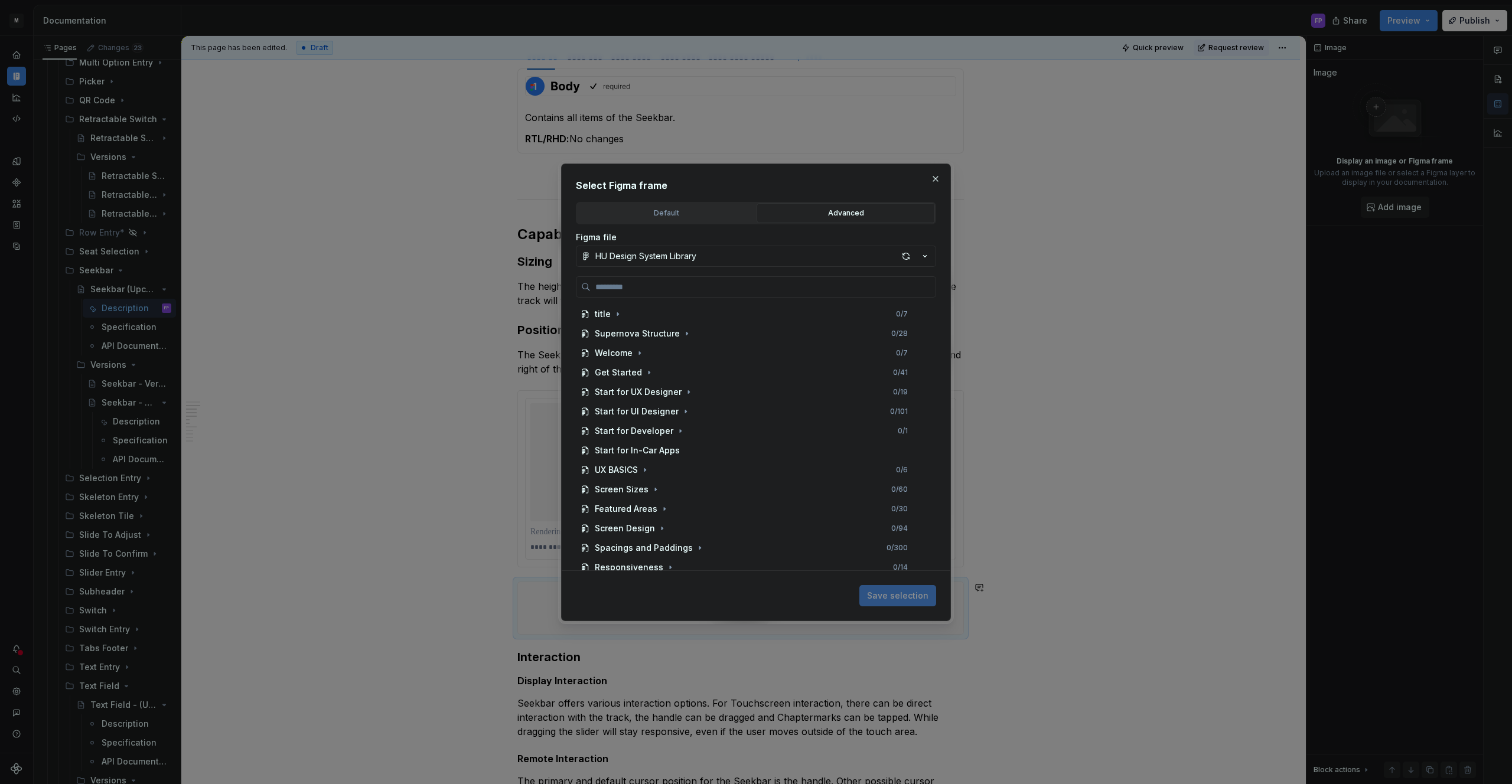
type textarea "*"
paste input "**********"
type input "**********"
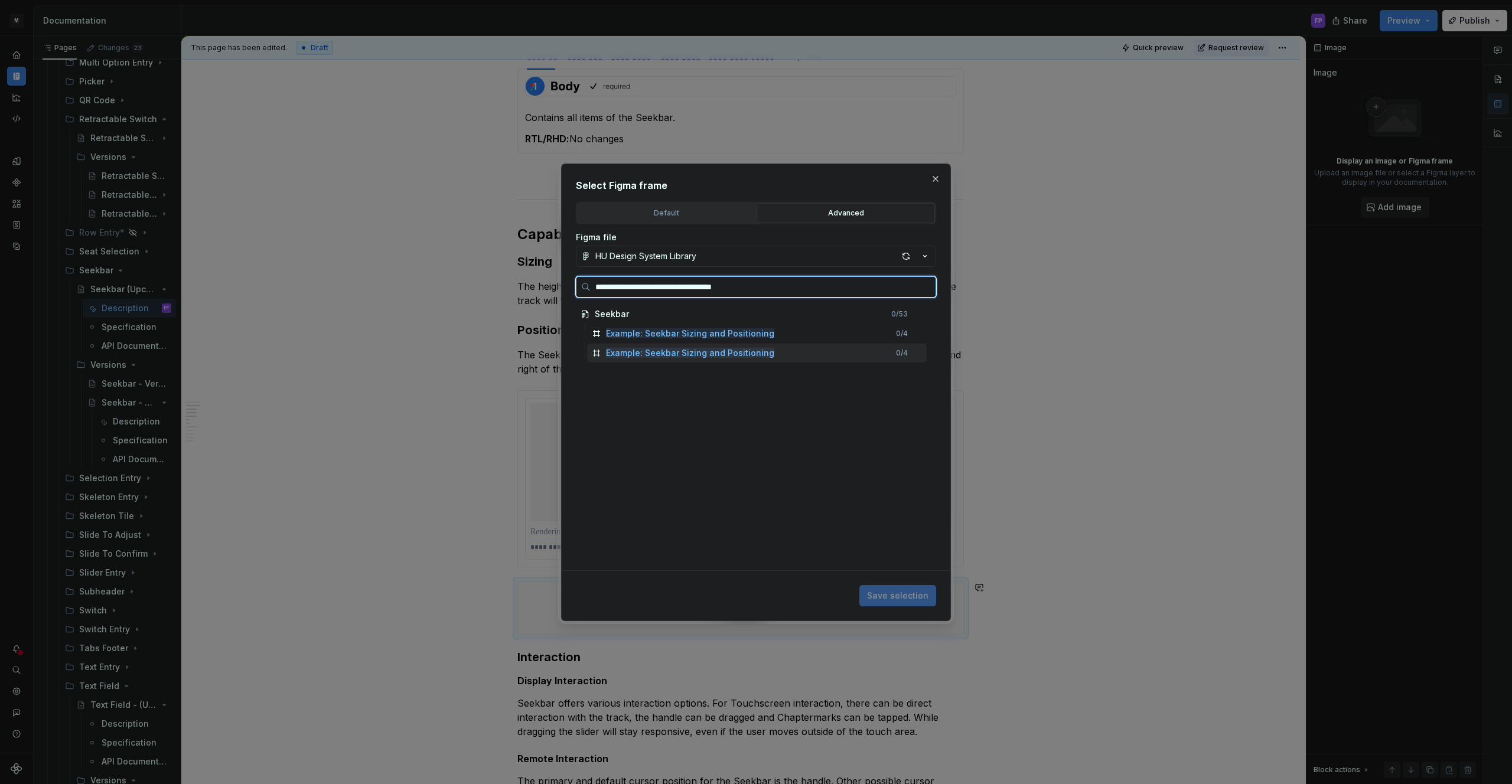
click at [779, 347] on div "Example: Seekbar Sizing and Positioning 0 / 4" at bounding box center [756, 353] width 340 height 19
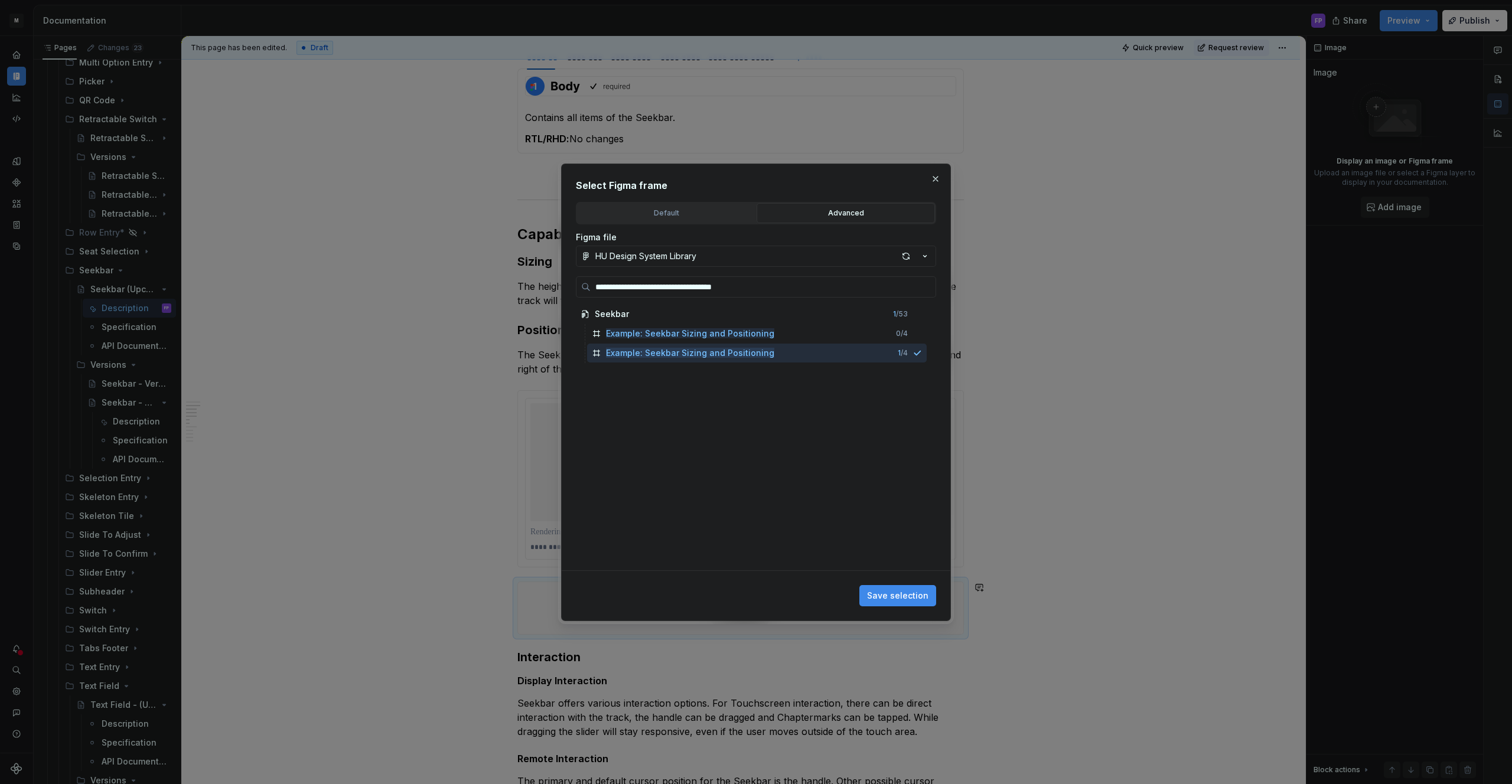
drag, startPoint x: 893, startPoint y: 596, endPoint x: 980, endPoint y: 563, distance: 93.0
click at [893, 596] on span "Save selection" at bounding box center [897, 596] width 61 height 12
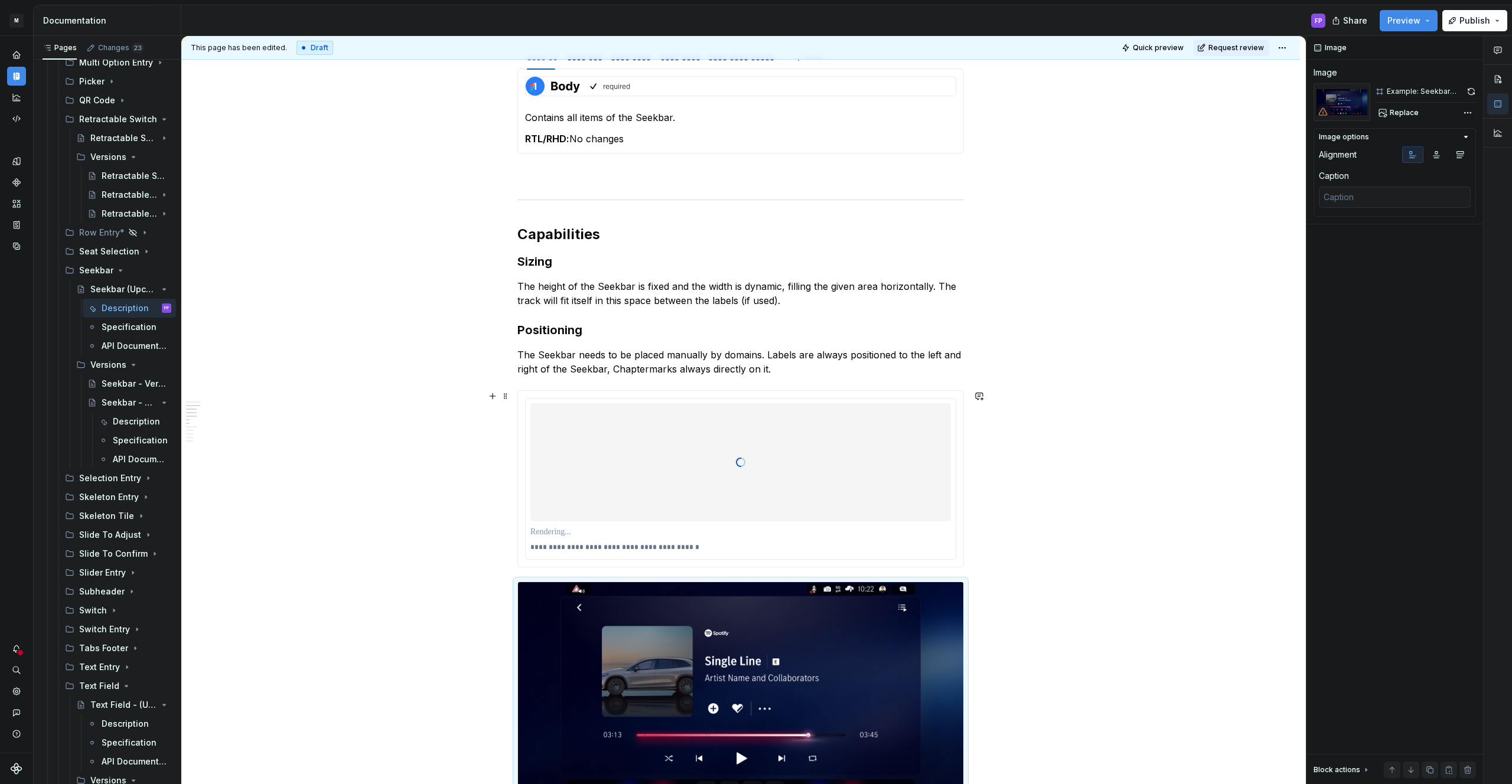
scroll to position [1062, 0]
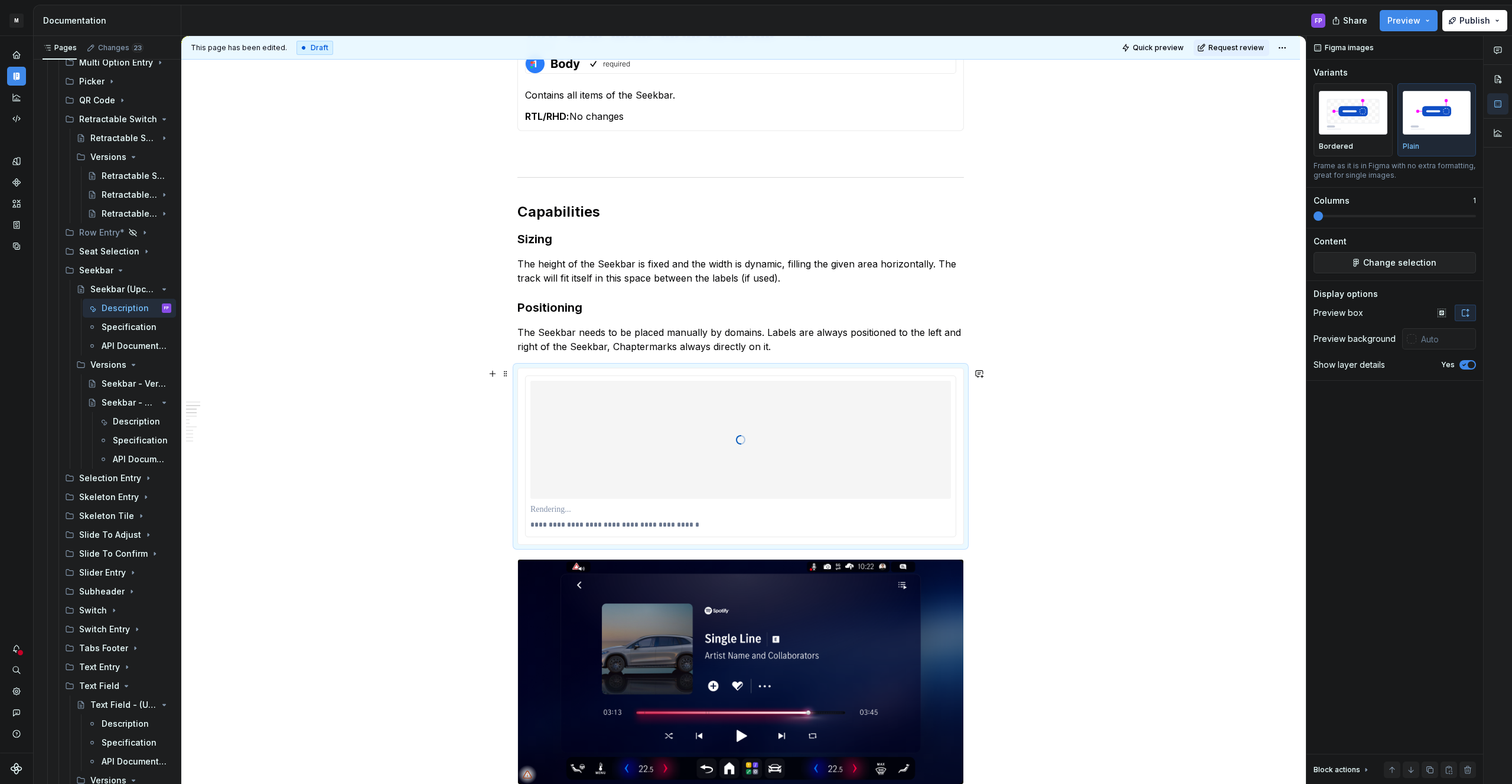
click at [848, 420] on div at bounding box center [740, 440] width 420 height 118
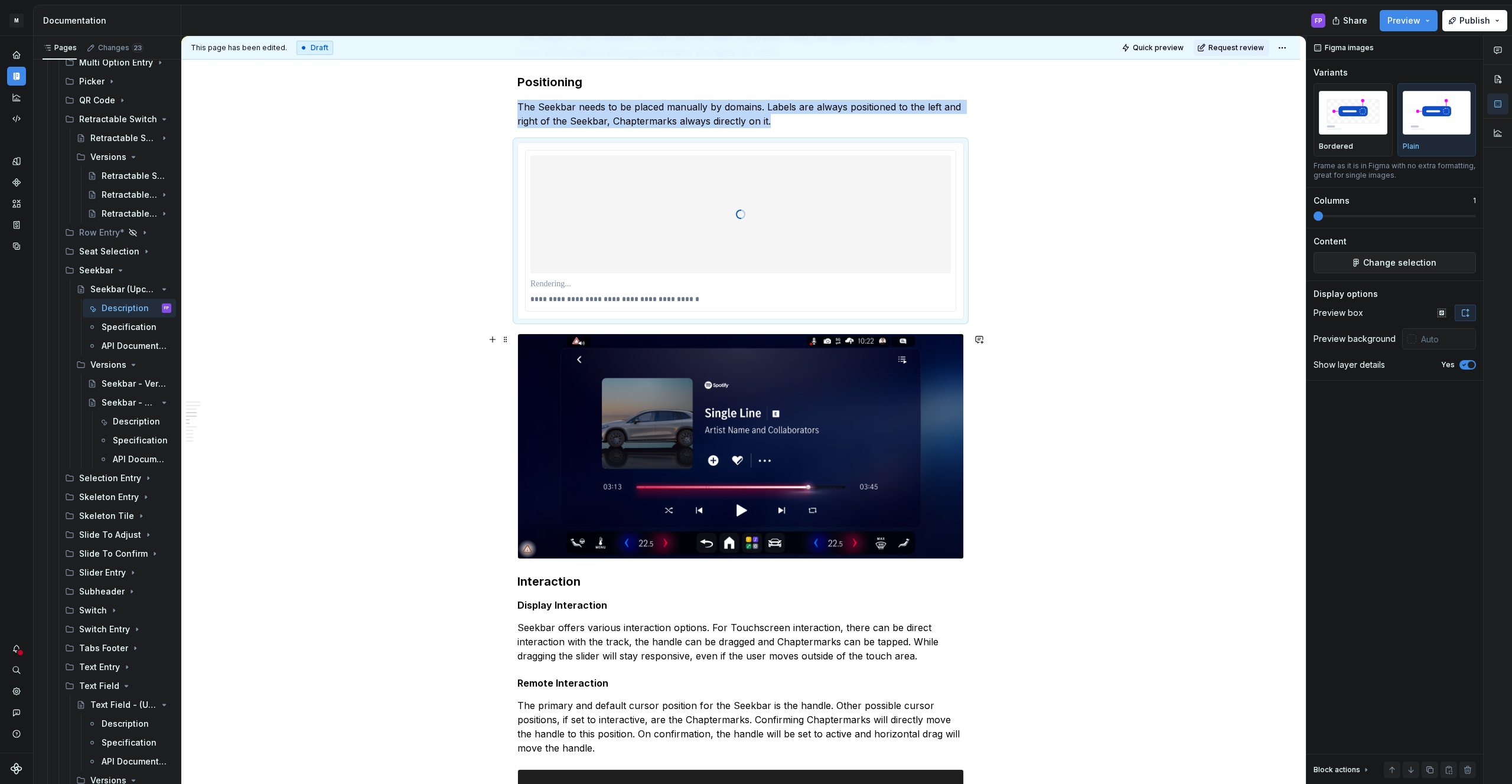
scroll to position [1302, 0]
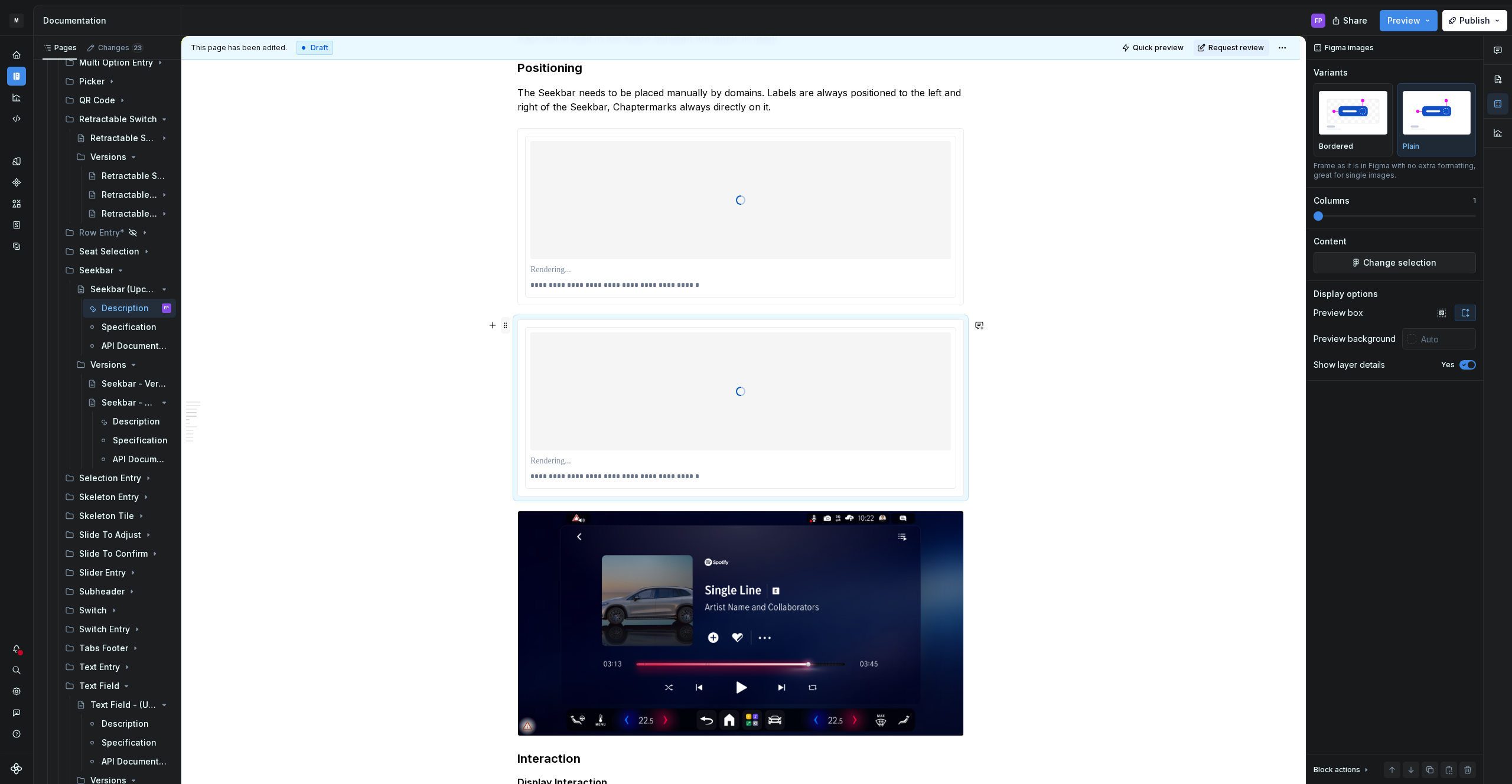
click at [509, 323] on span at bounding box center [506, 326] width 10 height 16
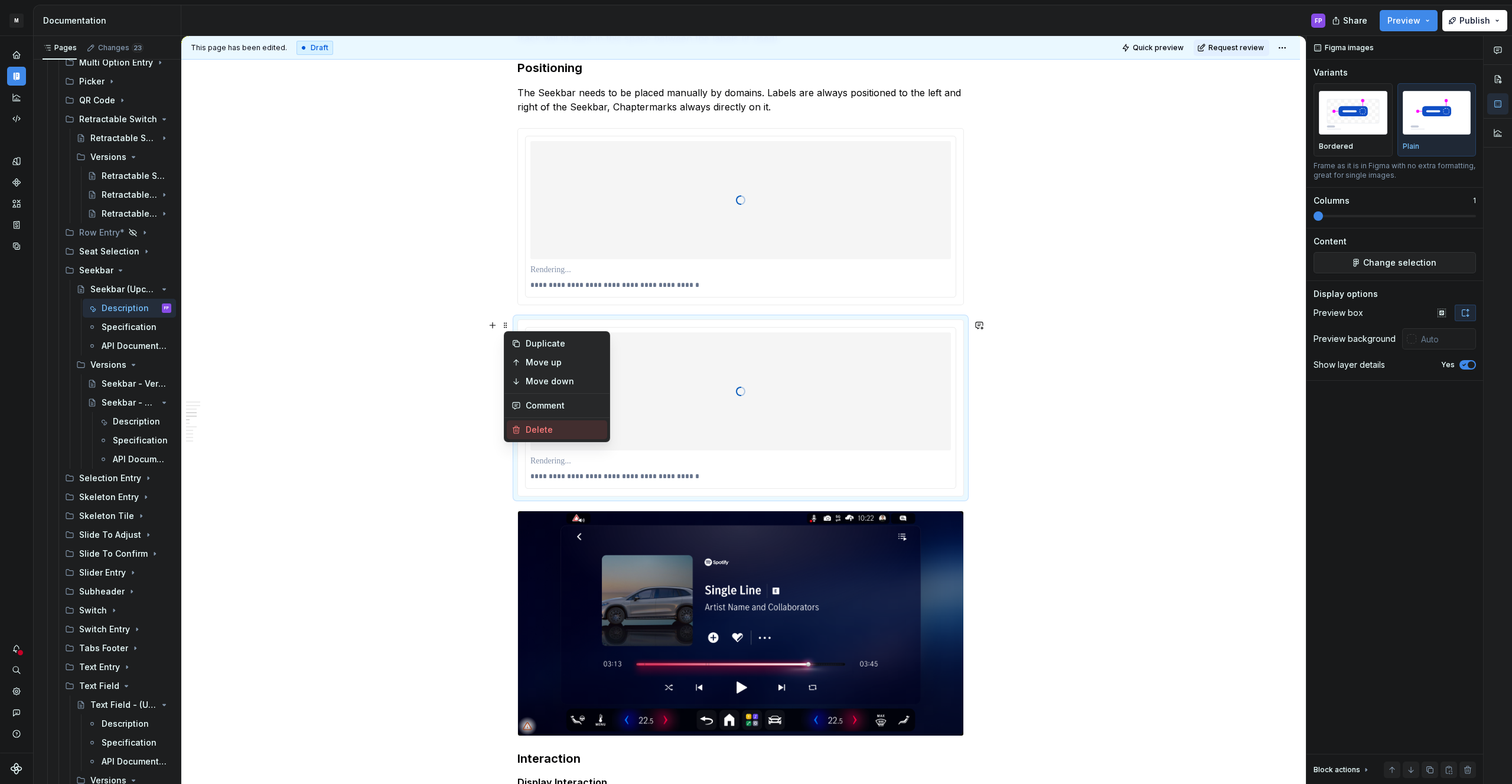
click at [558, 423] on div "Delete" at bounding box center [556, 429] width 100 height 19
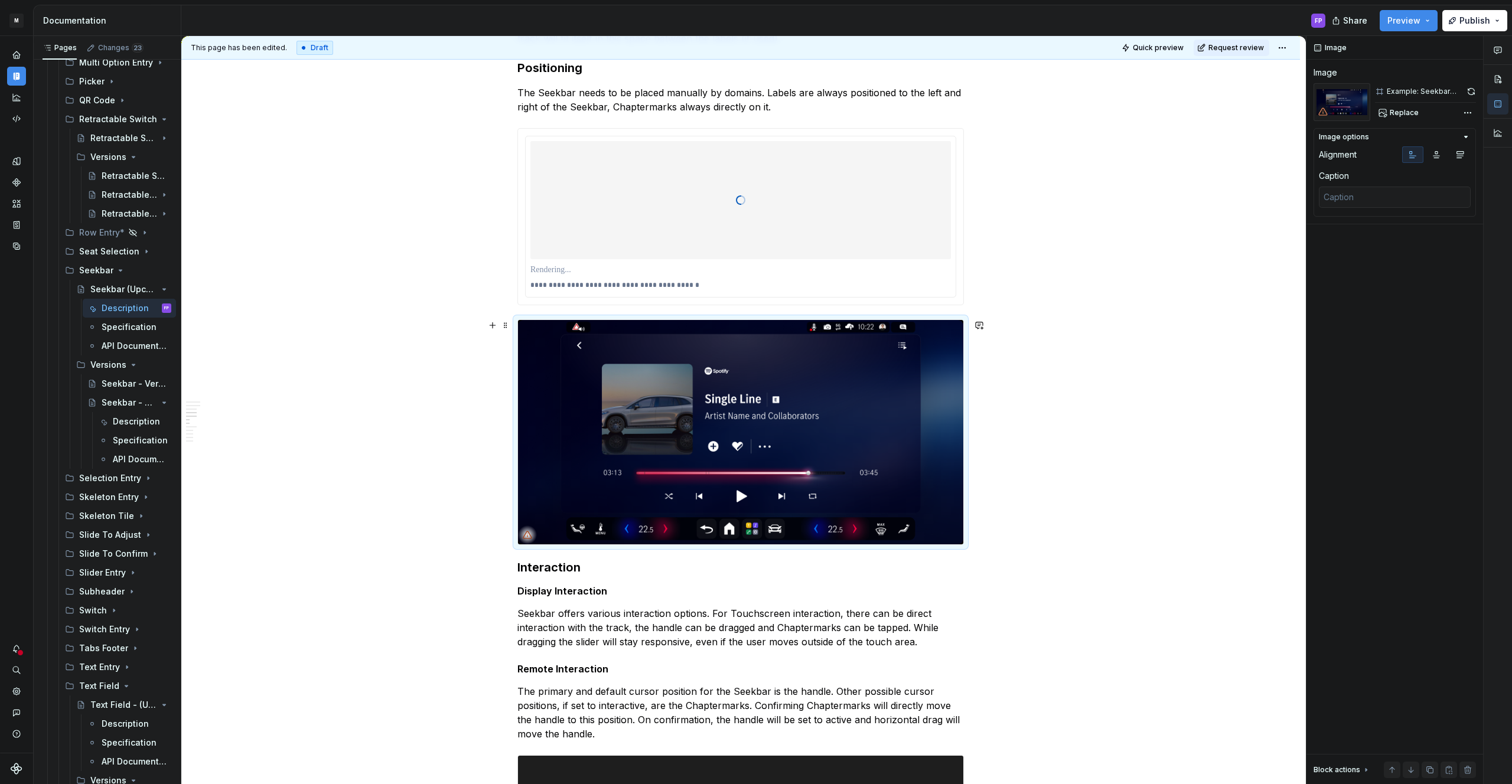
click at [747, 436] on img at bounding box center [740, 431] width 445 height 224
click at [1468, 91] on button "button" at bounding box center [1471, 91] width 10 height 16
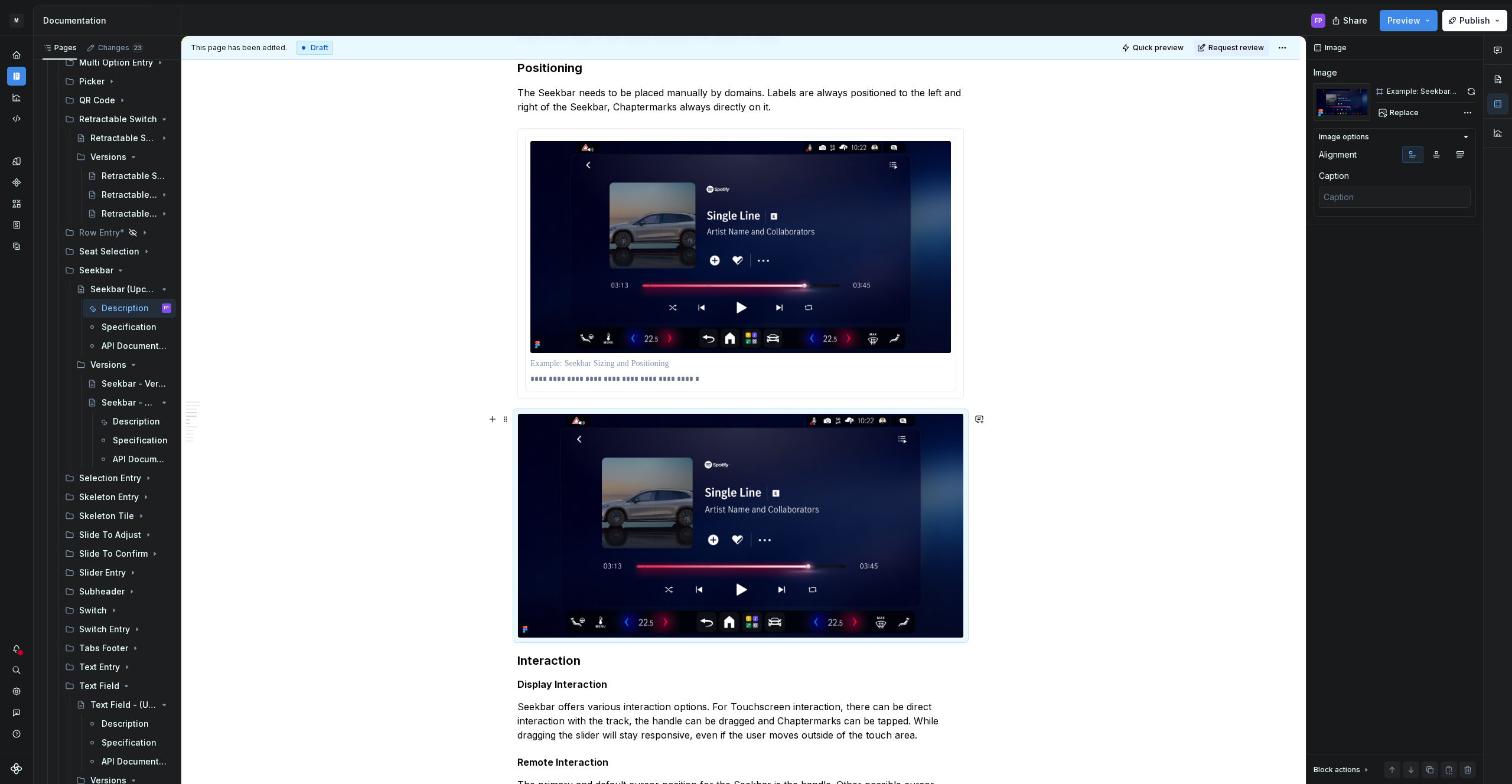
click at [917, 450] on img at bounding box center [740, 525] width 445 height 224
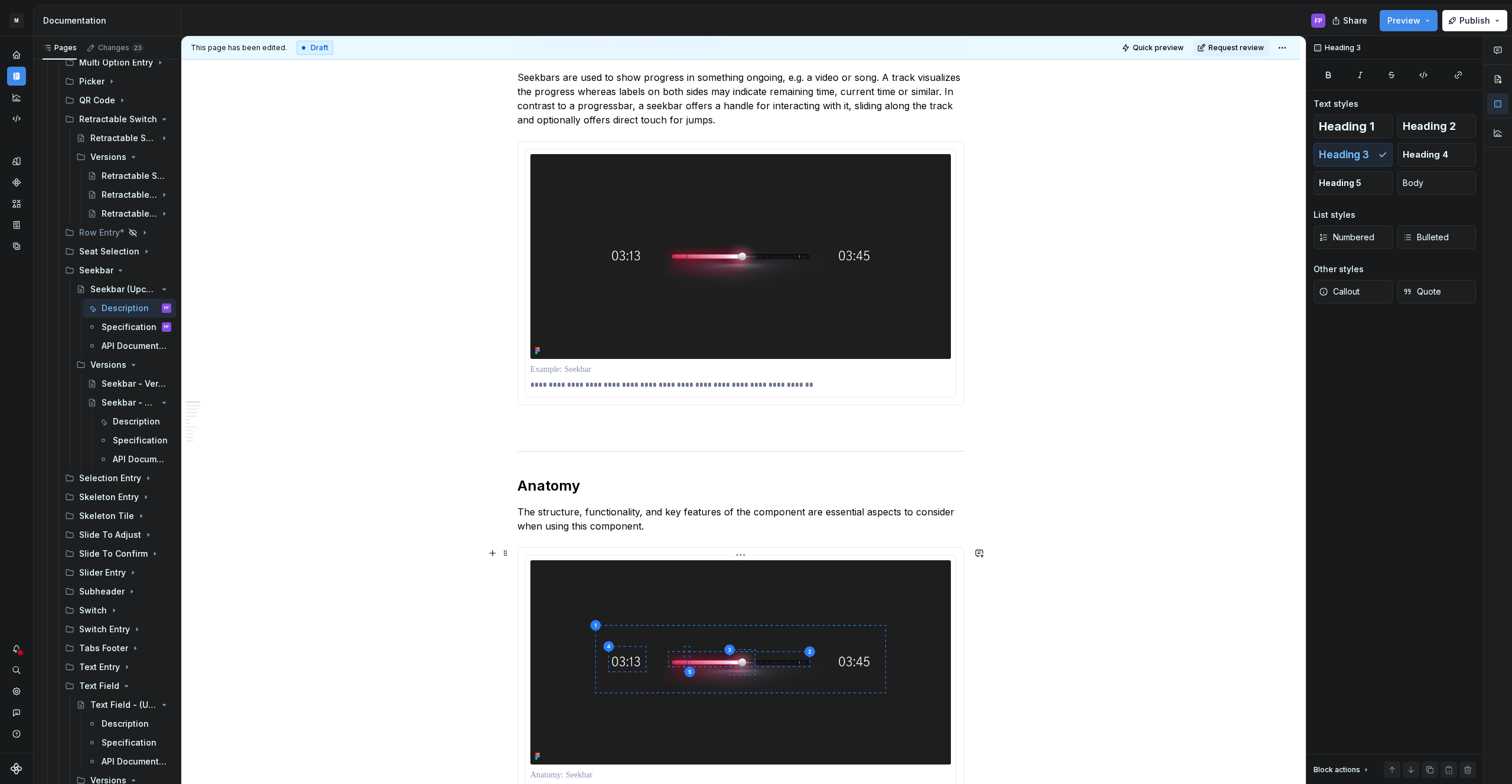
scroll to position [431, 0]
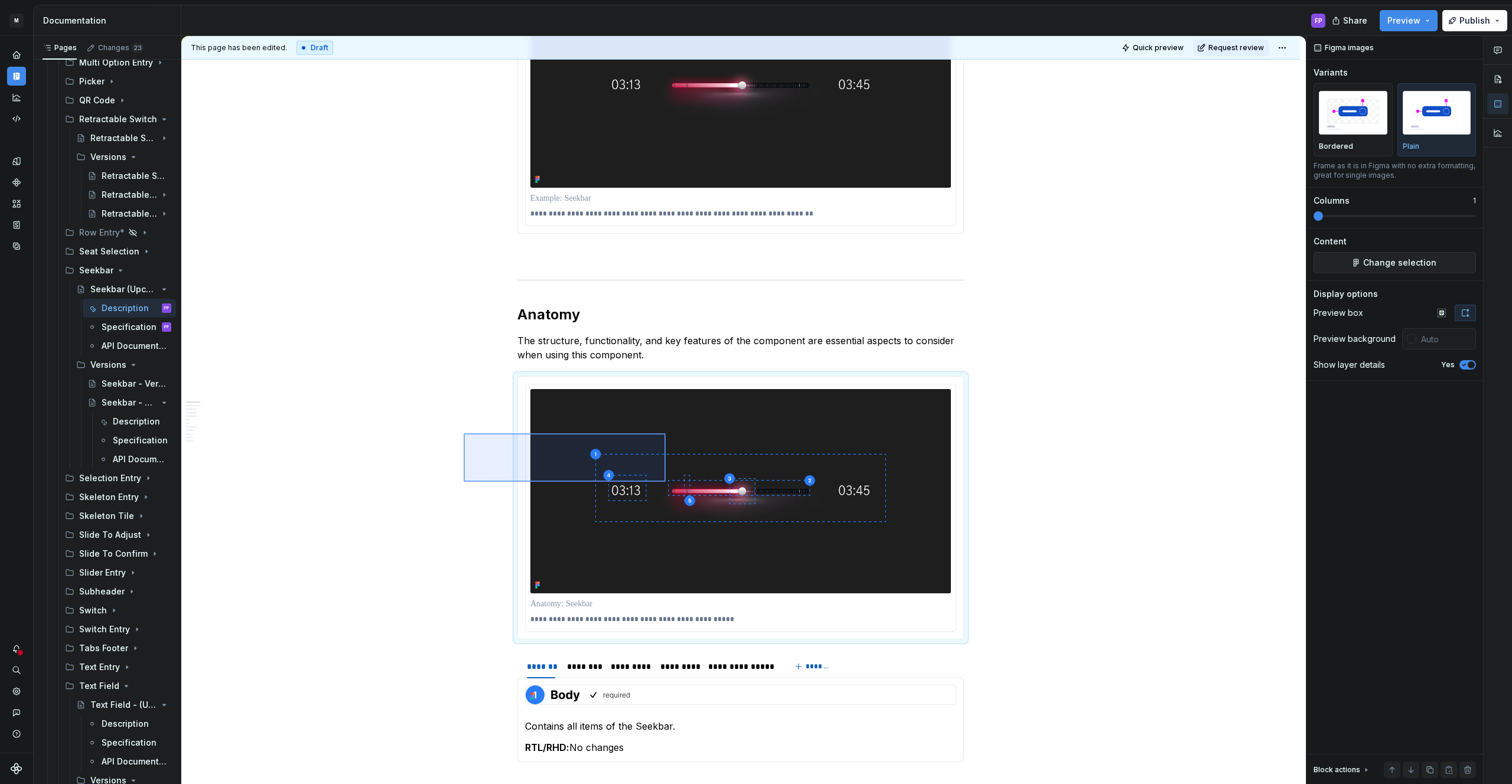
drag, startPoint x: 511, startPoint y: 441, endPoint x: 666, endPoint y: 482, distance: 160.3
click at [666, 482] on div "**********" at bounding box center [743, 410] width 1124 height 749
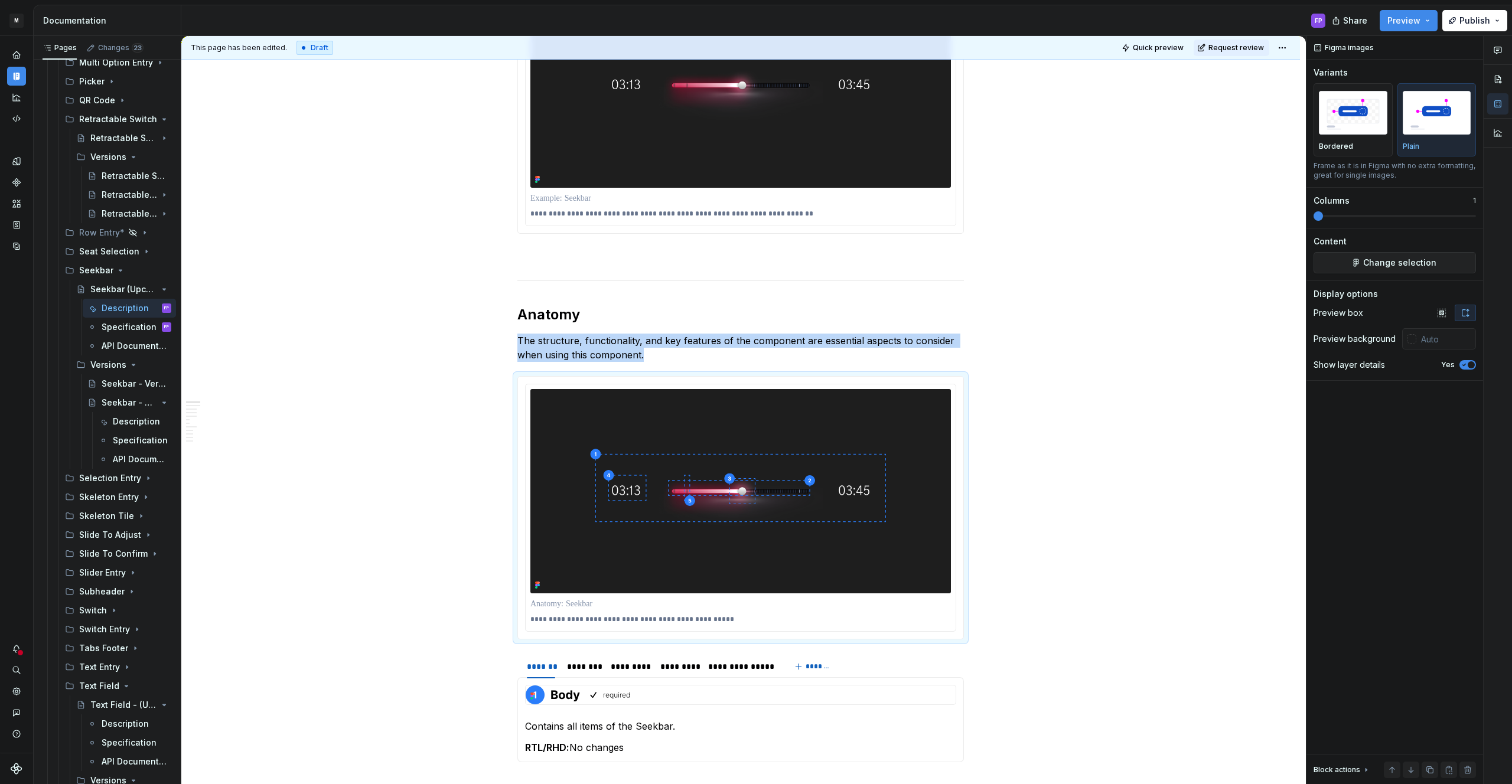
copy p "The structure, functionality, and key features of the component are essential a…"
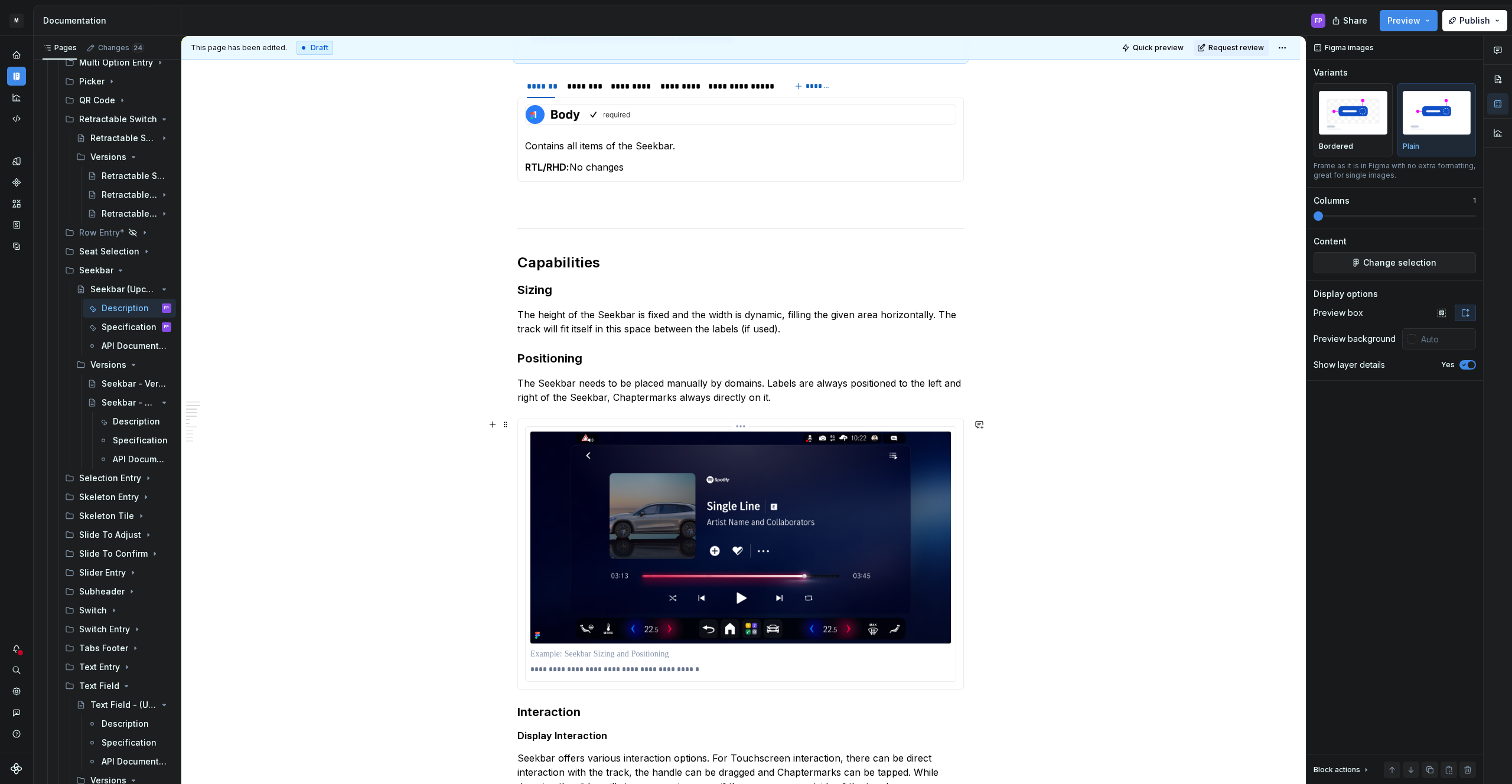
scroll to position [1155, 0]
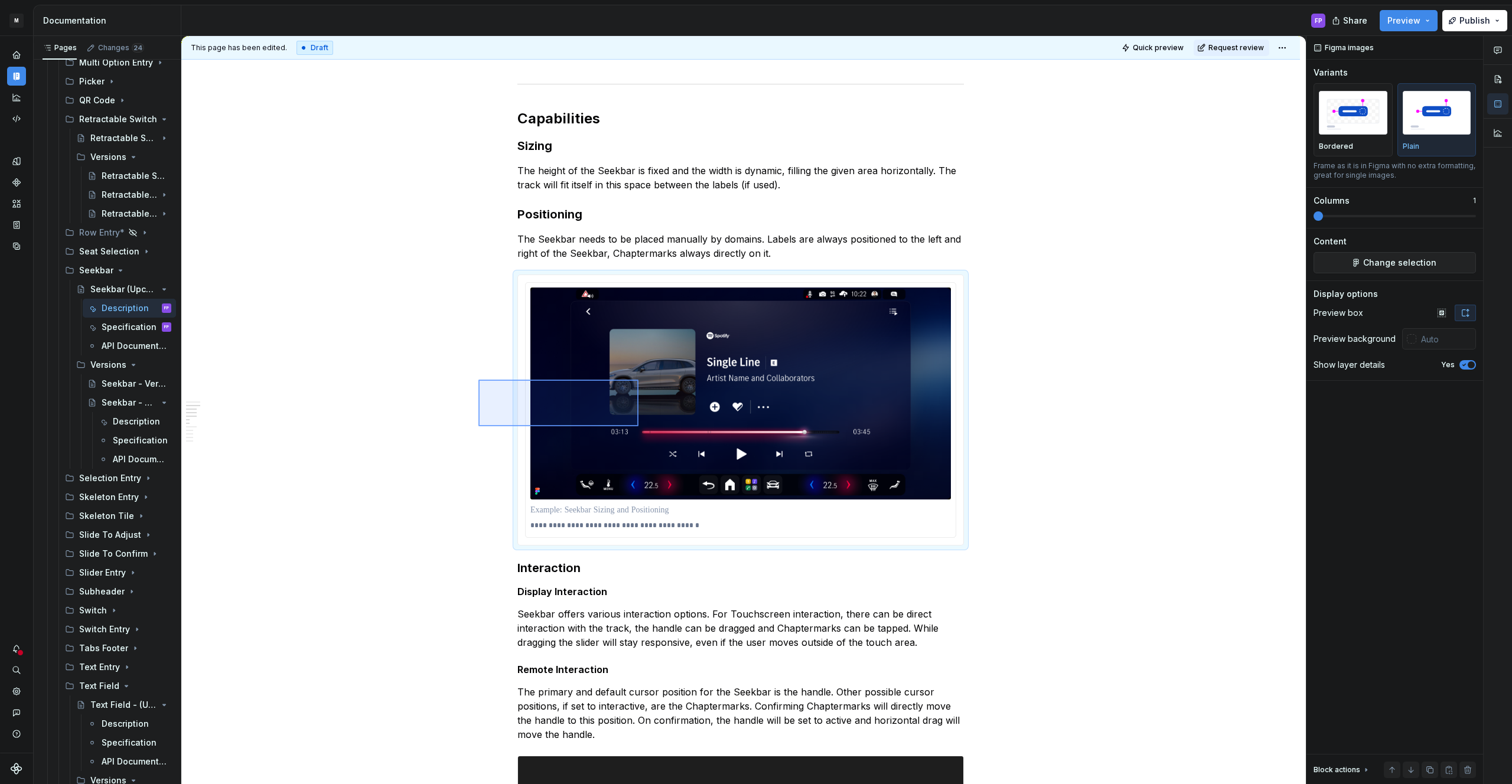
drag, startPoint x: 479, startPoint y: 379, endPoint x: 638, endPoint y: 427, distance: 166.1
click at [638, 427] on div "**********" at bounding box center [743, 410] width 1124 height 749
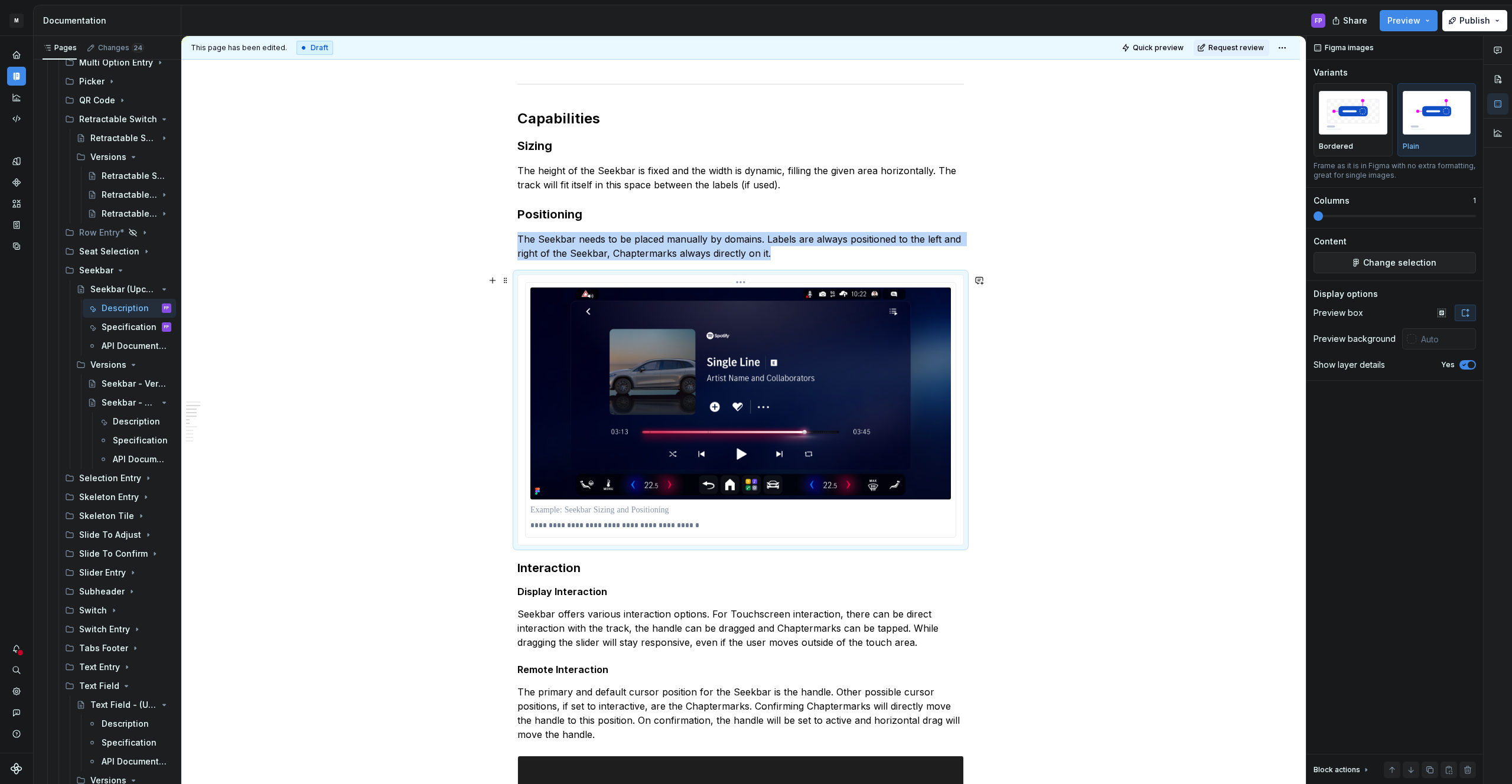
copy p "The Seekbar needs to be placed manually by domains. Labels are always positione…"
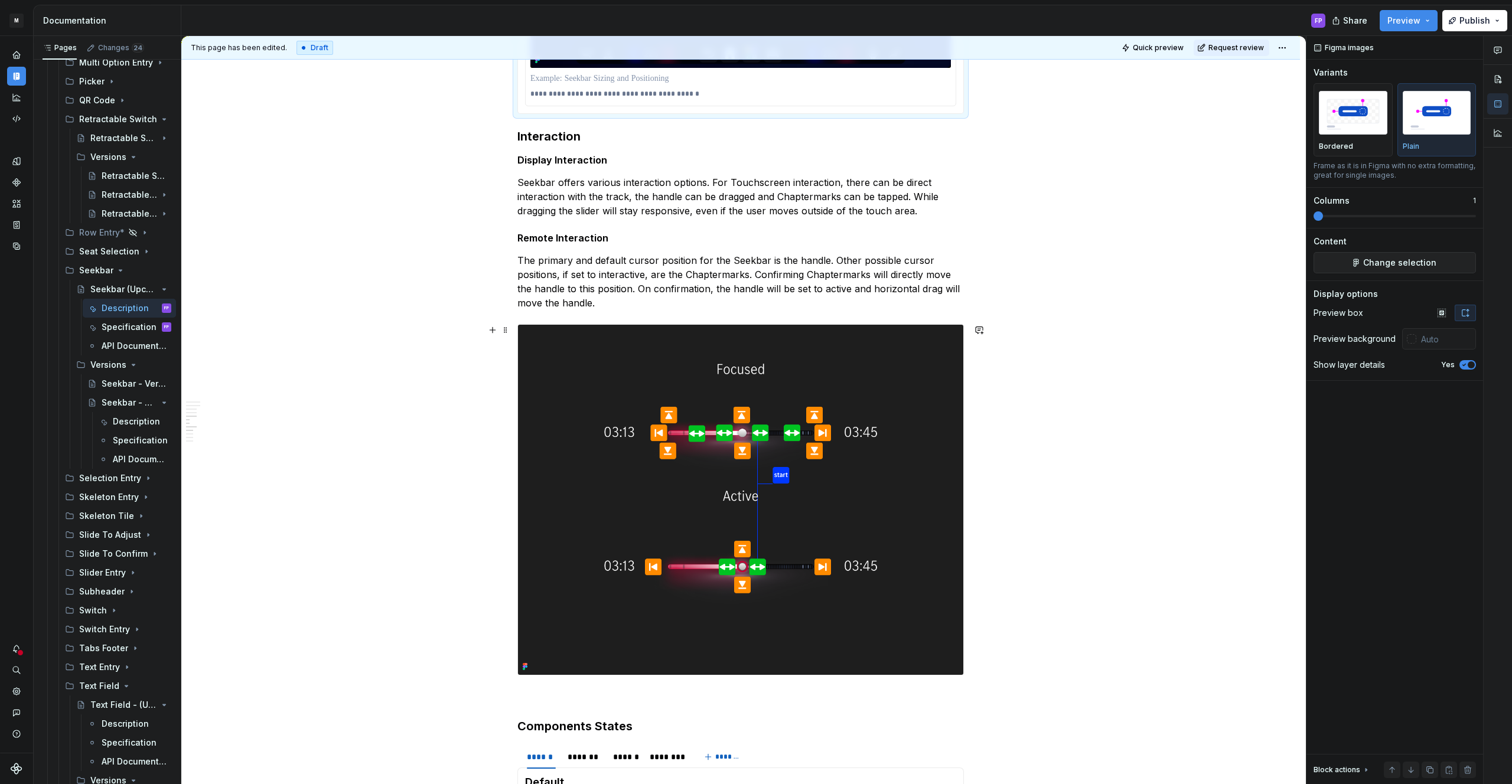
scroll to position [1667, 0]
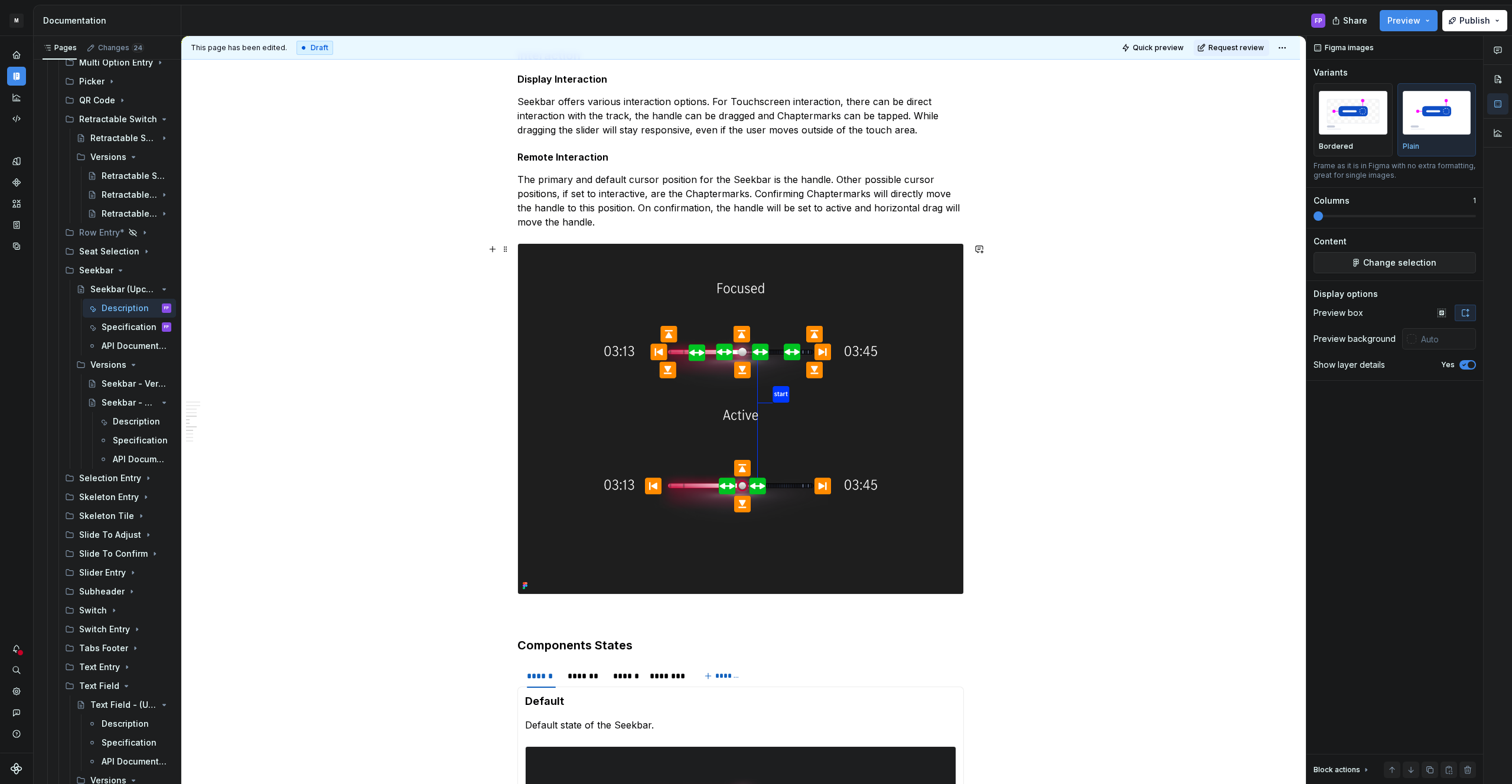
click at [586, 382] on img at bounding box center [740, 419] width 445 height 351
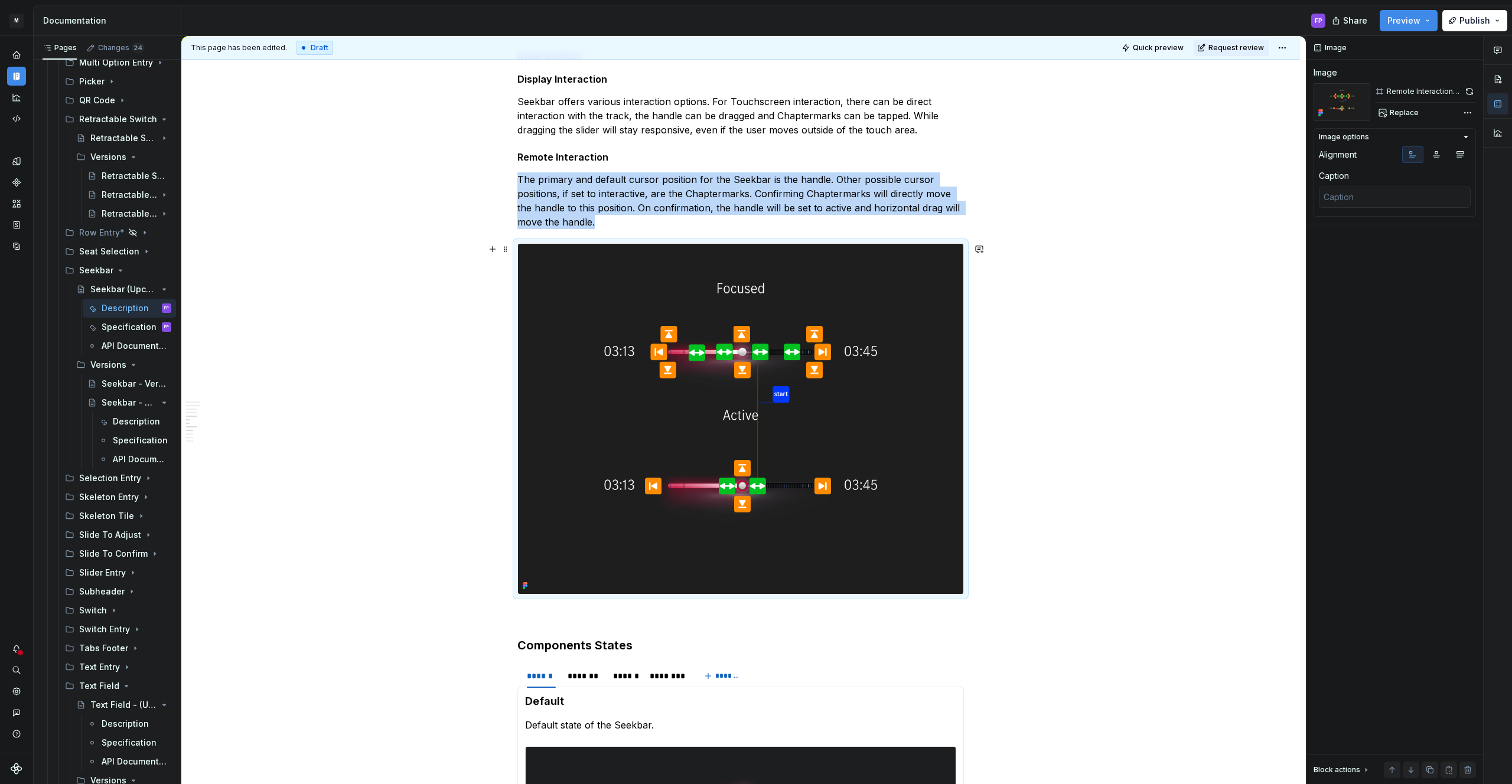
copy p "The primary and default cursor position for the Seekbar is the handle. Other po…"
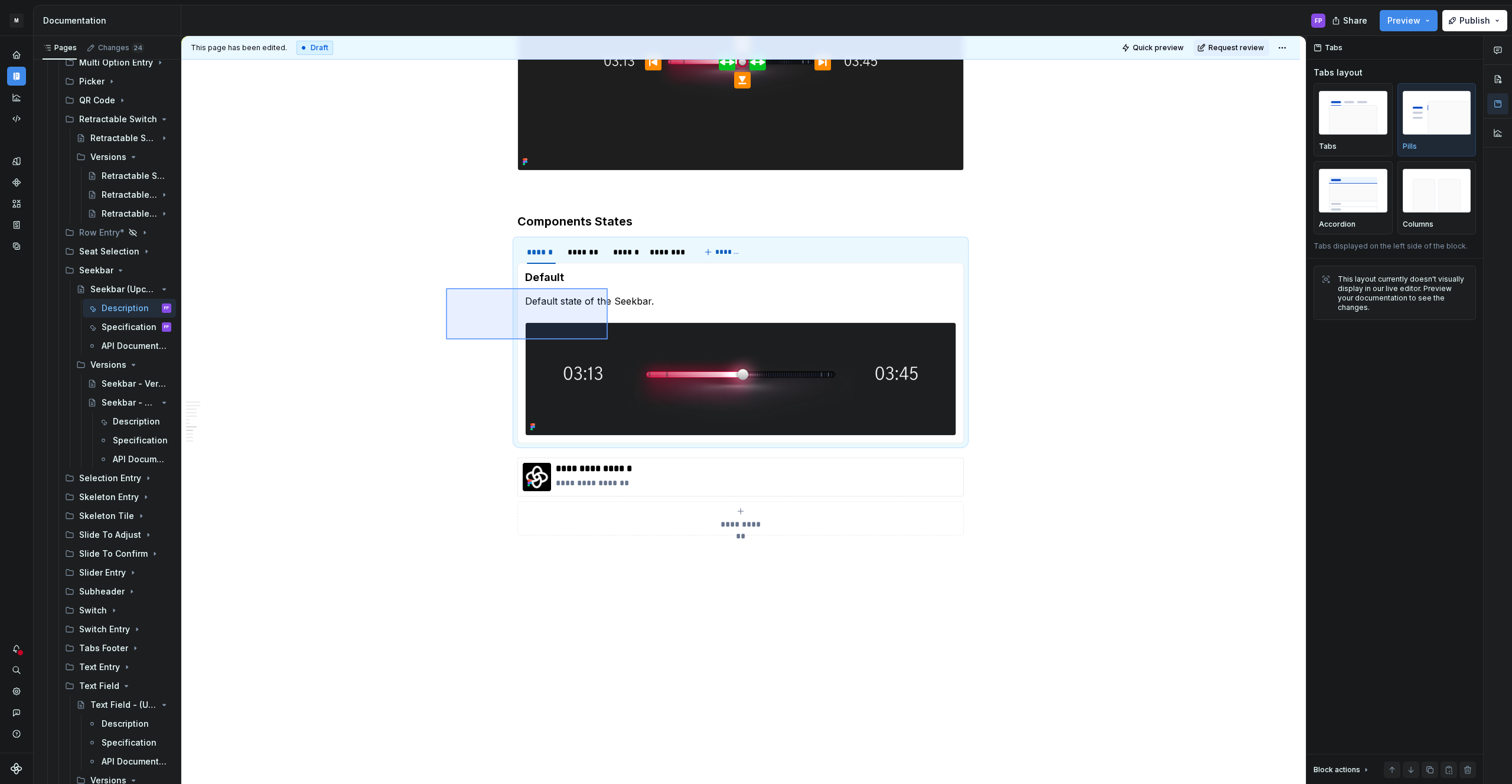
drag, startPoint x: 572, startPoint y: 328, endPoint x: 607, endPoint y: 339, distance: 36.7
click at [607, 339] on div "**********" at bounding box center [743, 410] width 1124 height 749
copy h3 "Components States"
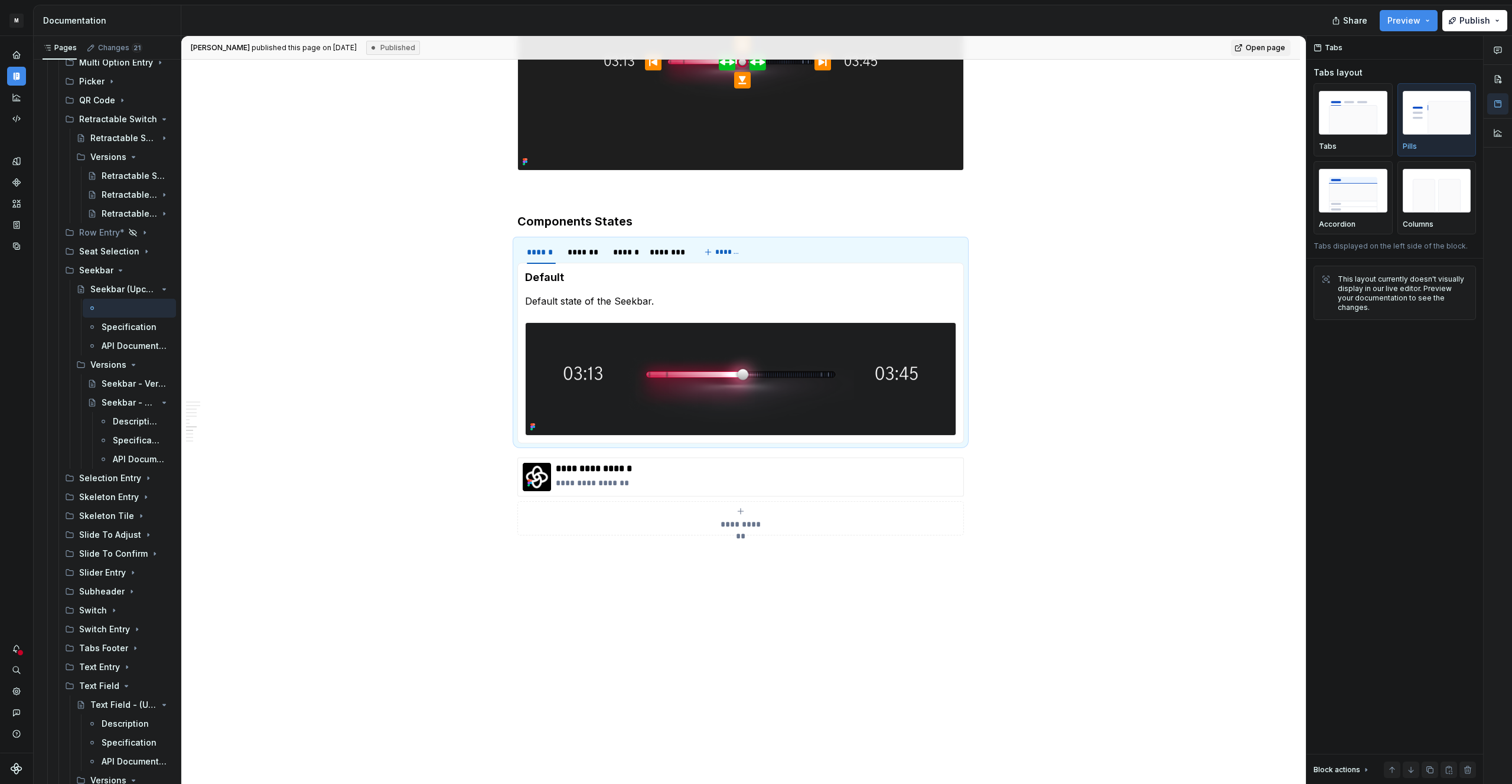
type textarea "*"
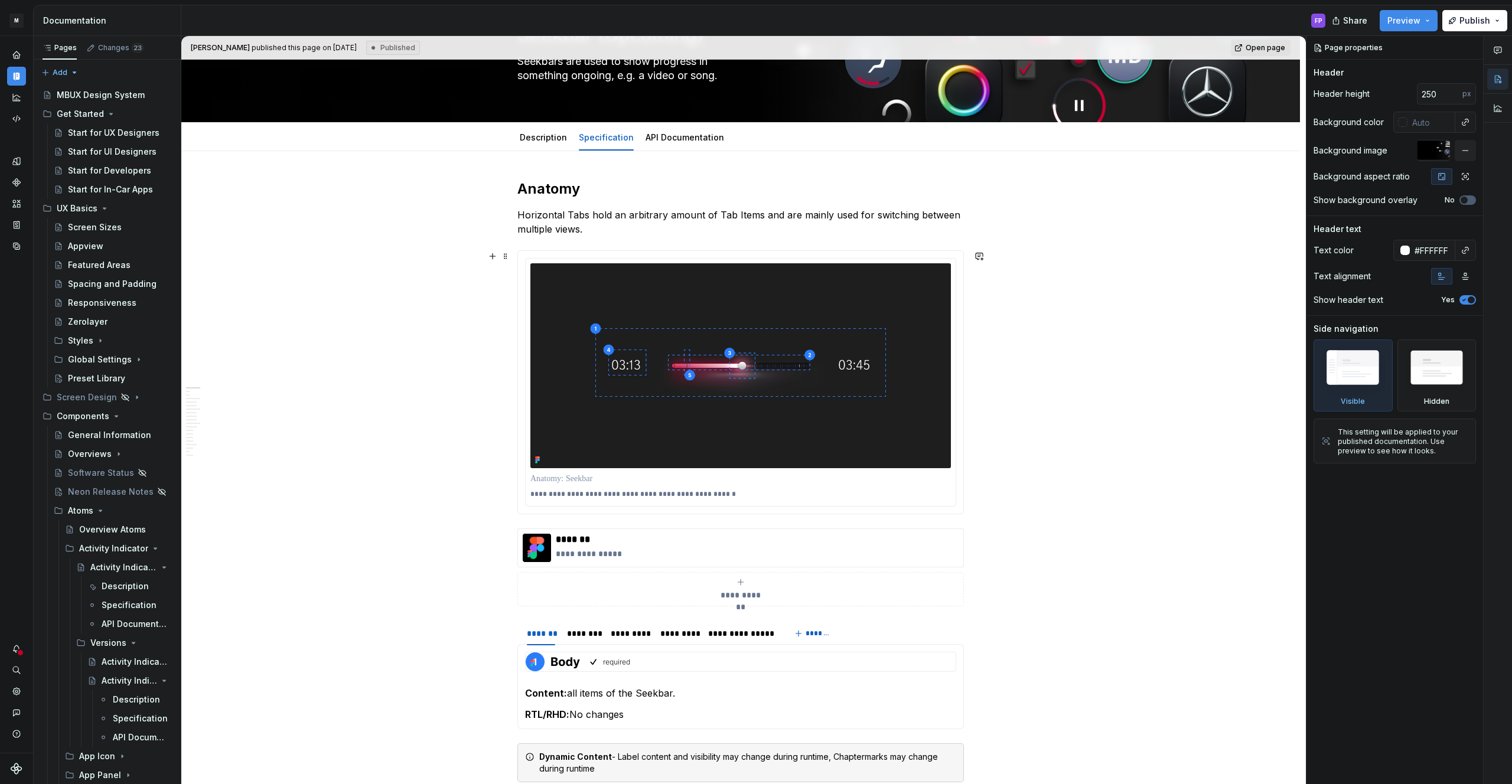
scroll to position [91, 0]
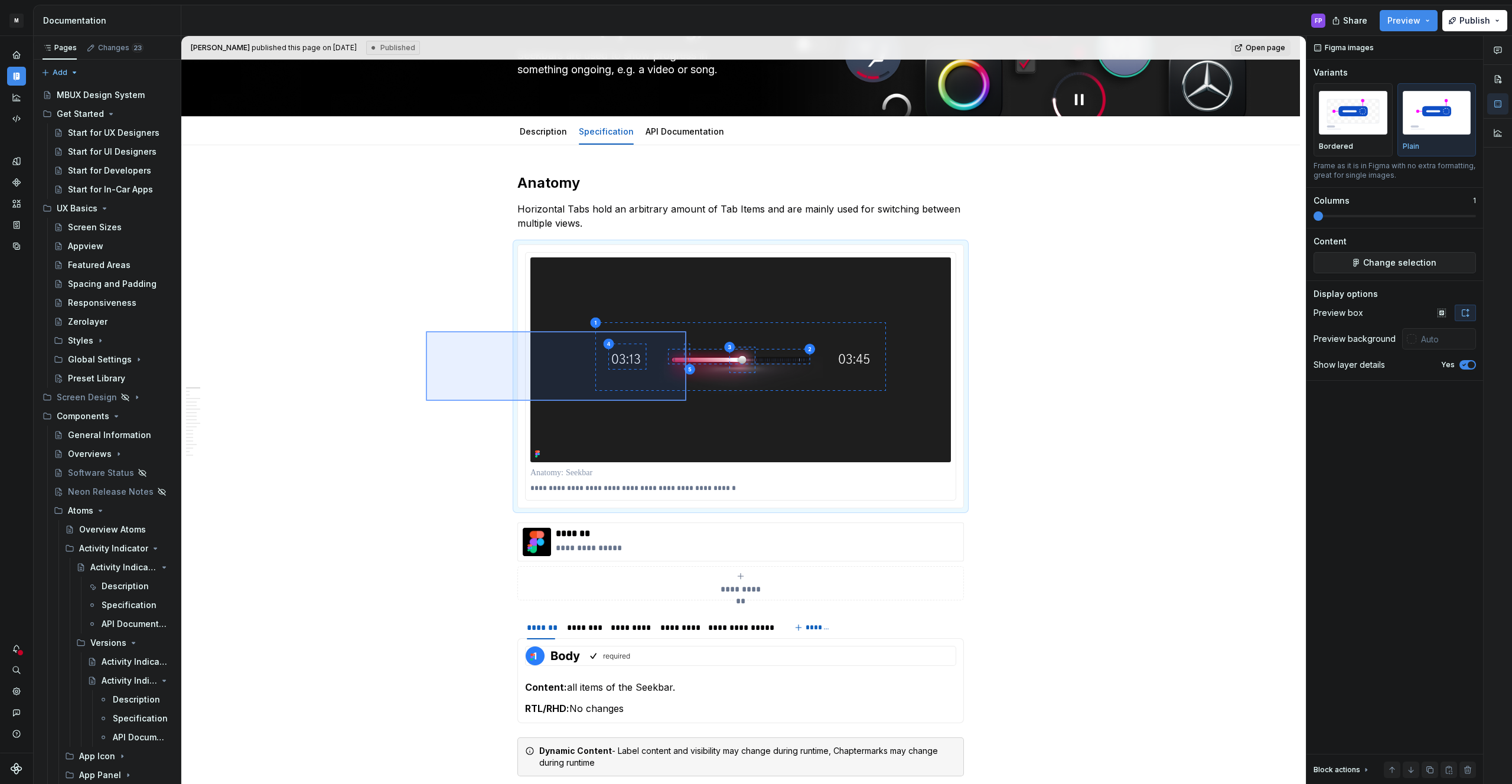
drag, startPoint x: 426, startPoint y: 331, endPoint x: 686, endPoint y: 401, distance: 269.3
click at [686, 401] on div "**********" at bounding box center [743, 410] width 1124 height 749
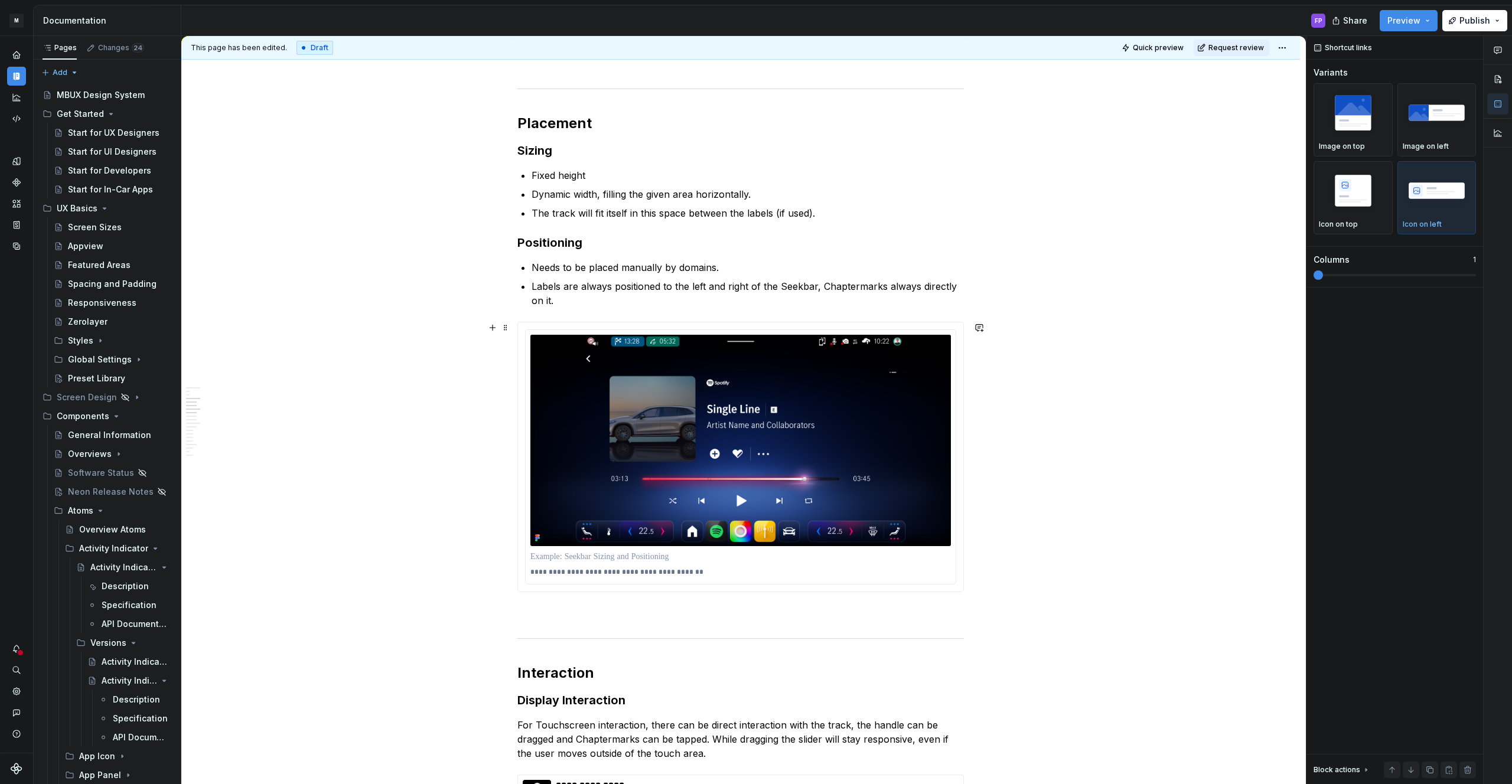
scroll to position [843, 0]
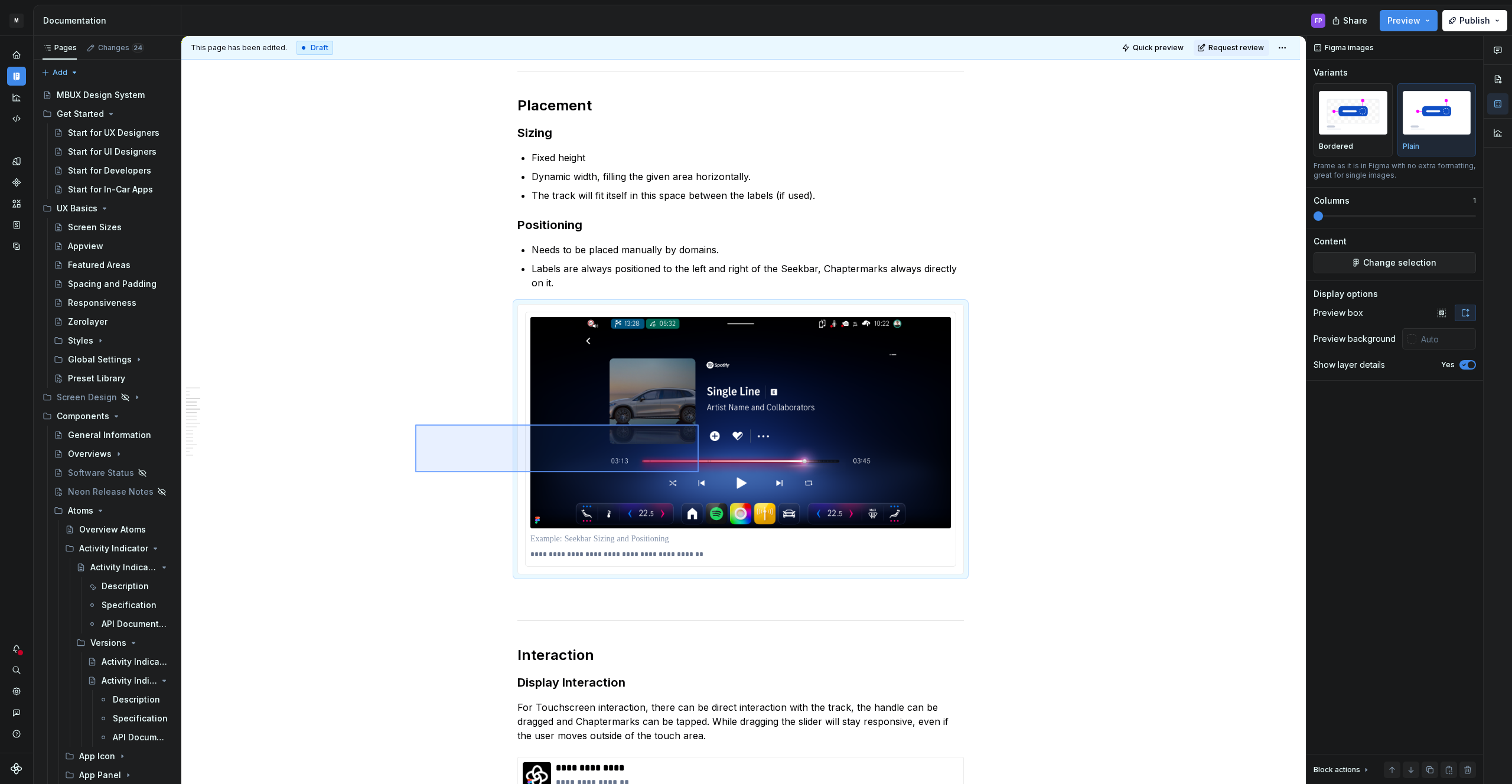
drag, startPoint x: 643, startPoint y: 462, endPoint x: 699, endPoint y: 472, distance: 56.9
click at [699, 472] on div "**********" at bounding box center [743, 410] width 1124 height 749
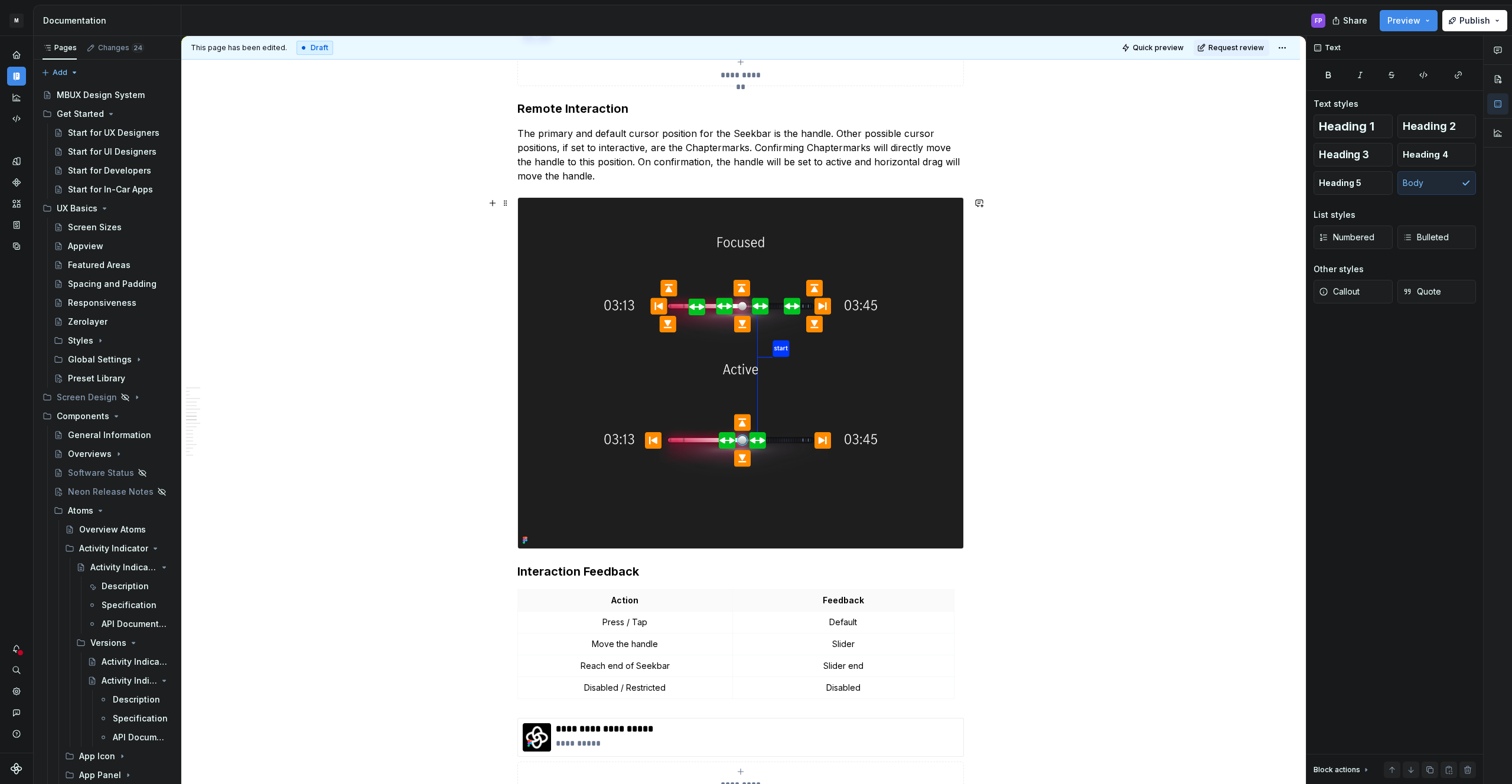
scroll to position [1596, 0]
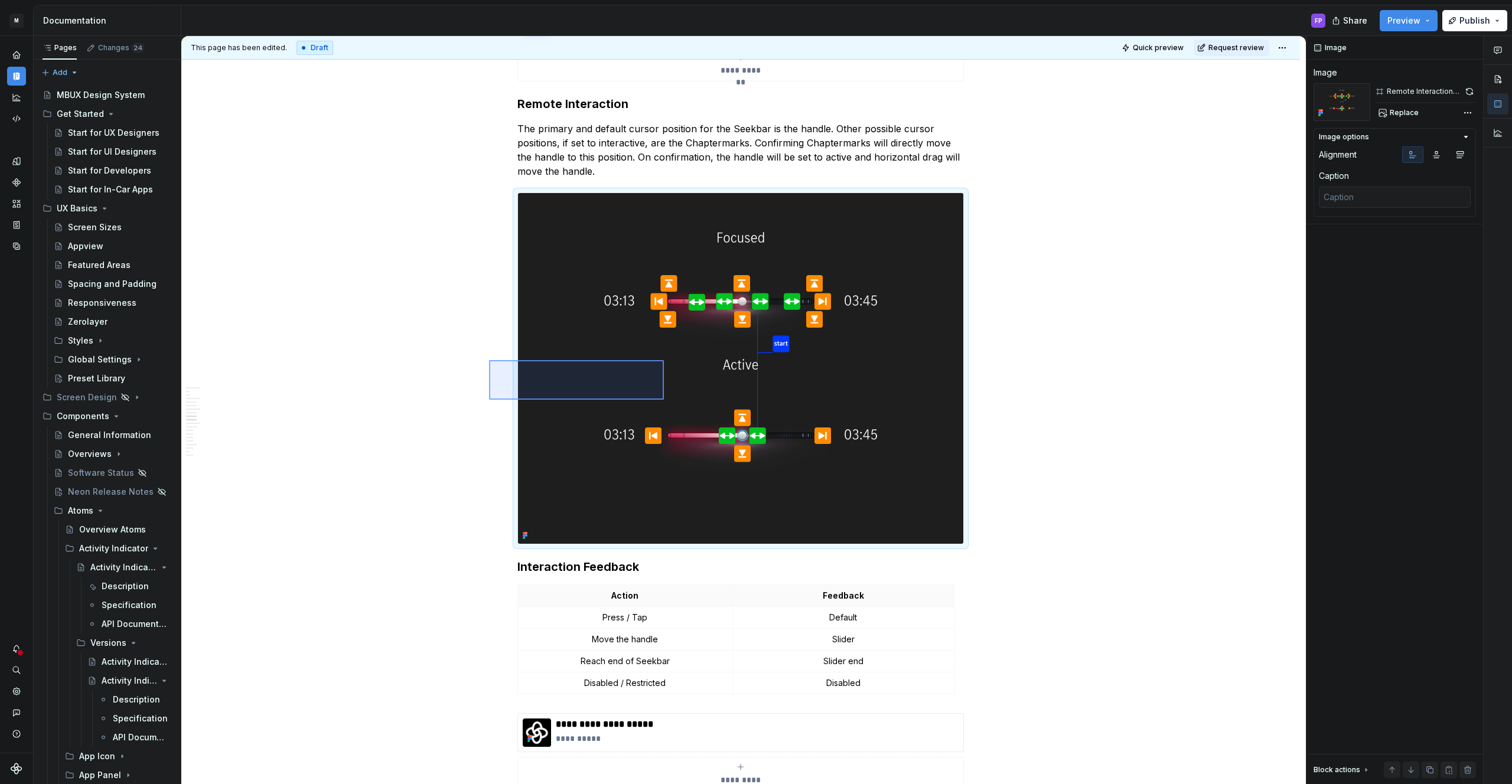
drag, startPoint x: 489, startPoint y: 360, endPoint x: 664, endPoint y: 401, distance: 179.7
click at [664, 401] on div "**********" at bounding box center [743, 410] width 1124 height 749
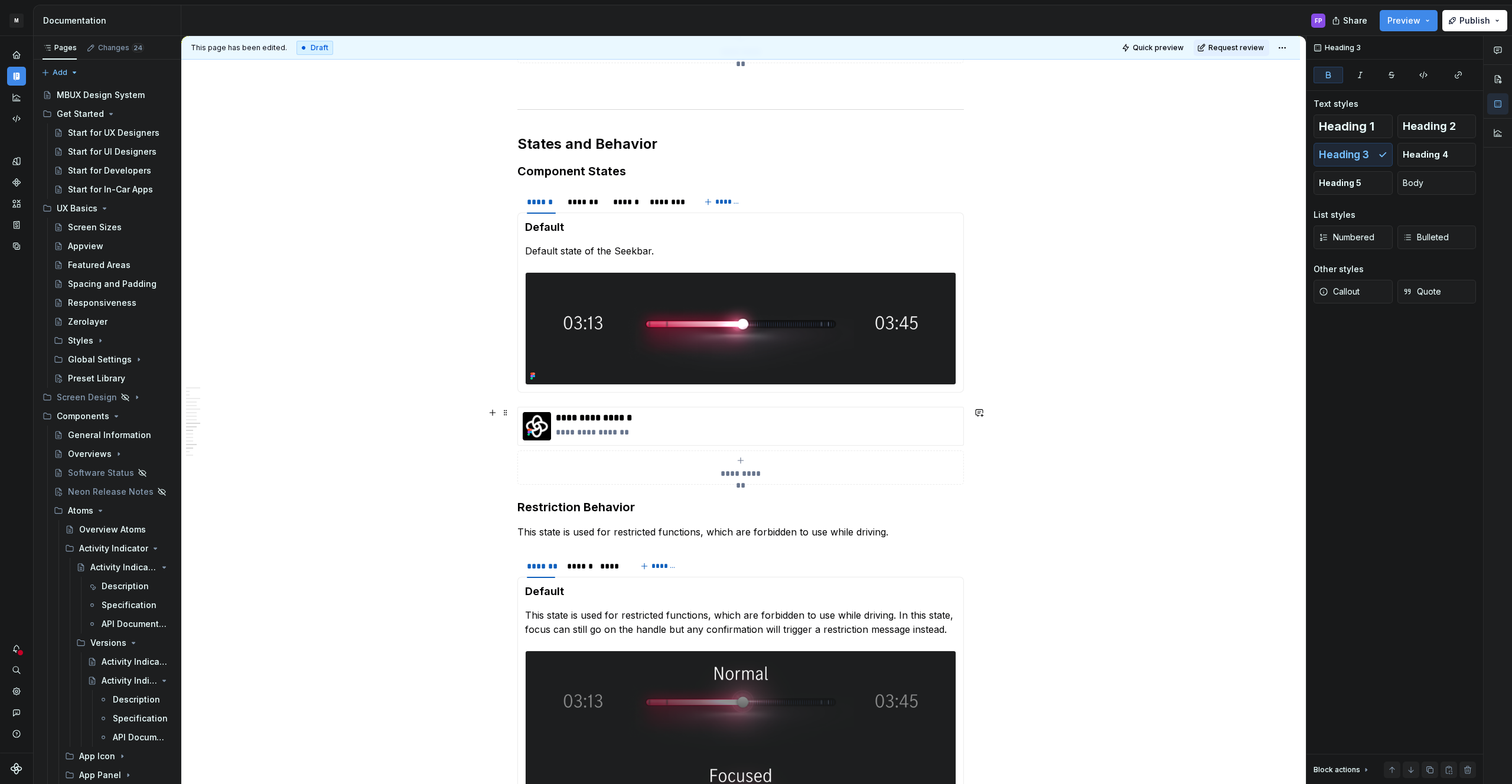
scroll to position [2353, 0]
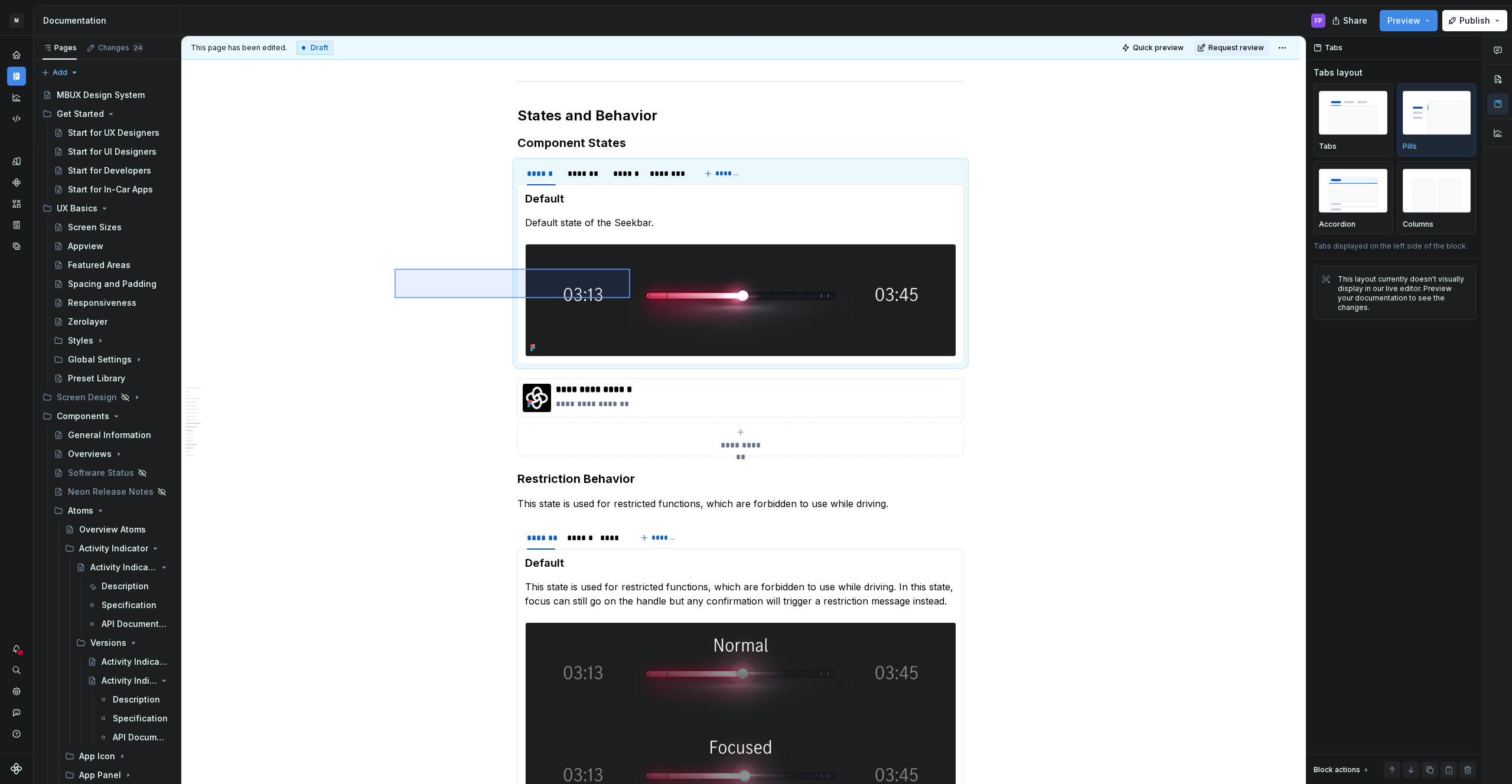
drag, startPoint x: 497, startPoint y: 278, endPoint x: 640, endPoint y: 300, distance: 144.7
click at [640, 300] on div "**********" at bounding box center [743, 410] width 1124 height 749
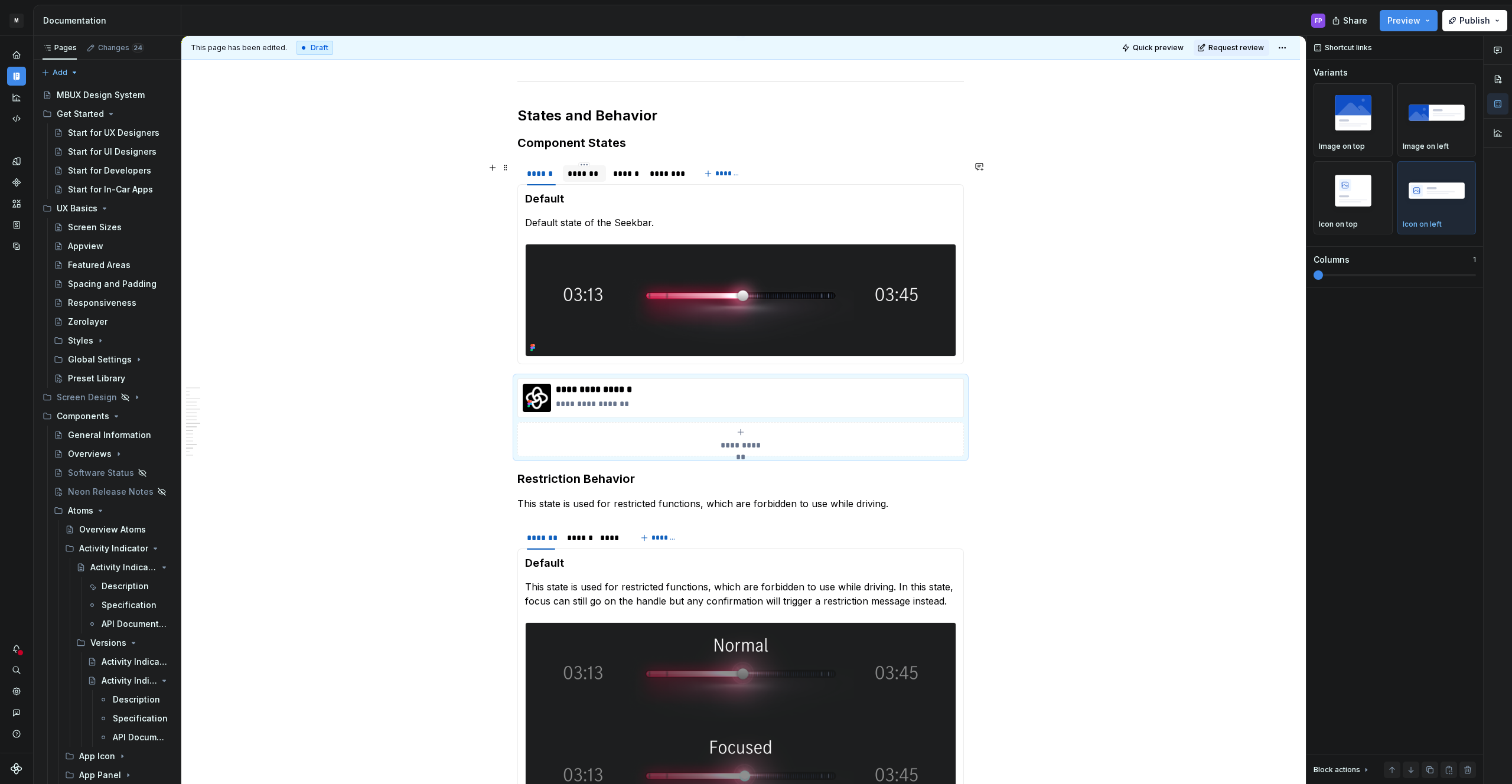
drag, startPoint x: 591, startPoint y: 173, endPoint x: 598, endPoint y: 173, distance: 7.0
click at [591, 173] on div "*******" at bounding box center [584, 173] width 33 height 12
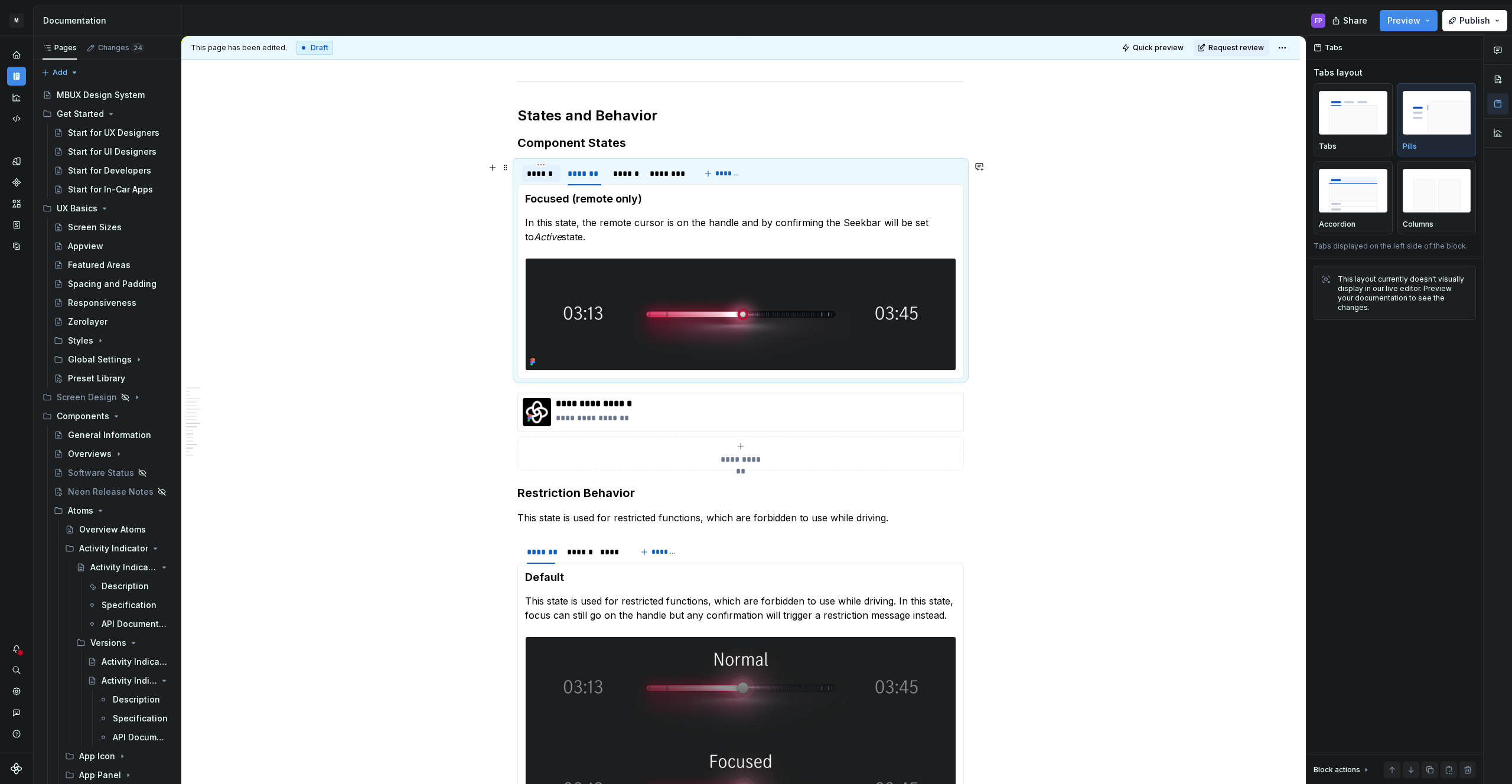
drag, startPoint x: 543, startPoint y: 174, endPoint x: 550, endPoint y: 185, distance: 13.0
click at [543, 175] on div "******" at bounding box center [541, 173] width 29 height 12
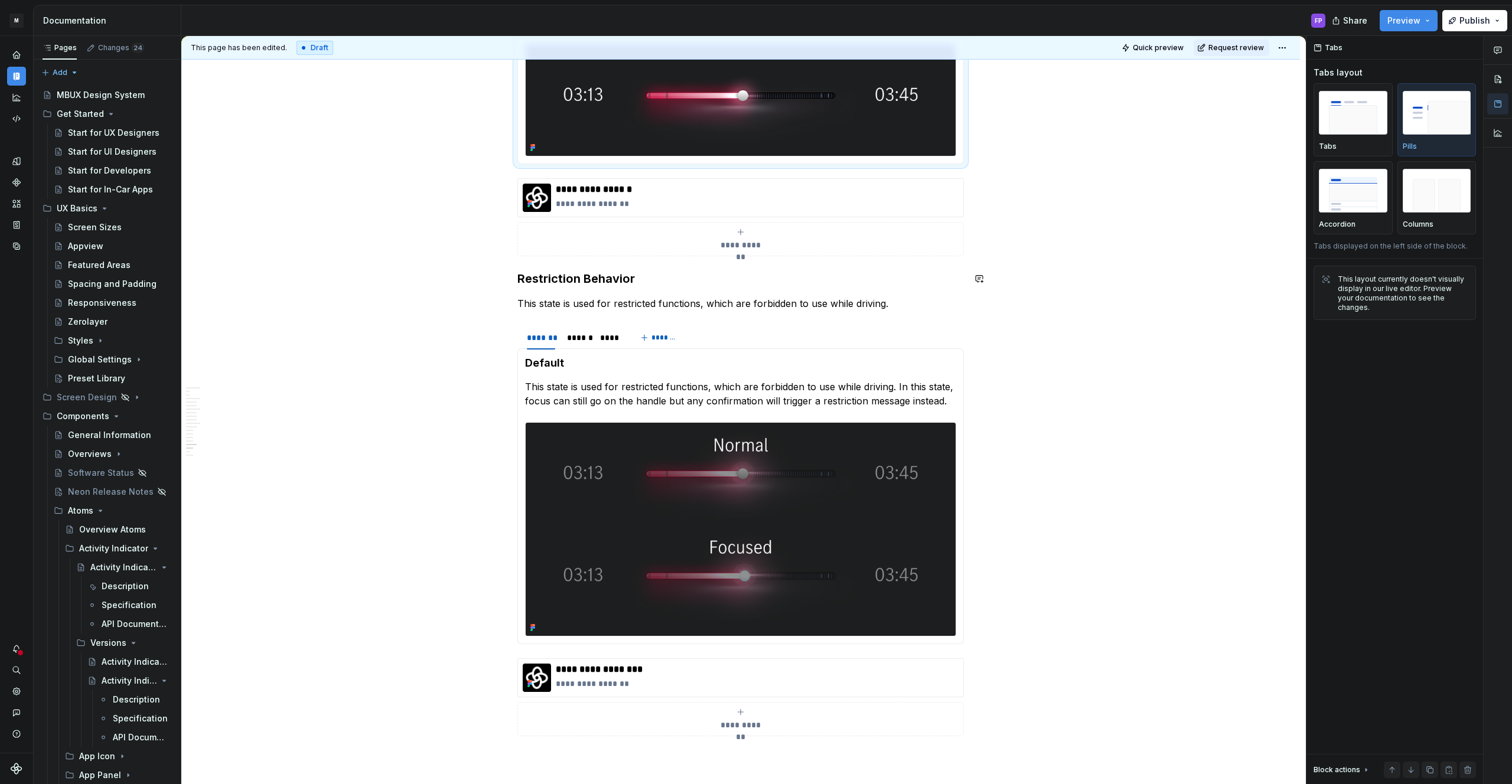
scroll to position [2578, 0]
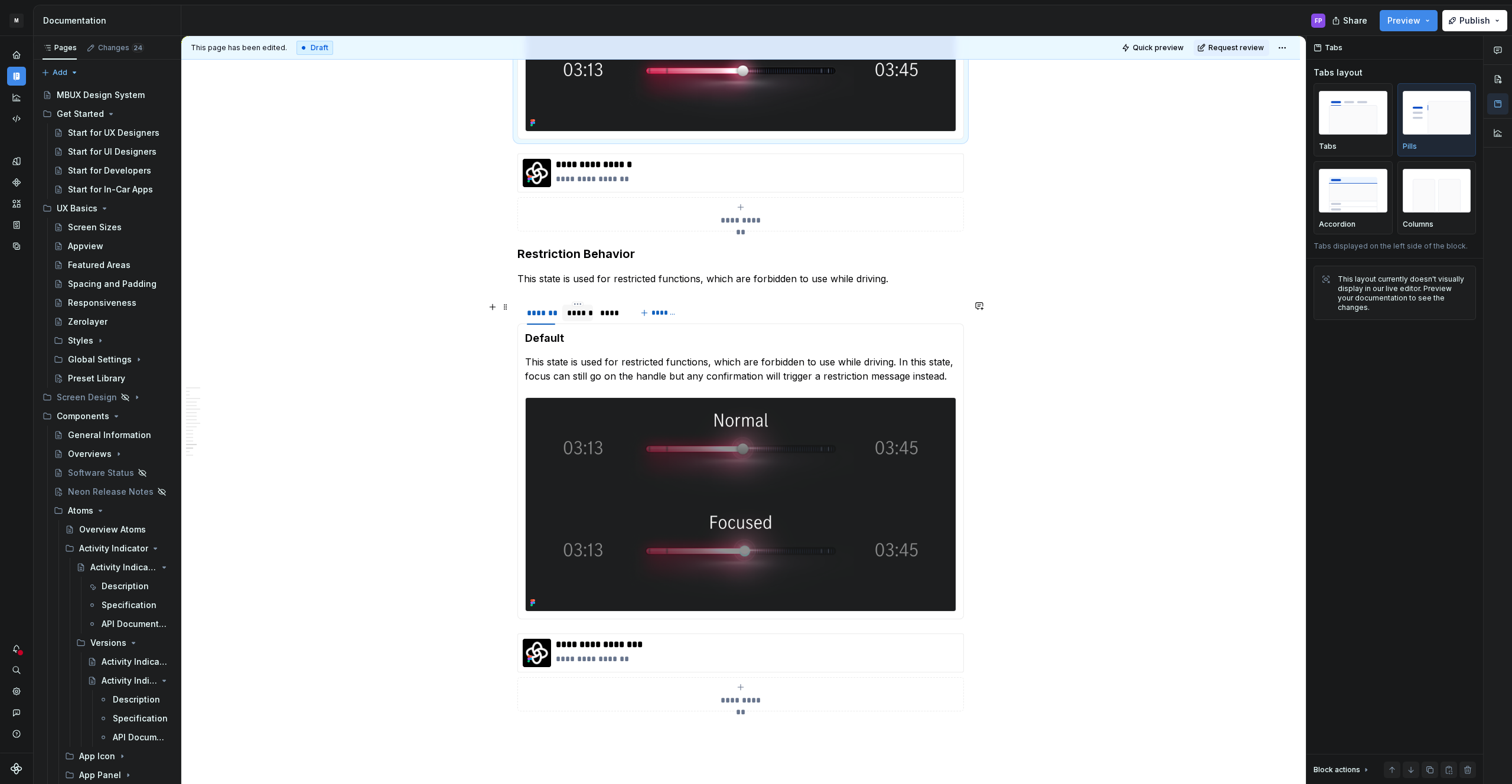
click at [580, 318] on div "******" at bounding box center [577, 313] width 21 height 12
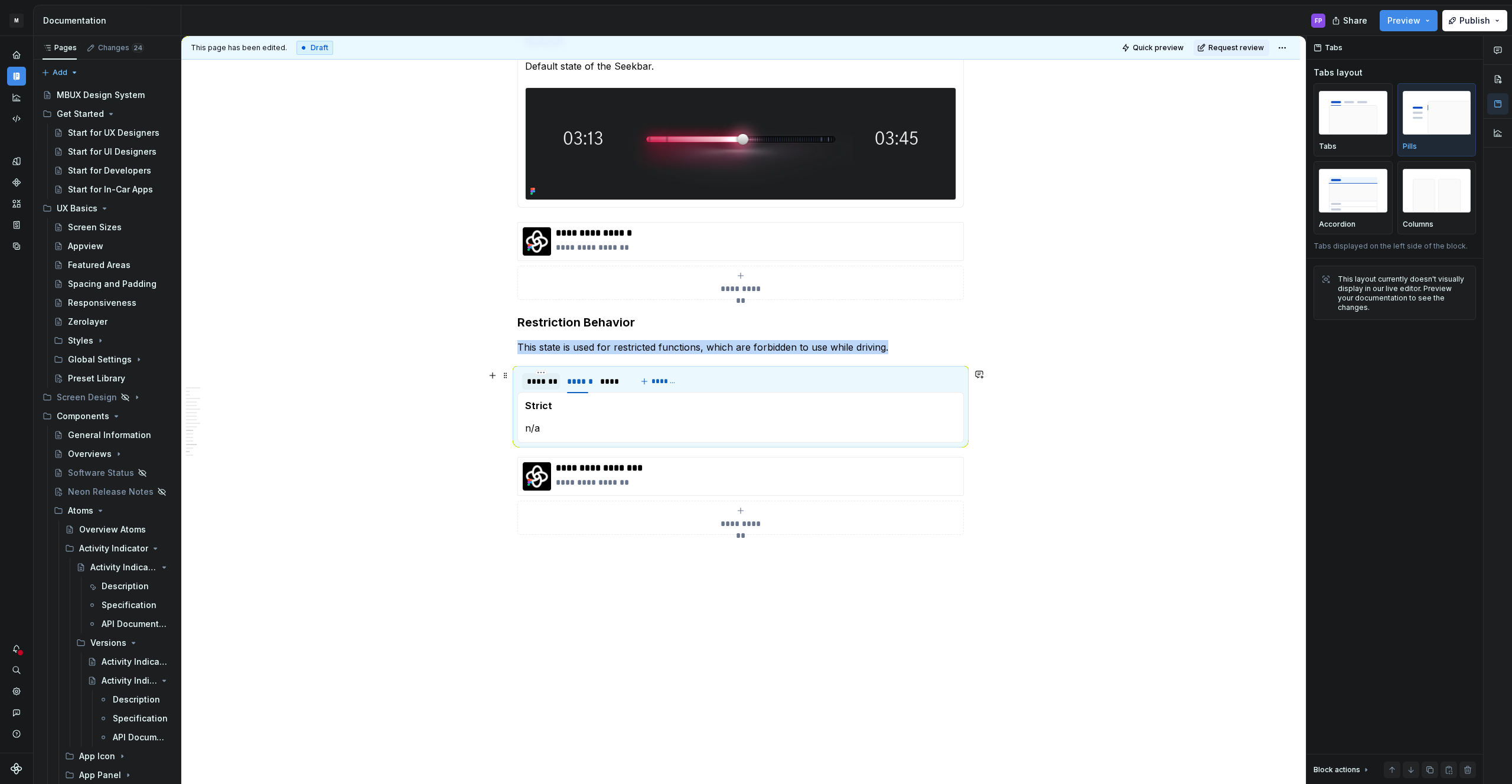
click at [553, 383] on div "*******" at bounding box center [541, 381] width 28 height 12
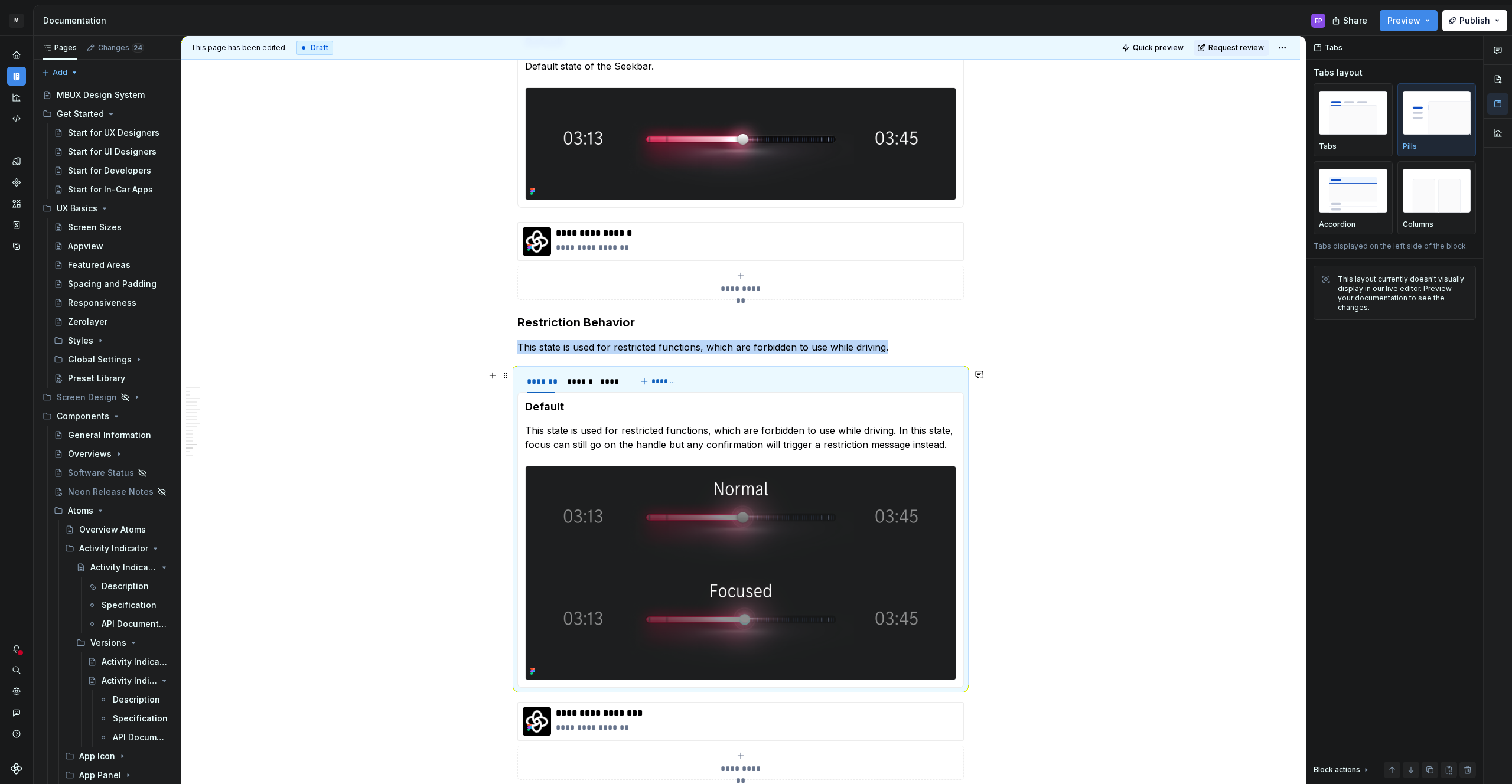
scroll to position [2578, 0]
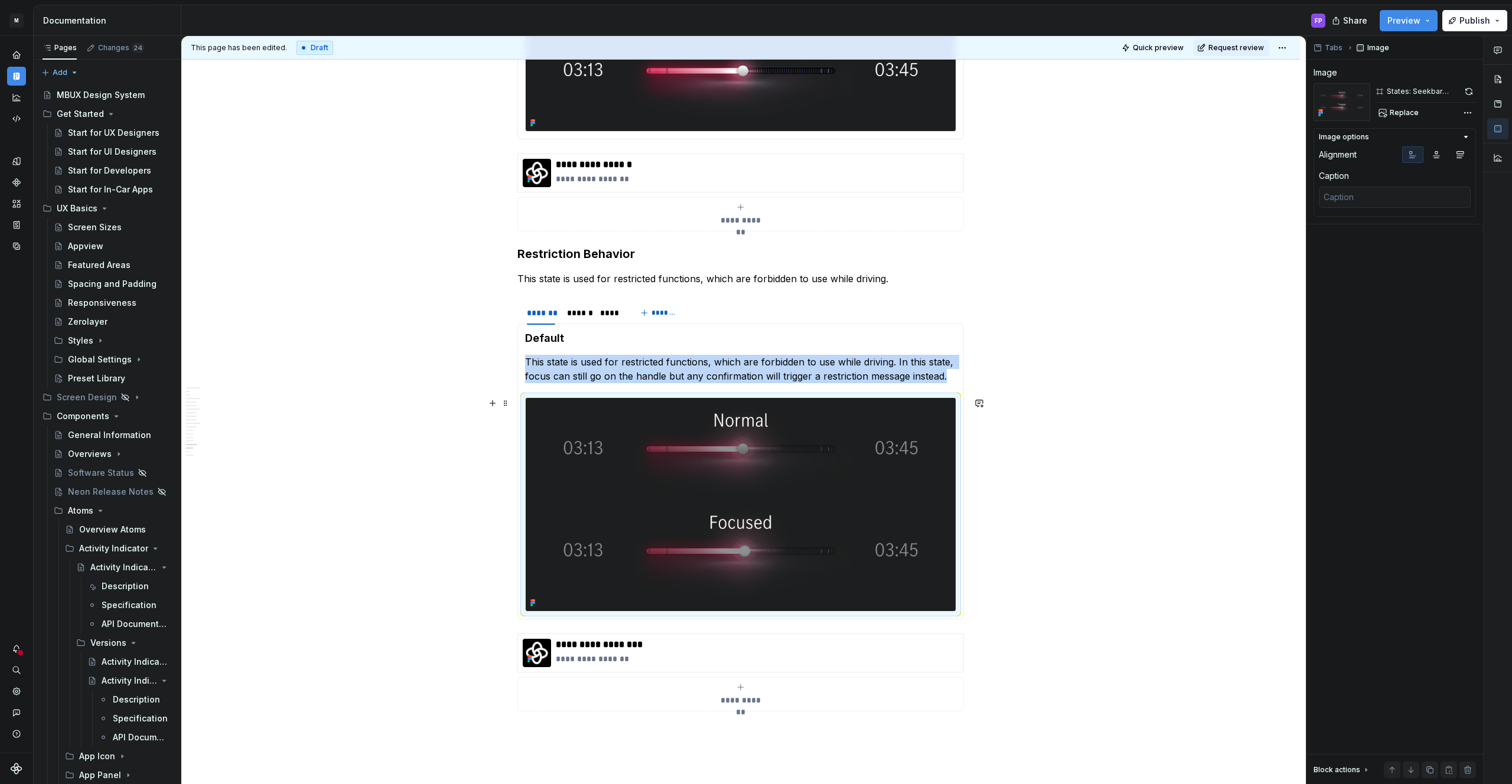
click at [826, 435] on img at bounding box center [741, 505] width 430 height 213
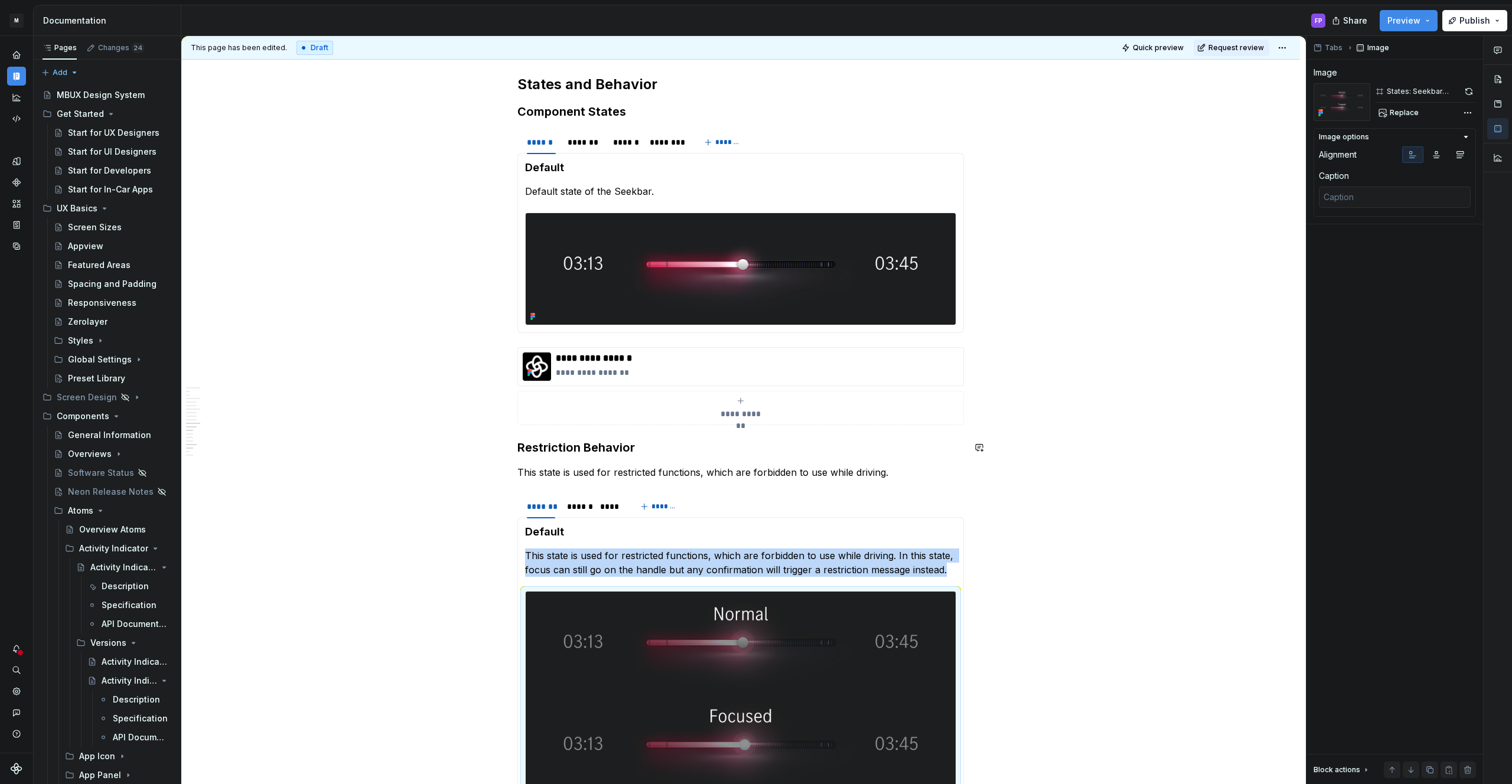
scroll to position [2387, 0]
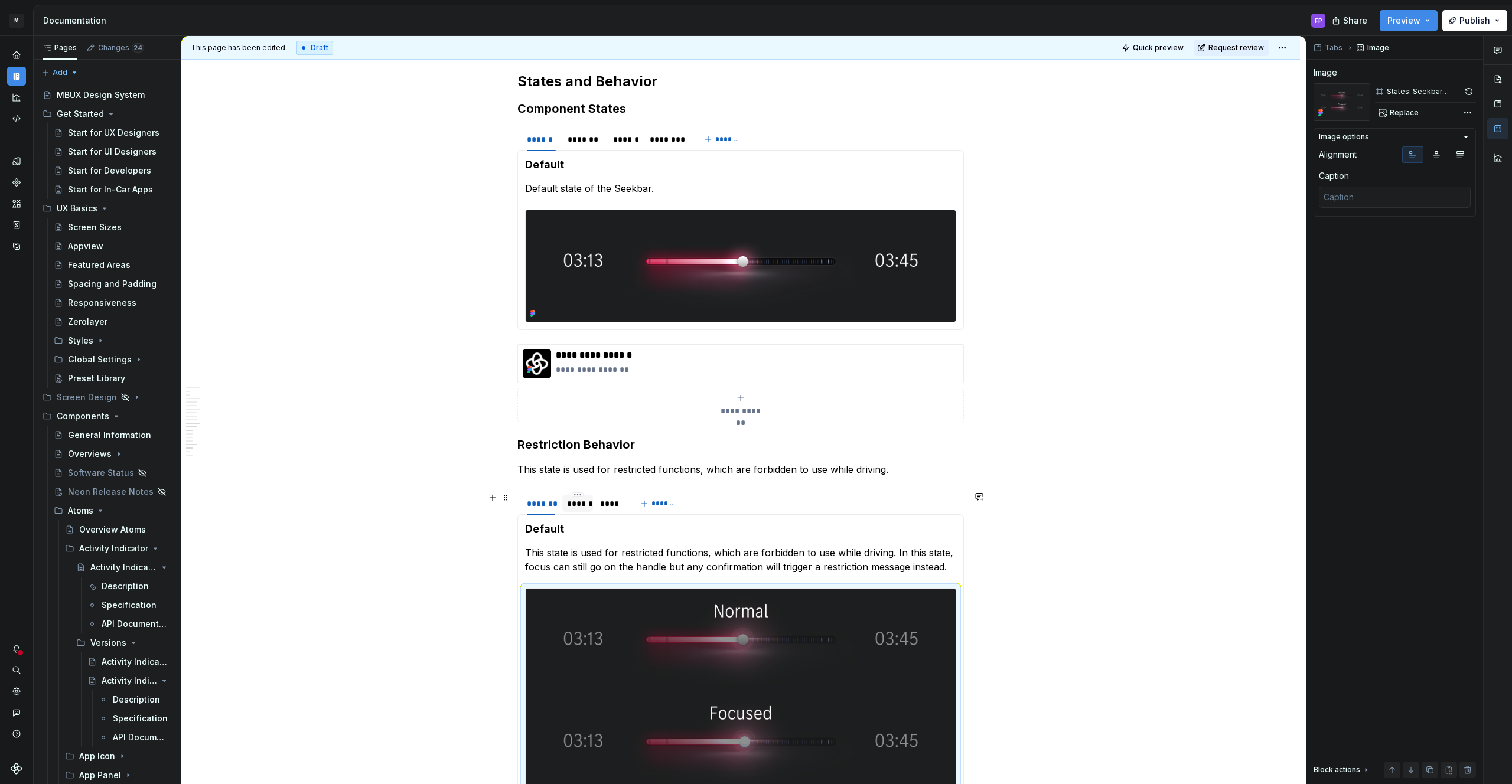
click at [587, 501] on div "******" at bounding box center [577, 503] width 21 height 12
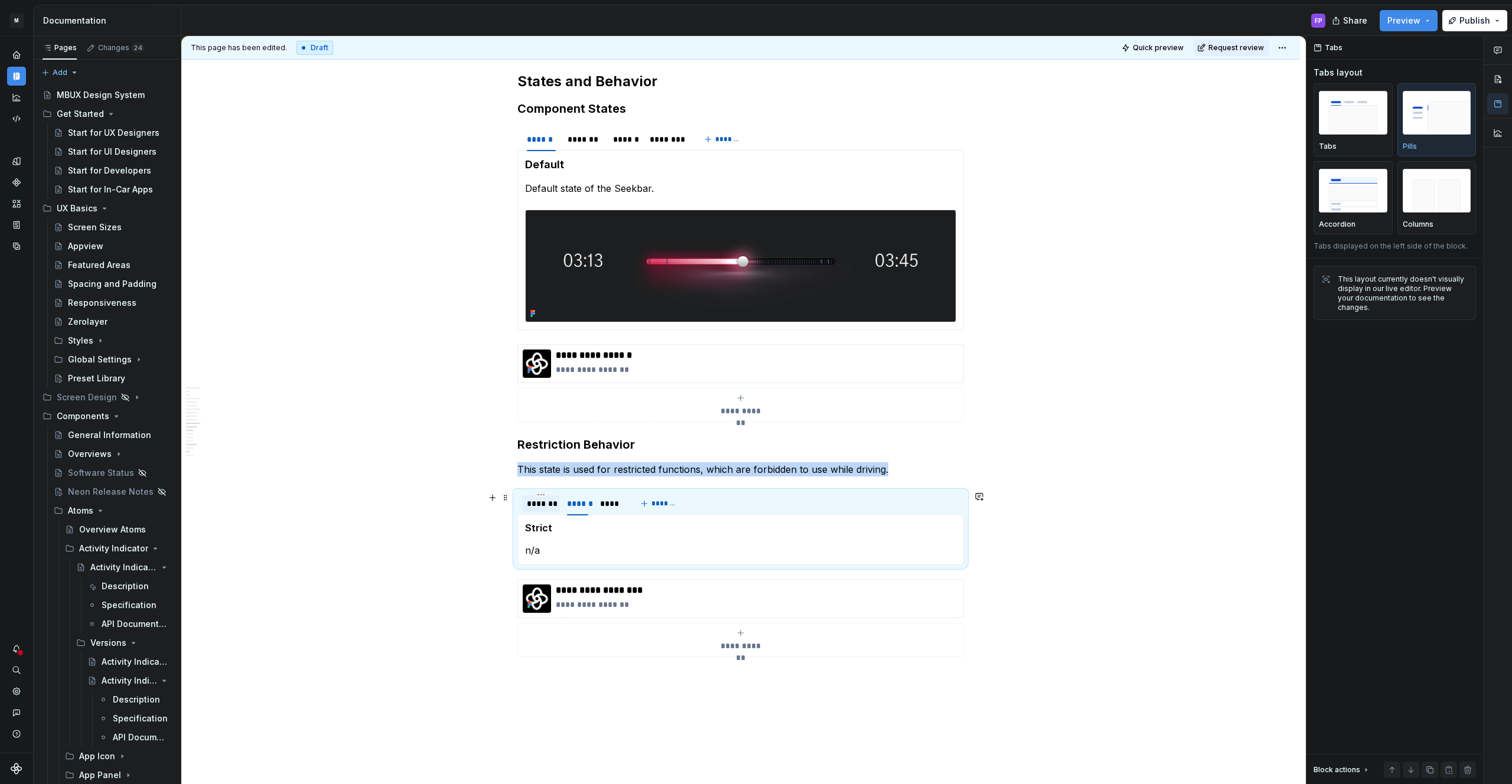
click at [550, 504] on div "*******" at bounding box center [541, 503] width 28 height 12
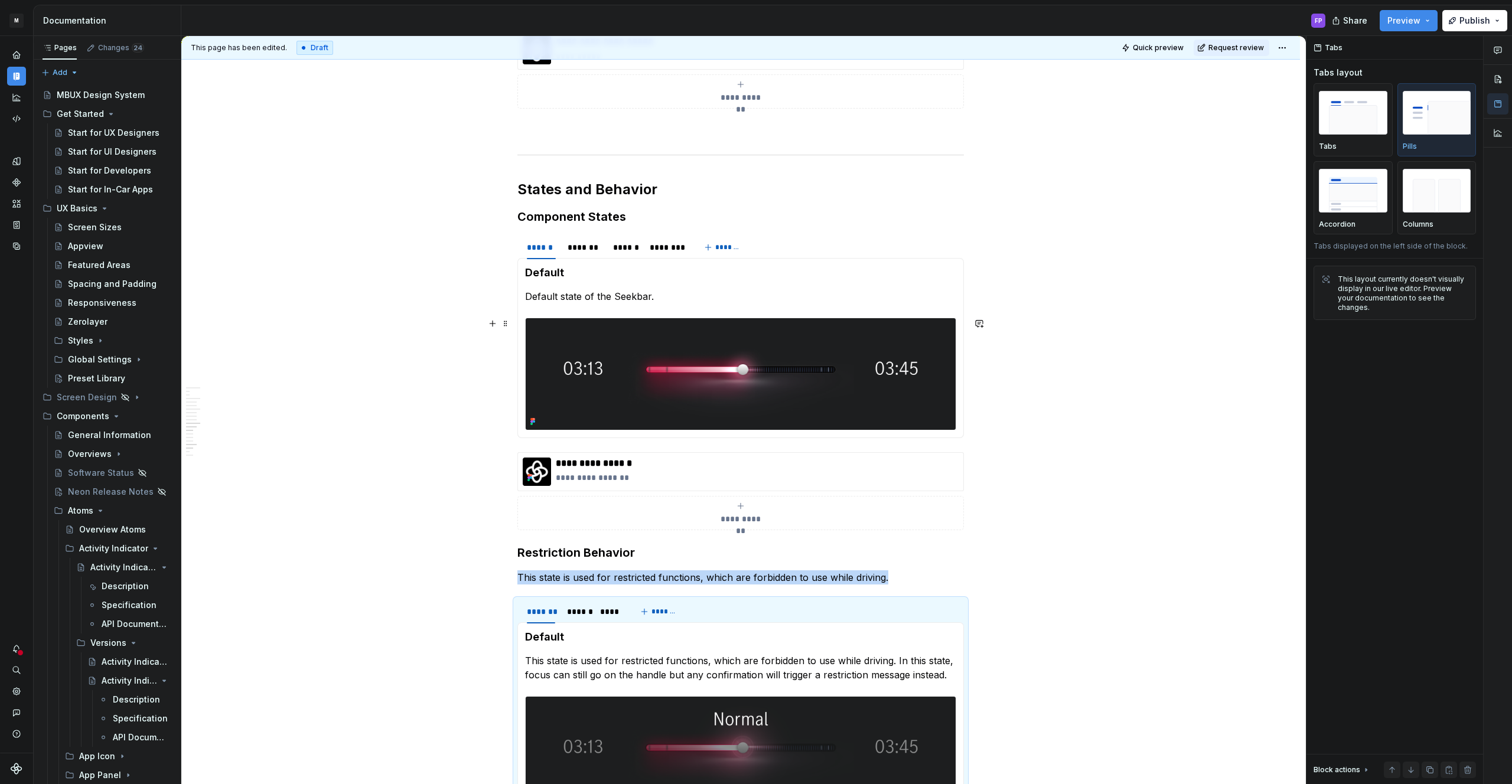
scroll to position [2284, 0]
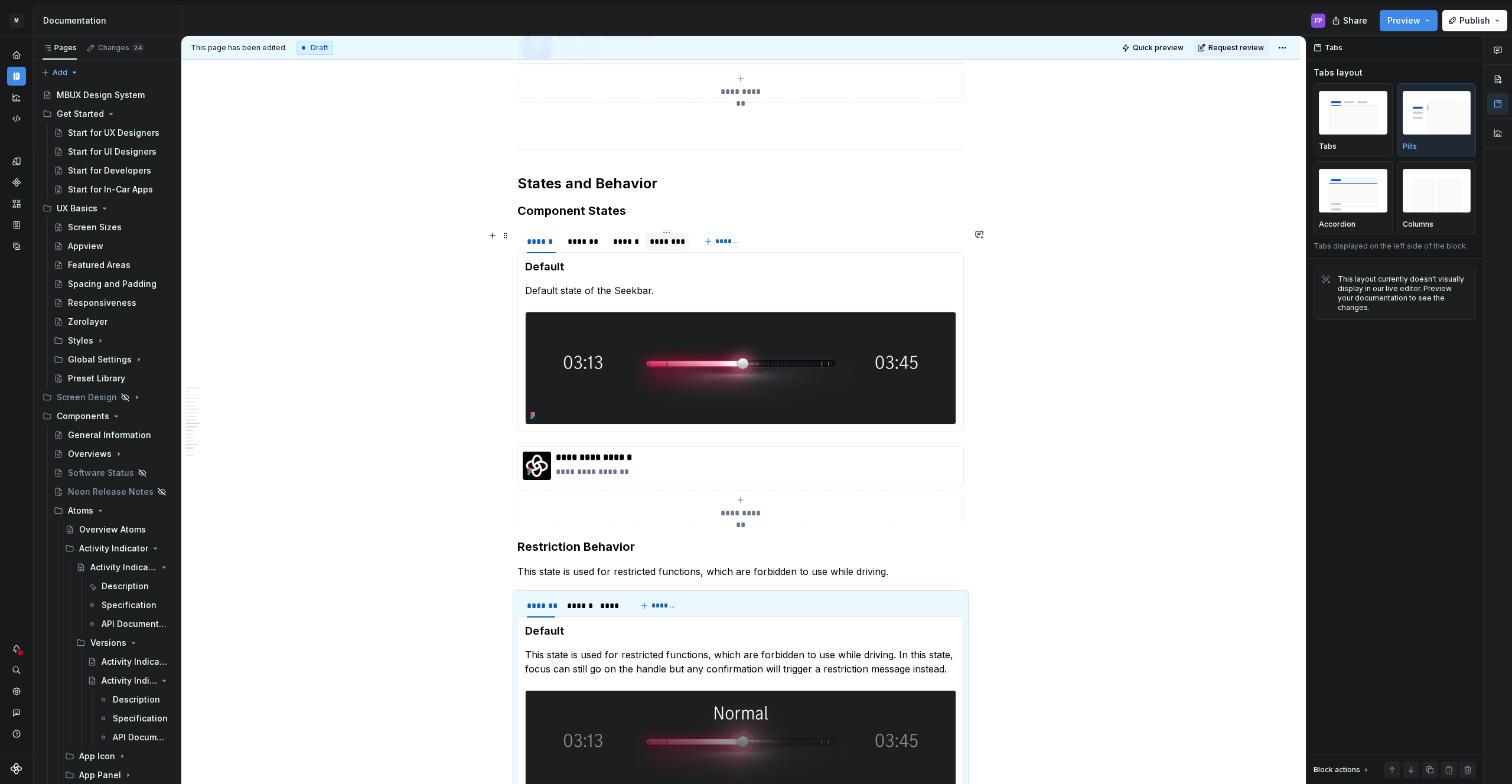
click at [668, 245] on div "********" at bounding box center [667, 241] width 34 height 12
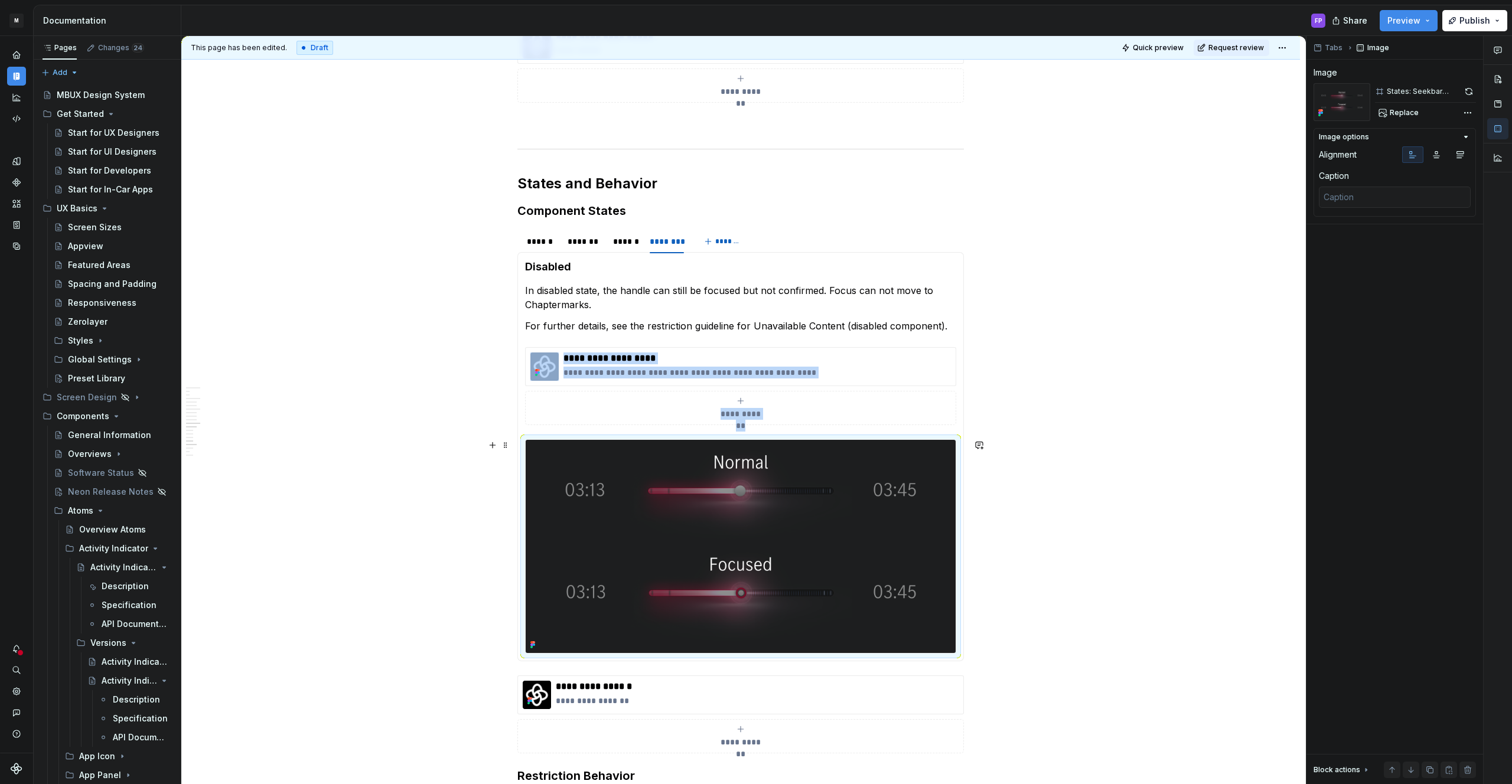
click at [704, 521] on img at bounding box center [741, 546] width 430 height 213
copy div "**********"
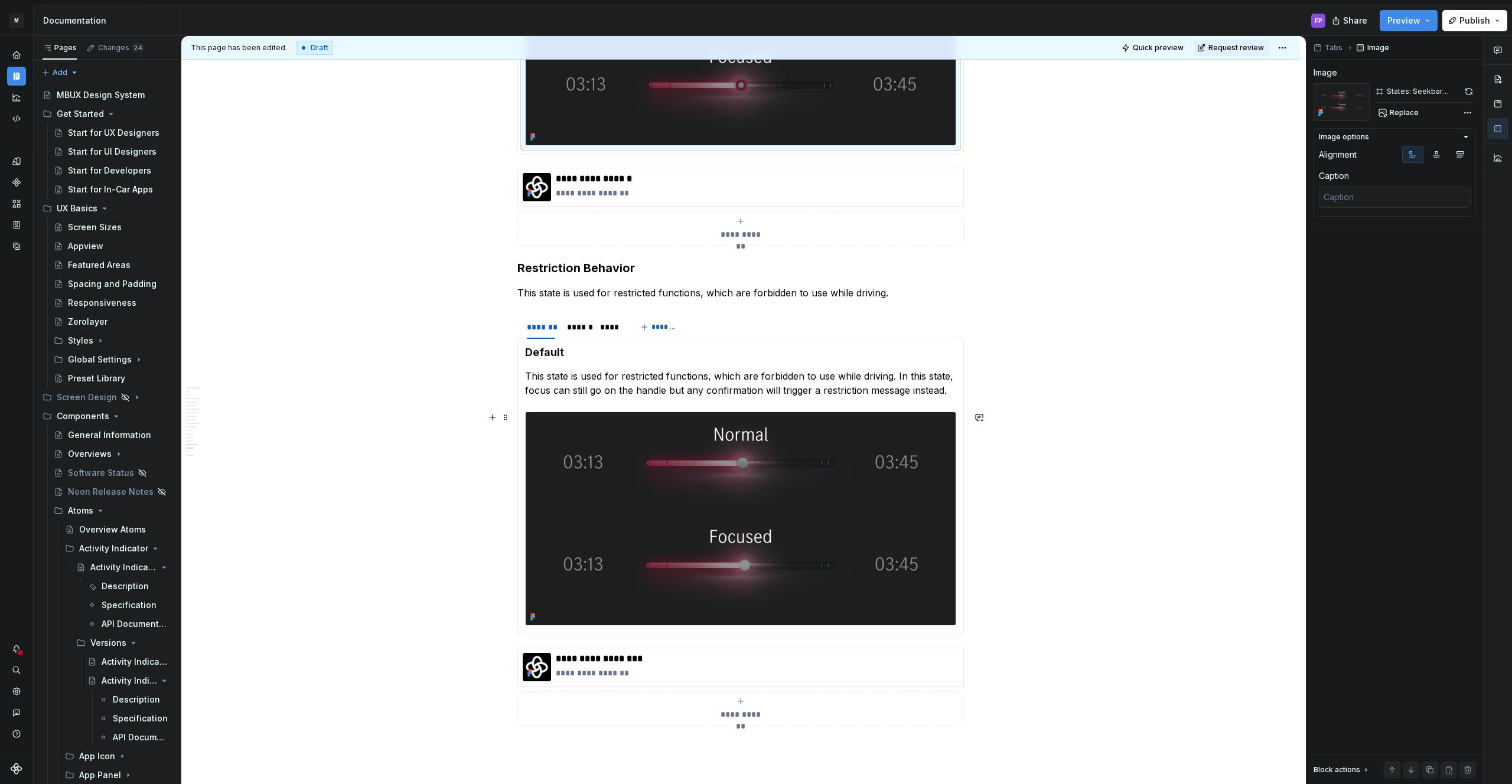
scroll to position [2805, 0]
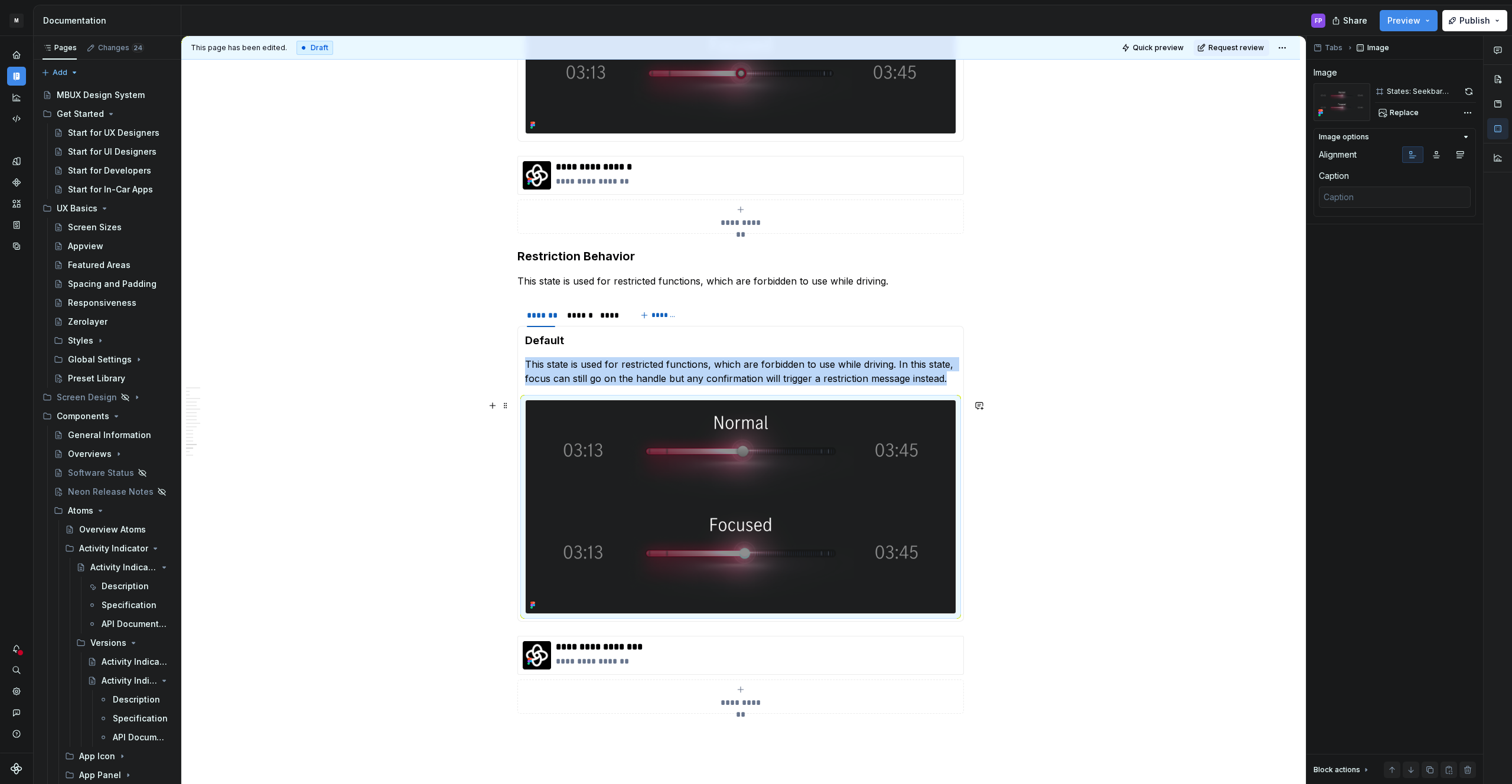
click at [686, 519] on img at bounding box center [741, 507] width 430 height 213
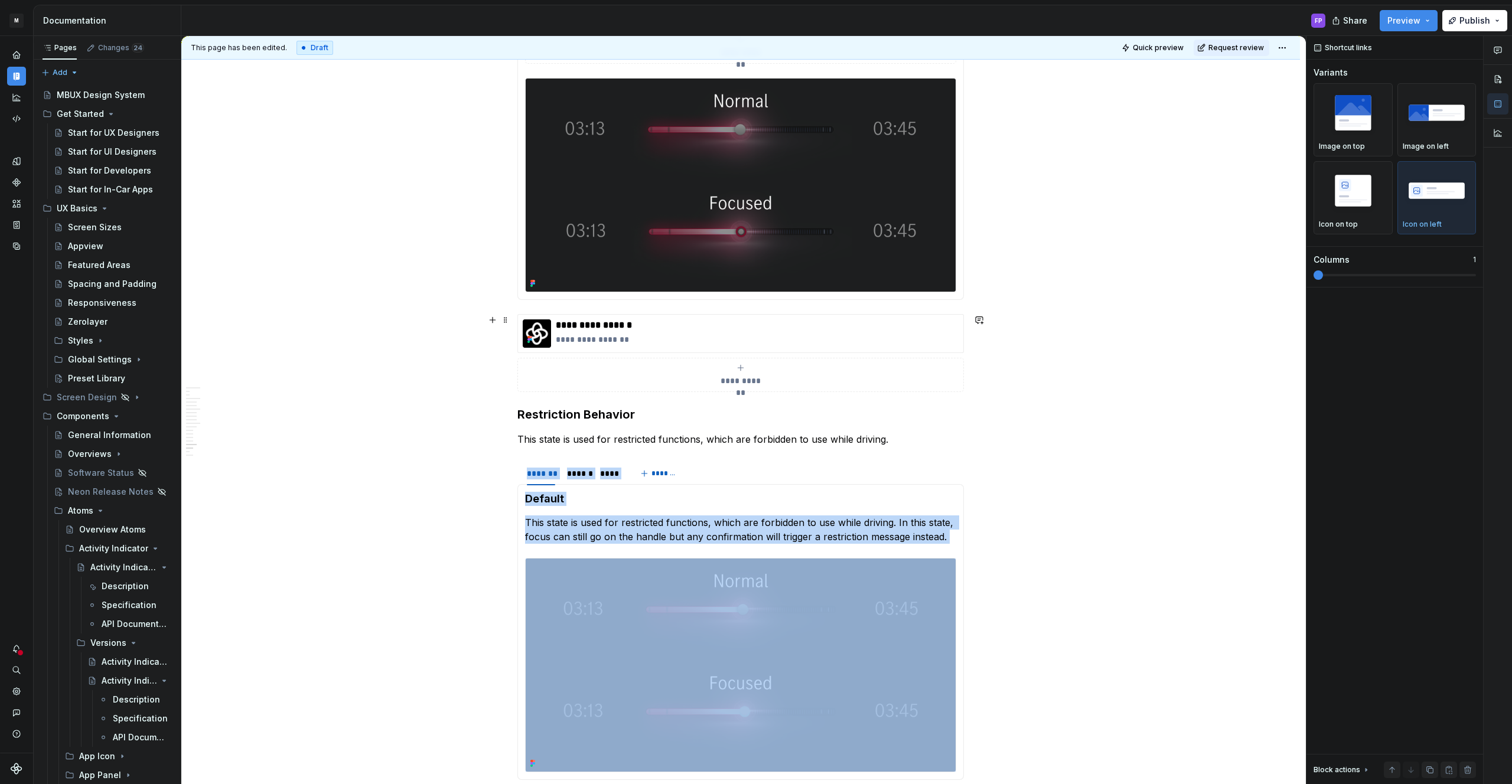
scroll to position [2472, 0]
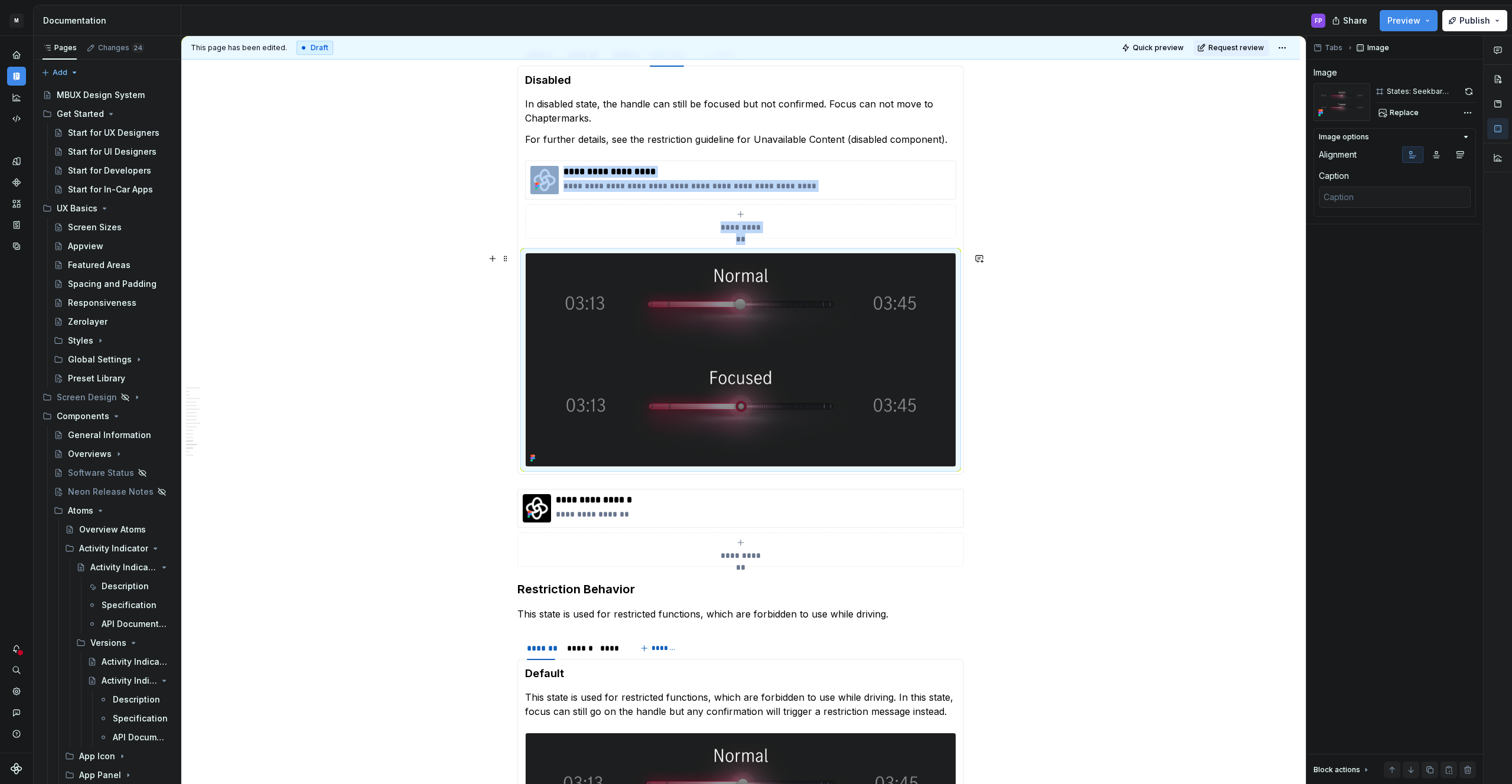
click at [601, 301] on img at bounding box center [741, 360] width 430 height 213
copy div "**********"
drag, startPoint x: 449, startPoint y: 251, endPoint x: 534, endPoint y: 264, distance: 86.0
click at [450, 252] on div "**********" at bounding box center [743, 410] width 1124 height 749
click at [544, 256] on img at bounding box center [741, 360] width 430 height 213
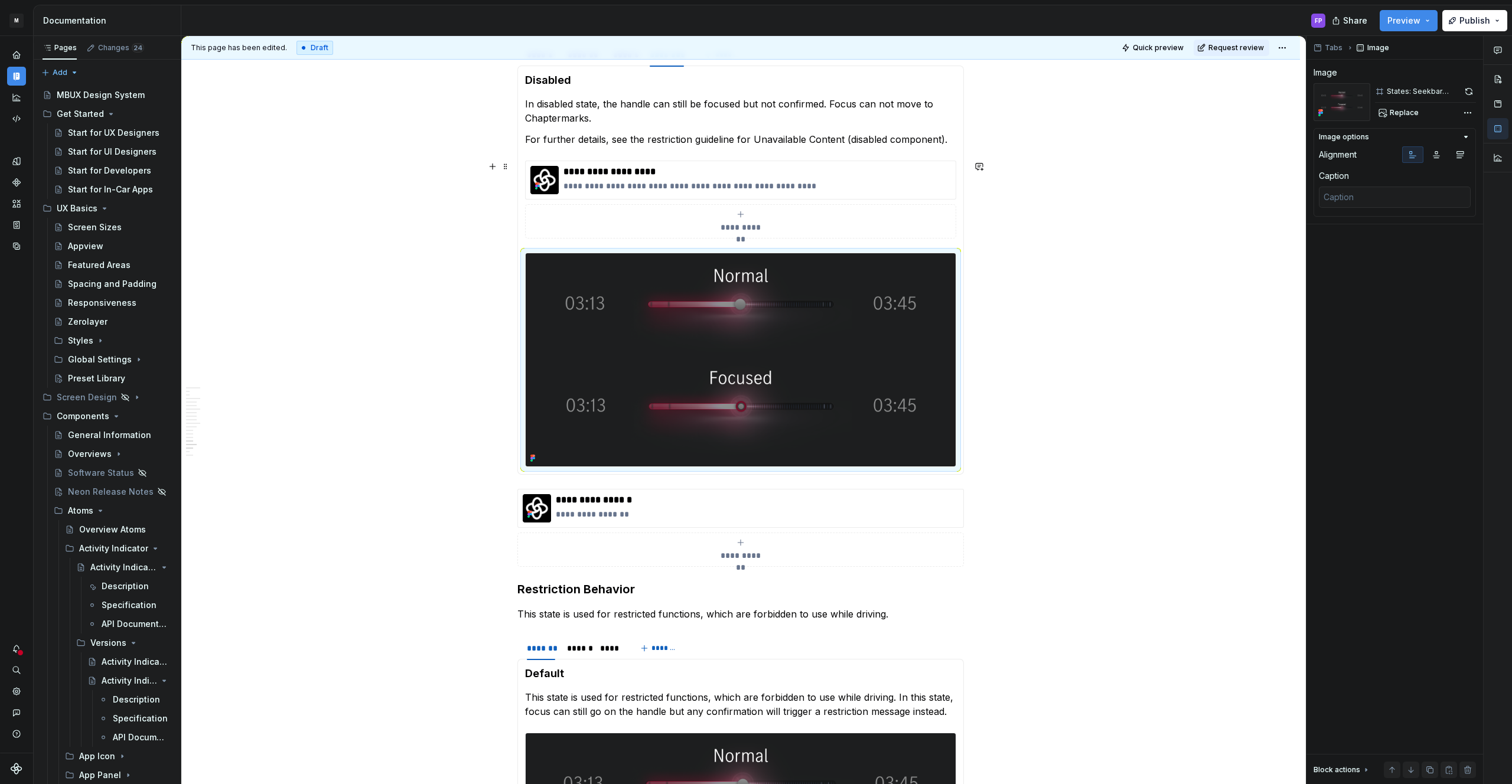
click at [528, 239] on div "**********" at bounding box center [741, 199] width 432 height 78
click at [538, 253] on div at bounding box center [741, 360] width 430 height 213
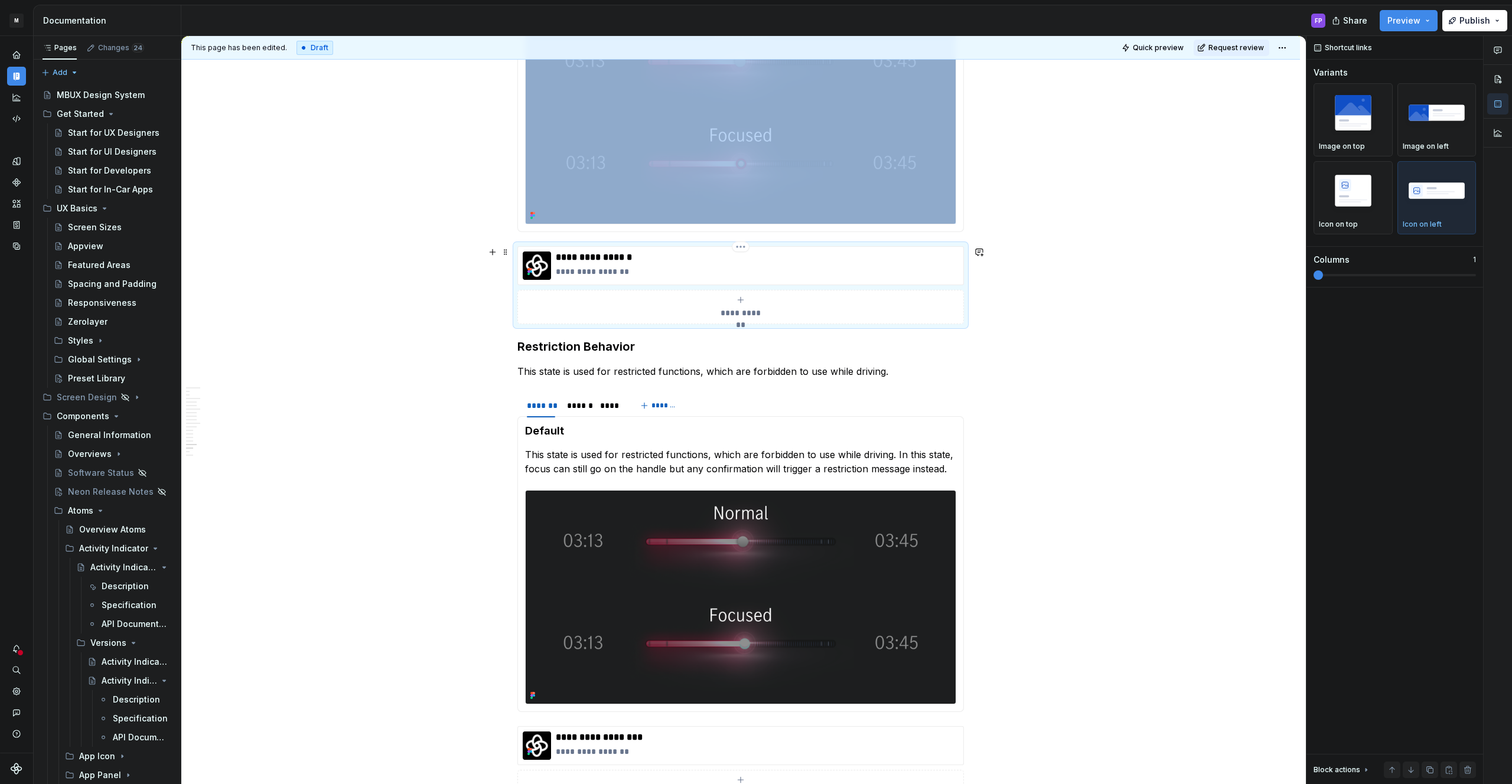
scroll to position [2741, 0]
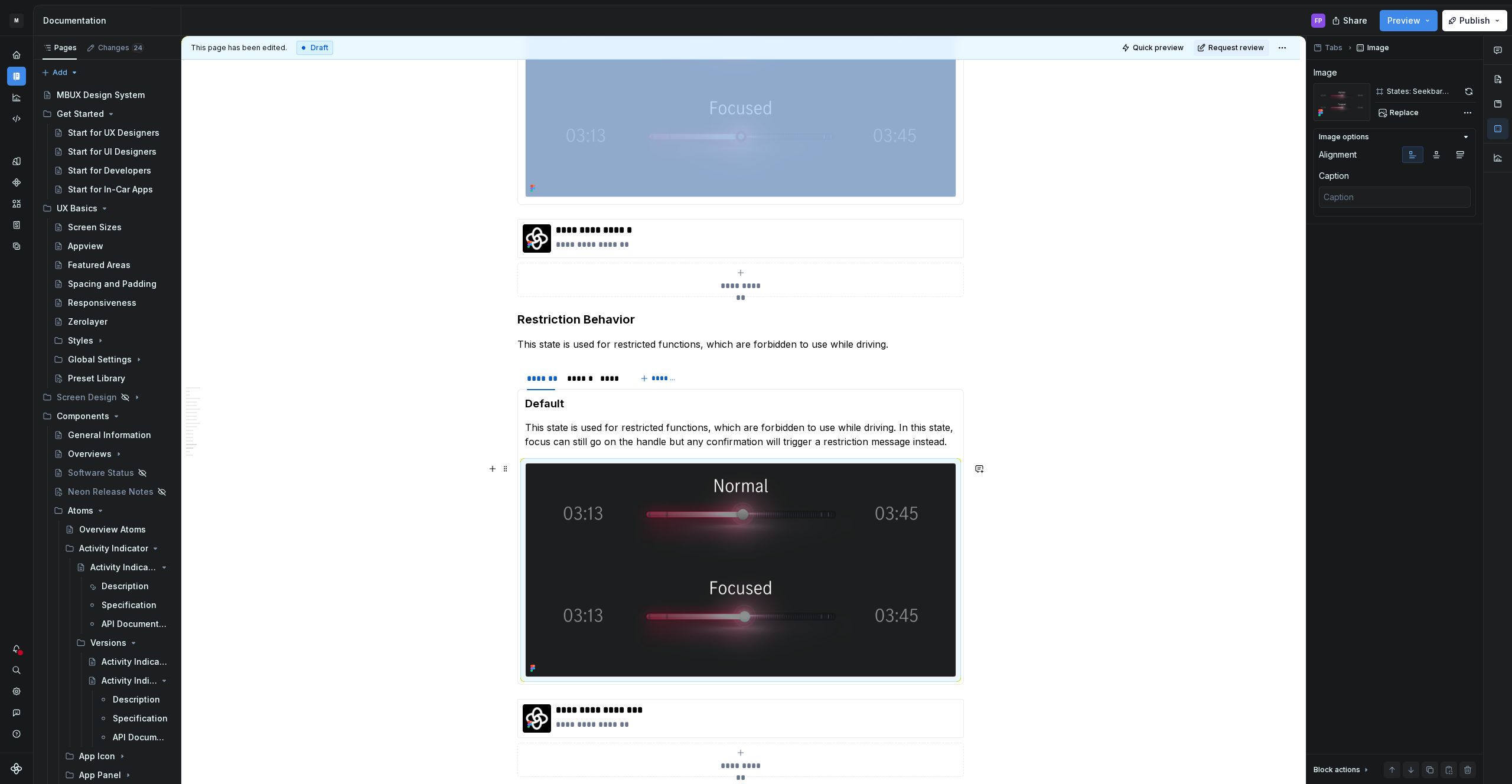
click at [629, 500] on img at bounding box center [741, 570] width 430 height 213
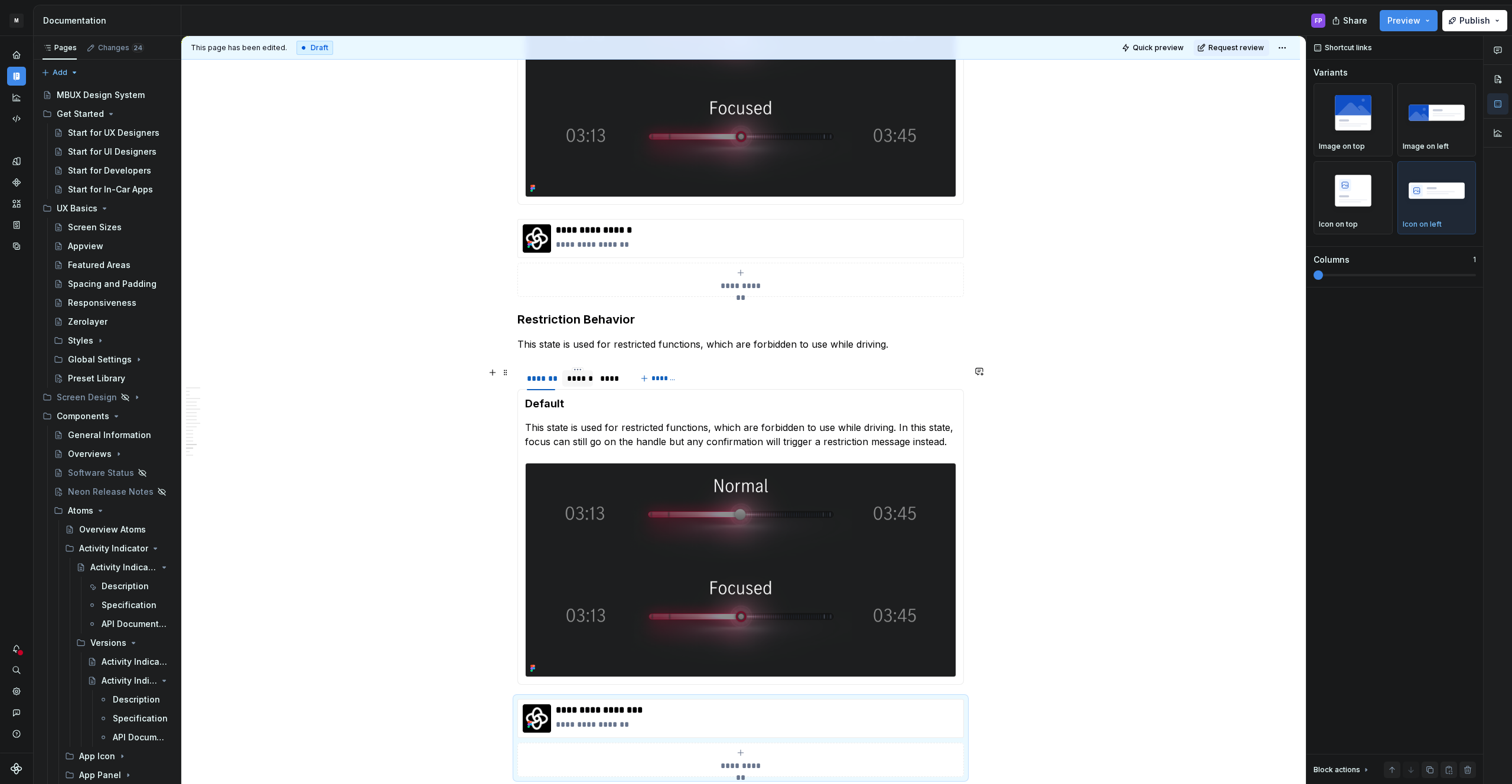
click at [581, 383] on div "******" at bounding box center [577, 379] width 21 height 12
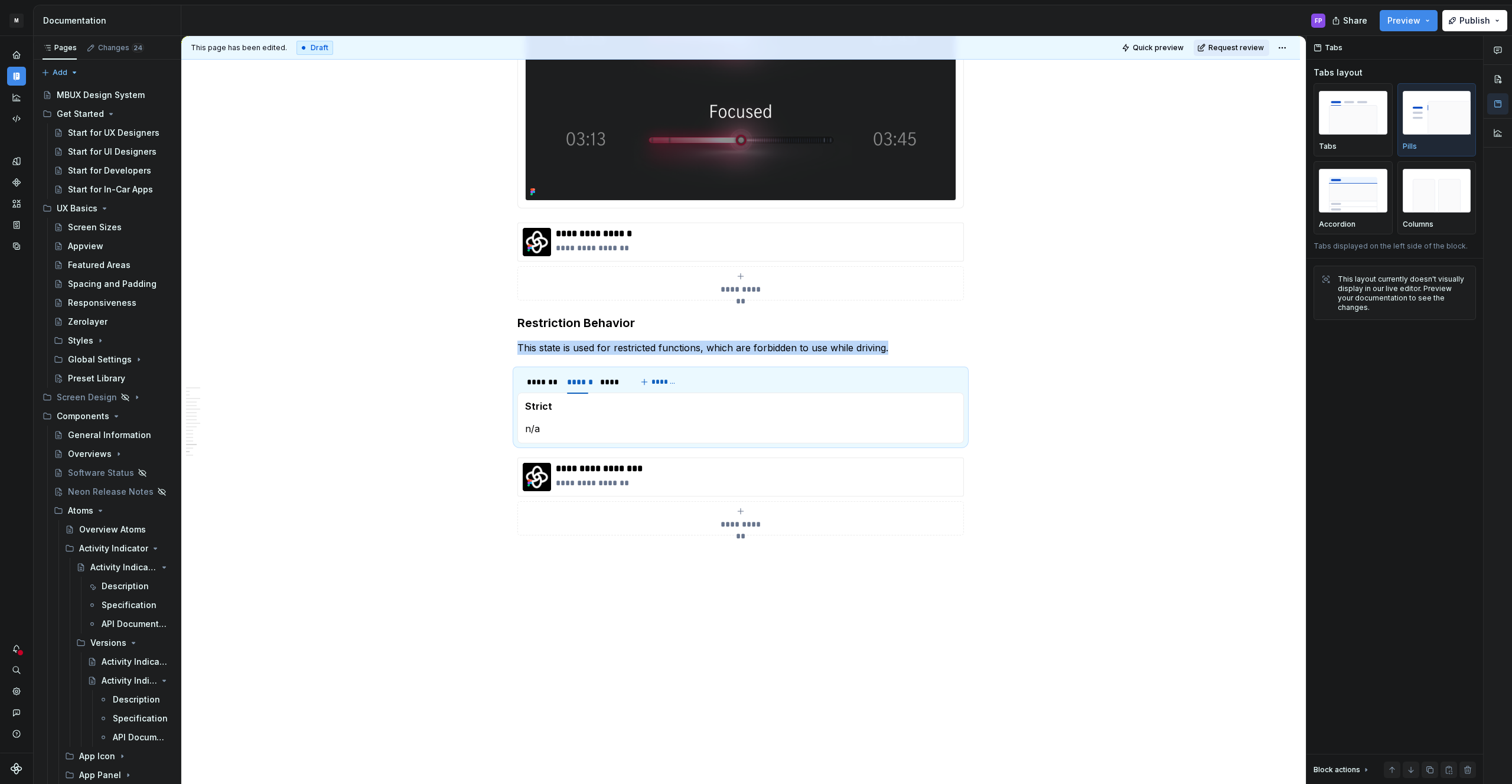
click at [1227, 46] on span "Request review" at bounding box center [1236, 48] width 55 height 10
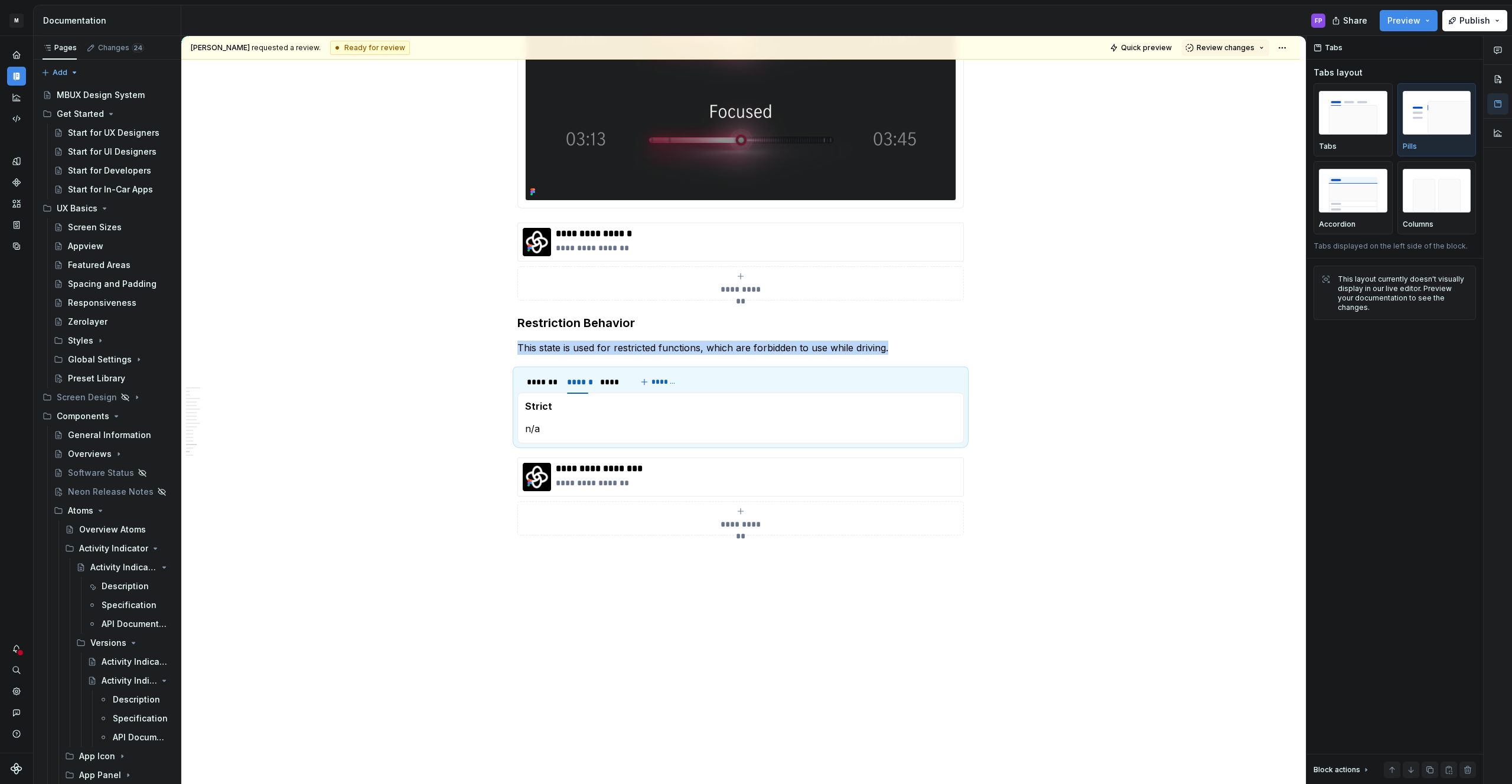
click at [1227, 46] on span "Review changes" at bounding box center [1225, 48] width 58 height 10
drag, startPoint x: 1221, startPoint y: 69, endPoint x: 909, endPoint y: 255, distance: 363.2
click at [1220, 70] on div "Approve" at bounding box center [1264, 71] width 103 height 12
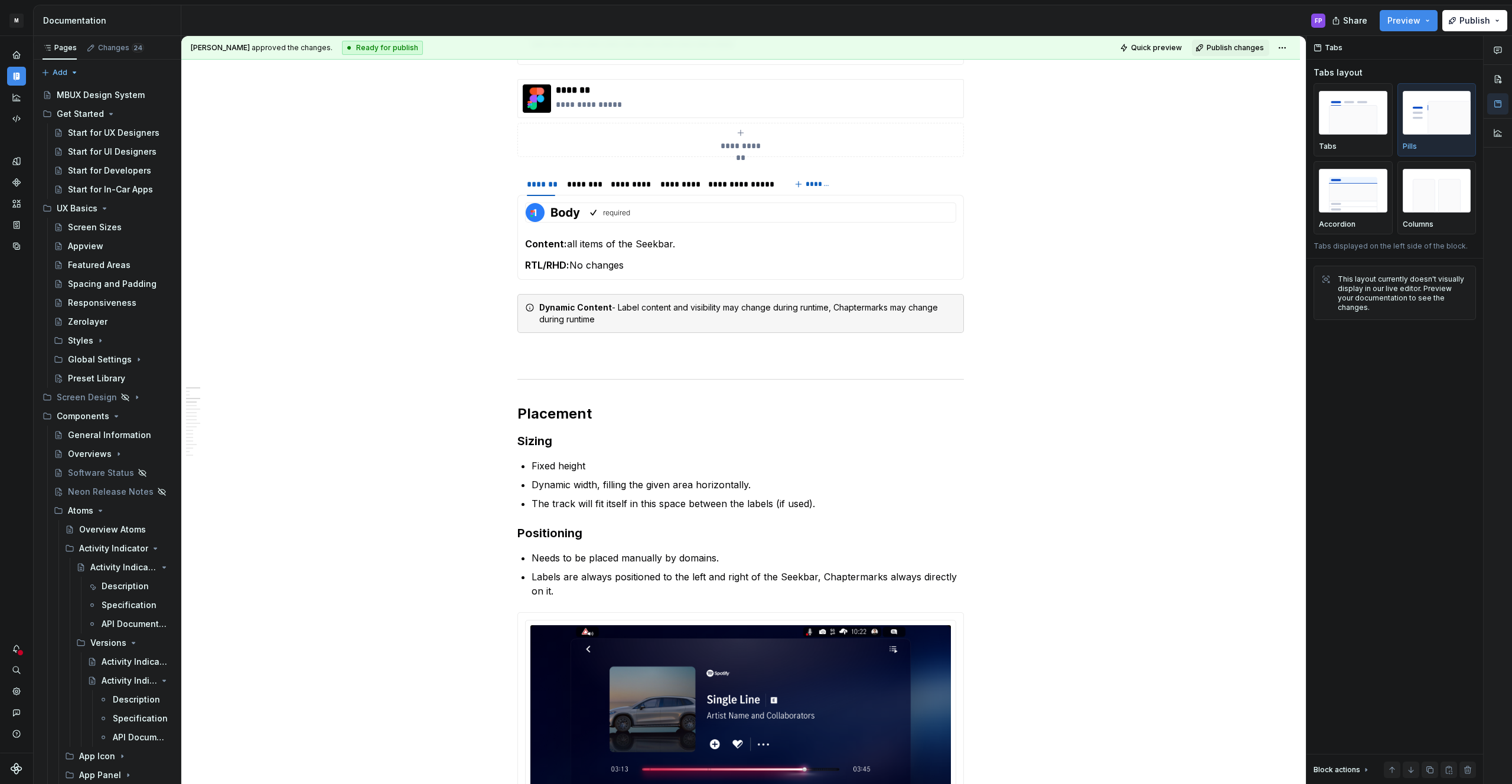
scroll to position [0, 0]
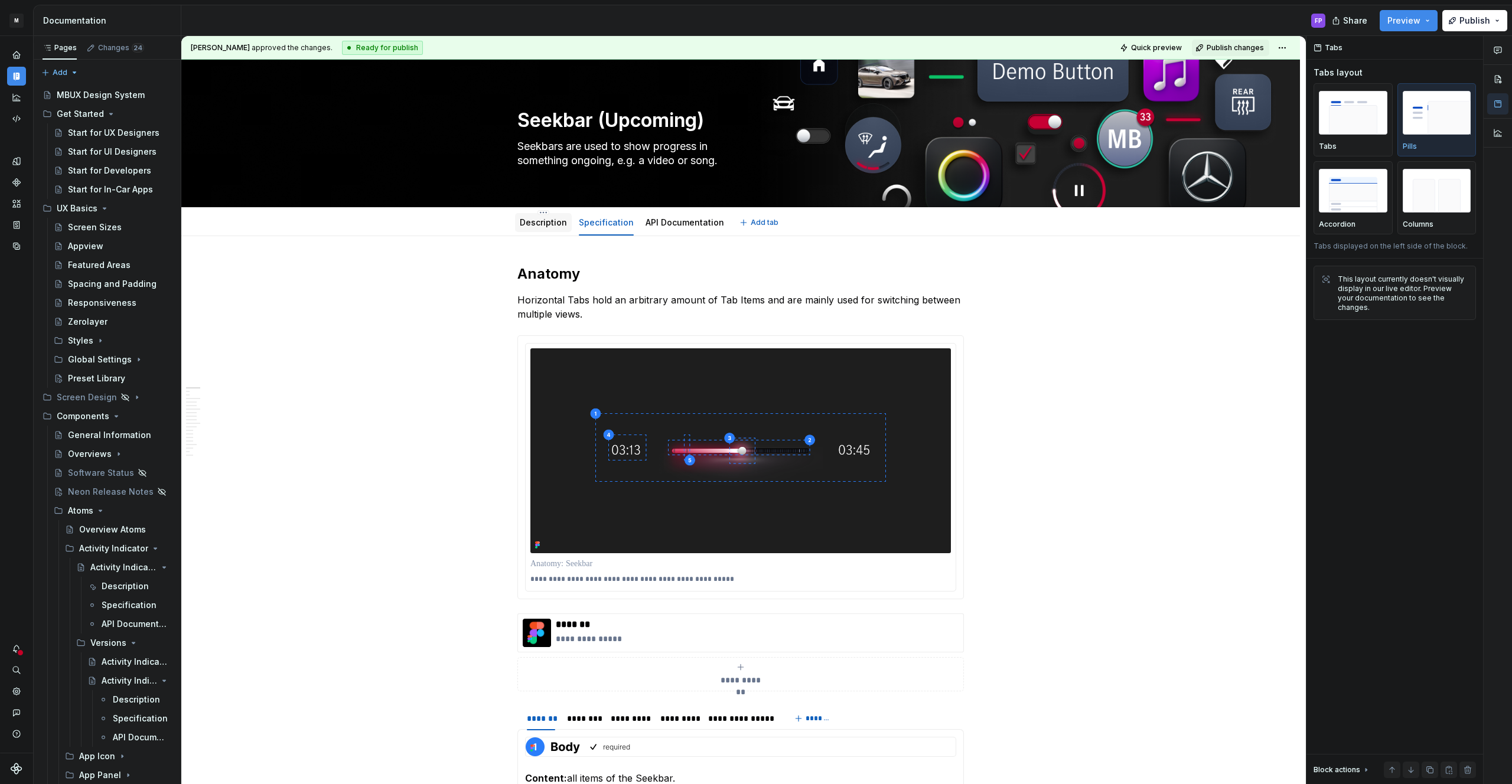
click at [533, 220] on link "Description" at bounding box center [543, 222] width 47 height 10
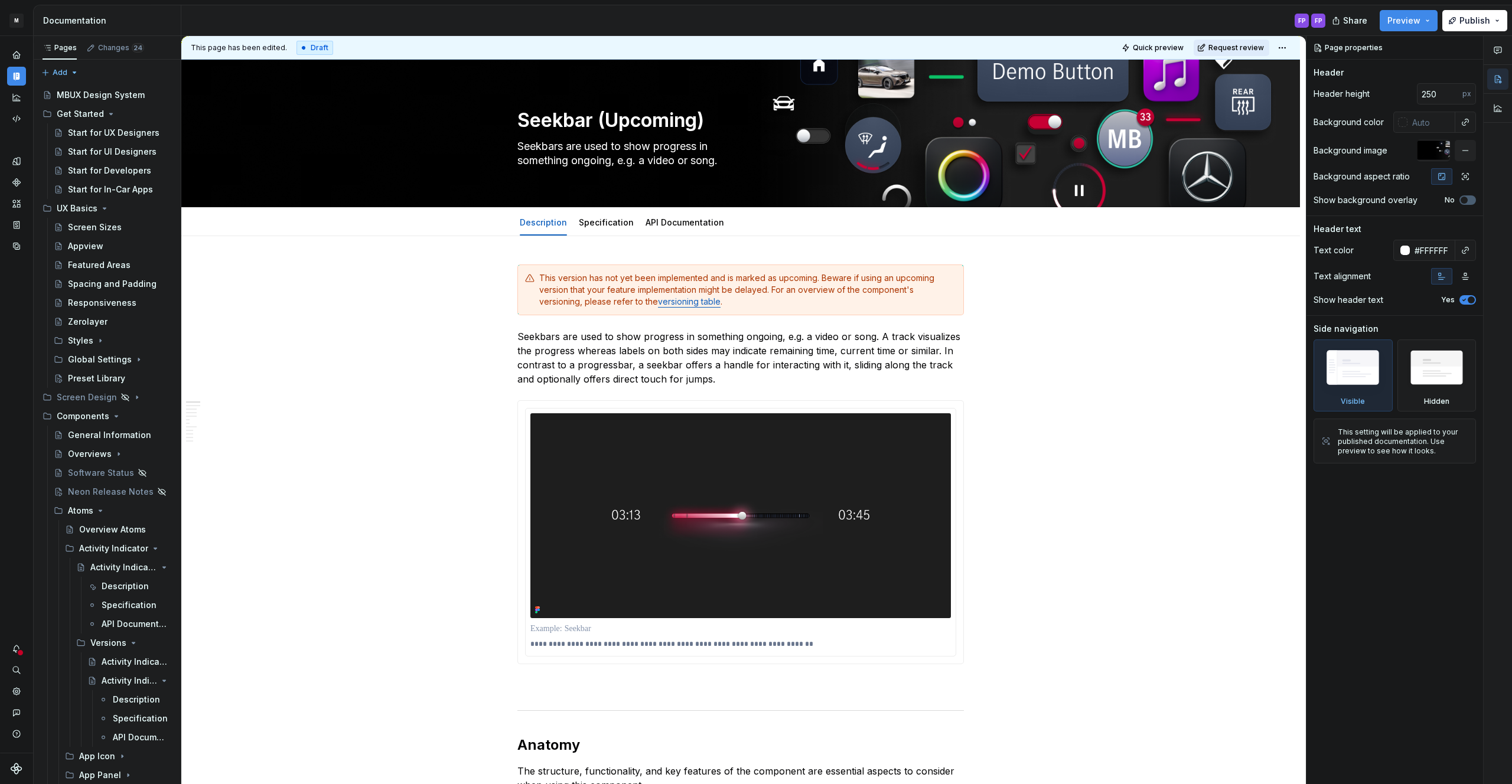
click at [1218, 46] on span "Request review" at bounding box center [1236, 48] width 55 height 10
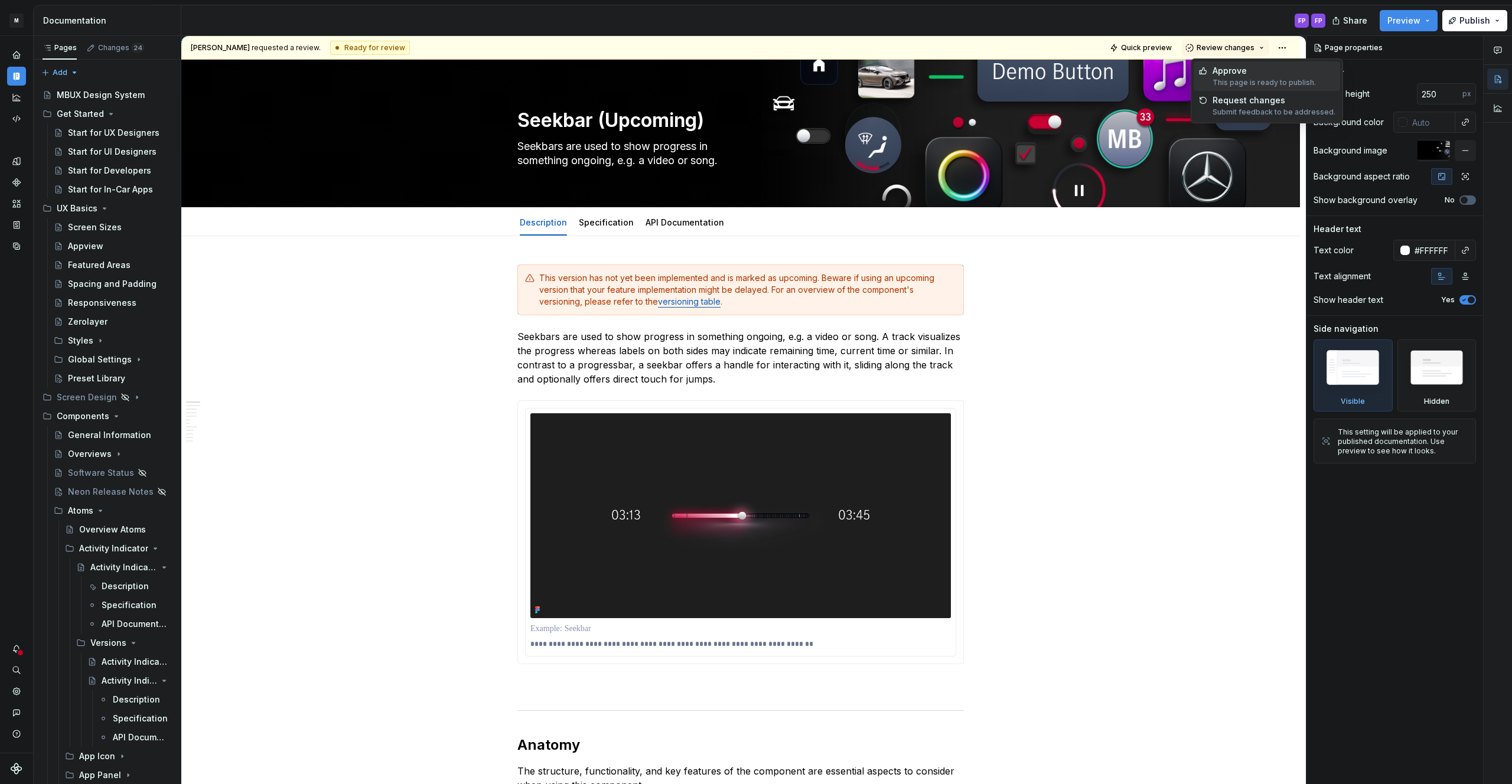
click at [1223, 73] on div "Approve" at bounding box center [1264, 71] width 103 height 12
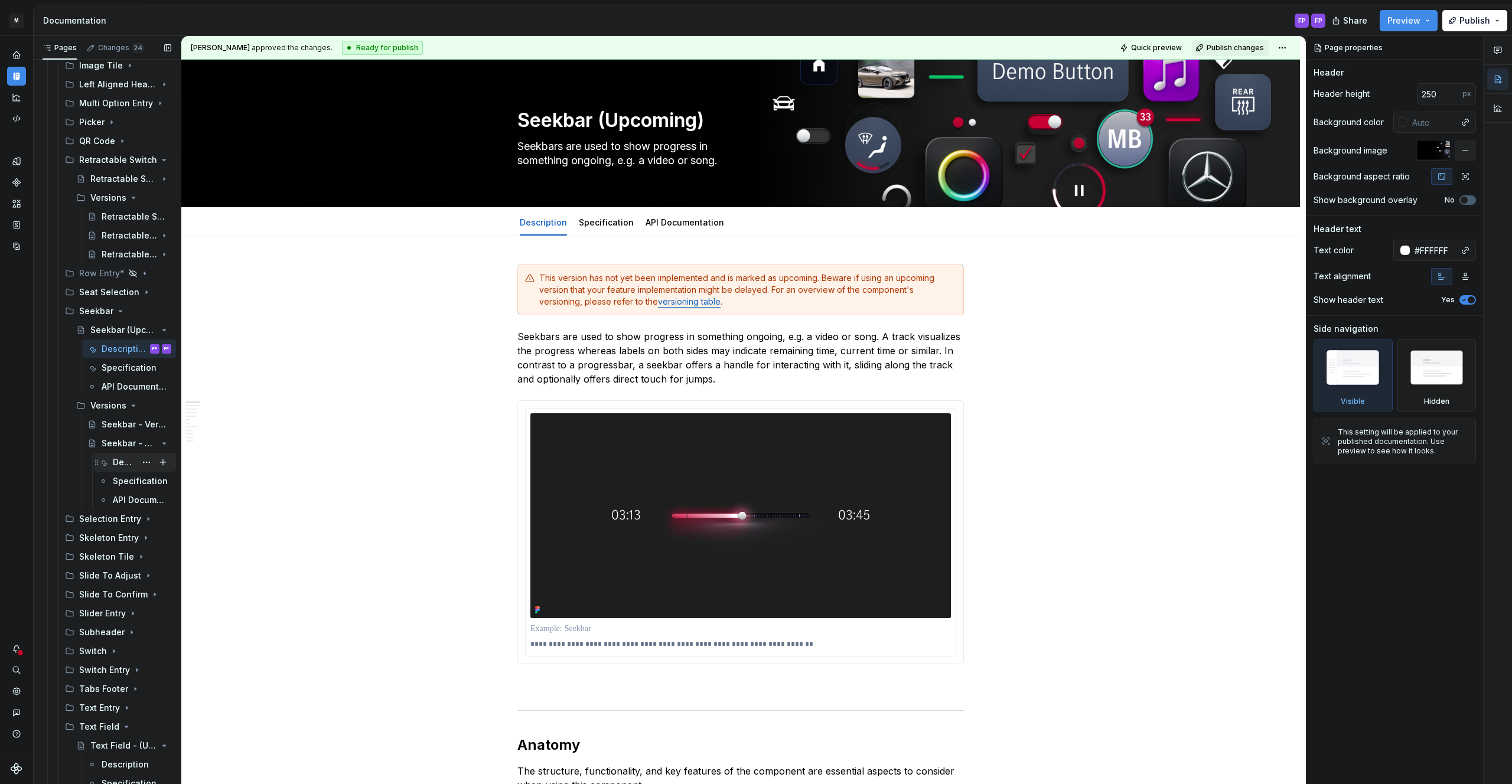
scroll to position [3705, 0]
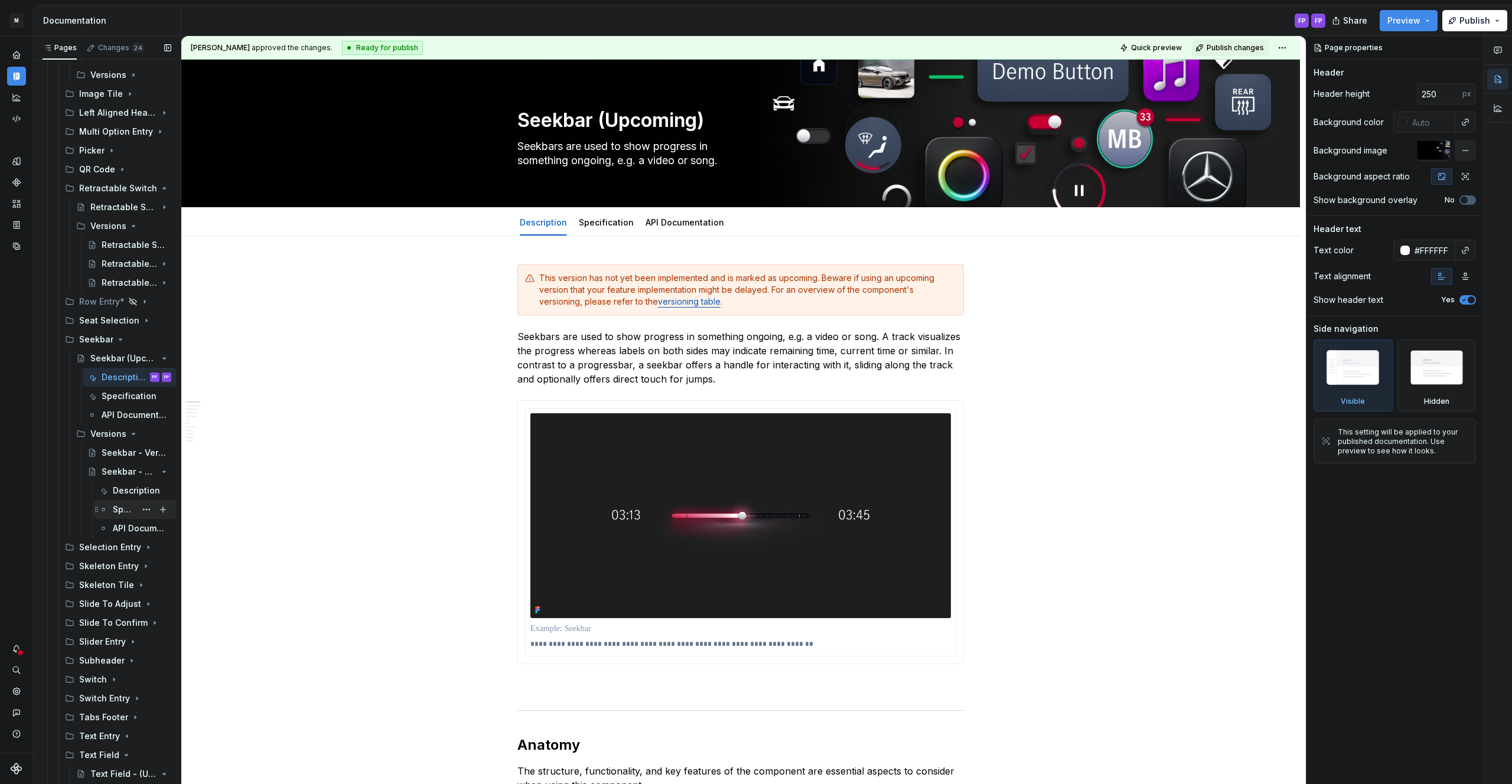
click at [114, 509] on div "Specification" at bounding box center [125, 510] width 23 height 12
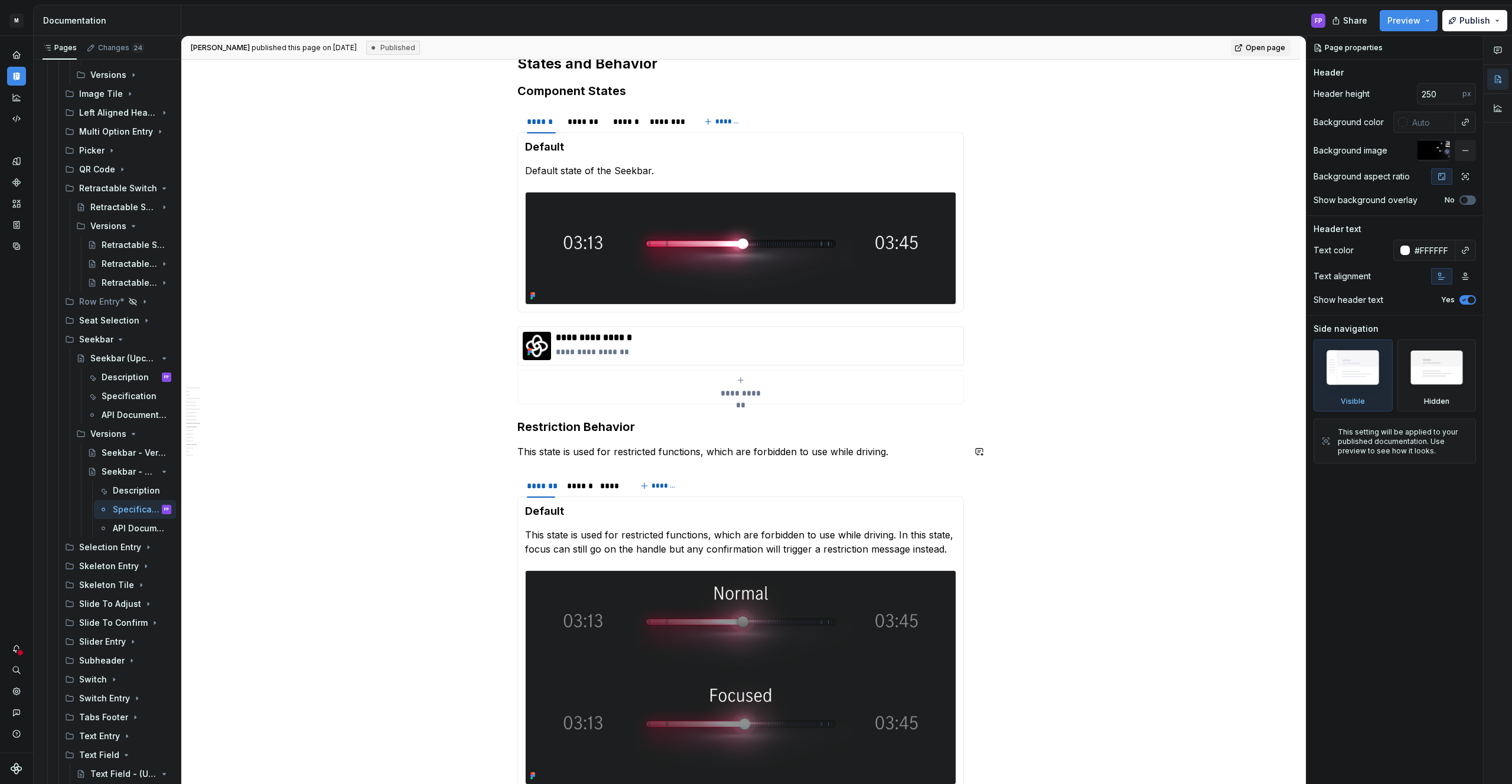
scroll to position [2437, 0]
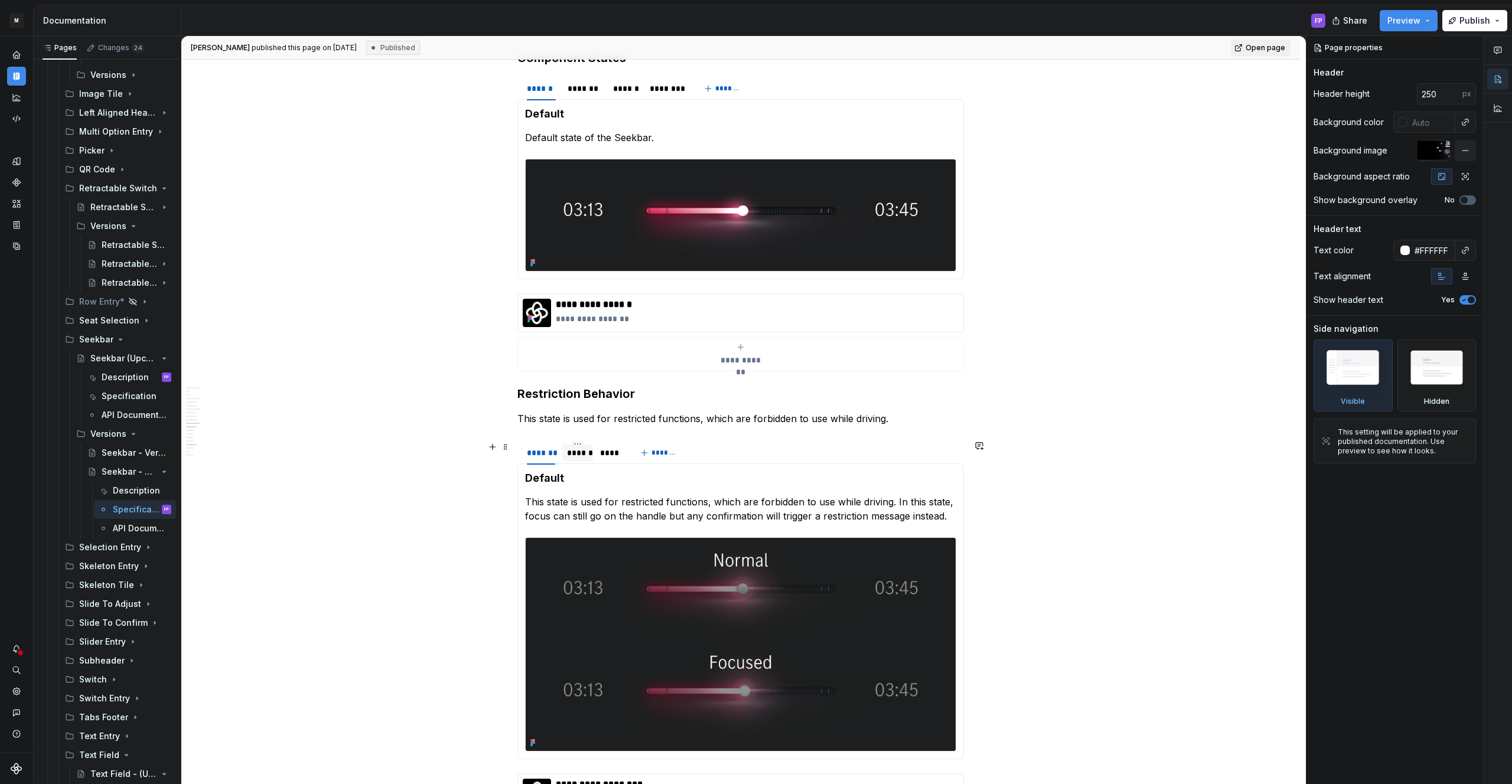
click at [582, 457] on div "******" at bounding box center [577, 453] width 21 height 12
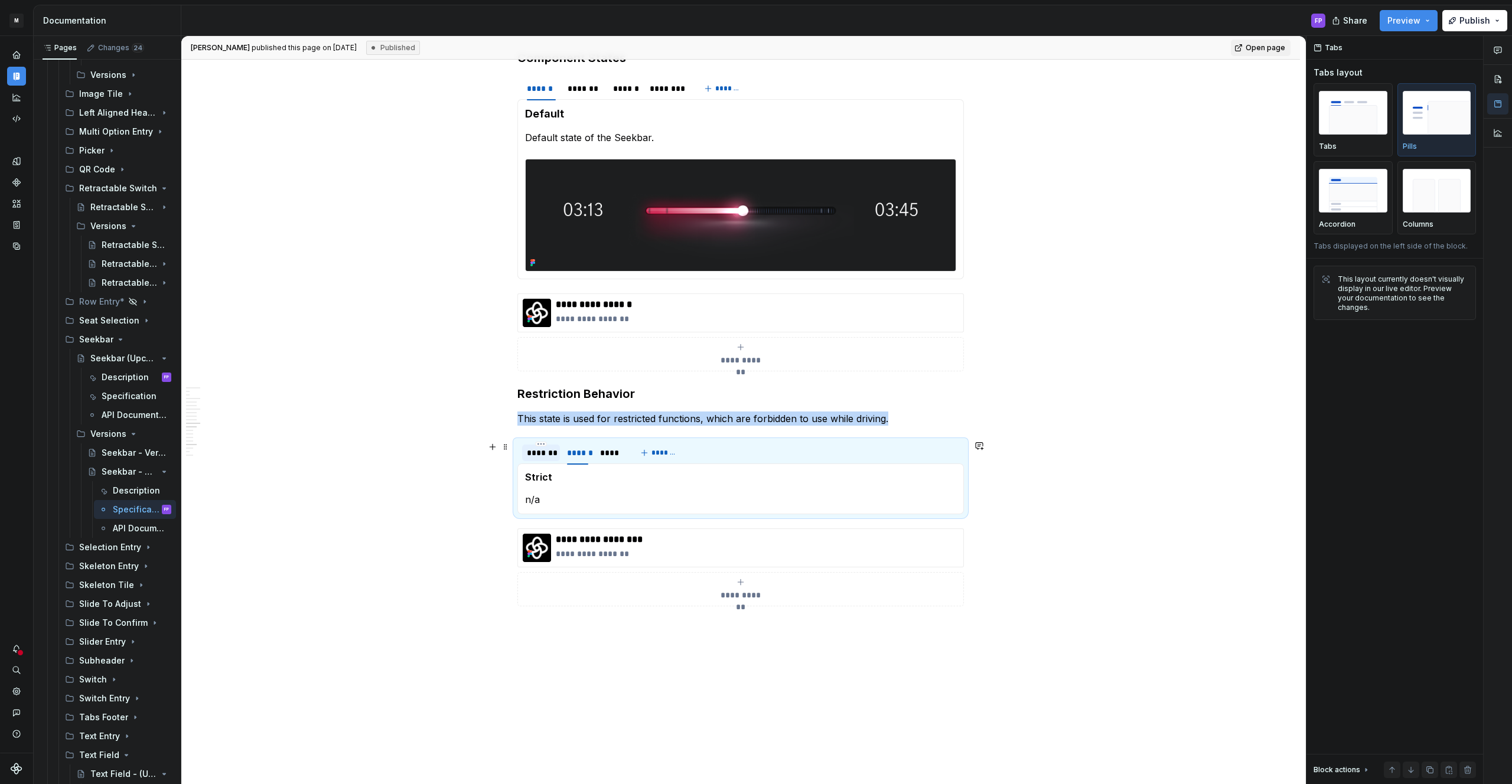
click at [543, 455] on div "*******" at bounding box center [541, 453] width 28 height 12
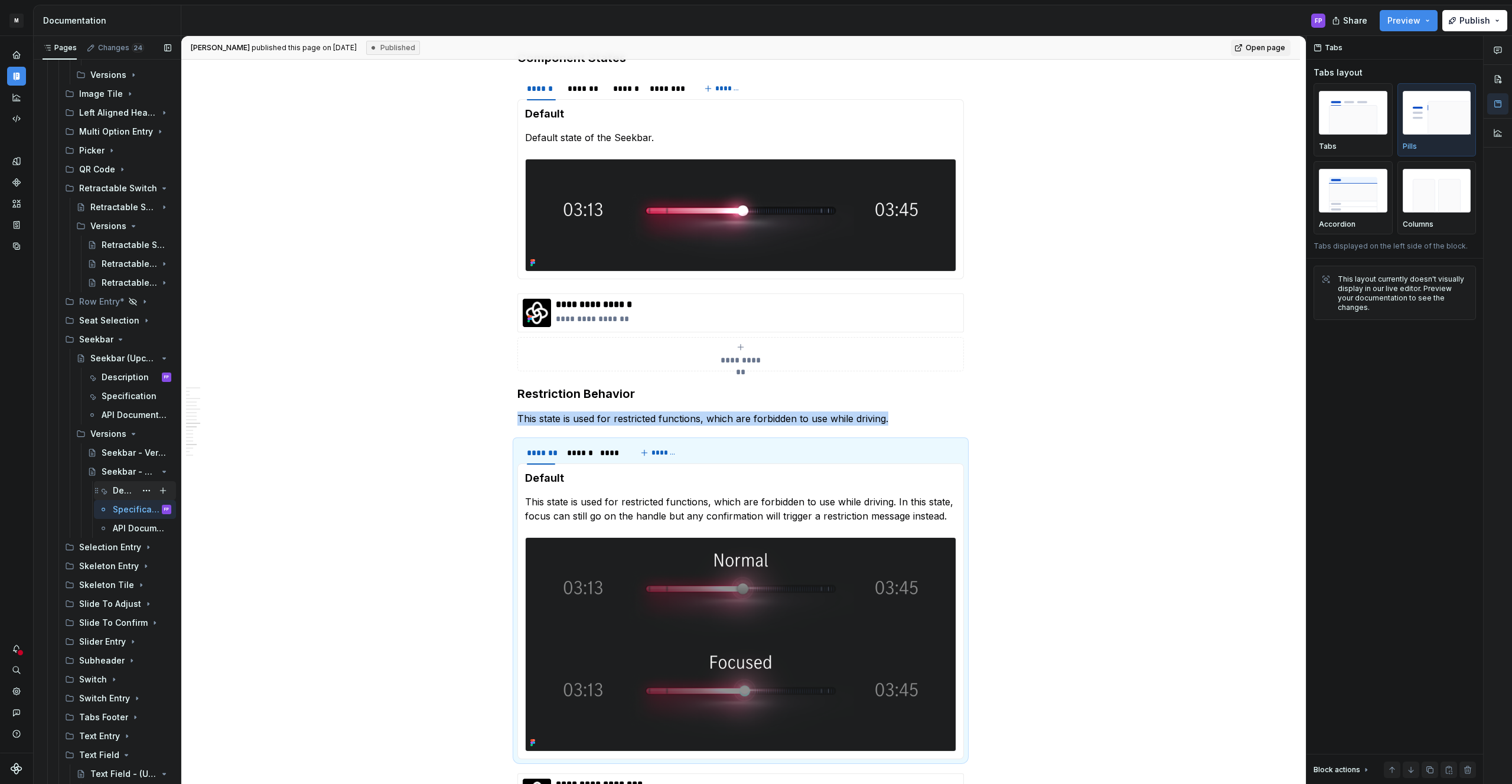
click at [104, 490] on icon "Page tree" at bounding box center [103, 491] width 10 height 10
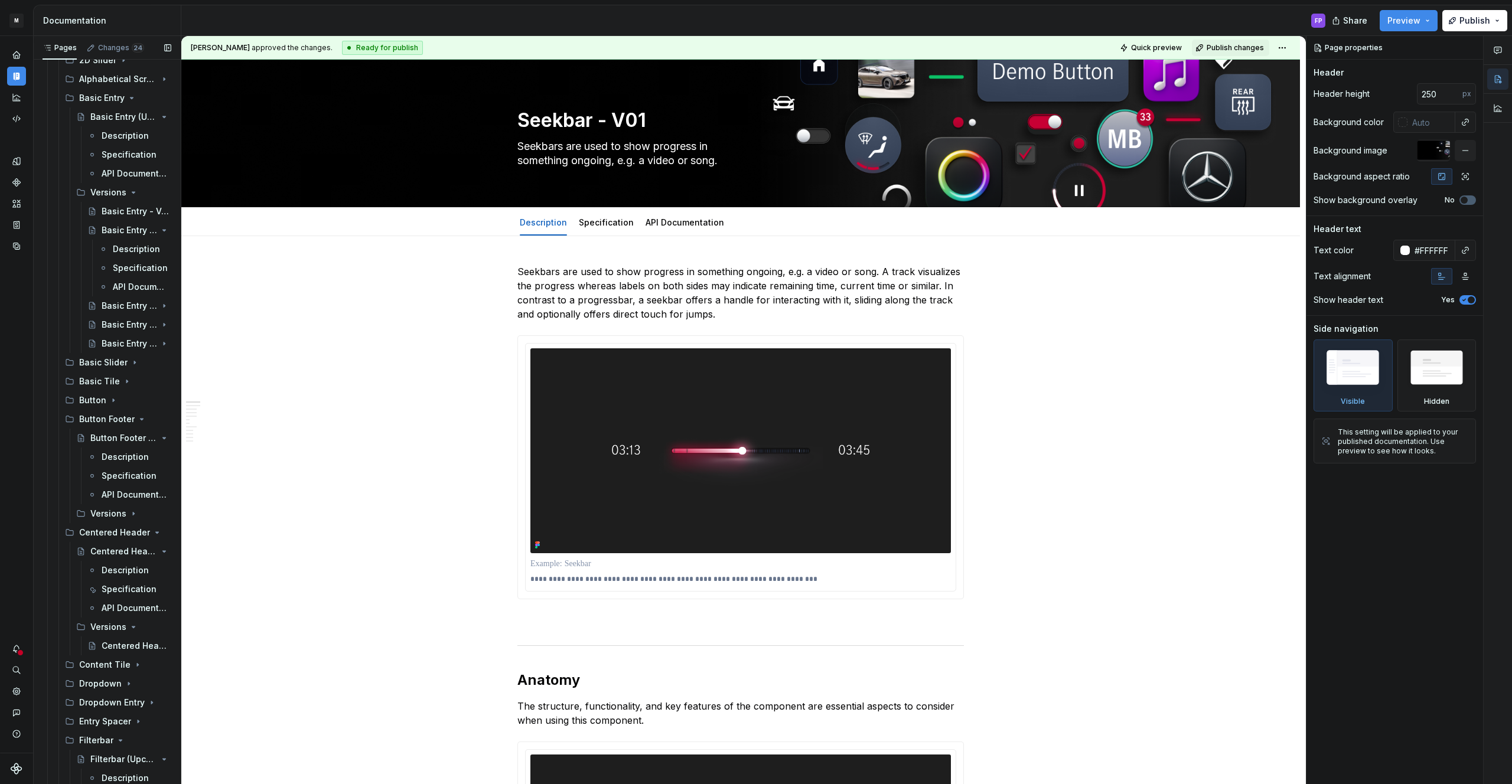
scroll to position [2775, 0]
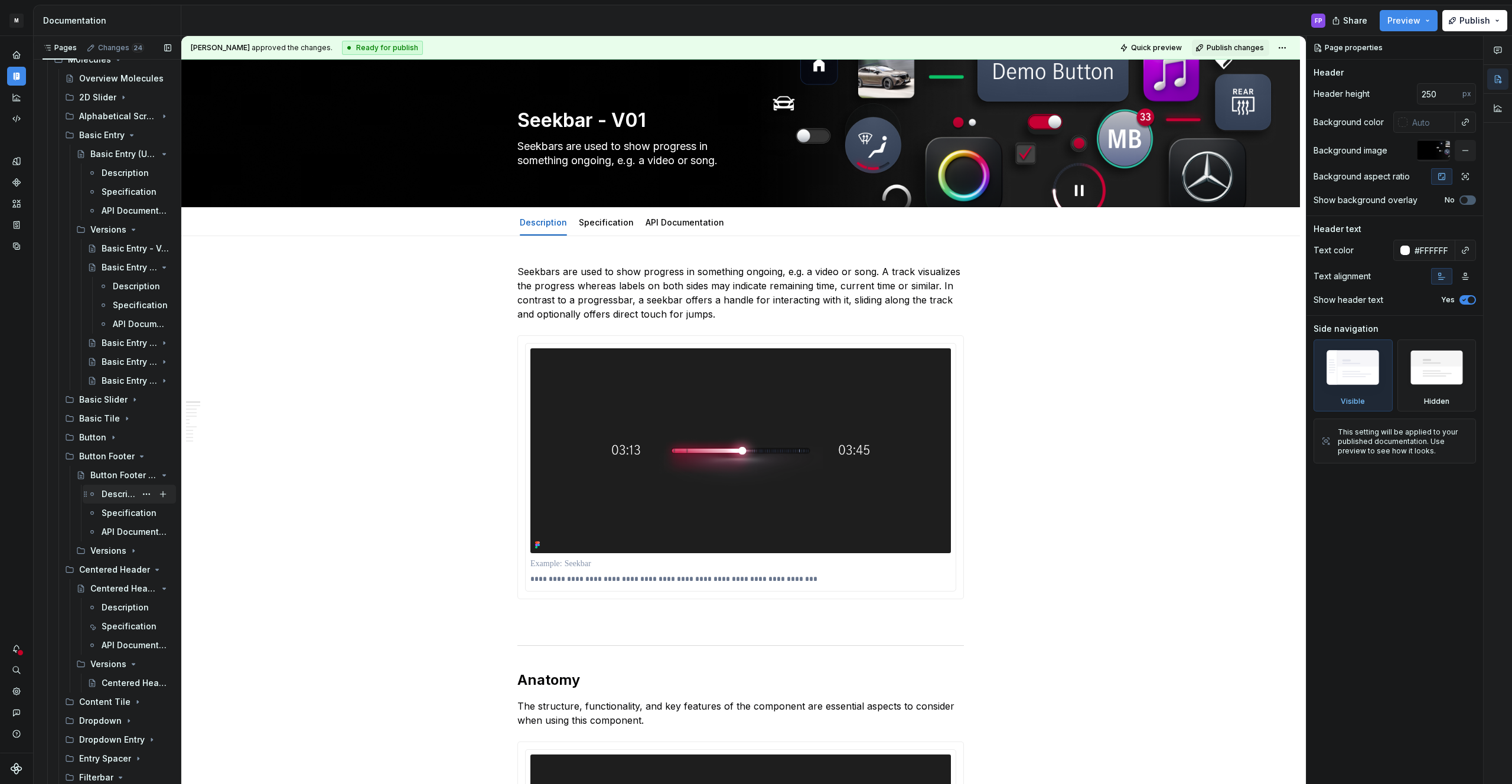
click at [108, 494] on div "Description" at bounding box center [119, 494] width 34 height 12
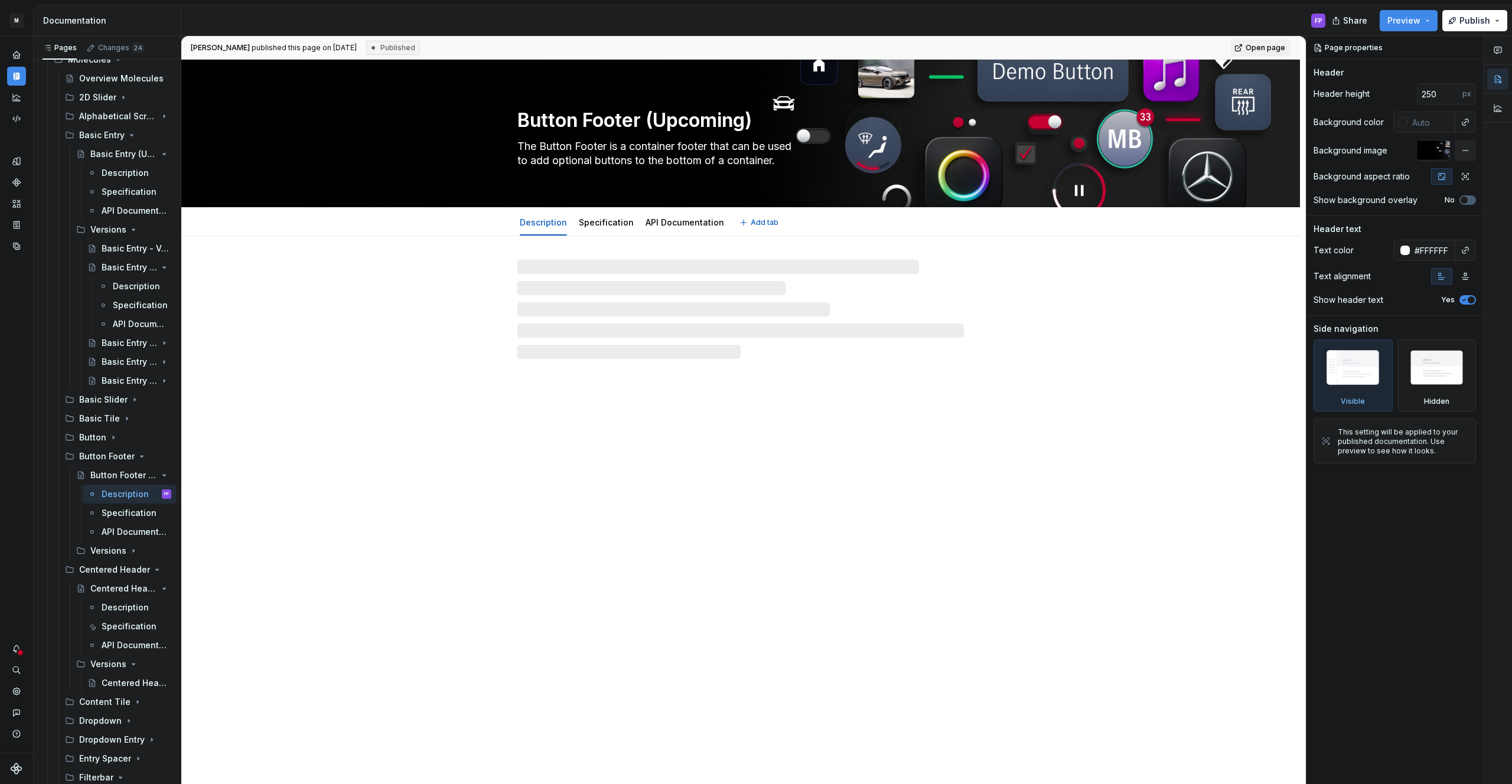
click at [752, 116] on textarea "Button Footer (Upcoming)" at bounding box center [738, 120] width 446 height 28
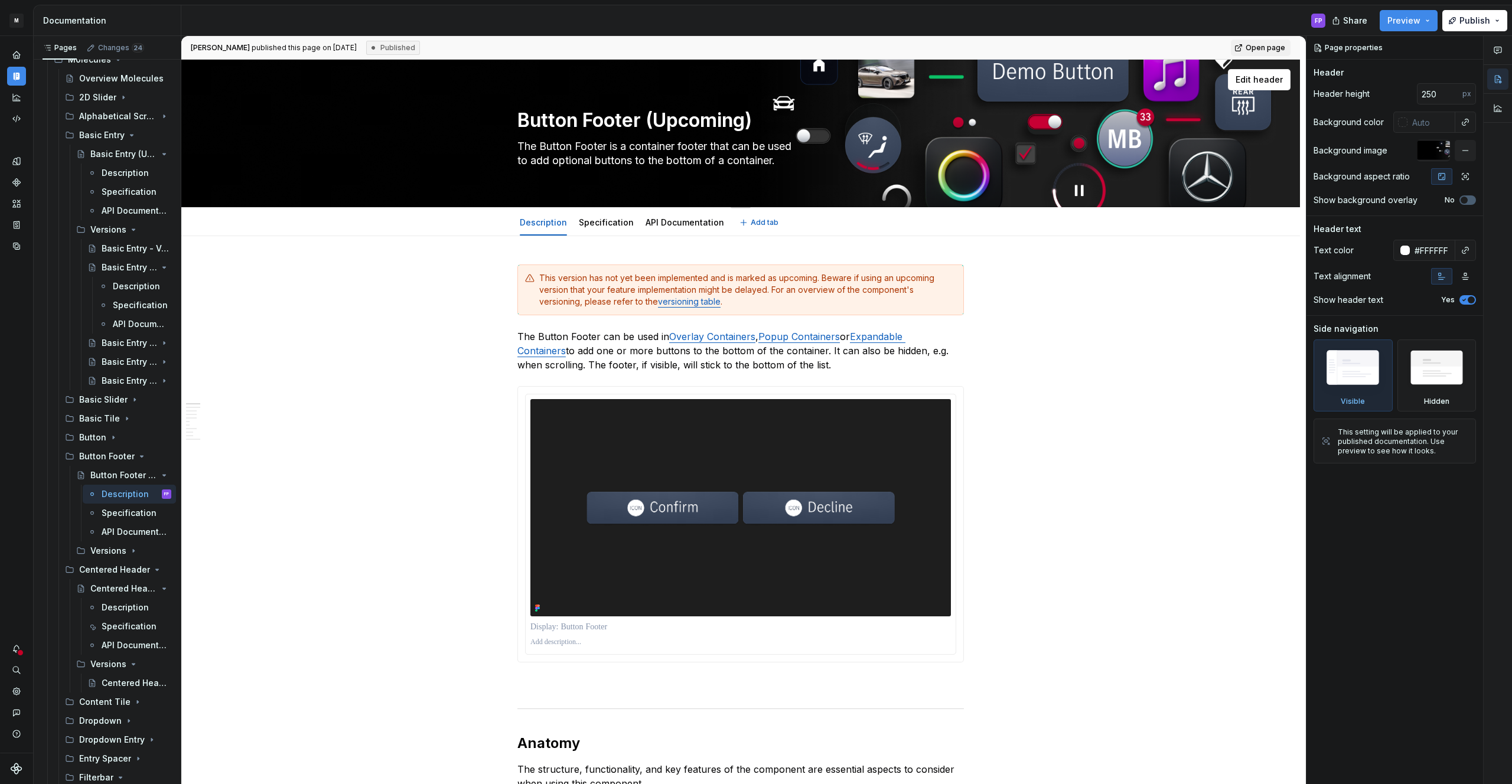
click at [759, 118] on textarea "Button Footer (Upcoming)" at bounding box center [738, 120] width 446 height 28
drag, startPoint x: 730, startPoint y: 122, endPoint x: 648, endPoint y: 126, distance: 82.1
click at [648, 126] on textarea "Button Footer (Upcoming)" at bounding box center [738, 120] width 446 height 28
type textarea "*"
type textarea "Button Footer"
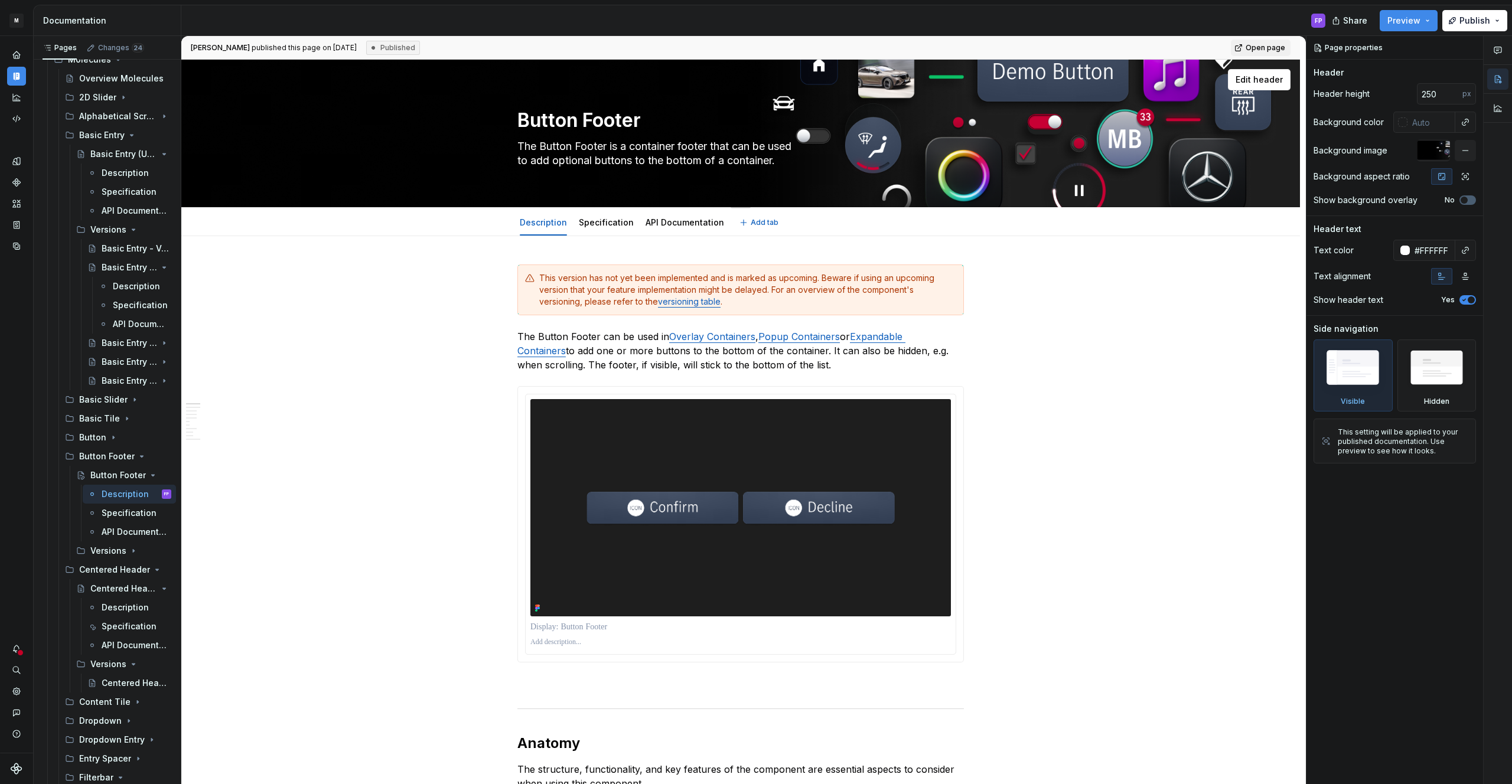
type textarea "*"
type textarea "Button Footer"
type textarea "*"
type textarea "Button Footer"
click at [511, 280] on span at bounding box center [506, 278] width 10 height 16
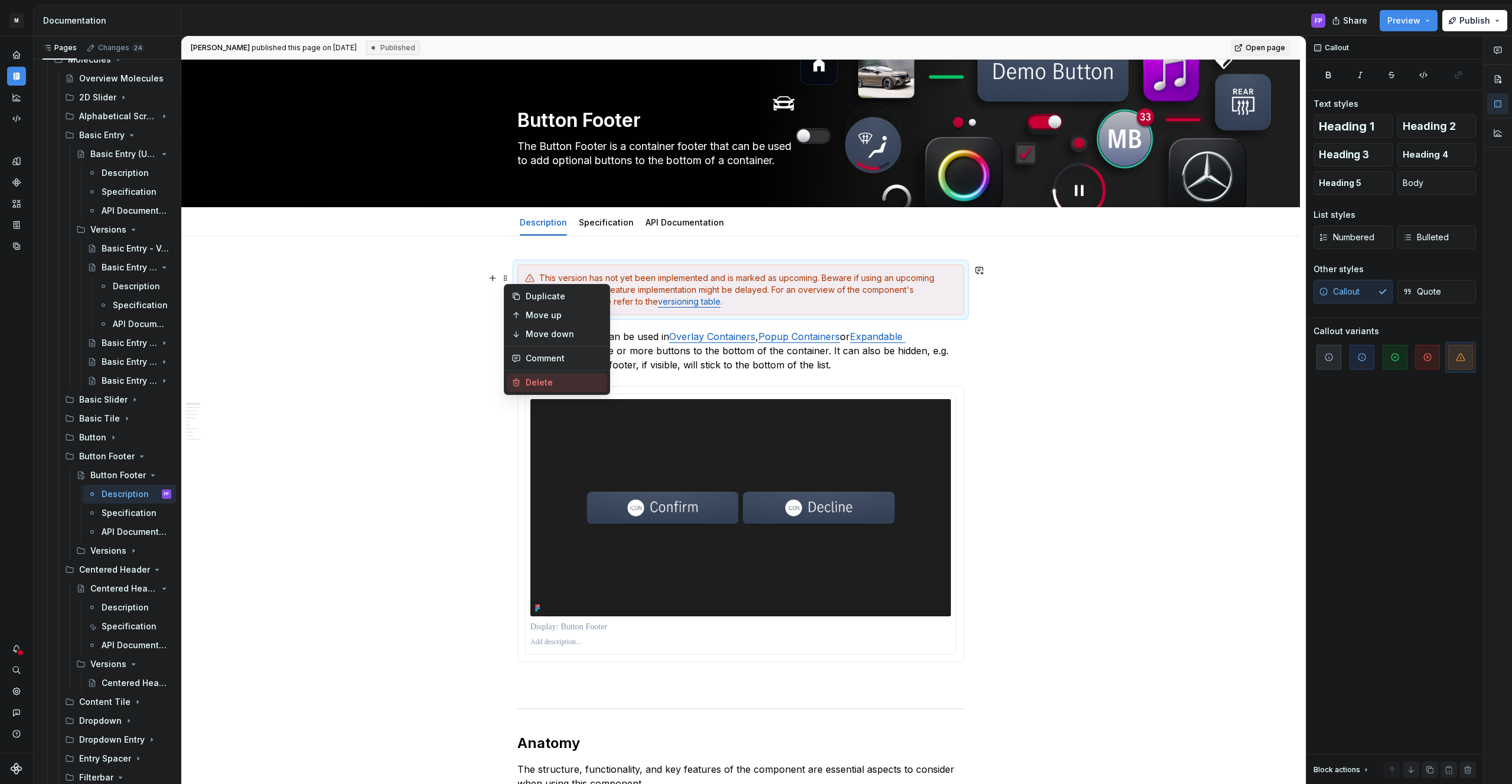
drag, startPoint x: 561, startPoint y: 382, endPoint x: 462, endPoint y: 389, distance: 99.2
click at [561, 382] on div "Delete" at bounding box center [564, 383] width 77 height 12
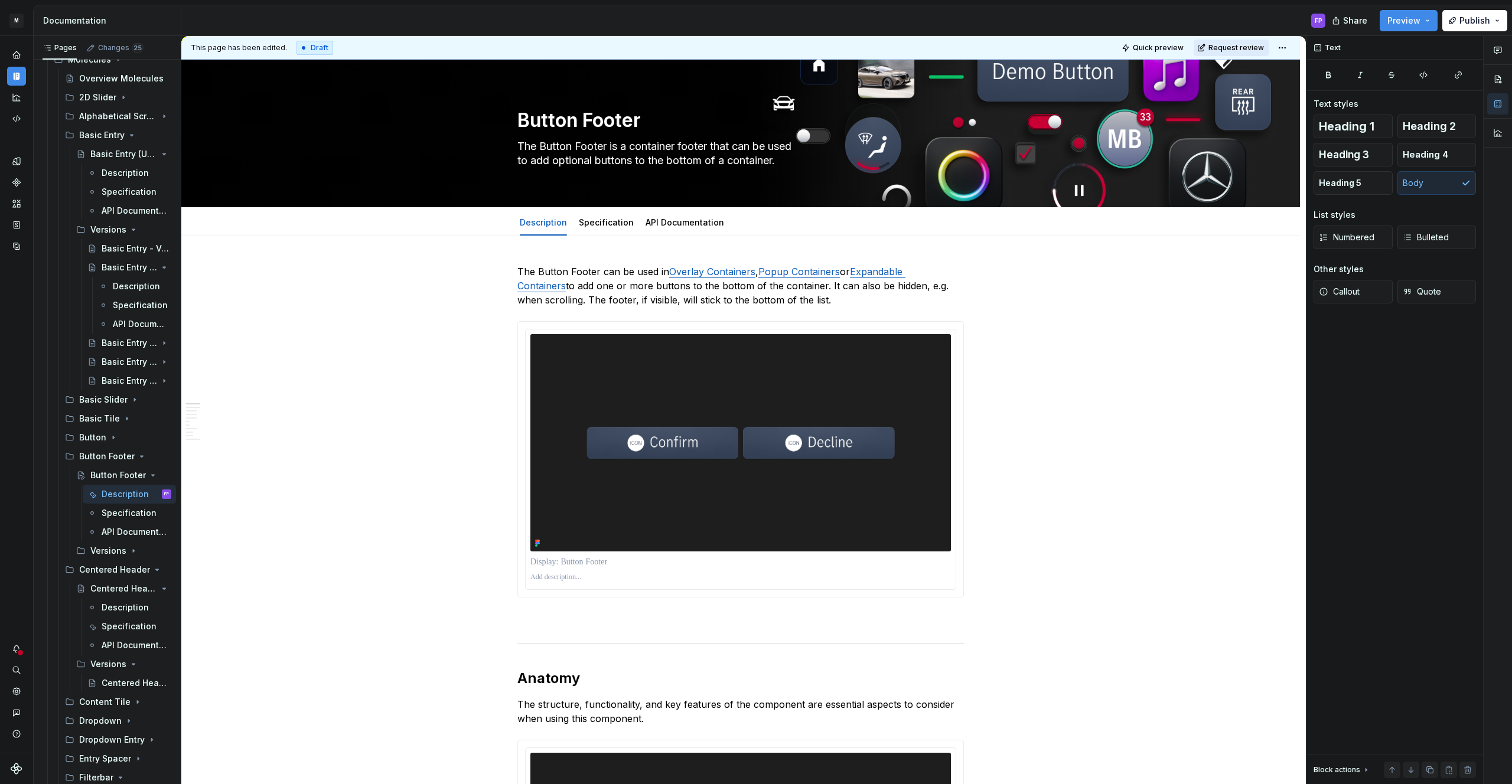
click at [1244, 46] on span "Request review" at bounding box center [1236, 48] width 55 height 10
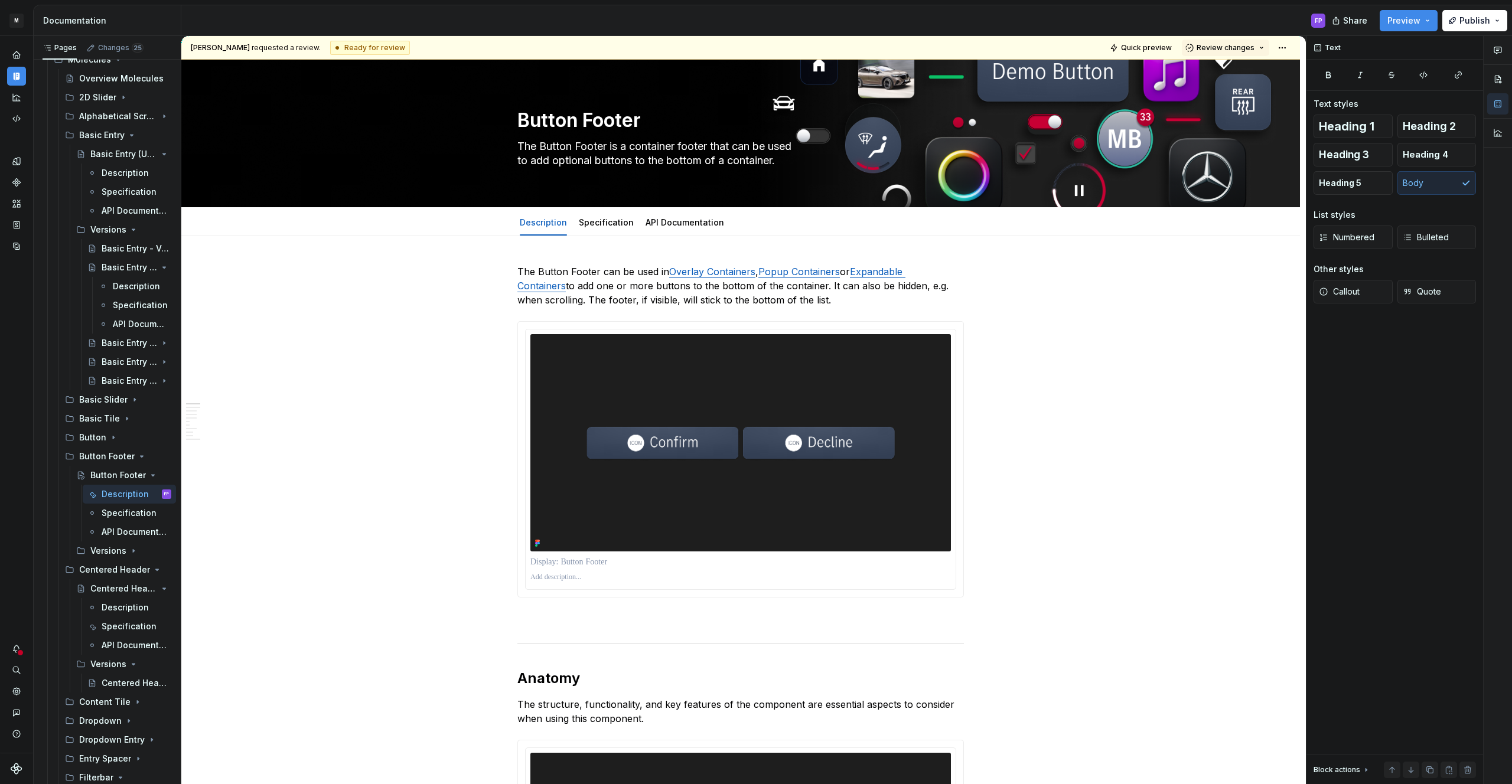
click at [1244, 46] on span "Review changes" at bounding box center [1225, 48] width 58 height 10
drag, startPoint x: 1232, startPoint y: 67, endPoint x: 669, endPoint y: 322, distance: 618.1
click at [1231, 68] on div "Approve" at bounding box center [1264, 71] width 103 height 12
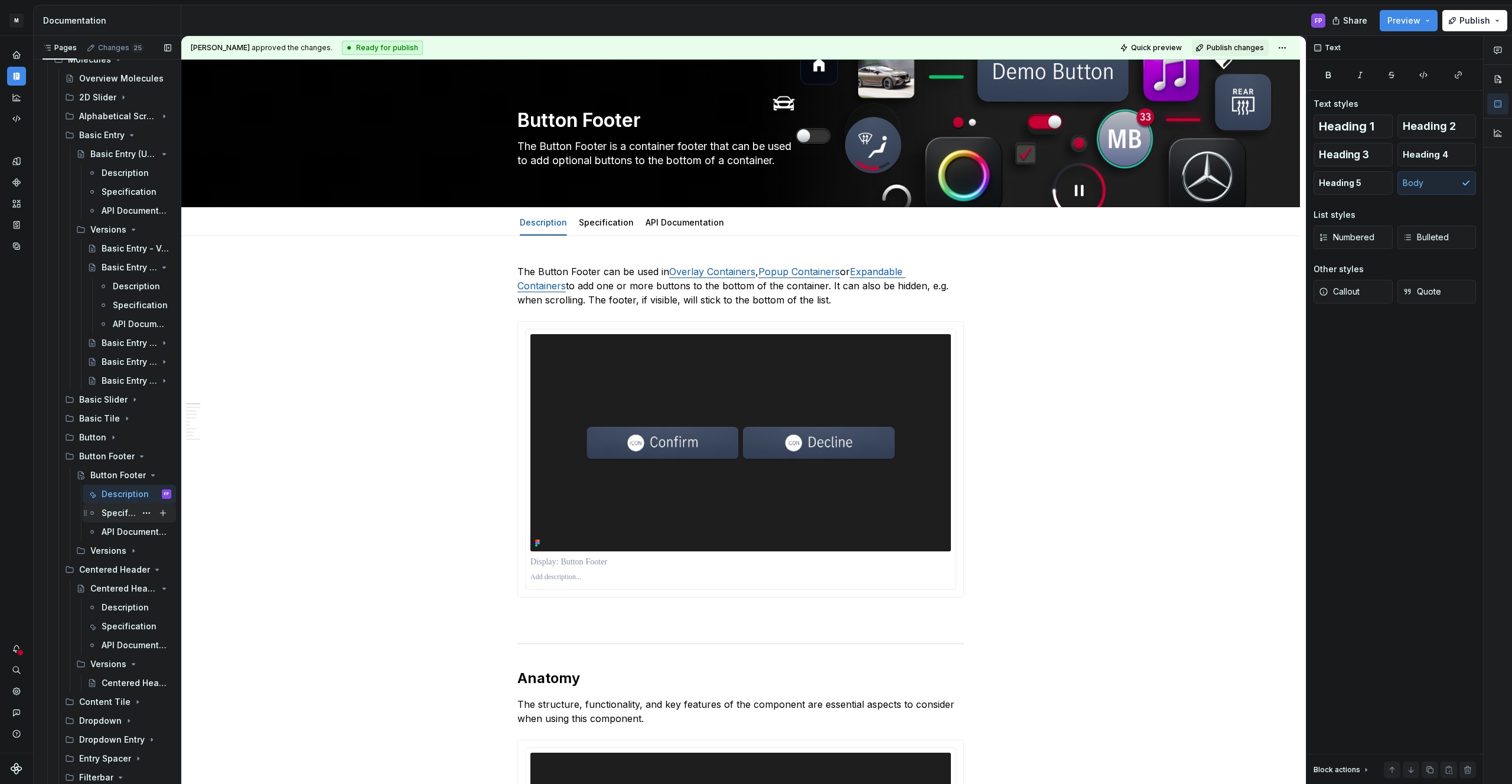
scroll to position [2777, 0]
click at [117, 549] on div "Versions" at bounding box center [107, 549] width 33 height 12
click at [119, 569] on div "Button Footer - Versions" at bounding box center [119, 568] width 34 height 12
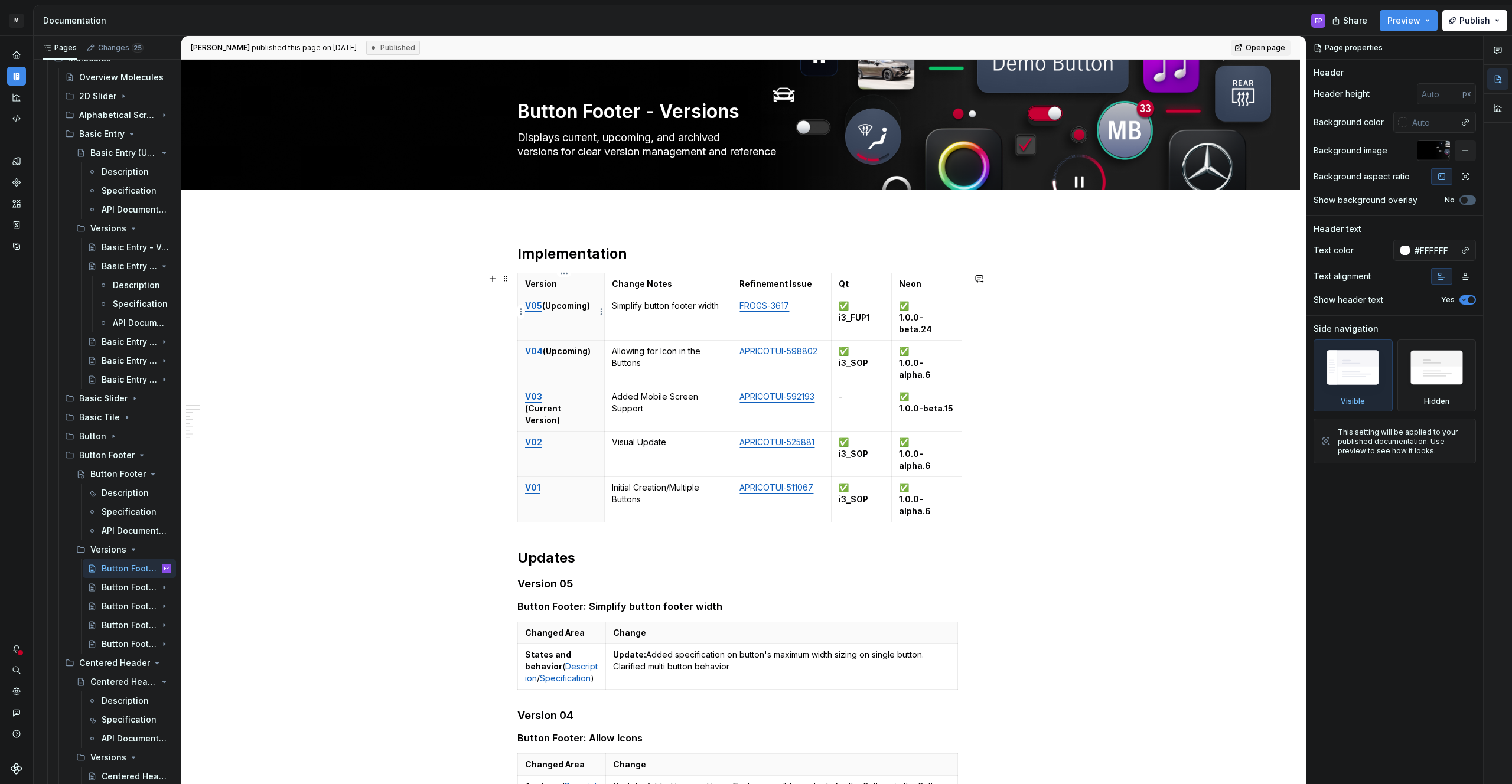
click at [594, 306] on p "V05 (Upcoming)" at bounding box center [561, 305] width 72 height 12
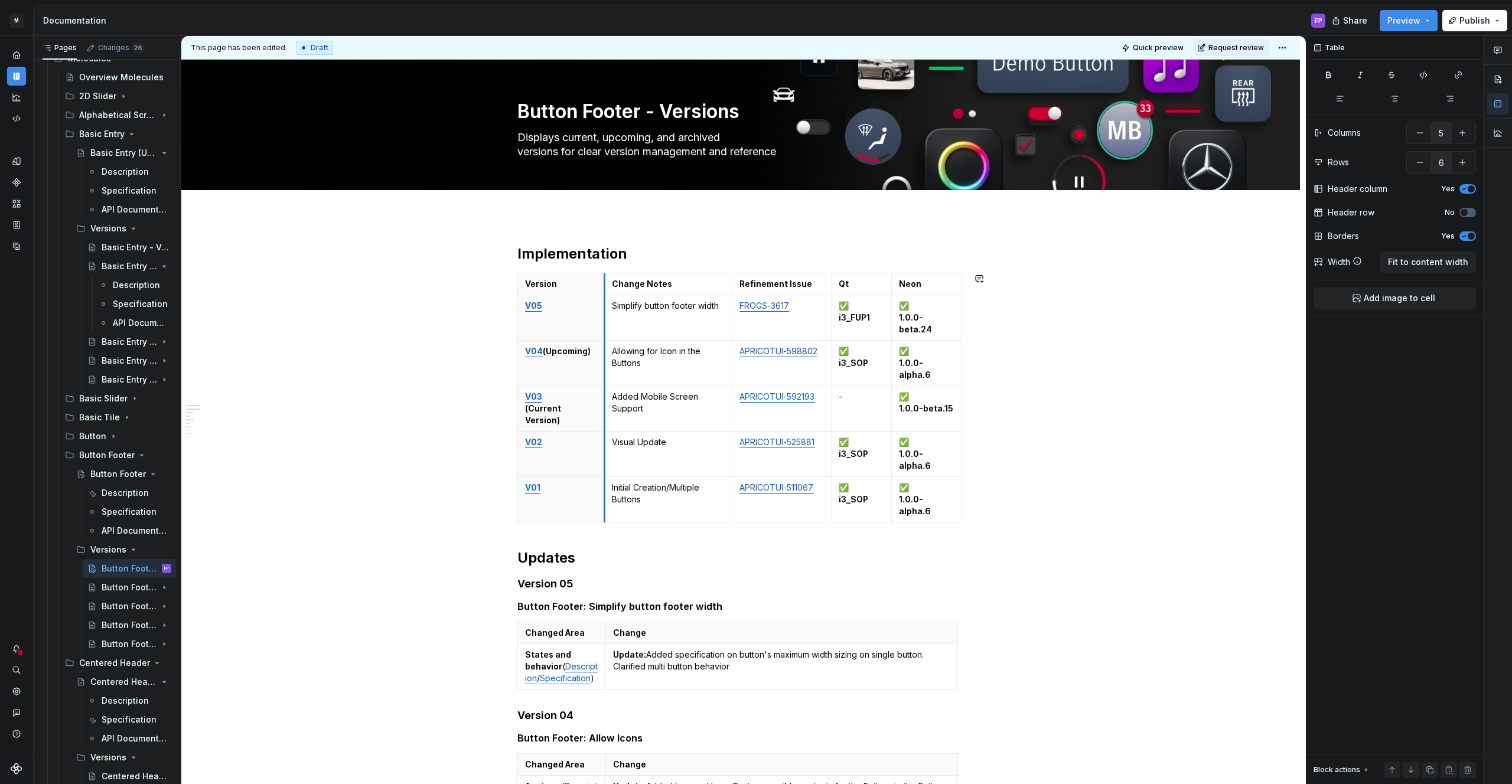
type textarea "*"
click at [597, 386] on html "M MBUX-DesignSystem FP Dataset Default Documentation FP Share Preview Publish P…" at bounding box center [756, 392] width 1512 height 784
click at [587, 386] on html "M MBUX-DesignSystem FP Dataset Default Documentation FP Share Preview Publish P…" at bounding box center [756, 392] width 1512 height 784
click at [573, 391] on p "V03 (Current Version)" at bounding box center [561, 409] width 72 height 36
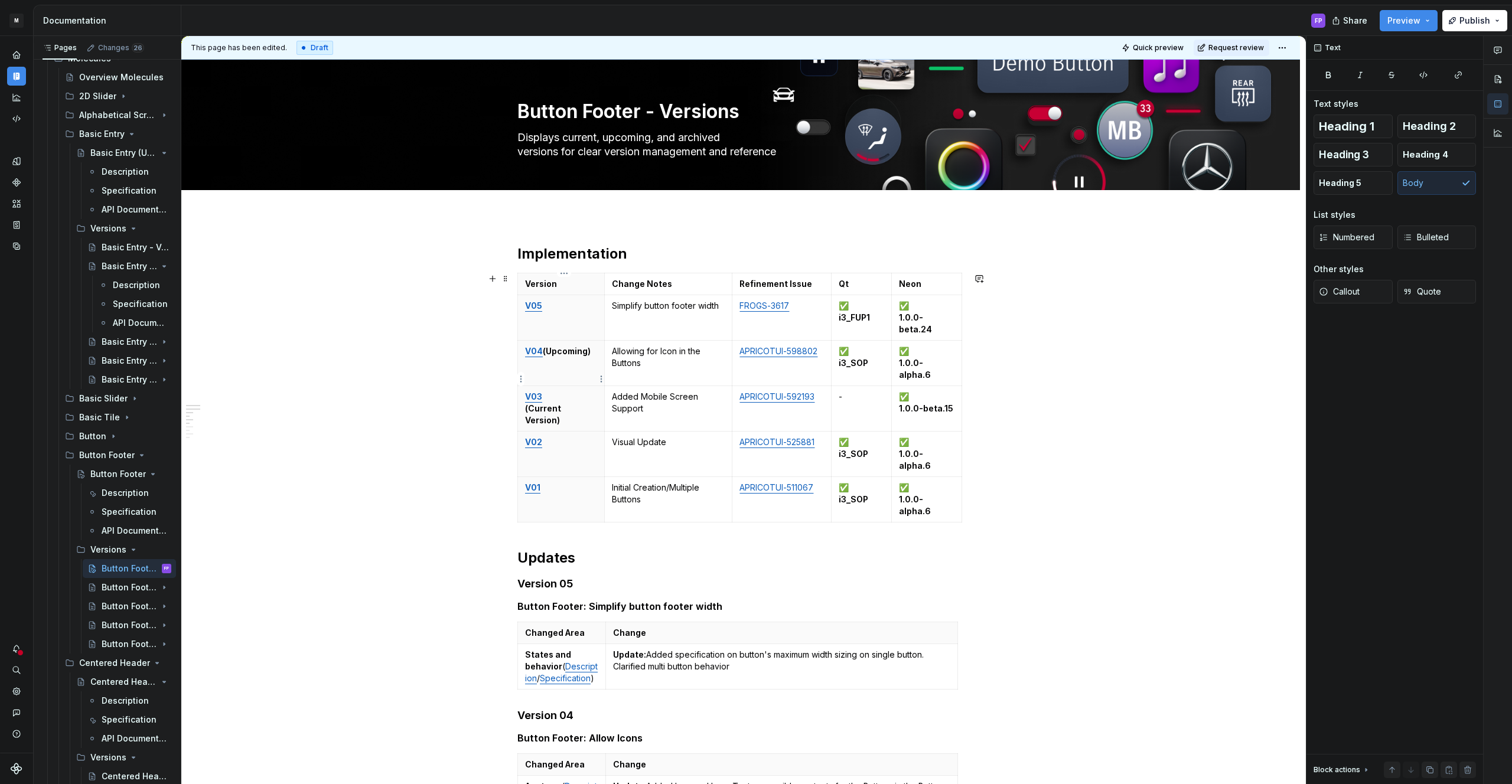
click at [554, 391] on p "V03 (Current Version)" at bounding box center [561, 409] width 72 height 36
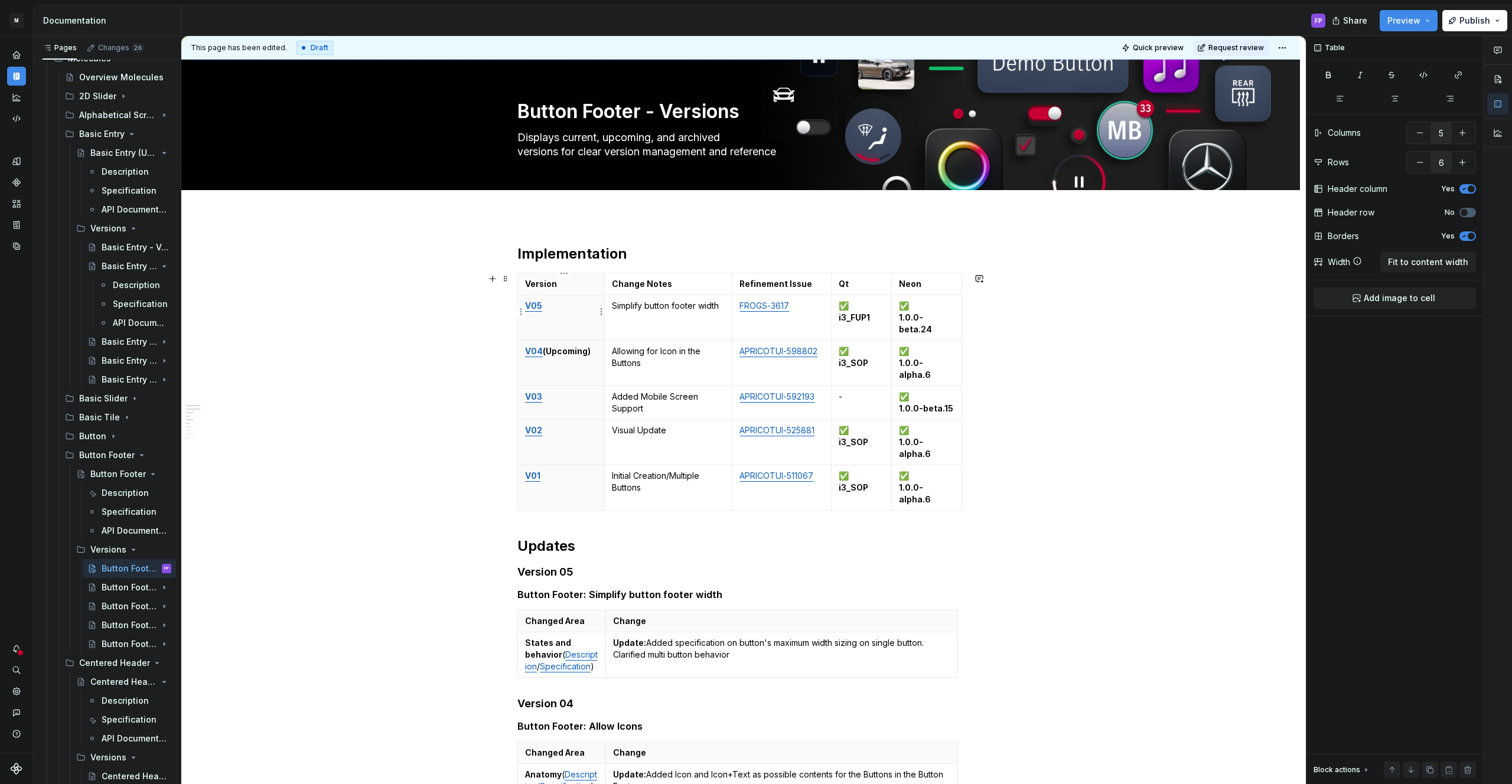
click at [550, 306] on p "V05" at bounding box center [561, 305] width 72 height 12
click at [571, 352] on th "V04 (Upcoming)" at bounding box center [561, 364] width 87 height 46
drag, startPoint x: 546, startPoint y: 305, endPoint x: 558, endPoint y: 304, distance: 12.0
click at [549, 305] on p "V05 (Current Version)" at bounding box center [561, 311] width 72 height 24
click at [569, 345] on p "V04 (Upcoming)" at bounding box center [561, 351] width 72 height 12
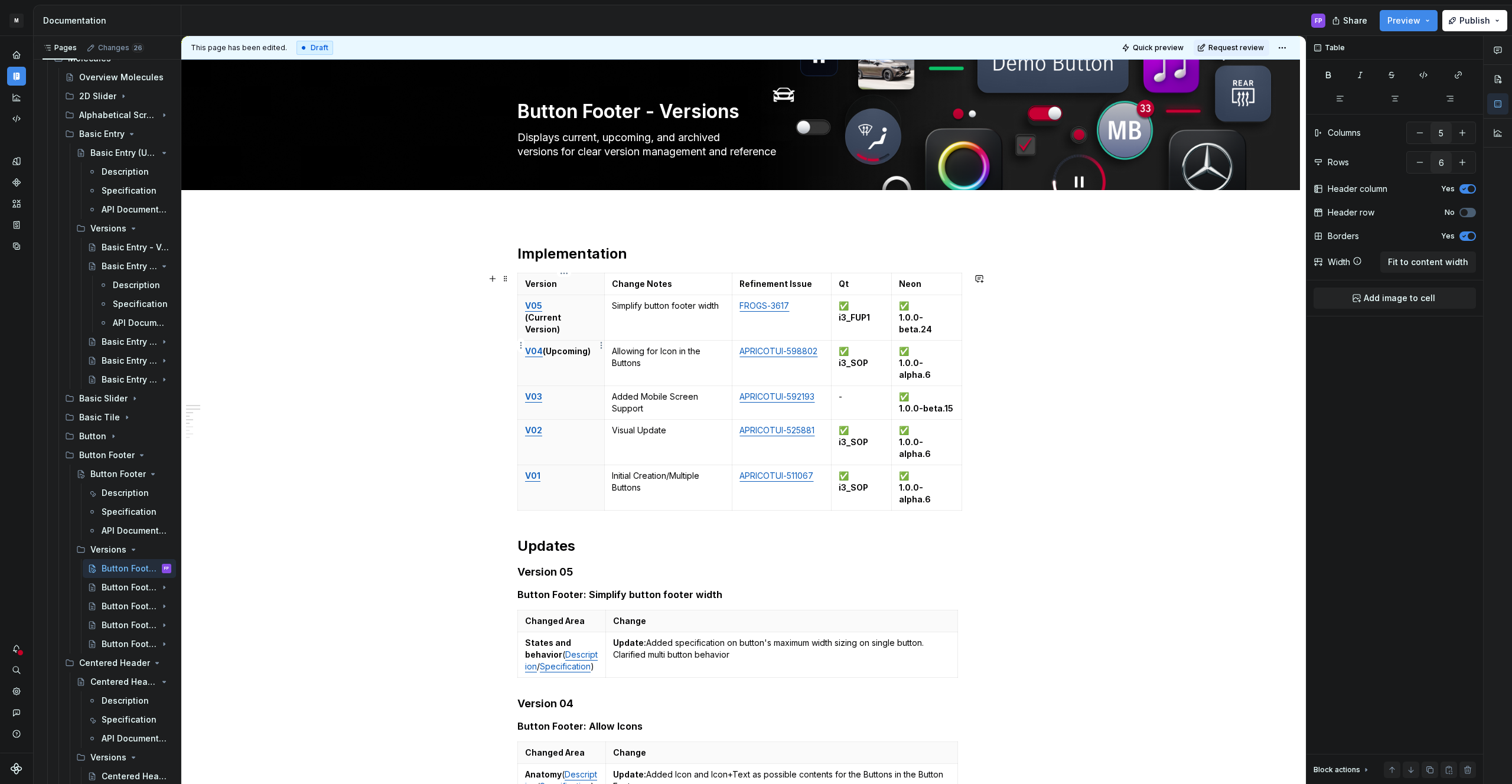
click at [593, 345] on p "V04 (Upcoming)" at bounding box center [561, 351] width 72 height 12
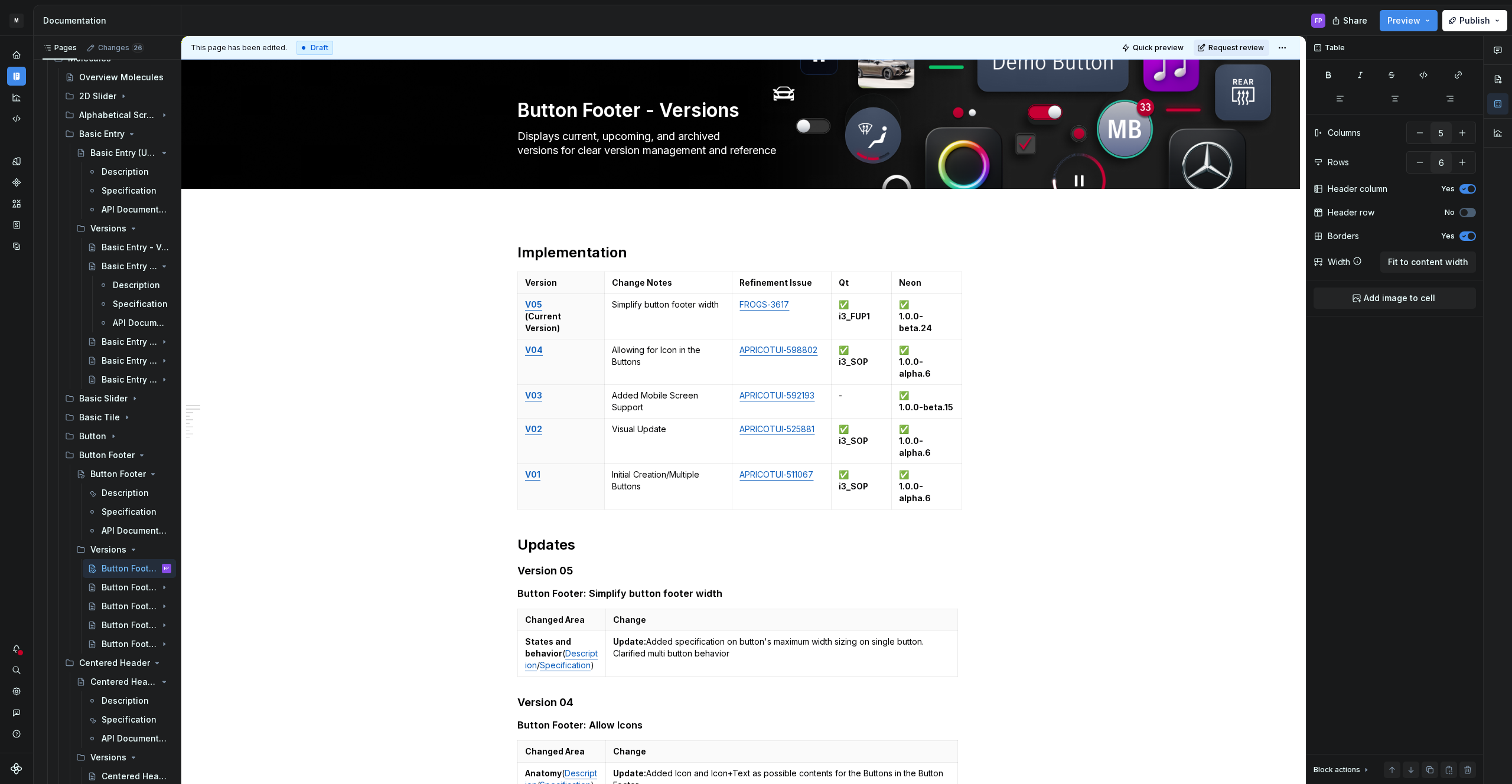
click at [1249, 47] on span "Request review" at bounding box center [1236, 48] width 55 height 10
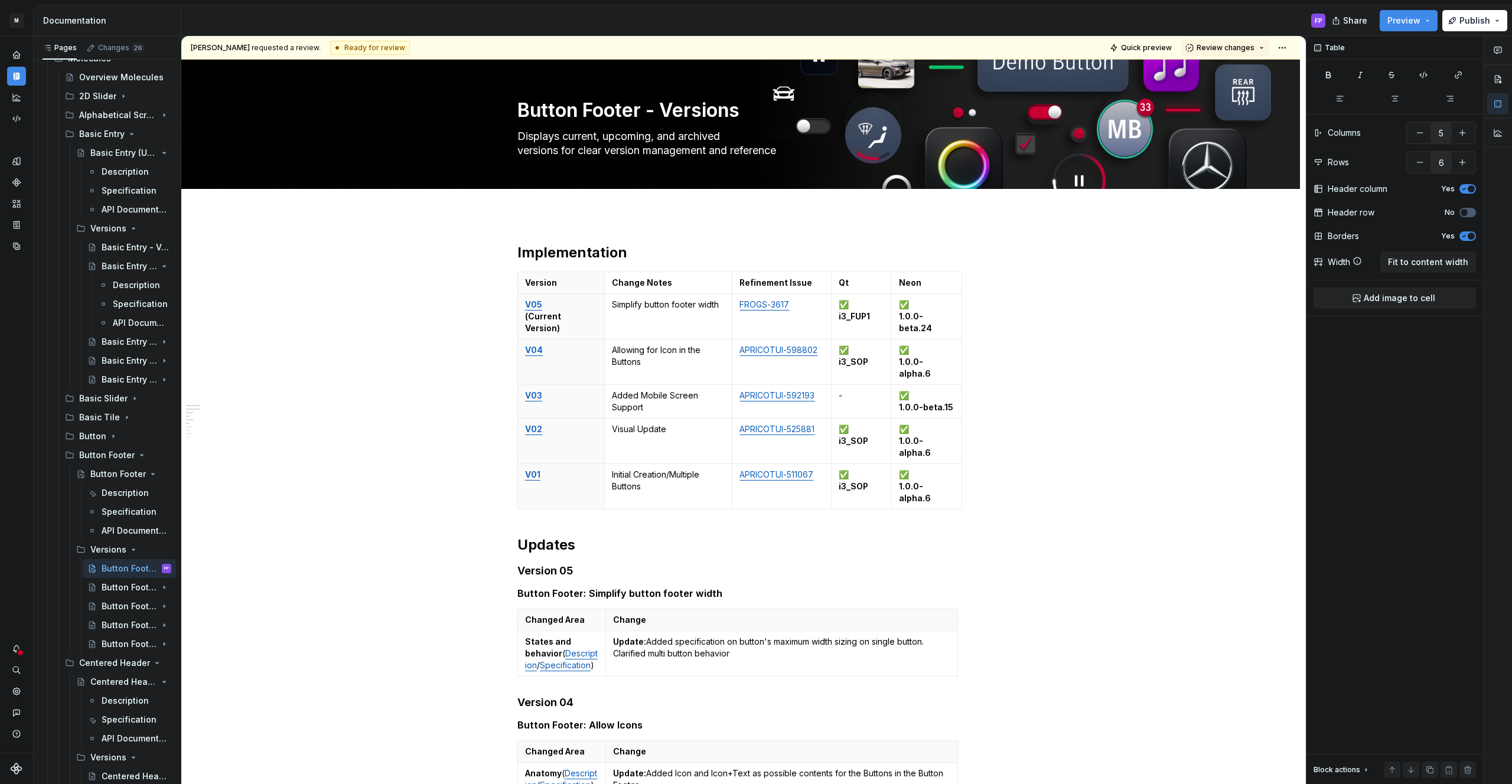
click at [1249, 47] on span "Review changes" at bounding box center [1225, 48] width 58 height 10
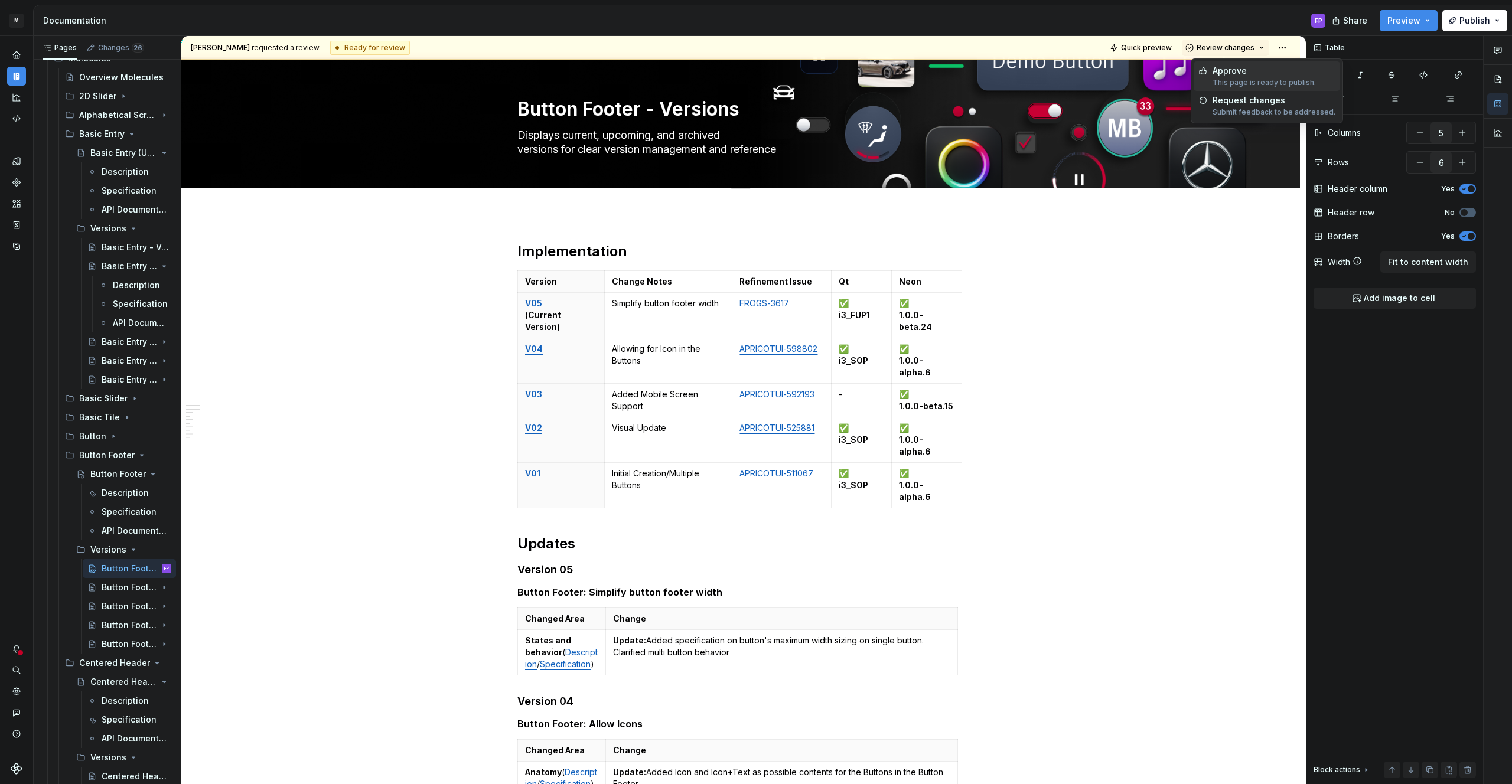
drag, startPoint x: 1240, startPoint y: 68, endPoint x: 1146, endPoint y: 131, distance: 113.2
click at [1239, 68] on div "Approve" at bounding box center [1264, 71] width 103 height 12
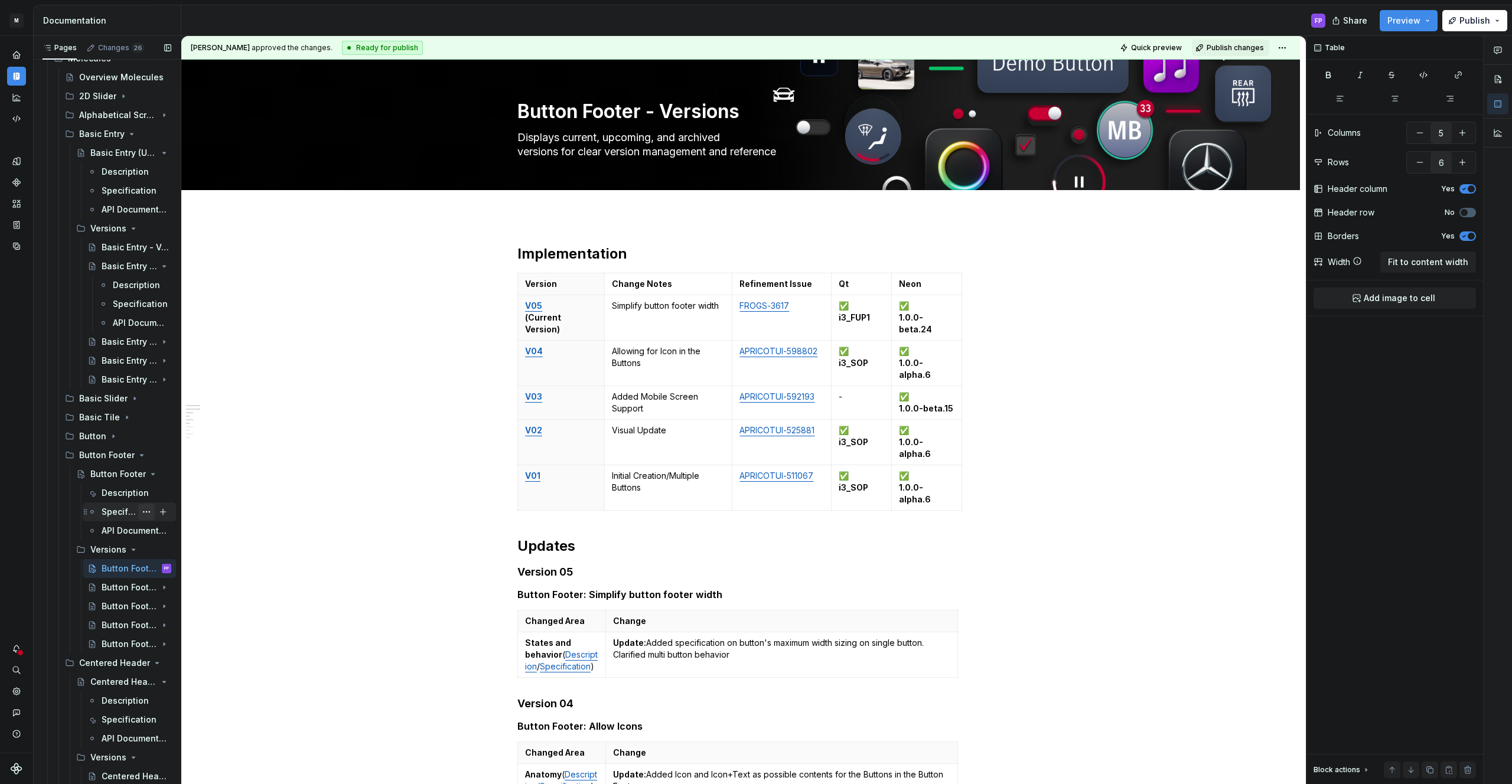
scroll to position [2773, 0]
click at [111, 590] on div "Button Footer - V04 (Upcoming)" at bounding box center [113, 591] width 23 height 12
click at [121, 608] on div "Description" at bounding box center [125, 607] width 23 height 12
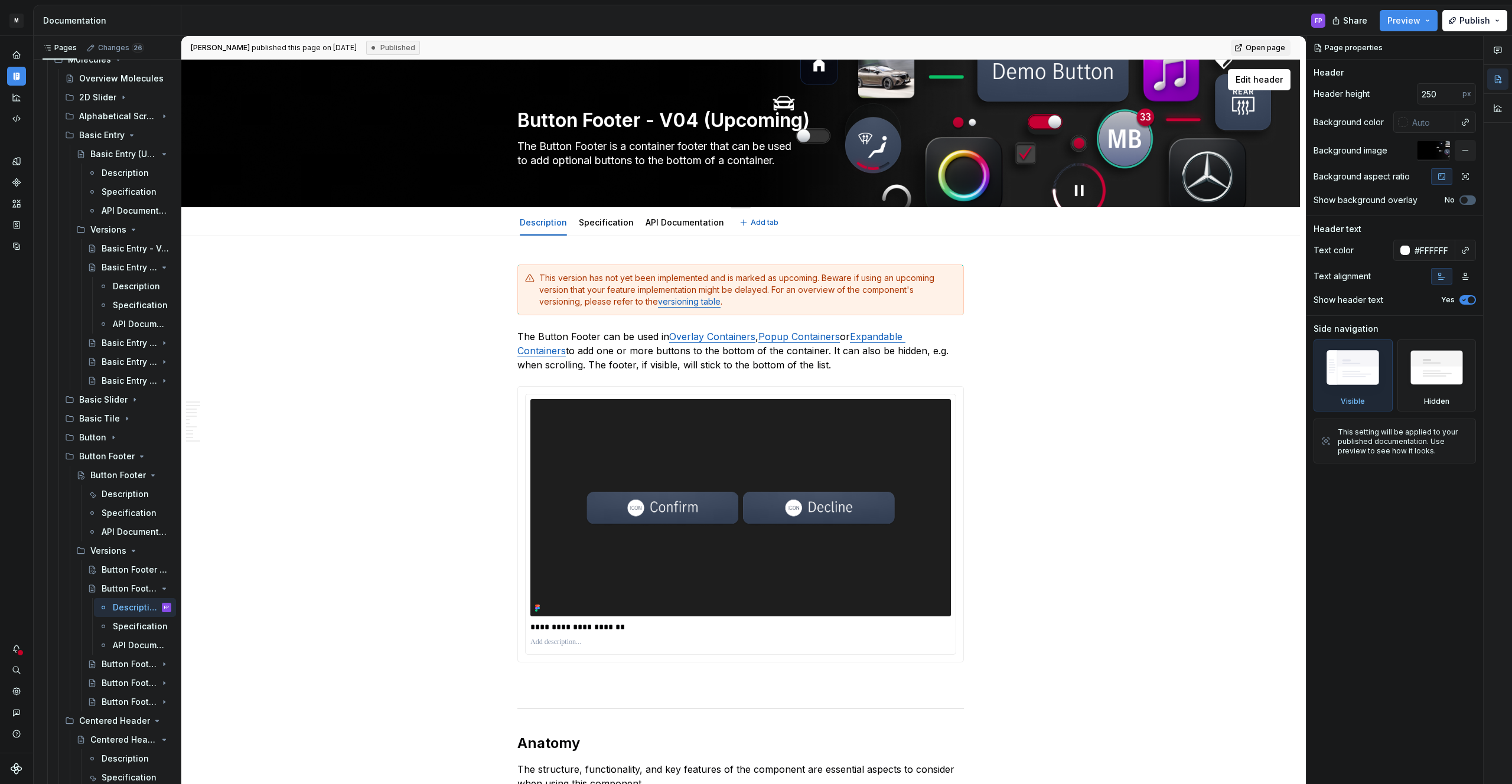
click at [692, 123] on textarea "Button Footer - V04 (Upcoming)" at bounding box center [738, 120] width 446 height 28
click at [699, 121] on textarea "Button Footer - V04 (Upcoming)" at bounding box center [738, 120] width 446 height 28
drag, startPoint x: 700, startPoint y: 121, endPoint x: 813, endPoint y: 119, distance: 113.0
click at [813, 119] on textarea "Button Footer - V04 (Upcoming)" at bounding box center [738, 120] width 446 height 28
type textarea "*"
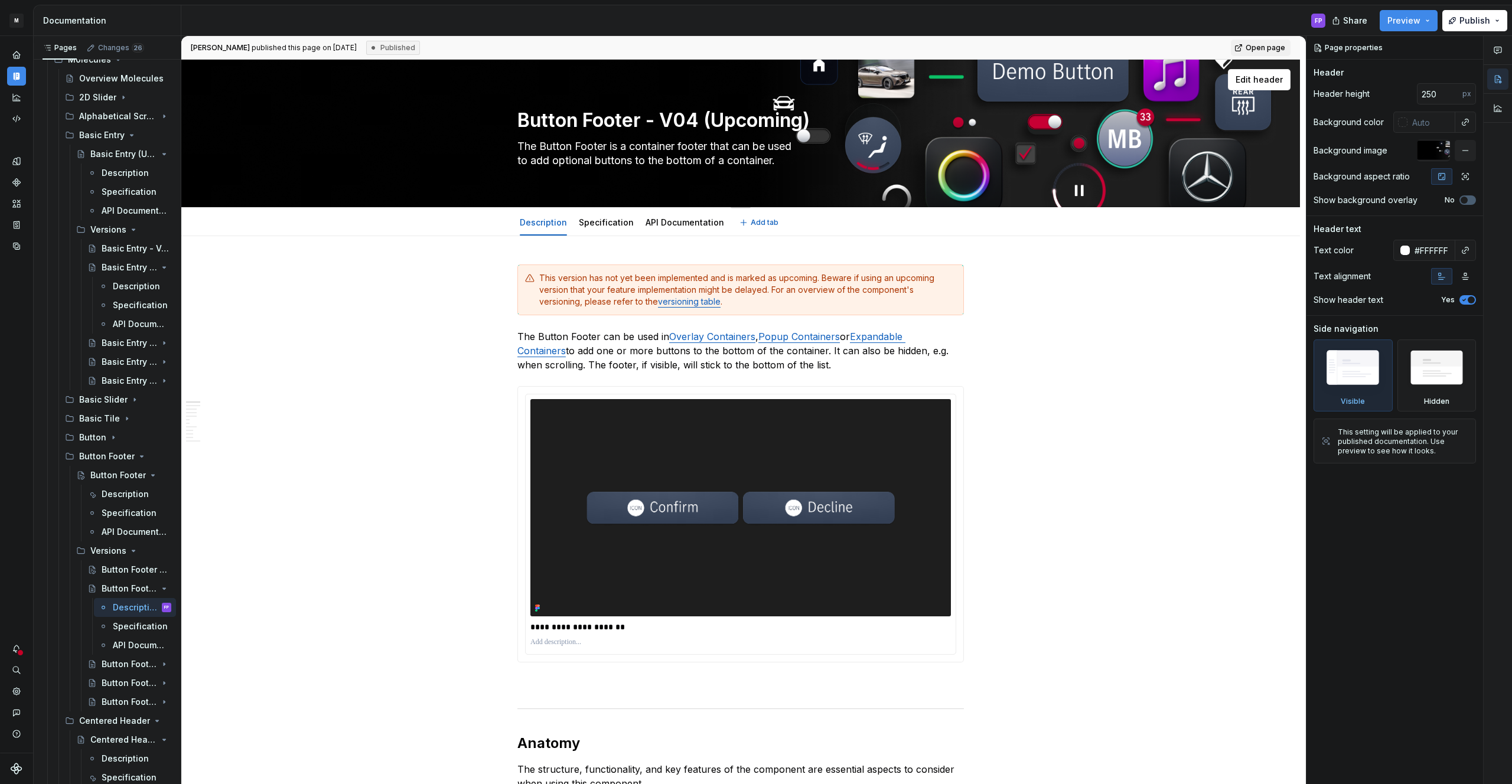
type textarea "Button Footer - V04"
type textarea "*"
type textarea "Button Footer - V04"
click at [508, 277] on span at bounding box center [506, 278] width 10 height 16
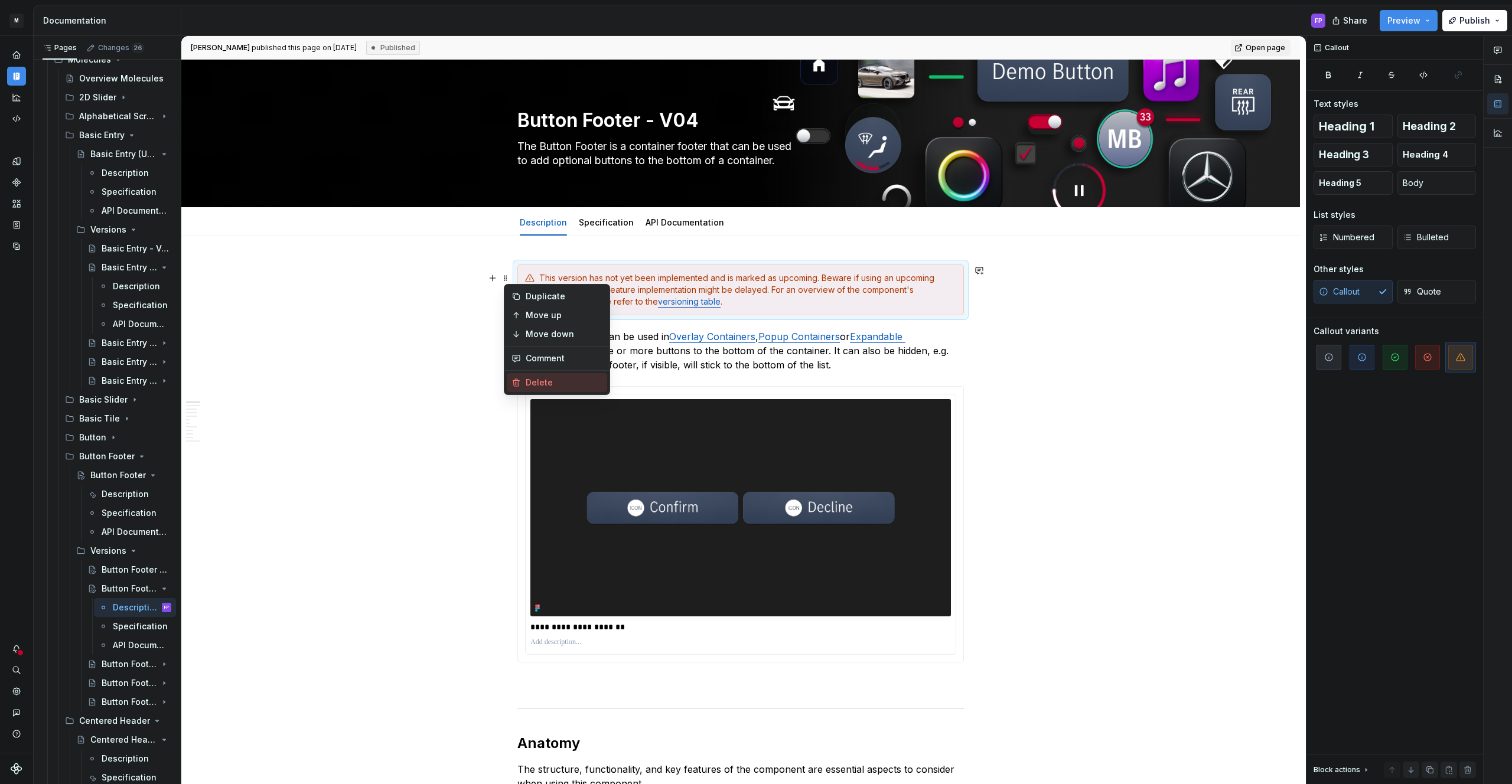
click at [535, 384] on div "Delete" at bounding box center [564, 383] width 77 height 12
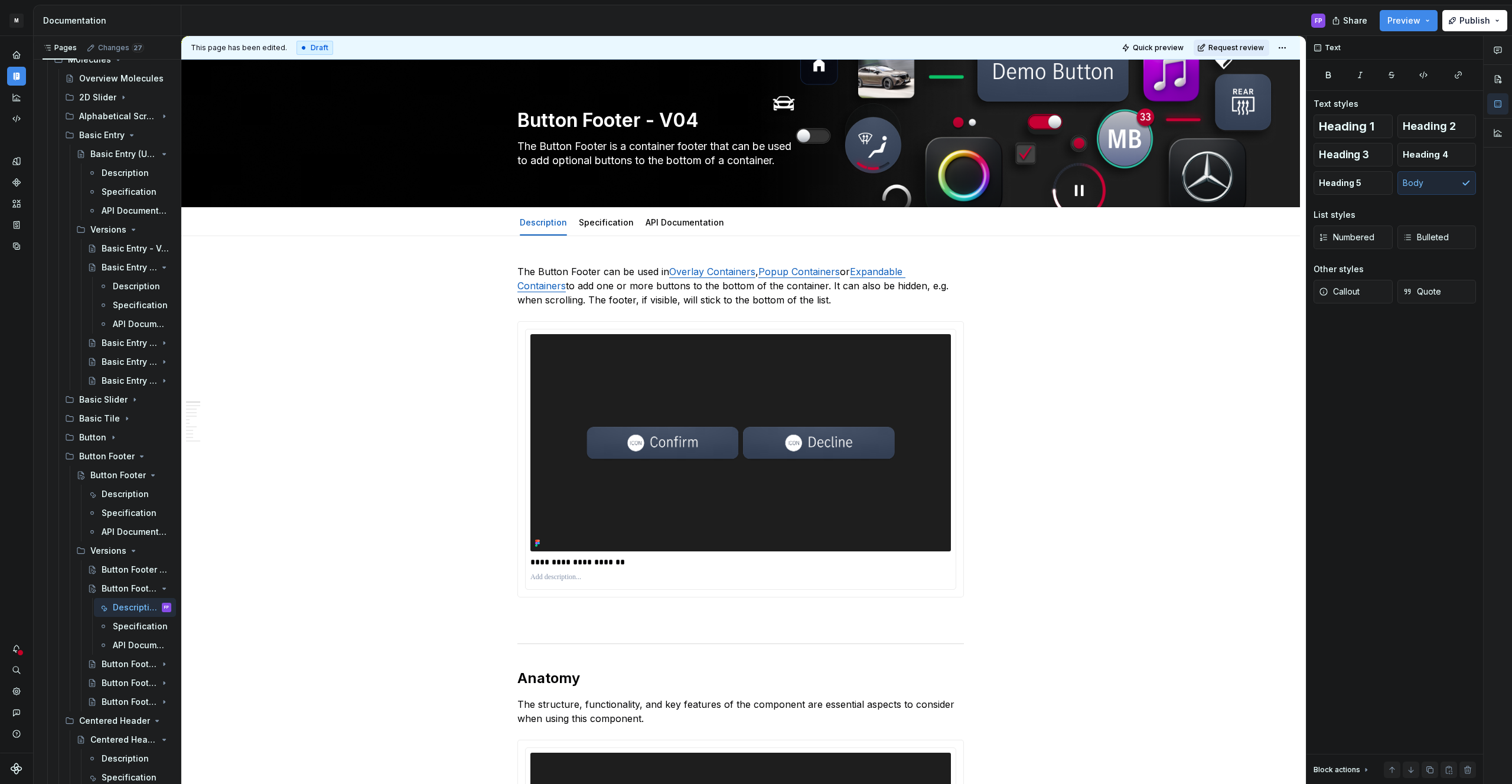
click at [1228, 48] on span "Request review" at bounding box center [1236, 48] width 55 height 10
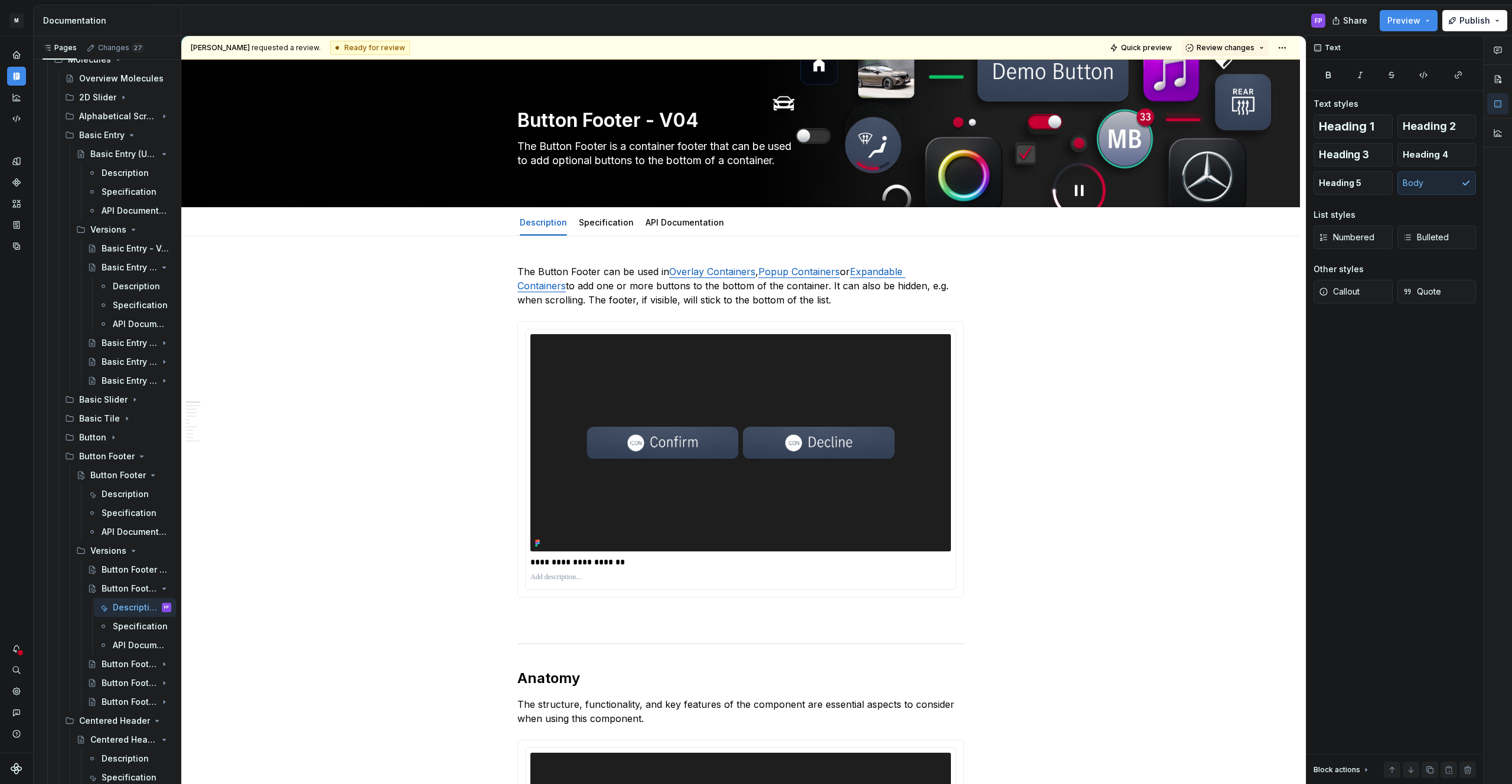
click at [1228, 48] on span "Review changes" at bounding box center [1225, 48] width 58 height 10
drag, startPoint x: 1212, startPoint y: 73, endPoint x: 989, endPoint y: 143, distance: 233.7
click at [1211, 74] on span "Approve This page is ready to publish." at bounding box center [1267, 76] width 147 height 29
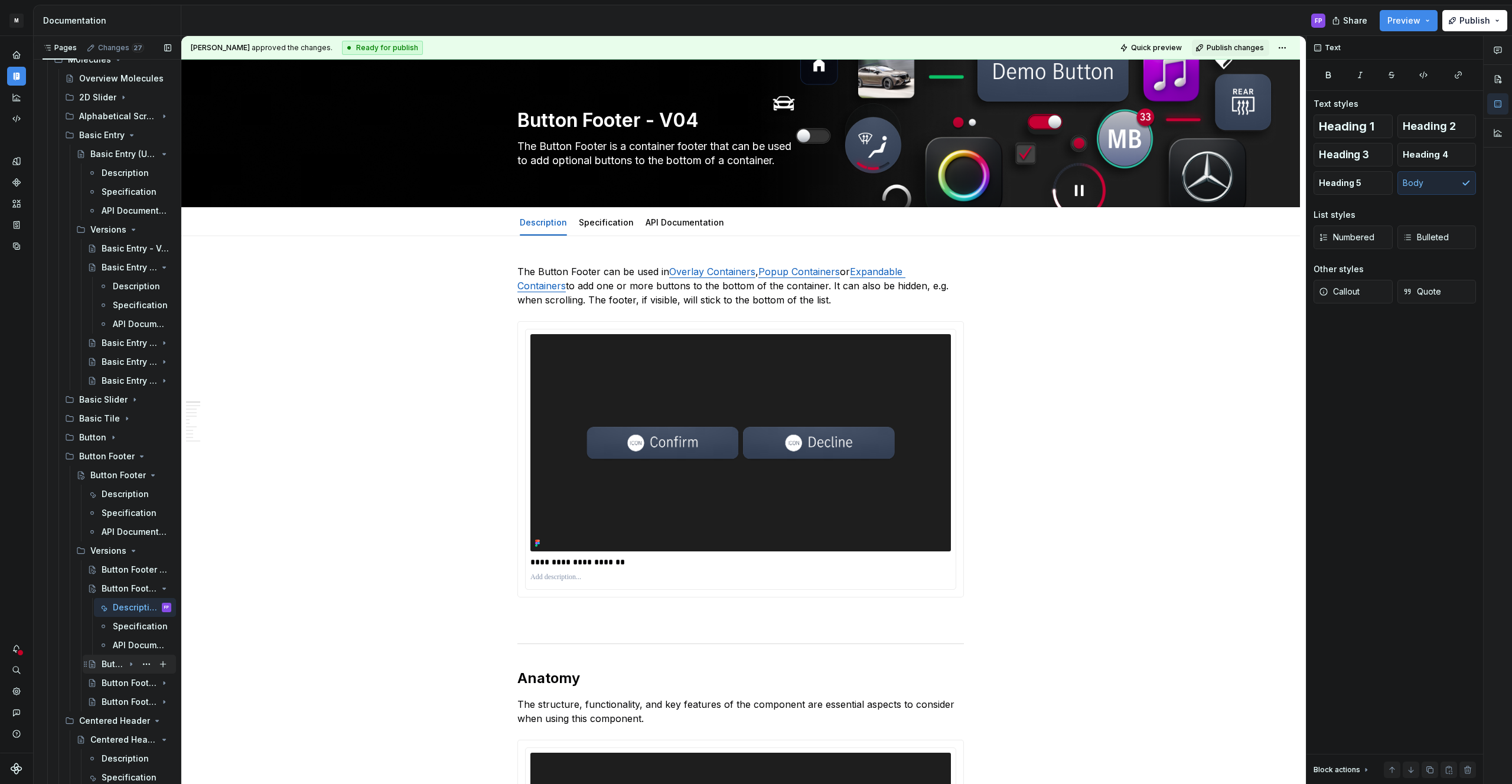
click at [111, 662] on div "Button Footer - V03 (Upcoming)" at bounding box center [113, 664] width 23 height 12
click at [117, 680] on div "Description" at bounding box center [125, 683] width 23 height 12
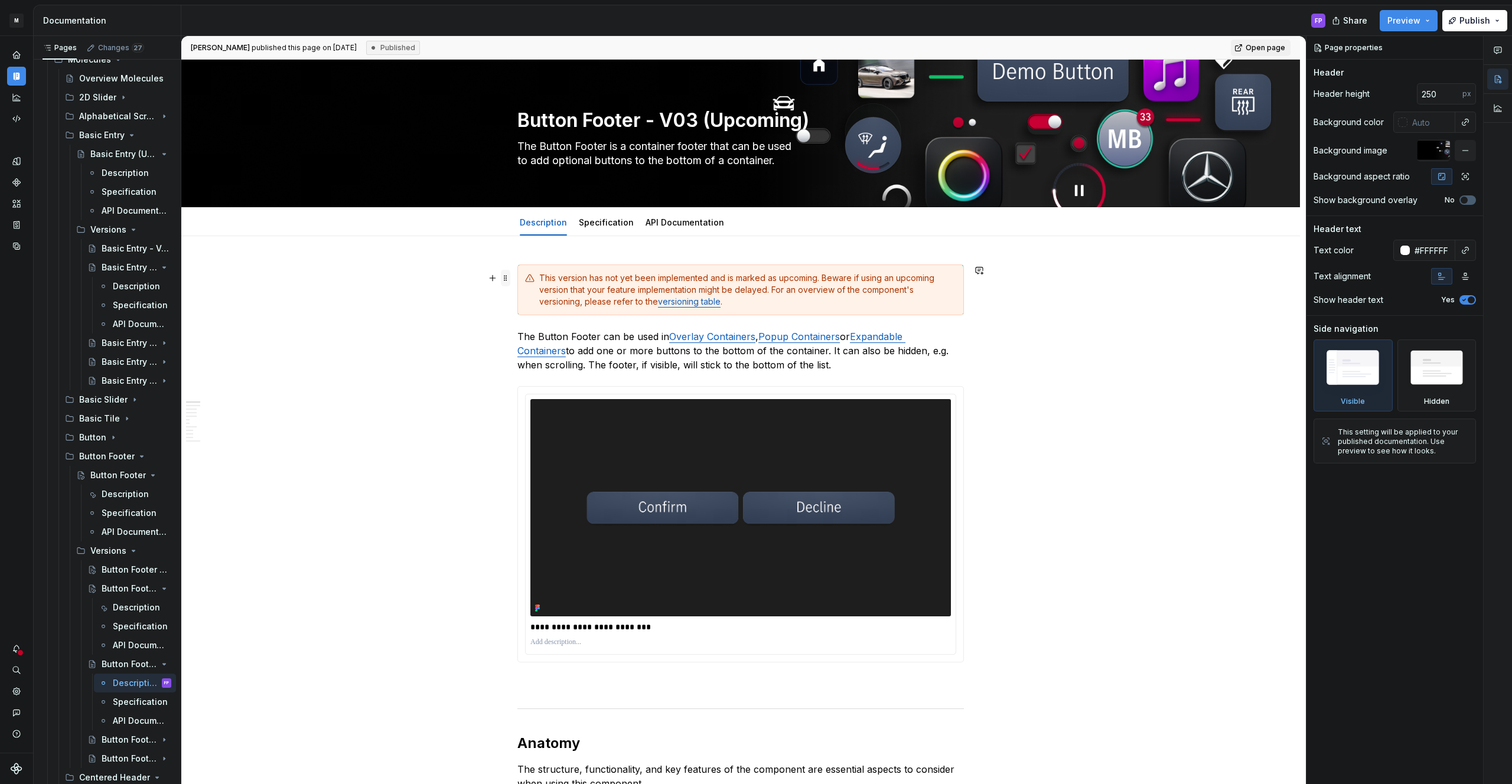
click at [511, 278] on span at bounding box center [506, 278] width 10 height 16
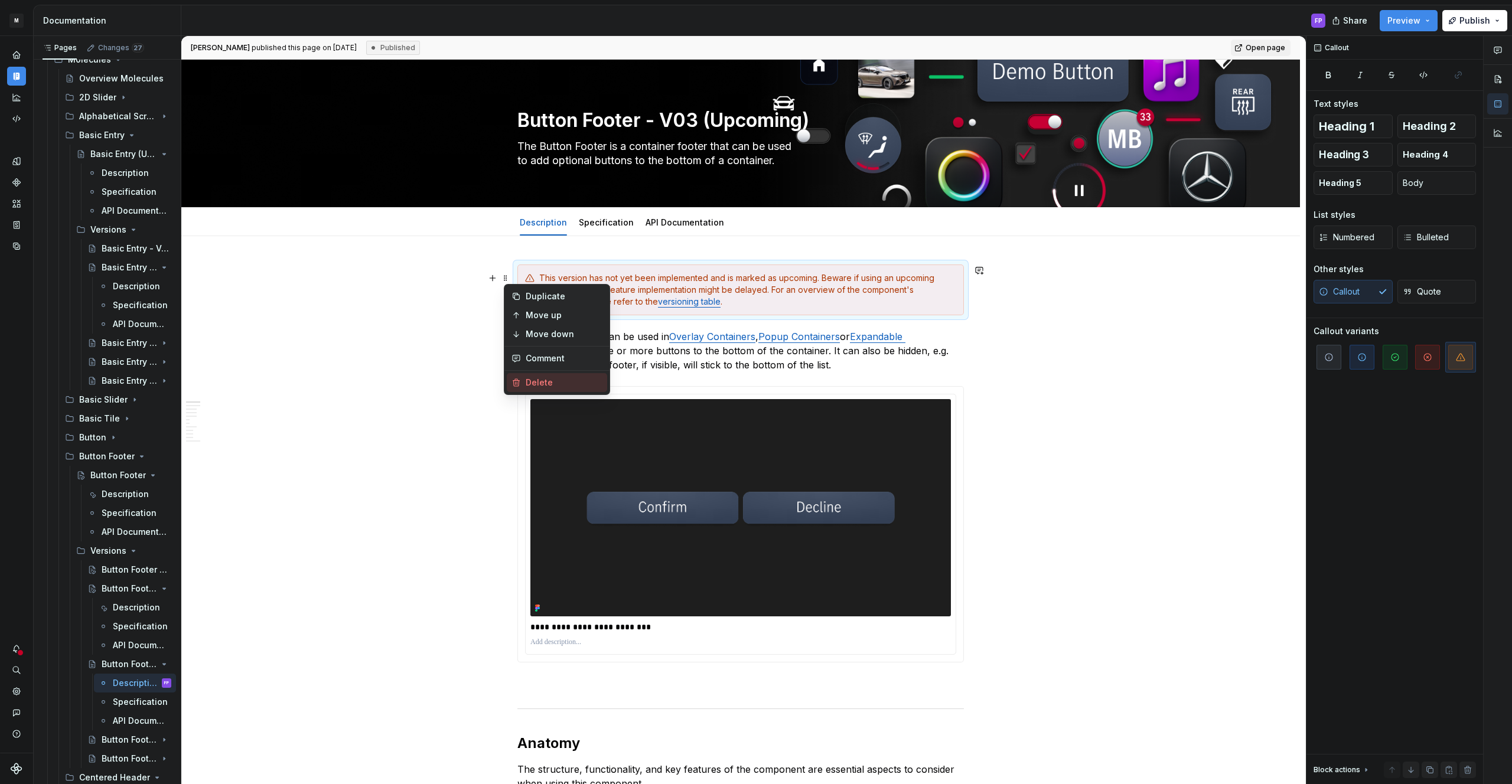
click at [552, 388] on div "Delete" at bounding box center [556, 382] width 100 height 19
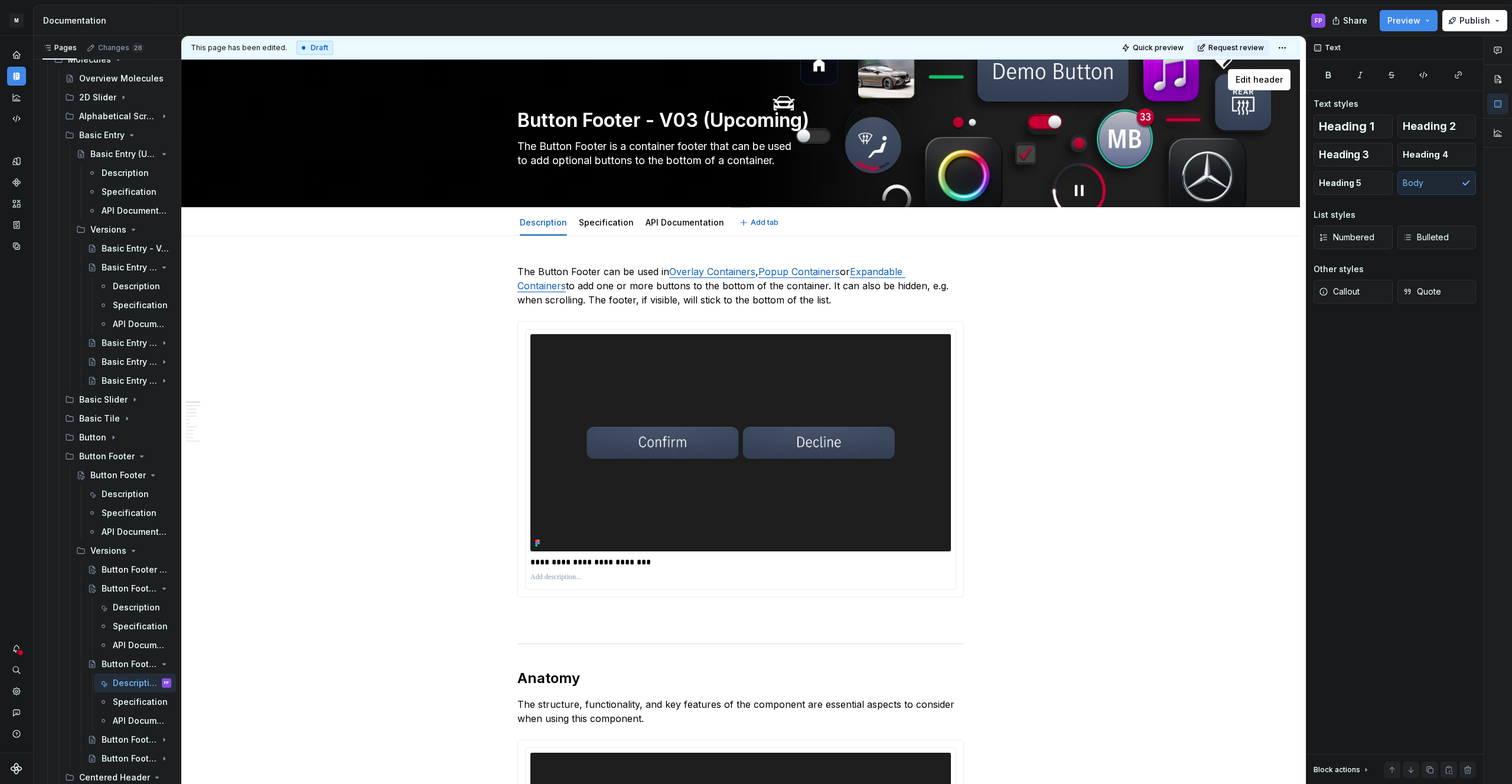
drag, startPoint x: 766, startPoint y: 120, endPoint x: 727, endPoint y: 121, distance: 39.0
click at [765, 120] on textarea "Button Footer - V03 (Upcoming)" at bounding box center [738, 120] width 446 height 28
click at [699, 120] on textarea "Button Footer - V03 (Upcoming)" at bounding box center [738, 120] width 446 height 28
drag, startPoint x: 700, startPoint y: 120, endPoint x: 848, endPoint y: 118, distance: 148.0
click at [847, 118] on textarea "Button Footer - V03 (Upcoming)" at bounding box center [738, 120] width 446 height 28
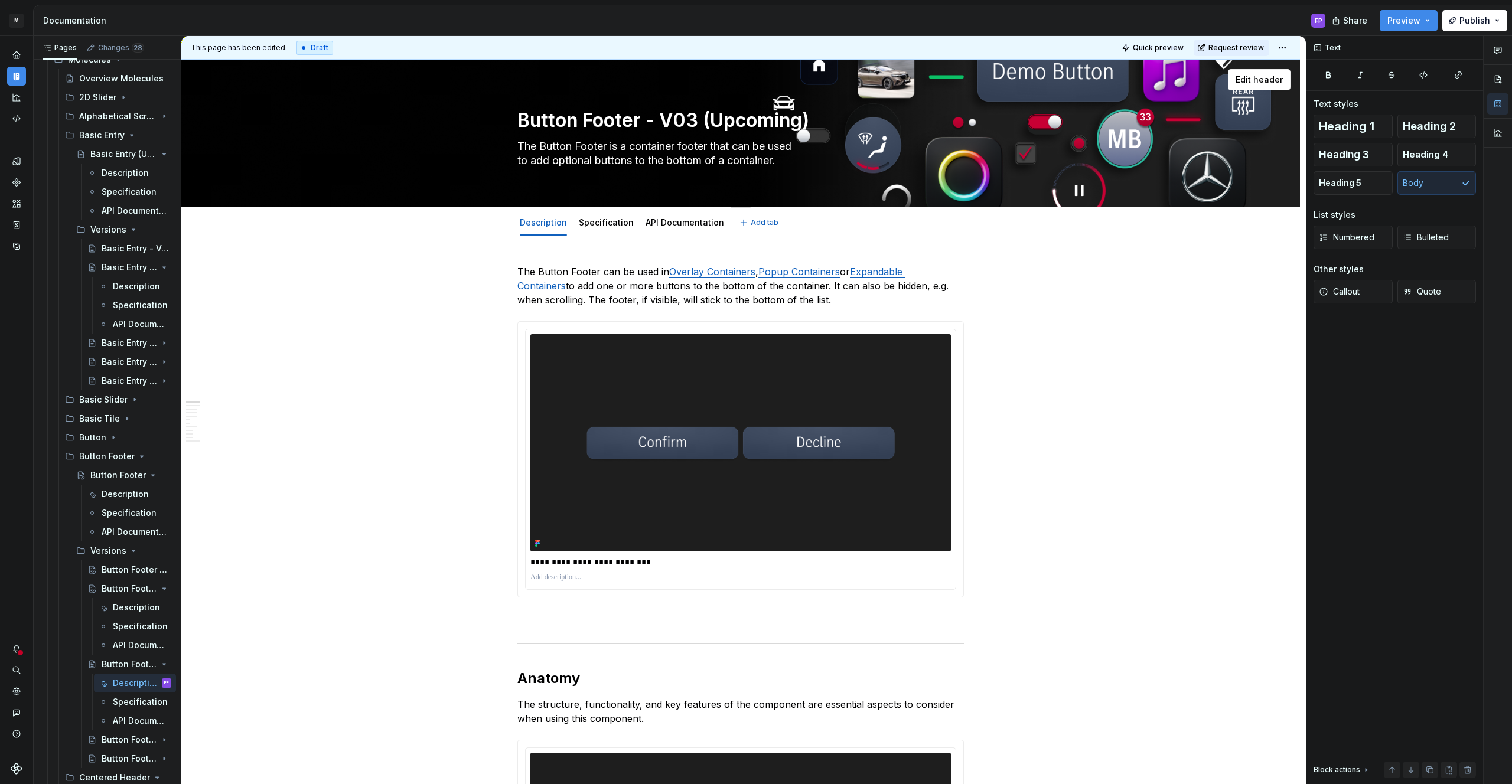
type textarea "*"
type textarea "Button Footer - V03"
type textarea "*"
type textarea "Button Footer - V03"
click at [1237, 45] on span "Request review" at bounding box center [1236, 48] width 55 height 10
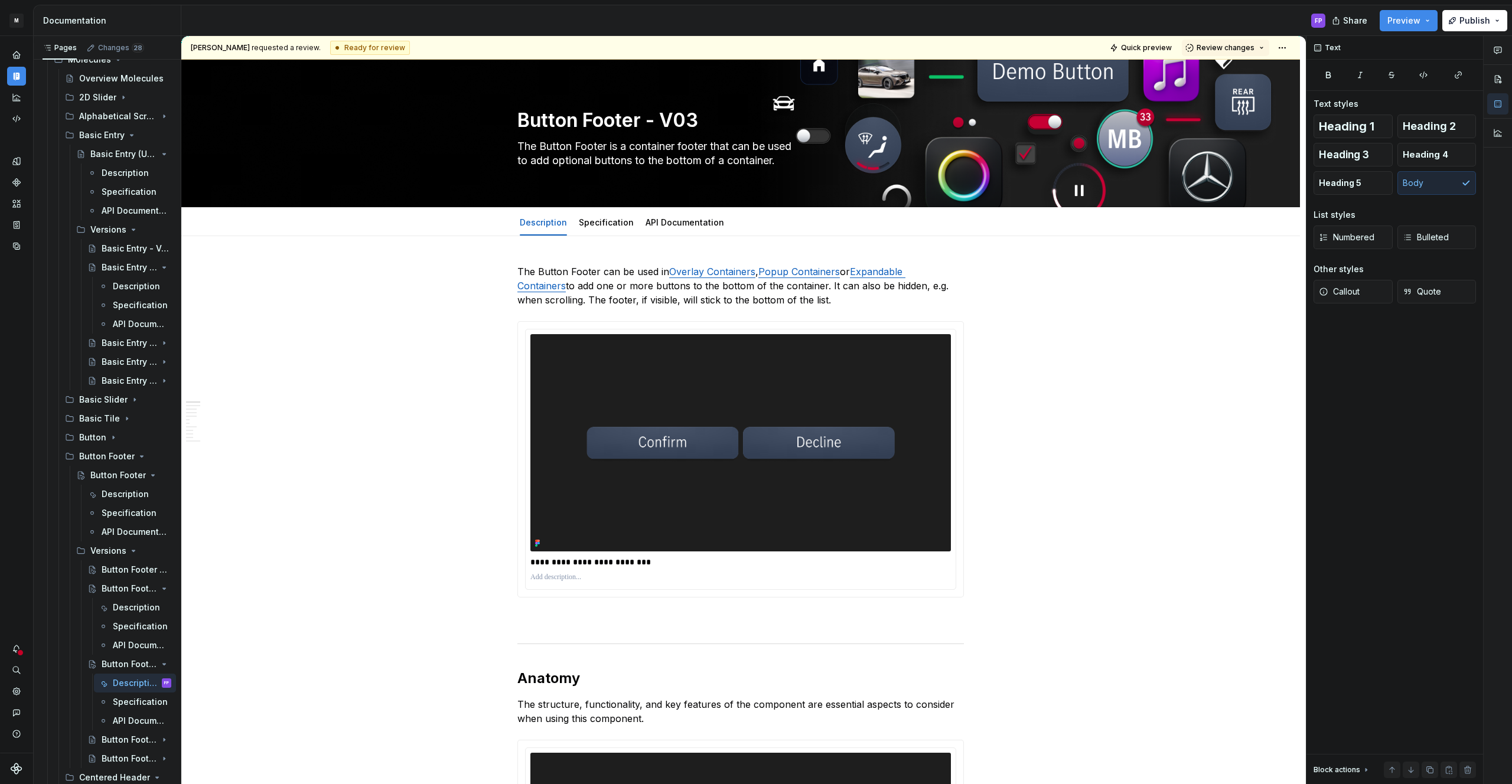
click at [1237, 45] on span "Review changes" at bounding box center [1225, 48] width 58 height 10
drag, startPoint x: 1236, startPoint y: 70, endPoint x: 597, endPoint y: 410, distance: 723.8
click at [1233, 72] on div "Approve" at bounding box center [1264, 71] width 103 height 12
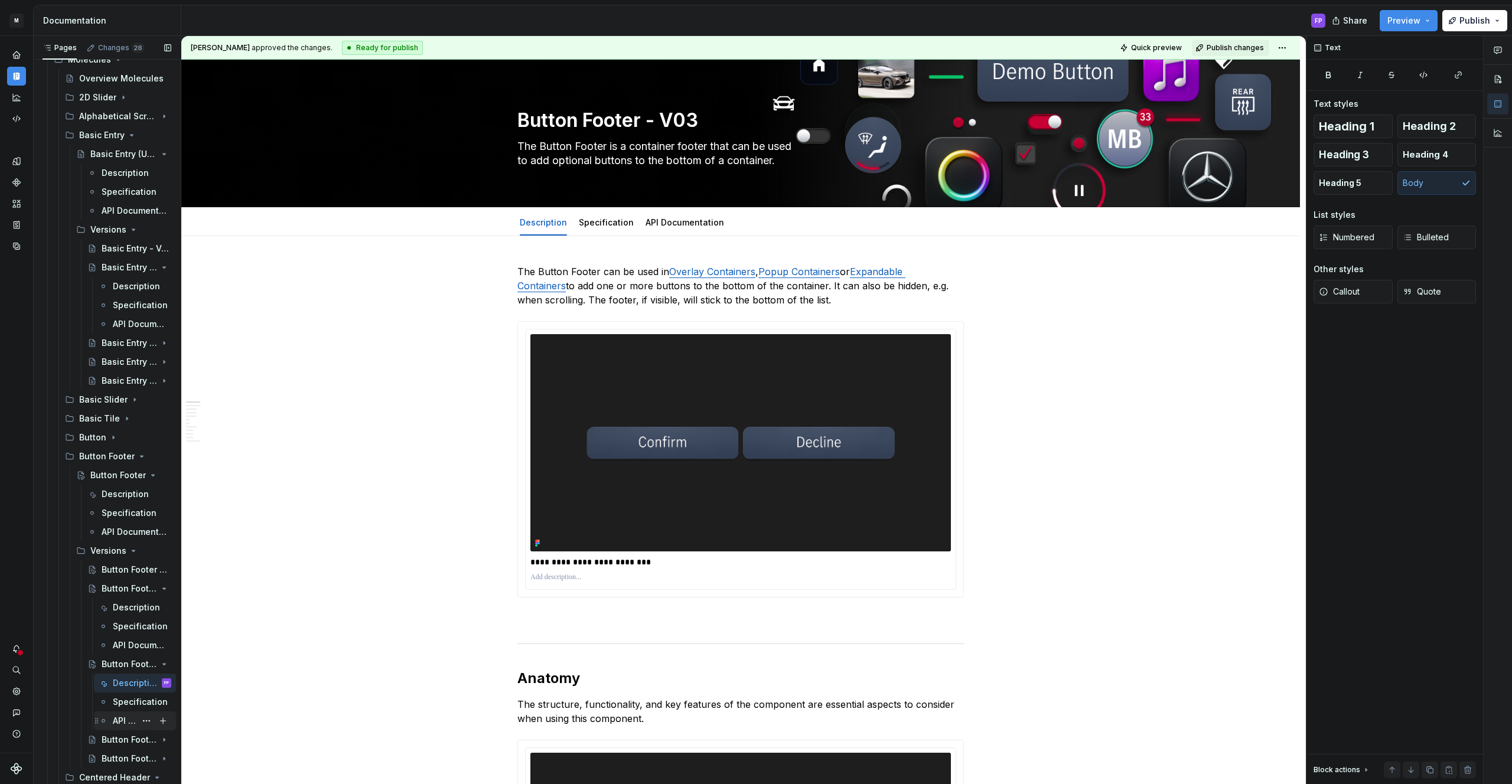
scroll to position [2823, 0]
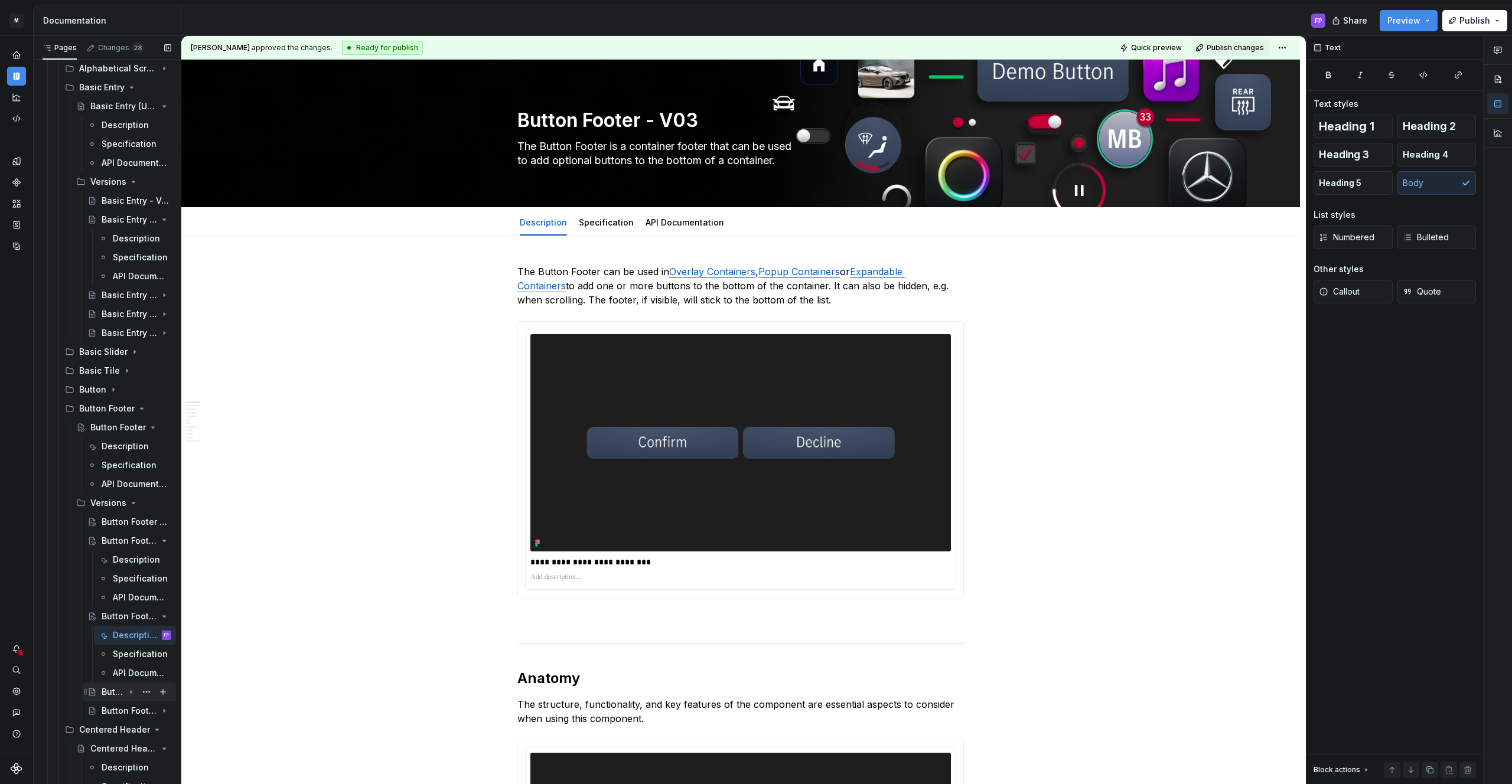
click at [115, 695] on div "Button Footer - V02" at bounding box center [113, 692] width 23 height 12
click at [120, 715] on div "Description" at bounding box center [125, 711] width 23 height 12
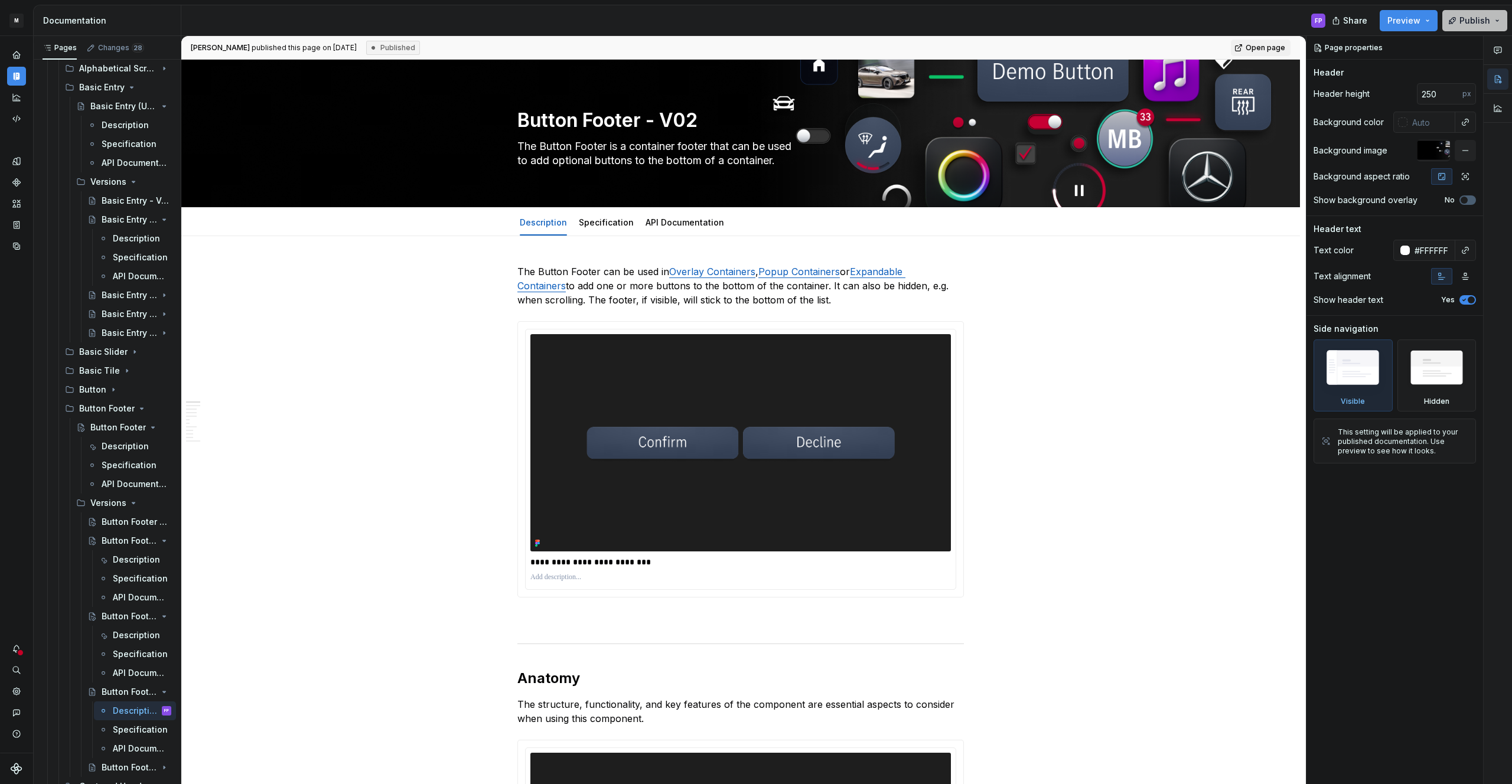
click at [1465, 23] on span "Publish" at bounding box center [1475, 20] width 31 height 12
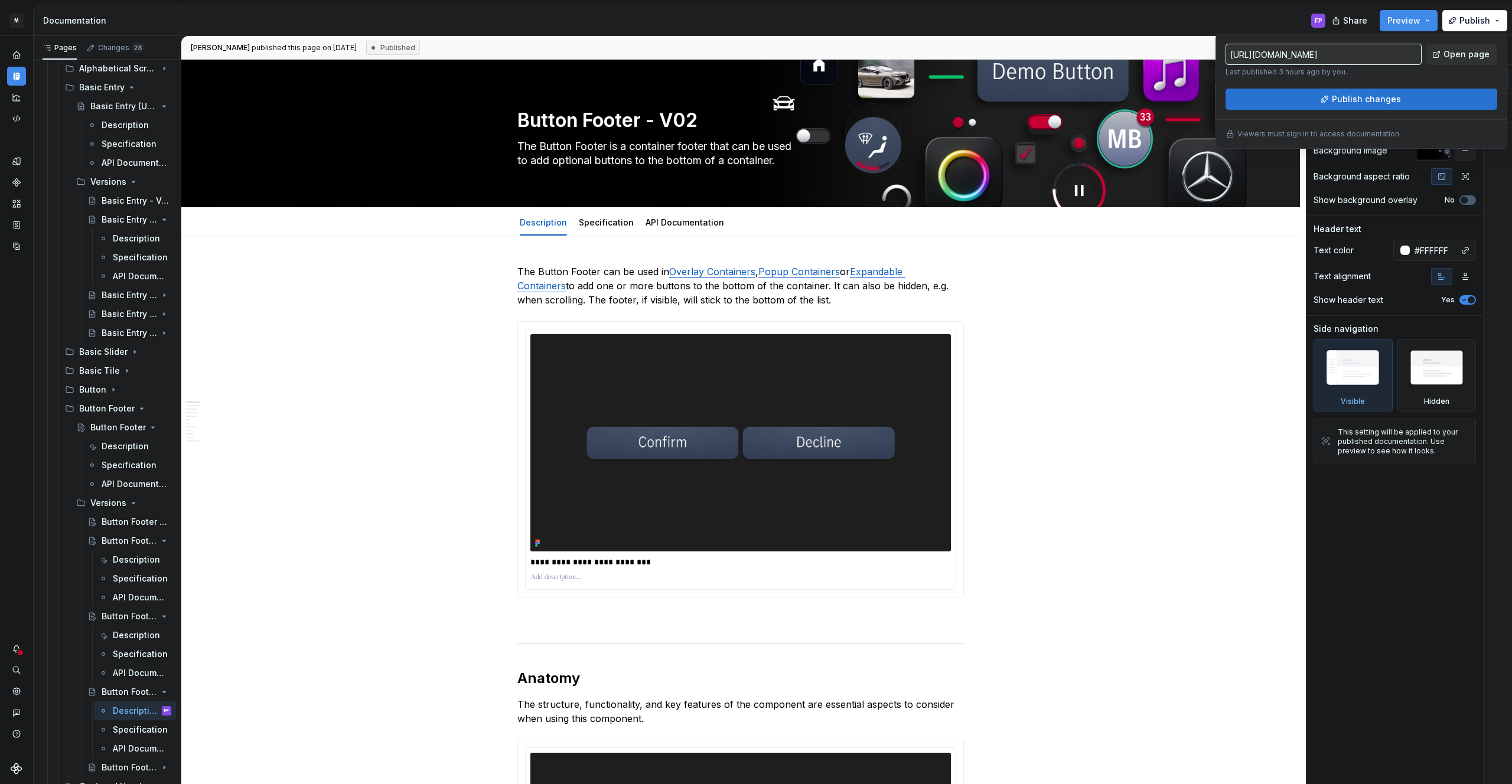
click at [1380, 100] on span "Publish changes" at bounding box center [1366, 99] width 69 height 12
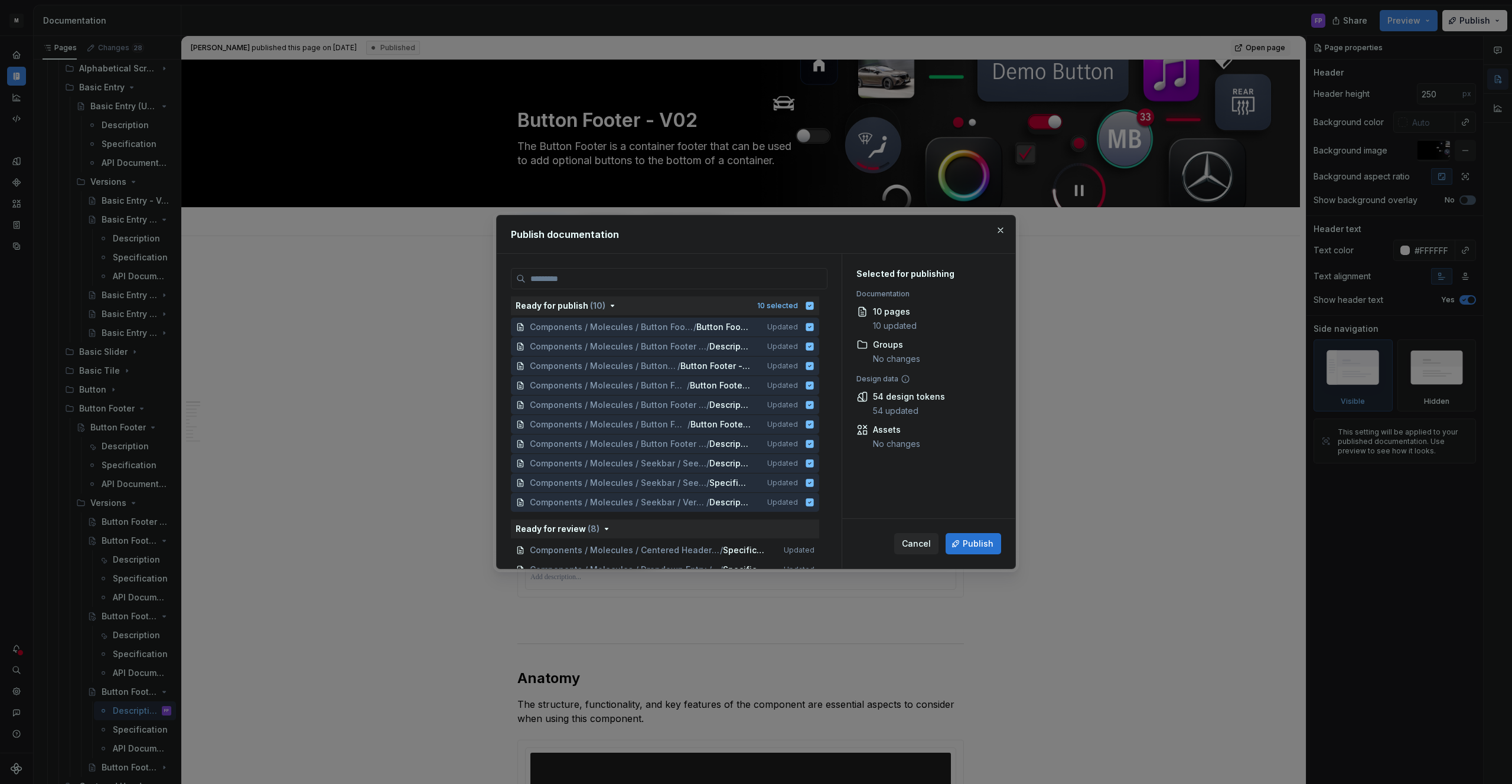
click at [975, 550] on span "Publish" at bounding box center [978, 544] width 31 height 12
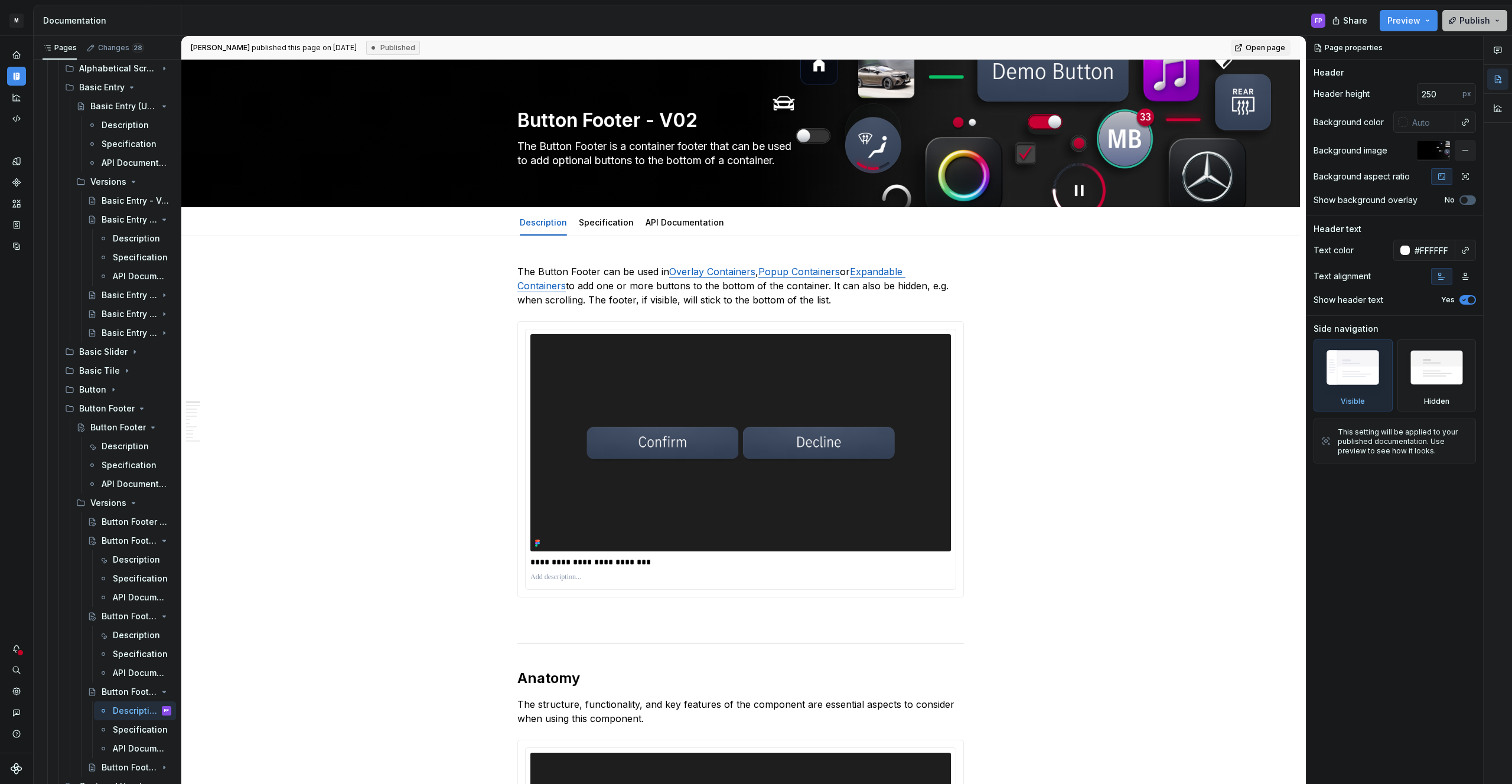
click at [1475, 20] on span "Publish" at bounding box center [1475, 20] width 31 height 12
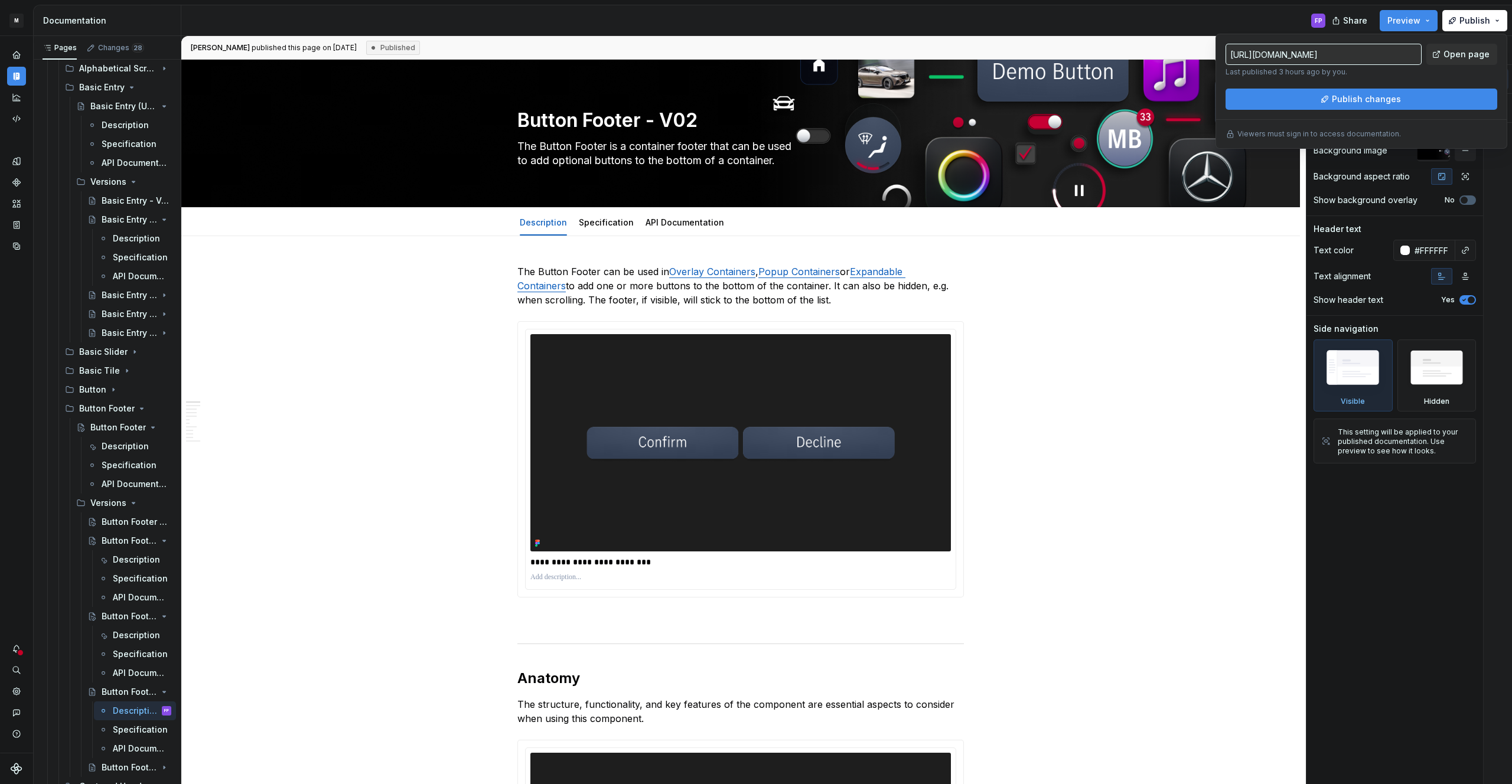
click at [1385, 112] on div "https://design.mbos.mercedes-benz.com/latest/components/molecules/button-footer…" at bounding box center [1361, 90] width 291 height 115
click at [1386, 106] on button "Publish changes" at bounding box center [1361, 99] width 272 height 21
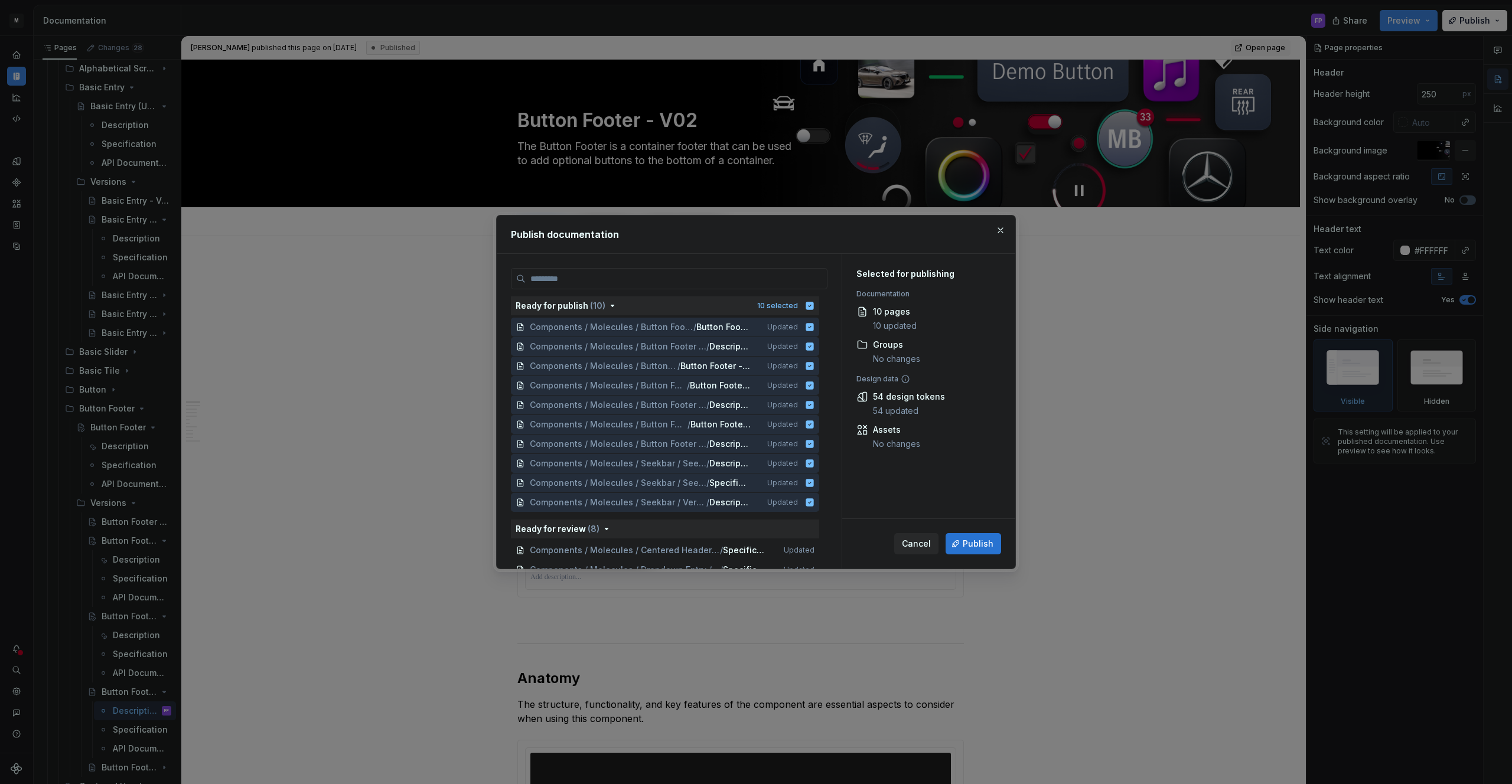
click at [971, 545] on span "Publish" at bounding box center [978, 544] width 31 height 12
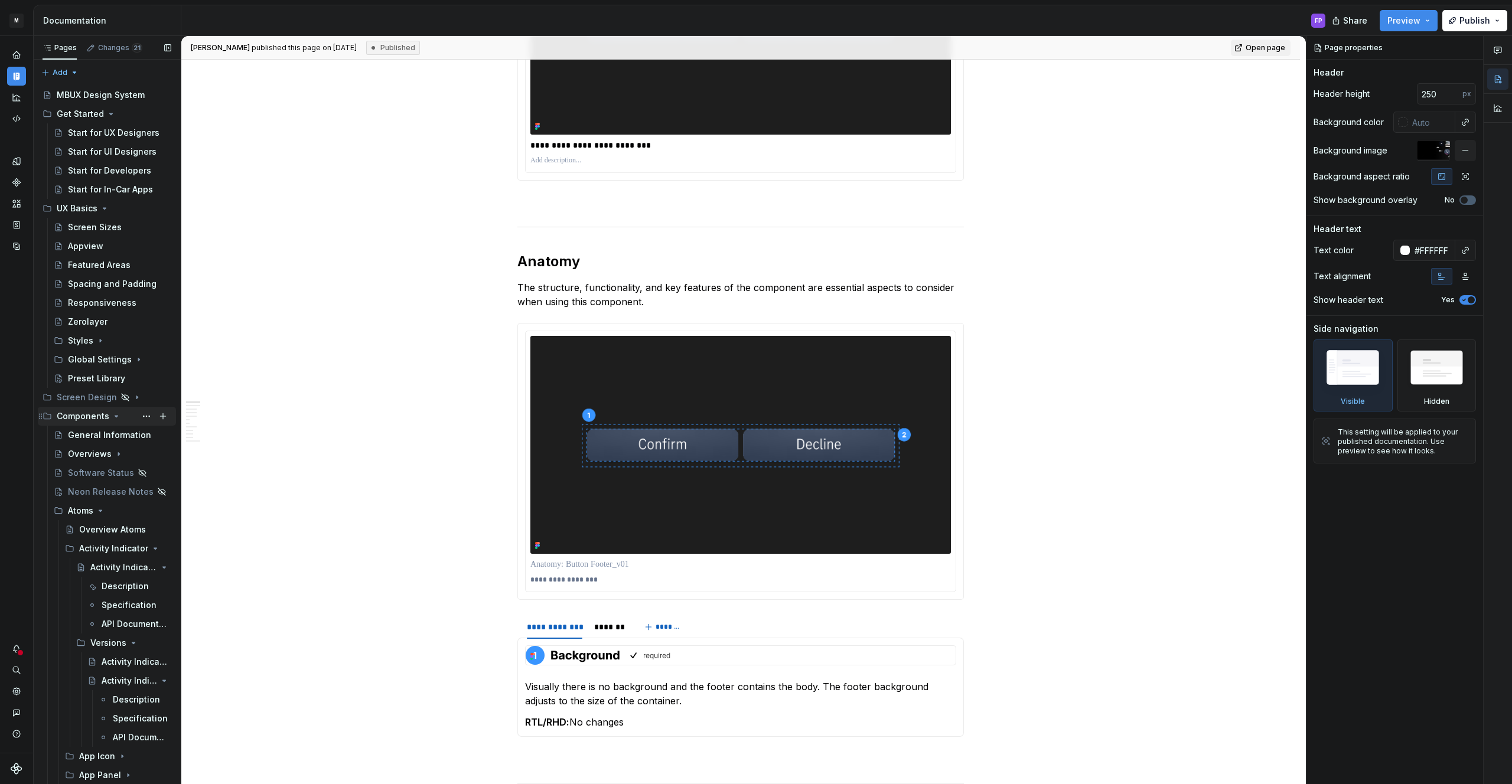
click at [83, 432] on div "General Information" at bounding box center [109, 435] width 83 height 12
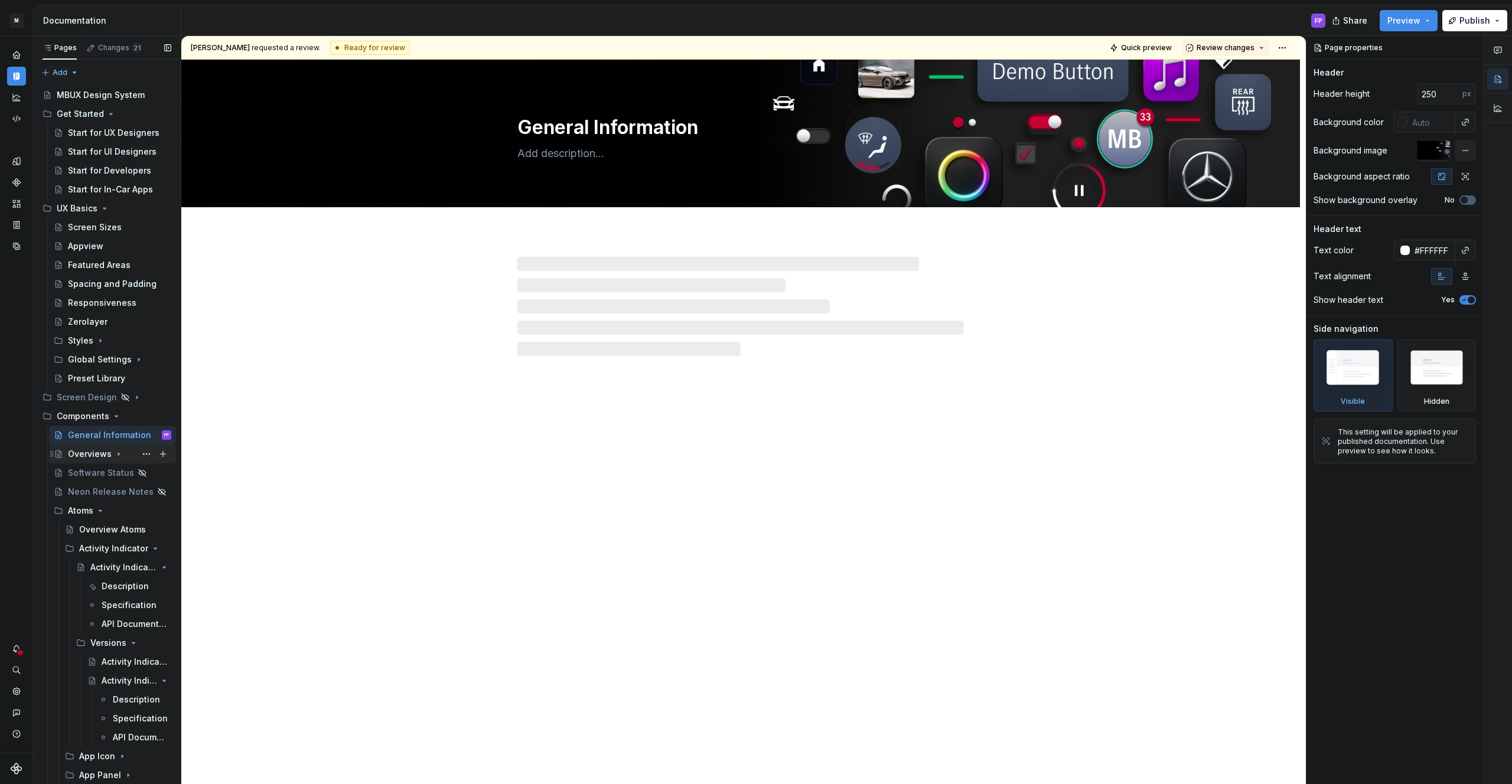
click at [85, 452] on div "Overviews" at bounding box center [90, 454] width 44 height 12
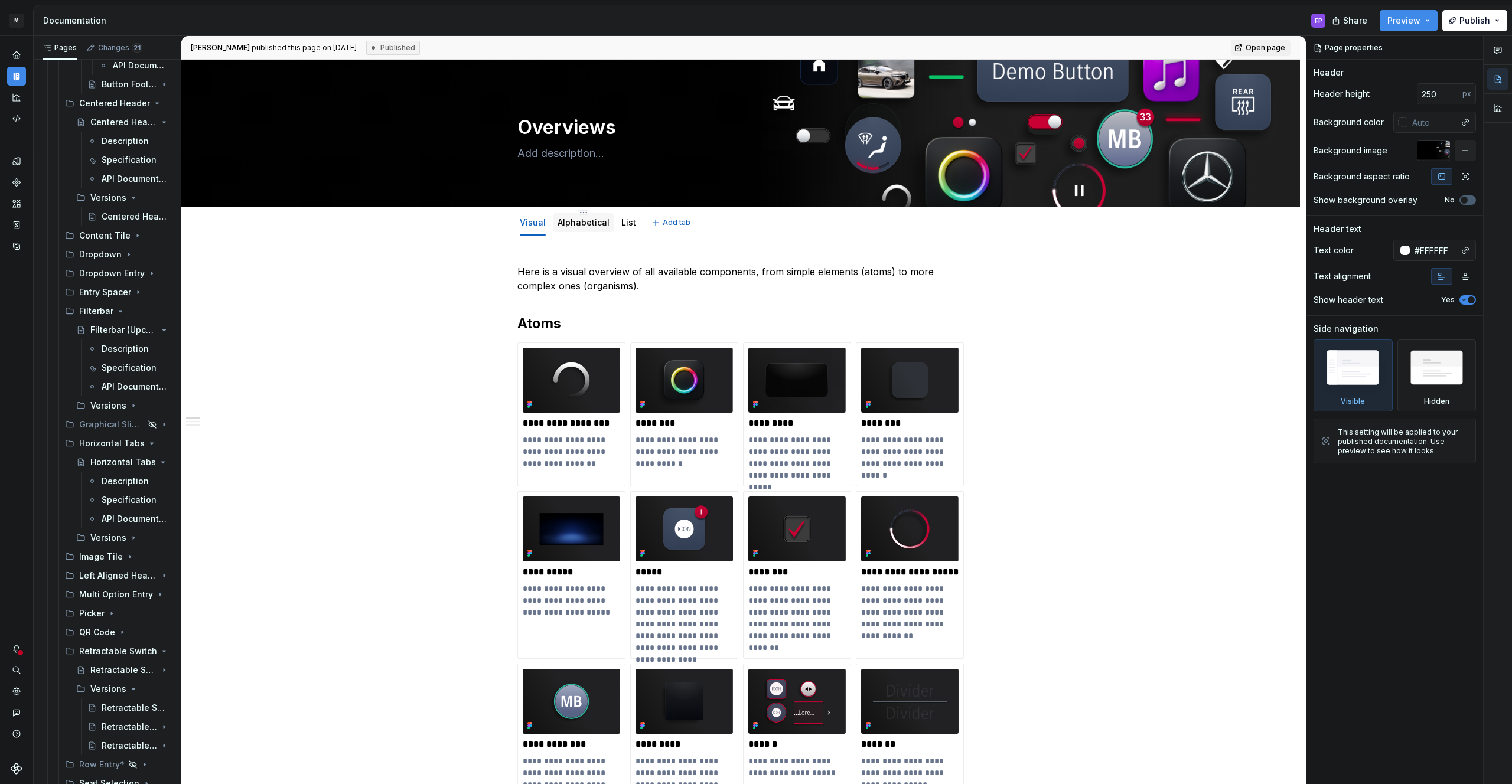
click at [584, 217] on link "Alphabetical" at bounding box center [584, 222] width 52 height 10
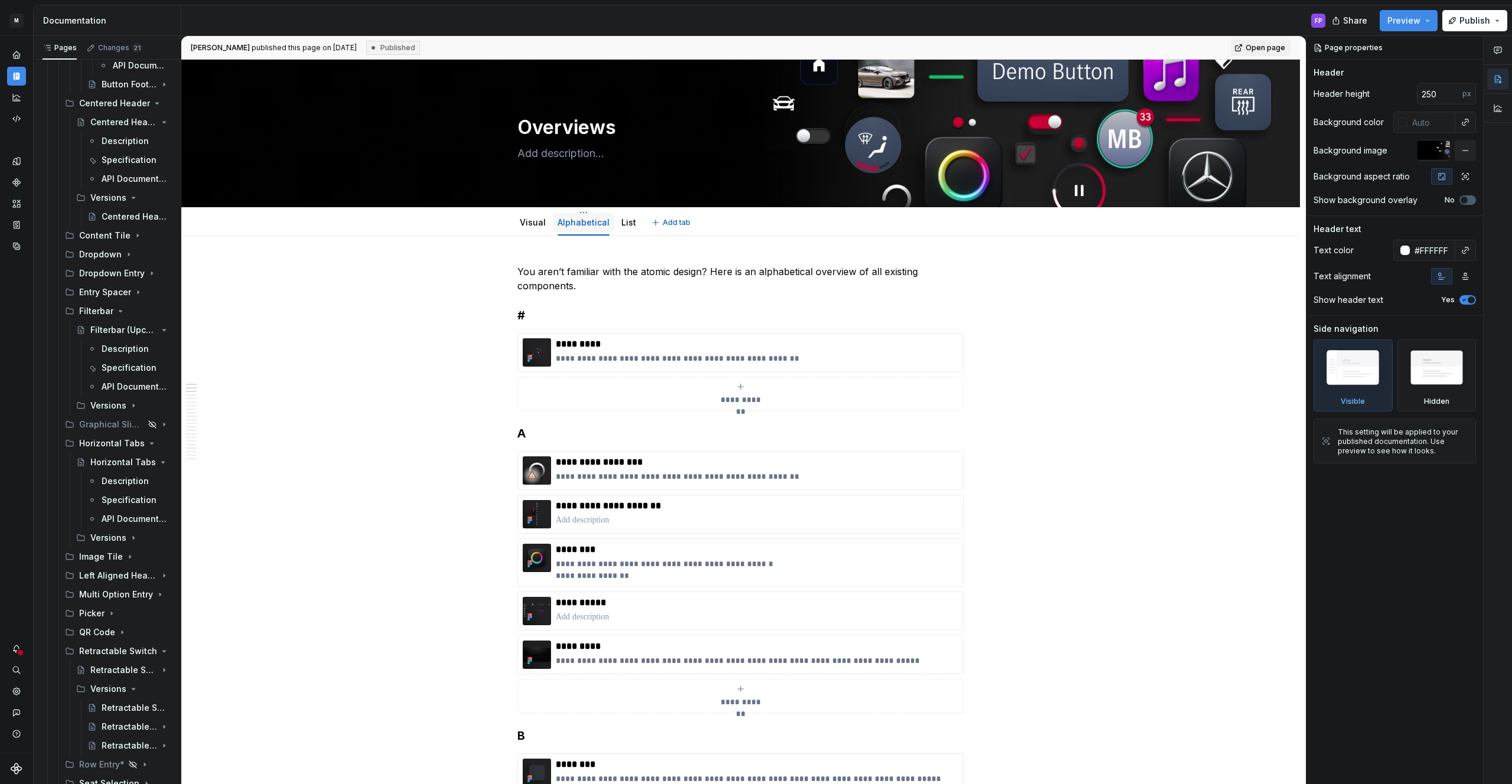
click at [597, 222] on link "Alphabetical" at bounding box center [584, 222] width 52 height 10
click at [616, 221] on div "List" at bounding box center [629, 222] width 24 height 19
click at [629, 225] on link "List" at bounding box center [629, 222] width 15 height 10
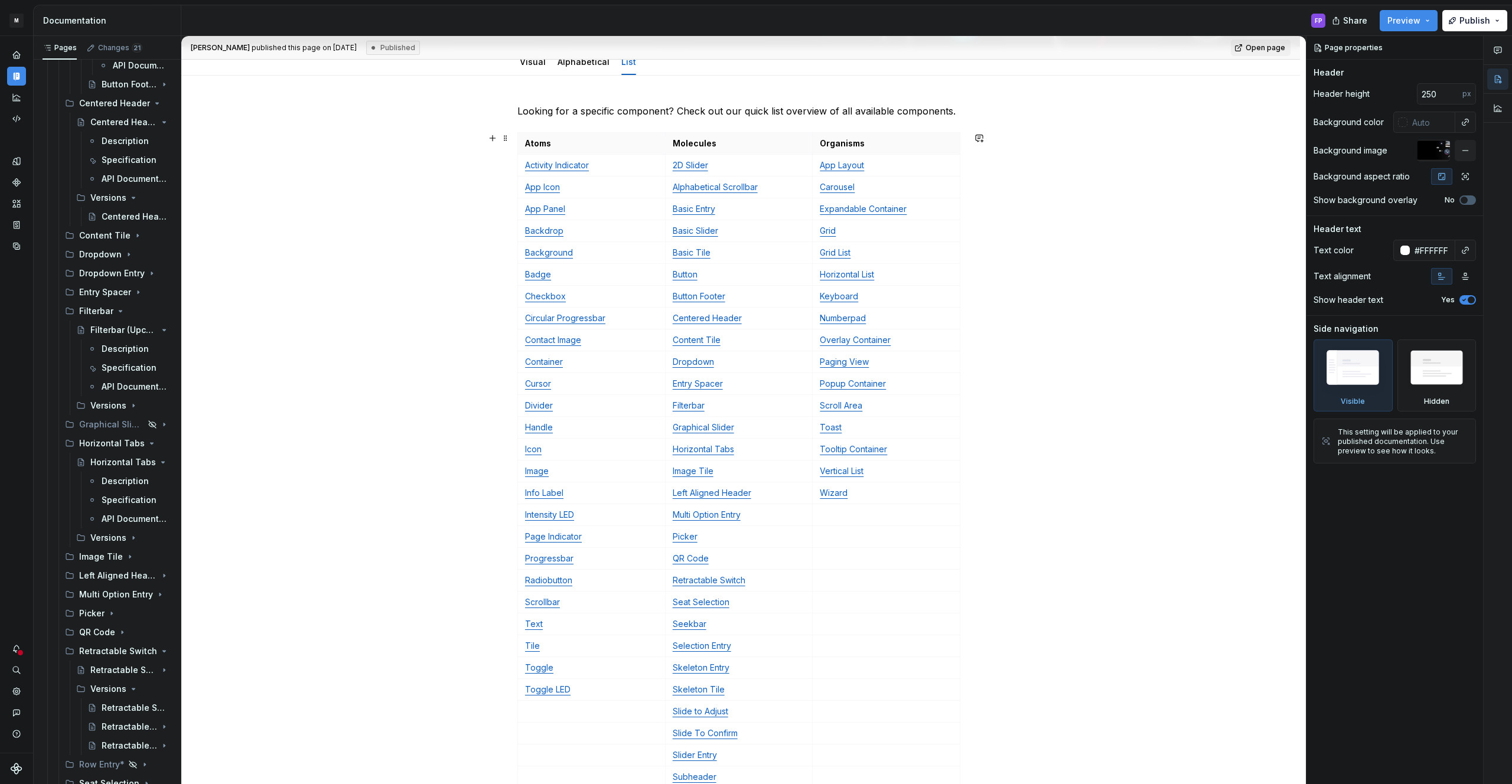
scroll to position [163, 0]
click at [752, 420] on p "Graphical Slider" at bounding box center [738, 425] width 133 height 12
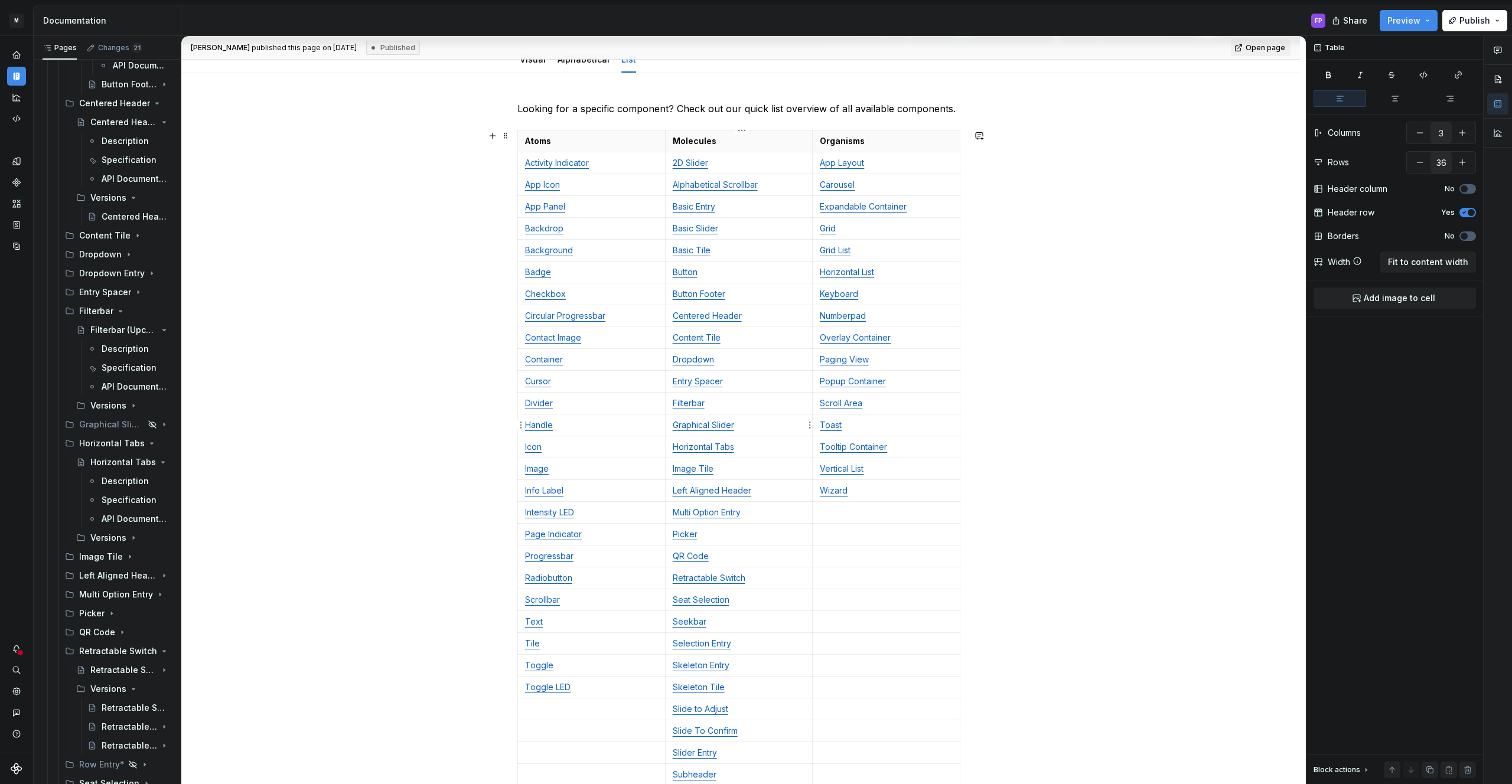
click at [809, 425] on html "M MBUX-DesignSystem FP Dataset Default Documentation FP Share Preview Publish P…" at bounding box center [756, 392] width 1512 height 784
drag, startPoint x: 831, startPoint y: 462, endPoint x: 767, endPoint y: 457, distance: 64.2
click at [831, 462] on div "Clear content" at bounding box center [866, 466] width 77 height 12
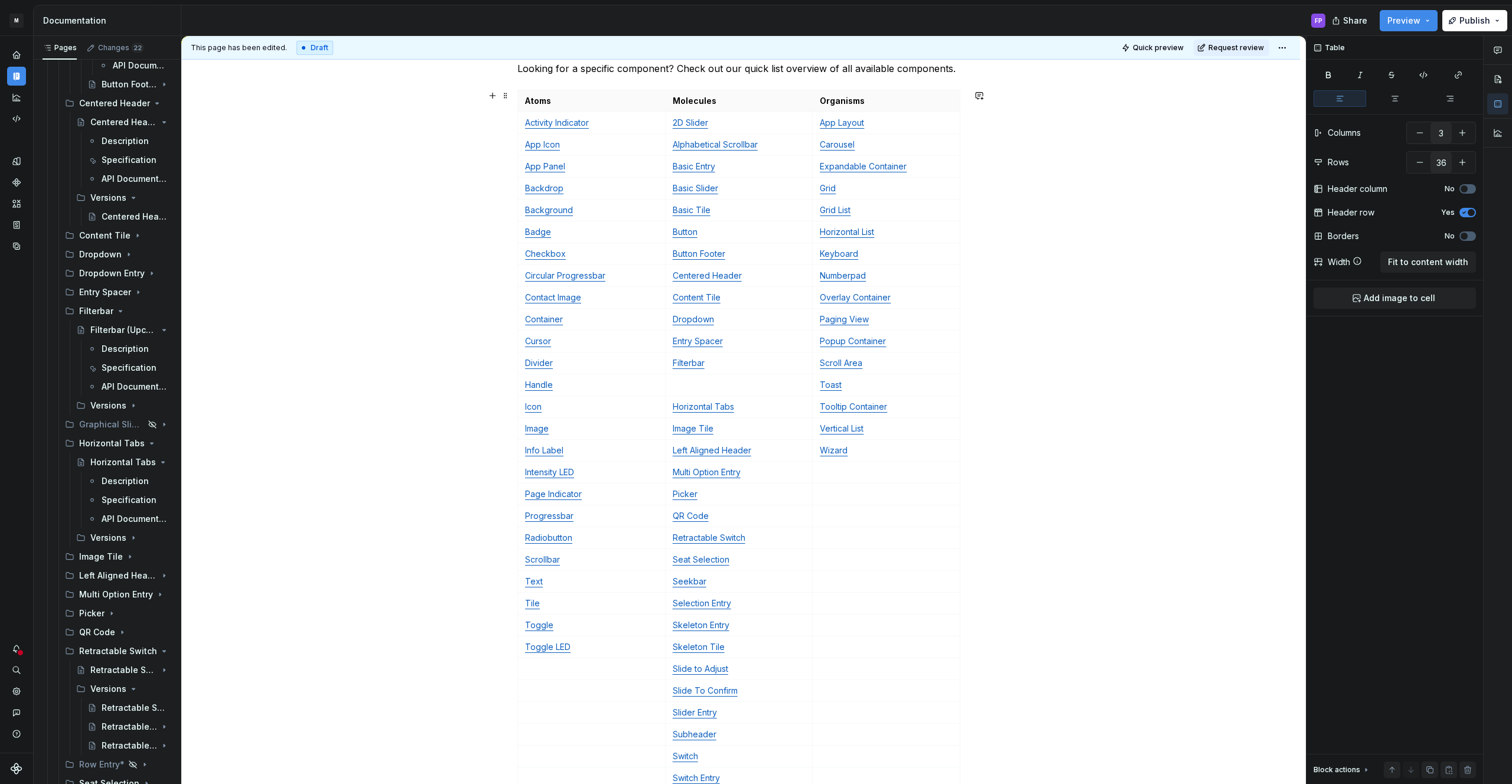
scroll to position [204, 0]
click at [751, 408] on p "Horizontal Tabs" at bounding box center [738, 405] width 133 height 12
click at [748, 382] on p at bounding box center [738, 383] width 133 height 12
click at [806, 383] on html "M MBUX-DesignSystem FP Dataset Default Documentation FP Share Preview Publish P…" at bounding box center [756, 392] width 1512 height 784
click at [767, 390] on html "M MBUX-DesignSystem FP Dataset Default Documentation FP Share Preview Publish P…" at bounding box center [756, 392] width 1512 height 784
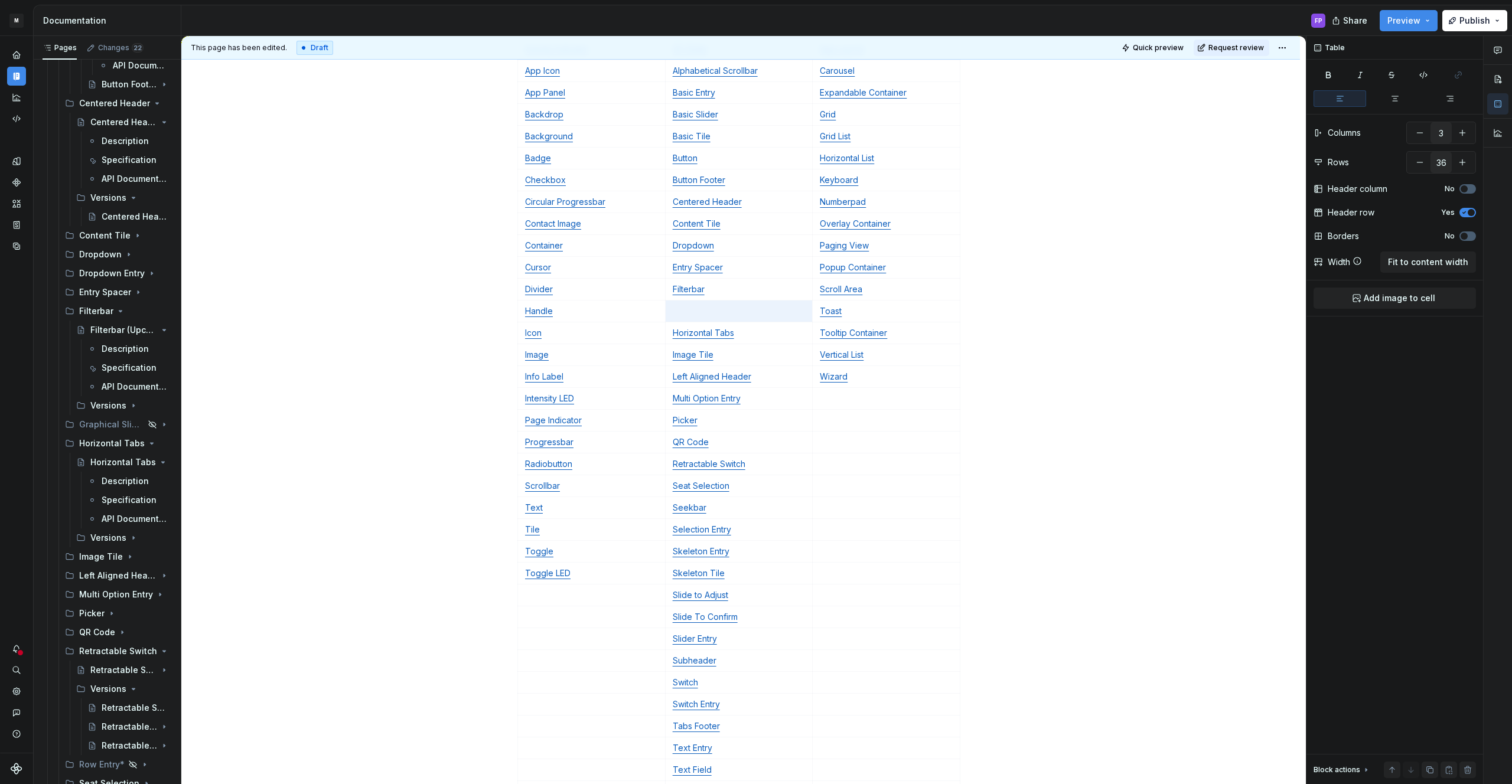
scroll to position [282, 0]
click at [745, 327] on p "Horizontal Tabs" at bounding box center [738, 328] width 133 height 12
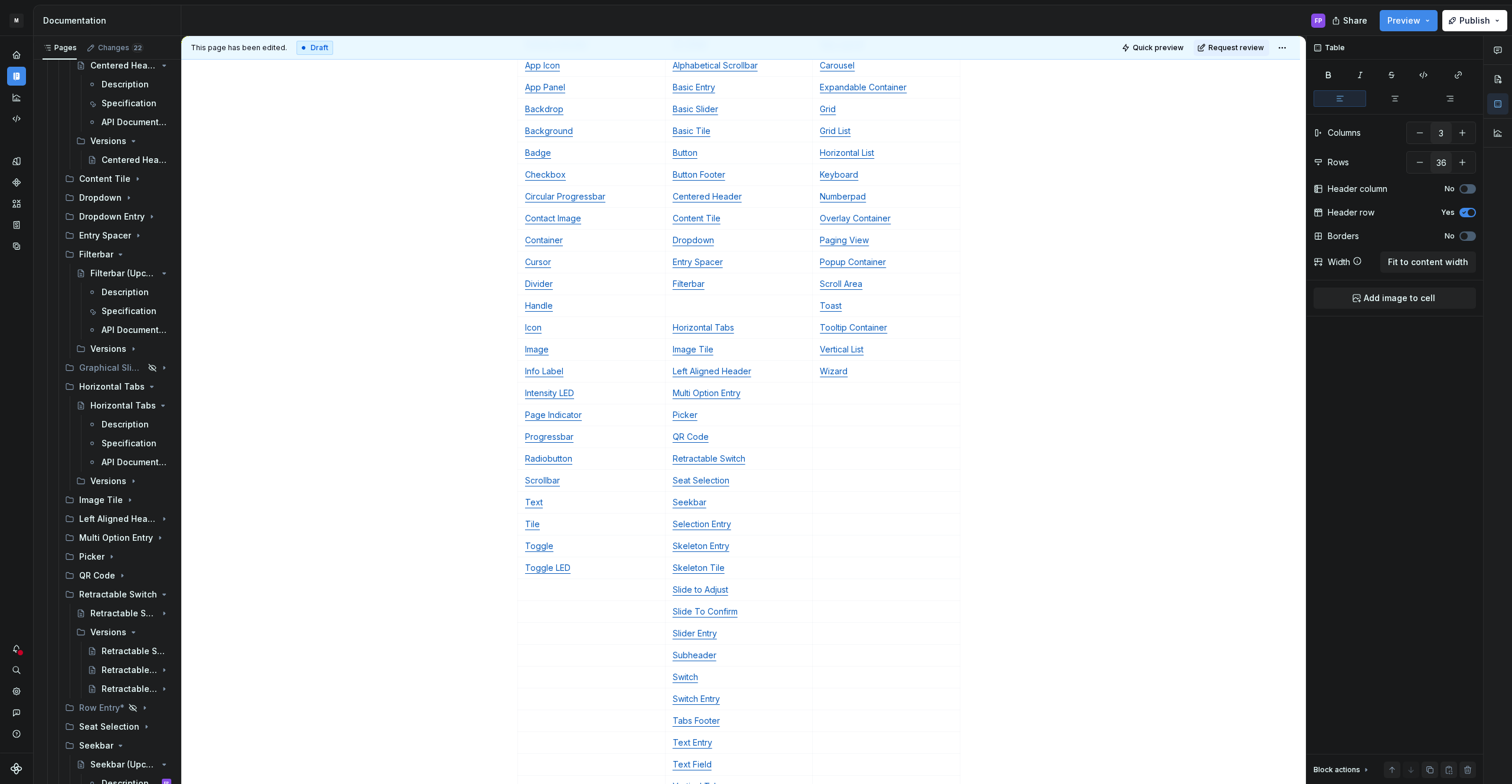
scroll to position [29, 0]
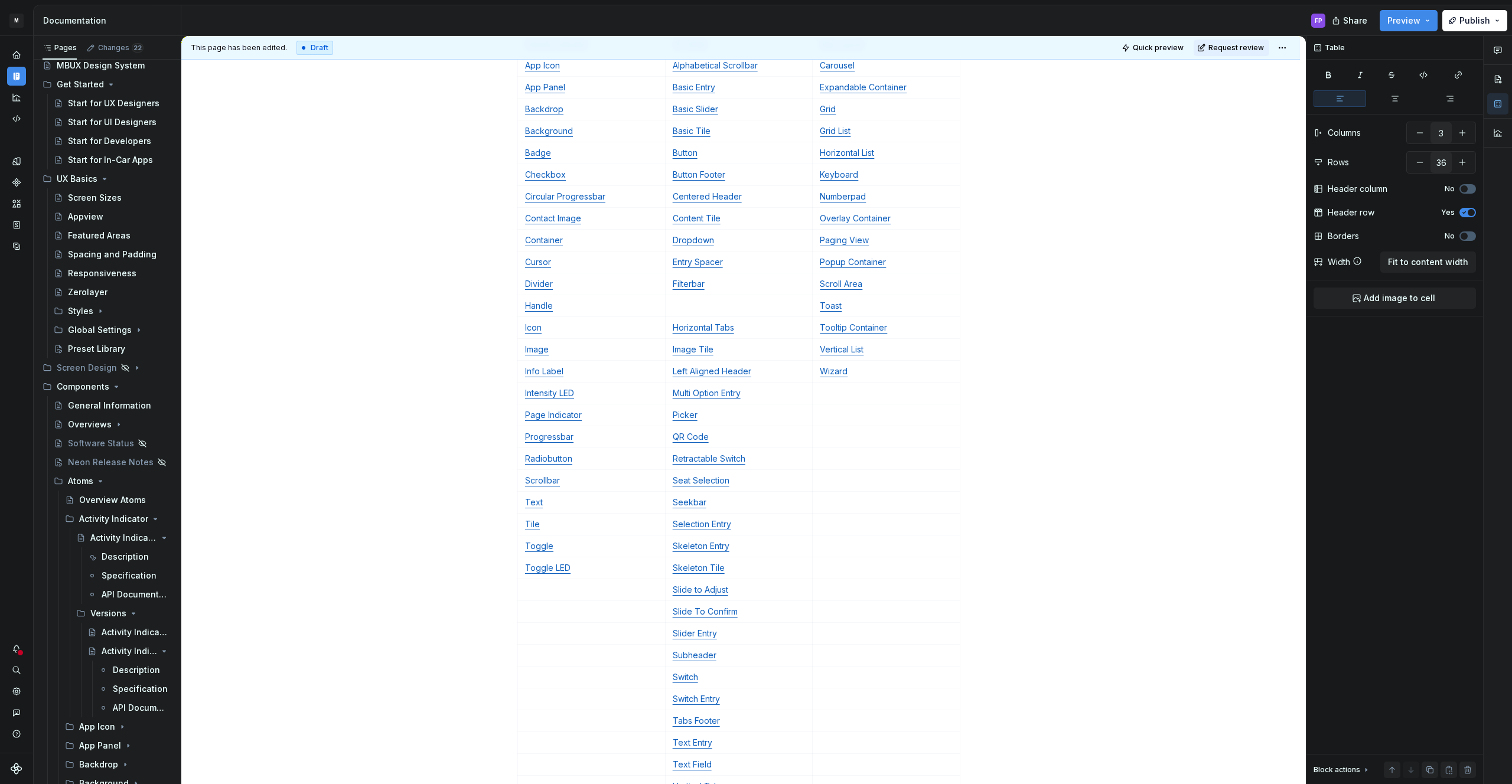
click at [745, 328] on p "Horizontal Tabs" at bounding box center [738, 327] width 133 height 12
click at [690, 305] on p at bounding box center [738, 305] width 133 height 12
click at [735, 352] on p "Image Tile" at bounding box center [738, 349] width 133 height 12
click at [683, 326] on p at bounding box center [738, 327] width 133 height 12
click at [758, 368] on p "Left Aligned Header" at bounding box center [738, 371] width 133 height 12
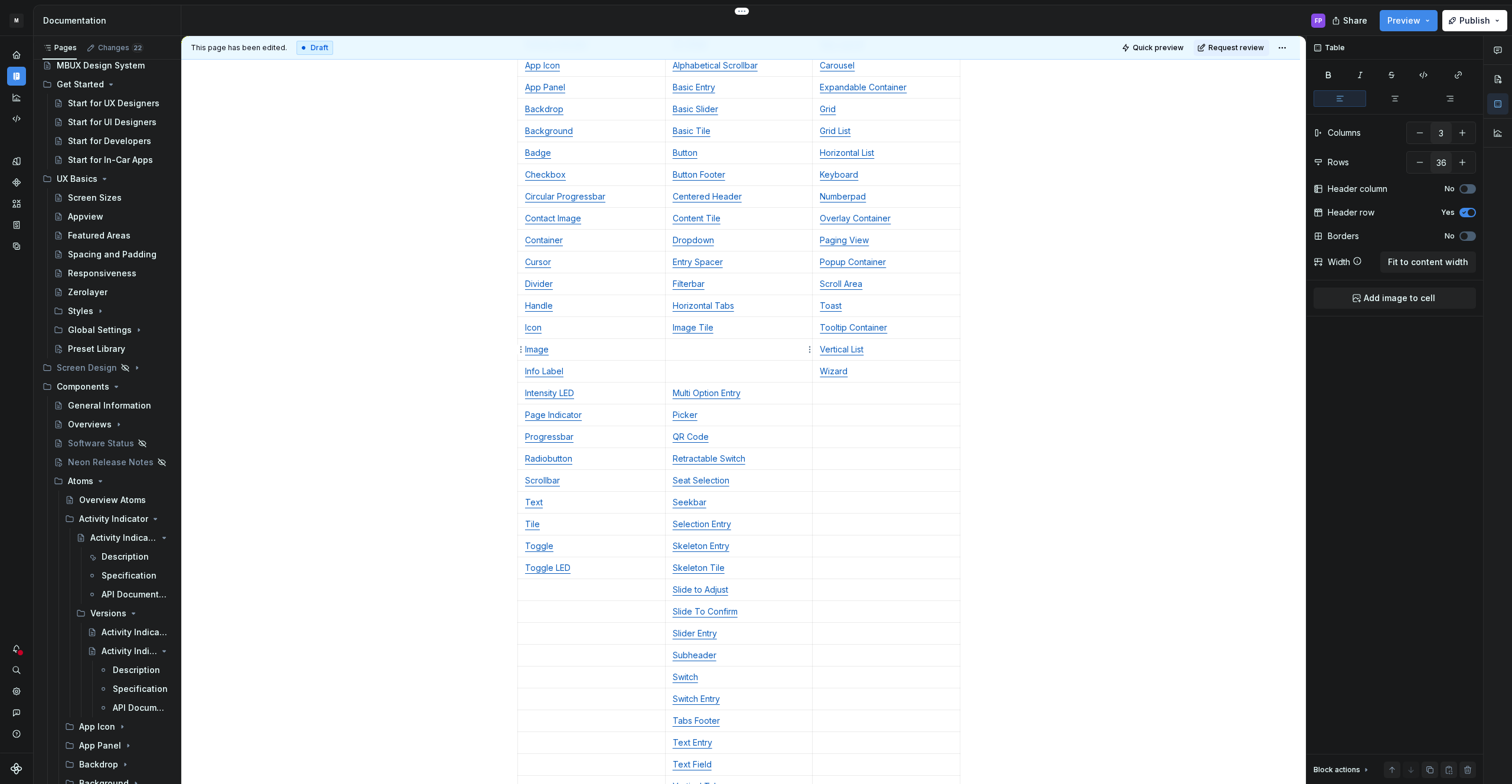
click at [700, 351] on p at bounding box center [738, 349] width 133 height 12
click at [762, 392] on p "Multi Option Entry" at bounding box center [738, 393] width 133 height 12
click at [696, 371] on p at bounding box center [738, 371] width 133 height 12
click at [718, 414] on p "Picker" at bounding box center [738, 415] width 133 height 12
click at [705, 400] on td at bounding box center [738, 393] width 147 height 22
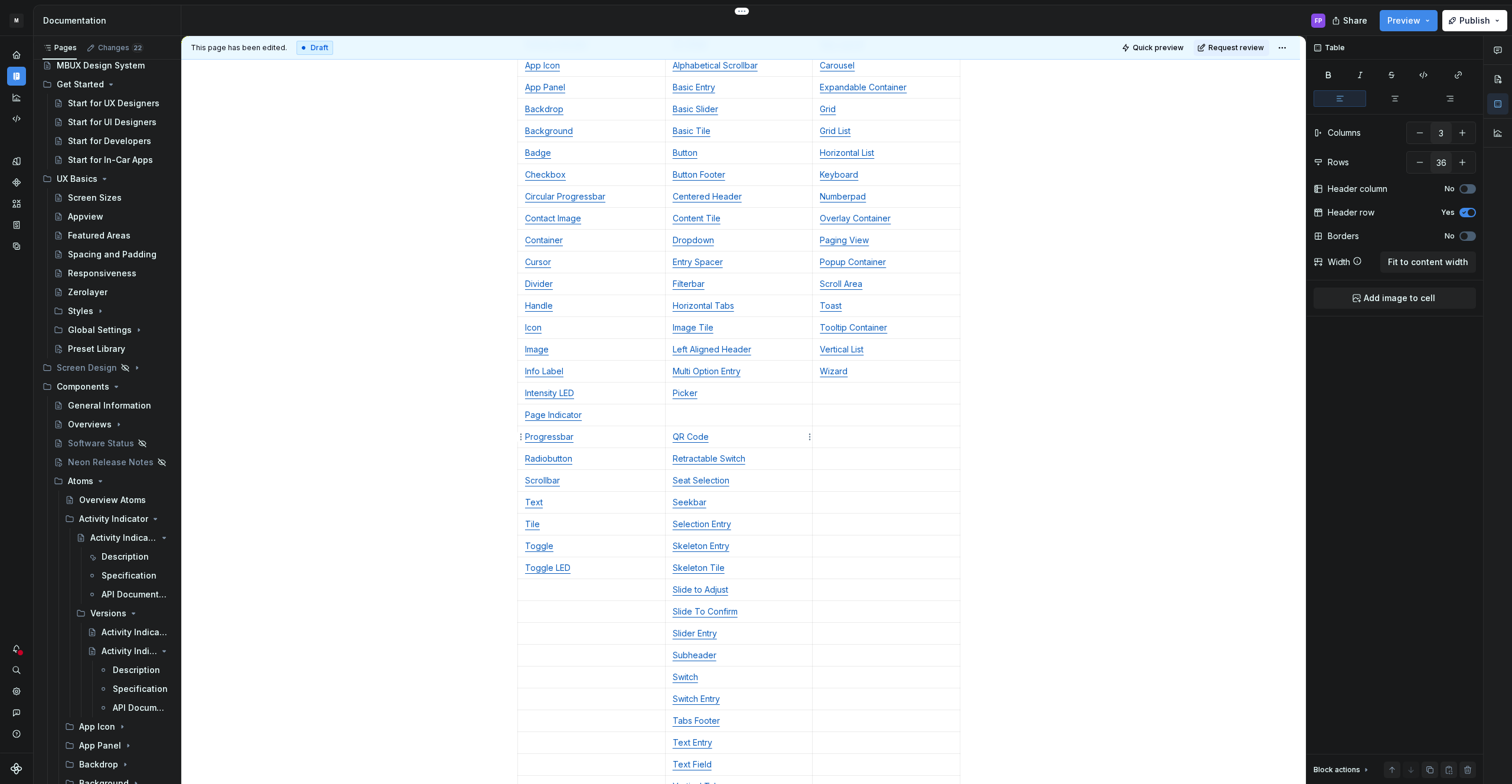
click at [723, 435] on p "QR Code" at bounding box center [738, 437] width 133 height 12
click at [725, 420] on p at bounding box center [738, 415] width 133 height 12
click at [759, 462] on p "Retractable Switch" at bounding box center [738, 458] width 133 height 12
click at [717, 436] on p at bounding box center [738, 437] width 133 height 12
click at [749, 480] on p "Seat Selection" at bounding box center [738, 480] width 133 height 12
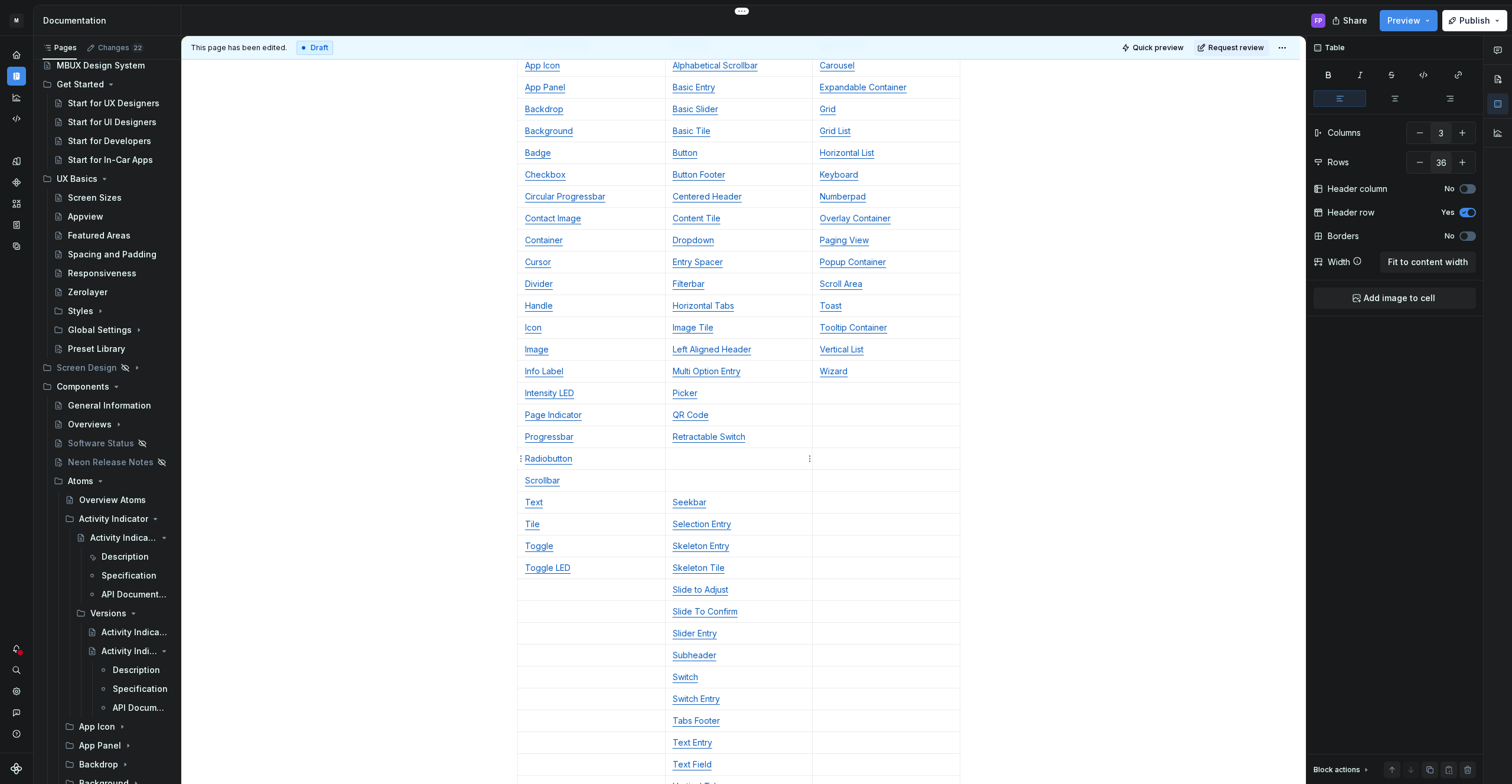
click at [725, 462] on p at bounding box center [738, 458] width 133 height 12
click at [710, 504] on p "Seekbar" at bounding box center [738, 502] width 133 height 12
click at [704, 481] on p at bounding box center [738, 480] width 133 height 12
click at [741, 527] on p "Selection Entry" at bounding box center [738, 524] width 133 height 12
click at [698, 502] on p at bounding box center [738, 502] width 133 height 12
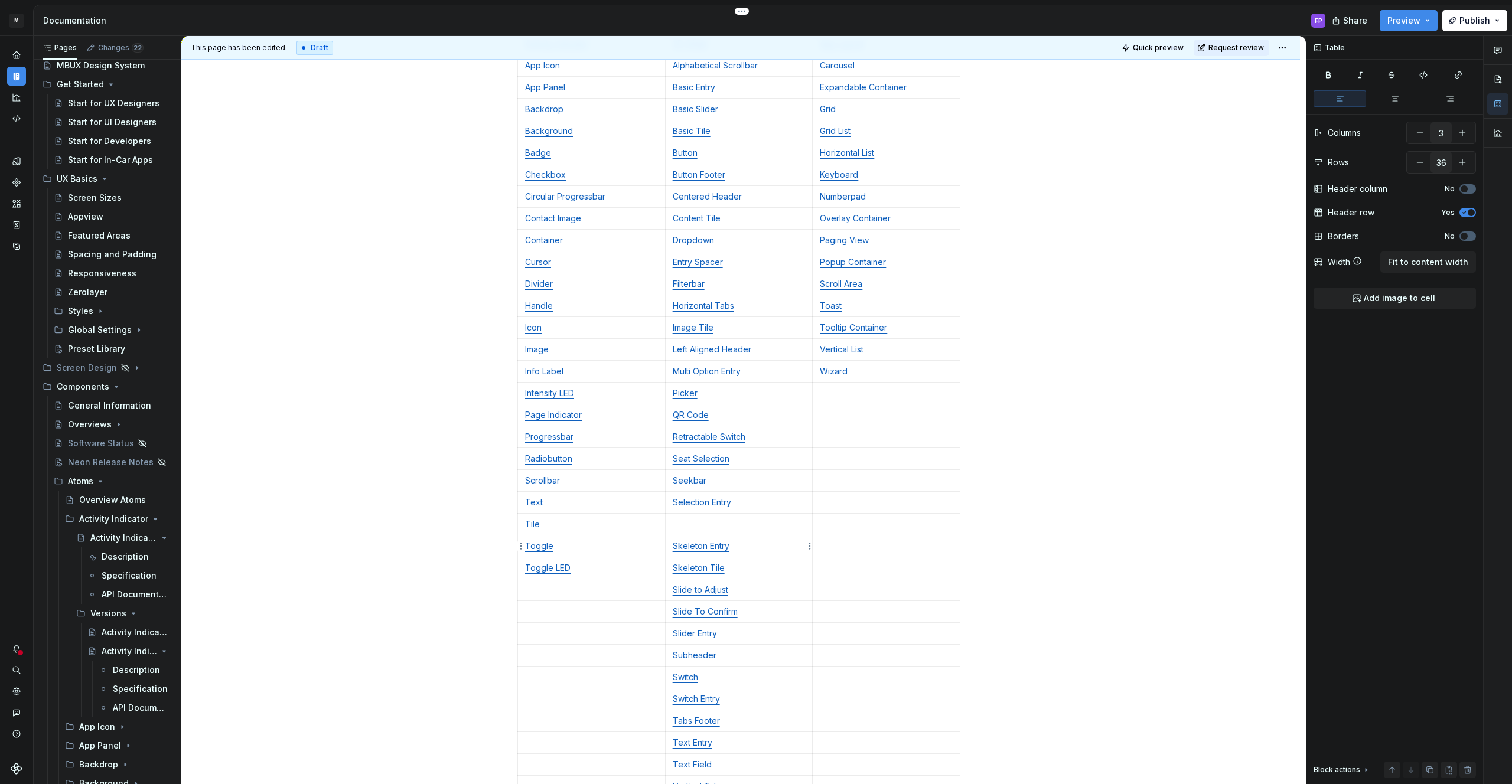
click at [738, 545] on p "Skeleton Entry" at bounding box center [738, 546] width 133 height 12
click at [701, 528] on p at bounding box center [738, 524] width 133 height 12
click at [730, 567] on p "Skeleton Tile" at bounding box center [738, 568] width 133 height 12
click at [712, 545] on p at bounding box center [738, 546] width 133 height 12
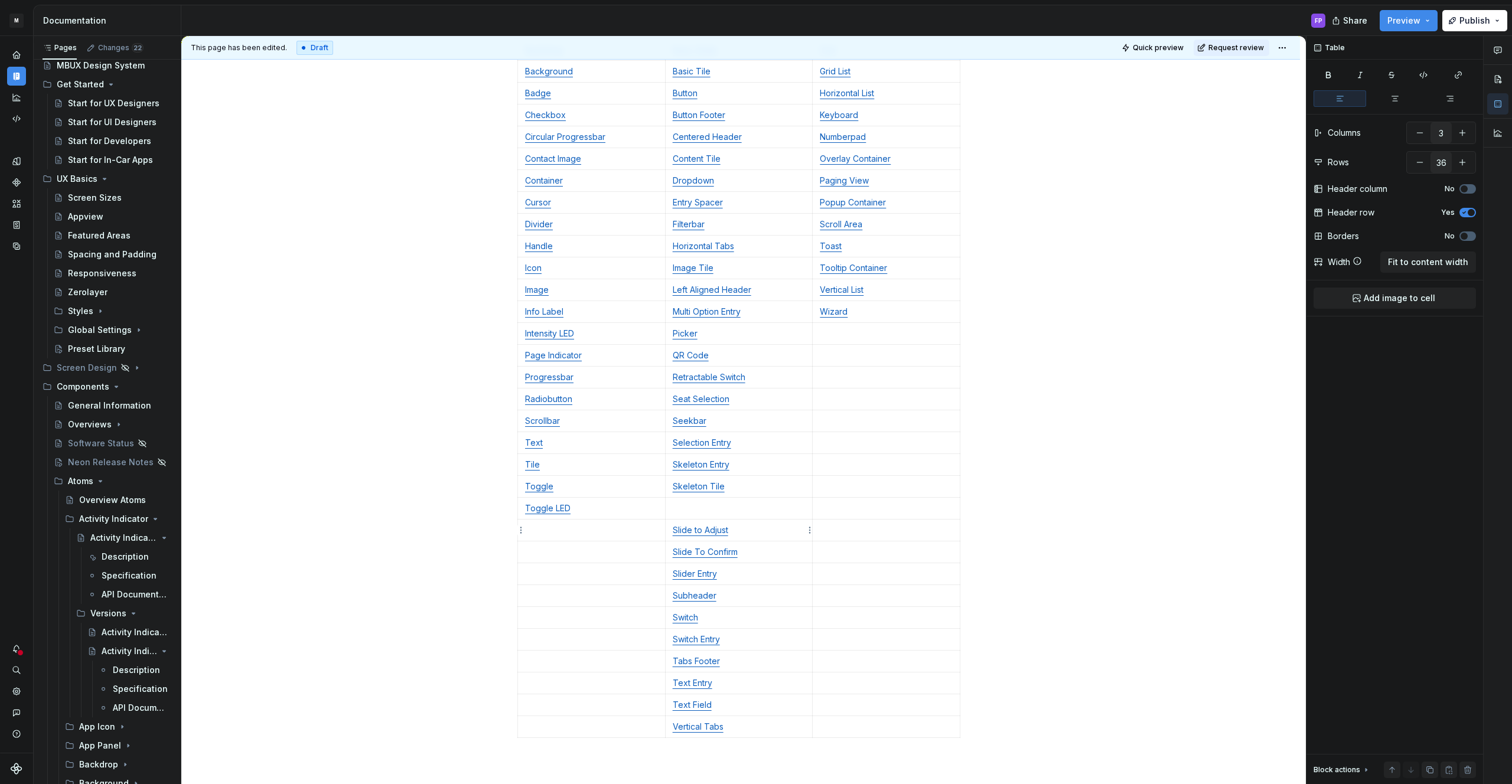
drag, startPoint x: 734, startPoint y: 530, endPoint x: 732, endPoint y: 523, distance: 7.3
click at [734, 530] on p "Slide to Adjust" at bounding box center [738, 530] width 133 height 12
click at [695, 510] on p at bounding box center [738, 508] width 133 height 12
click at [752, 557] on p "Slide To Confirm" at bounding box center [738, 552] width 133 height 12
click at [709, 532] on p at bounding box center [738, 530] width 133 height 12
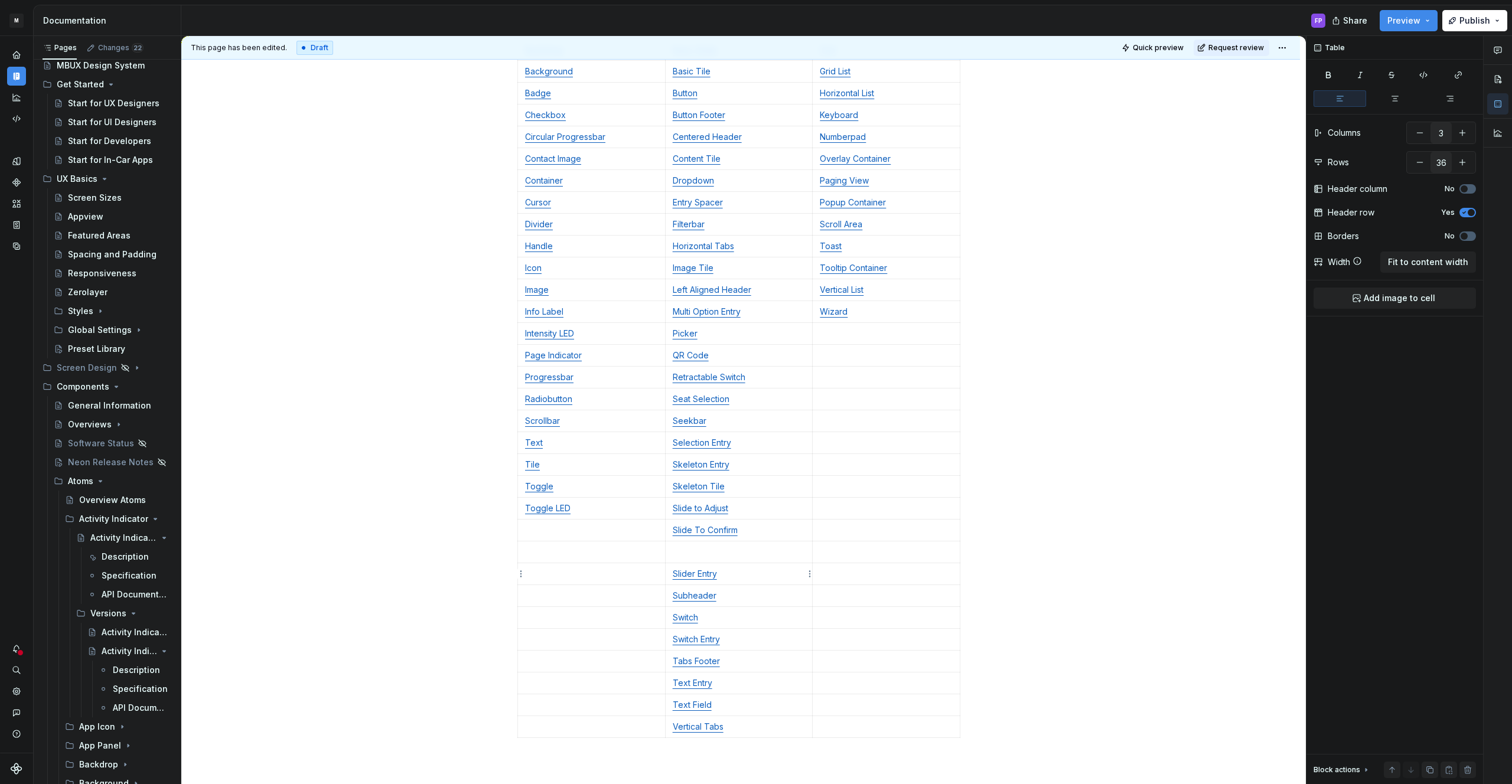
click at [734, 574] on p "Slider Entry" at bounding box center [738, 574] width 133 height 12
click at [700, 553] on p at bounding box center [738, 552] width 133 height 12
click at [720, 593] on p "Subheader" at bounding box center [738, 596] width 133 height 12
click at [698, 576] on p at bounding box center [738, 574] width 133 height 12
click at [723, 617] on p "Switch" at bounding box center [738, 617] width 133 height 12
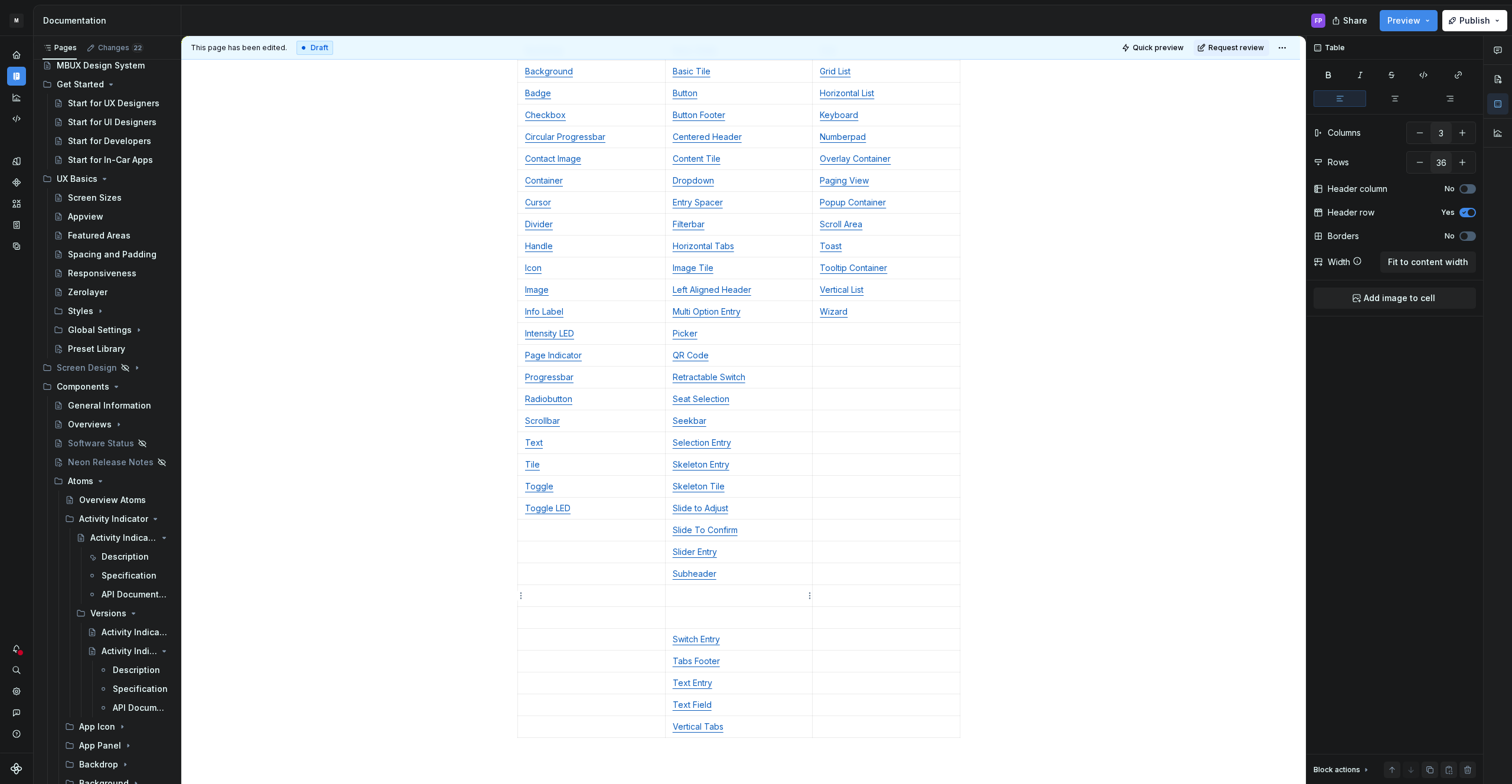
click at [703, 597] on p at bounding box center [738, 596] width 133 height 12
click at [720, 637] on link "Switch Entry" at bounding box center [696, 639] width 47 height 10
click at [699, 618] on p at bounding box center [738, 617] width 133 height 12
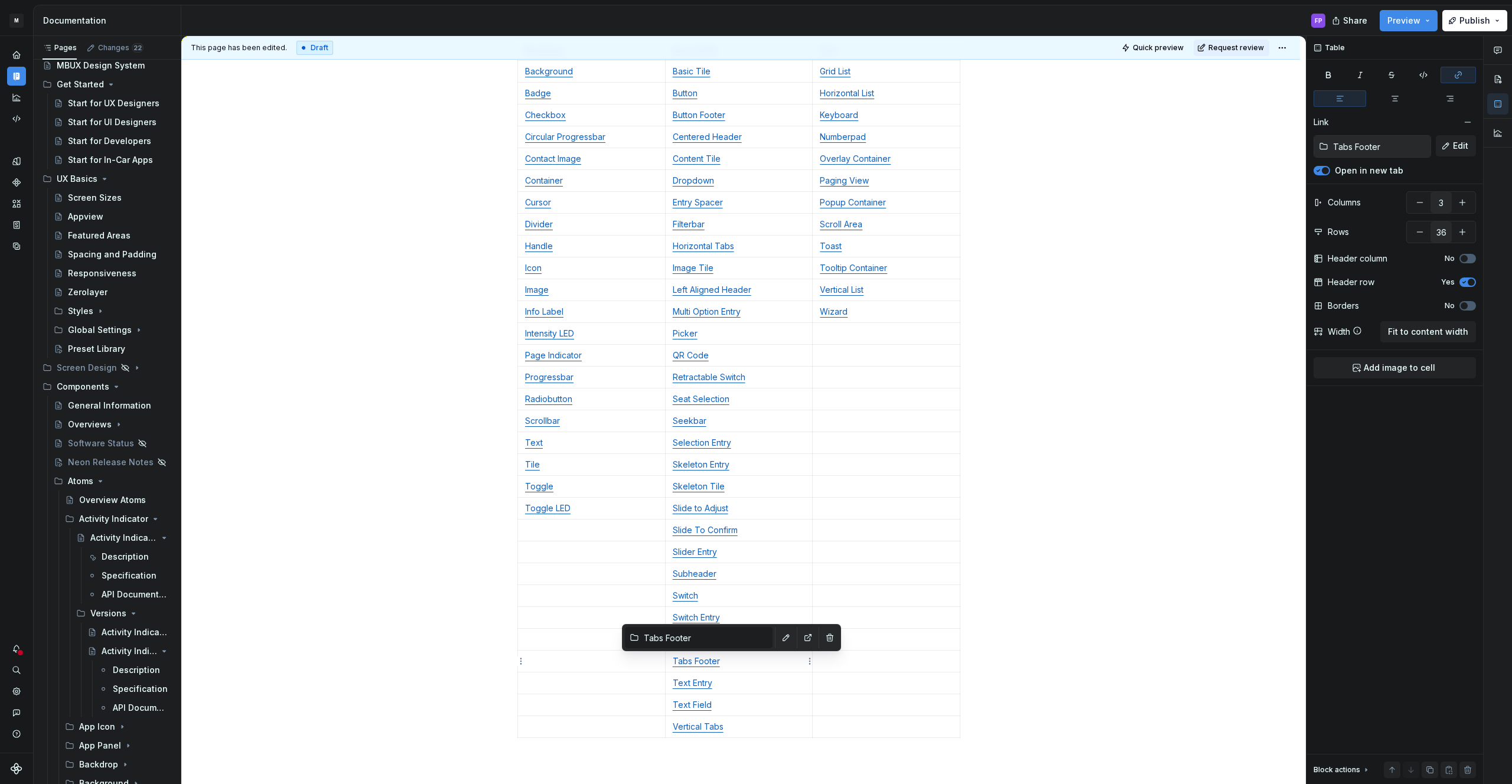
click at [718, 663] on link "Tabs Footer" at bounding box center [696, 661] width 47 height 10
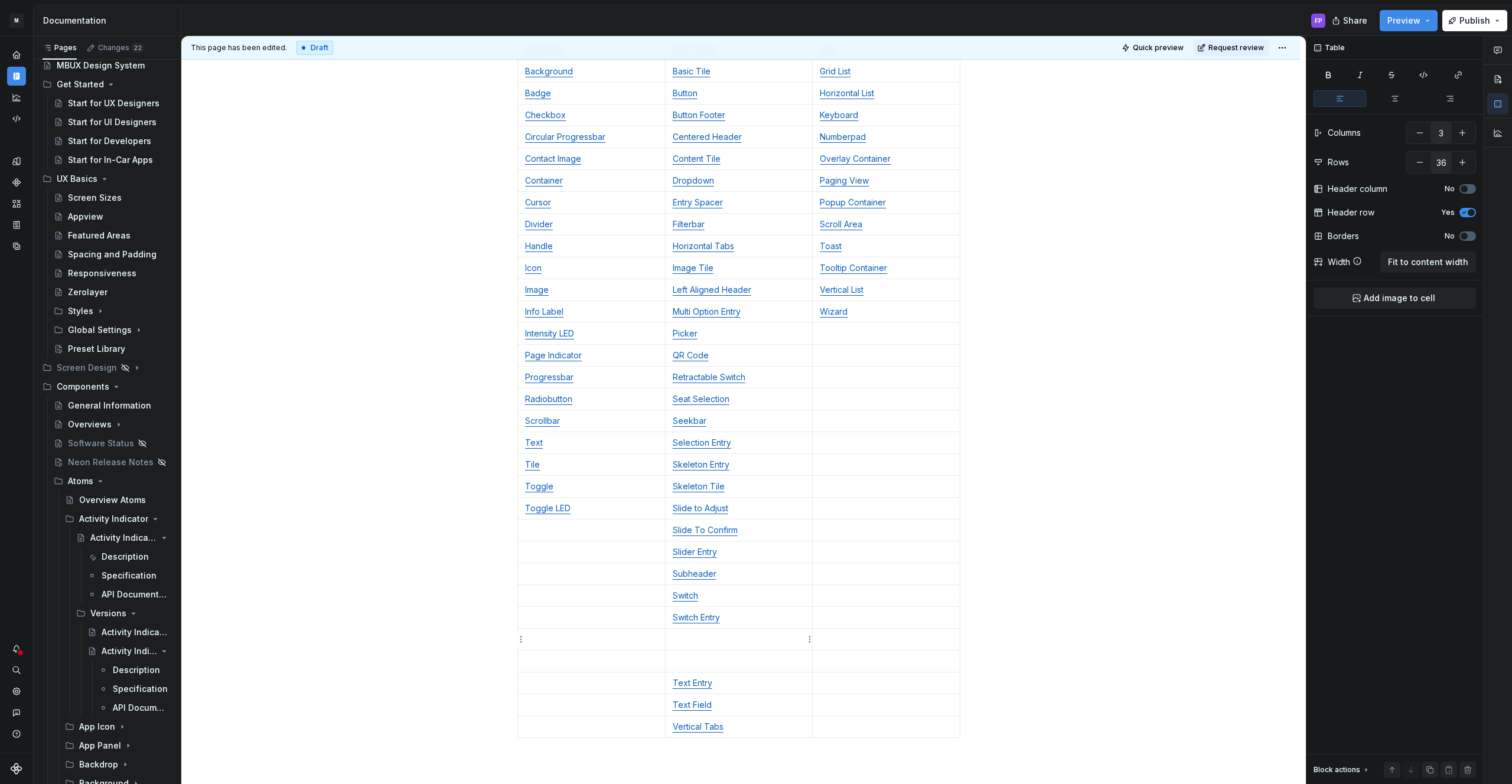
click at [708, 637] on p at bounding box center [738, 639] width 133 height 12
click at [712, 685] on link "Text Entry" at bounding box center [692, 683] width 40 height 10
click at [715, 658] on p at bounding box center [738, 661] width 133 height 12
click at [717, 700] on p "Text Field" at bounding box center [738, 705] width 133 height 12
click at [708, 687] on p at bounding box center [738, 683] width 133 height 12
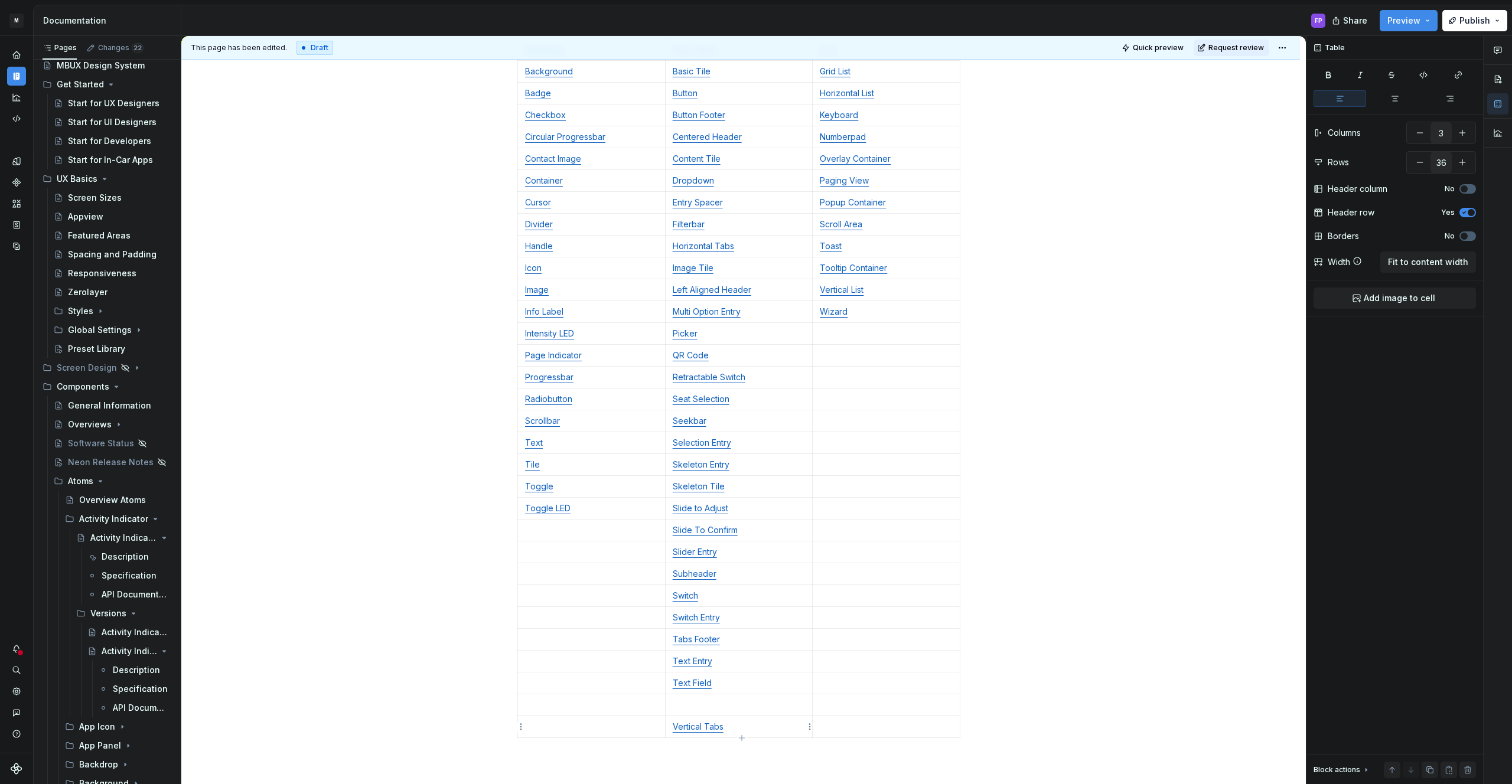
click at [728, 725] on p "Vertical Tabs" at bounding box center [738, 727] width 133 height 12
click at [710, 705] on p at bounding box center [738, 705] width 133 height 12
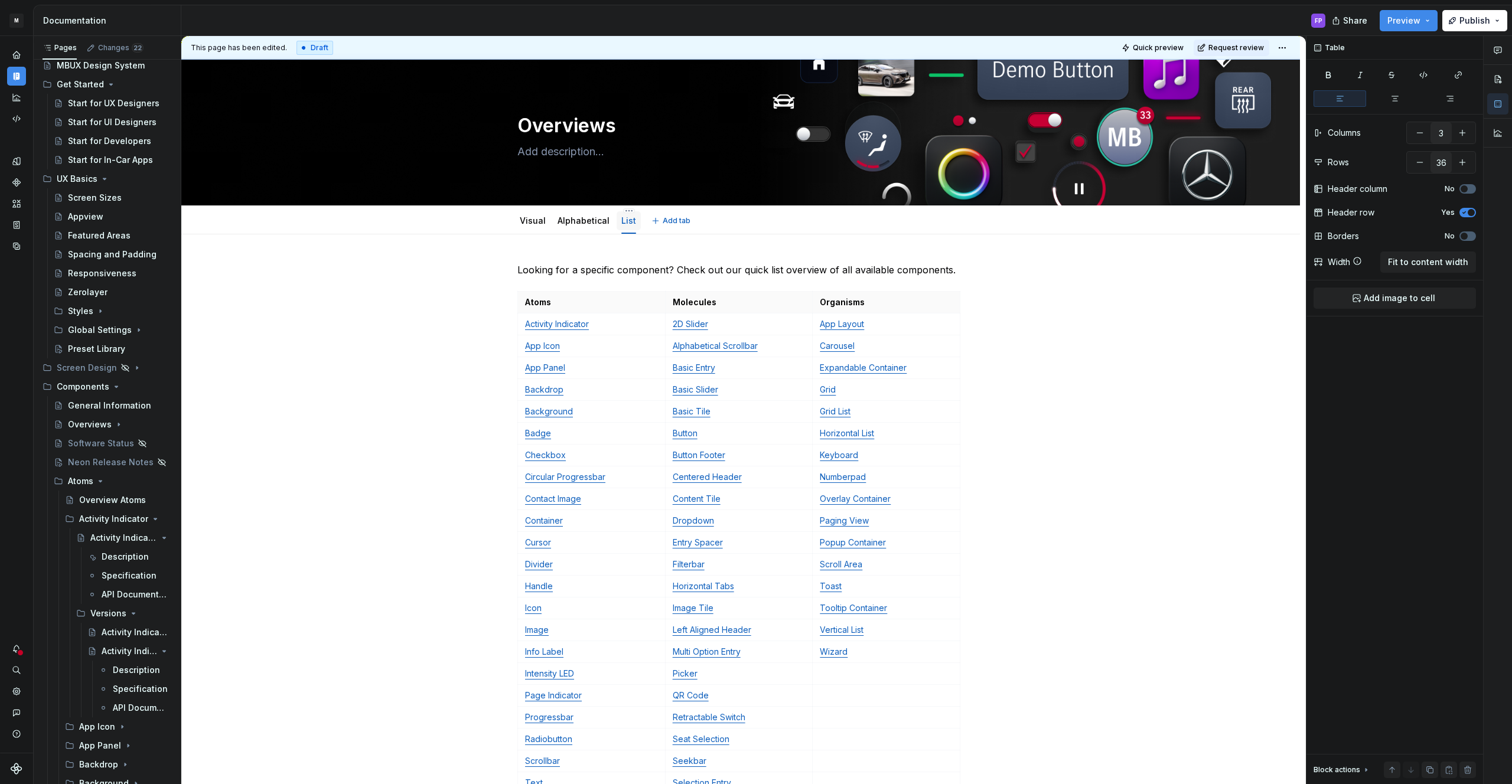
scroll to position [6, 0]
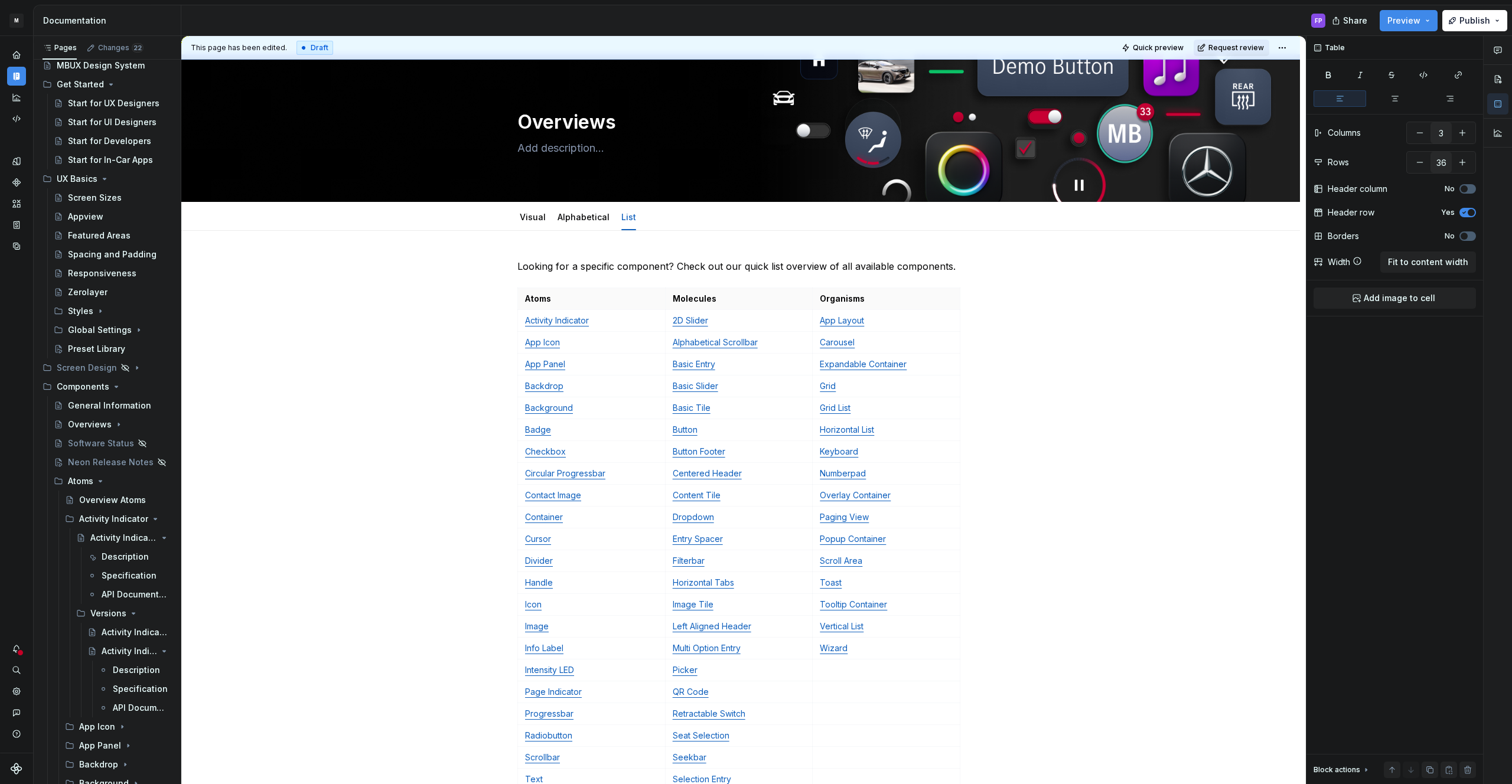
click at [1246, 44] on span "Request review" at bounding box center [1236, 48] width 55 height 10
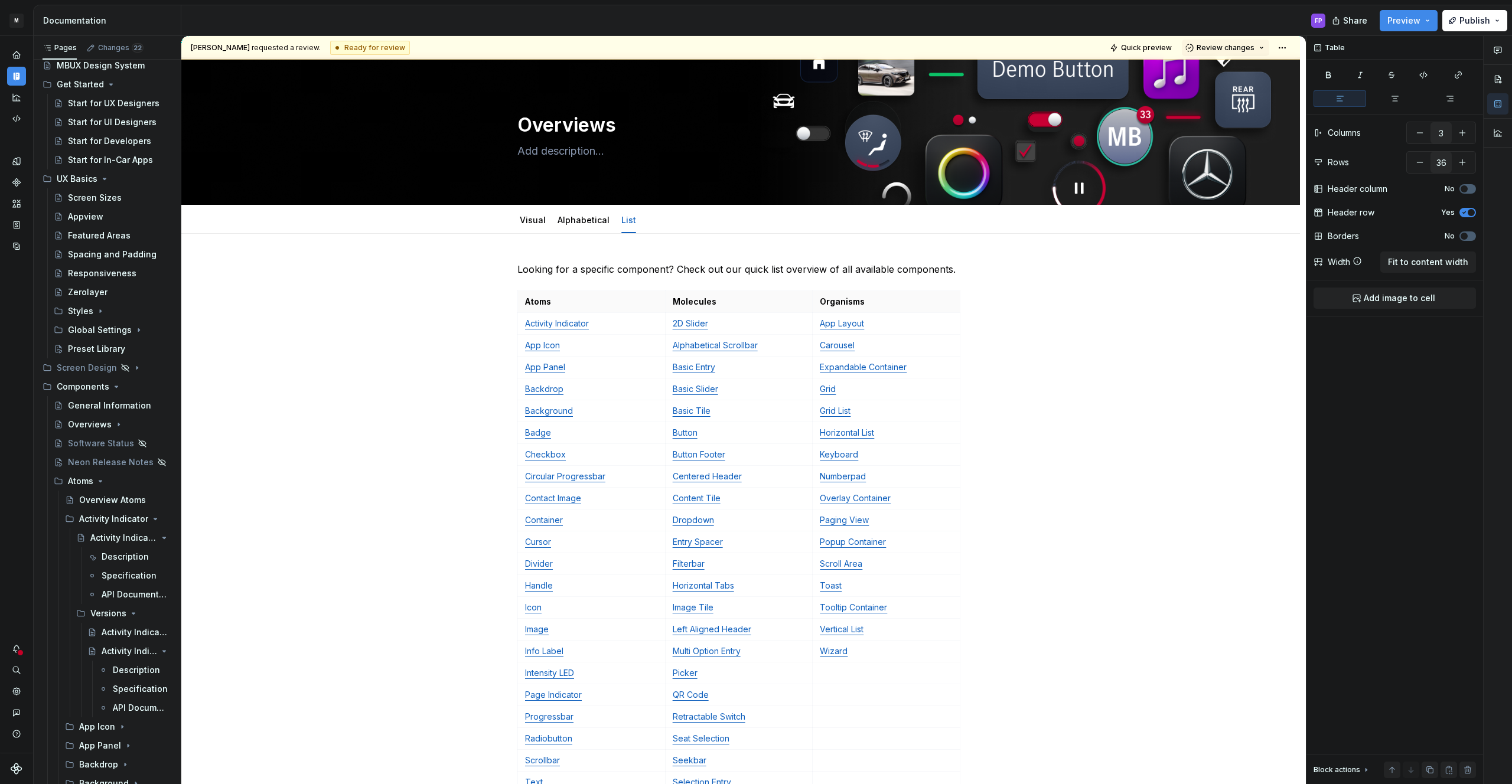
click at [1246, 44] on span "Review changes" at bounding box center [1225, 48] width 58 height 10
click at [1226, 63] on span "Approve This page is ready to publish." at bounding box center [1267, 76] width 147 height 29
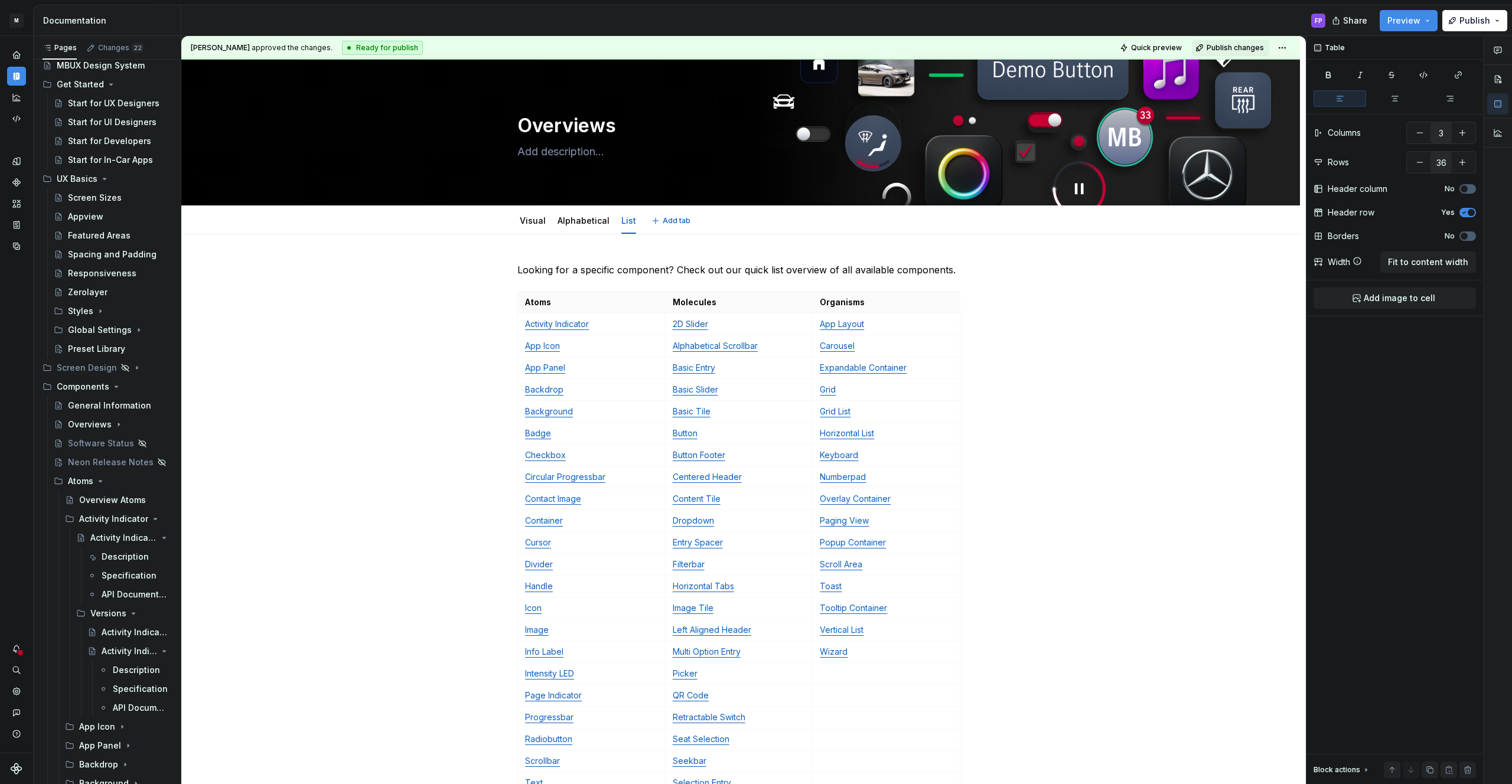
scroll to position [1, 0]
click at [1464, 19] on span "Publish" at bounding box center [1475, 20] width 31 height 12
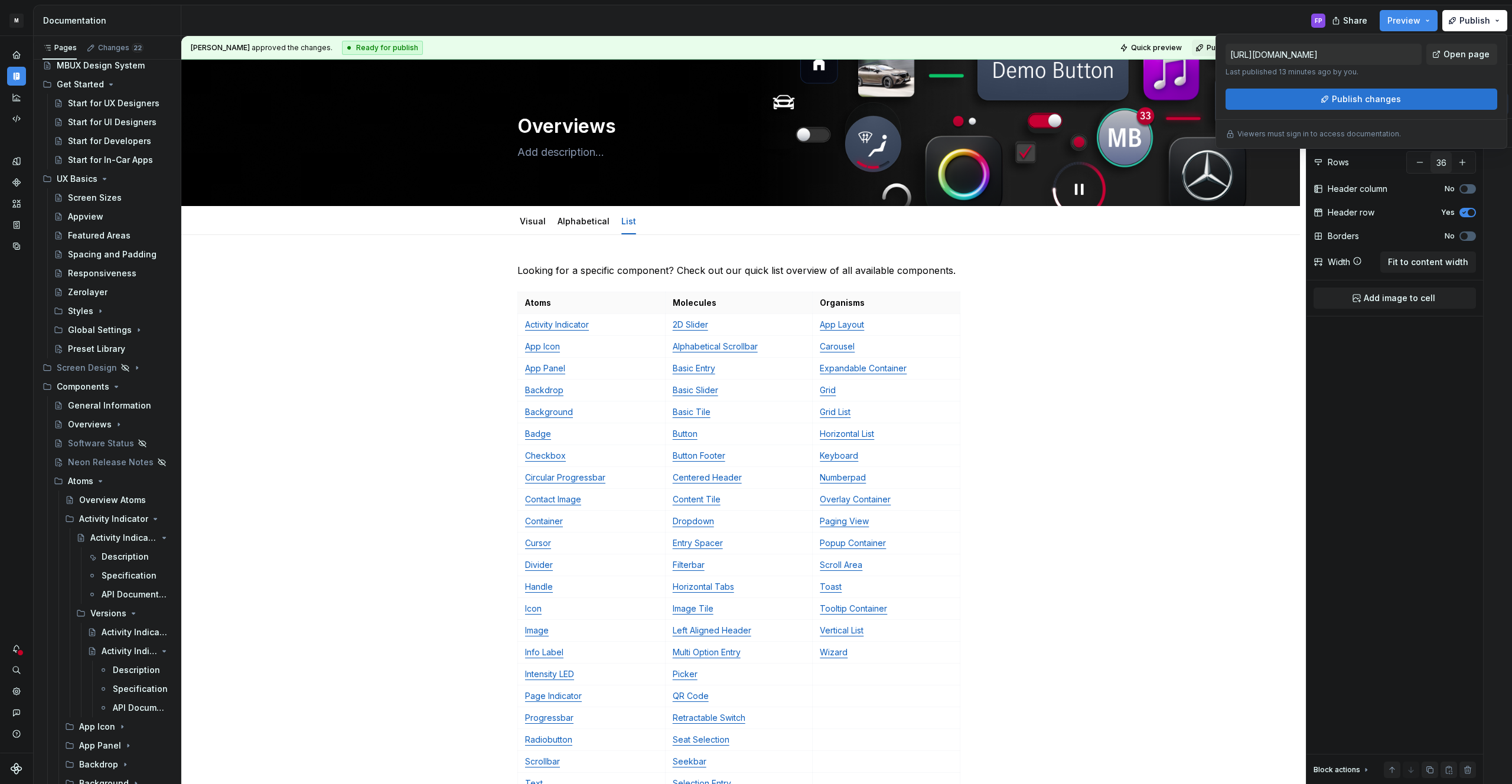
click at [1340, 94] on span "Publish changes" at bounding box center [1366, 99] width 69 height 12
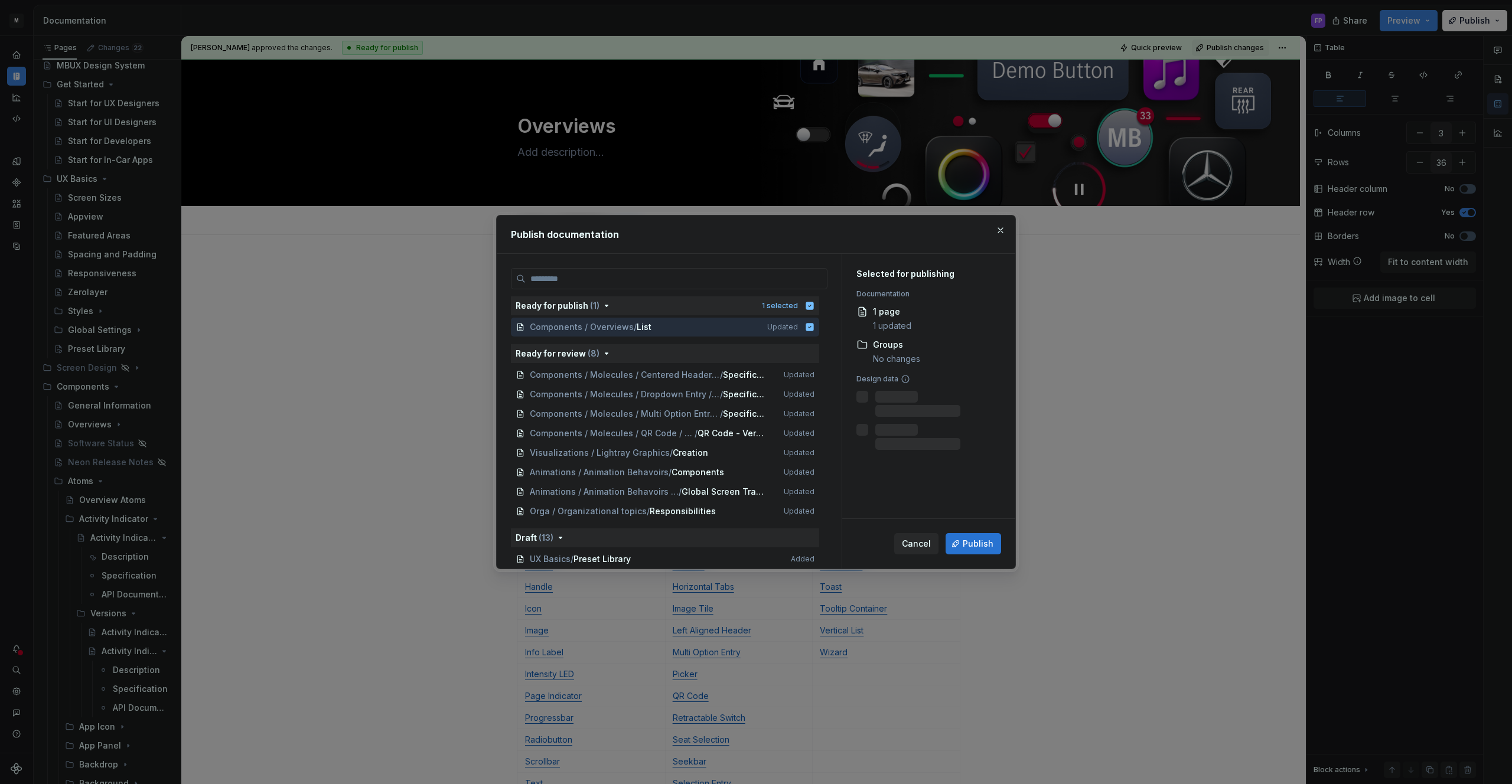
click at [971, 541] on span "Publish" at bounding box center [978, 544] width 31 height 12
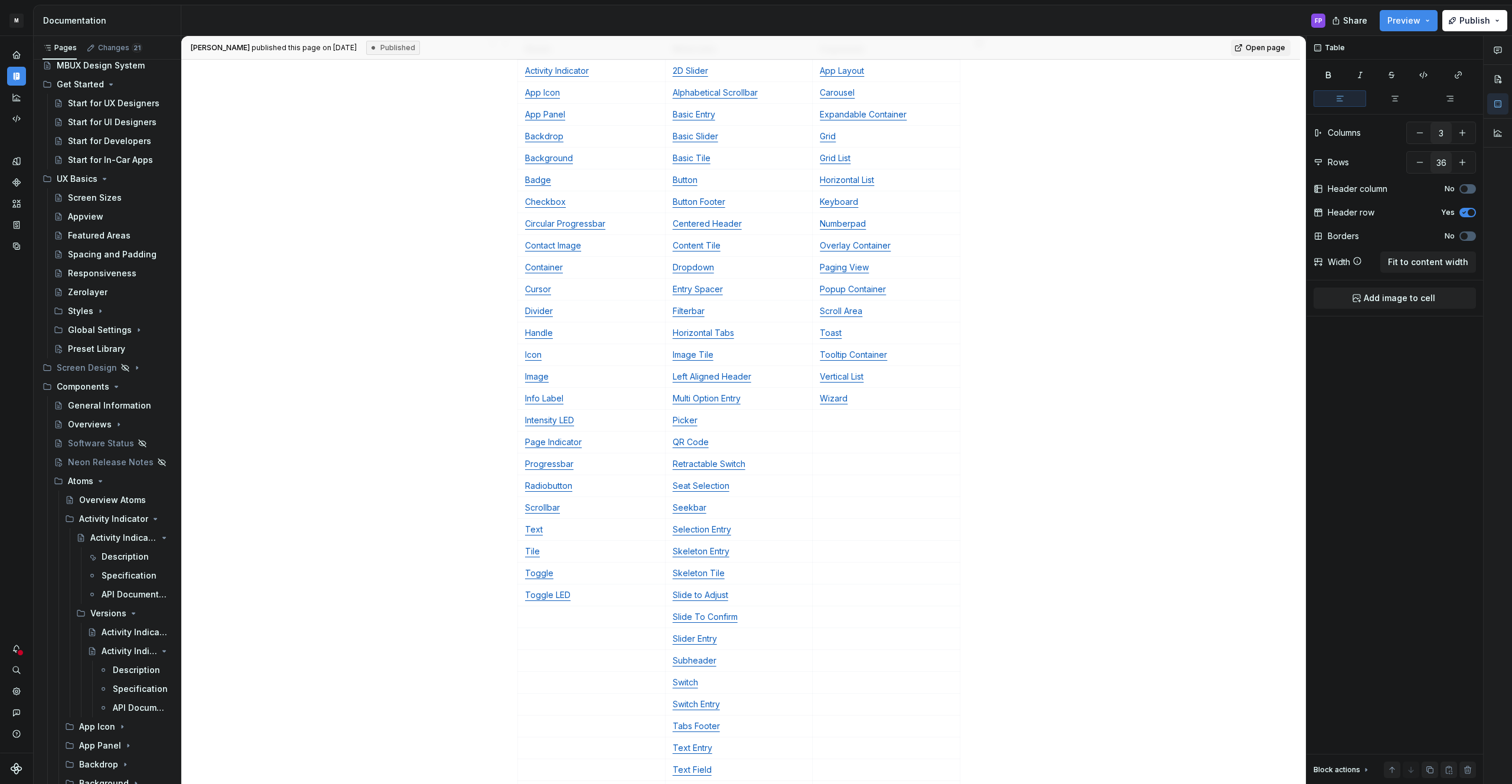
scroll to position [257, 0]
type textarea "*"
